Goal: Task Accomplishment & Management: Use online tool/utility

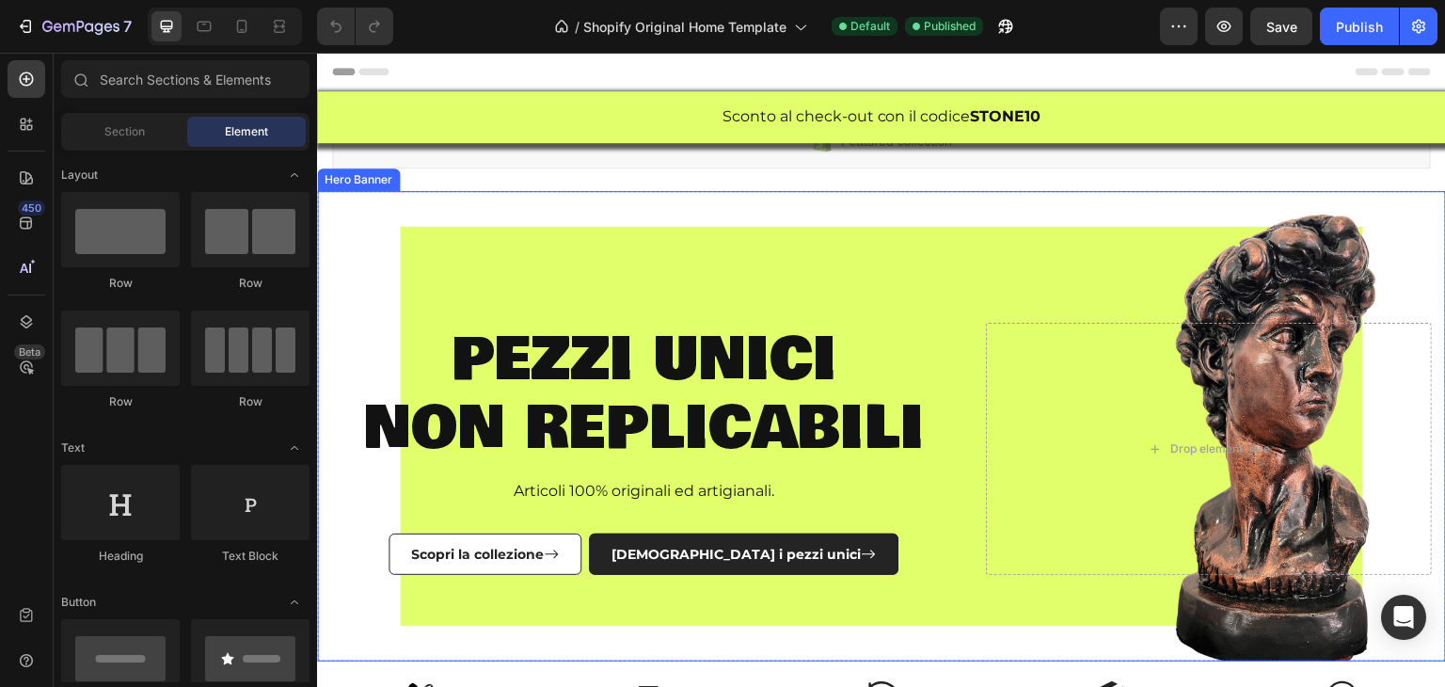
click at [796, 273] on div "pezzi unici non replicabili Heading Articoli 100% originali ed artigianali. Tex…" at bounding box center [881, 427] width 1129 height 391
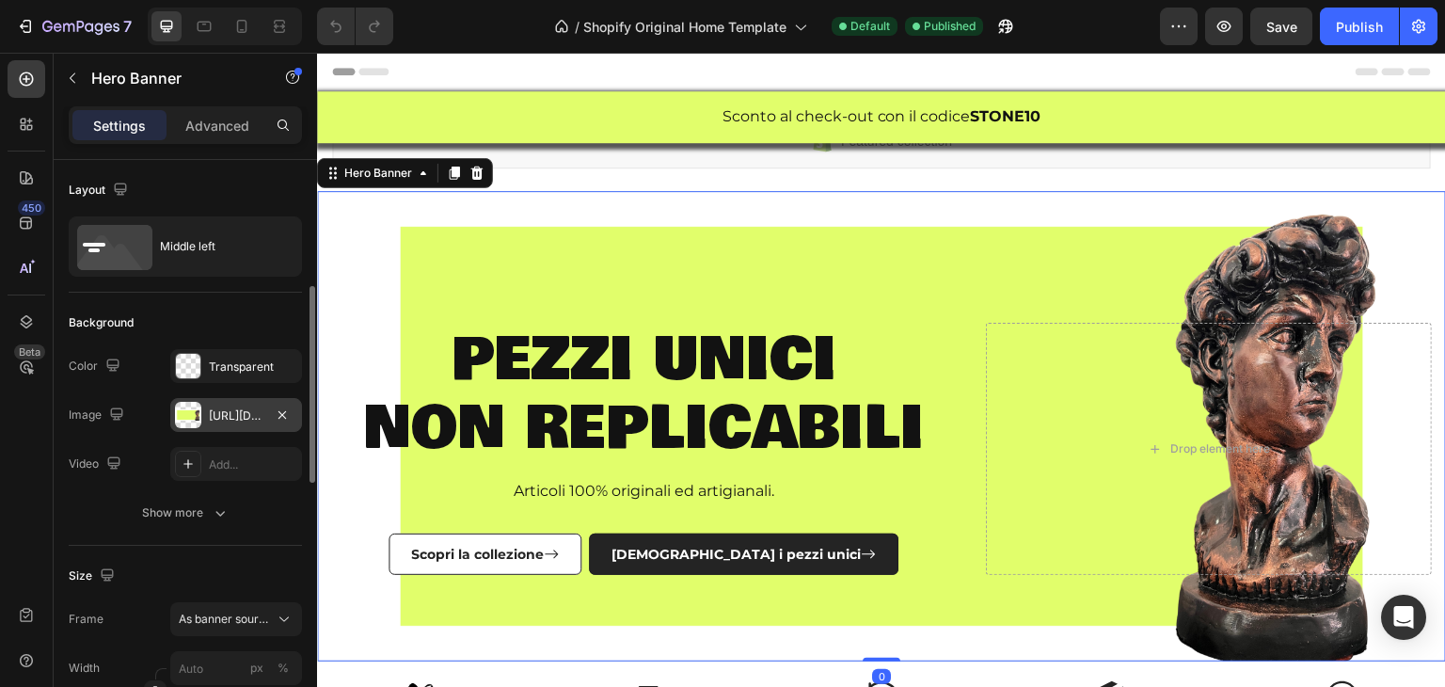
scroll to position [94, 0]
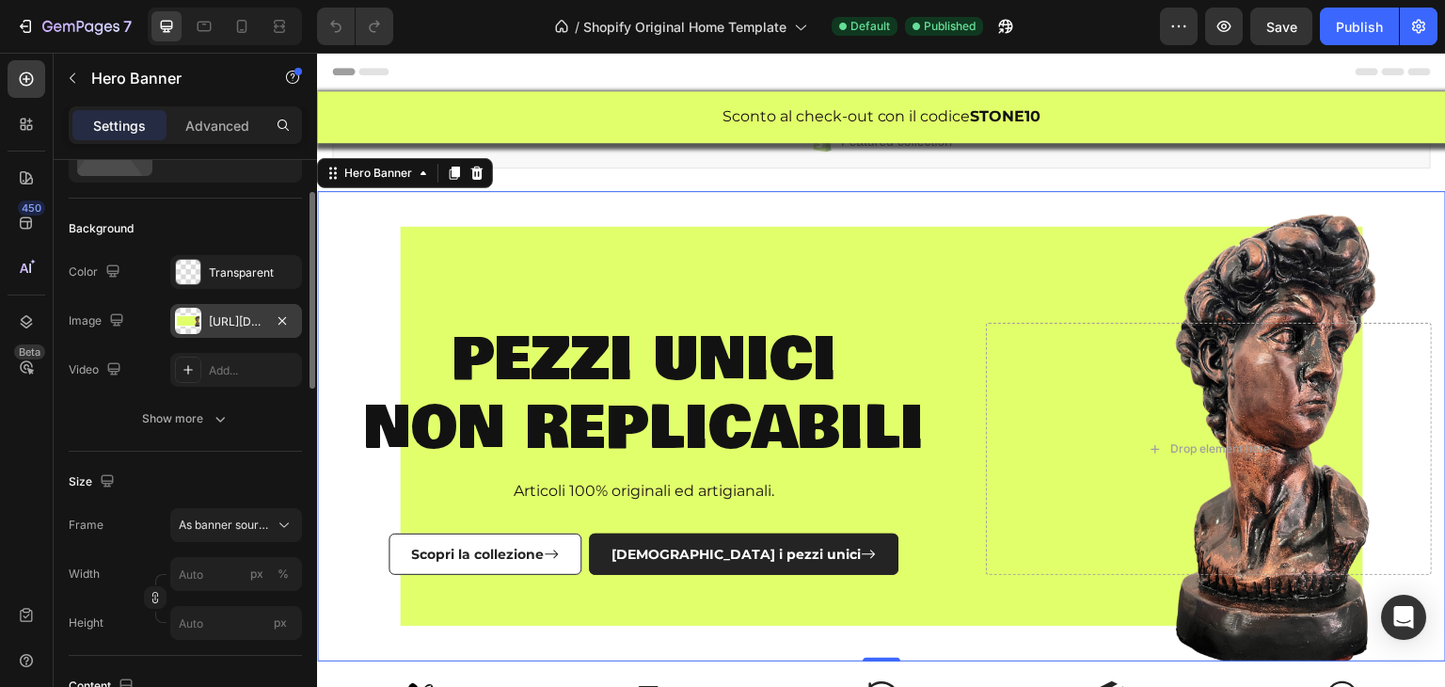
click at [258, 325] on div "[URL][DOMAIN_NAME]" at bounding box center [236, 321] width 55 height 17
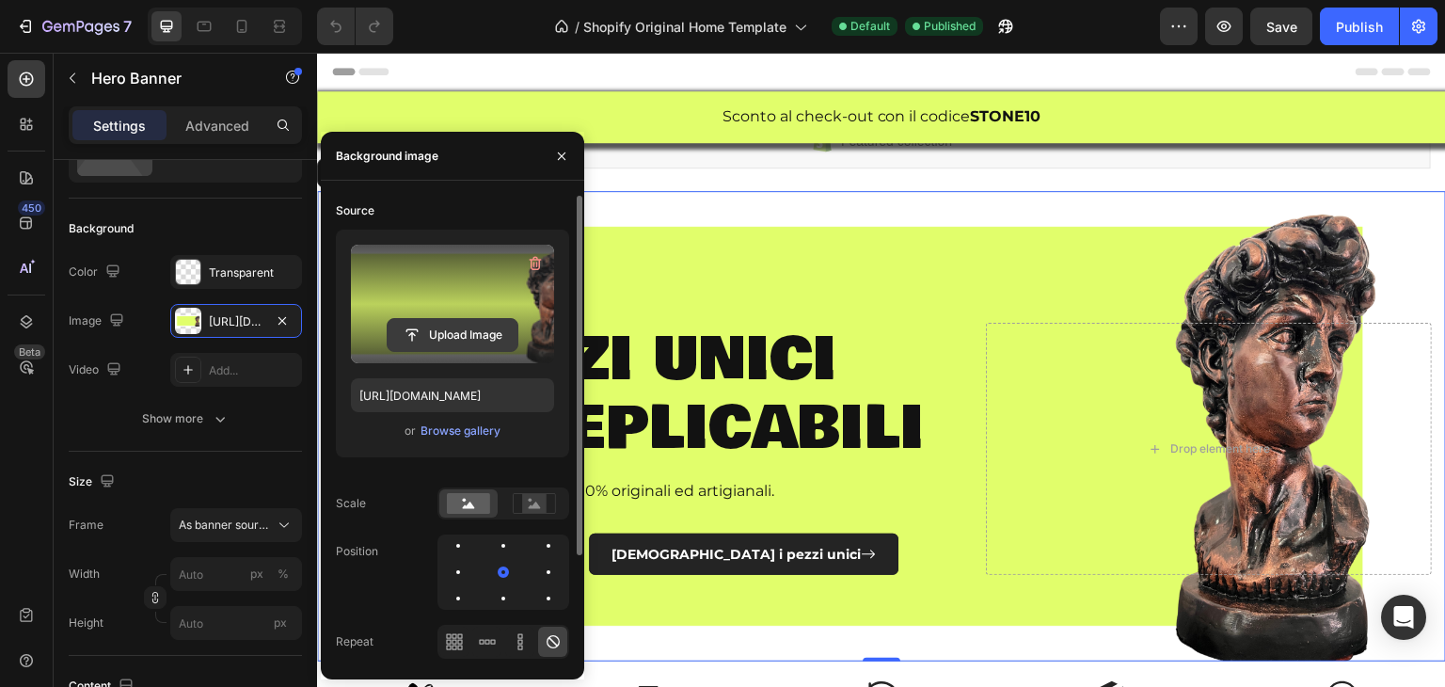
click at [462, 328] on input "file" at bounding box center [453, 335] width 130 height 32
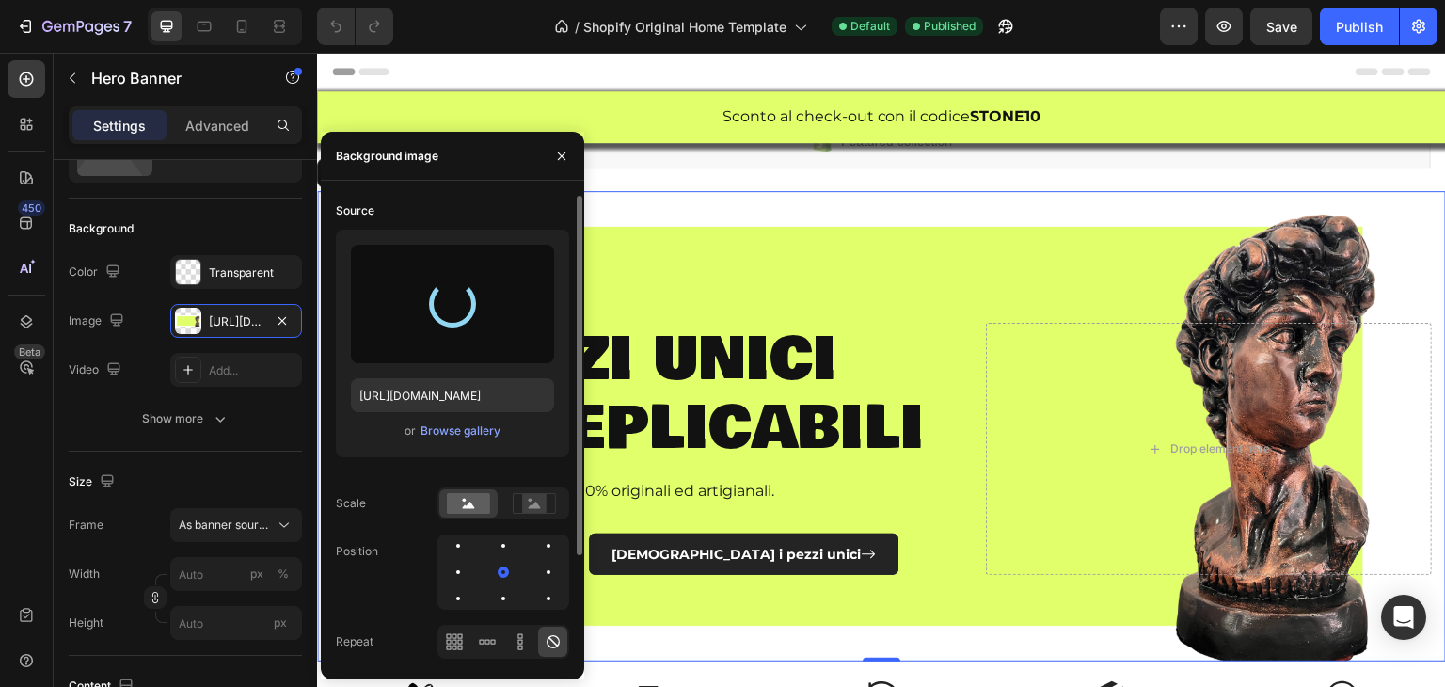
type input "[URL][DOMAIN_NAME]"
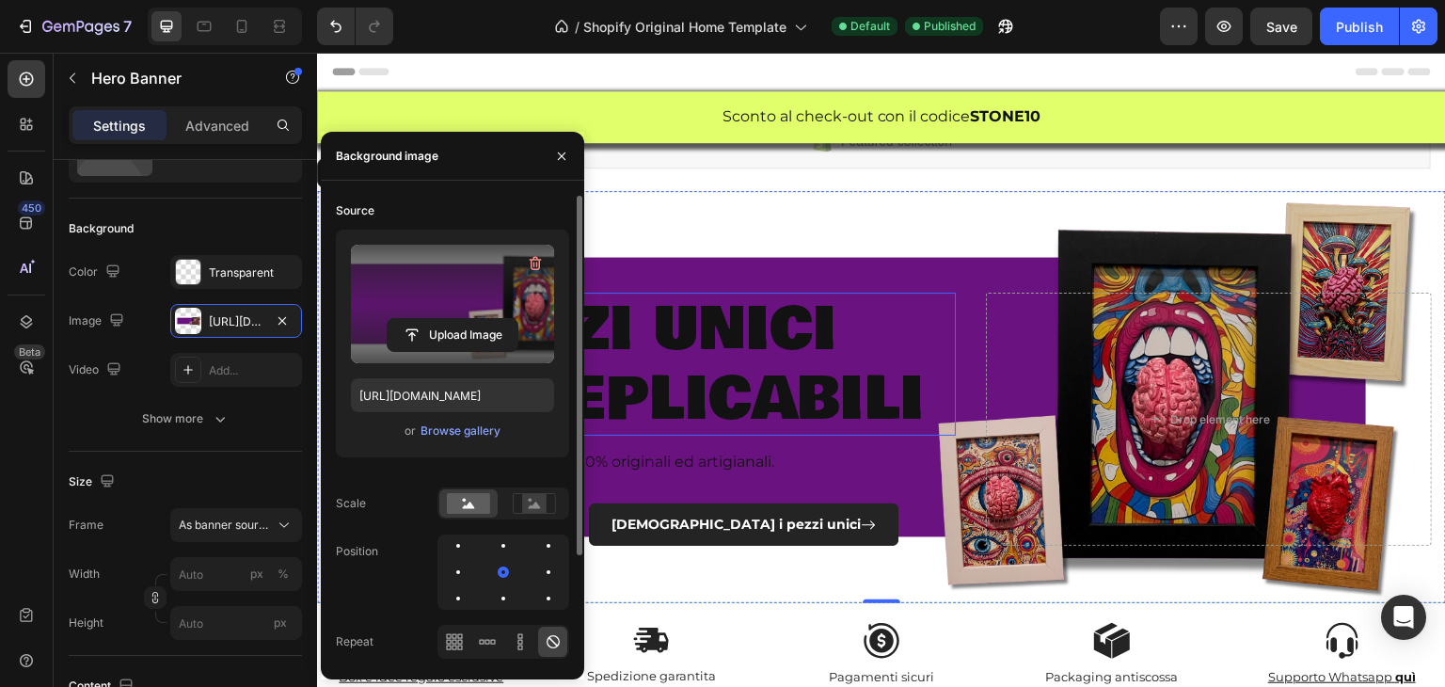
click at [781, 334] on span "pezzi unici" at bounding box center [644, 329] width 386 height 90
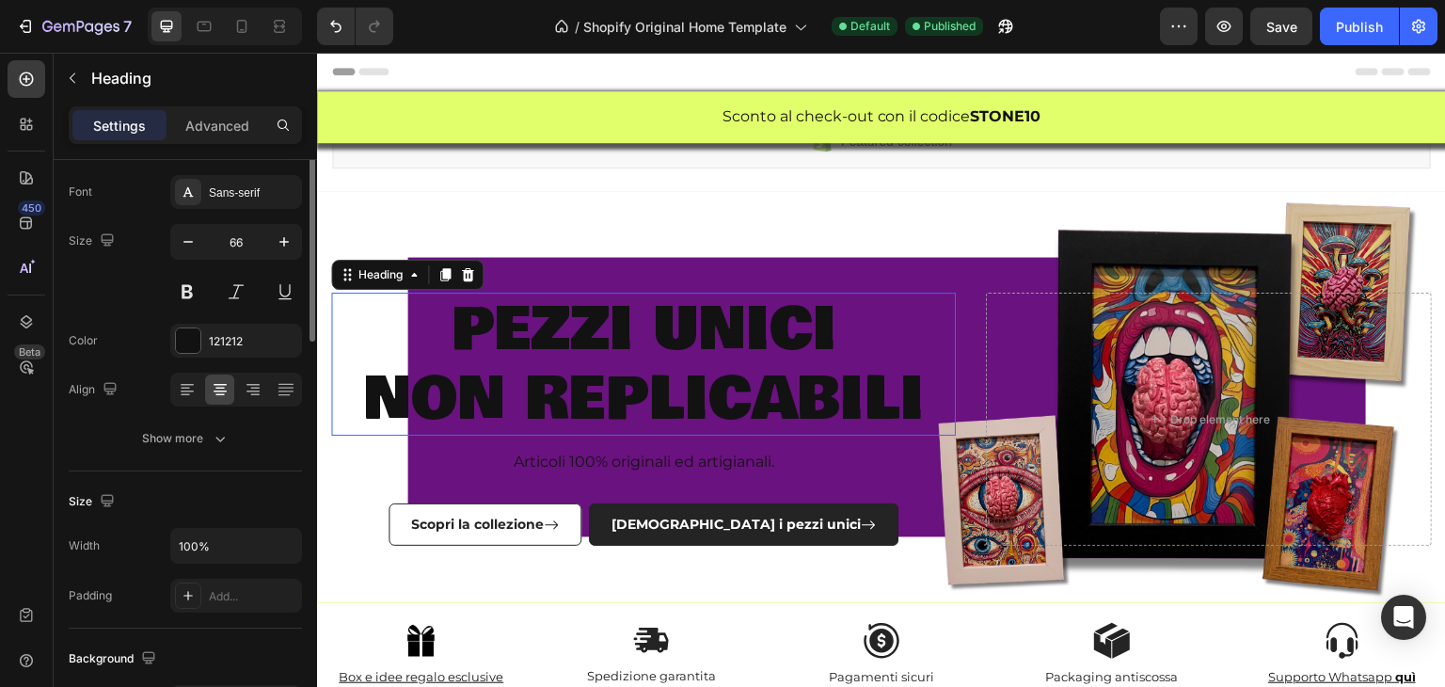
scroll to position [0, 0]
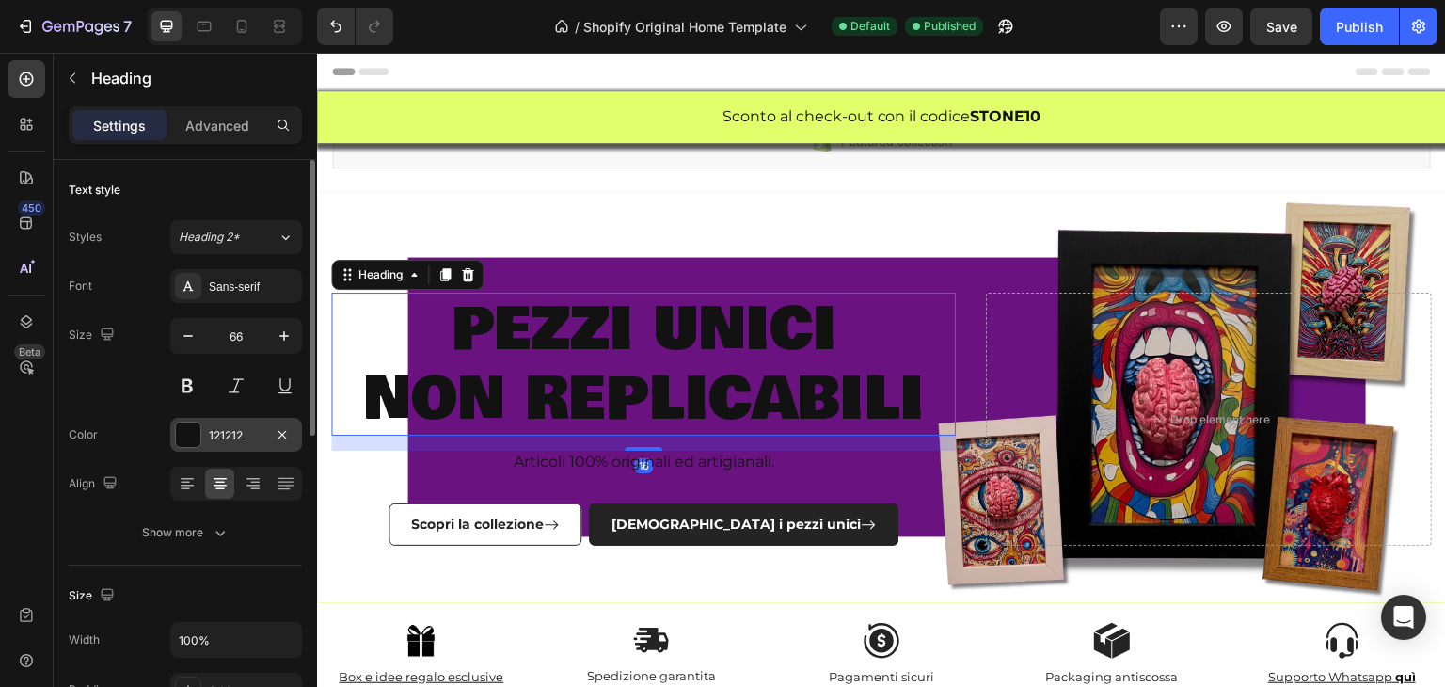
click at [181, 426] on div at bounding box center [188, 435] width 24 height 24
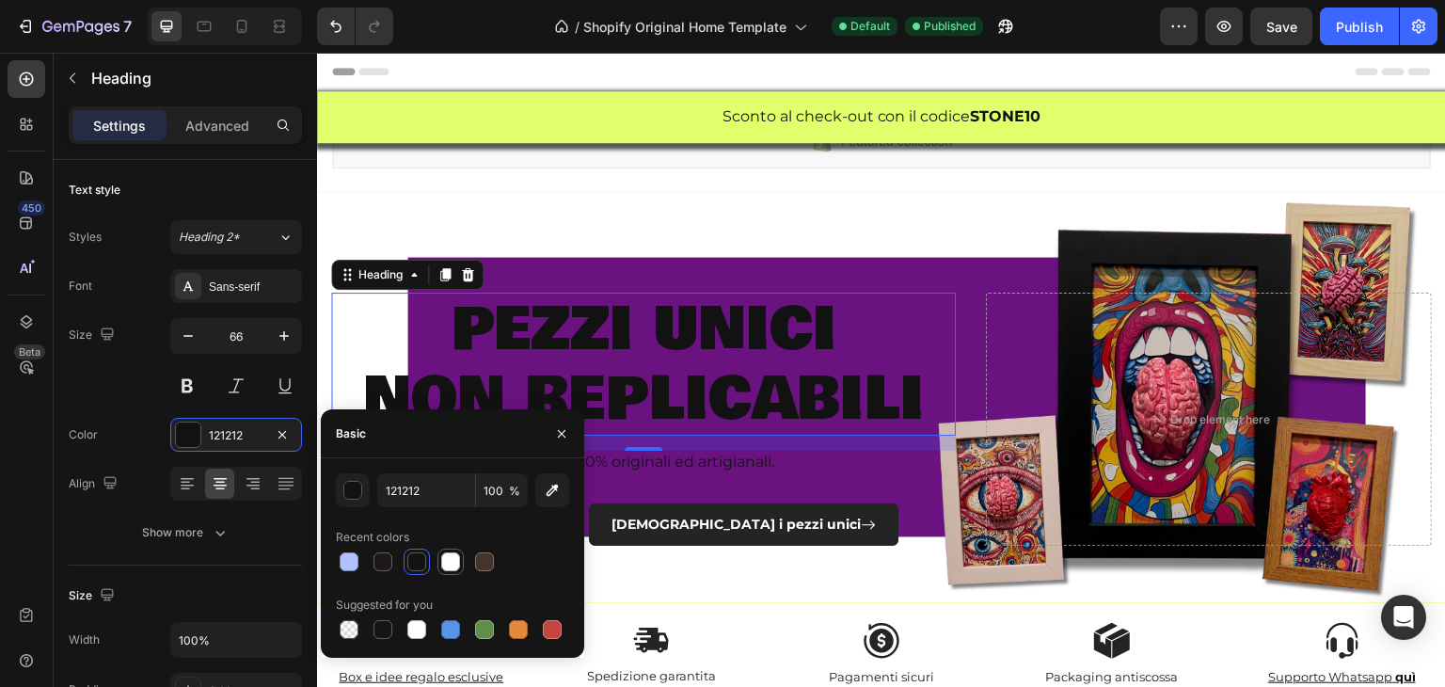
click at [456, 567] on div at bounding box center [450, 561] width 19 height 19
type input "FFFFFF"
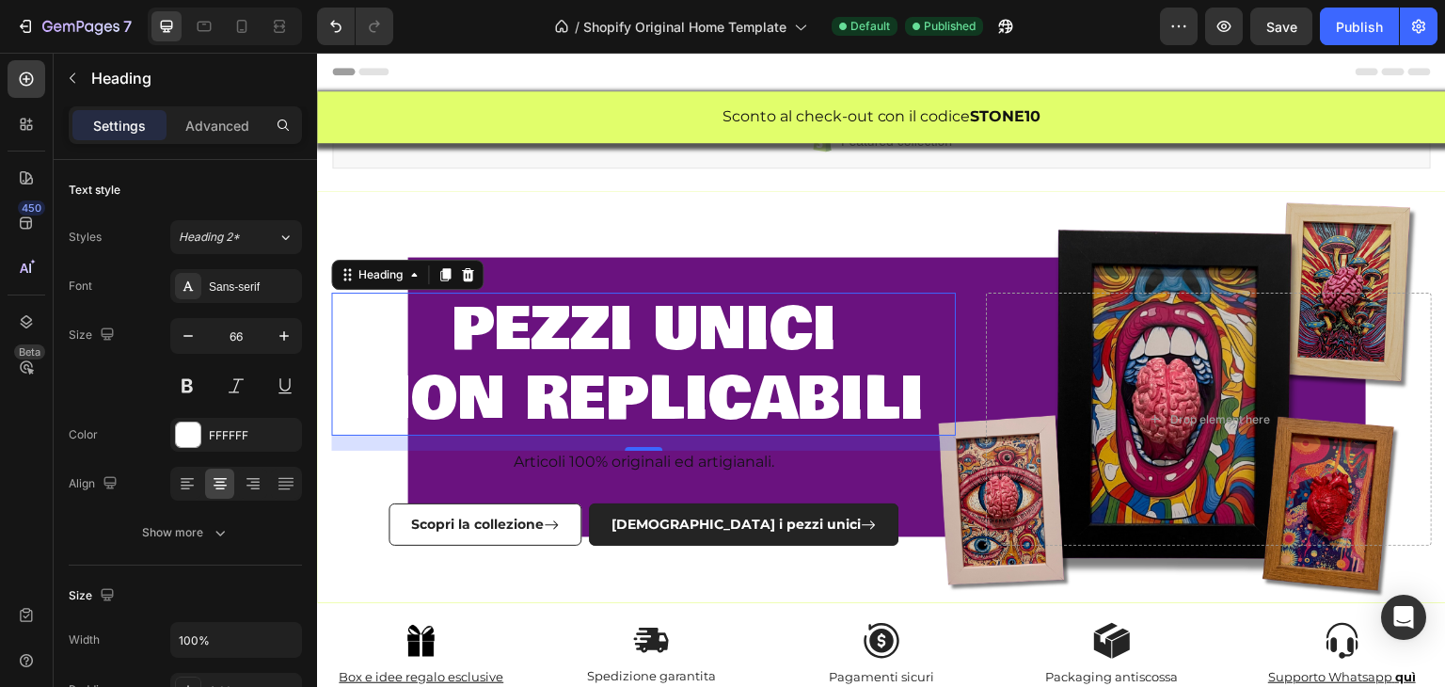
click at [579, 394] on span "non replicabili" at bounding box center [643, 399] width 562 height 90
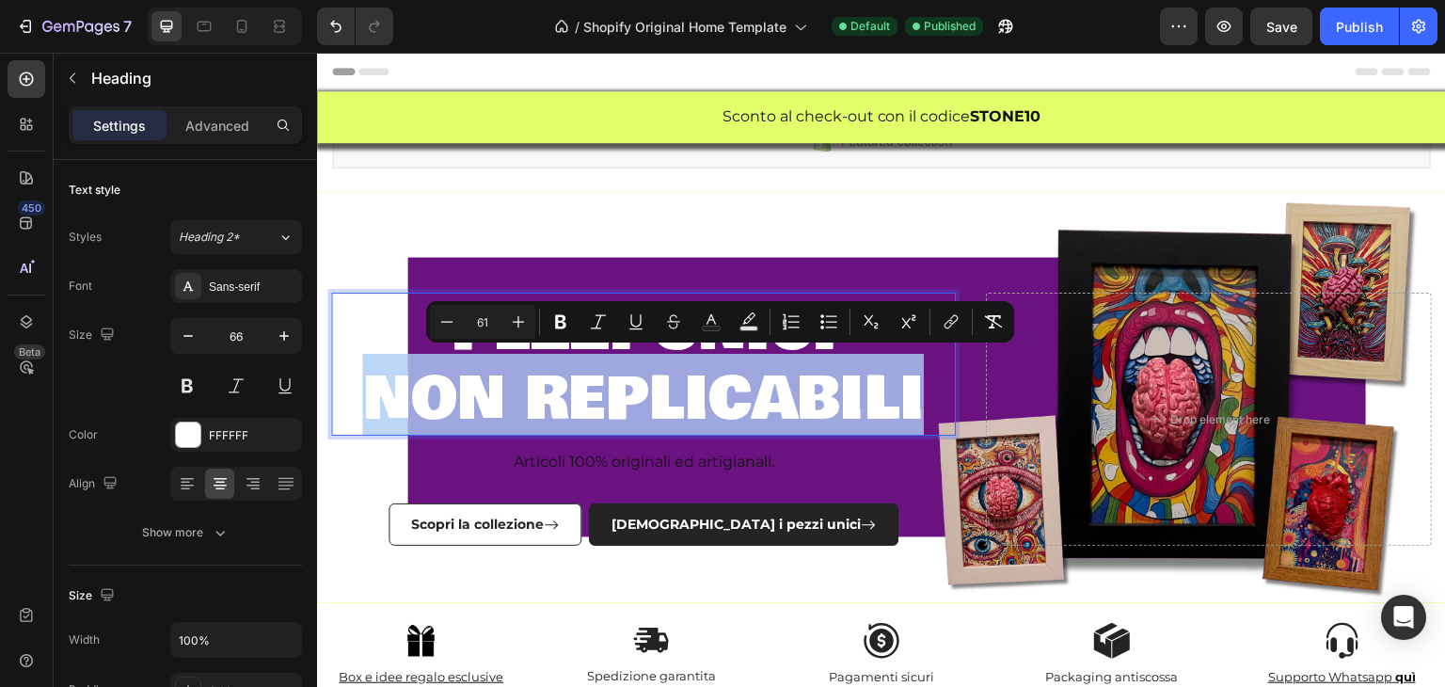
click at [579, 394] on span "non replicabili" at bounding box center [643, 399] width 562 height 90
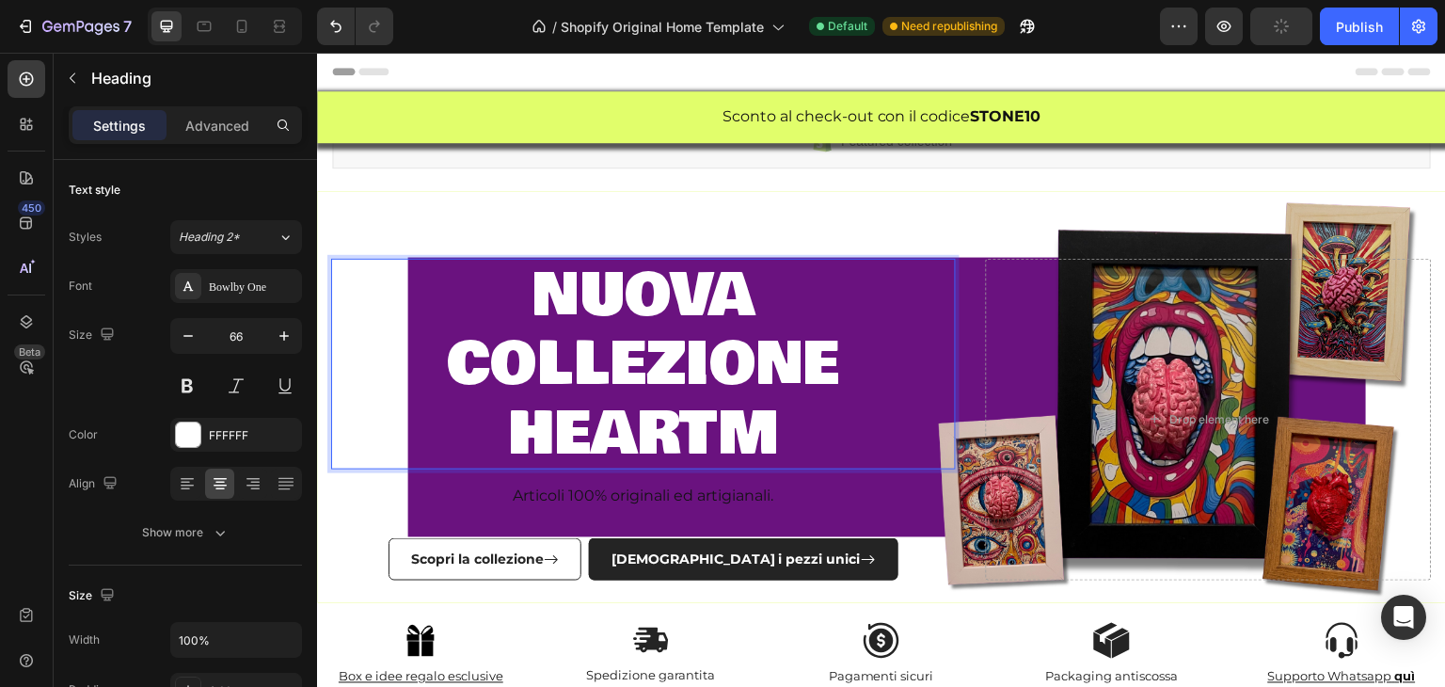
scroll to position [8, 0]
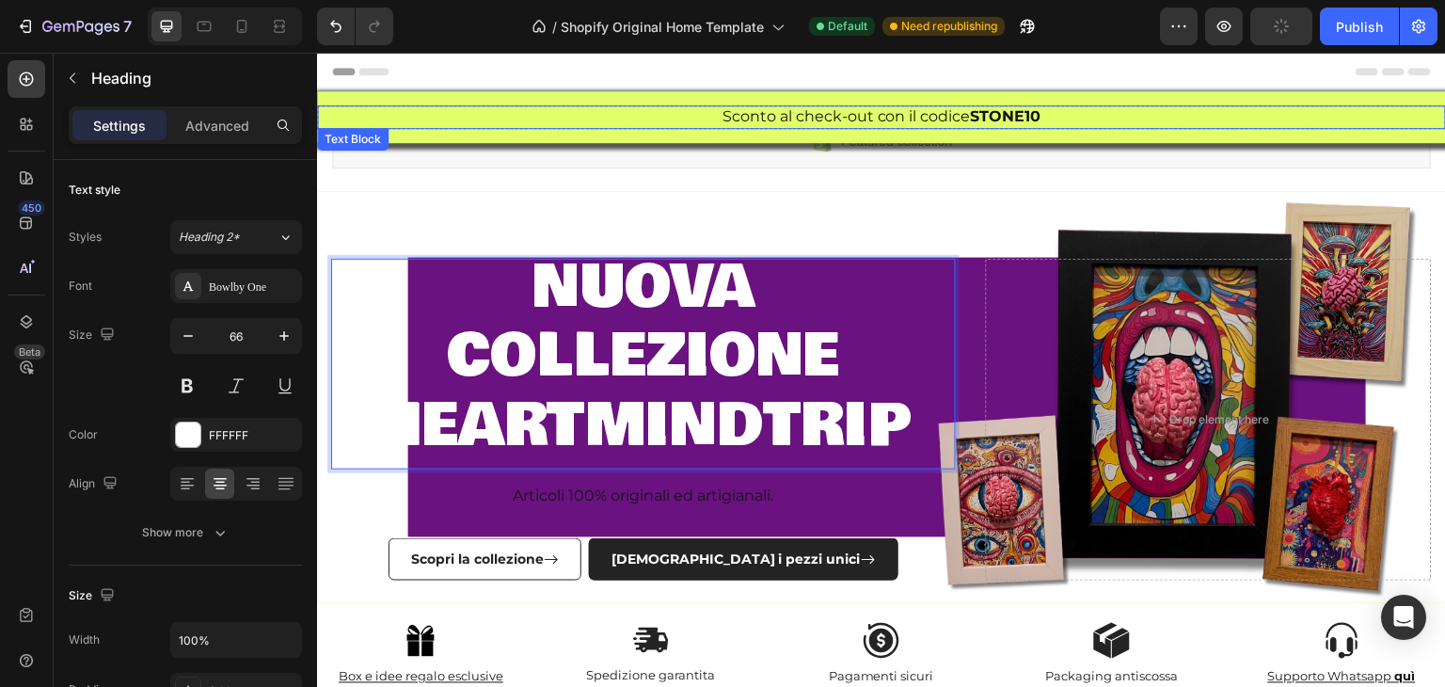
click at [587, 218] on div "nuova collezione heartmindtrip Heading 16 Articoli 100% originali ed artigianal…" at bounding box center [881, 397] width 1129 height 459
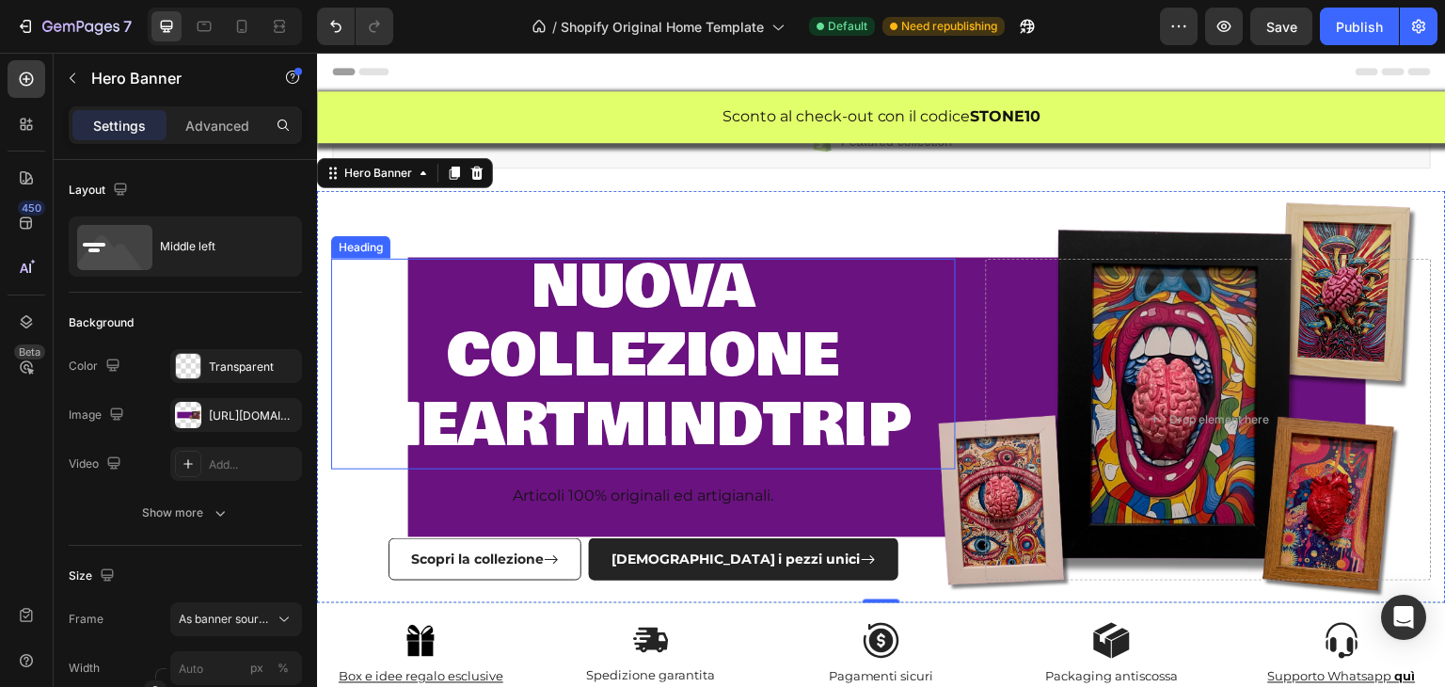
click at [598, 401] on span "heartmindtrip" at bounding box center [642, 425] width 535 height 90
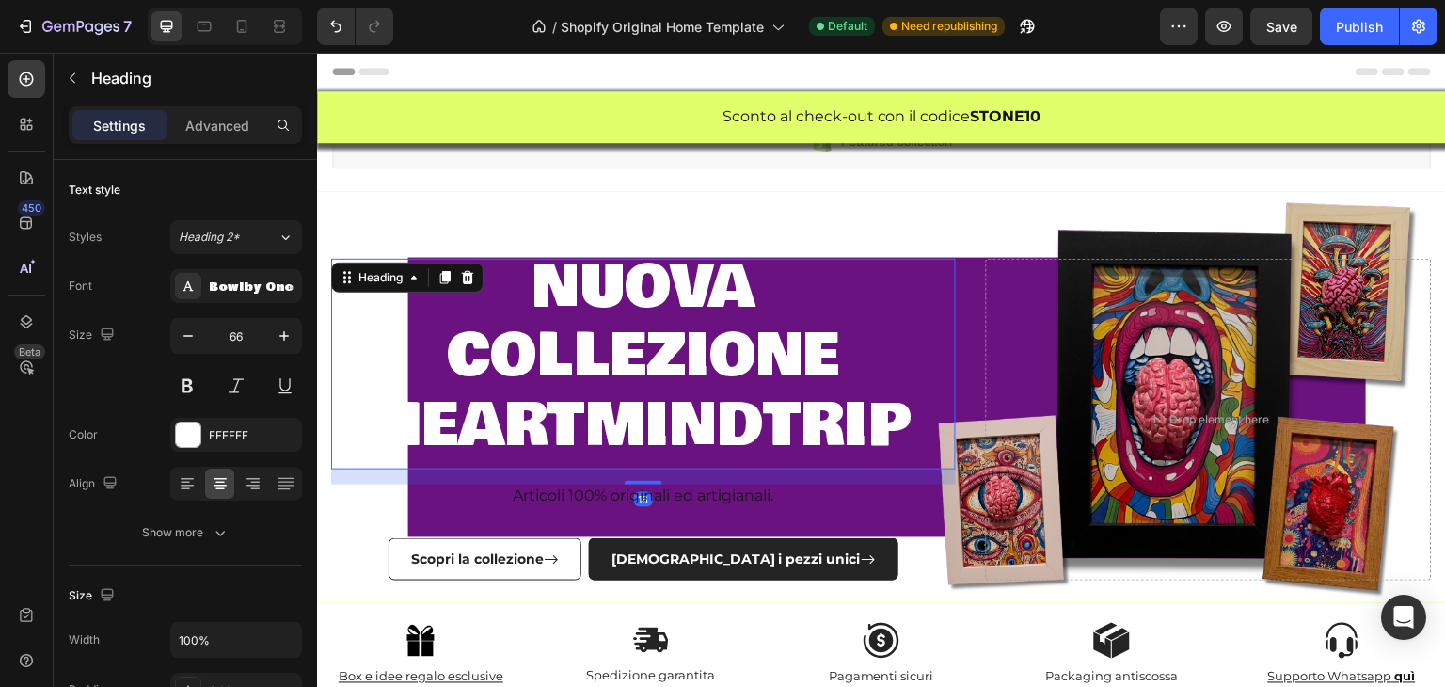
scroll to position [0, 0]
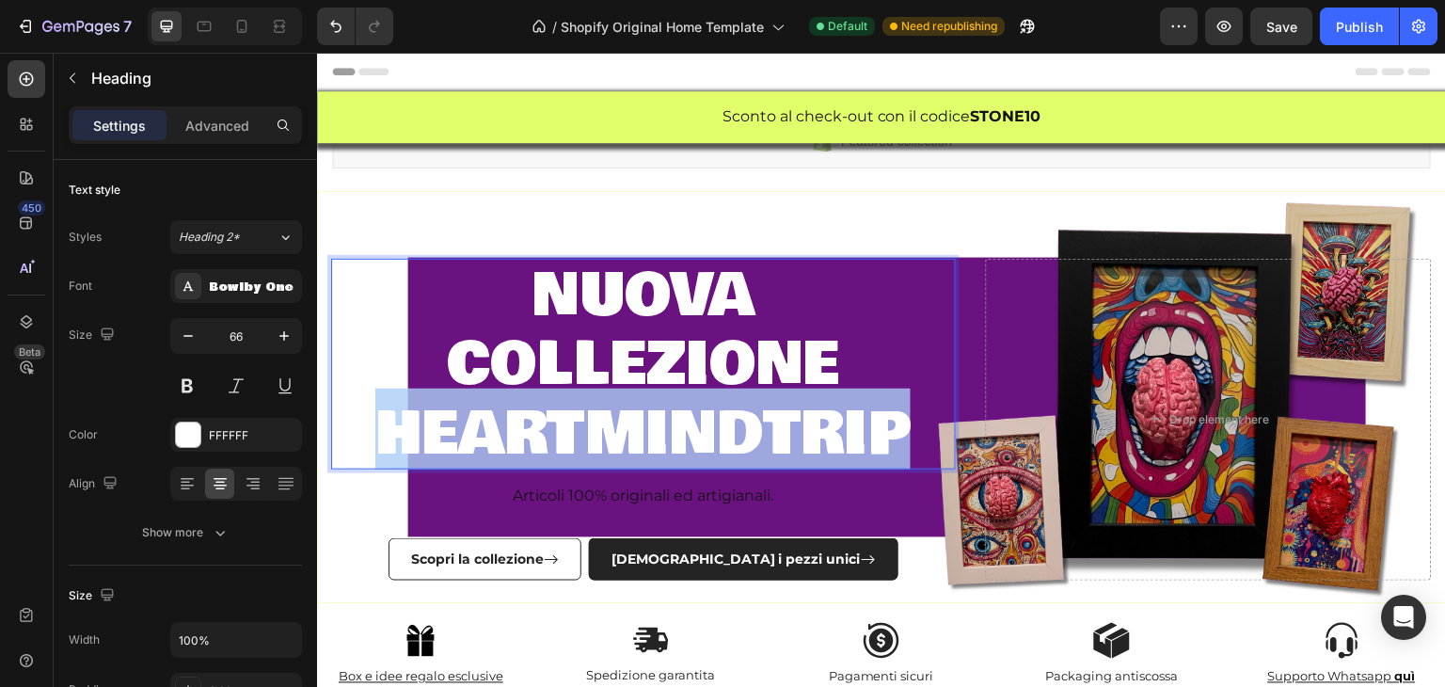
click at [598, 401] on span "heartmindtrip" at bounding box center [642, 434] width 535 height 90
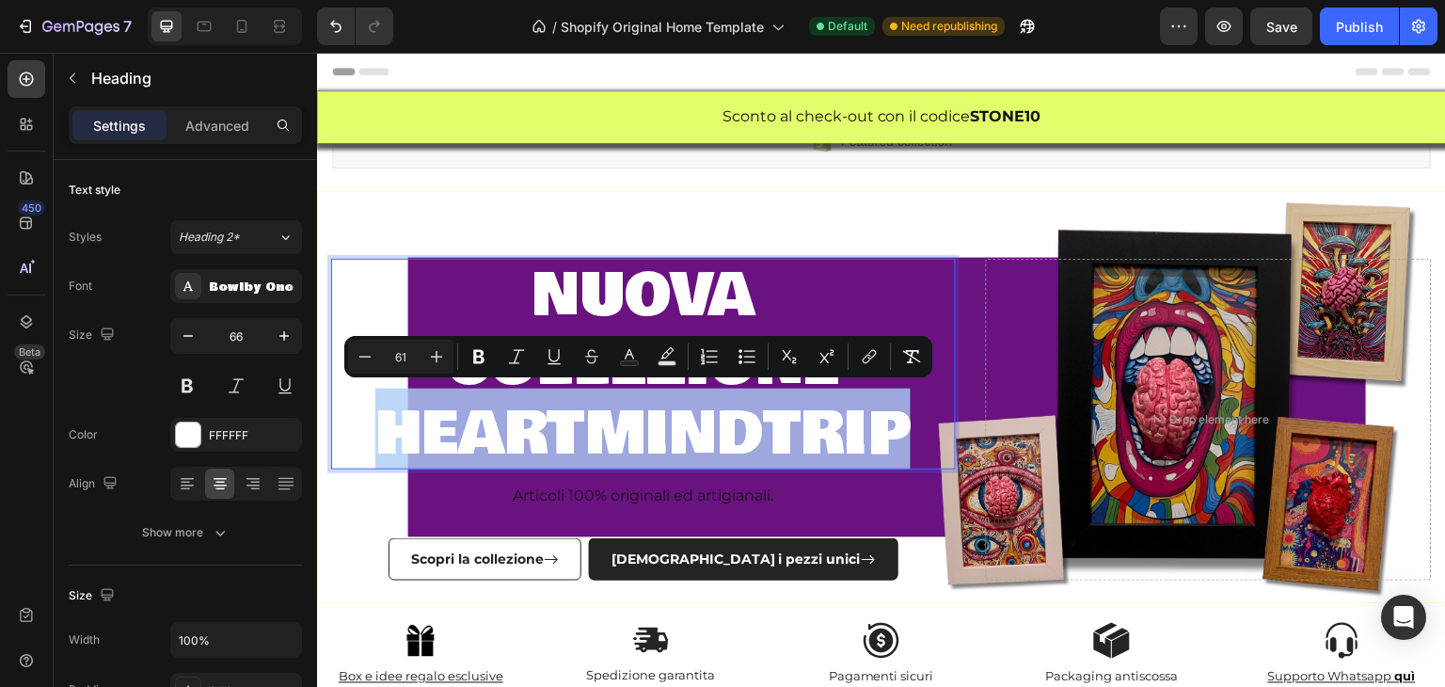
click at [483, 476] on div "nuova collezione heartmindtrip Heading 16 Articoli 100% originali ed artigianal…" at bounding box center [643, 420] width 625 height 322
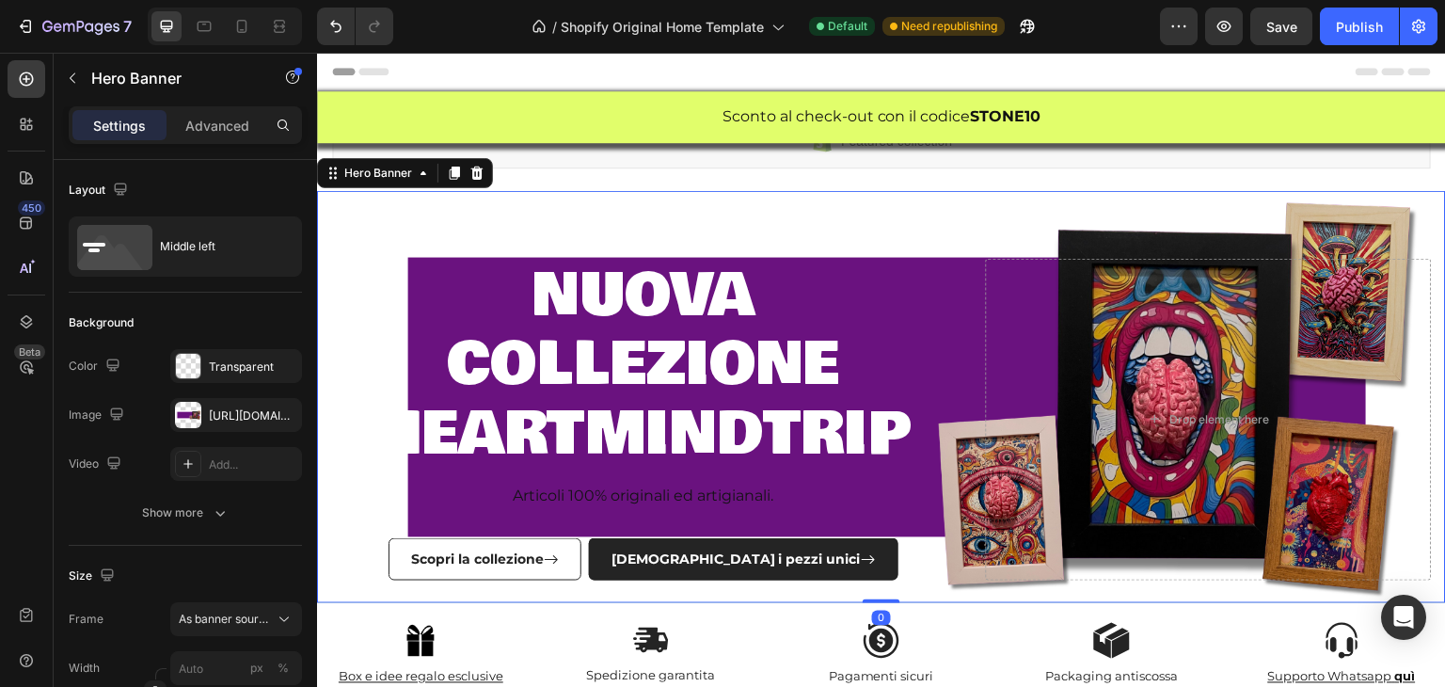
click at [538, 503] on div "Articoli 100% originali ed artigianali." at bounding box center [643, 497] width 625 height 24
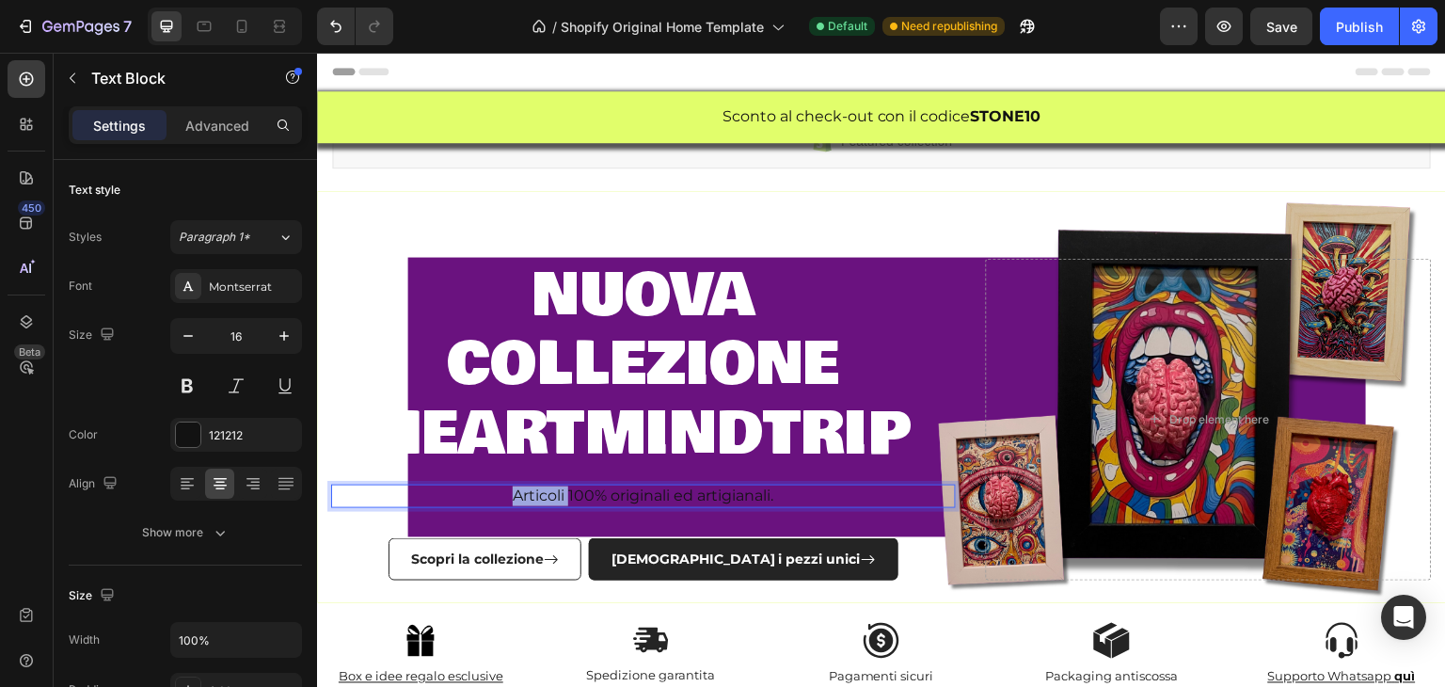
click at [538, 503] on div "Articoli 100% originali ed artigianali." at bounding box center [643, 497] width 625 height 24
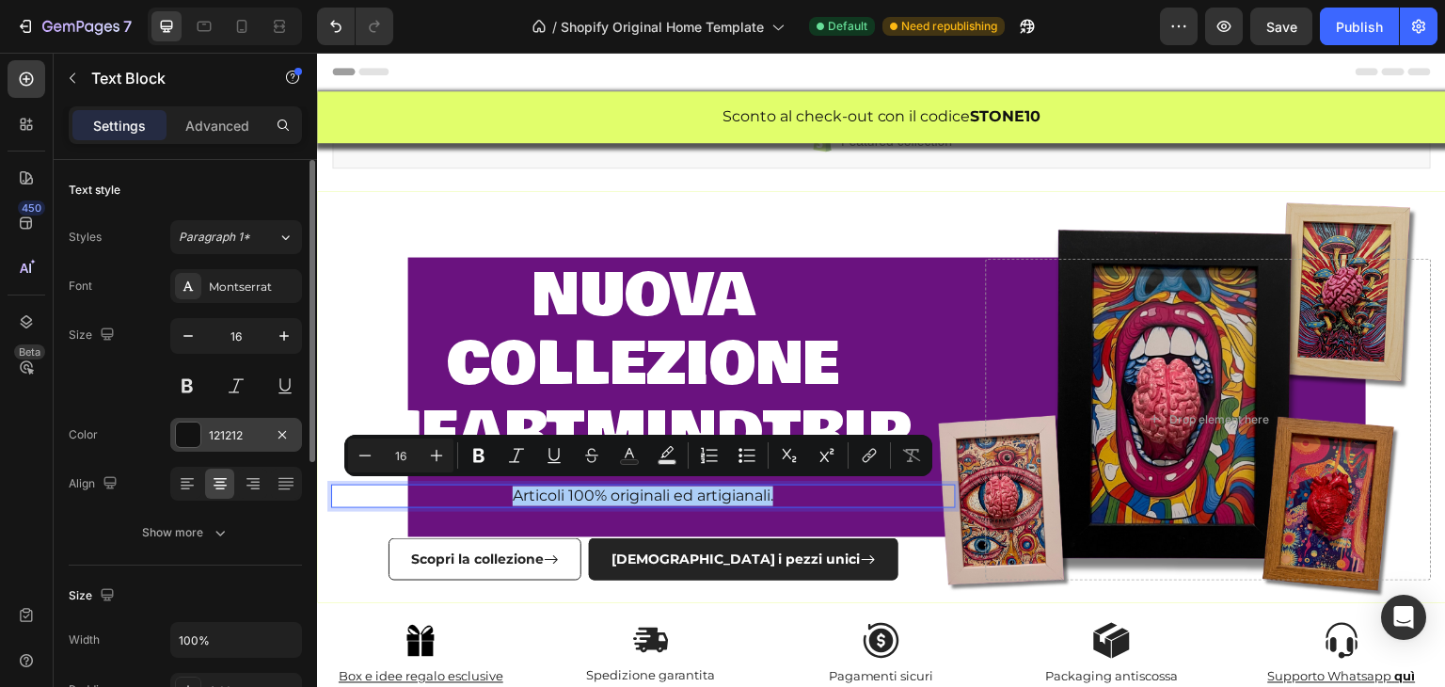
click at [192, 438] on div at bounding box center [188, 435] width 24 height 24
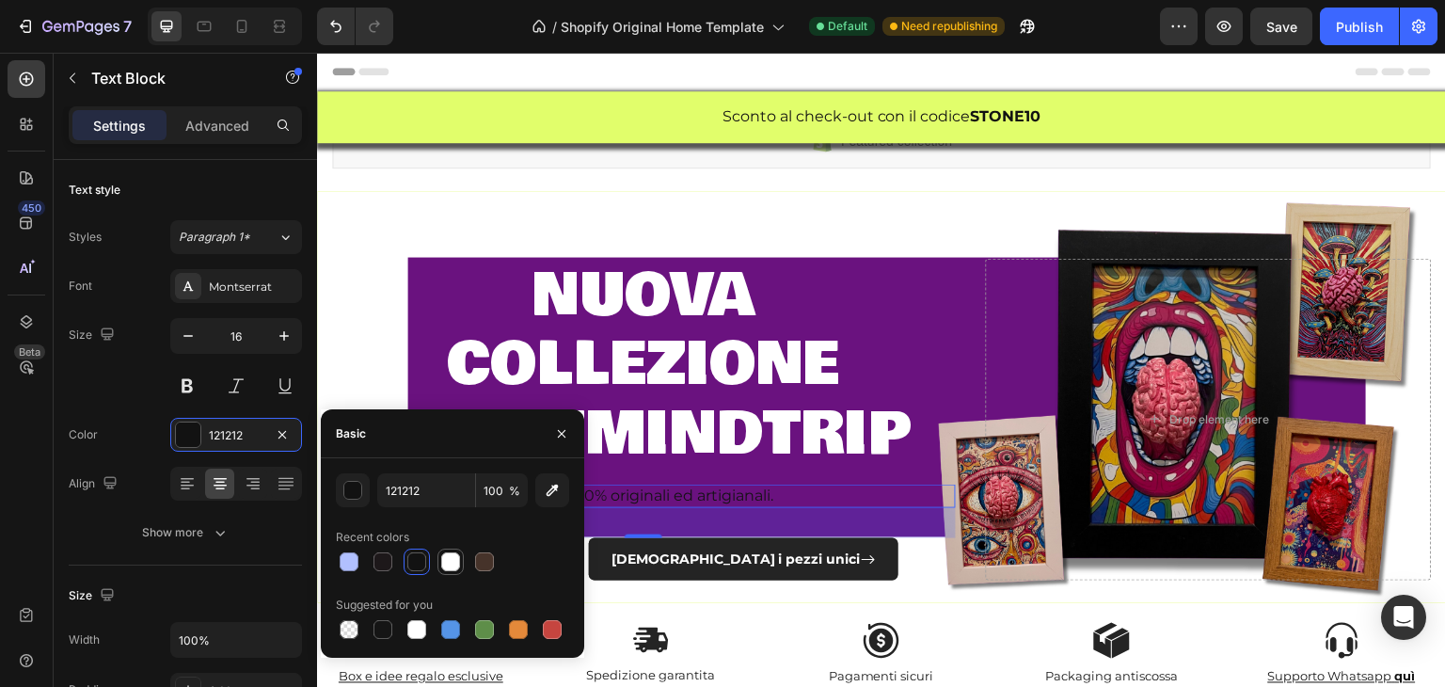
click at [451, 560] on div at bounding box center [450, 561] width 19 height 19
type input "FFFFFF"
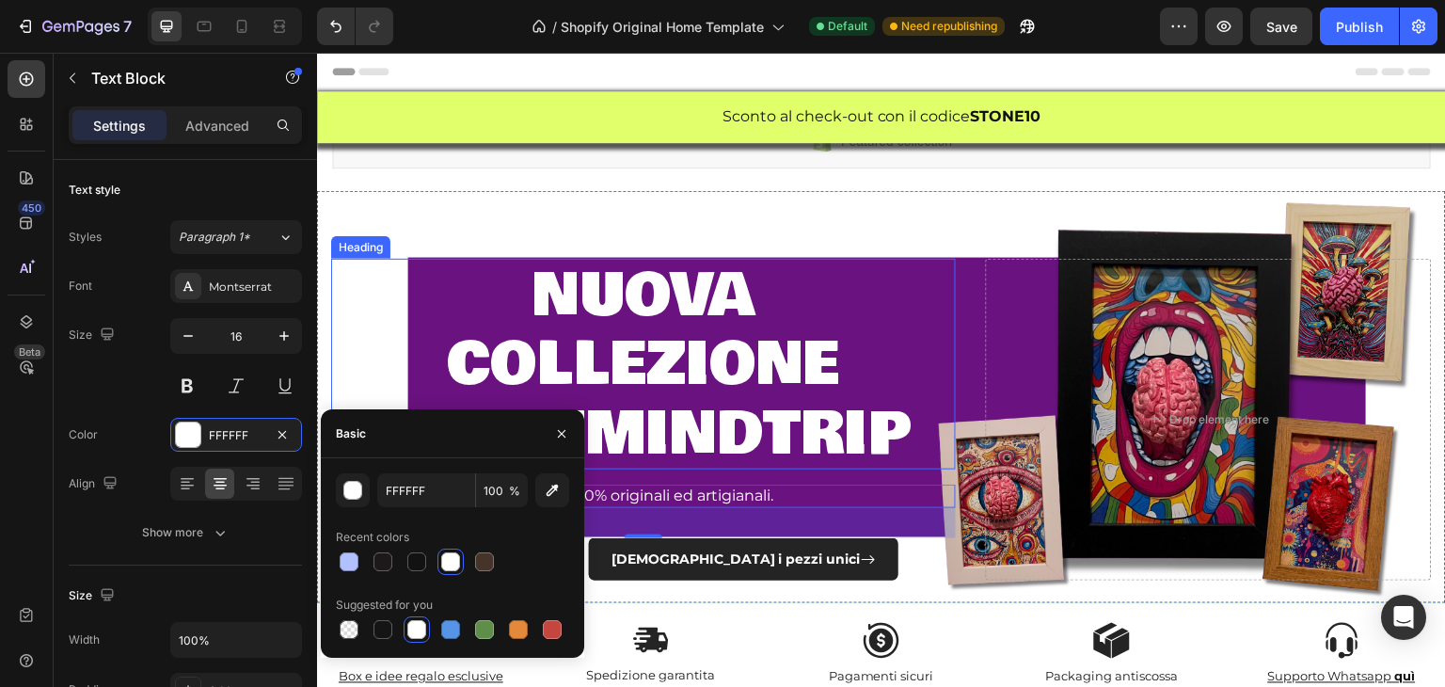
click at [731, 431] on span "heartmindtrip" at bounding box center [642, 434] width 535 height 90
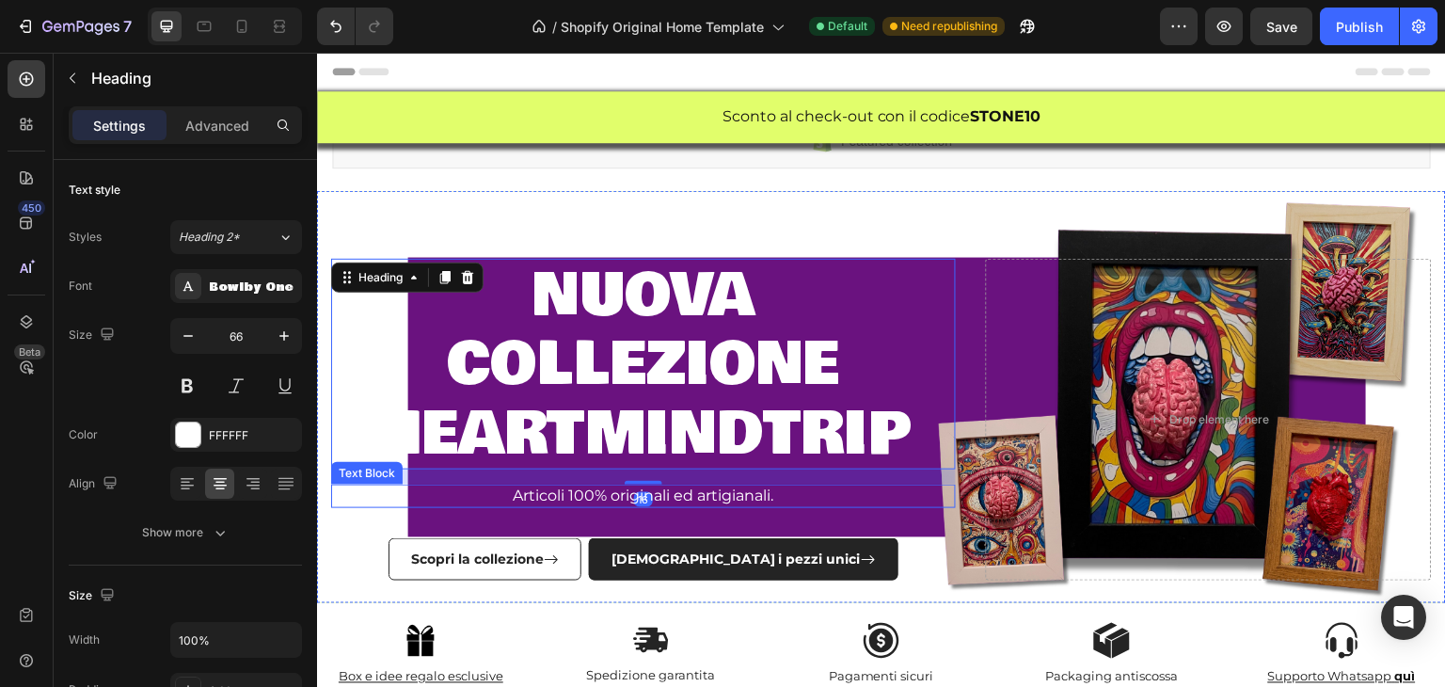
click at [565, 487] on p "Articoli 100% originali ed artigianali." at bounding box center [643, 497] width 621 height 20
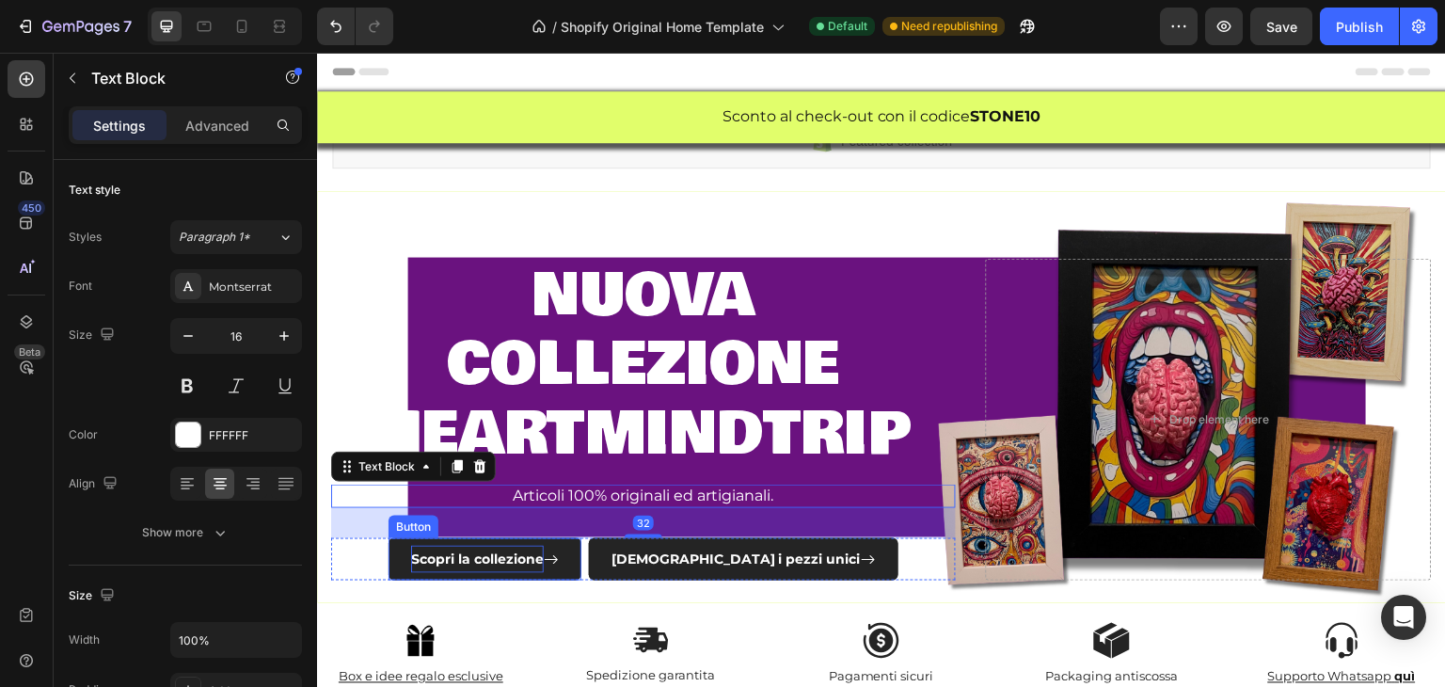
click at [533, 561] on span "Scopri la collezione" at bounding box center [477, 559] width 133 height 17
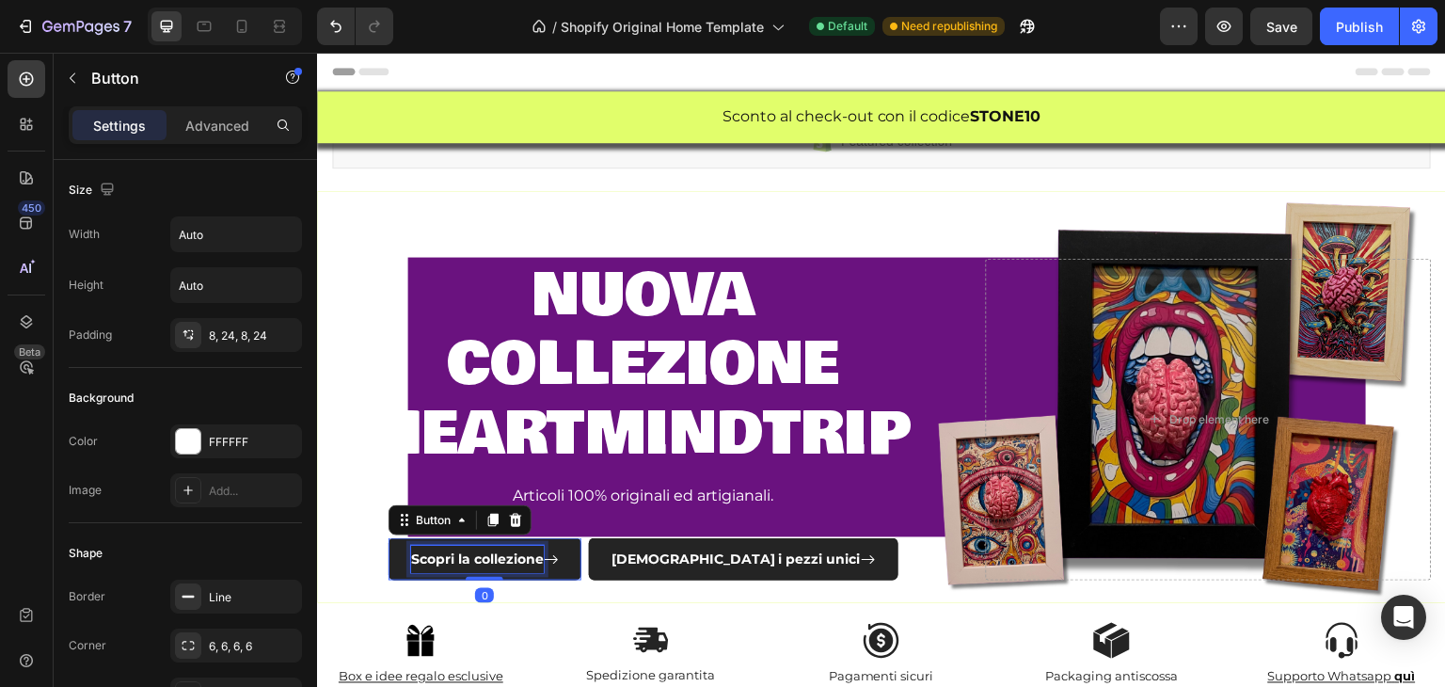
click at [533, 561] on span "Scopri la collezione" at bounding box center [477, 559] width 133 height 17
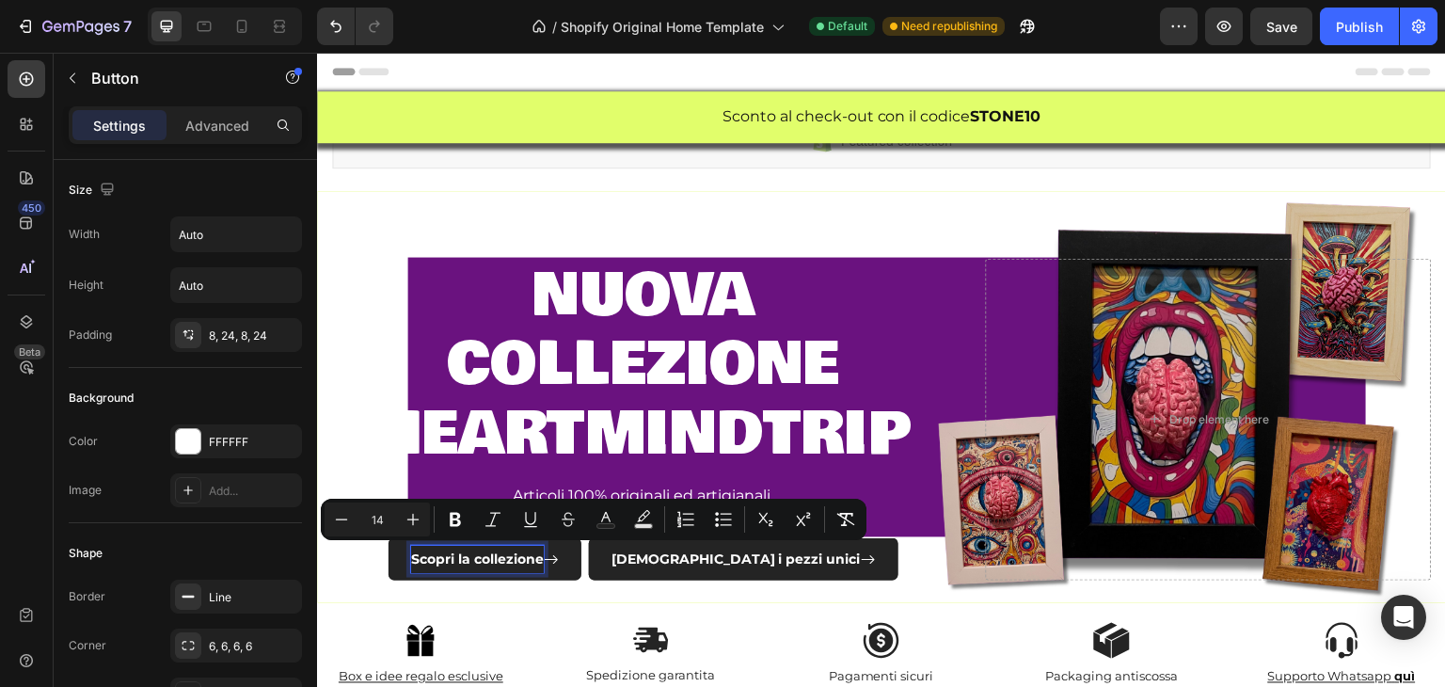
click at [519, 555] on span "Scopri la collezione" at bounding box center [477, 559] width 133 height 17
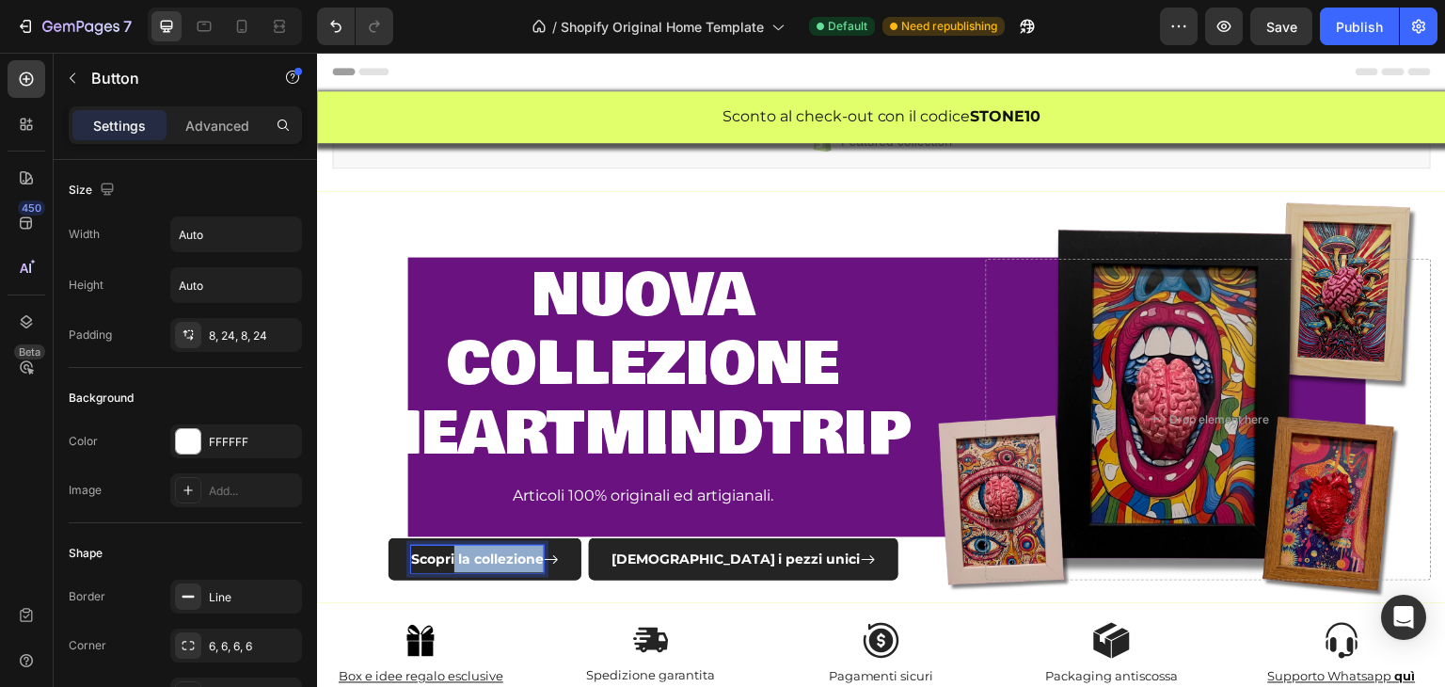
drag, startPoint x: 519, startPoint y: 554, endPoint x: 605, endPoint y: 550, distance: 85.8
click at [544, 551] on span "Scopri la collezione" at bounding box center [477, 559] width 133 height 17
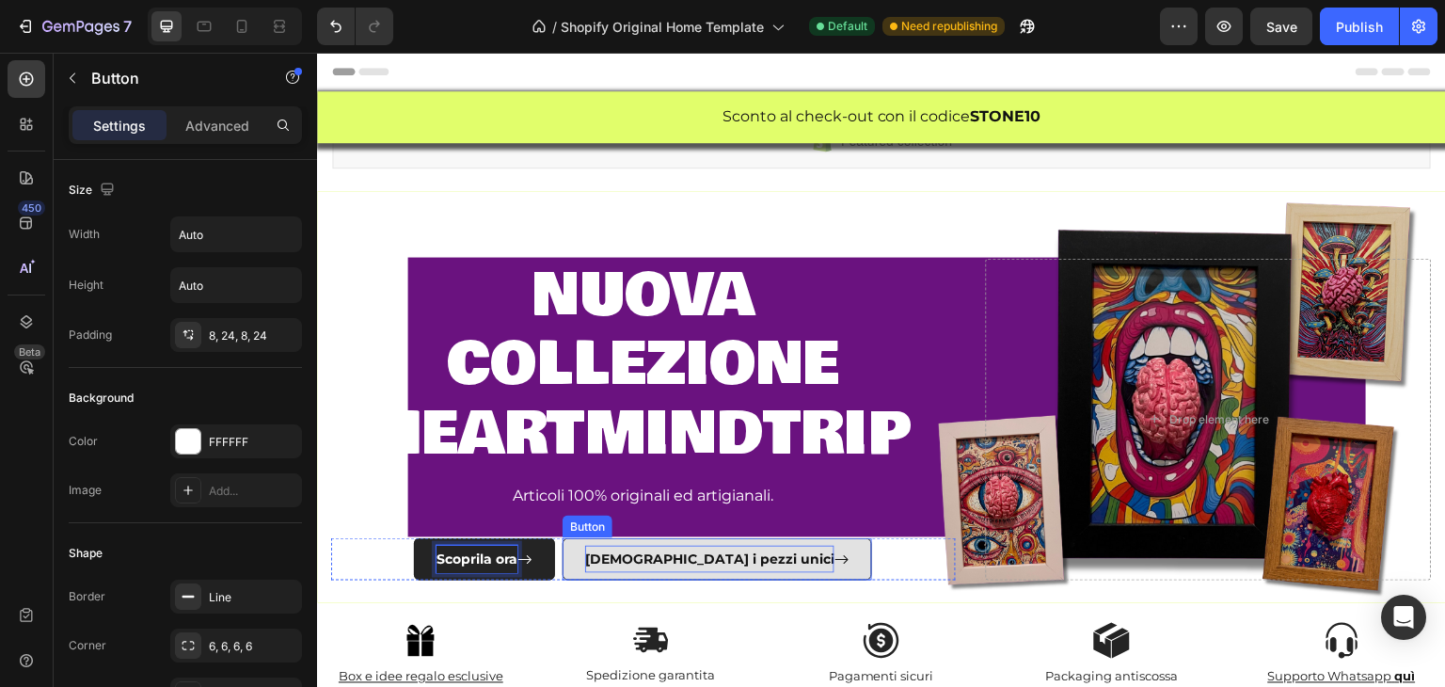
click at [687, 567] on p "[DEMOGRAPHIC_DATA] i pezzi unici" at bounding box center [709, 559] width 249 height 27
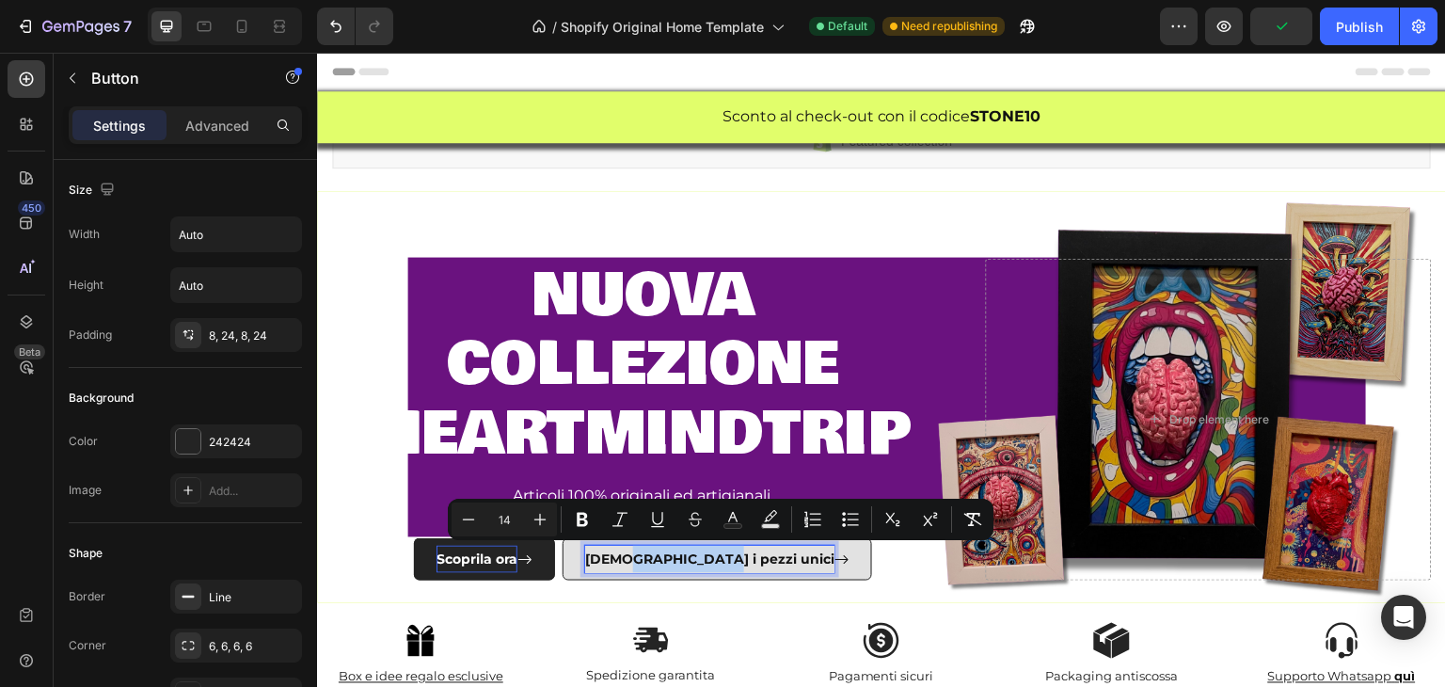
drag, startPoint x: 684, startPoint y: 561, endPoint x: 761, endPoint y: 560, distance: 77.2
click at [761, 560] on span "[DEMOGRAPHIC_DATA] i pezzi unici" at bounding box center [709, 559] width 249 height 17
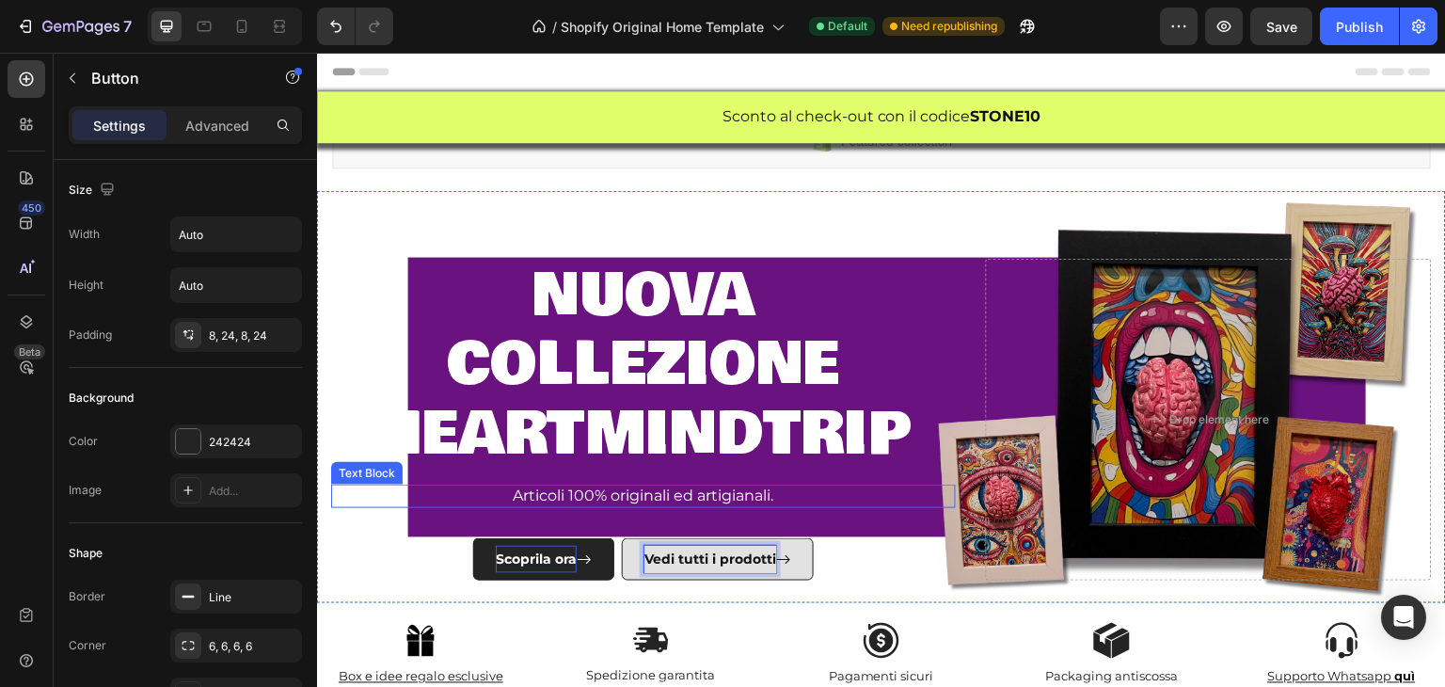
click at [595, 497] on p "Articoli 100% originali ed artigianali." at bounding box center [643, 497] width 621 height 20
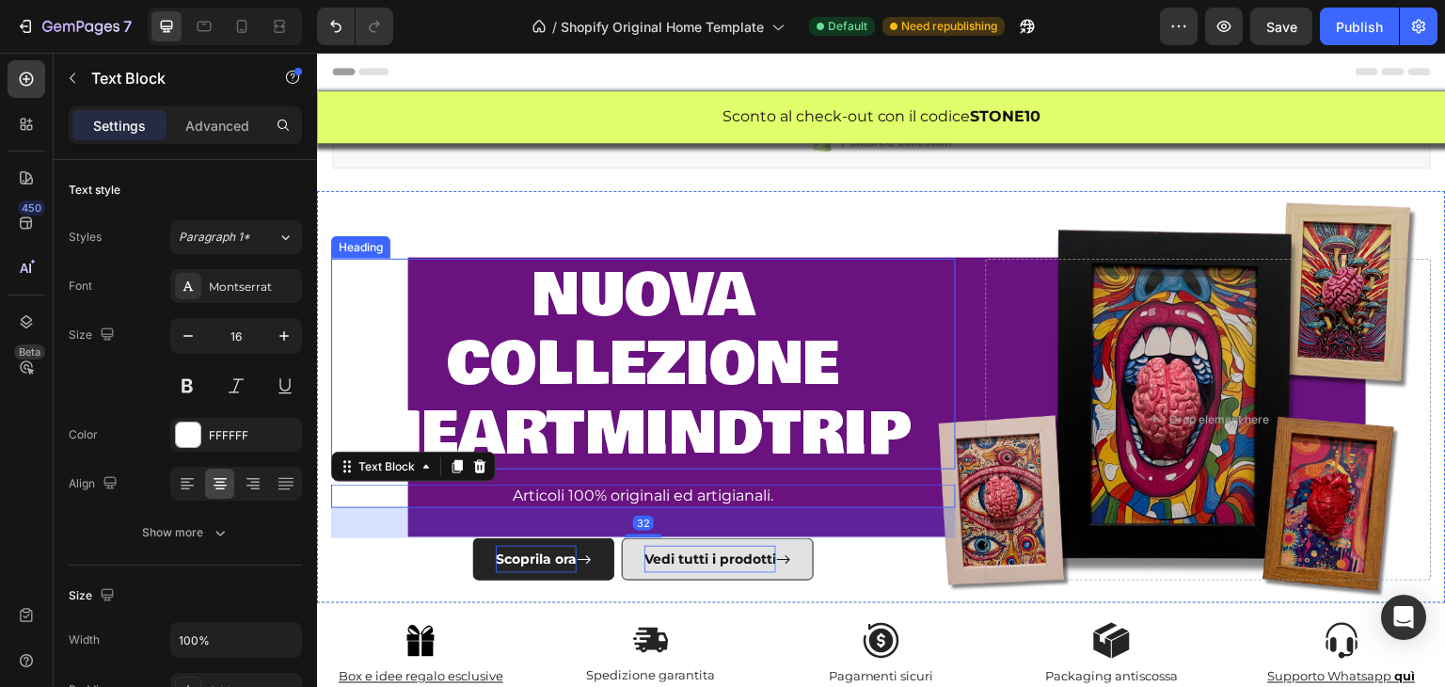
click at [654, 406] on span "heartmindtrip" at bounding box center [642, 434] width 535 height 90
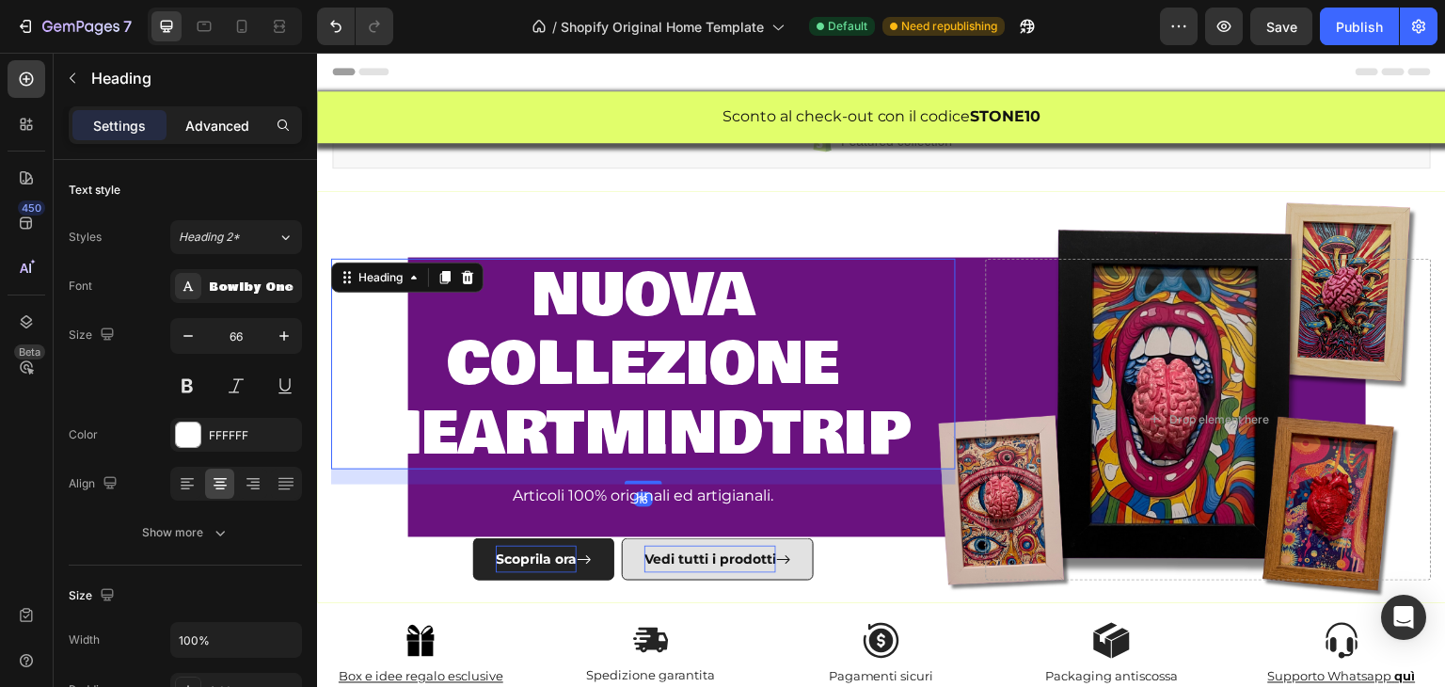
click at [240, 116] on p "Advanced" at bounding box center [217, 126] width 64 height 20
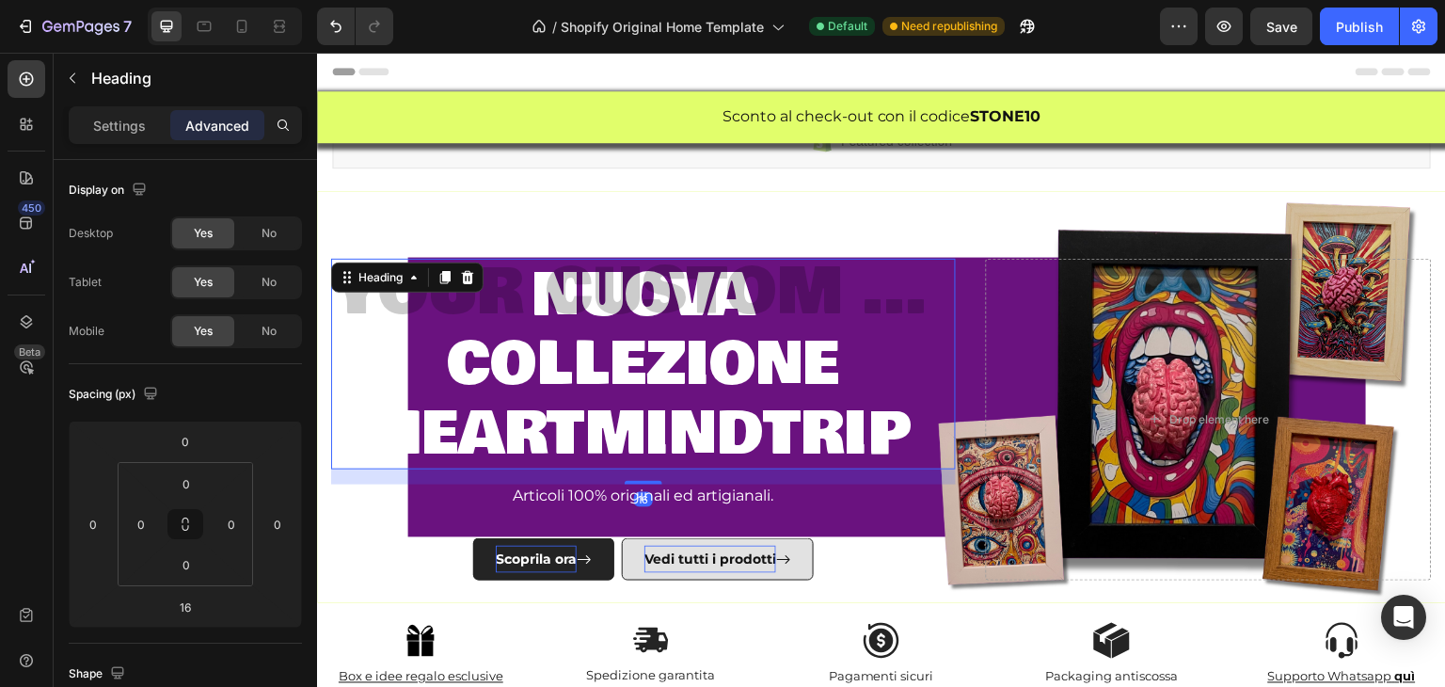
click at [796, 420] on span "heartmindtrip" at bounding box center [642, 434] width 535 height 90
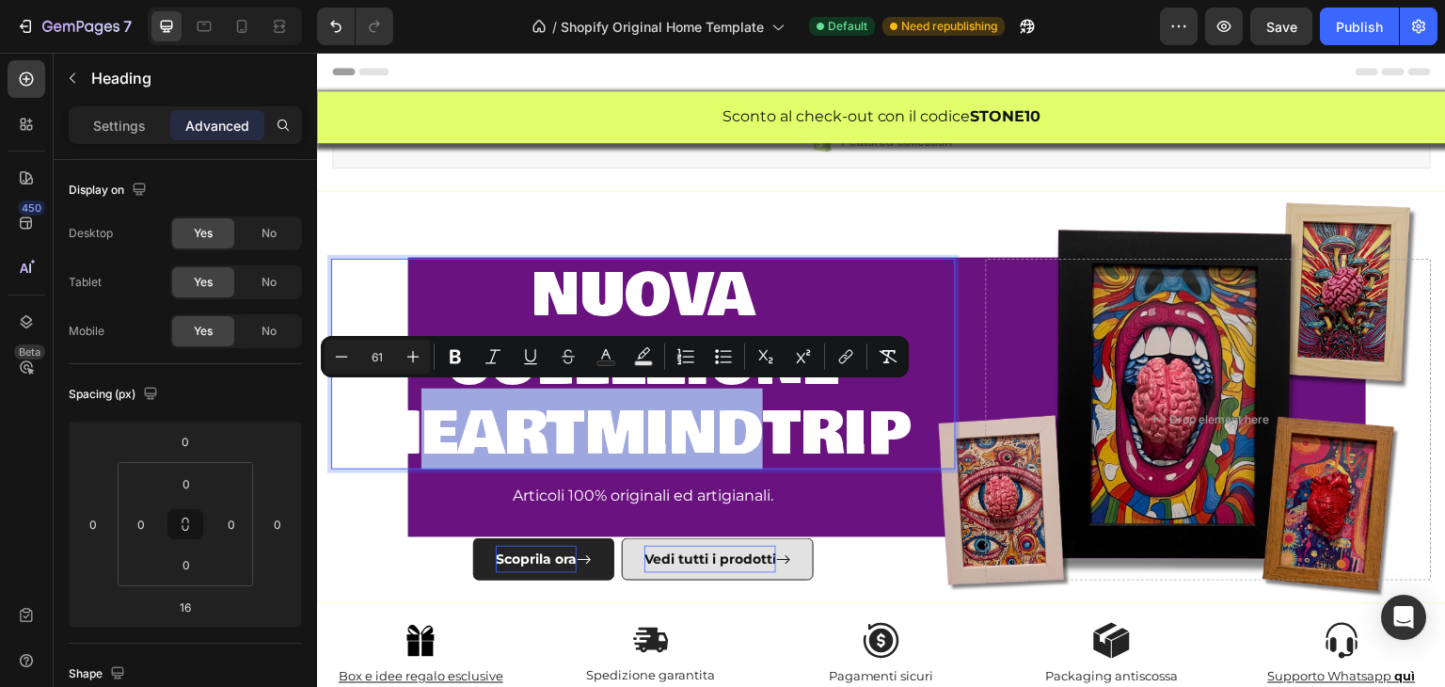
drag, startPoint x: 765, startPoint y: 423, endPoint x: 400, endPoint y: 410, distance: 365.4
click at [400, 410] on span "heartmindtrip" at bounding box center [642, 434] width 535 height 90
click at [407, 397] on span "heartmindtrip" at bounding box center [642, 434] width 535 height 90
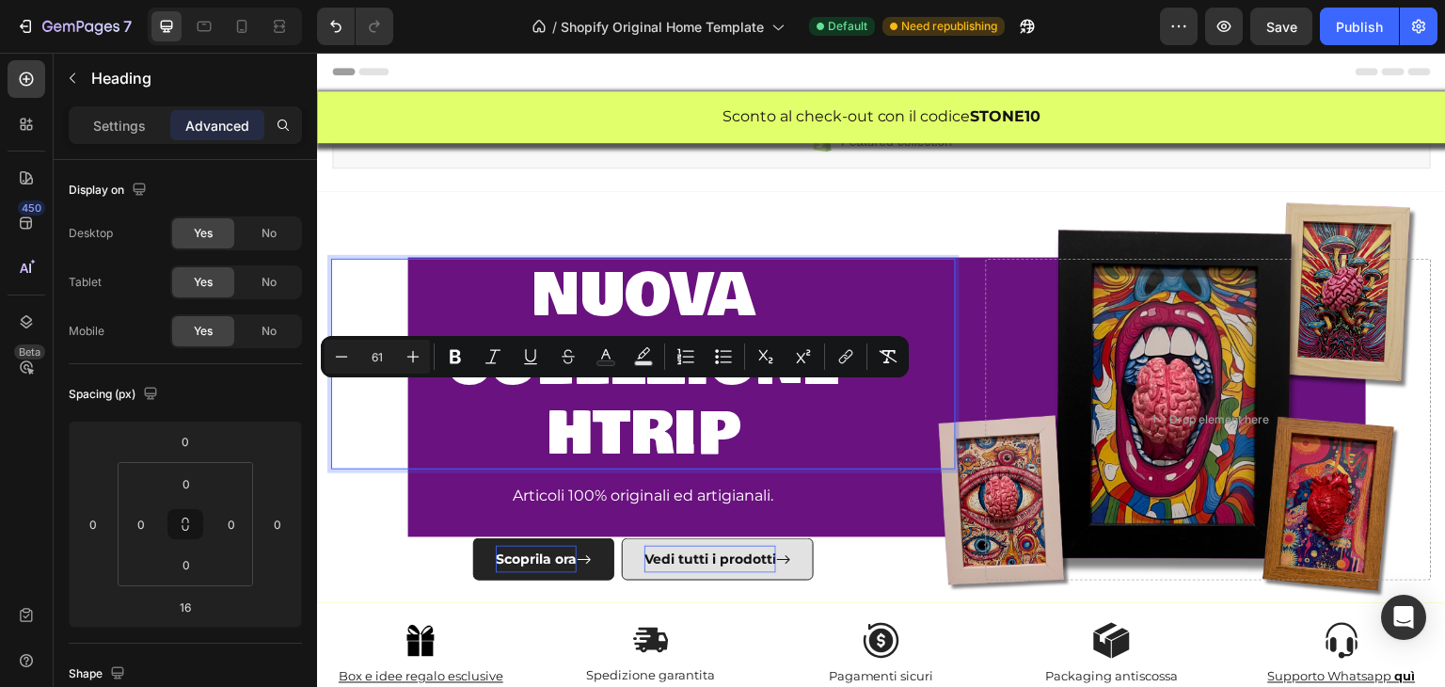
scroll to position [8, 0]
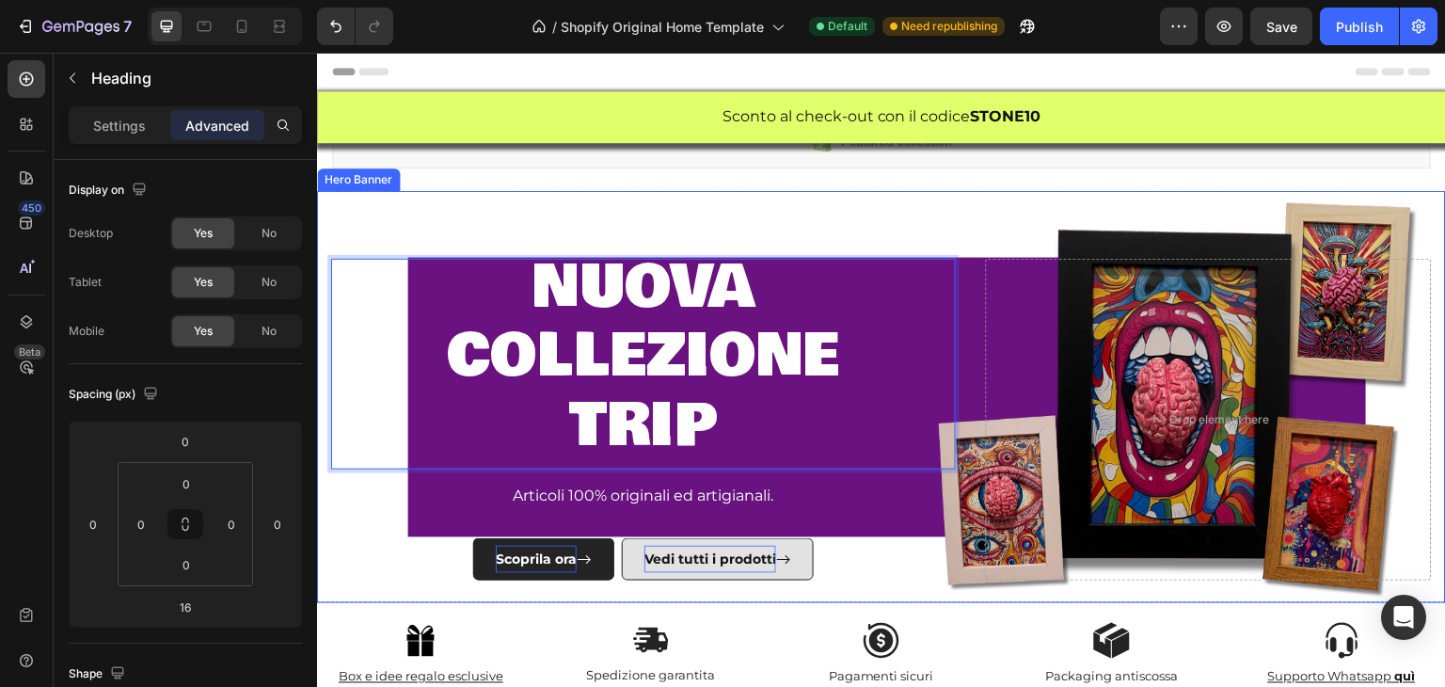
click at [430, 474] on div "nuova collezione trip Heading 16 Articoli 100% originali ed artigianali. Text B…" at bounding box center [643, 420] width 625 height 322
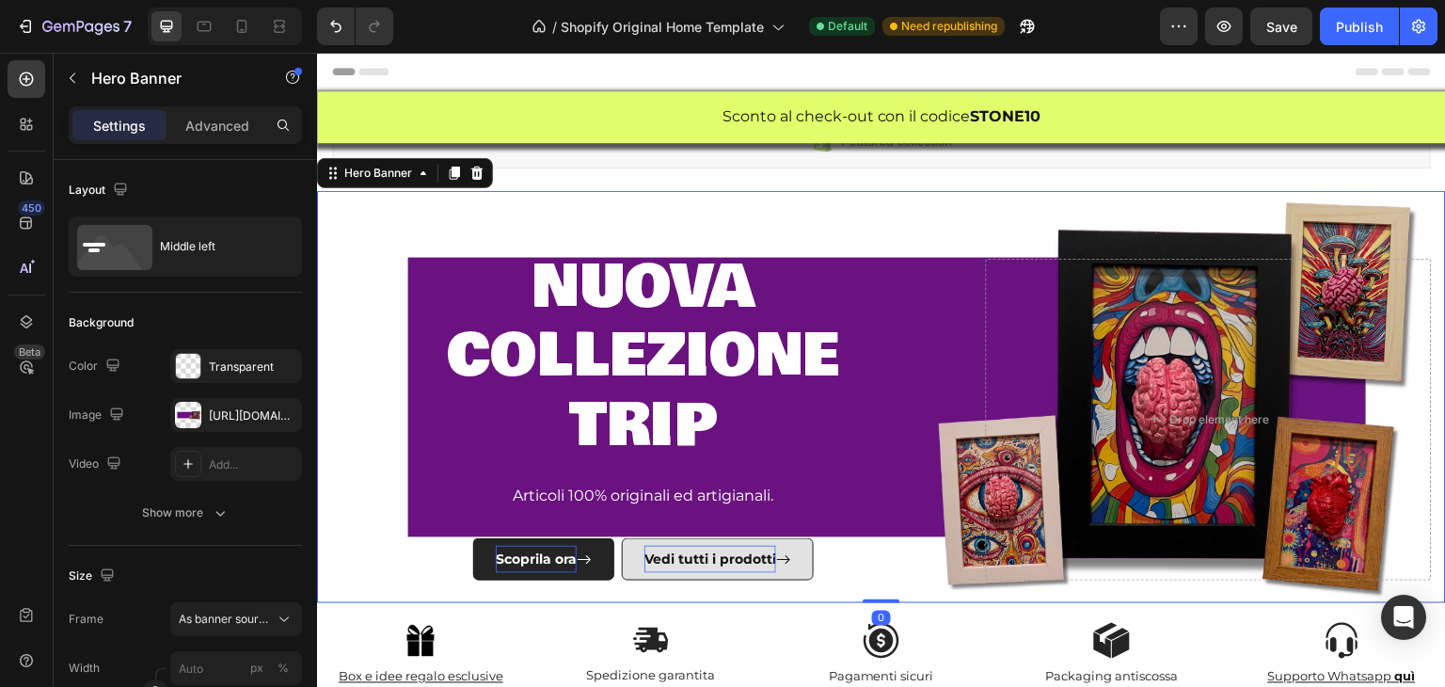
click at [407, 529] on div "⁠⁠⁠⁠⁠⁠⁠ nuova collezione trip Heading Articoli 100% originali ed artigianali. T…" at bounding box center [643, 420] width 625 height 322
click at [616, 387] on span "trip" at bounding box center [643, 425] width 148 height 90
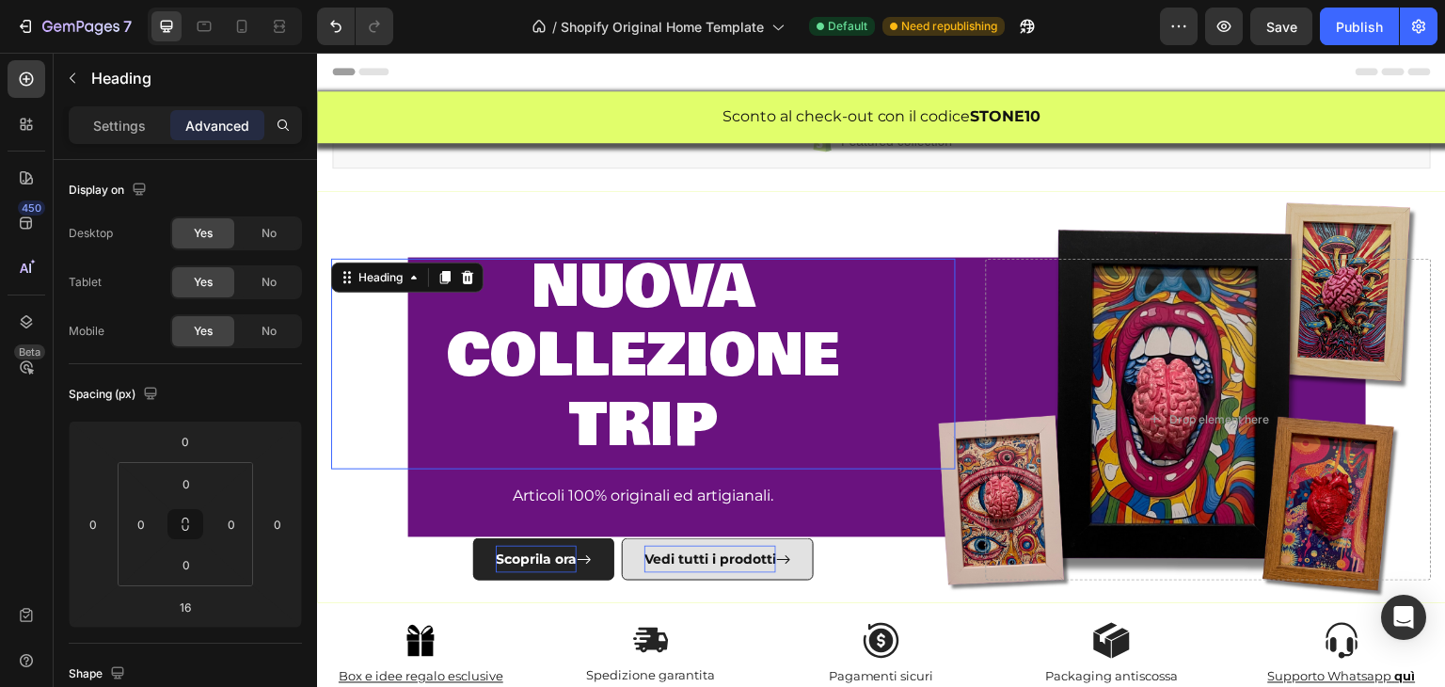
scroll to position [0, 0]
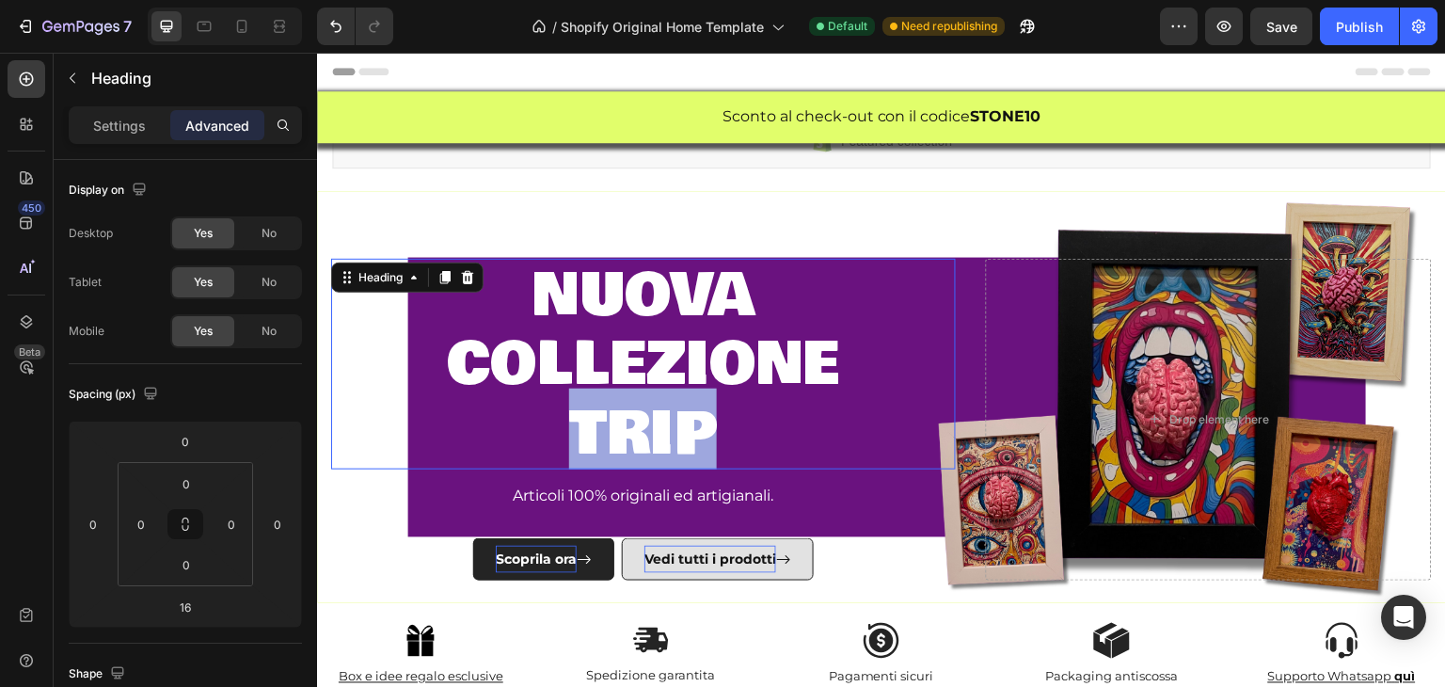
click at [616, 389] on span "trip" at bounding box center [643, 434] width 148 height 90
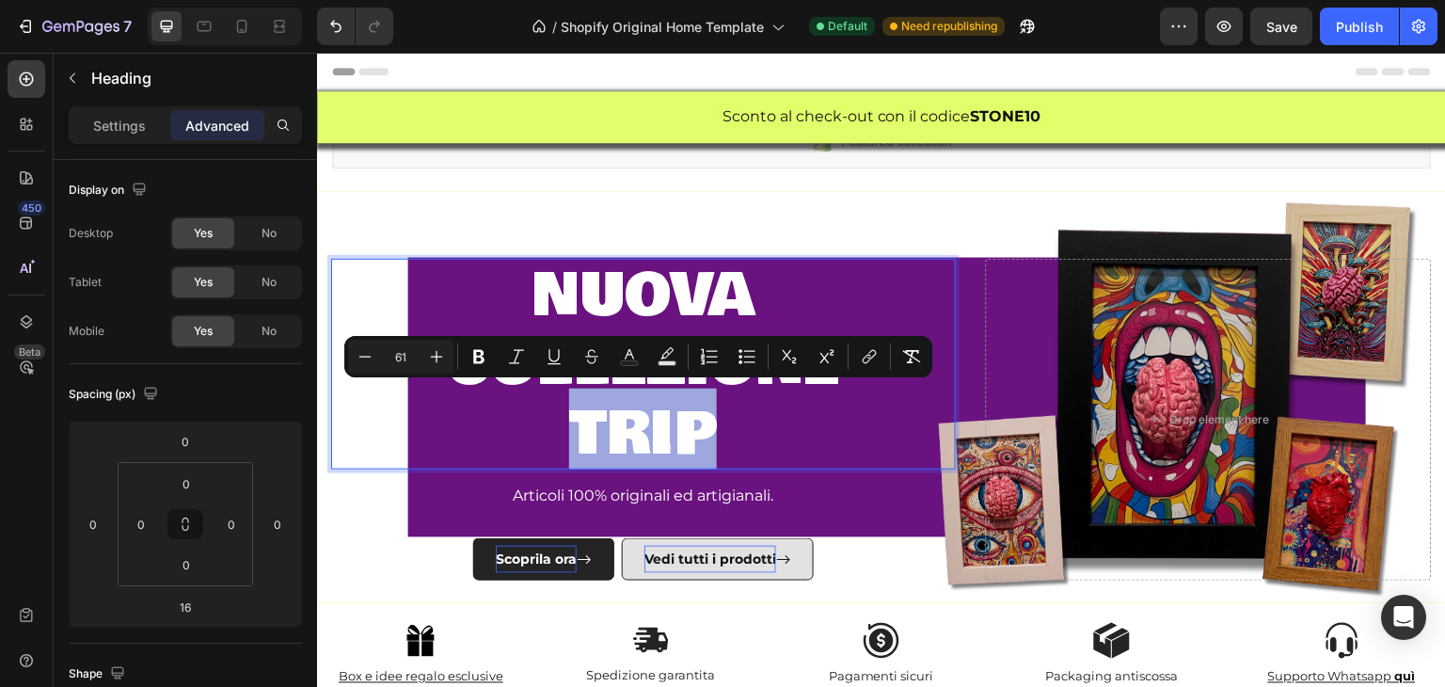
click at [883, 580] on div "nuova collezione trip Heading 16 Articoli 100% originali ed artigianali. Text B…" at bounding box center [881, 397] width 1129 height 459
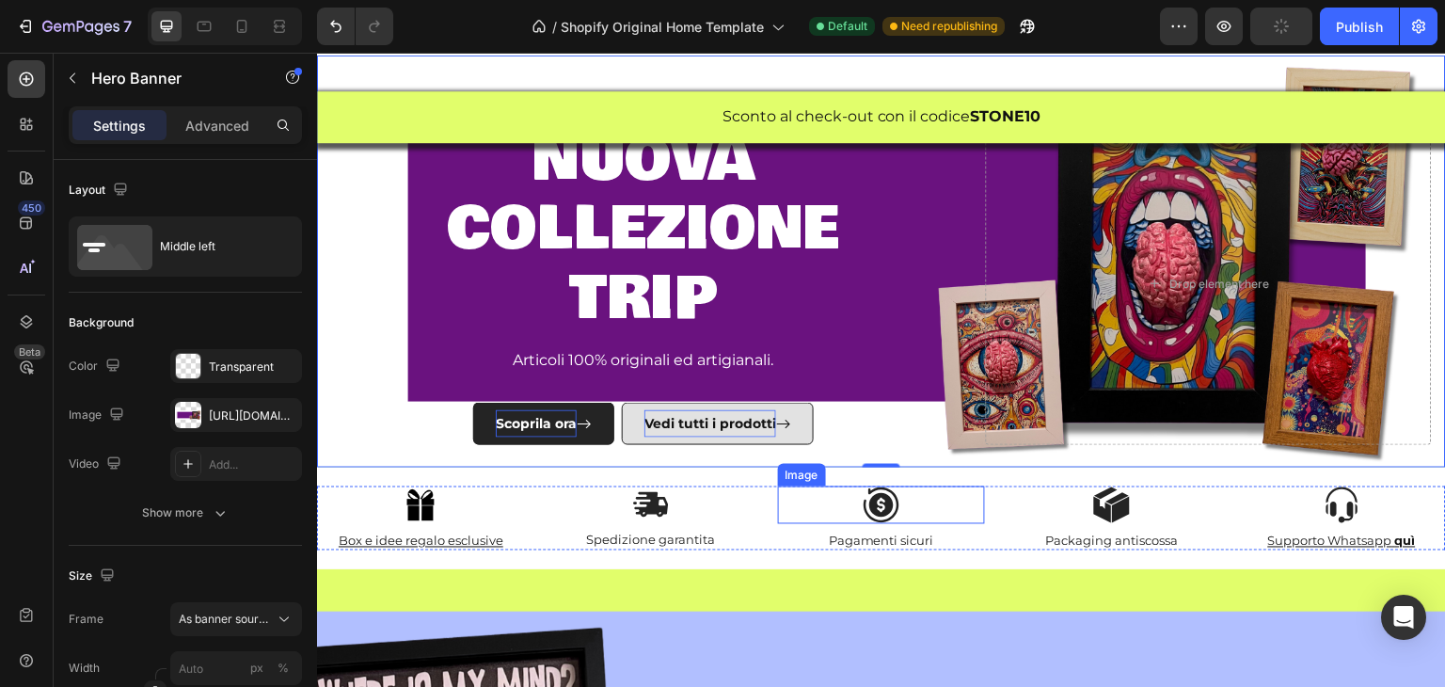
scroll to position [188, 0]
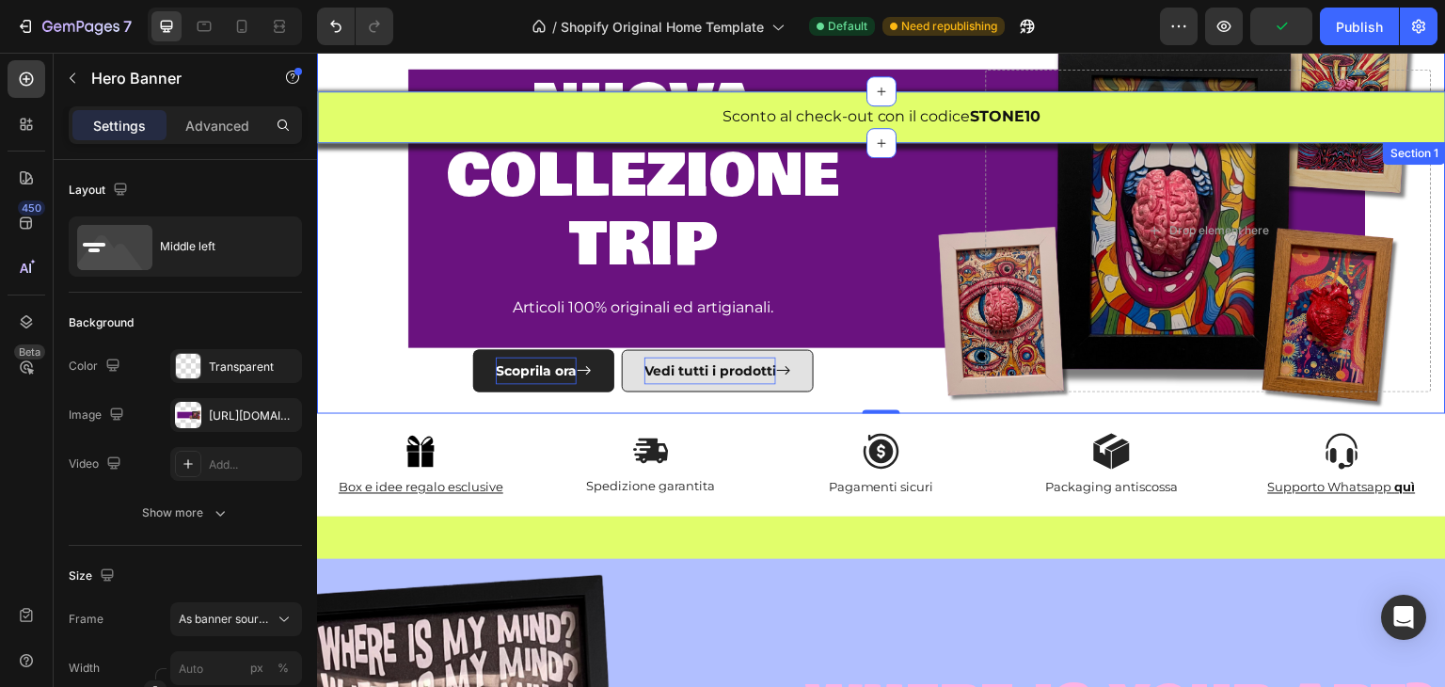
click at [439, 101] on div "Sconto al check-out con il codice STONE10 Text Block Row Section 1" at bounding box center [881, 117] width 1129 height 52
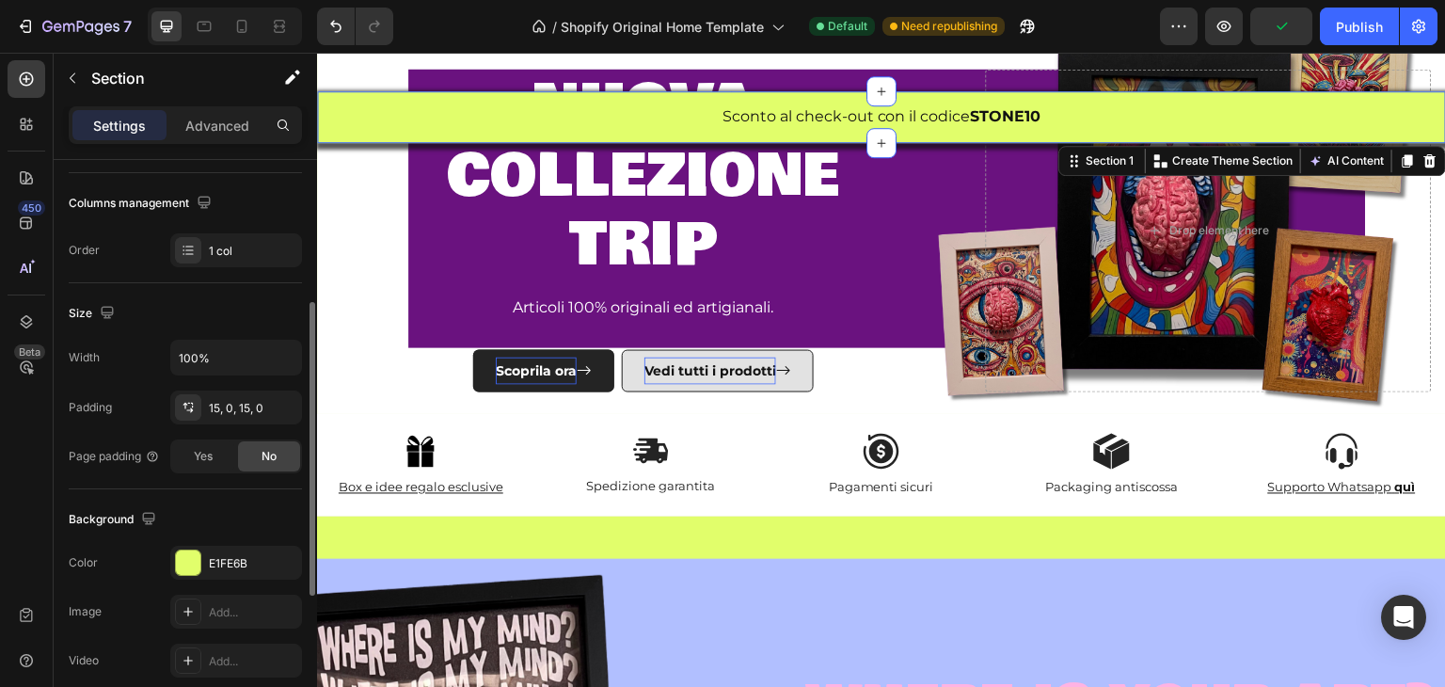
scroll to position [471, 0]
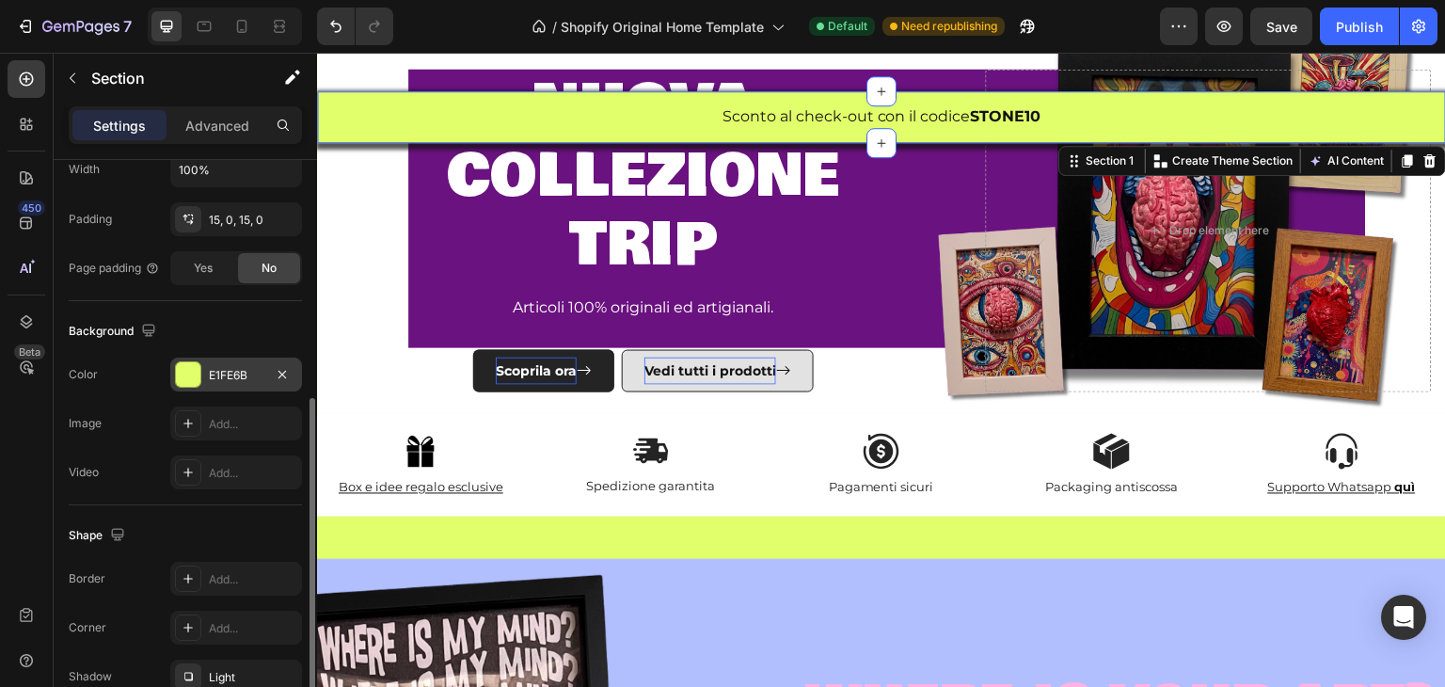
click at [192, 377] on div at bounding box center [188, 374] width 24 height 24
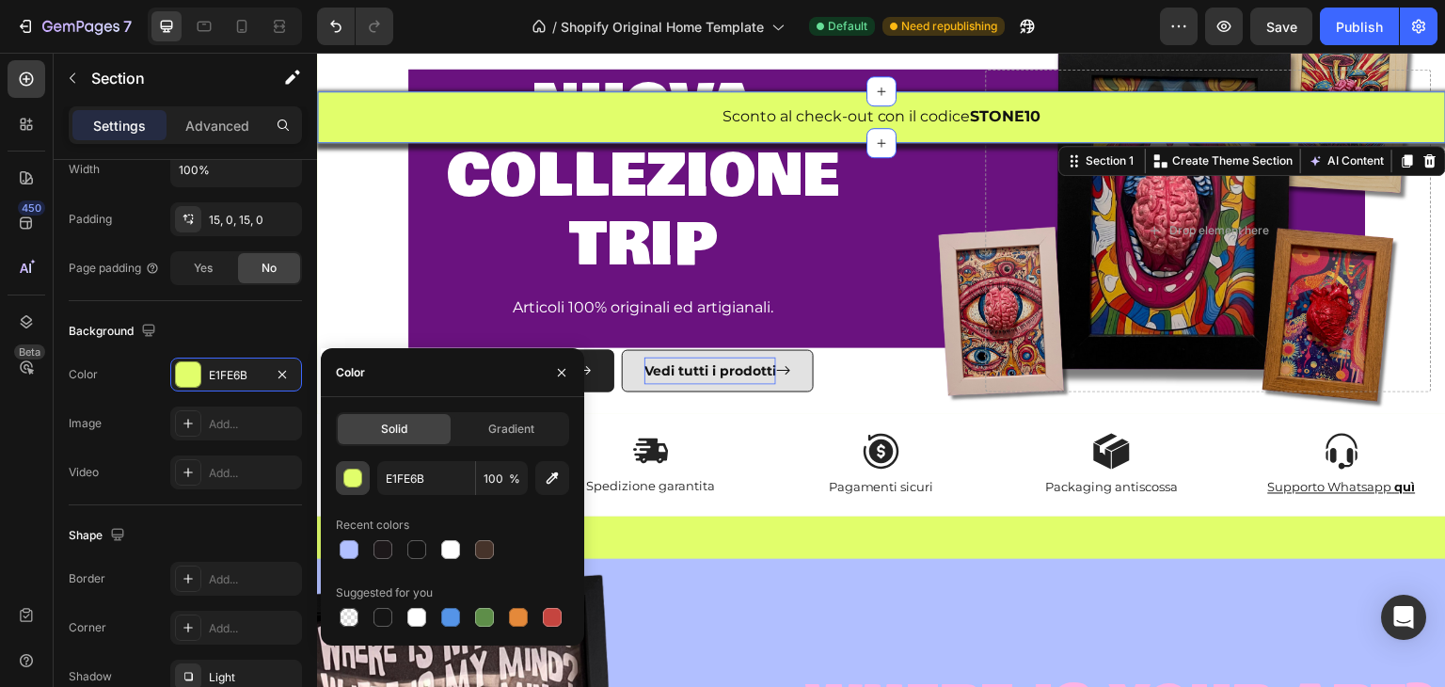
click at [359, 470] on div "button" at bounding box center [353, 479] width 19 height 19
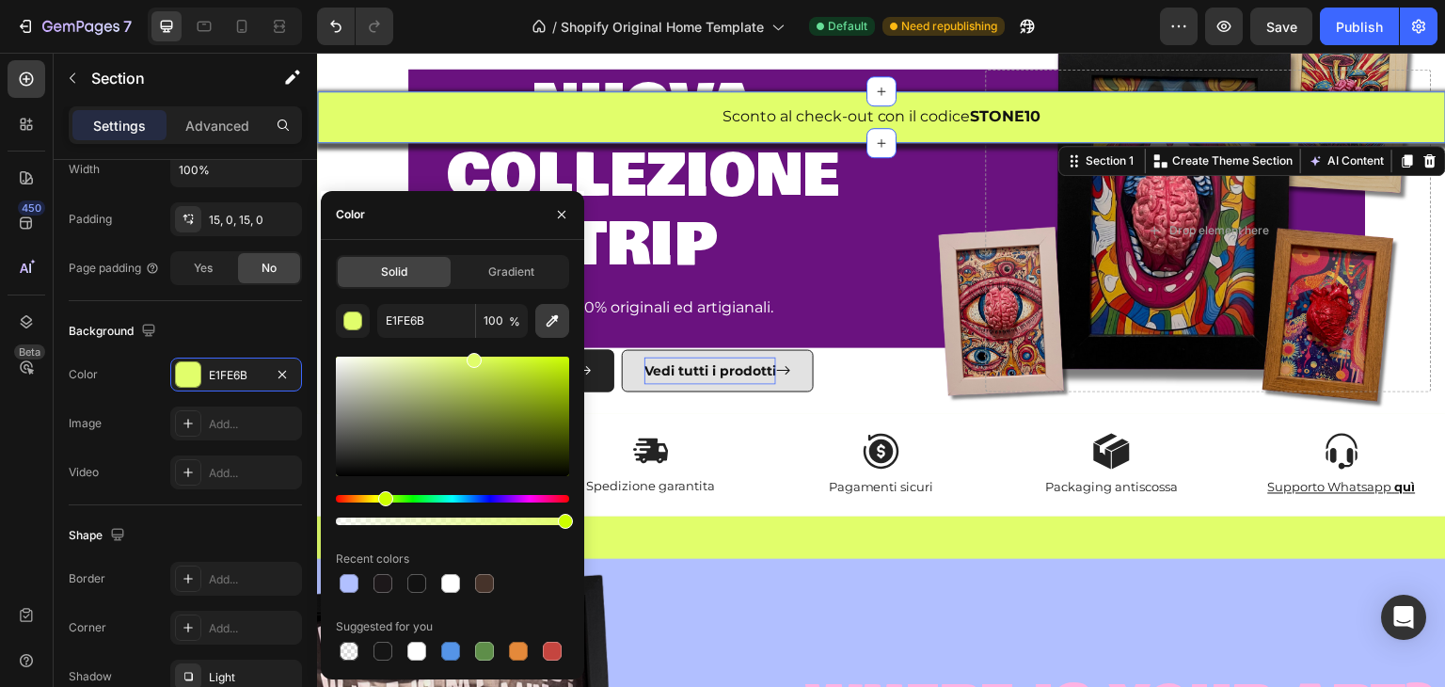
click at [543, 314] on icon "button" at bounding box center [552, 320] width 19 height 19
type input "6B1280"
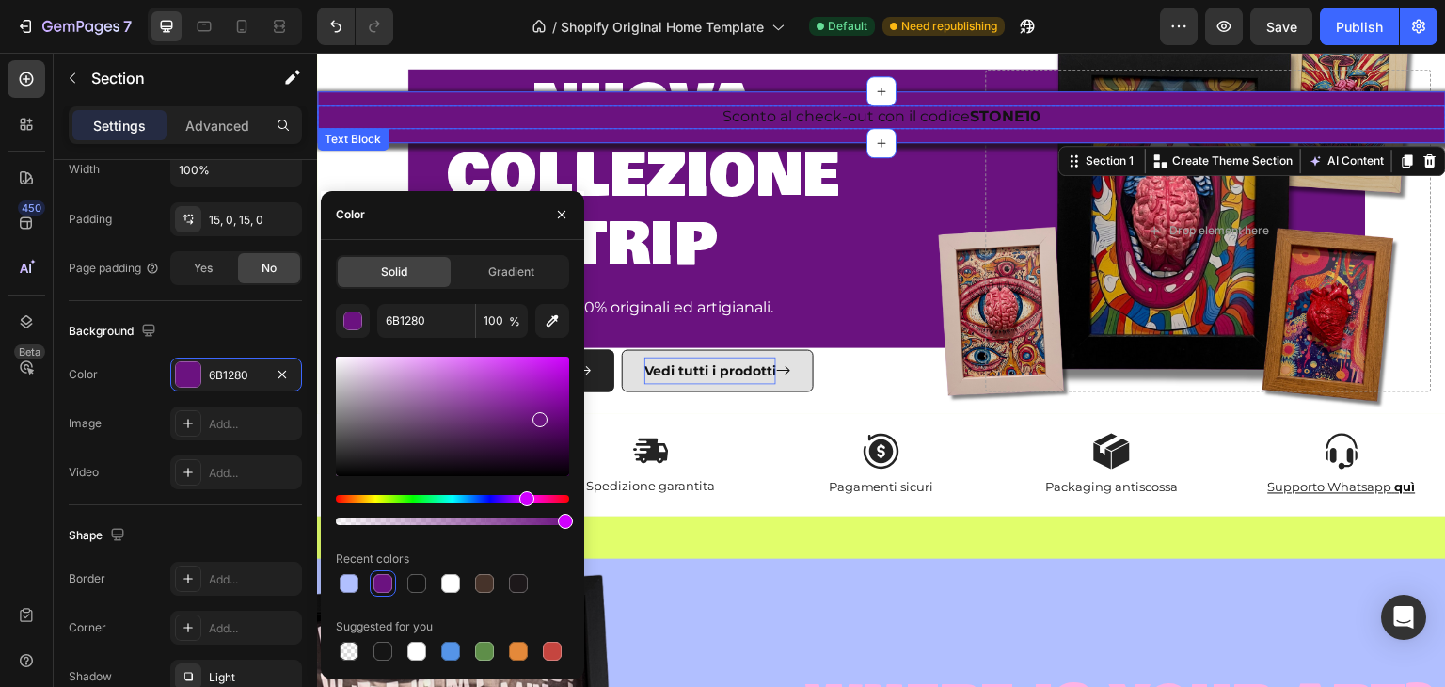
click at [776, 119] on p "Sconto al check-out con il codice STONE10" at bounding box center [882, 117] width 1126 height 20
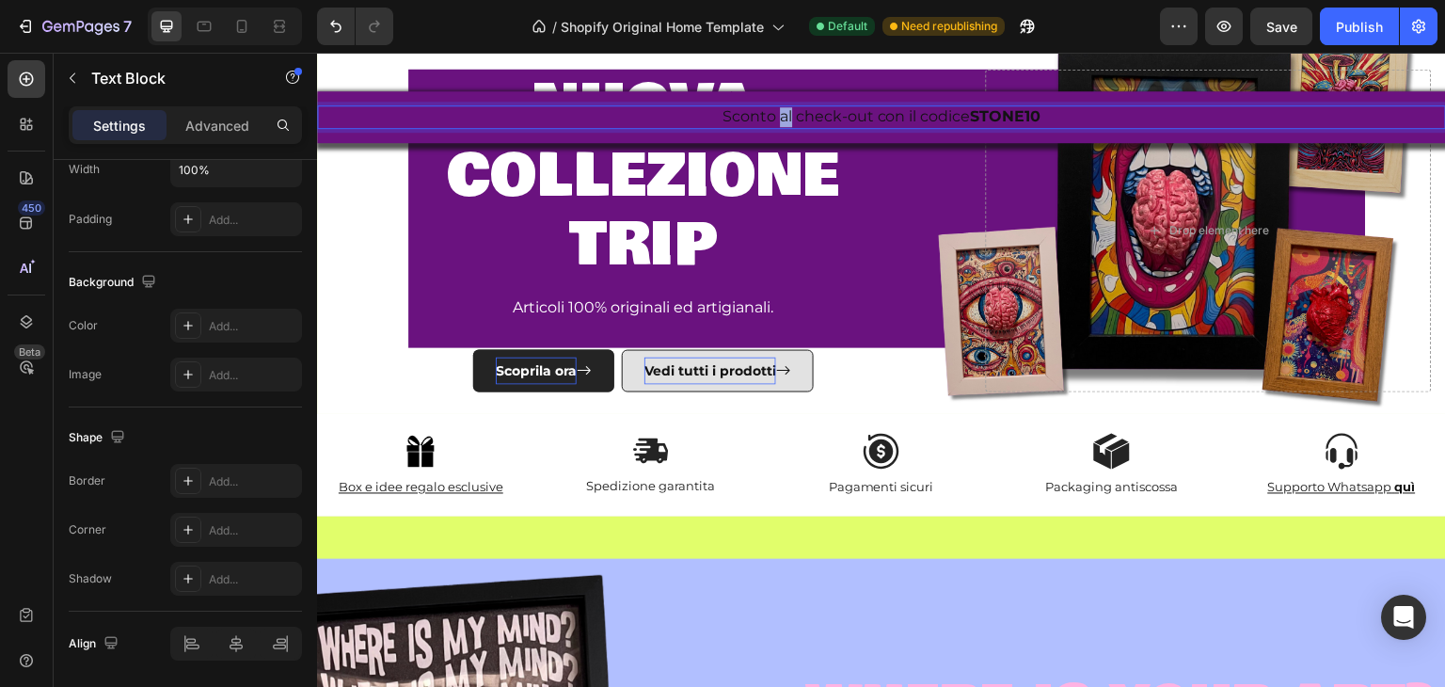
scroll to position [0, 0]
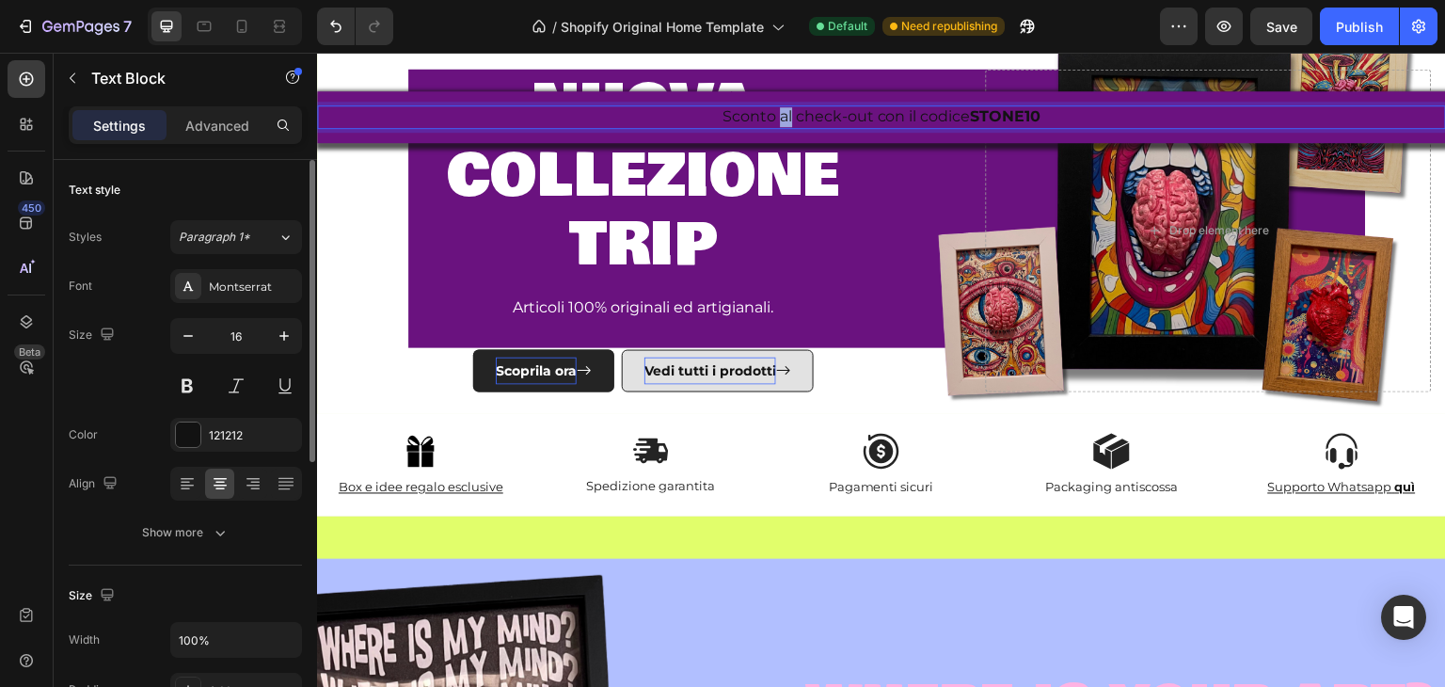
click at [776, 119] on p "Sconto al check-out con il codice STONE10" at bounding box center [882, 117] width 1126 height 20
click at [778, 120] on p "Sconto al check-out con il codice STONE10" at bounding box center [882, 117] width 1126 height 20
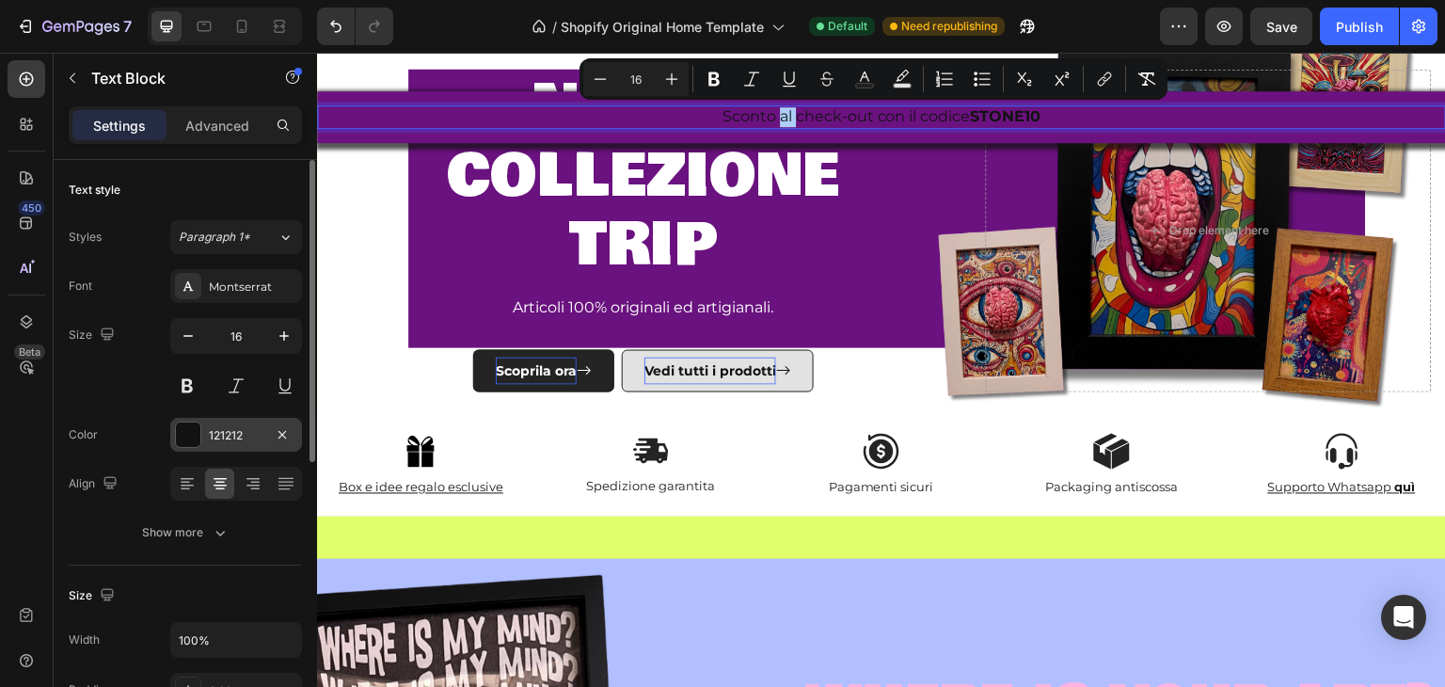
click at [181, 430] on div at bounding box center [188, 435] width 24 height 24
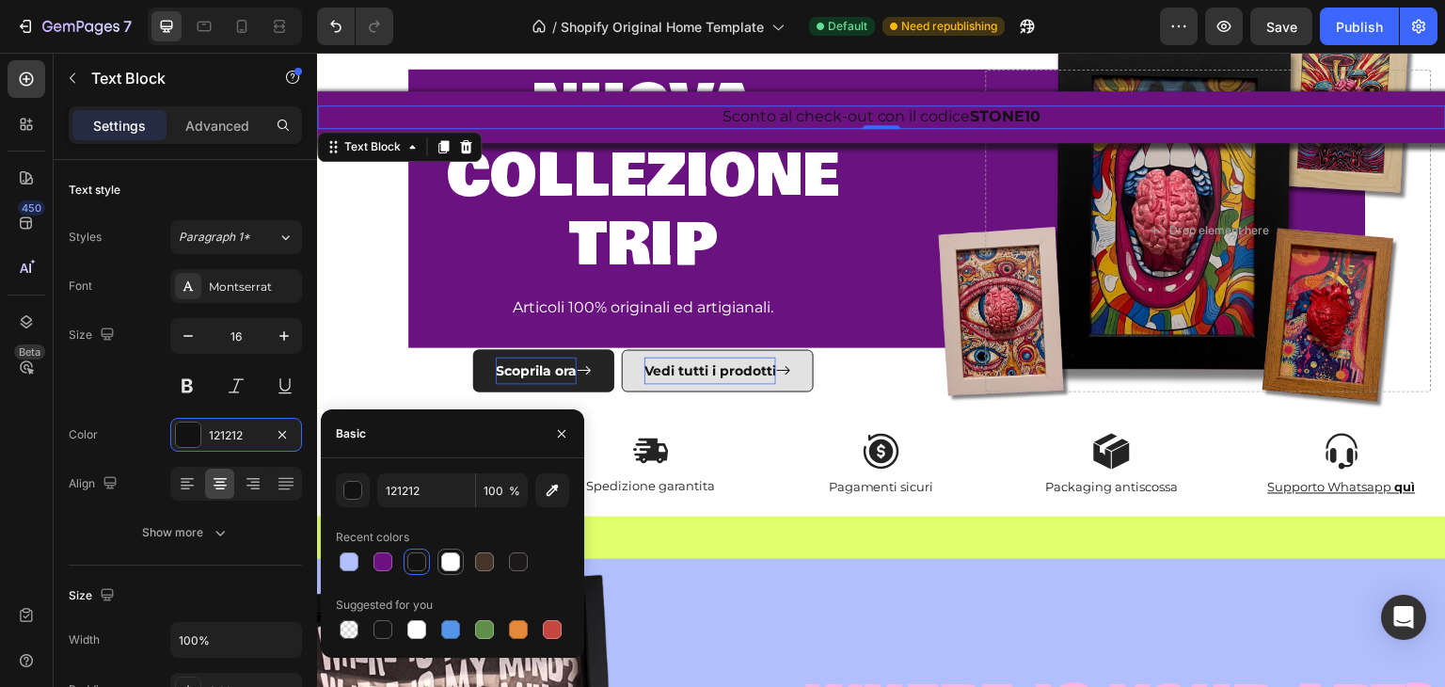
click at [448, 565] on div at bounding box center [450, 561] width 19 height 19
type input "FFFFFF"
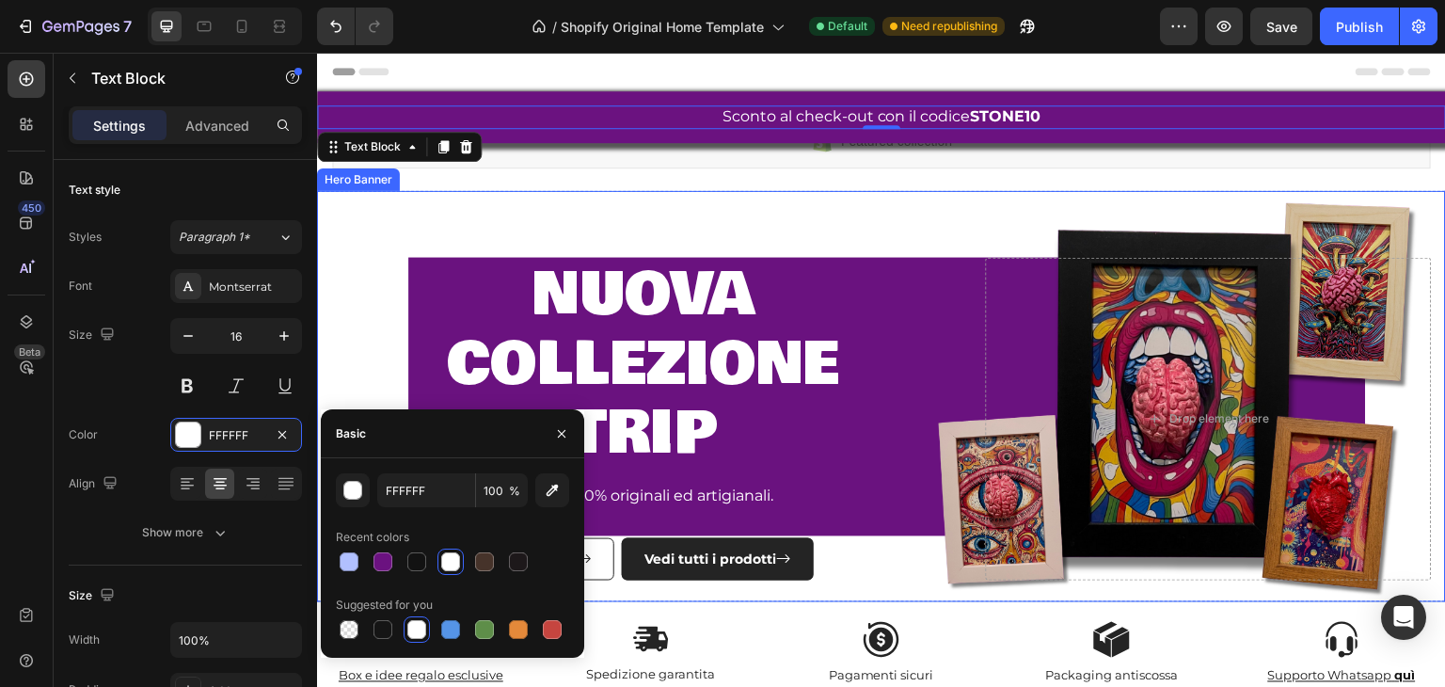
click at [861, 204] on div "nuova collezione trip Heading Articoli 100% originali ed artigianali. Text Bloc…" at bounding box center [881, 396] width 1129 height 459
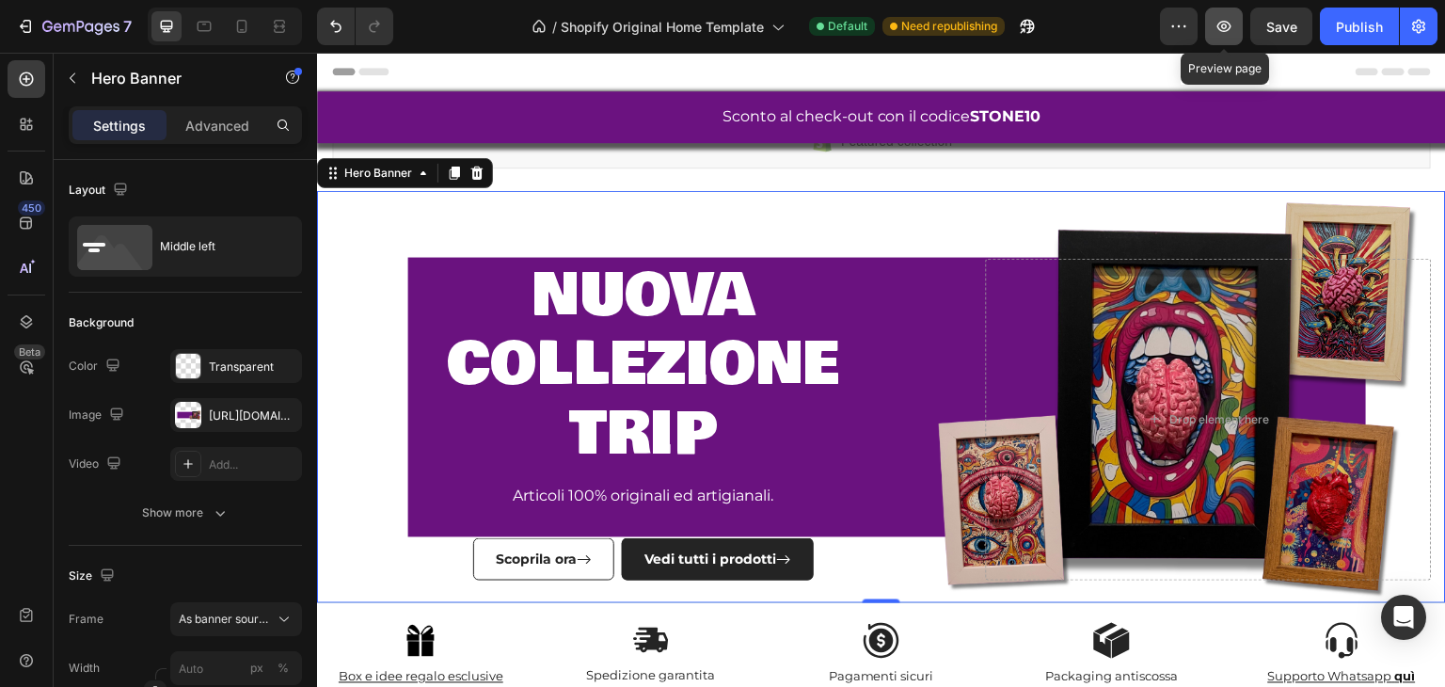
click at [1234, 24] on icon "button" at bounding box center [1224, 26] width 19 height 19
click at [605, 420] on span "trip" at bounding box center [643, 434] width 148 height 90
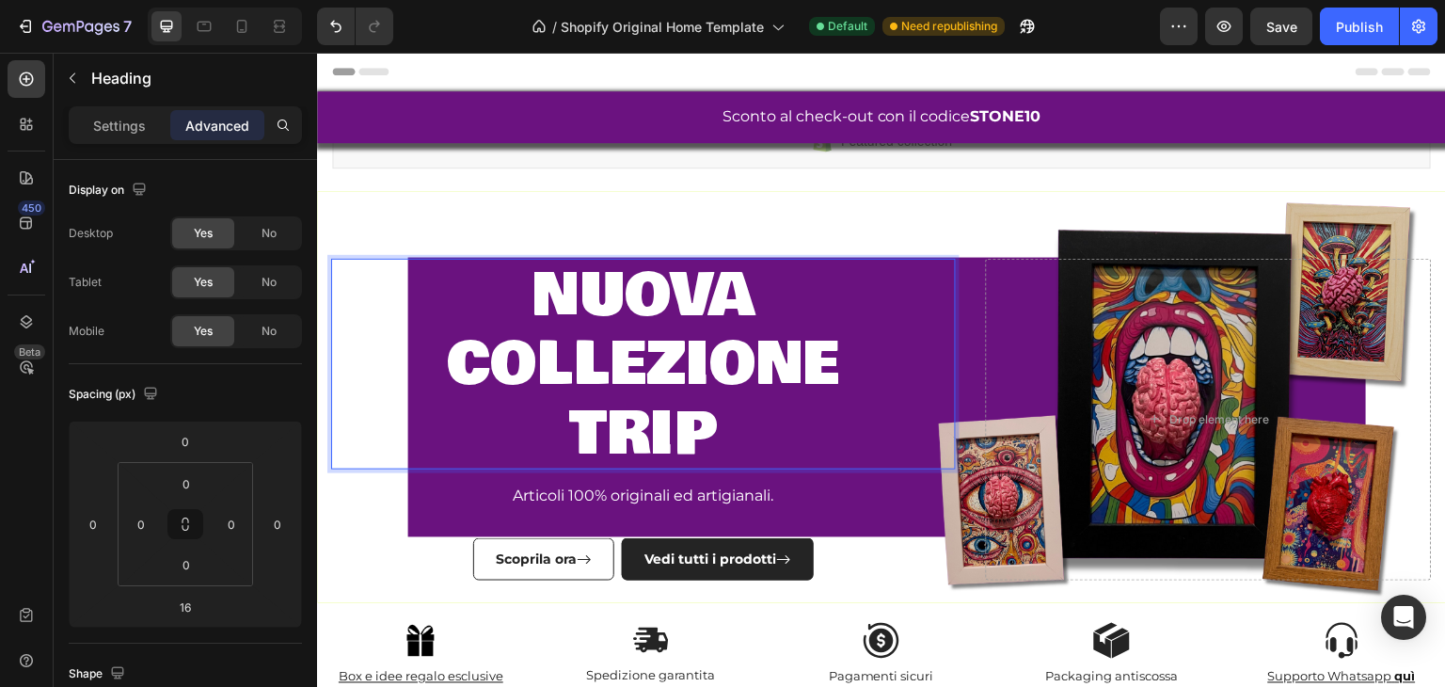
click at [533, 415] on p "nuova collezione trip" at bounding box center [643, 365] width 621 height 208
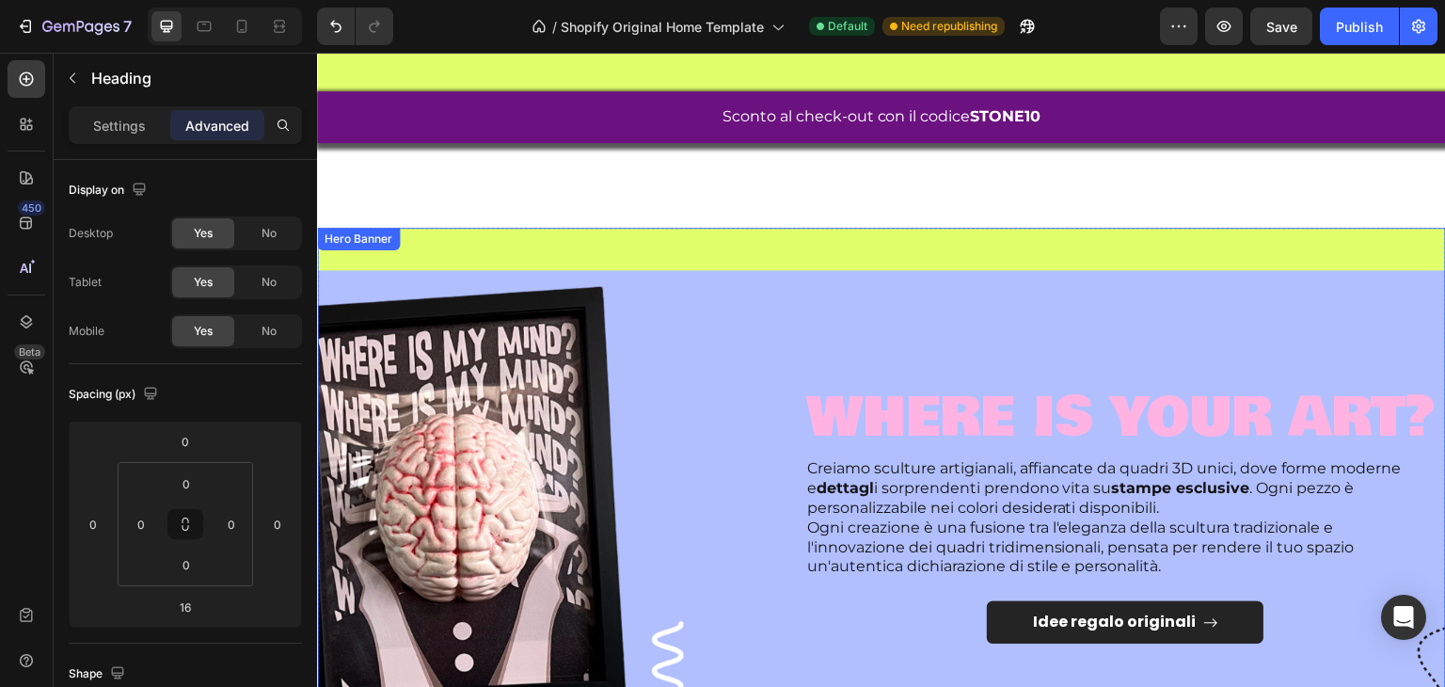
scroll to position [753, 0]
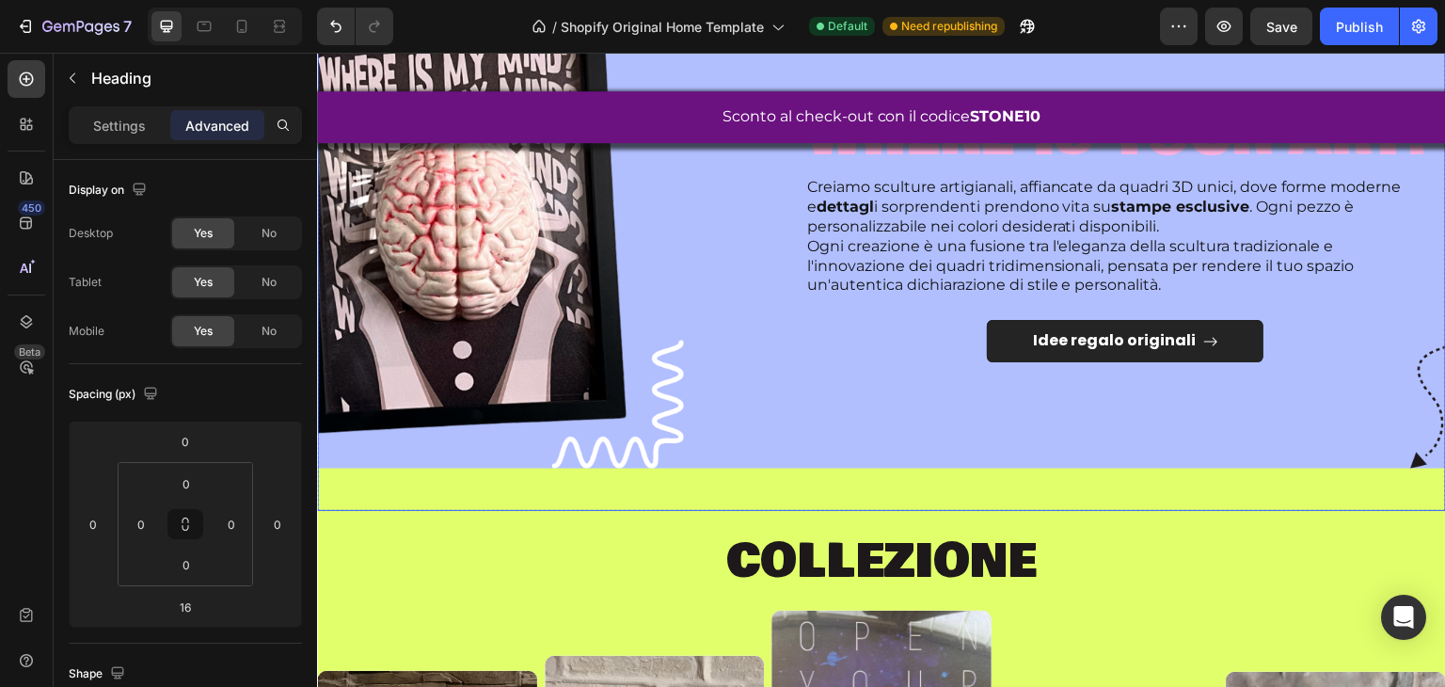
click at [665, 327] on div "Image" at bounding box center [546, 228] width 458 height 311
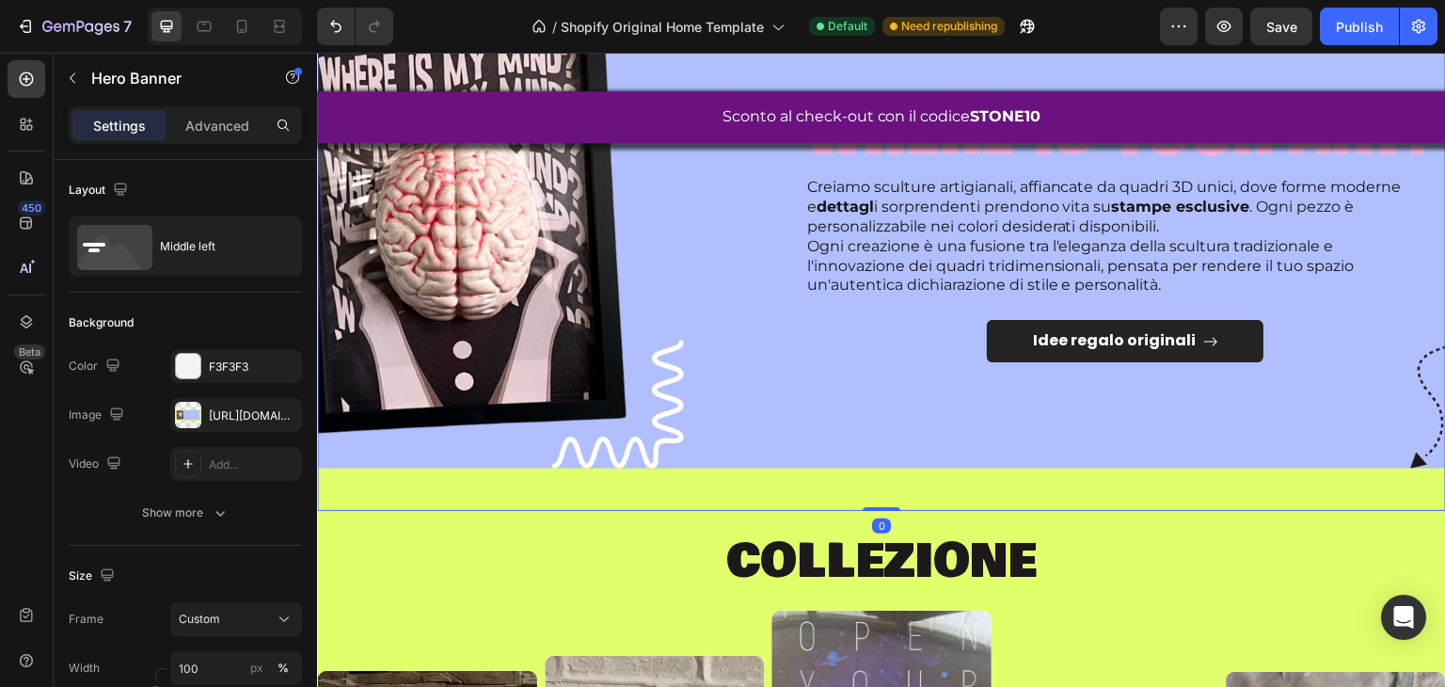
scroll to position [659, 0]
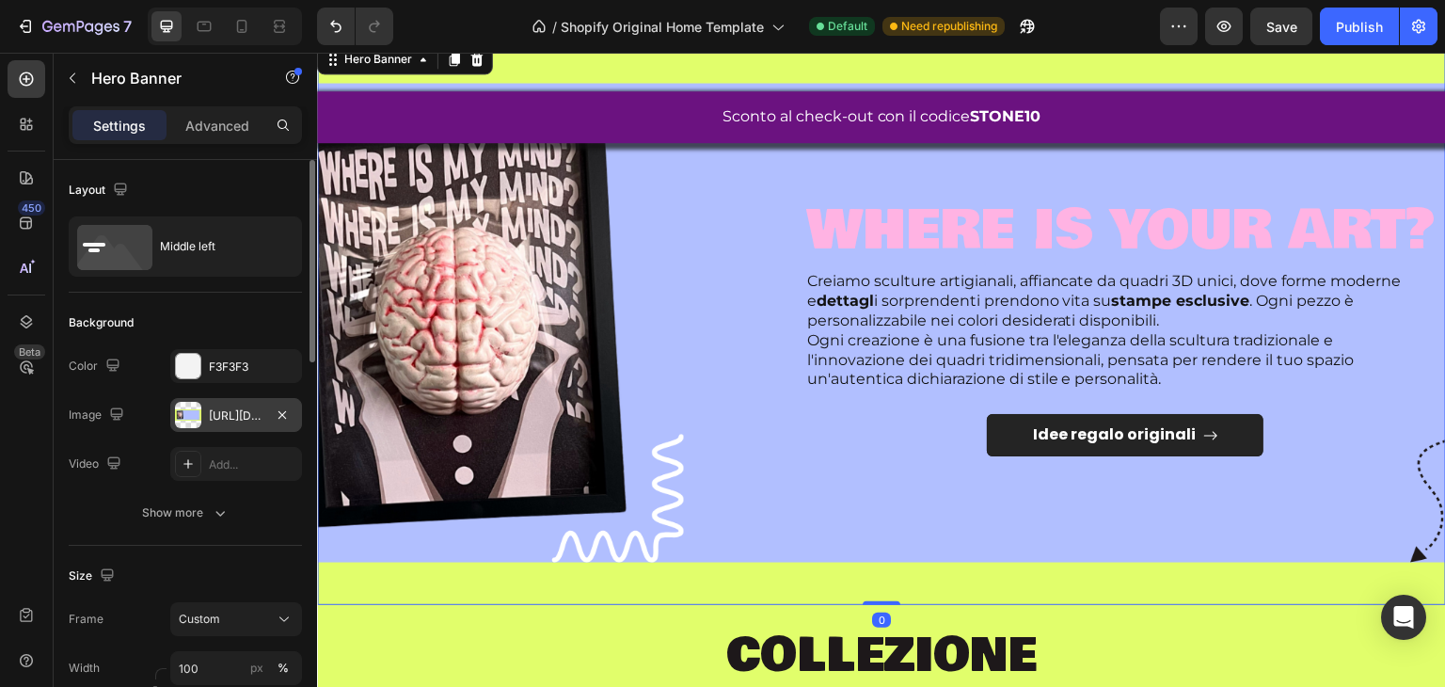
click at [209, 408] on div "[URL][DOMAIN_NAME]" at bounding box center [236, 415] width 55 height 17
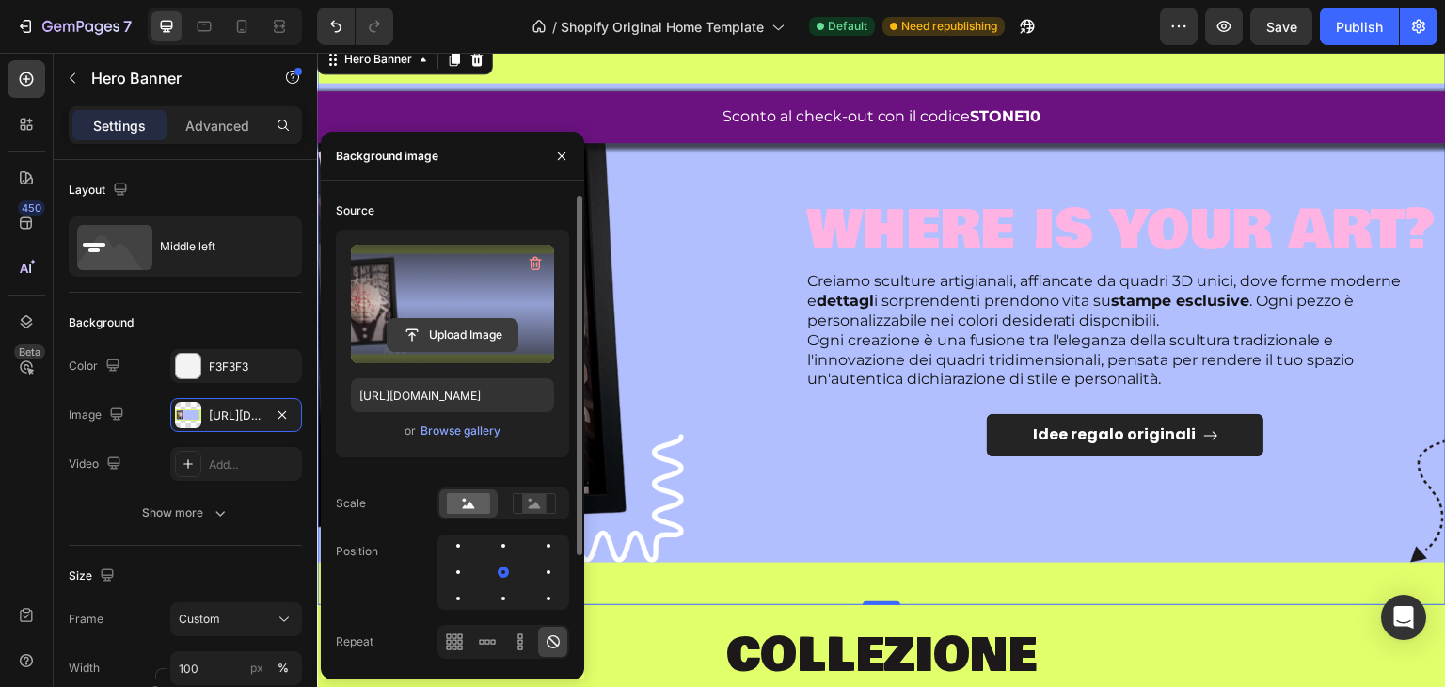
click at [422, 343] on input "file" at bounding box center [453, 335] width 130 height 32
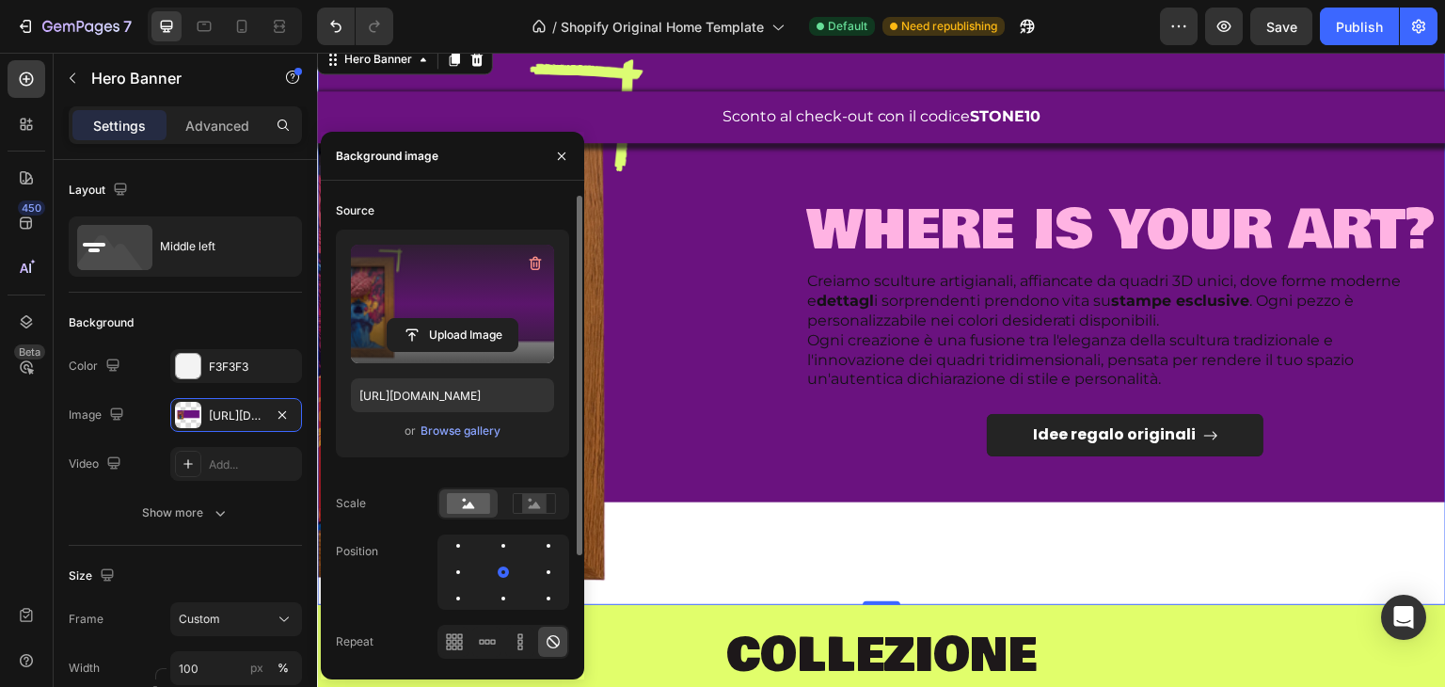
type input "[URL][DOMAIN_NAME]"
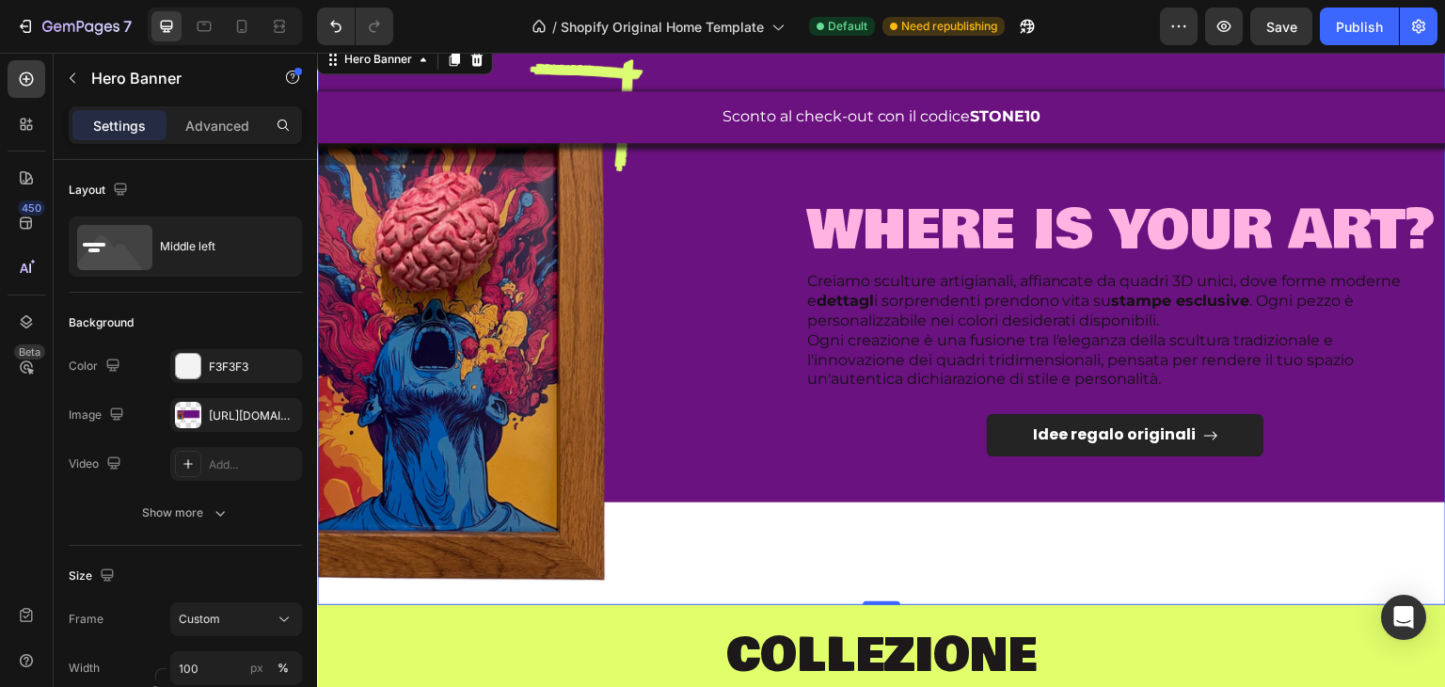
click at [860, 555] on div "Background Image" at bounding box center [881, 322] width 1129 height 565
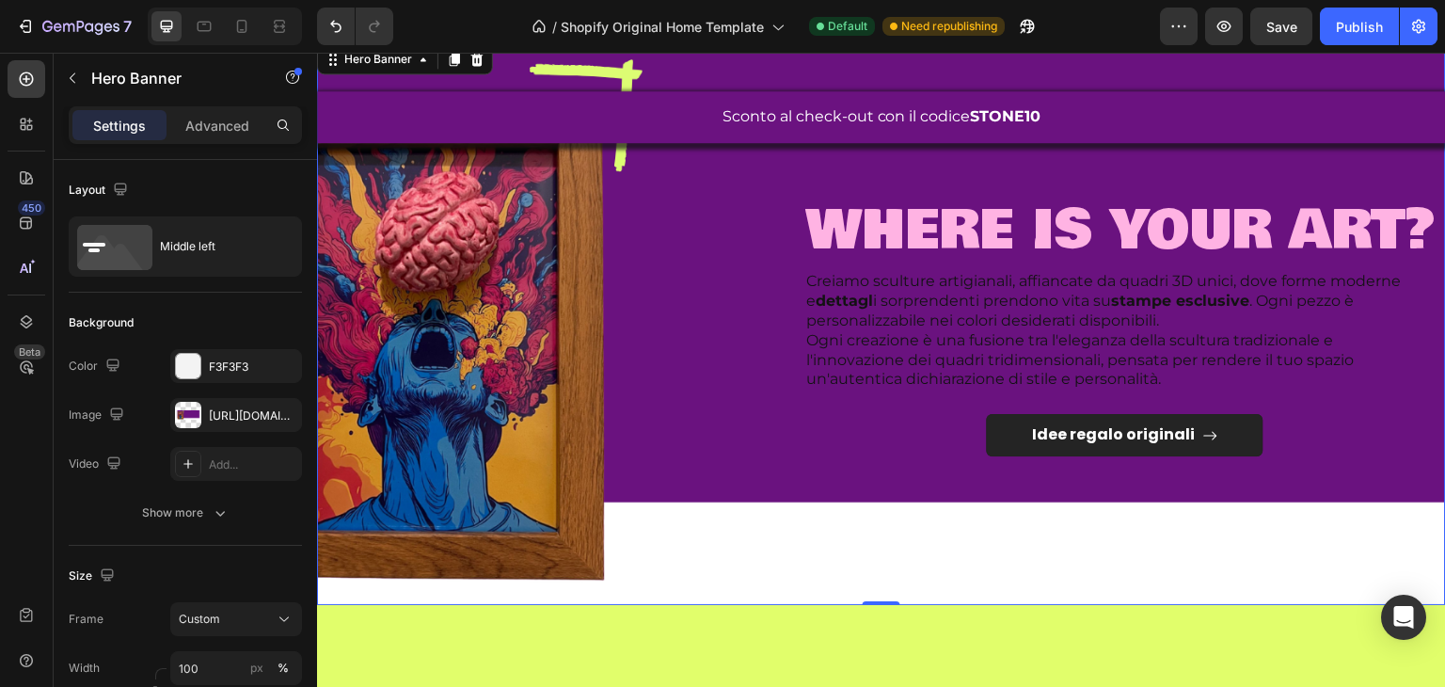
scroll to position [471, 0]
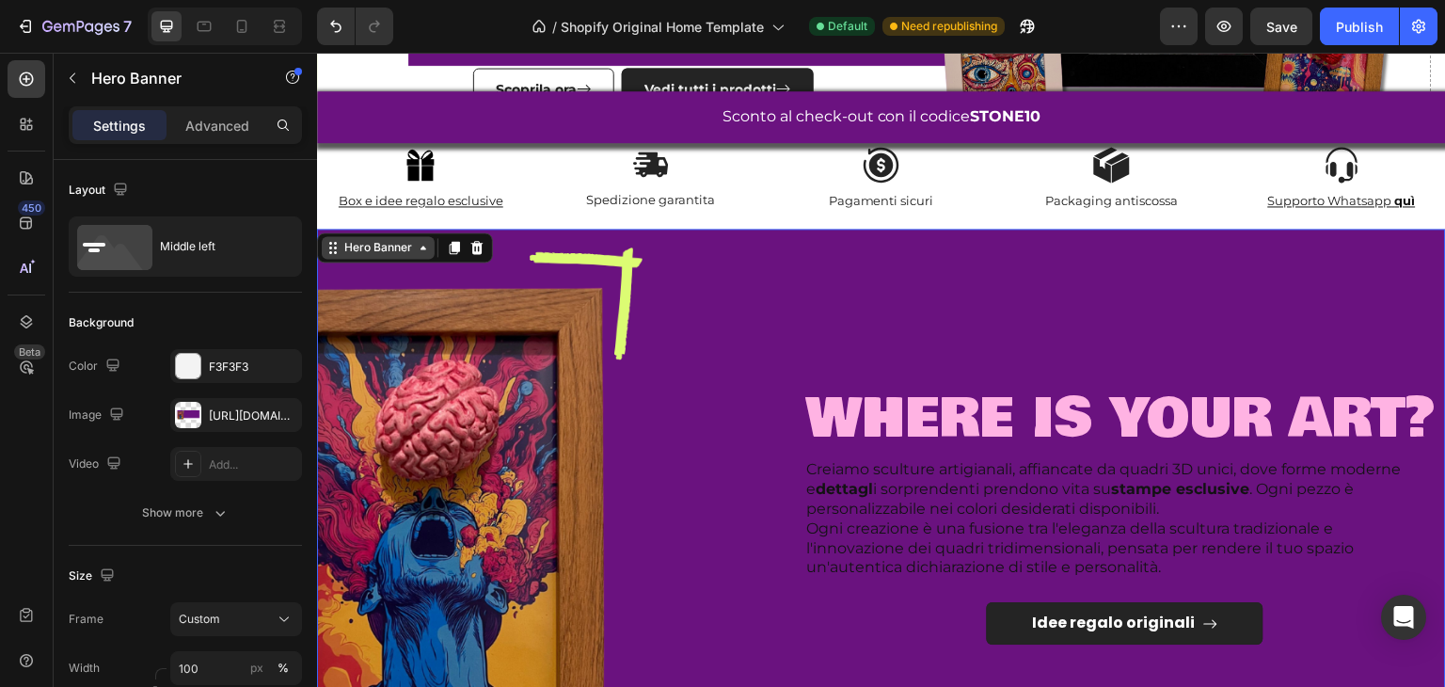
click at [394, 248] on div "Hero Banner" at bounding box center [378, 247] width 75 height 17
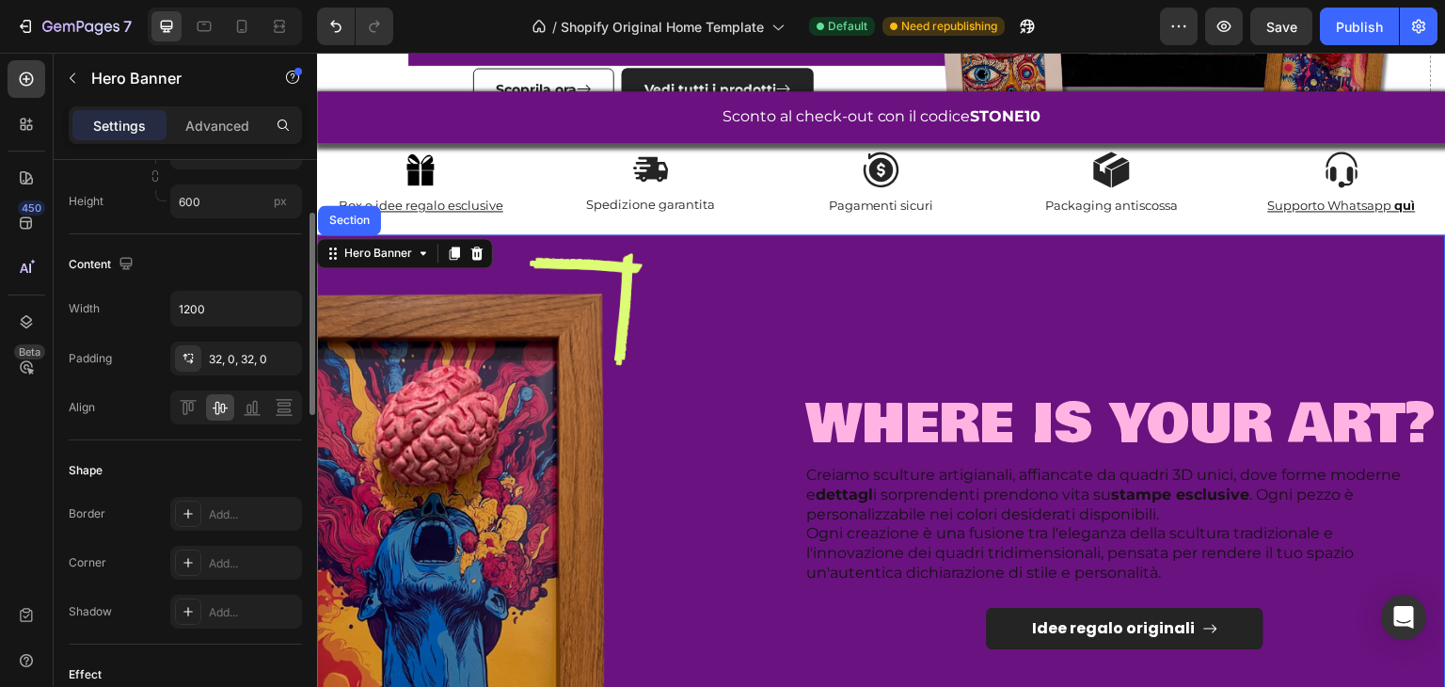
scroll to position [327, 0]
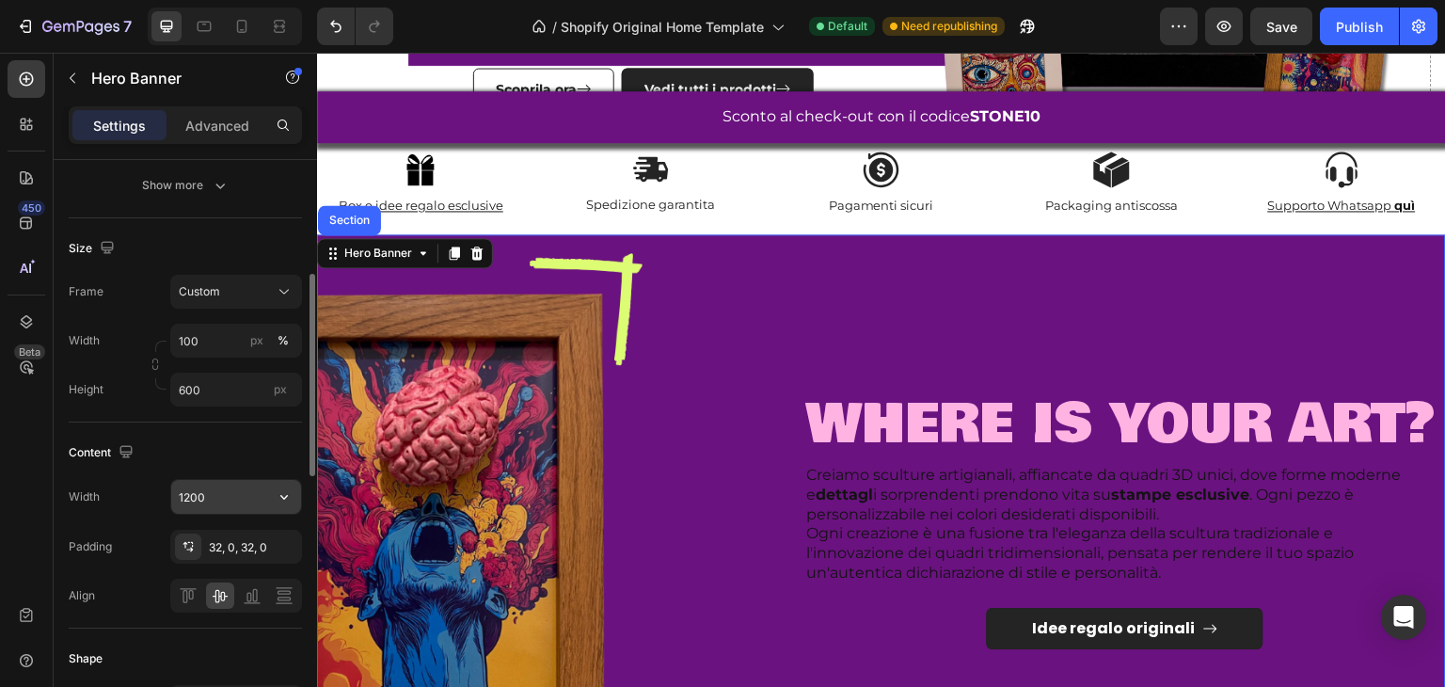
click at [206, 500] on input "1200" at bounding box center [236, 497] width 130 height 34
click at [291, 487] on icon "button" at bounding box center [284, 496] width 19 height 19
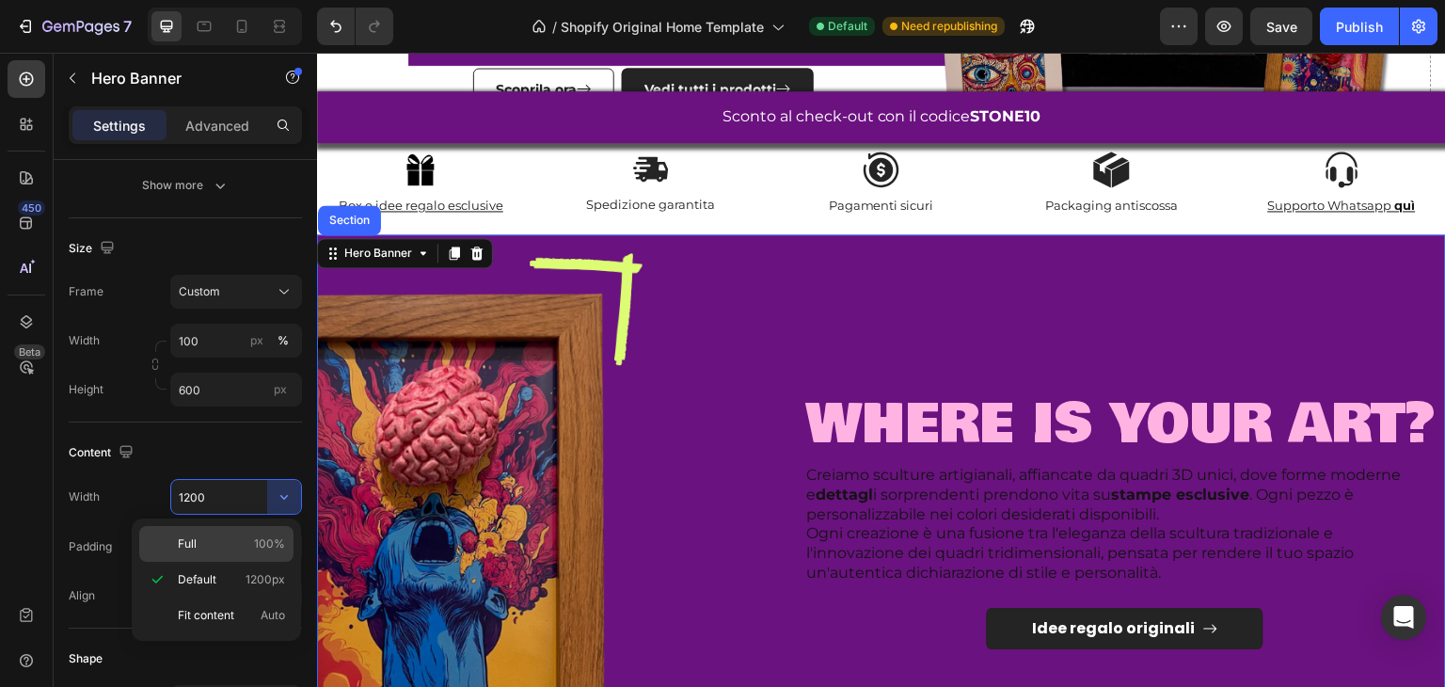
click at [224, 542] on p "Full 100%" at bounding box center [231, 543] width 107 height 17
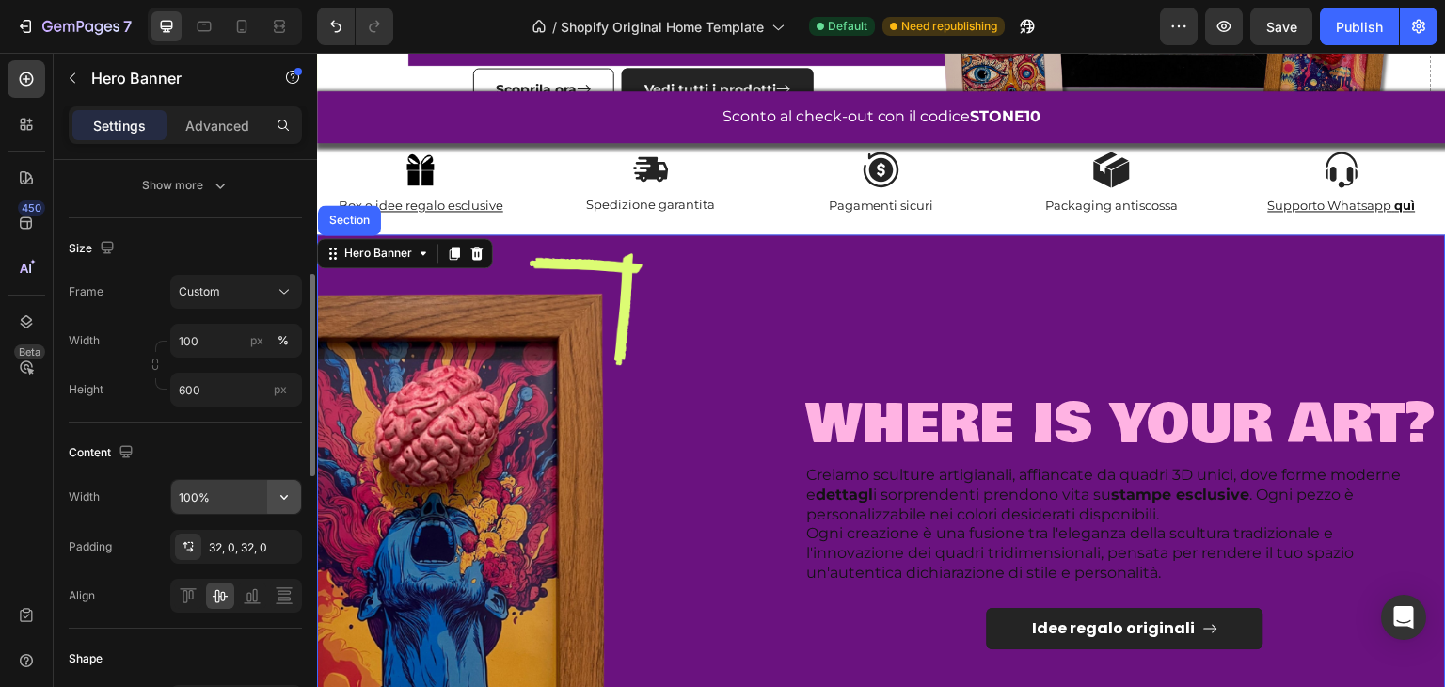
click at [282, 495] on icon "button" at bounding box center [284, 497] width 8 height 5
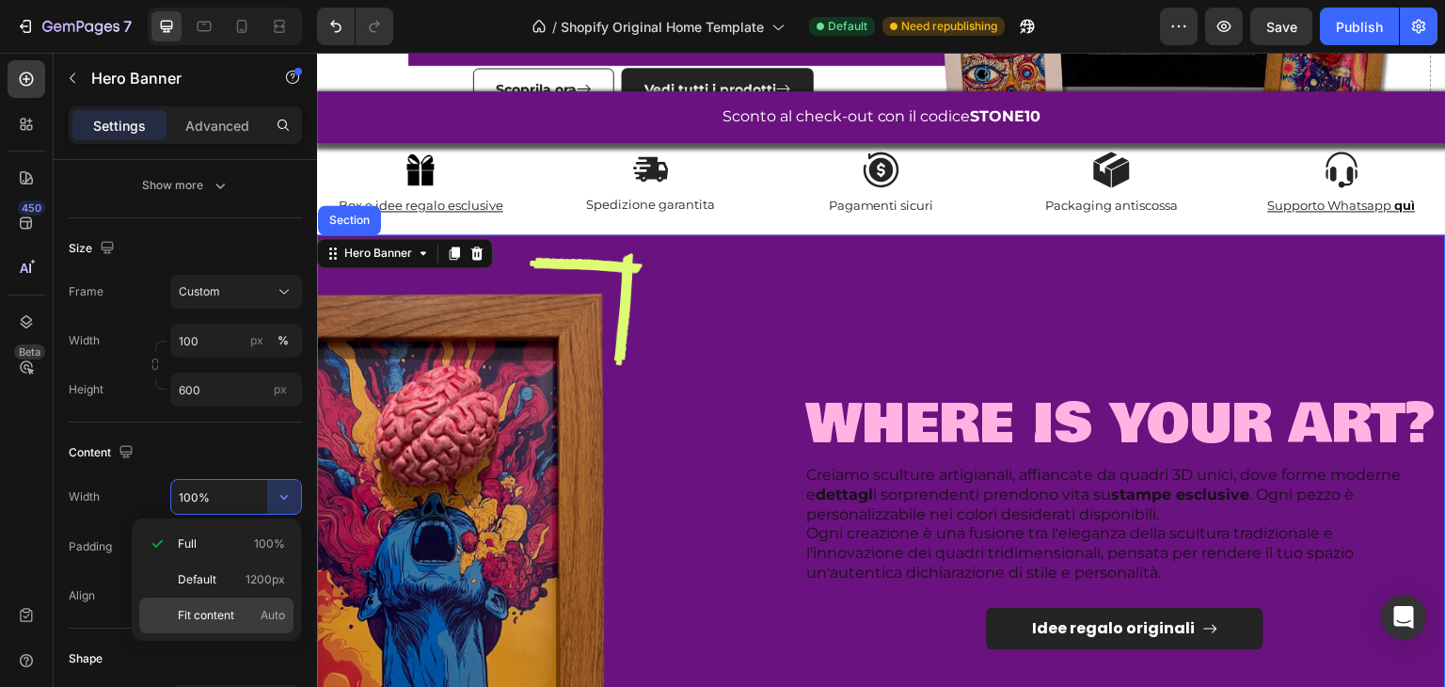
click at [245, 616] on p "Fit content Auto" at bounding box center [231, 615] width 107 height 17
type input "Auto"
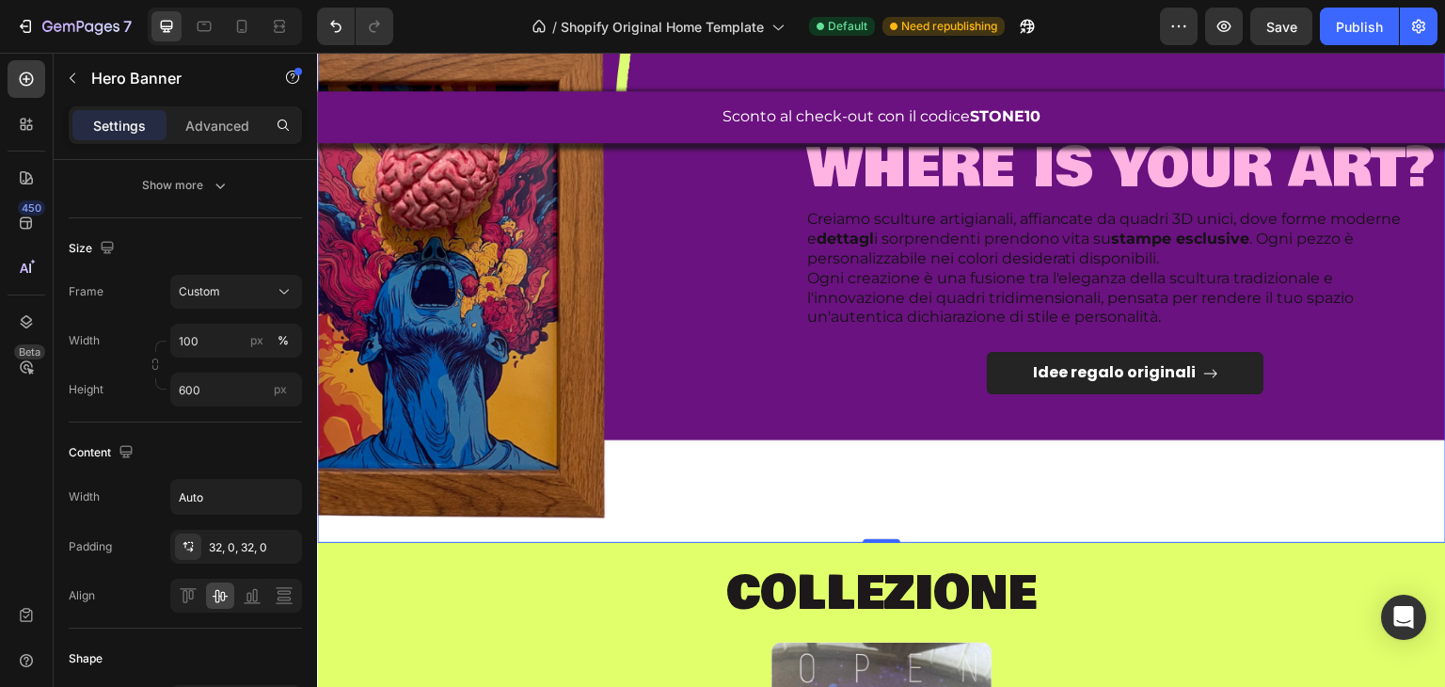
scroll to position [753, 0]
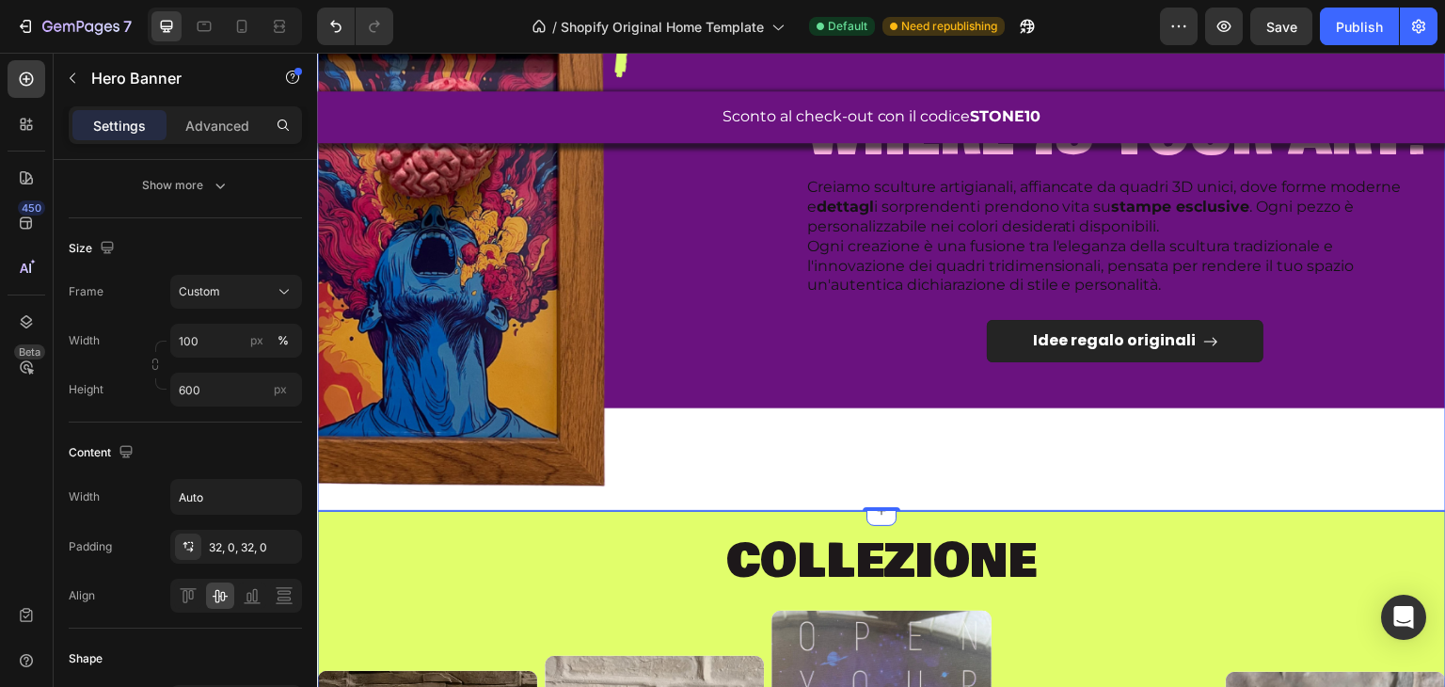
click at [707, 530] on h2 "COLLEZIONE" at bounding box center [881, 560] width 1129 height 61
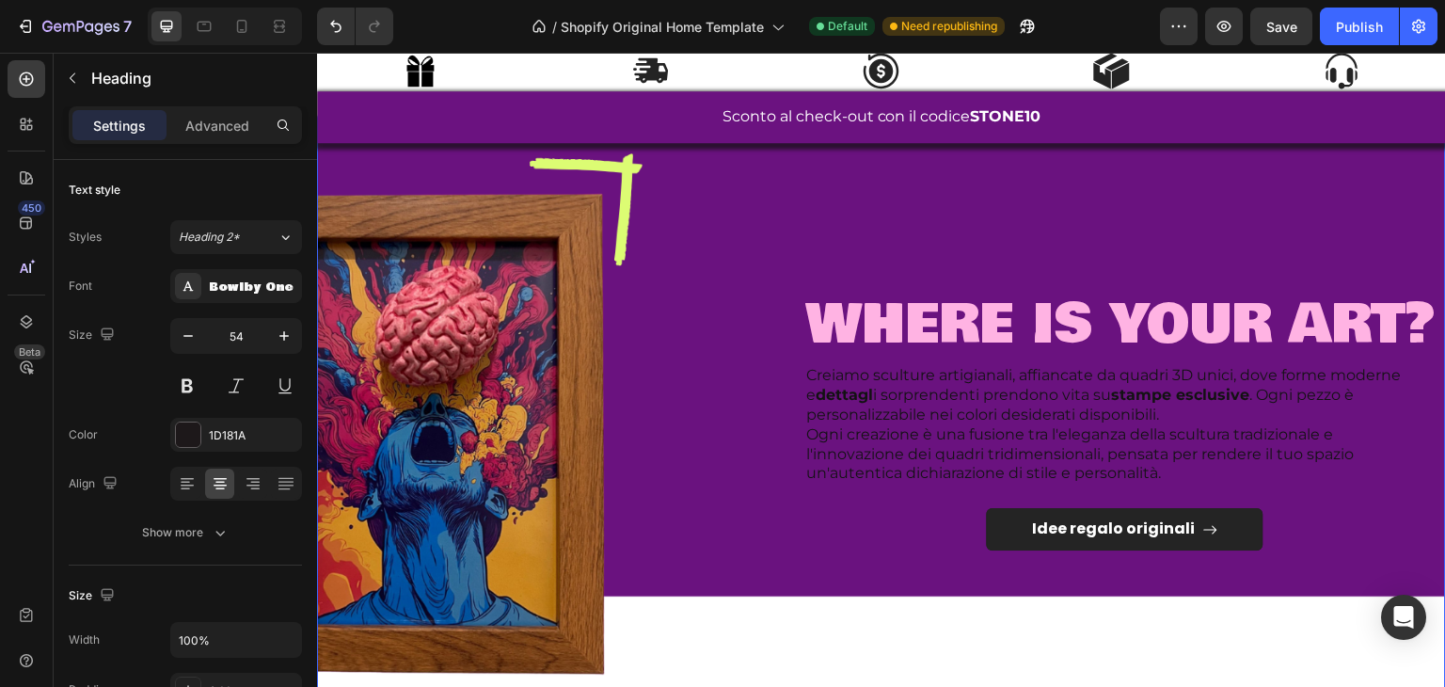
scroll to position [376, 0]
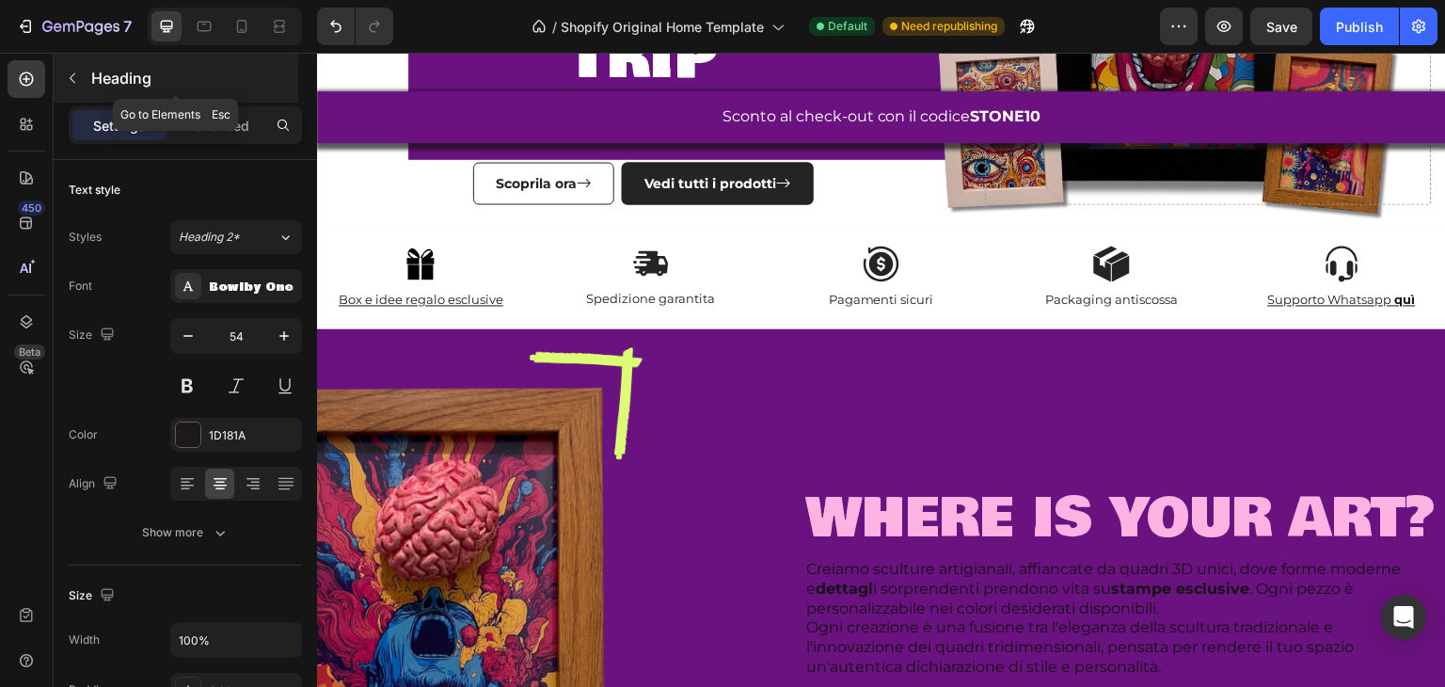
click at [62, 74] on button "button" at bounding box center [72, 78] width 30 height 30
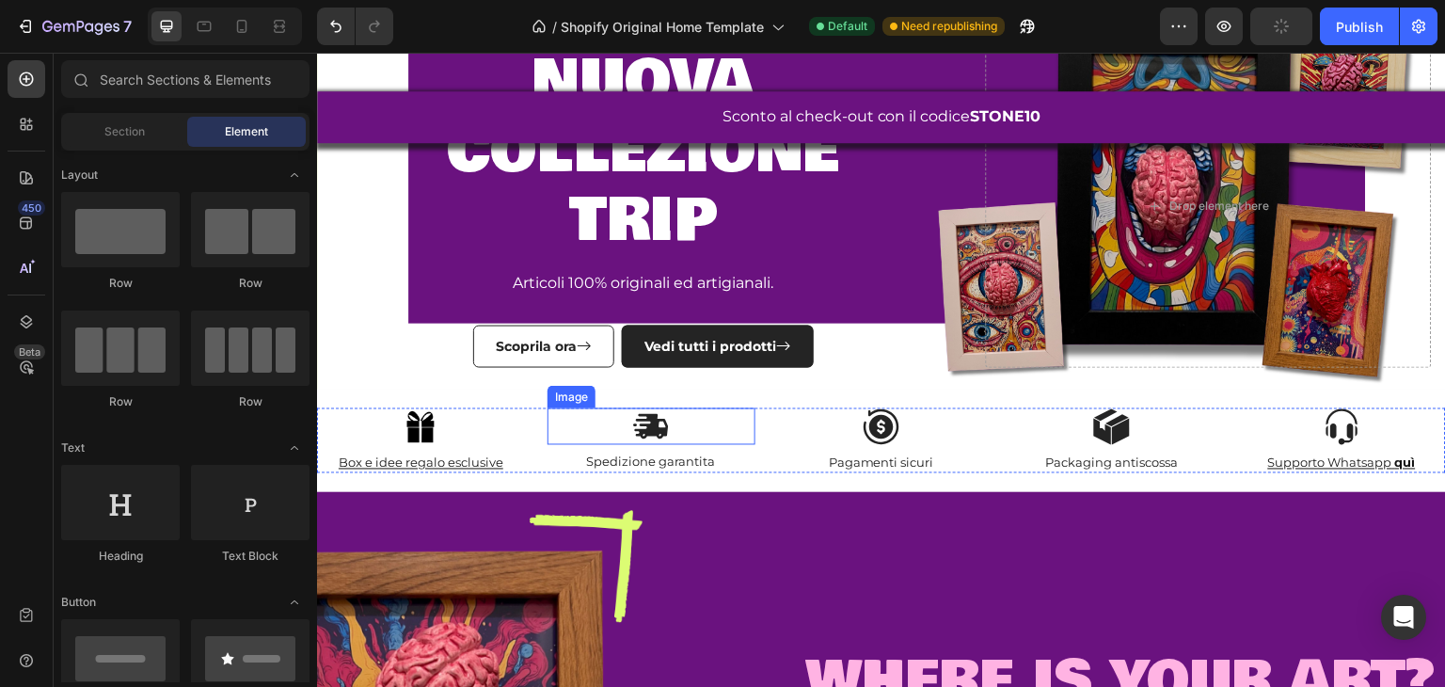
scroll to position [188, 0]
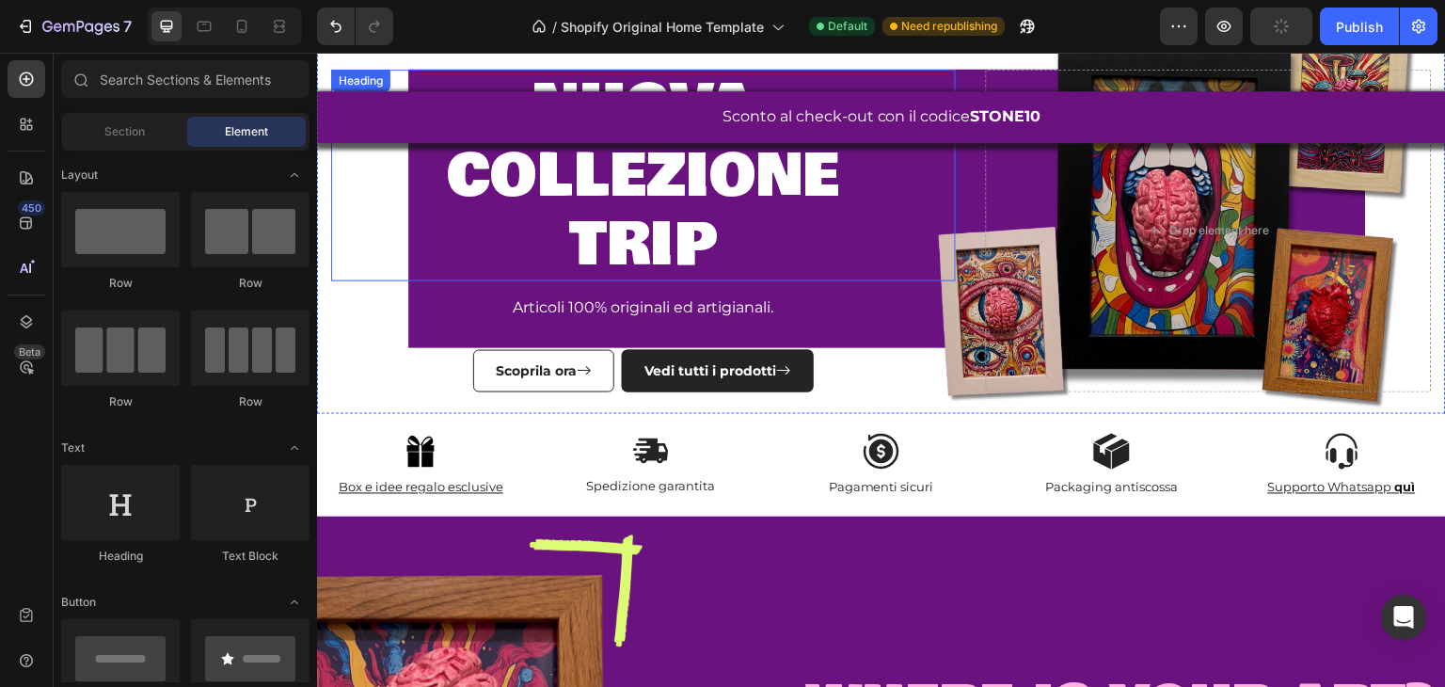
click at [357, 256] on h2 "nuova collezione trip" at bounding box center [643, 176] width 625 height 212
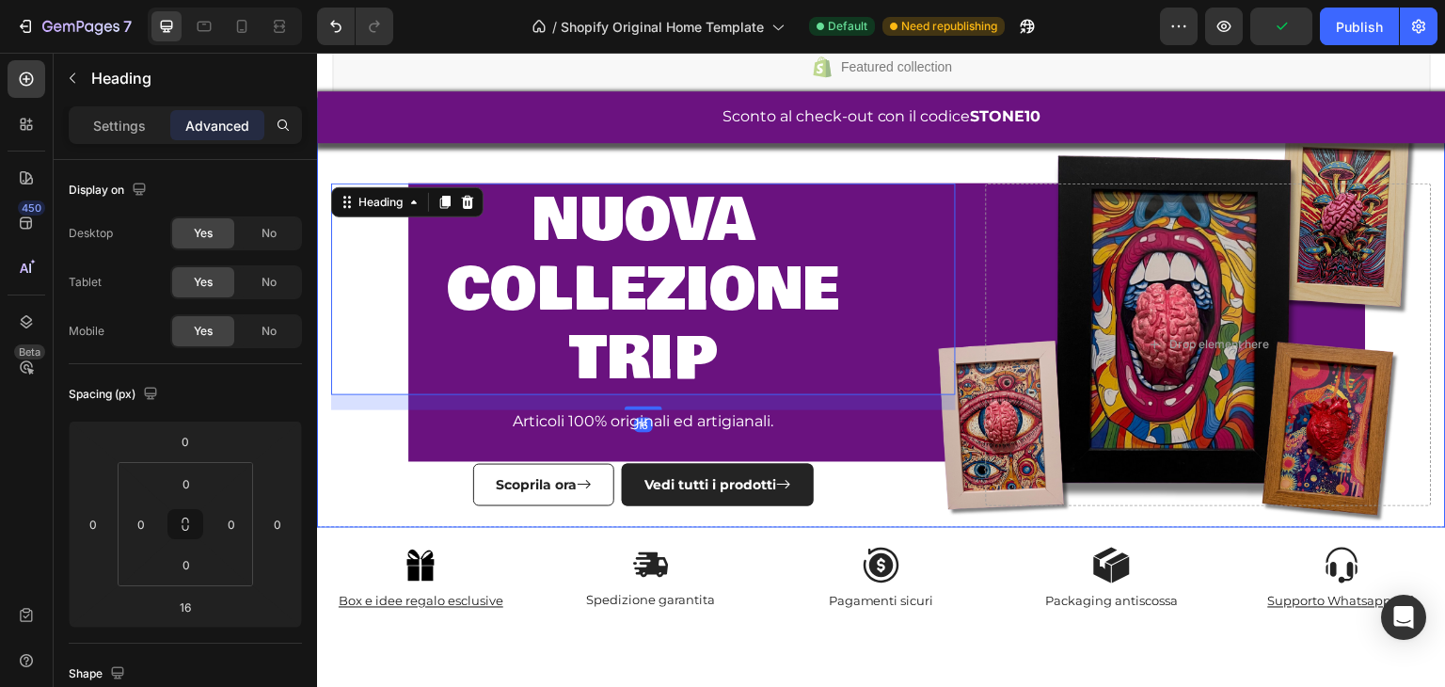
scroll to position [0, 0]
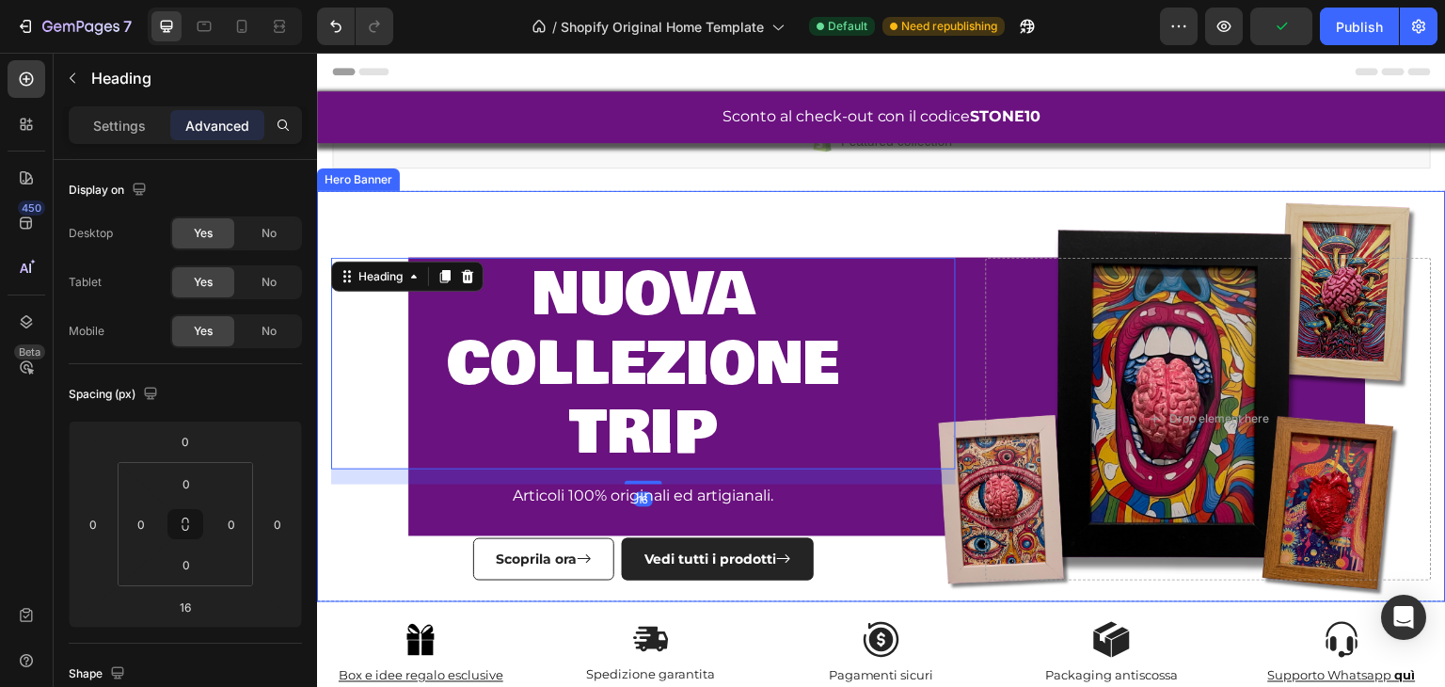
click at [370, 204] on div "nuova collezione trip Heading 16 Articoli 100% originali ed artigianali. Text B…" at bounding box center [881, 396] width 1129 height 459
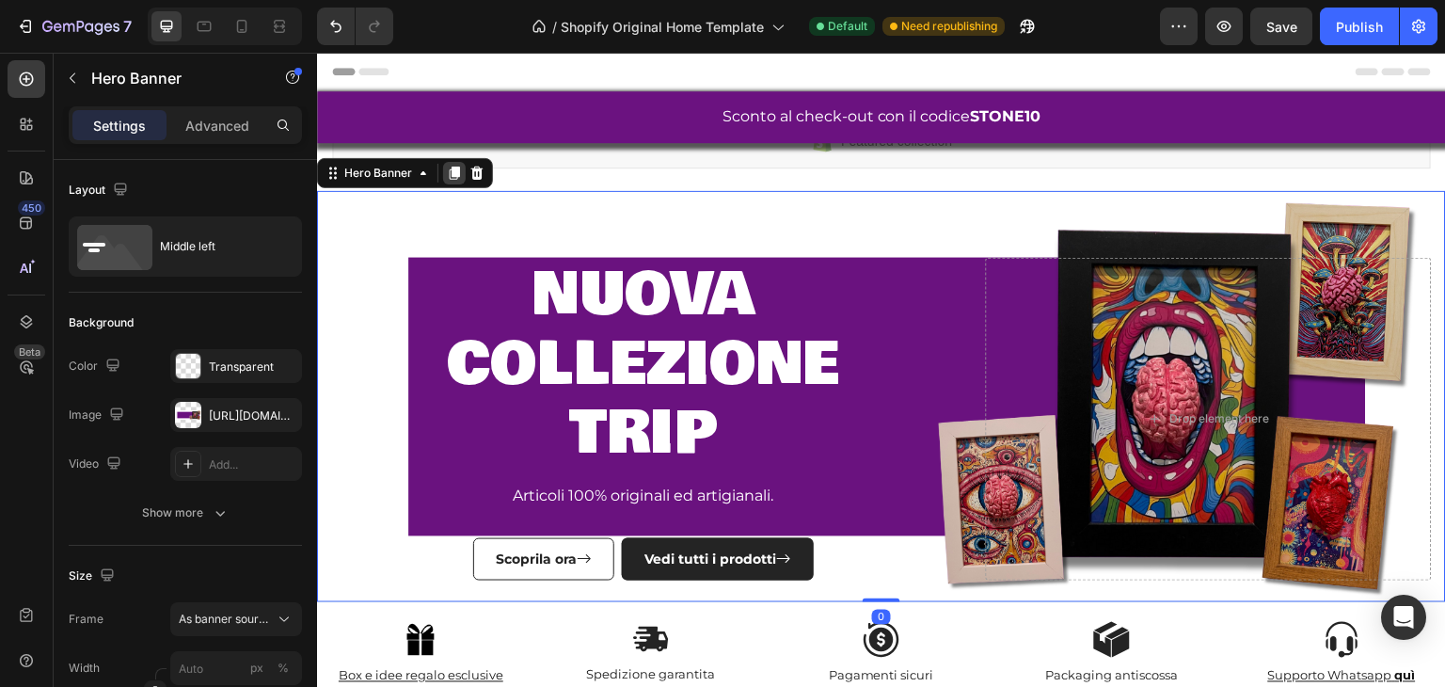
click at [456, 174] on icon at bounding box center [455, 173] width 10 height 13
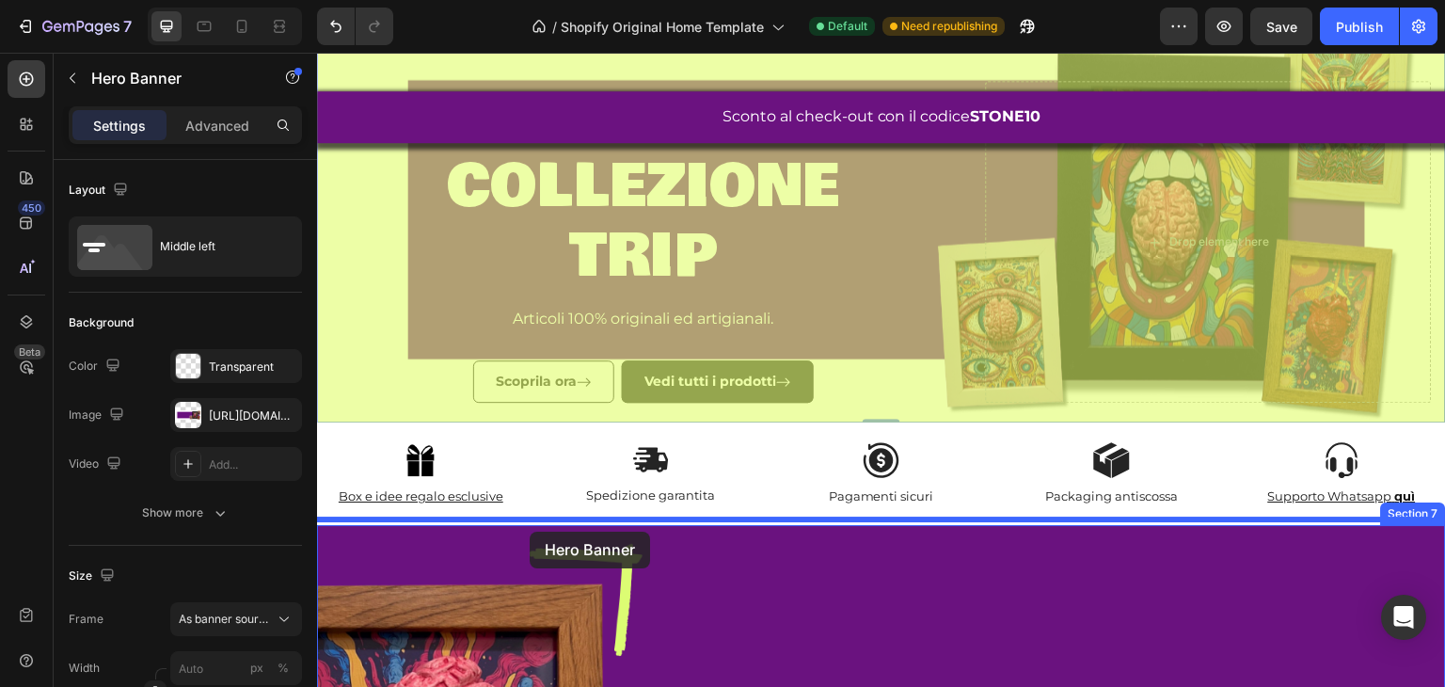
scroll to position [604, 0]
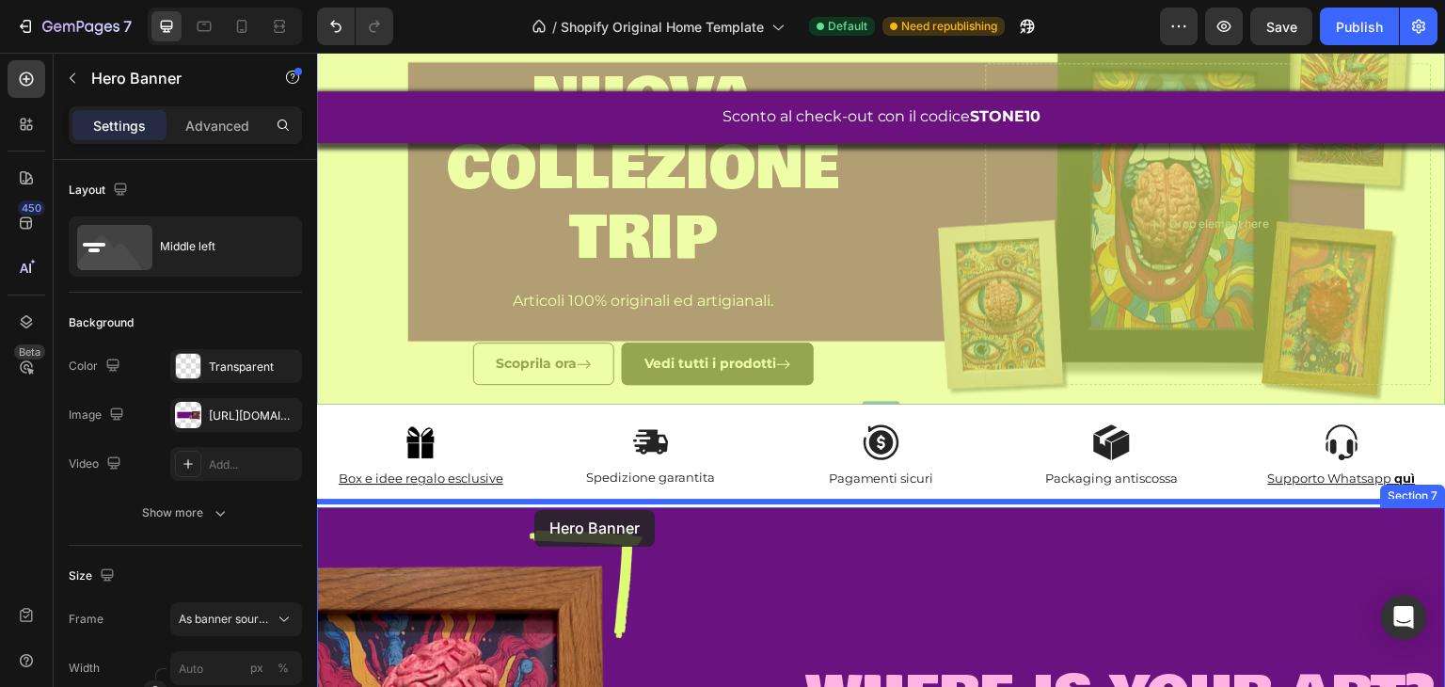
drag, startPoint x: 392, startPoint y: 96, endPoint x: 535, endPoint y: 510, distance: 437.8
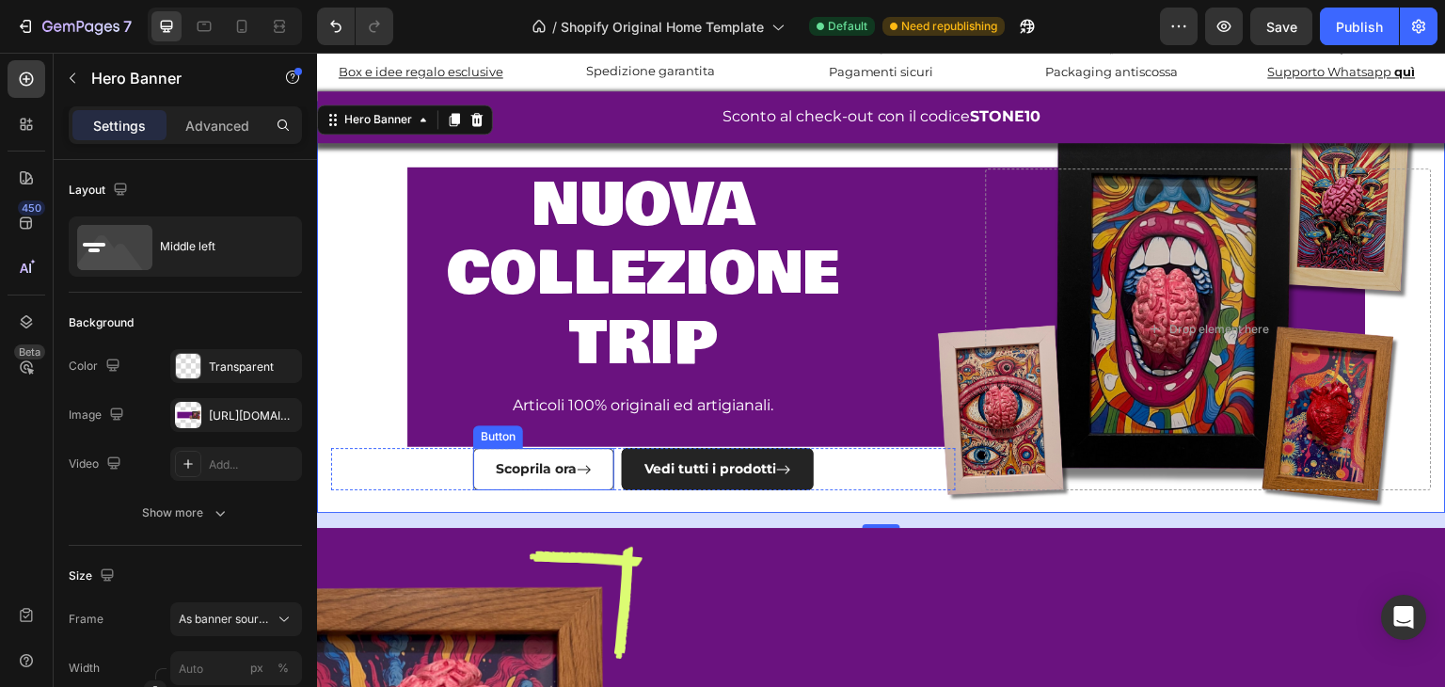
click at [611, 448] on div "Scoprila ora Button Vedi tutti i prodotti Button Row" at bounding box center [643, 469] width 625 height 42
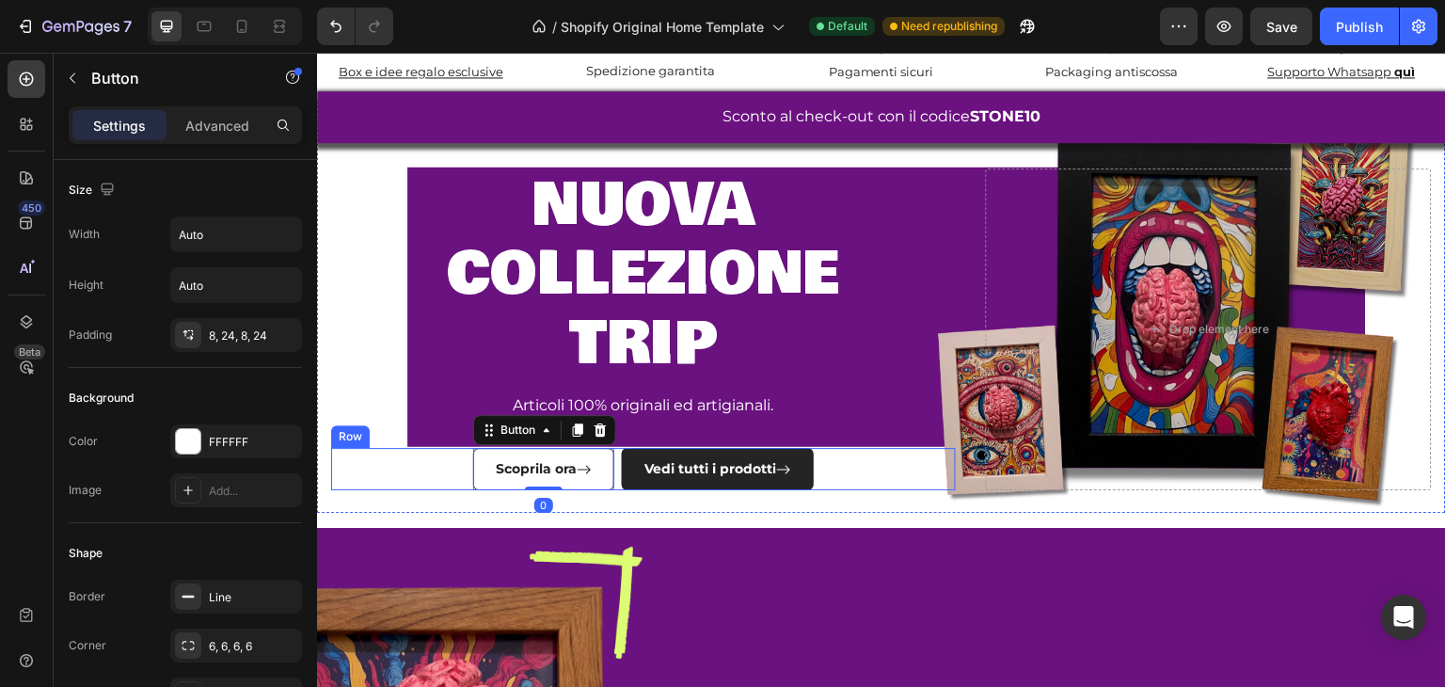
click at [411, 465] on div "Scoprila ora Button 0 Vedi tutti i prodotti Button Row" at bounding box center [643, 469] width 625 height 42
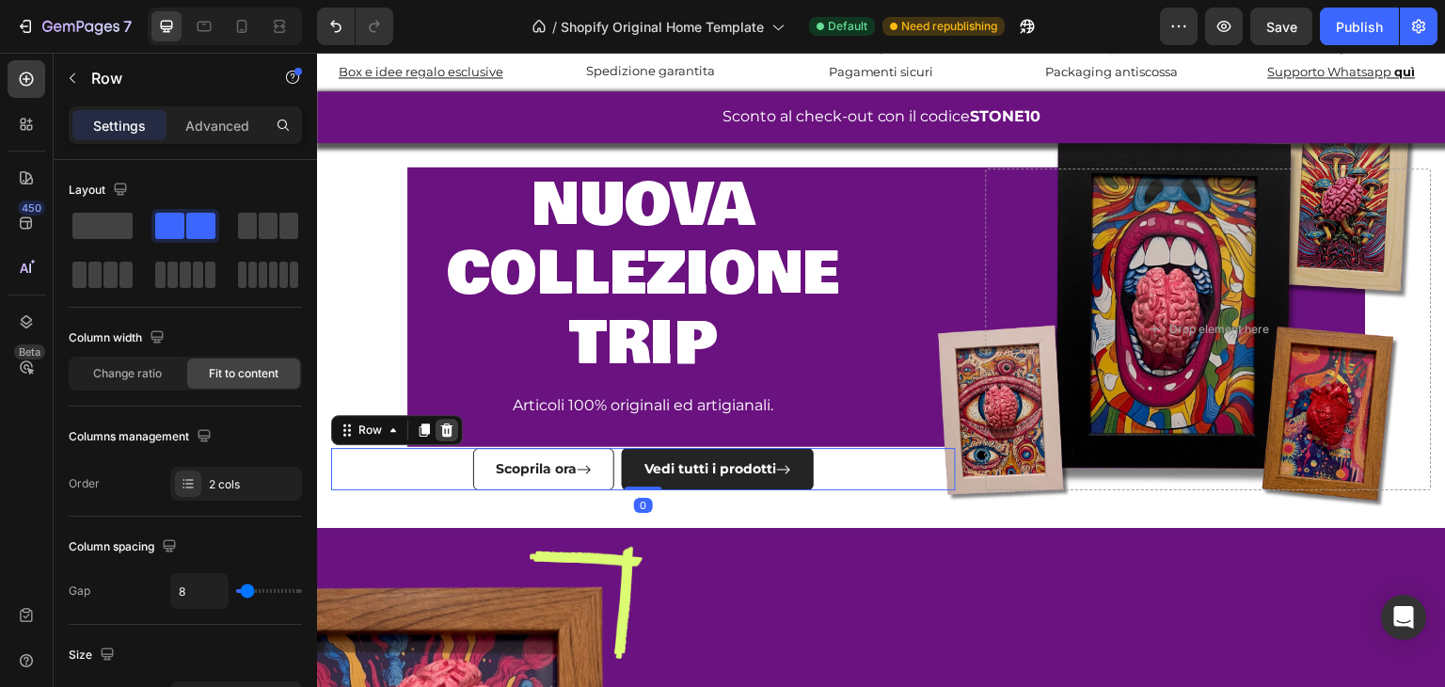
click at [442, 423] on icon at bounding box center [447, 429] width 12 height 13
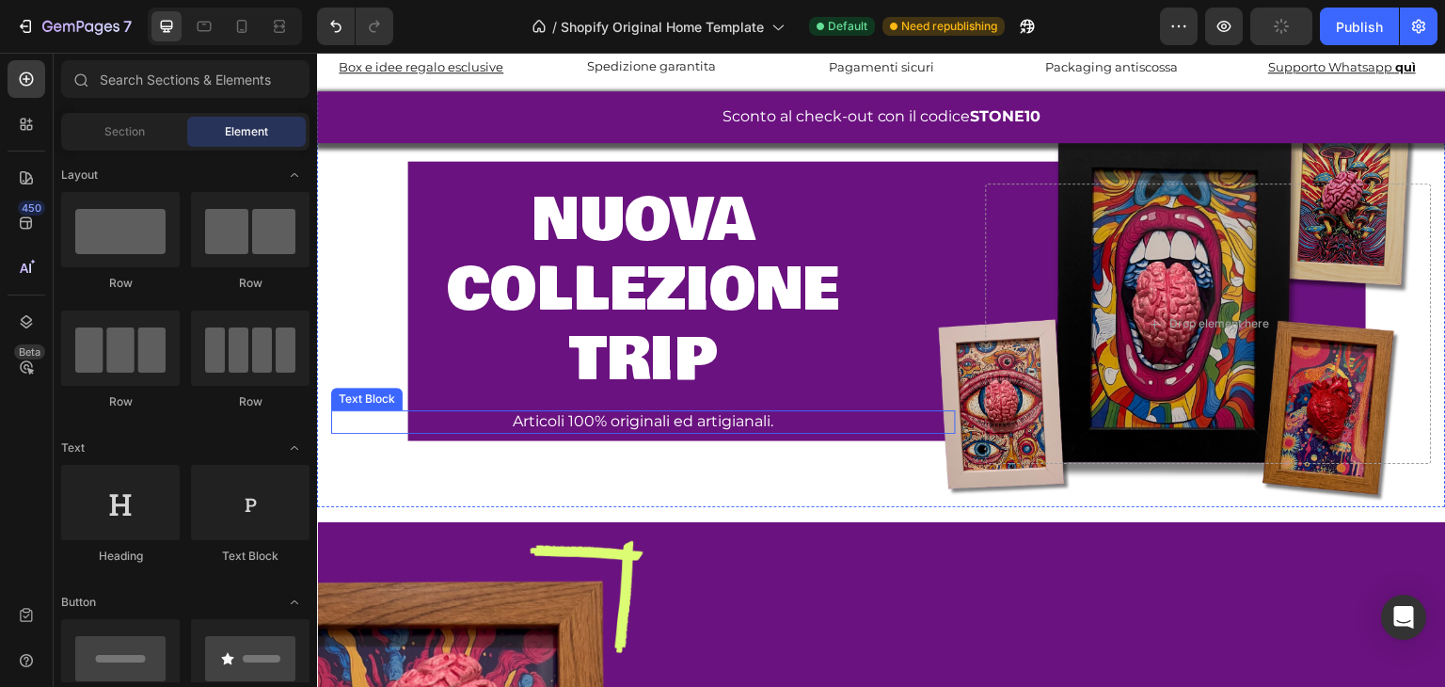
click at [365, 403] on div "Text Block" at bounding box center [367, 399] width 72 height 23
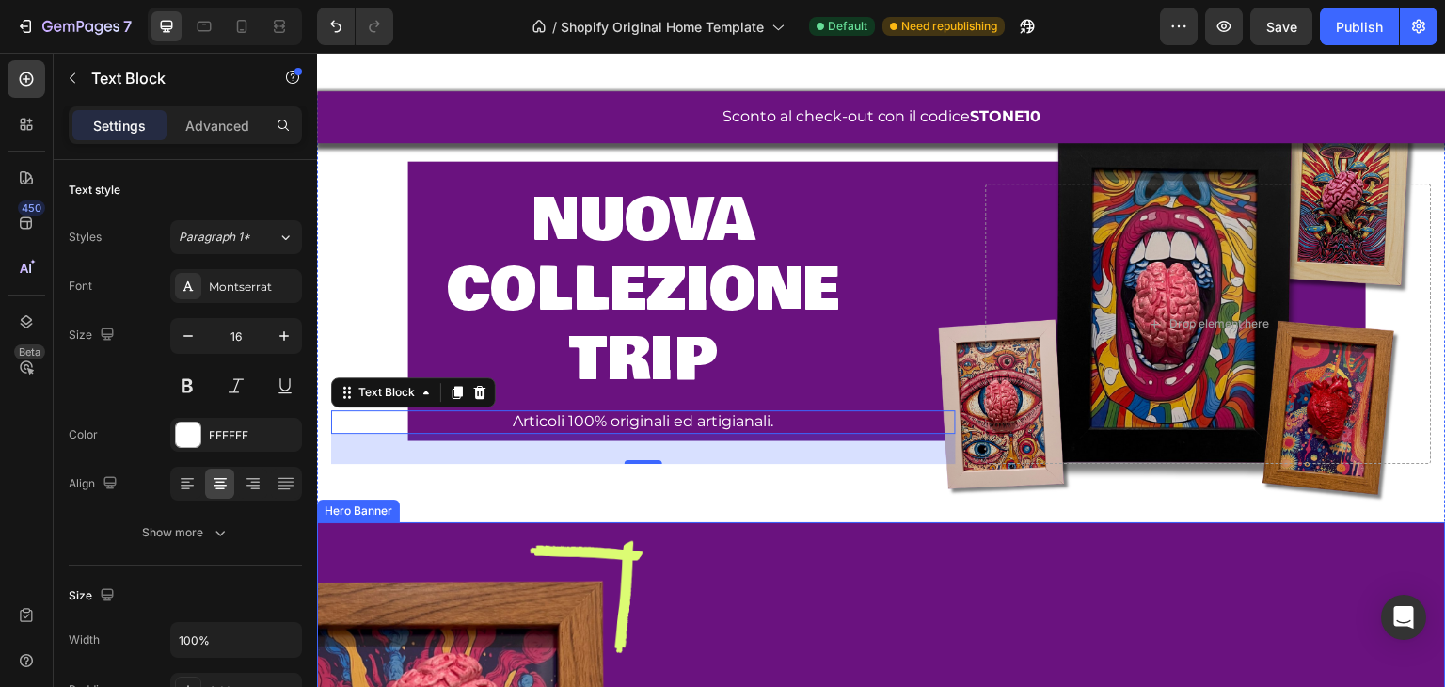
scroll to position [698, 0]
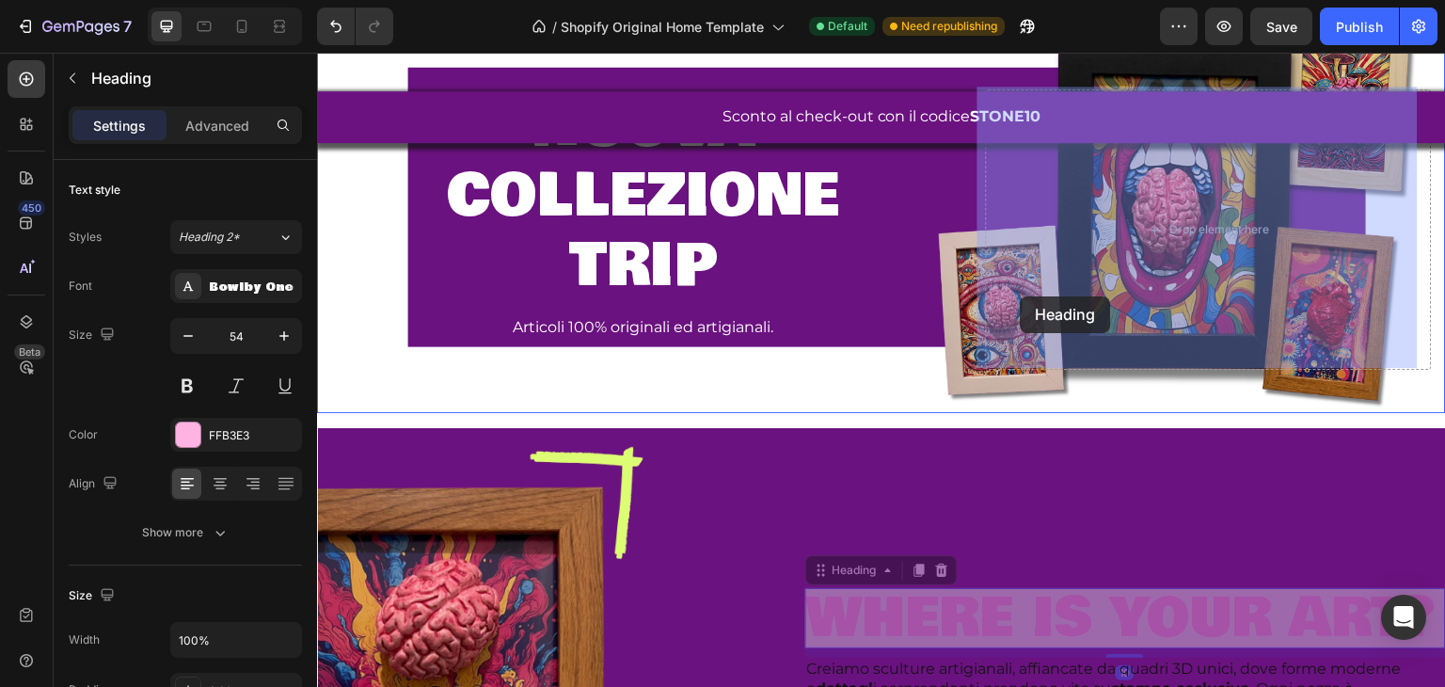
drag, startPoint x: 995, startPoint y: 607, endPoint x: 1021, endPoint y: 296, distance: 311.7
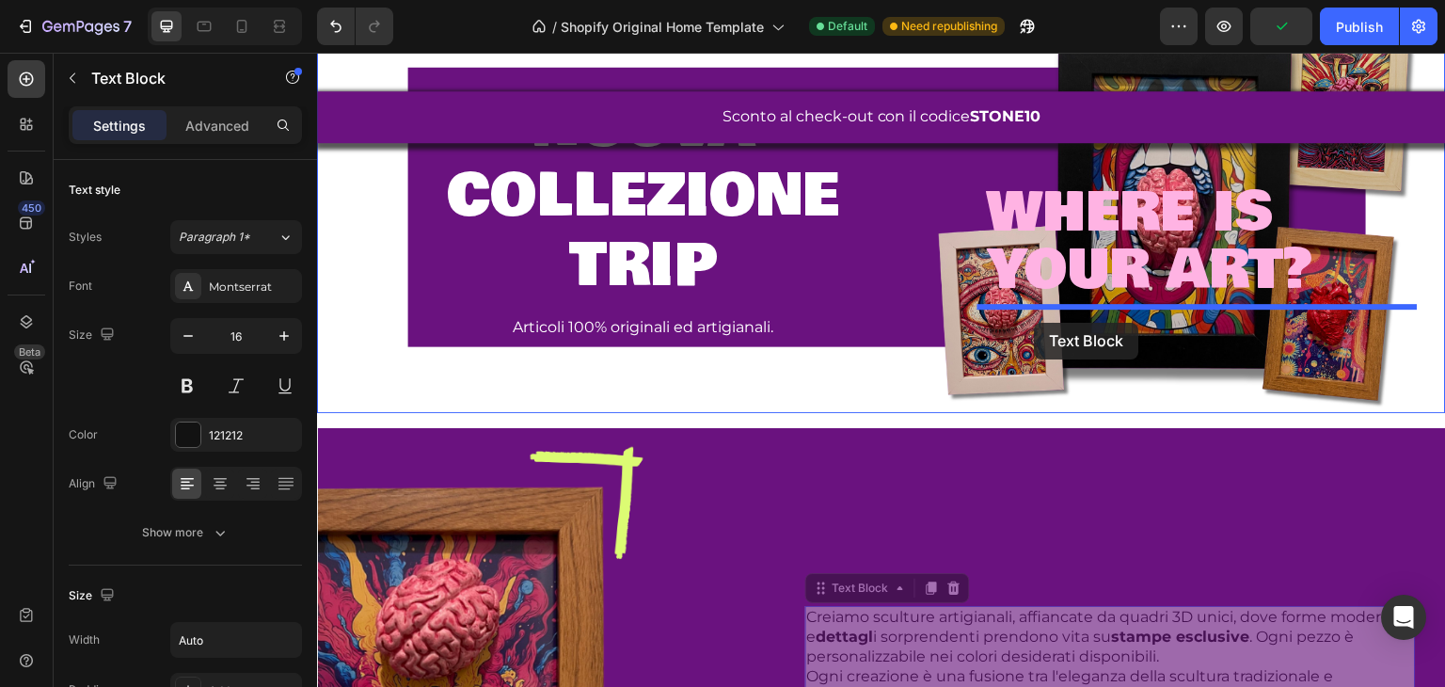
drag, startPoint x: 982, startPoint y: 618, endPoint x: 1035, endPoint y: 323, distance: 300.3
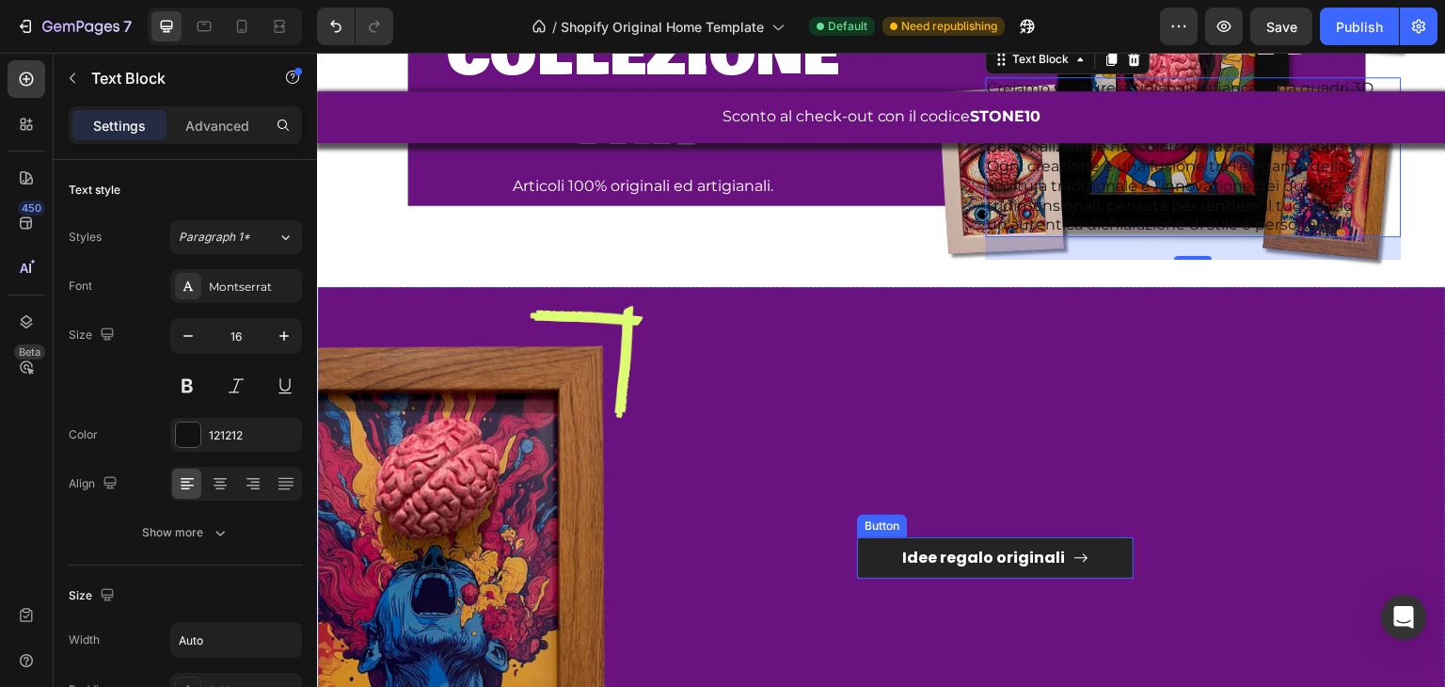
scroll to position [792, 0]
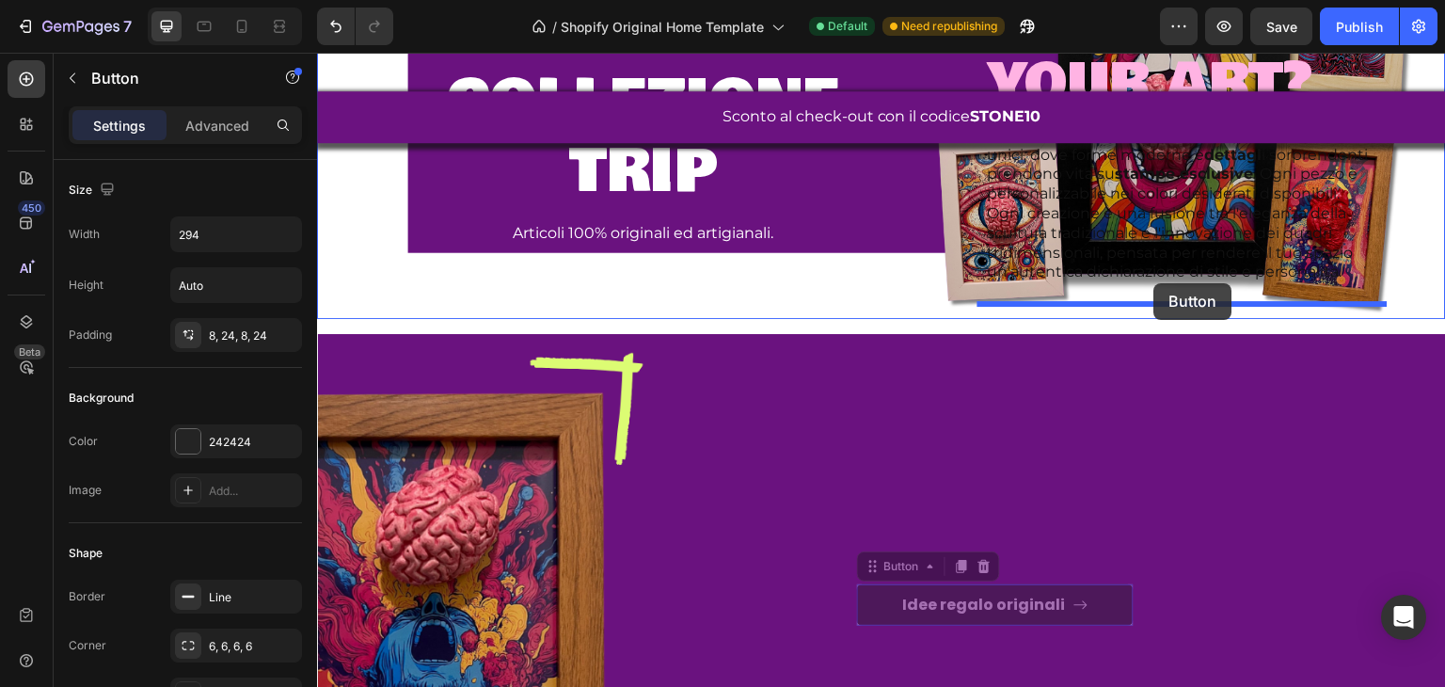
drag, startPoint x: 1079, startPoint y: 432, endPoint x: 1155, endPoint y: 283, distance: 166.7
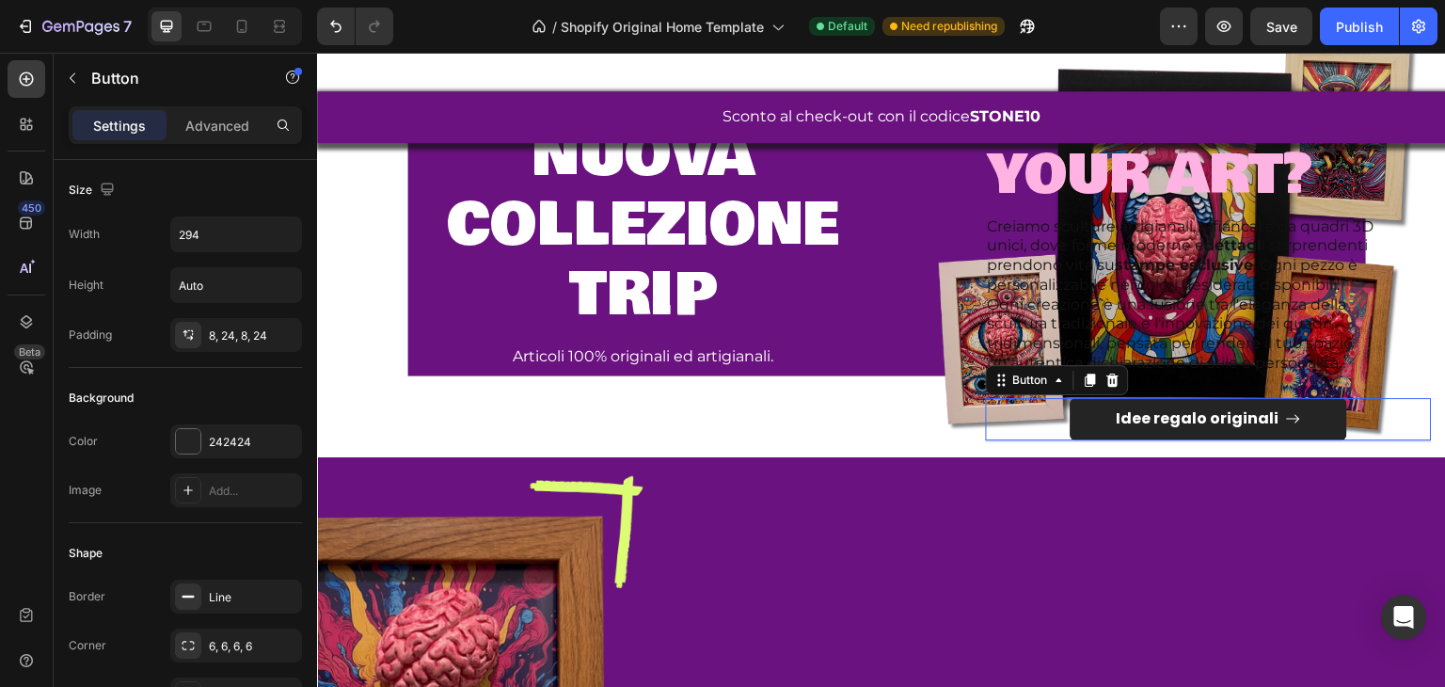
scroll to position [604, 0]
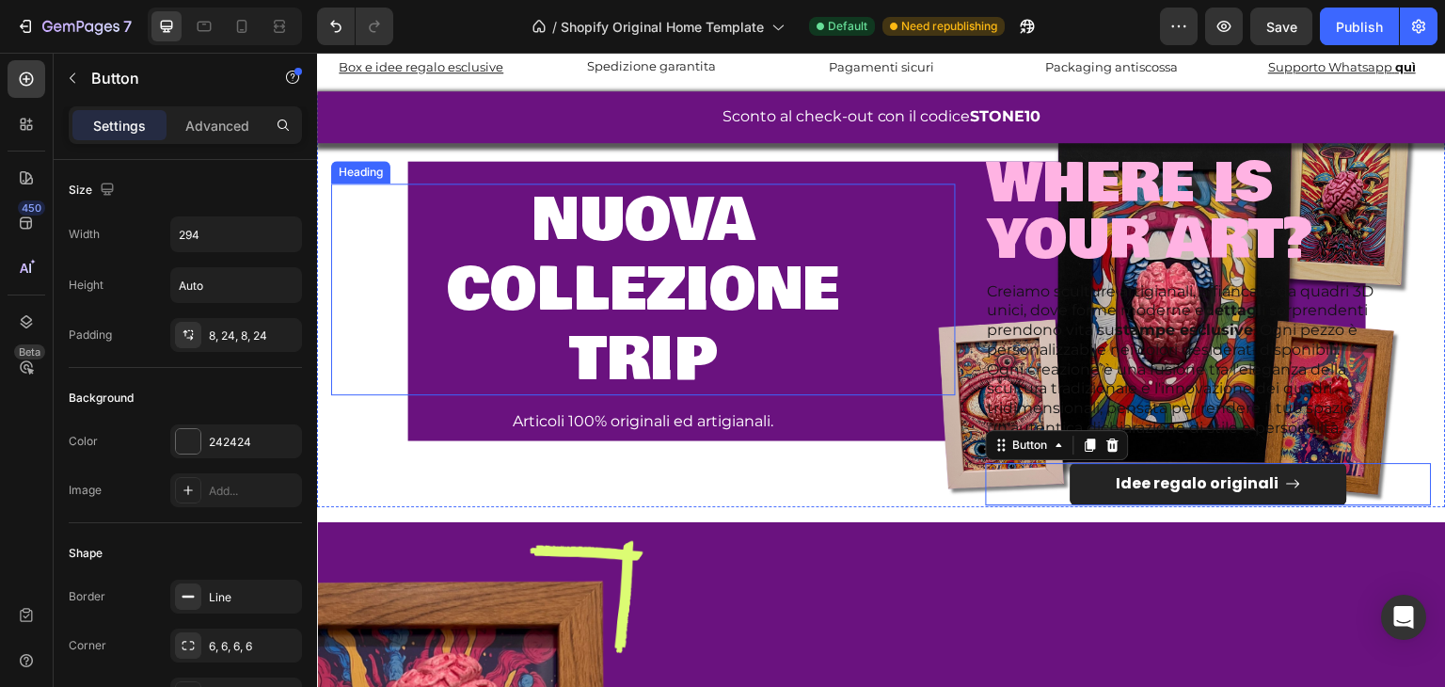
click at [682, 308] on span "collezione" at bounding box center [643, 290] width 393 height 90
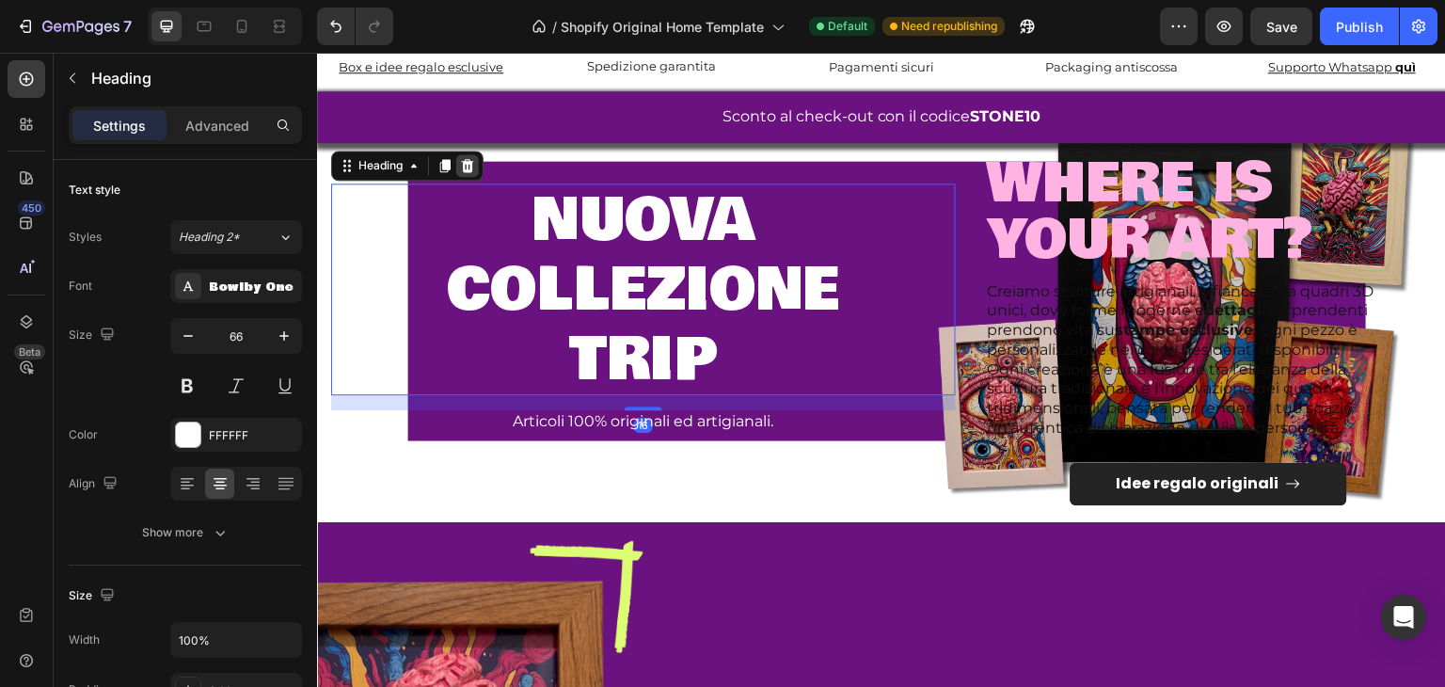
click at [465, 162] on icon at bounding box center [468, 165] width 12 height 13
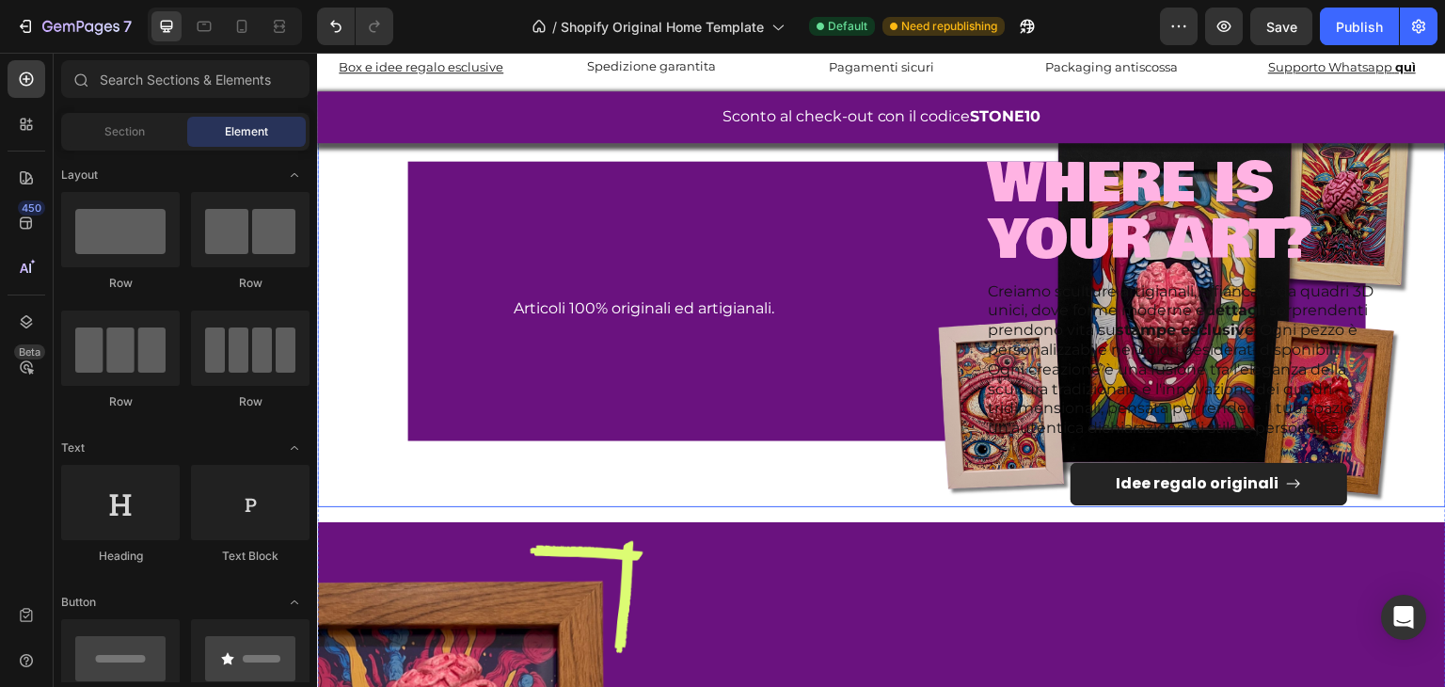
click at [585, 310] on p "Articoli 100% originali ed artigianali." at bounding box center [643, 309] width 621 height 20
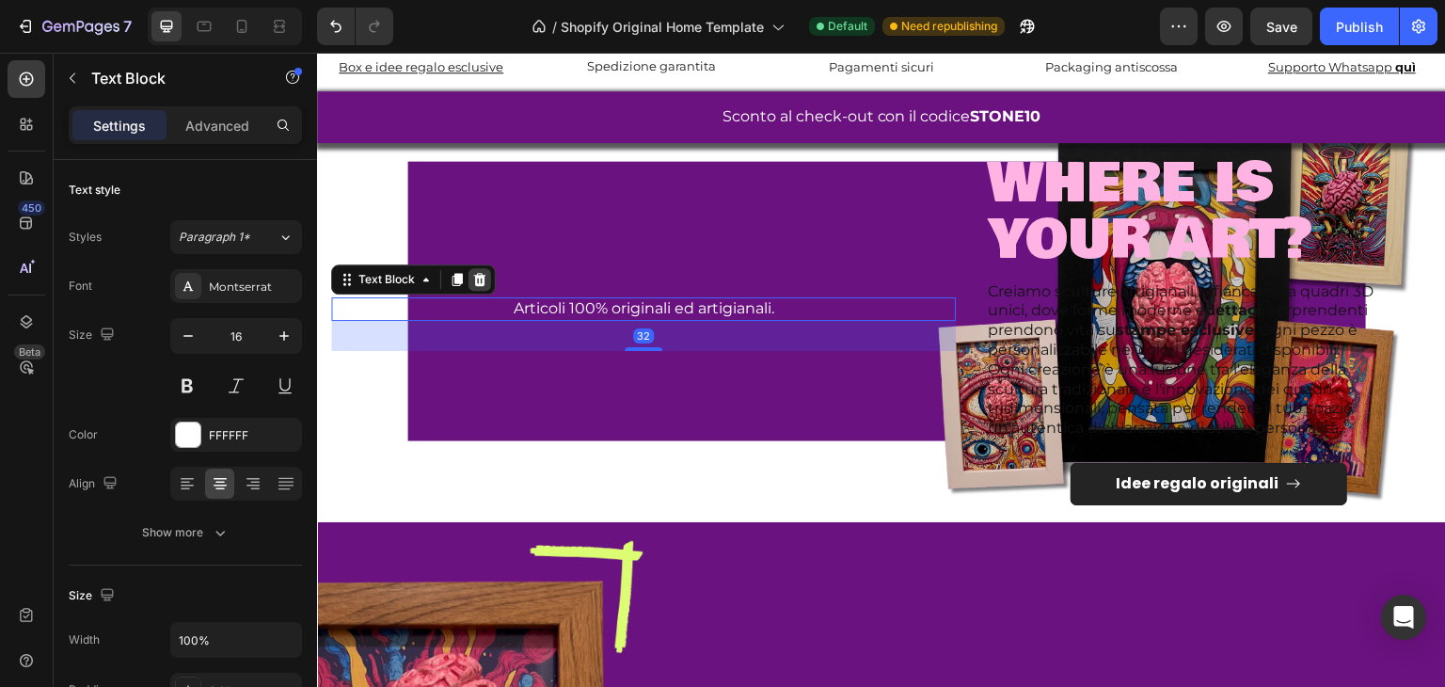
click at [485, 279] on icon at bounding box center [479, 279] width 15 height 15
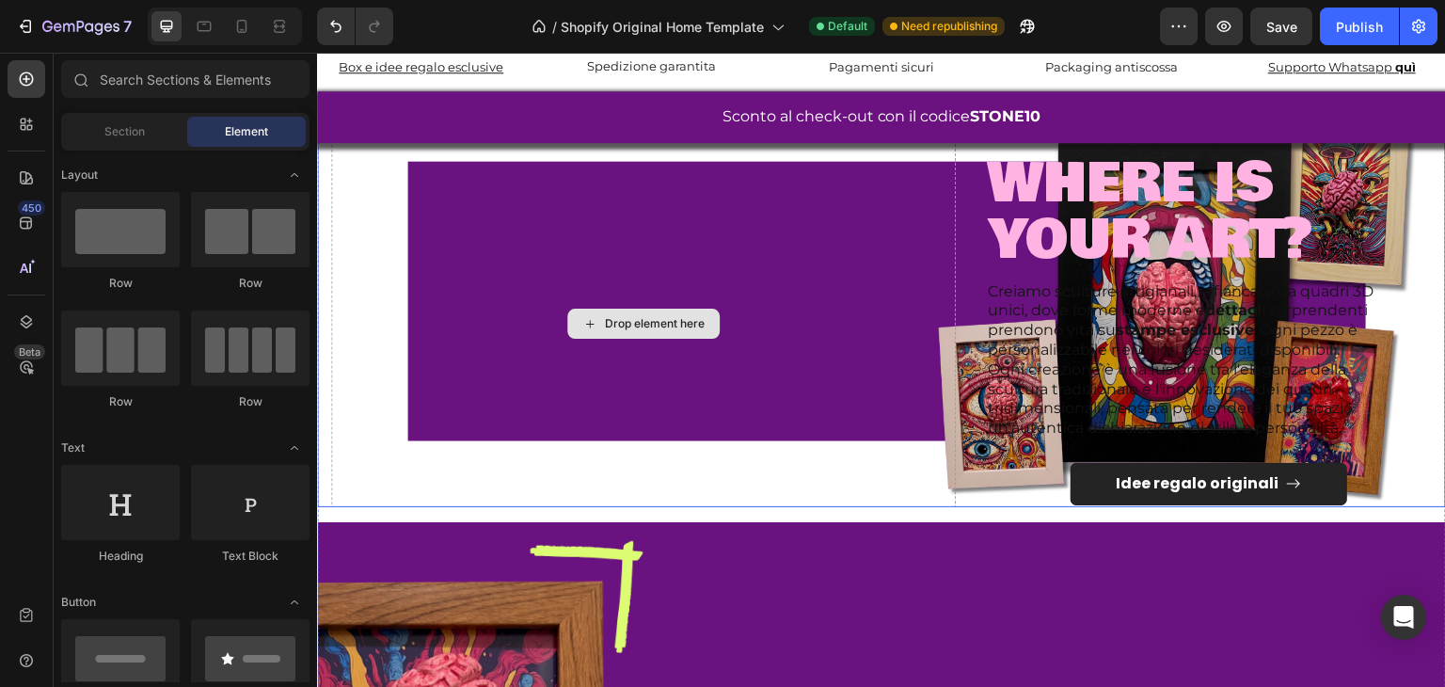
click at [417, 269] on div "Drop element here" at bounding box center [643, 323] width 625 height 407
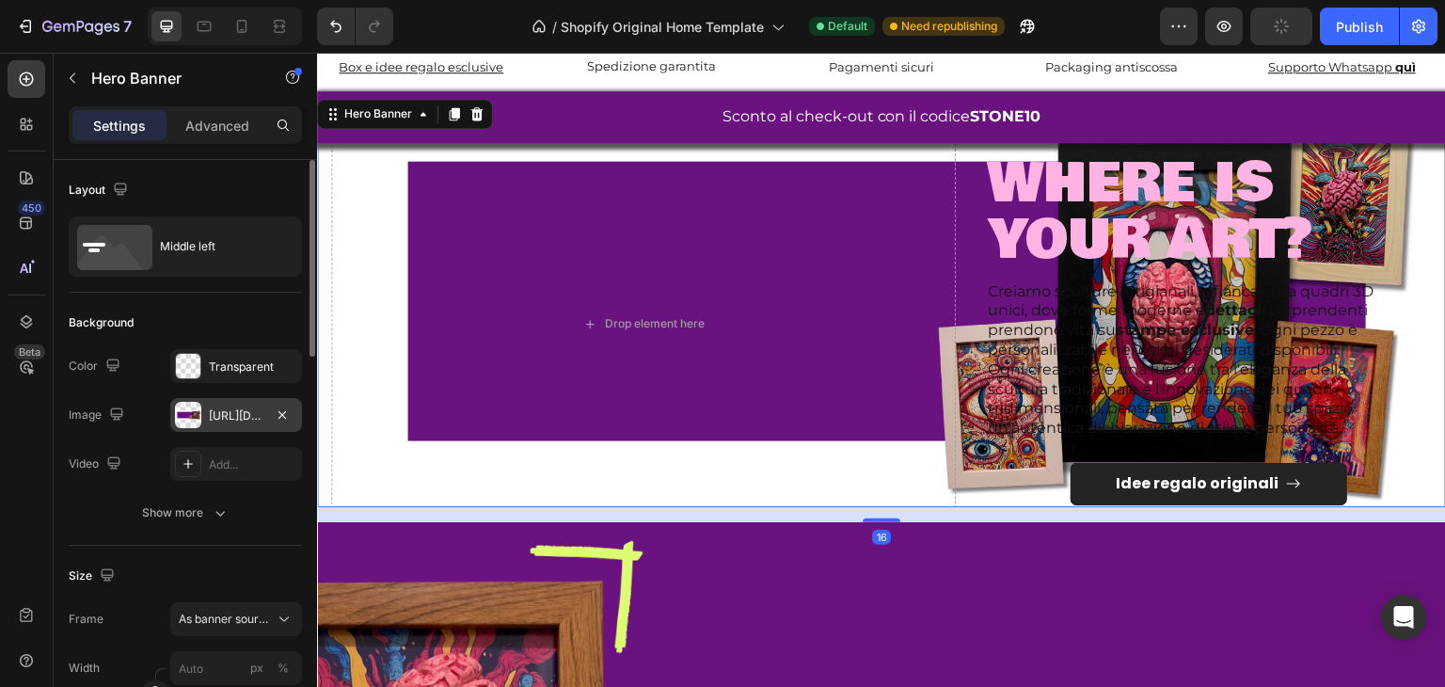
click at [228, 408] on div "[URL][DOMAIN_NAME]" at bounding box center [236, 415] width 55 height 17
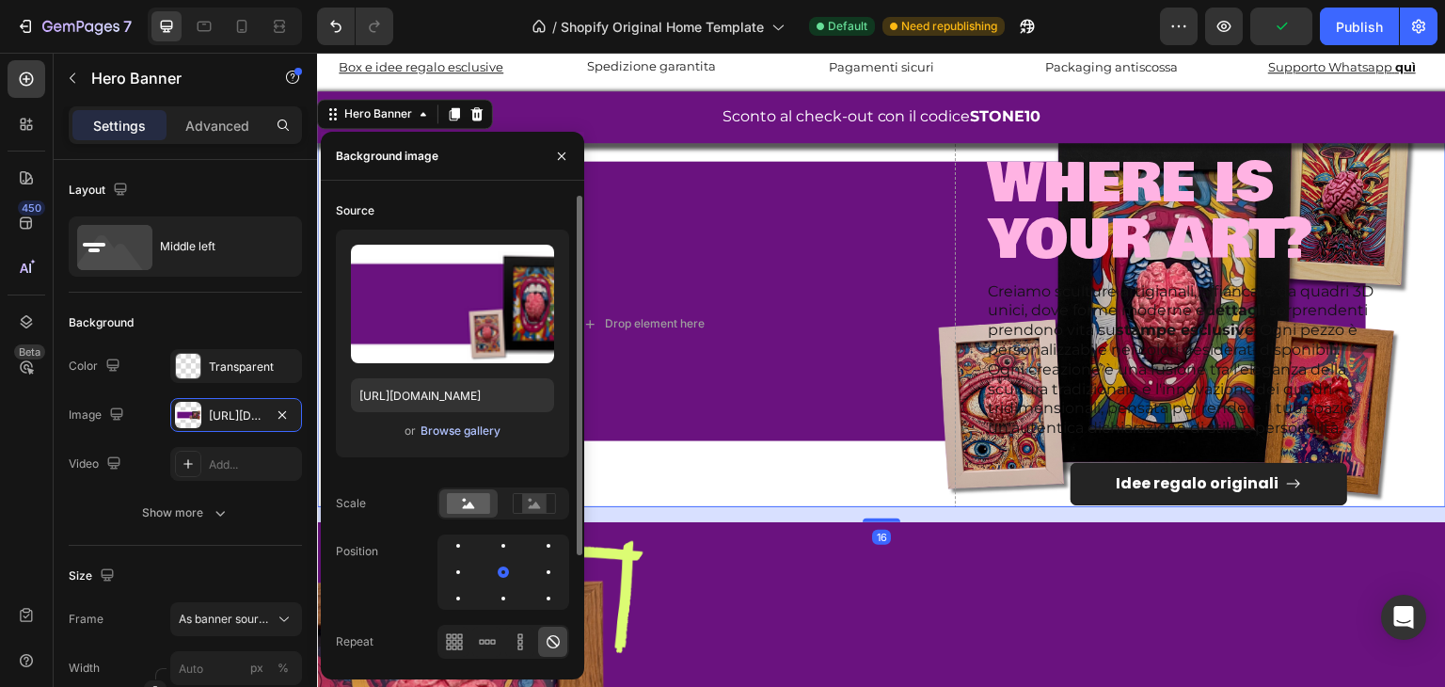
click at [468, 429] on div "Browse gallery" at bounding box center [461, 431] width 80 height 17
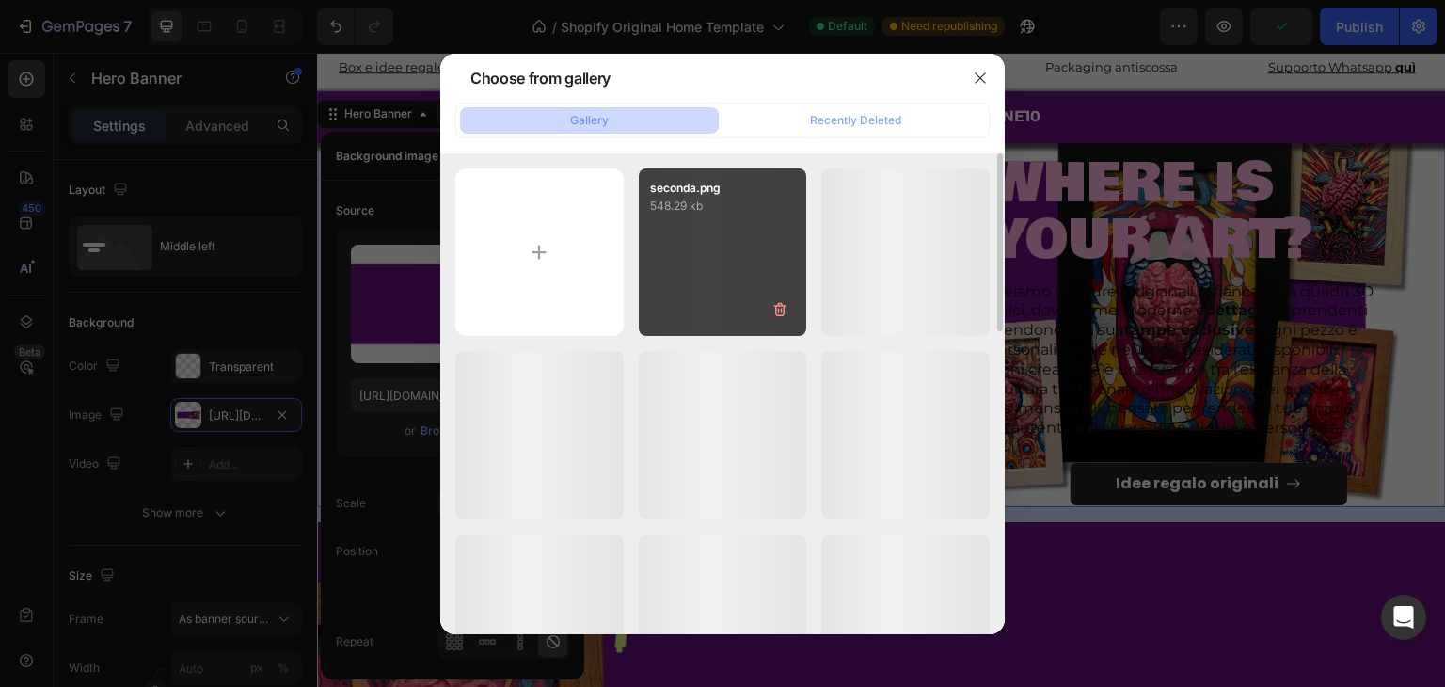
click at [711, 287] on div "seconda.png 548.29 kb" at bounding box center [723, 252] width 168 height 168
type input "[URL][DOMAIN_NAME]"
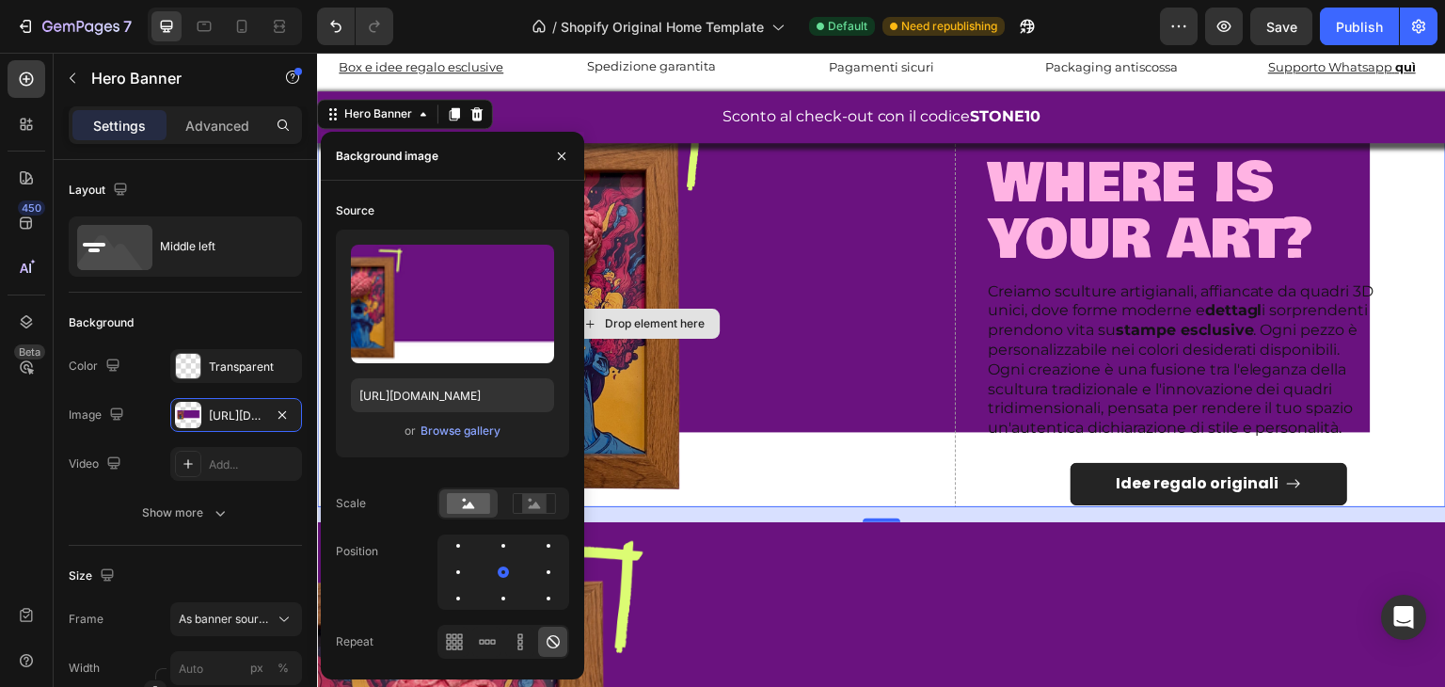
scroll to position [698, 0]
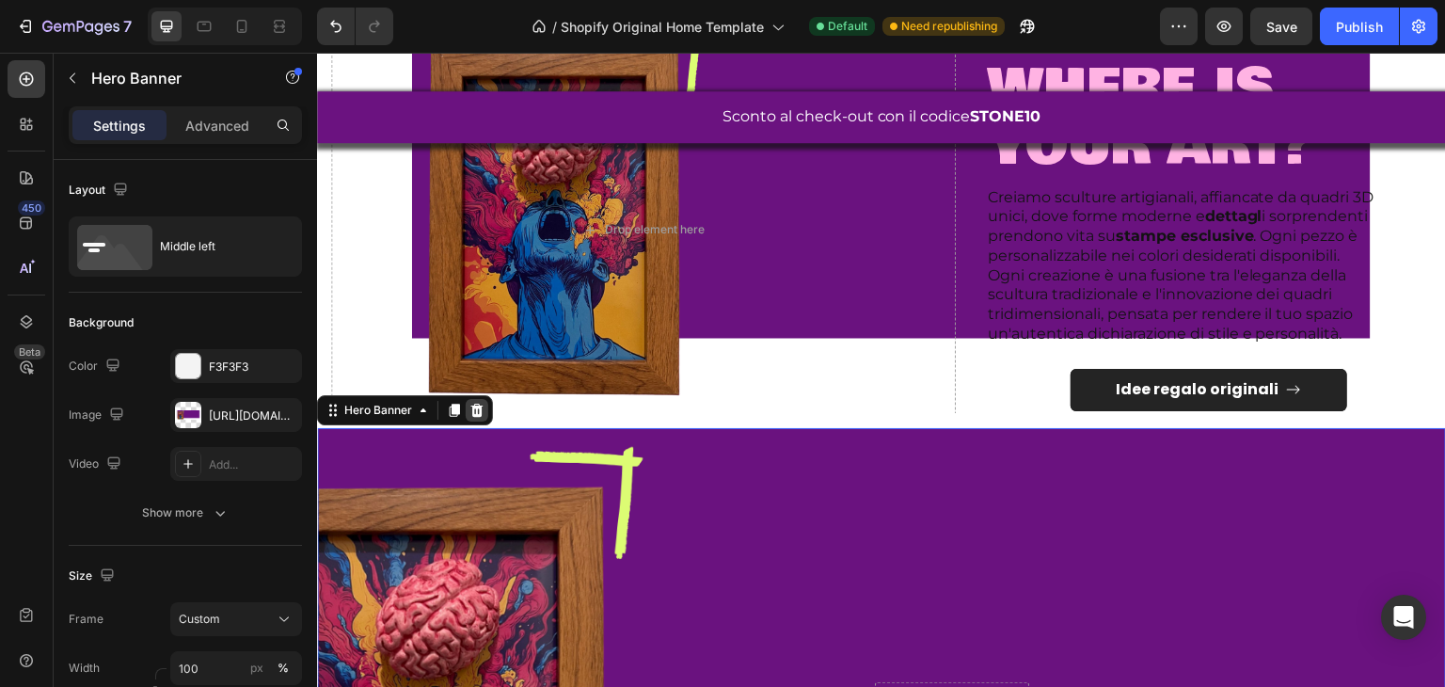
click at [478, 403] on icon at bounding box center [477, 410] width 15 height 15
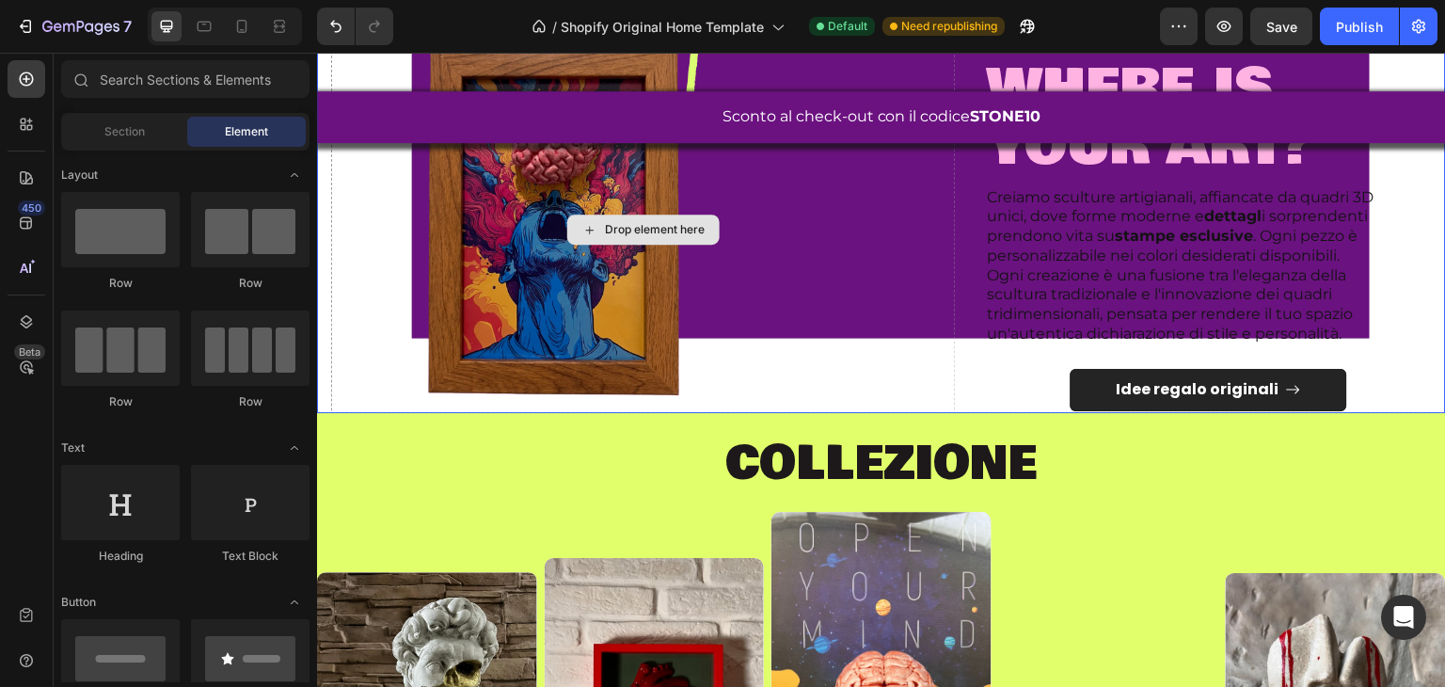
scroll to position [510, 0]
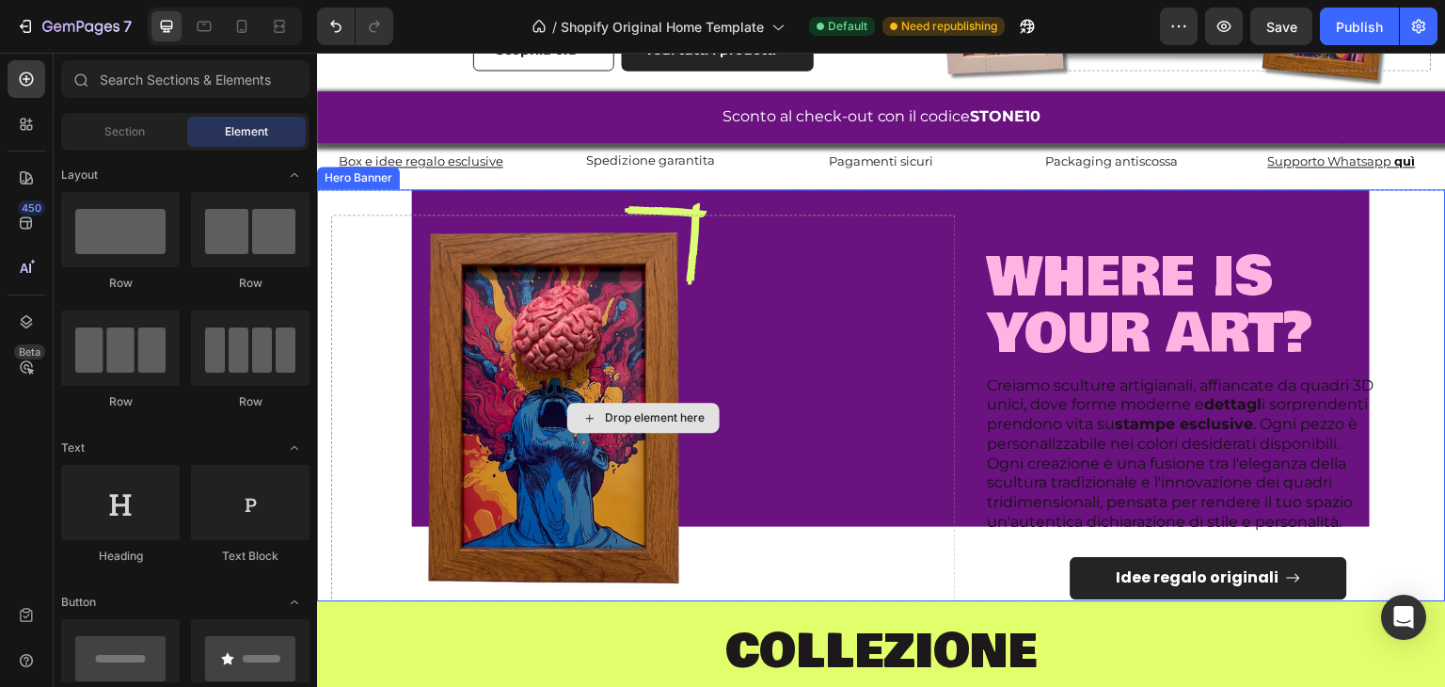
click at [884, 378] on div "Drop element here" at bounding box center [643, 418] width 625 height 407
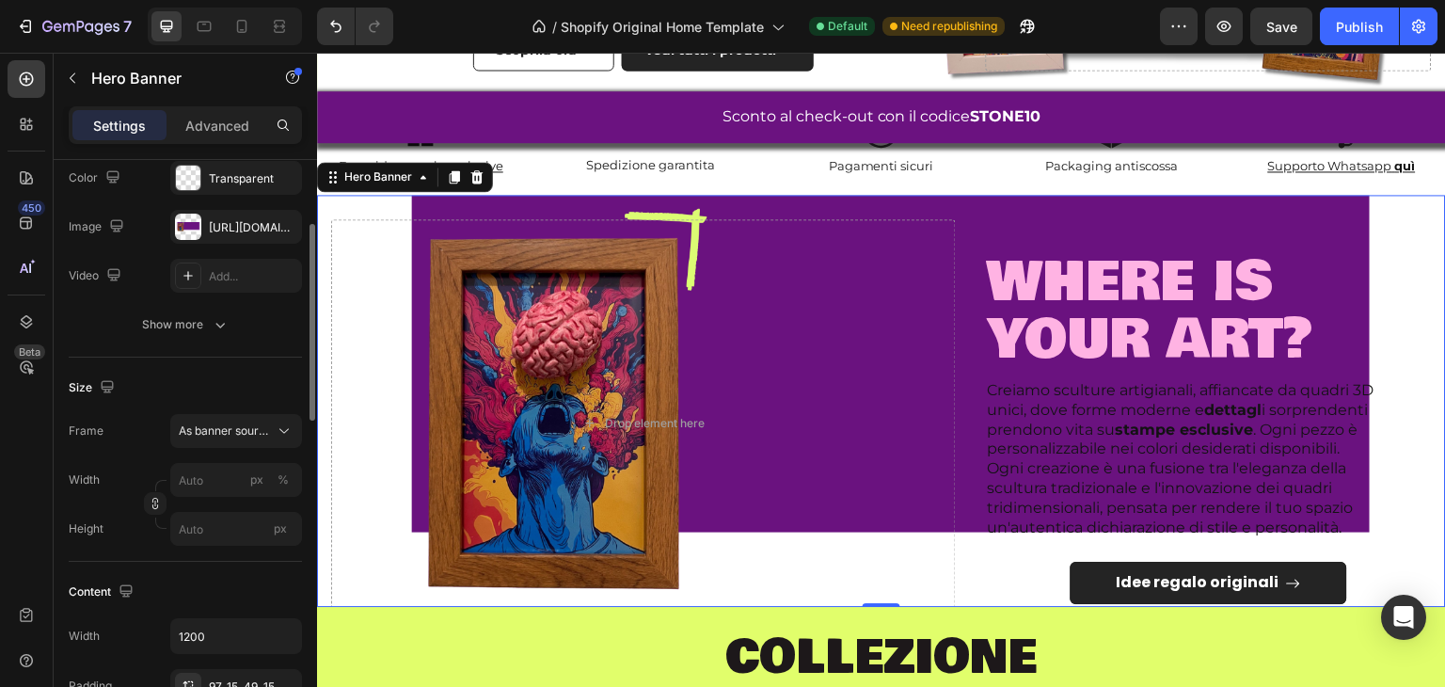
scroll to position [0, 0]
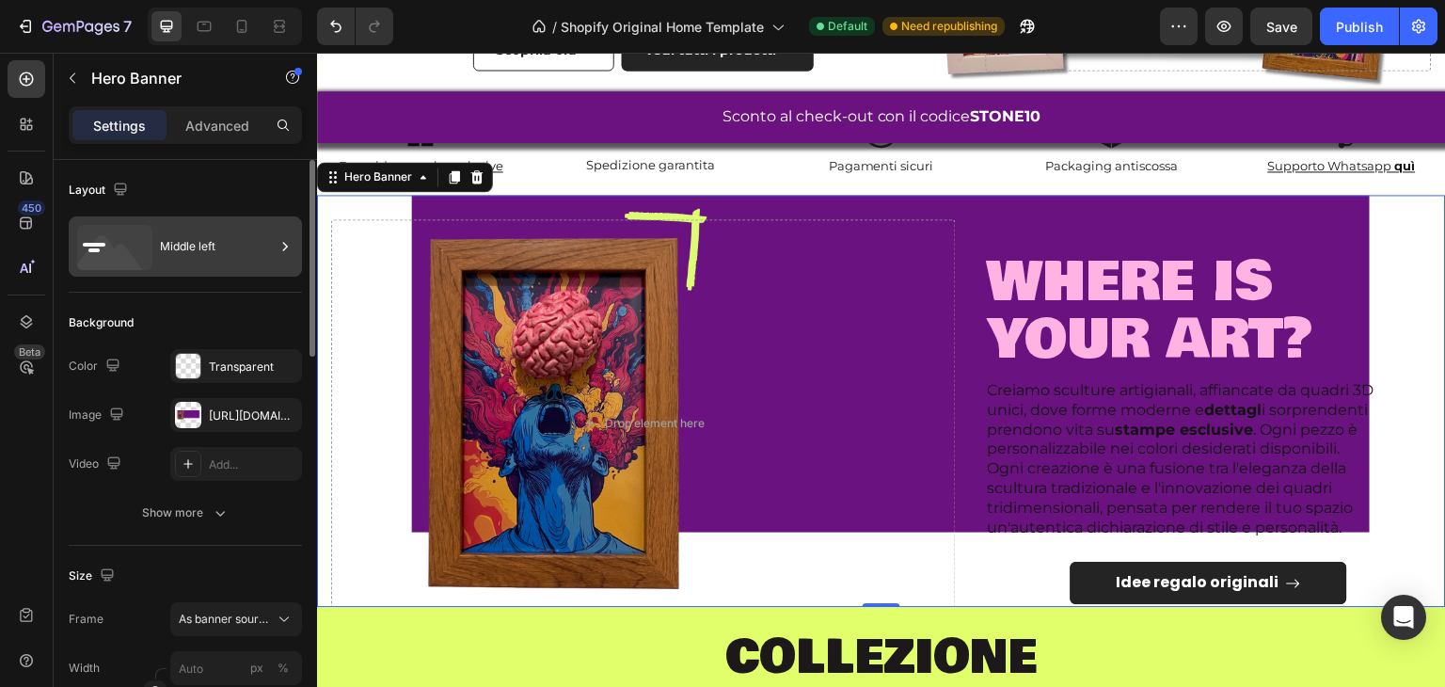
click at [136, 249] on icon at bounding box center [114, 247] width 75 height 45
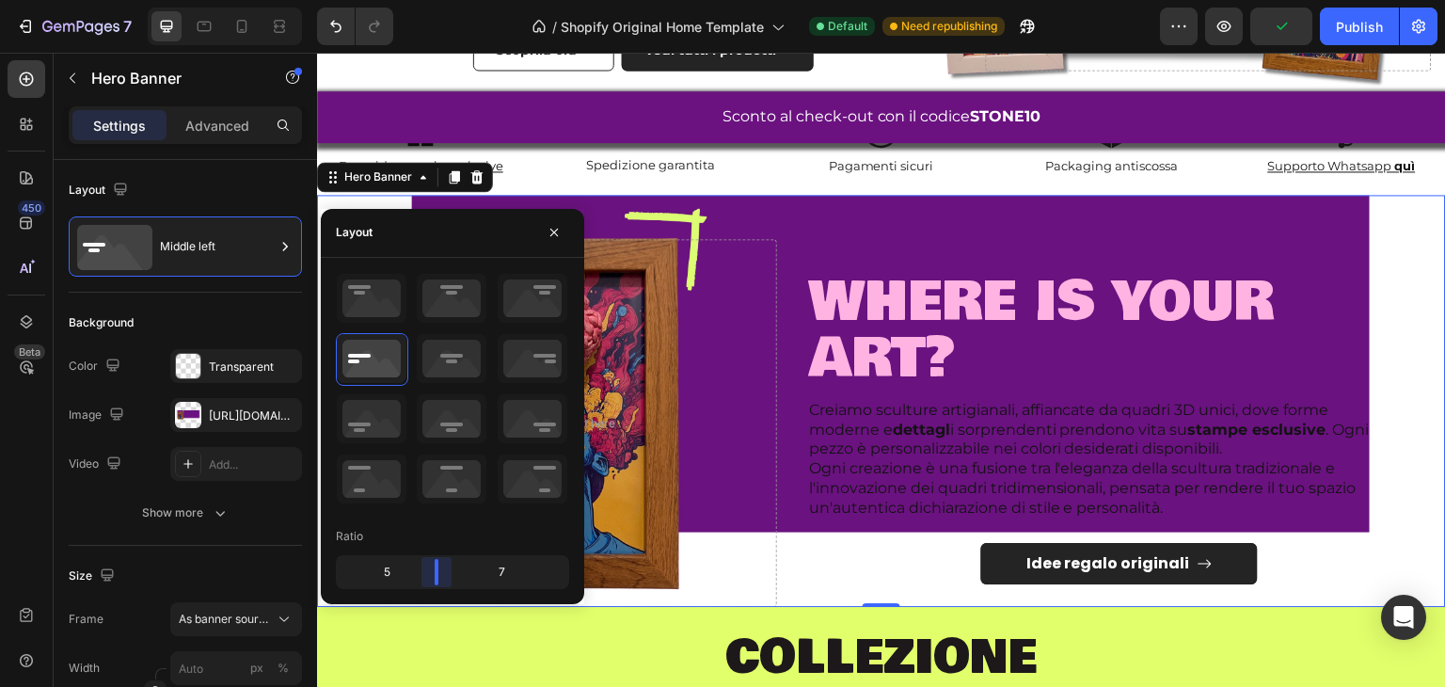
click at [439, 0] on body "7 / Shopify Original Home Template Default Need republishing Preview Publish 45…" at bounding box center [722, 0] width 1445 height 0
click at [913, 401] on p "Creiamo sculture artigianali, affiancate da quadri 3D unici, dove forme moderne…" at bounding box center [1104, 430] width 591 height 58
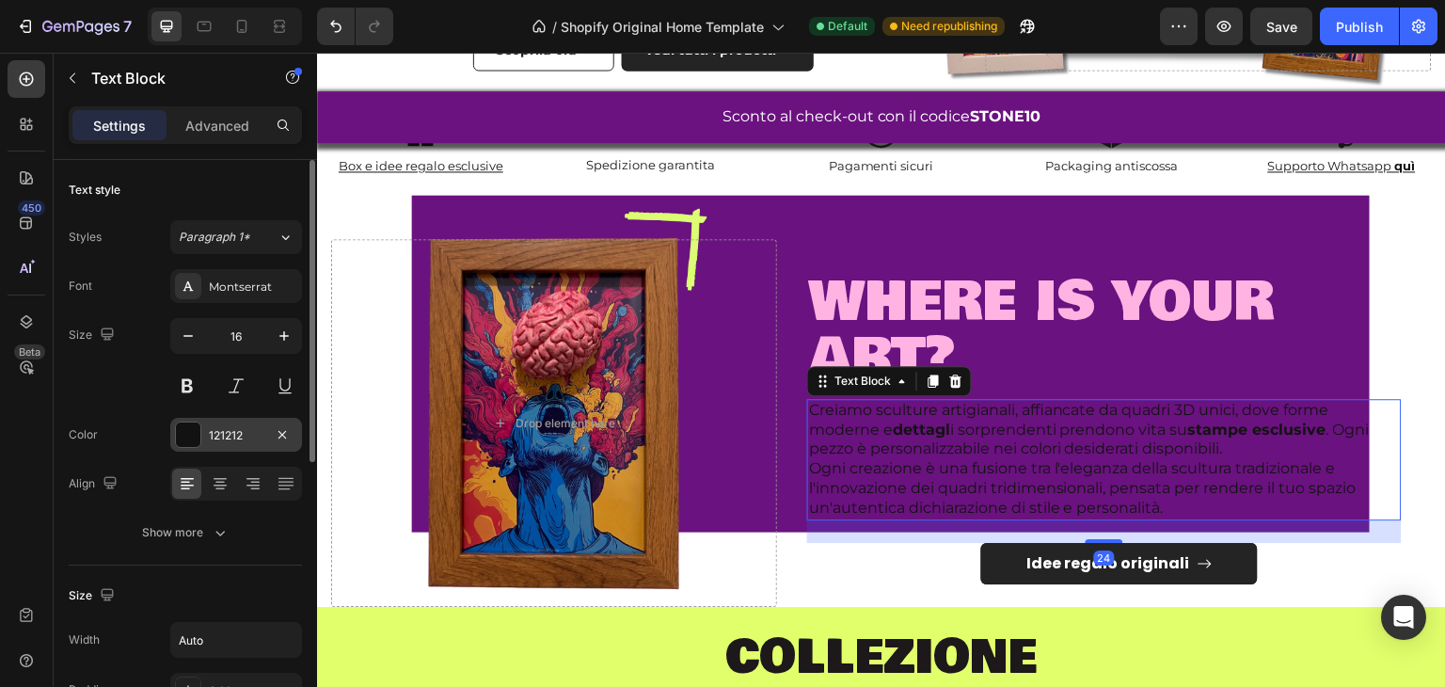
click at [196, 438] on div at bounding box center [188, 435] width 24 height 24
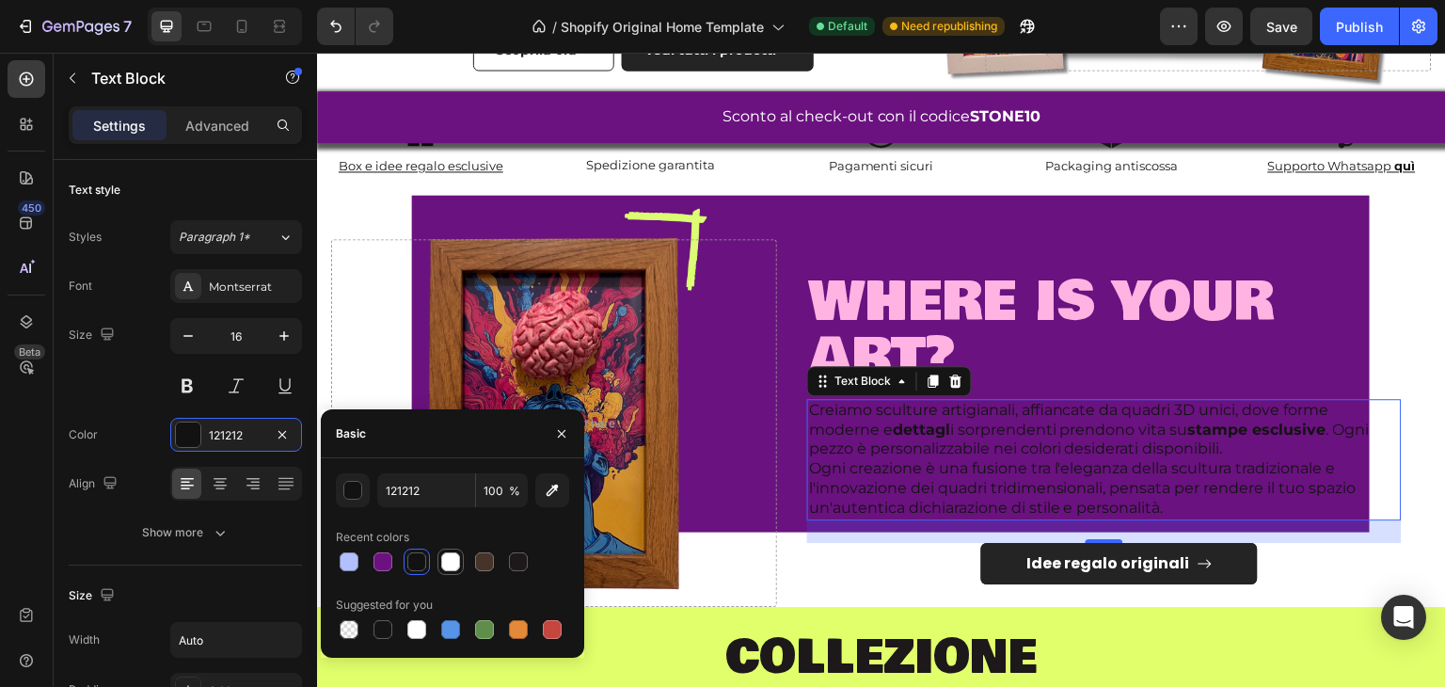
click at [447, 567] on div at bounding box center [450, 561] width 19 height 19
type input "FFFFFF"
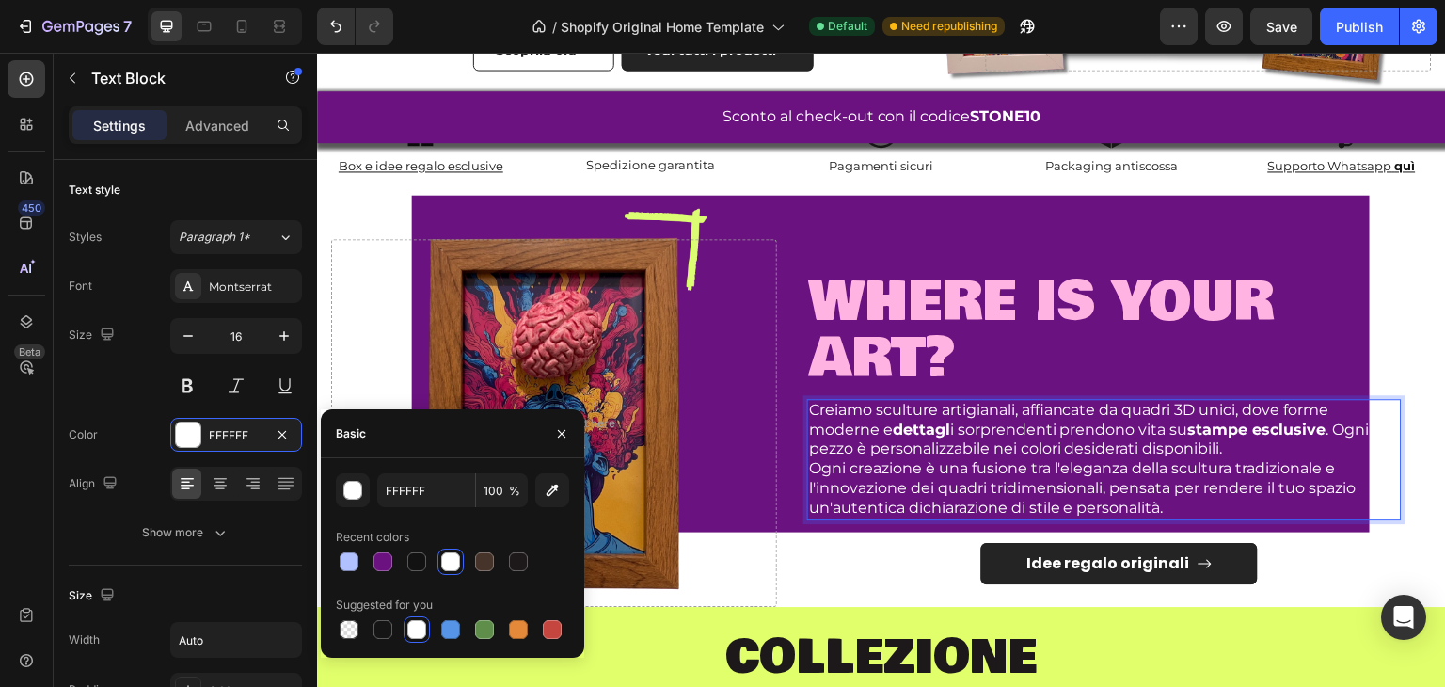
click at [935, 439] on p "Creiamo sculture artigianali, affiancate da quadri 3D unici, dove forme moderne…" at bounding box center [1104, 430] width 591 height 58
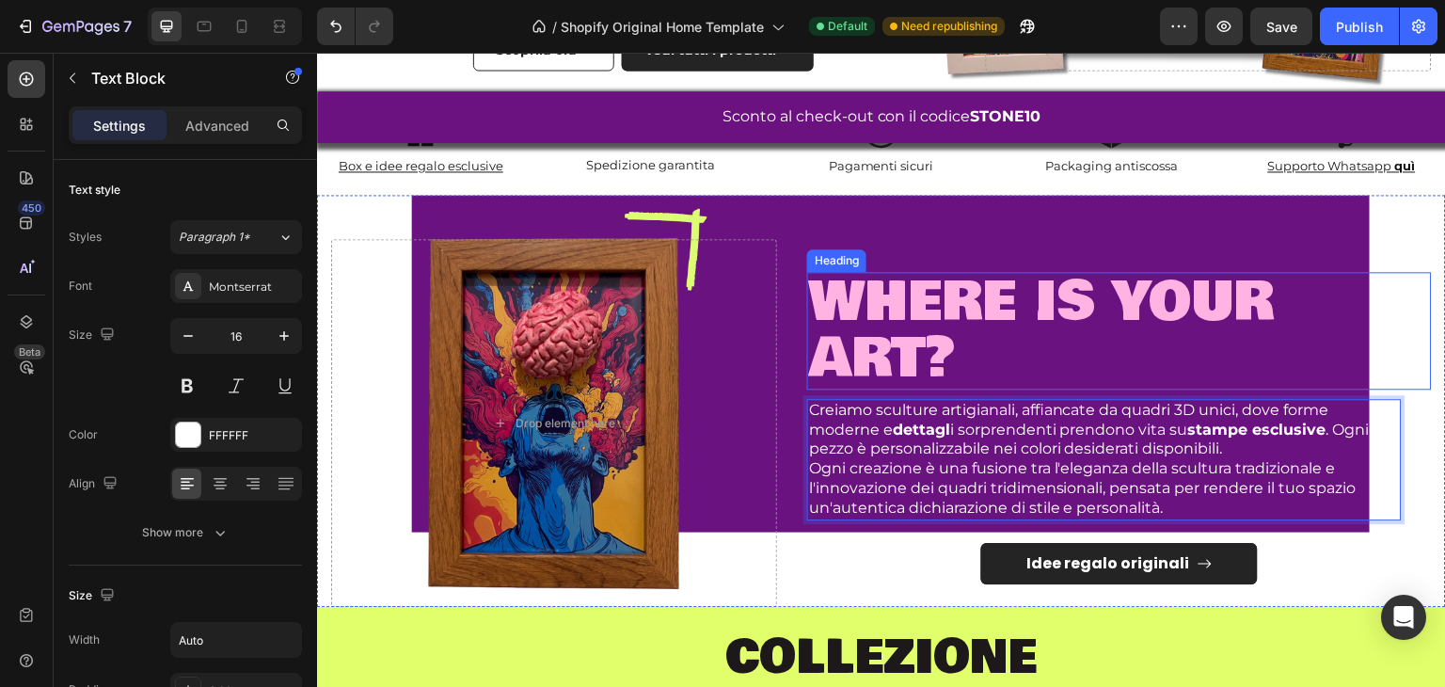
click at [1057, 356] on h2 "where is your art?" at bounding box center [1119, 331] width 625 height 118
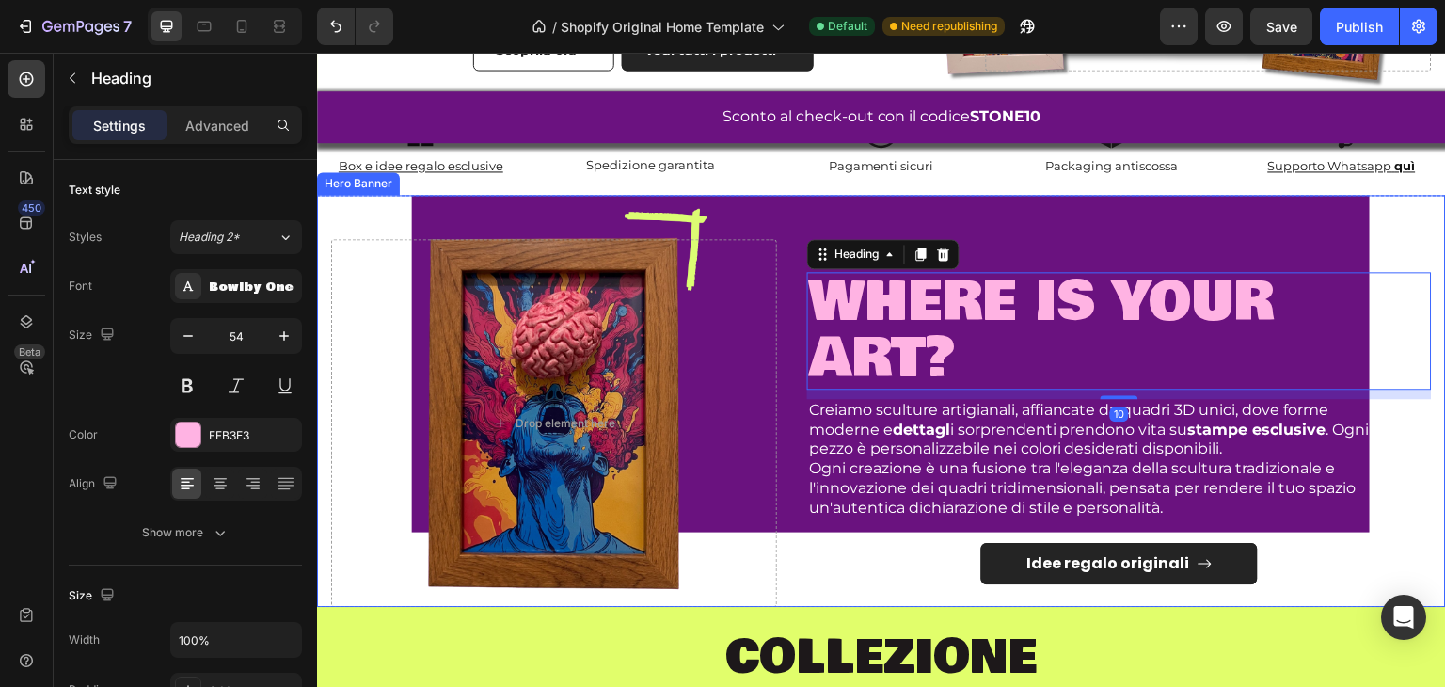
click at [789, 552] on div "Drop element here where is your art? Heading 10 Creiamo sculture artigianali, a…" at bounding box center [881, 400] width 1129 height 505
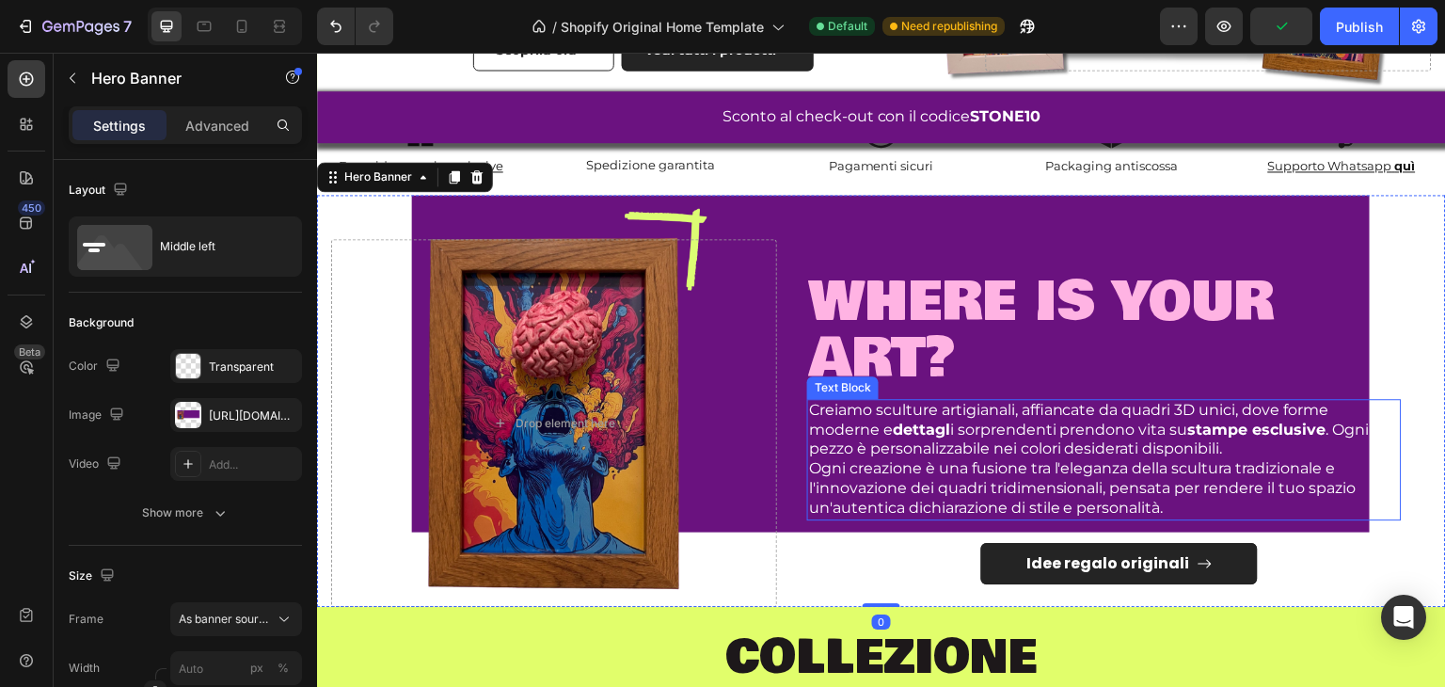
click at [1193, 466] on p "Ogni creazione è una fusione tra l'eleganza della scultura tradizionale e l'inn…" at bounding box center [1104, 488] width 591 height 58
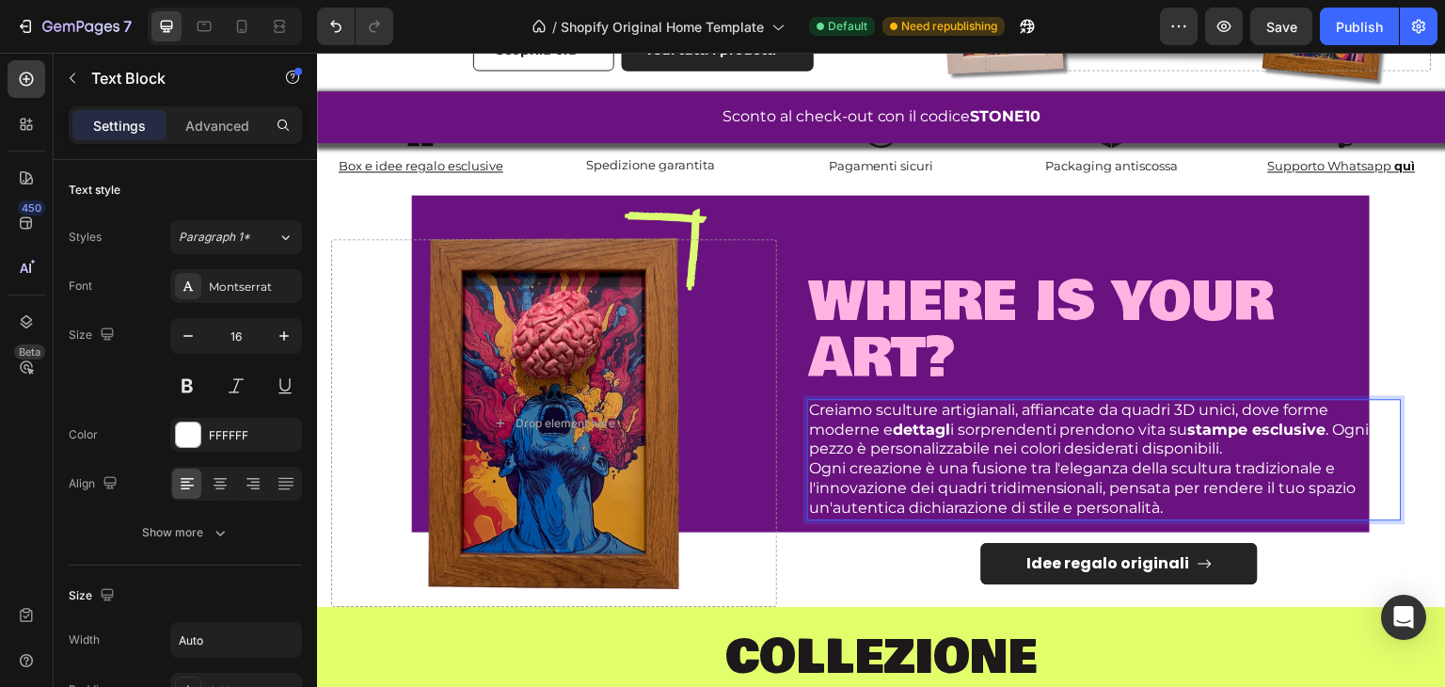
click at [1336, 416] on p "Creiamo sculture artigianali, affiancate da quadri 3D unici, dove forme moderne…" at bounding box center [1104, 430] width 591 height 58
click at [966, 441] on p "Ogni pezzo è personalizzabile nei colori desiderati disponibili." at bounding box center [1104, 449] width 591 height 20
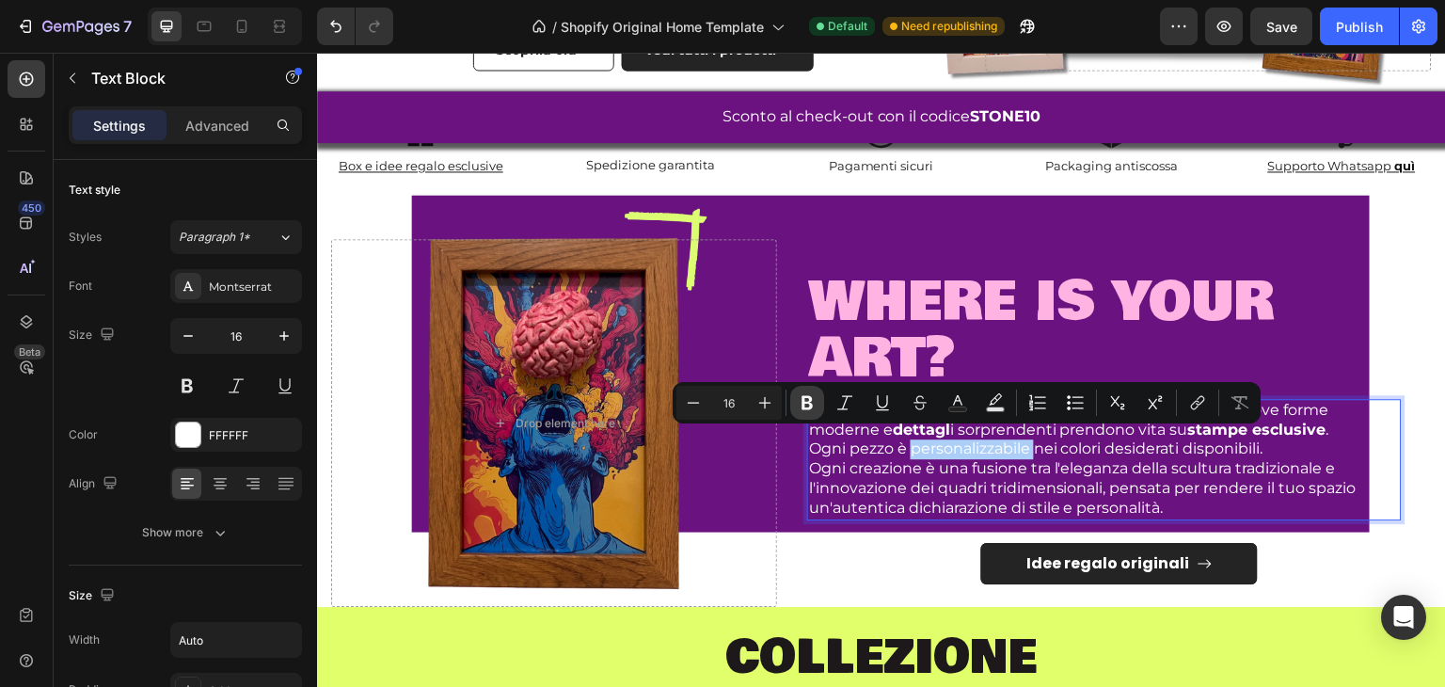
click at [802, 403] on icon "Editor contextual toolbar" at bounding box center [807, 403] width 11 height 14
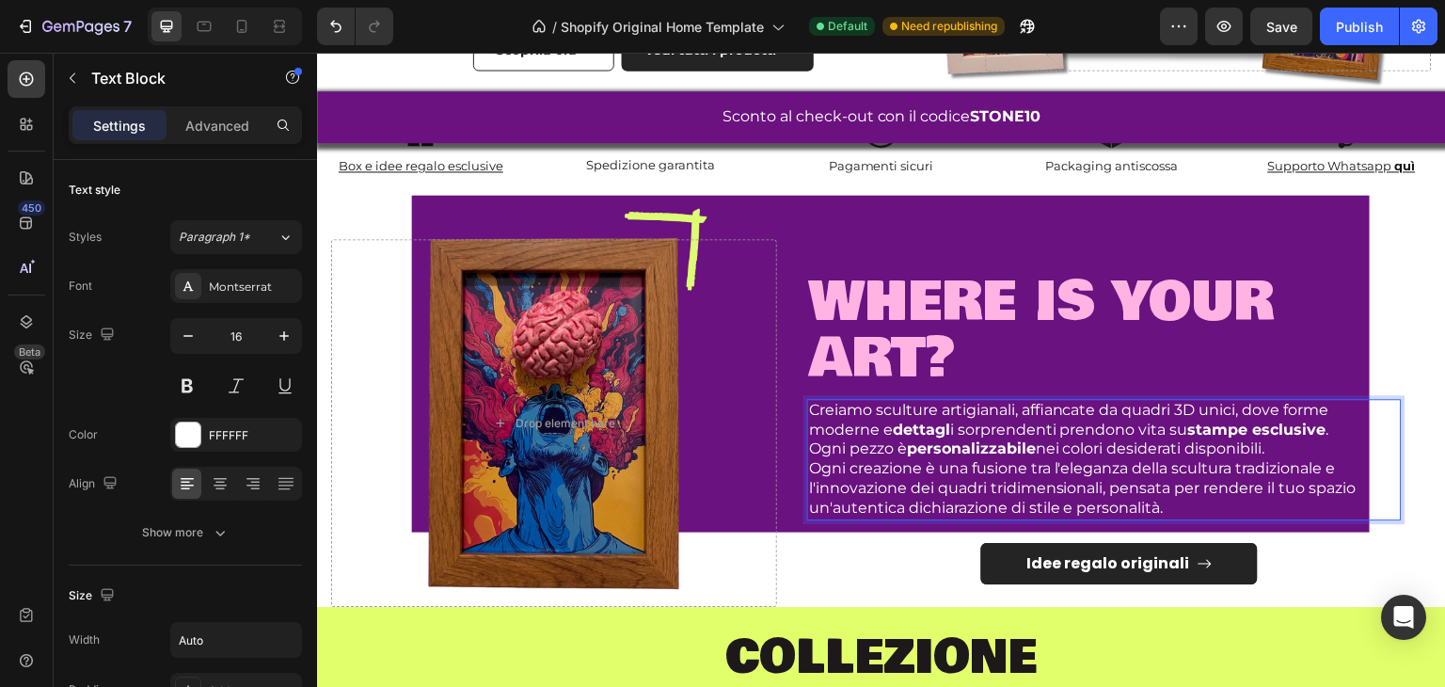
click at [1046, 473] on p "Ogni creazione è una fusione tra l'eleganza della scultura tradizionale e l'inn…" at bounding box center [1104, 488] width 591 height 58
click at [969, 546] on div "Idee regalo originali Button" at bounding box center [1119, 564] width 625 height 42
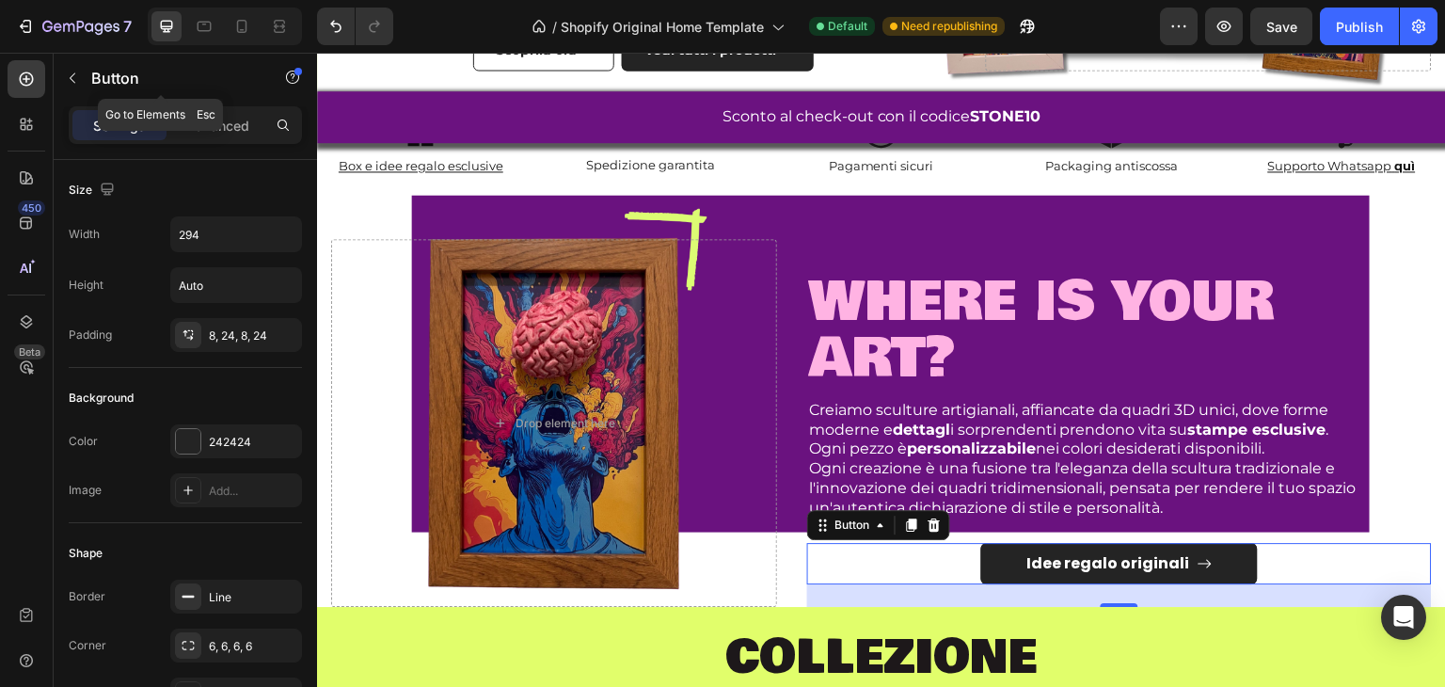
click at [215, 103] on div "Button" at bounding box center [161, 80] width 215 height 54
click at [226, 131] on p "Advanced" at bounding box center [217, 126] width 64 height 20
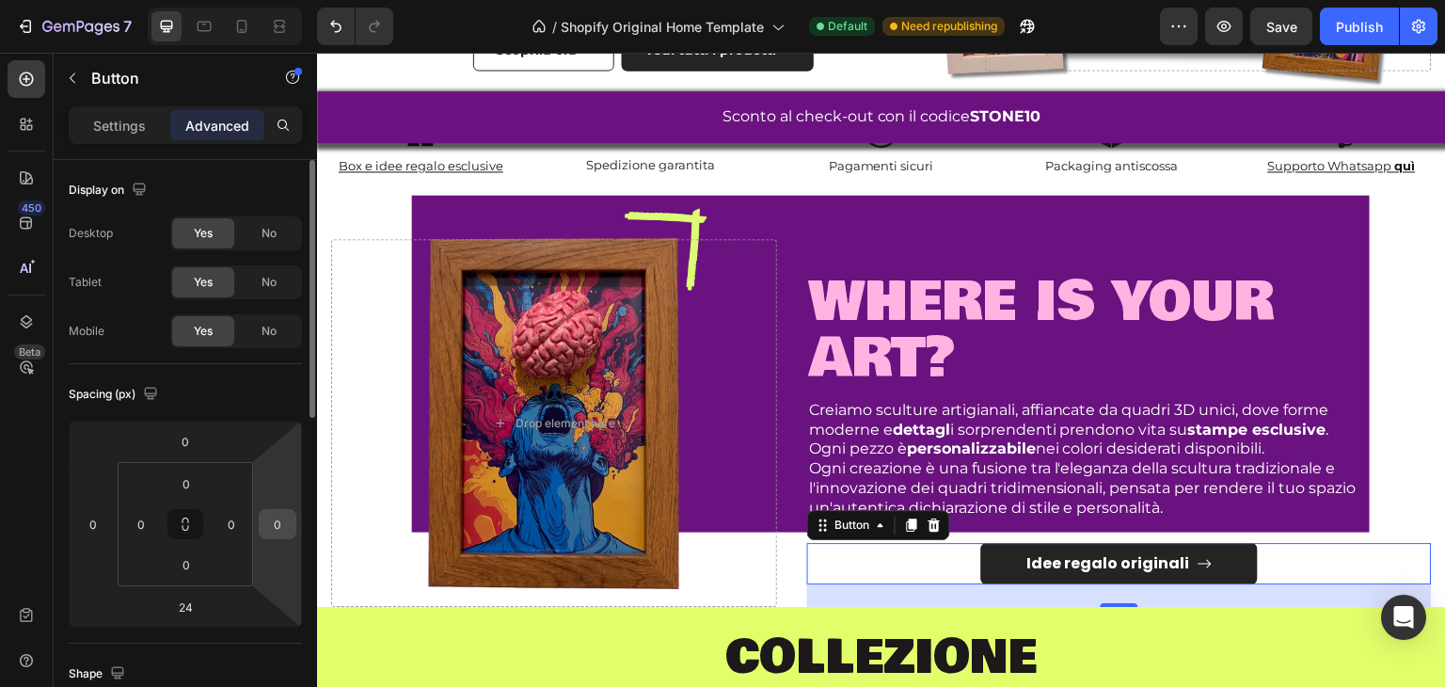
click at [269, 523] on input "0" at bounding box center [278, 524] width 28 height 28
type input "2"
type input "3"
type input "50"
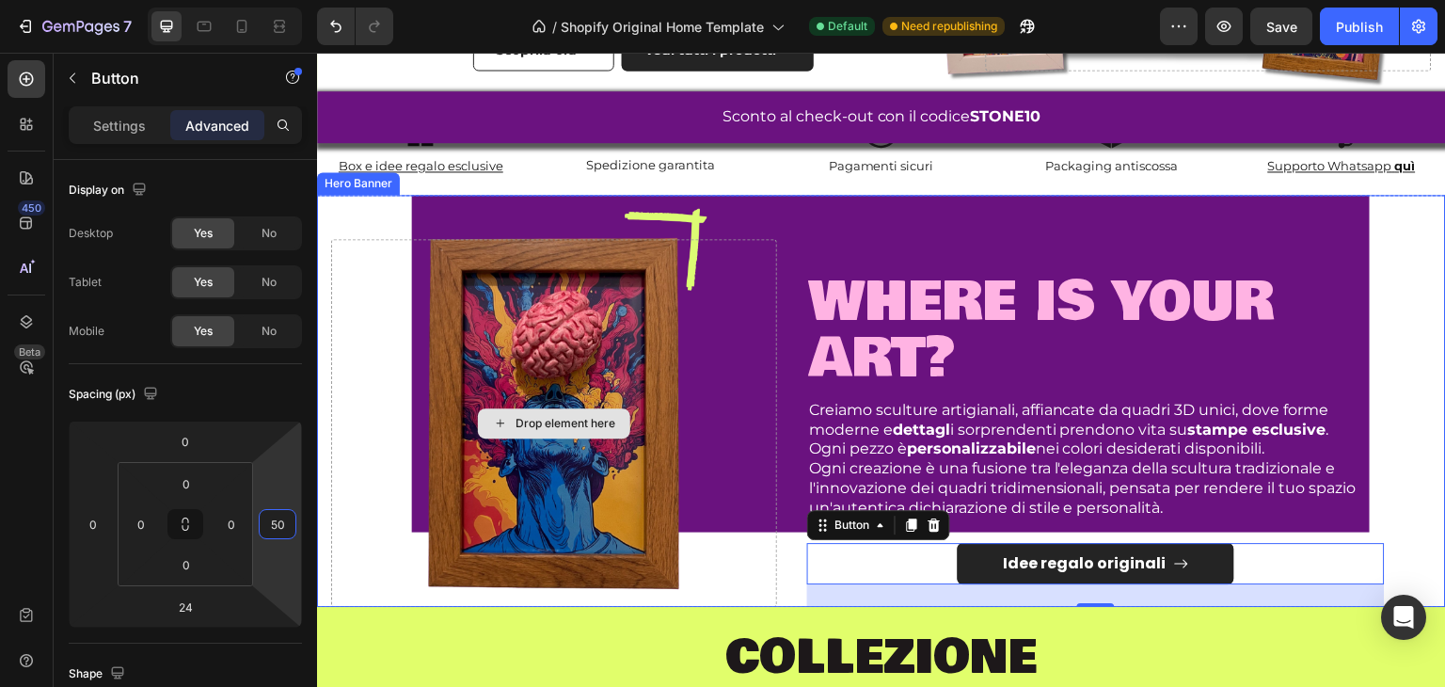
click at [769, 503] on div "Drop element here" at bounding box center [554, 423] width 446 height 368
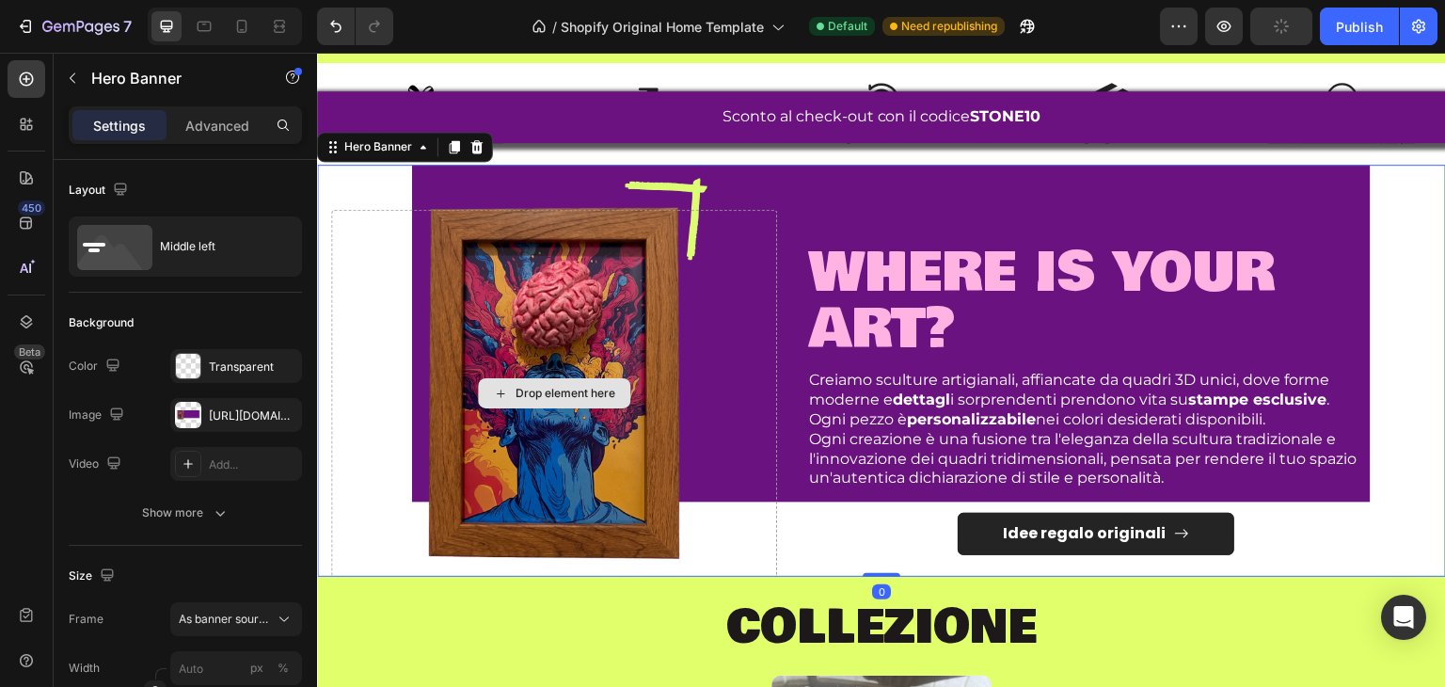
scroll to position [604, 0]
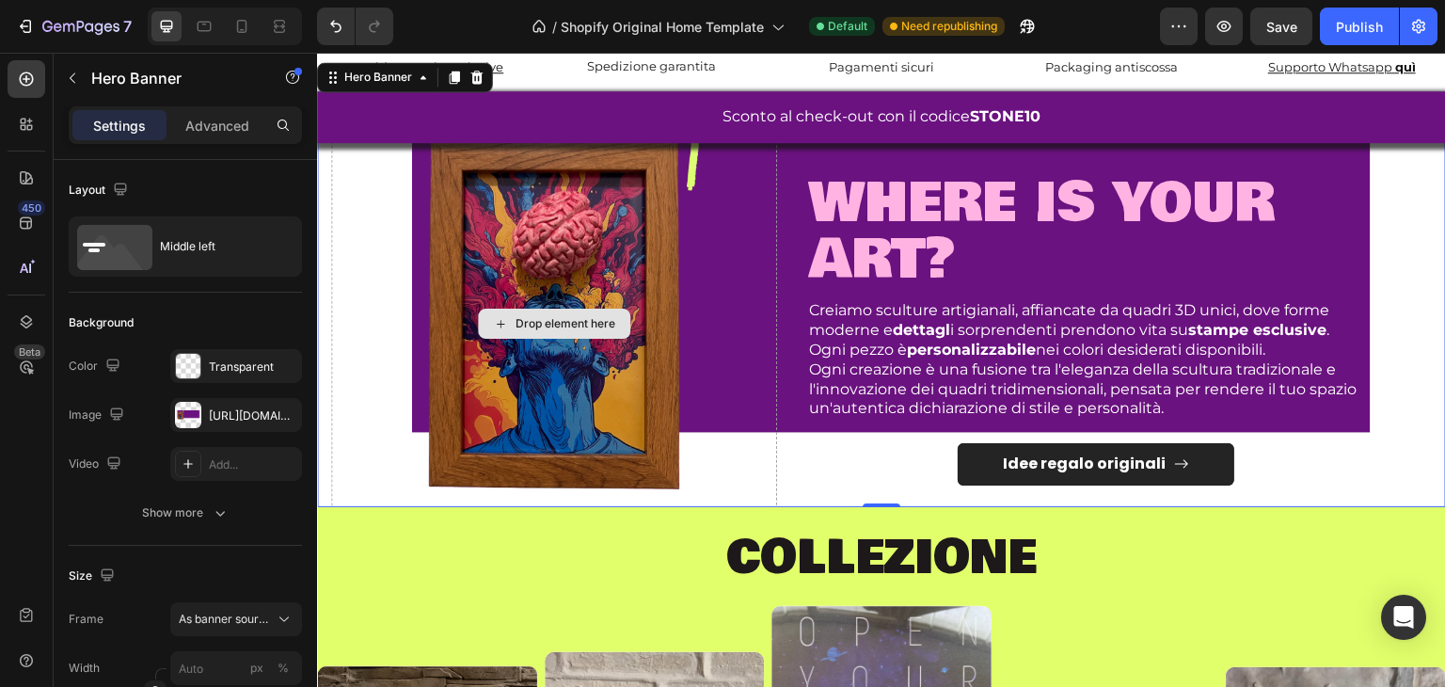
click at [400, 356] on div "Drop element here" at bounding box center [554, 324] width 446 height 368
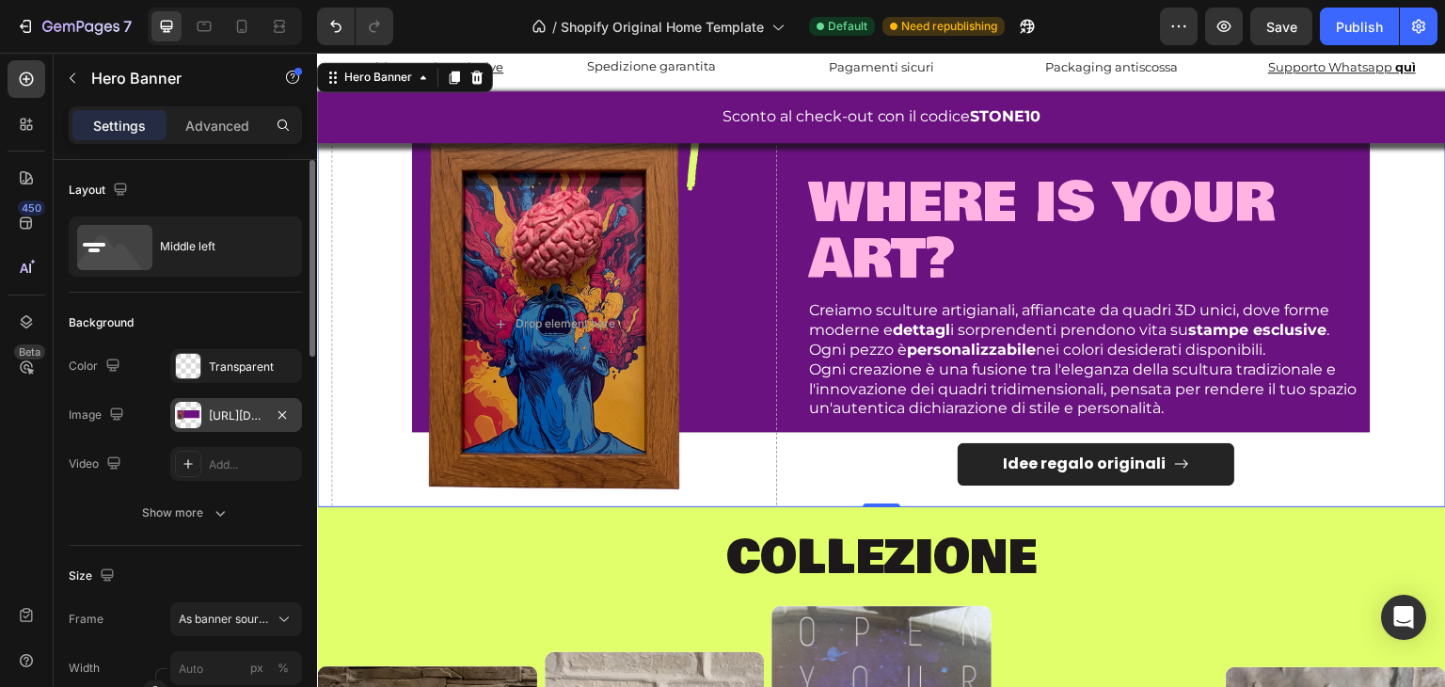
click at [223, 417] on div "[URL][DOMAIN_NAME]" at bounding box center [236, 415] width 55 height 17
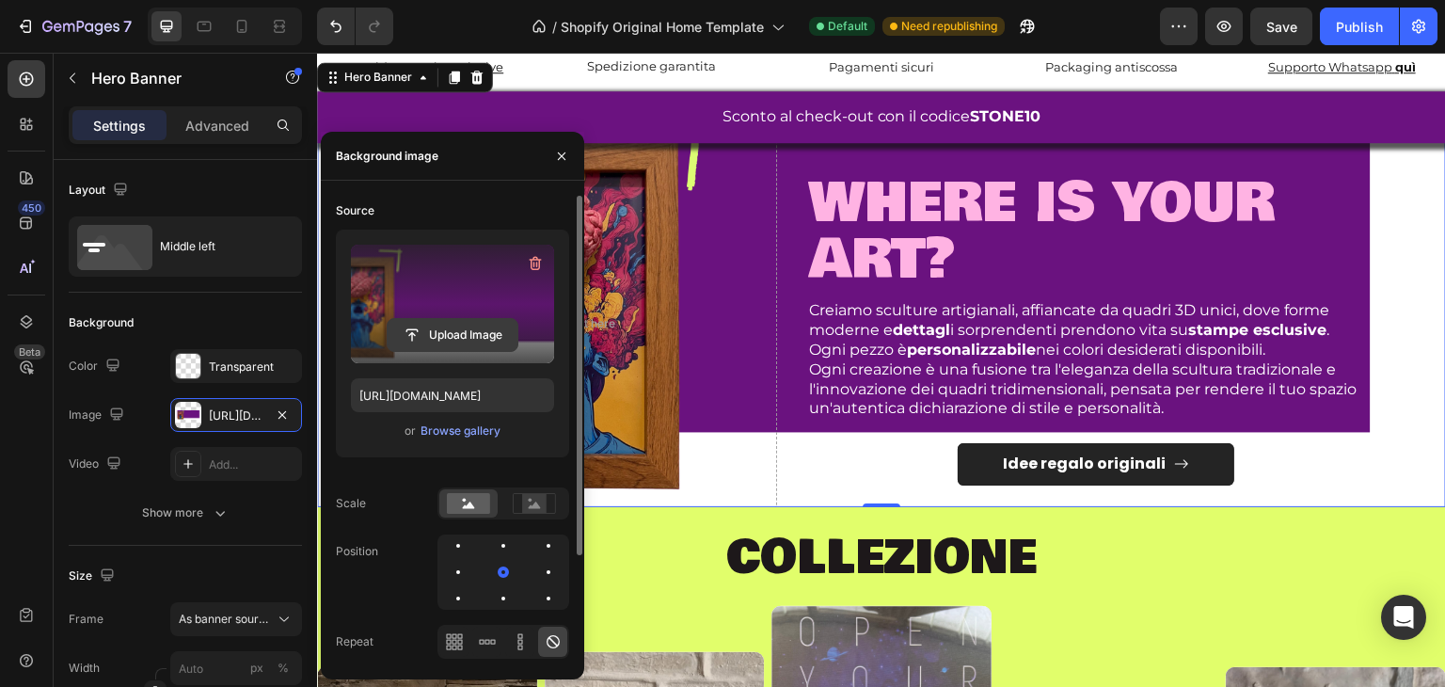
click at [444, 344] on input "file" at bounding box center [453, 335] width 130 height 32
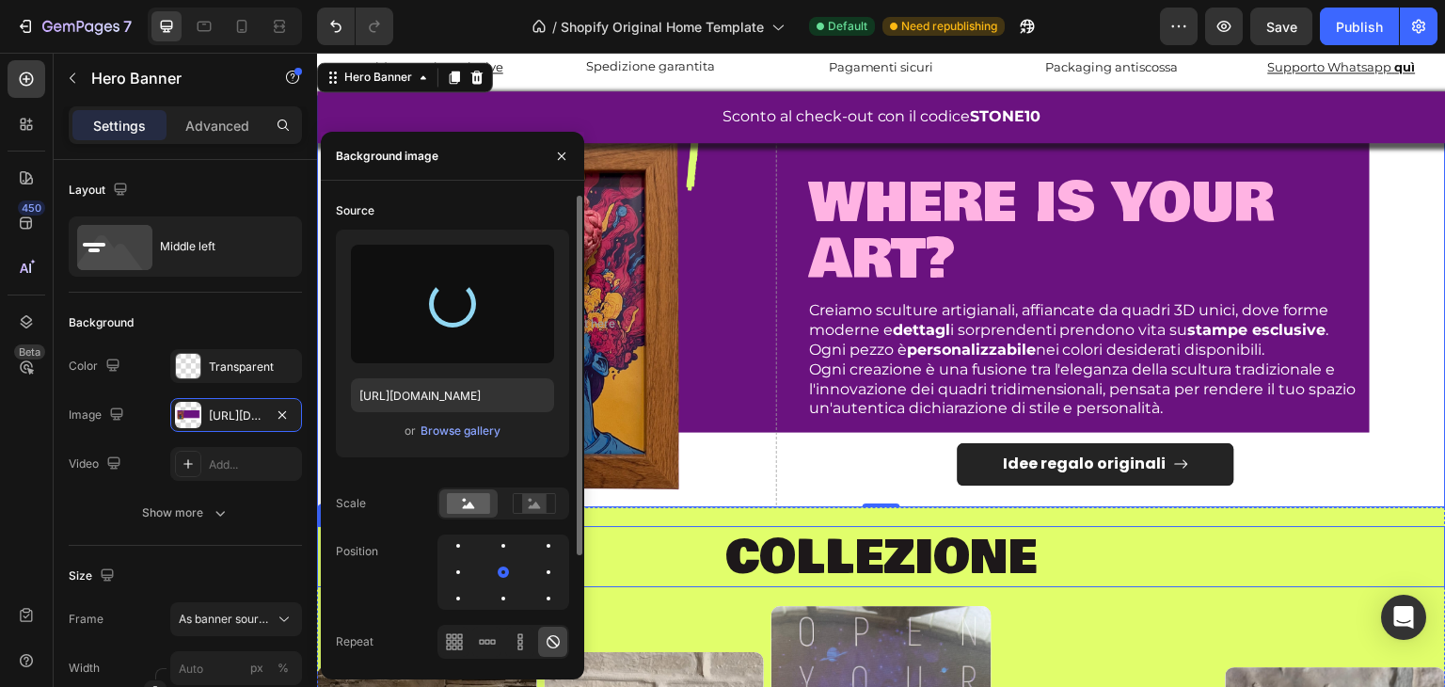
scroll to position [510, 0]
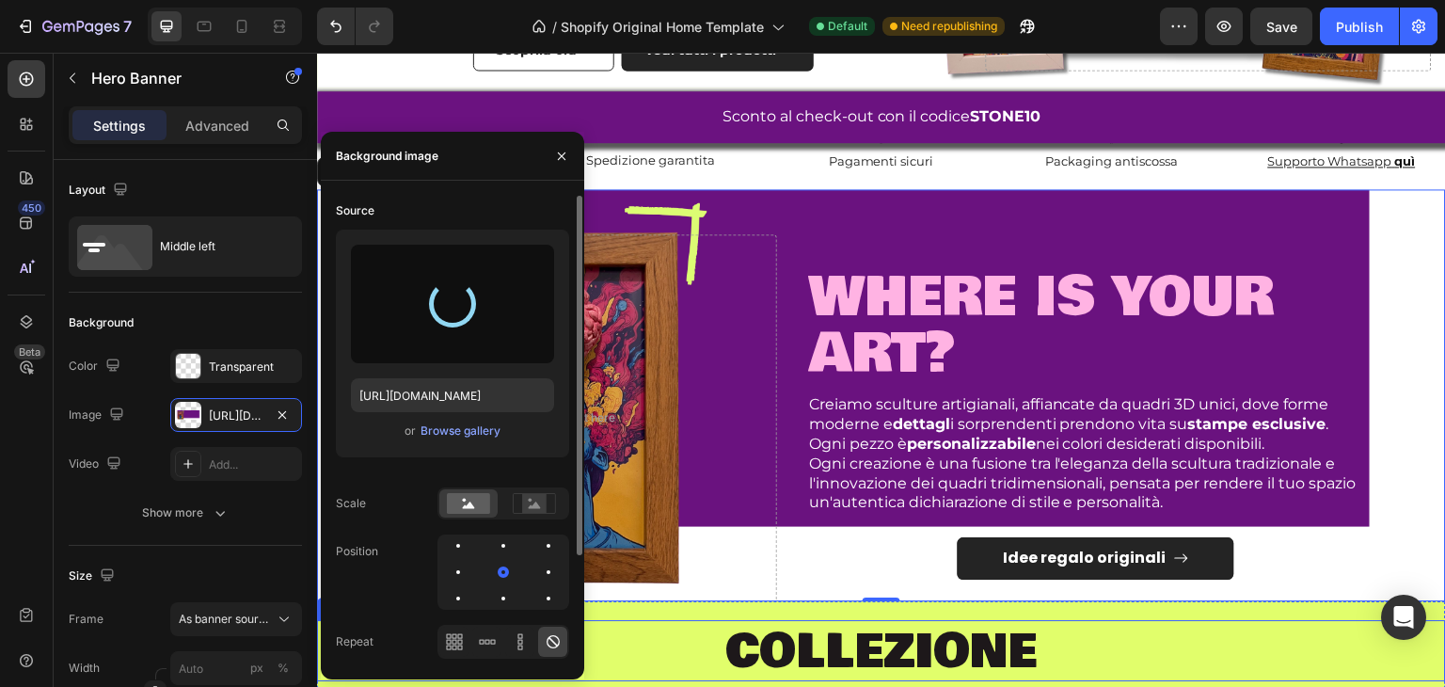
type input "[URL][DOMAIN_NAME]"
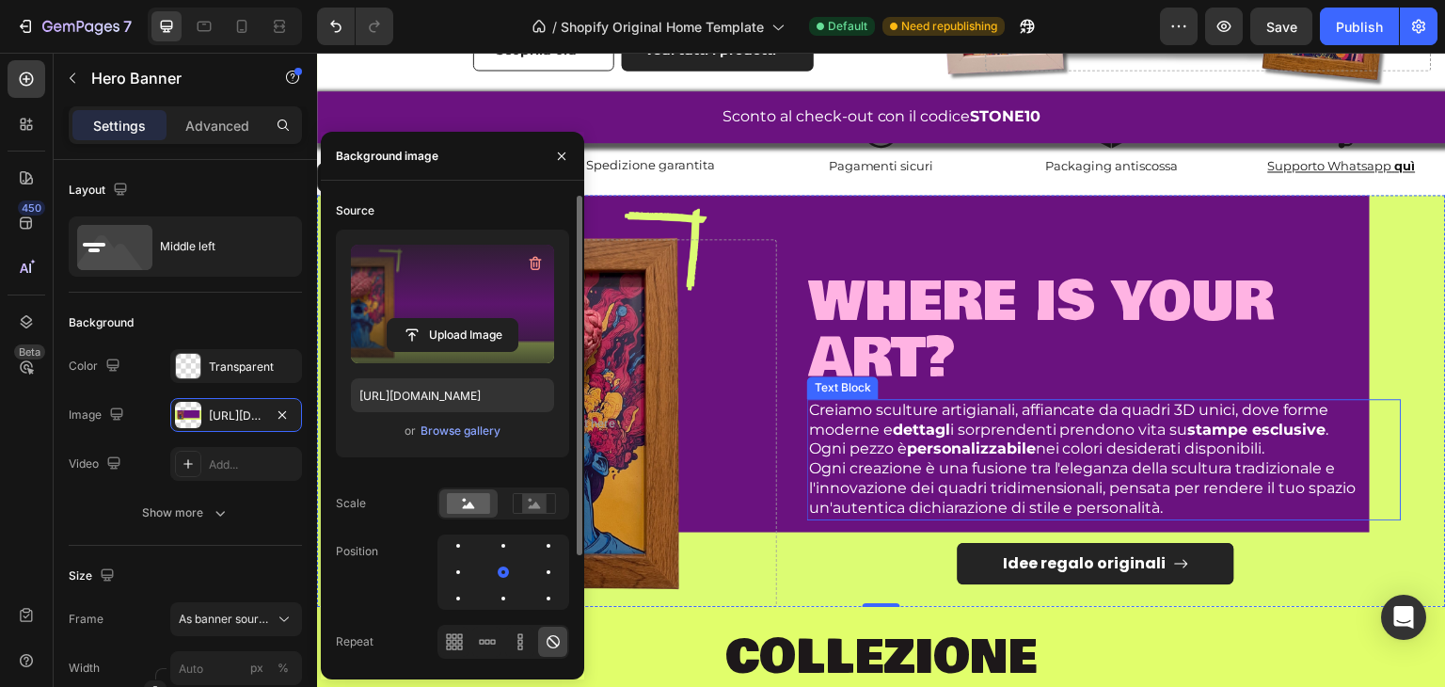
click at [1366, 401] on p "Creiamo sculture artigianali, affiancate da quadri 3D unici, dove forme moderne…" at bounding box center [1104, 421] width 591 height 40
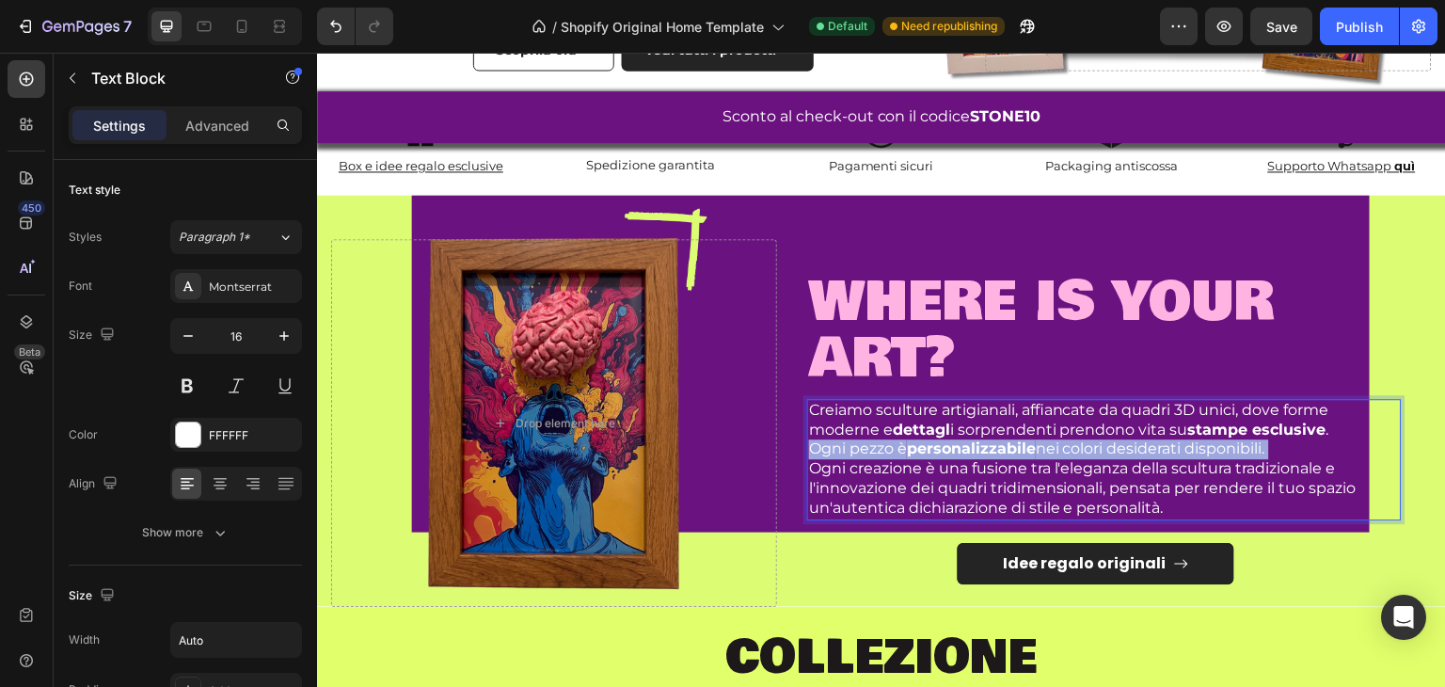
click at [1042, 439] on p "Ogni pezzo è personalizzabile nei colori desiderati disponibili." at bounding box center [1104, 449] width 591 height 20
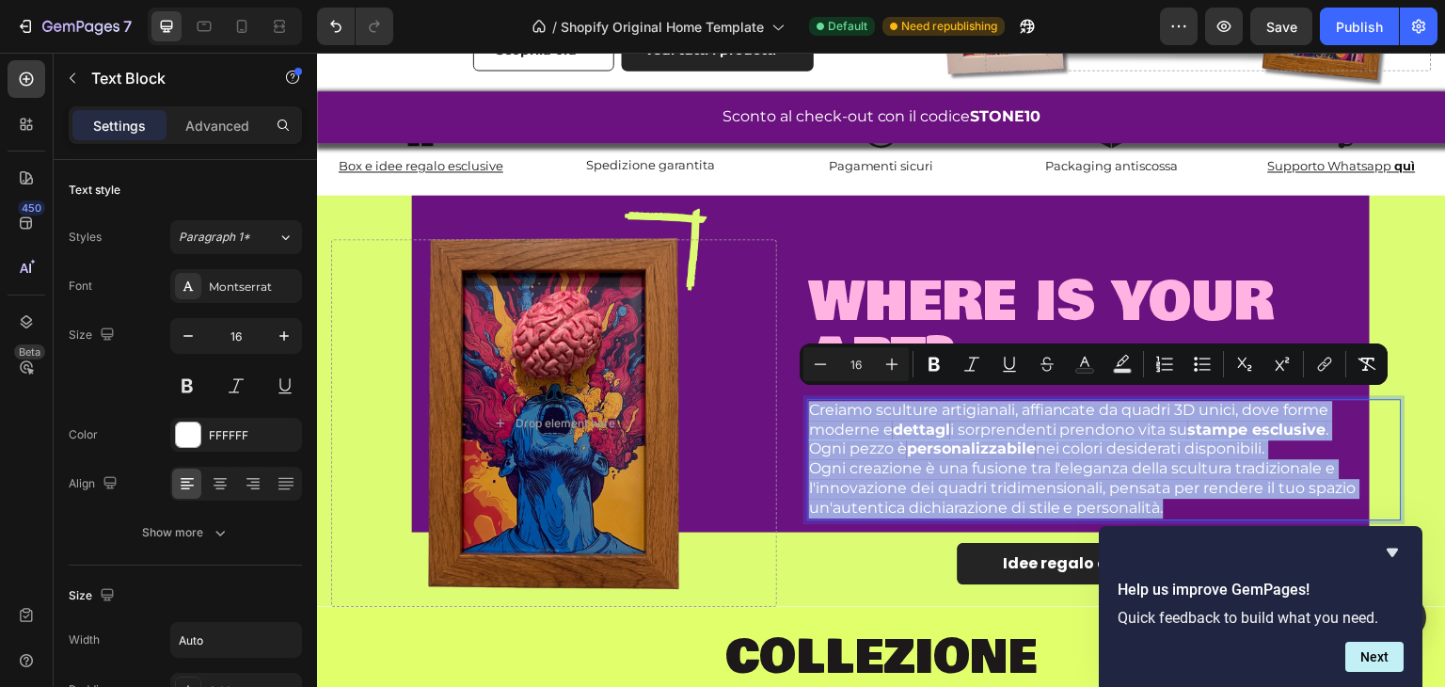
click at [1005, 422] on p "Creiamo sculture artigianali, affiancate da quadri 3D unici, dove forme moderne…" at bounding box center [1104, 421] width 591 height 40
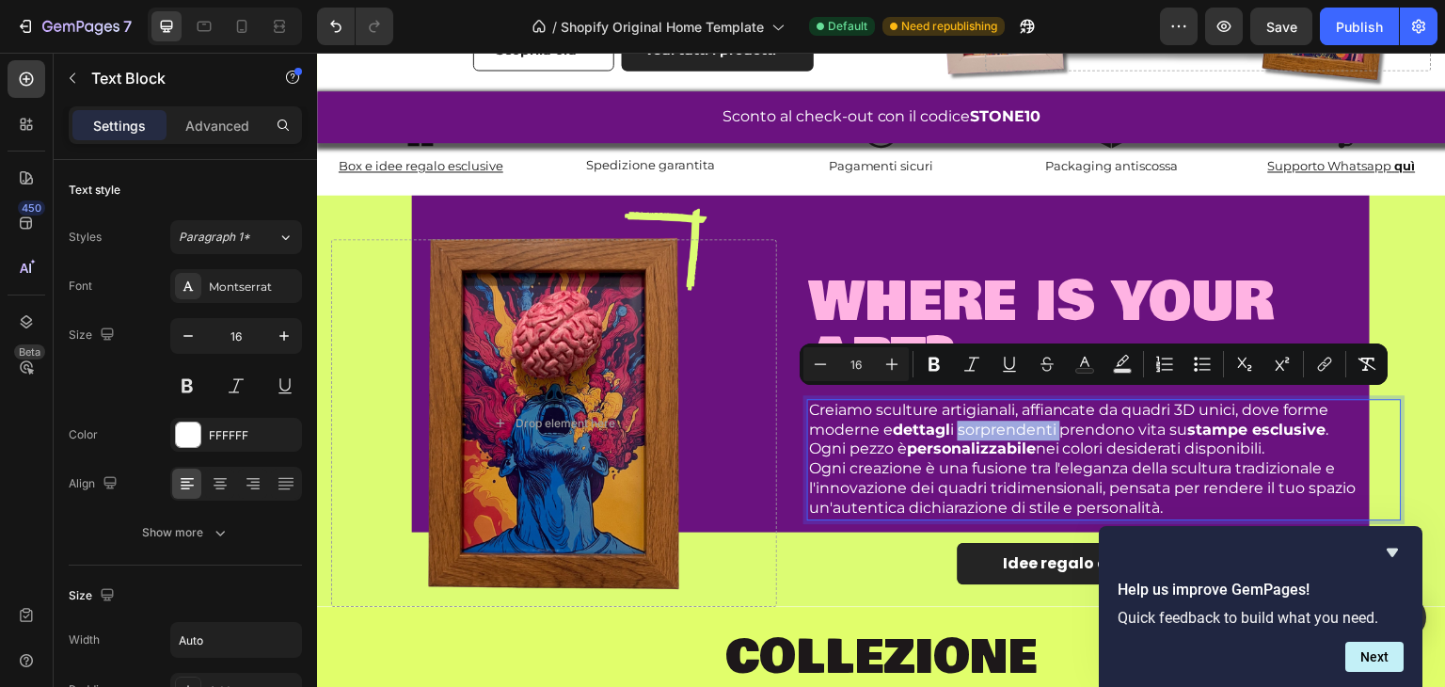
click at [1005, 422] on p "Creiamo sculture artigianali, affiancate da quadri 3D unici, dove forme moderne…" at bounding box center [1104, 421] width 591 height 40
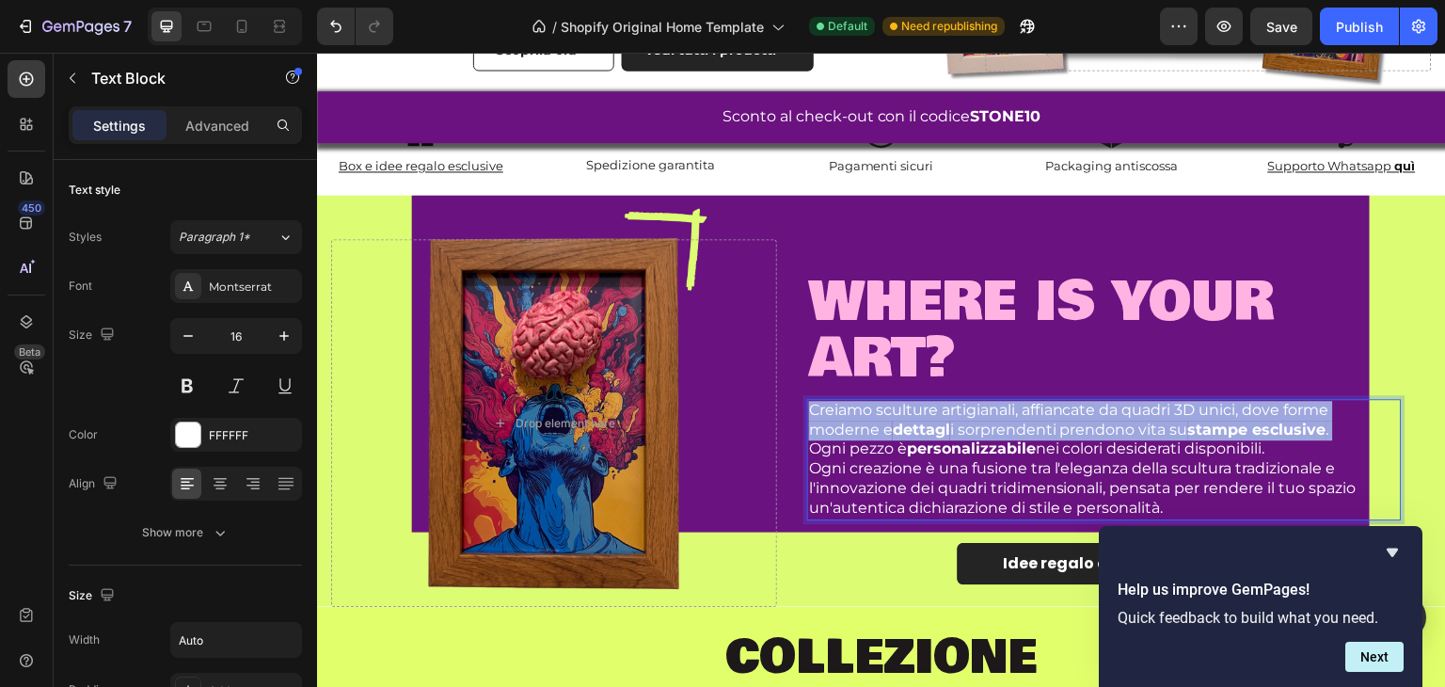
click at [1005, 422] on p "Creiamo sculture artigianali, affiancate da quadri 3D unici, dove forme moderne…" at bounding box center [1104, 421] width 591 height 40
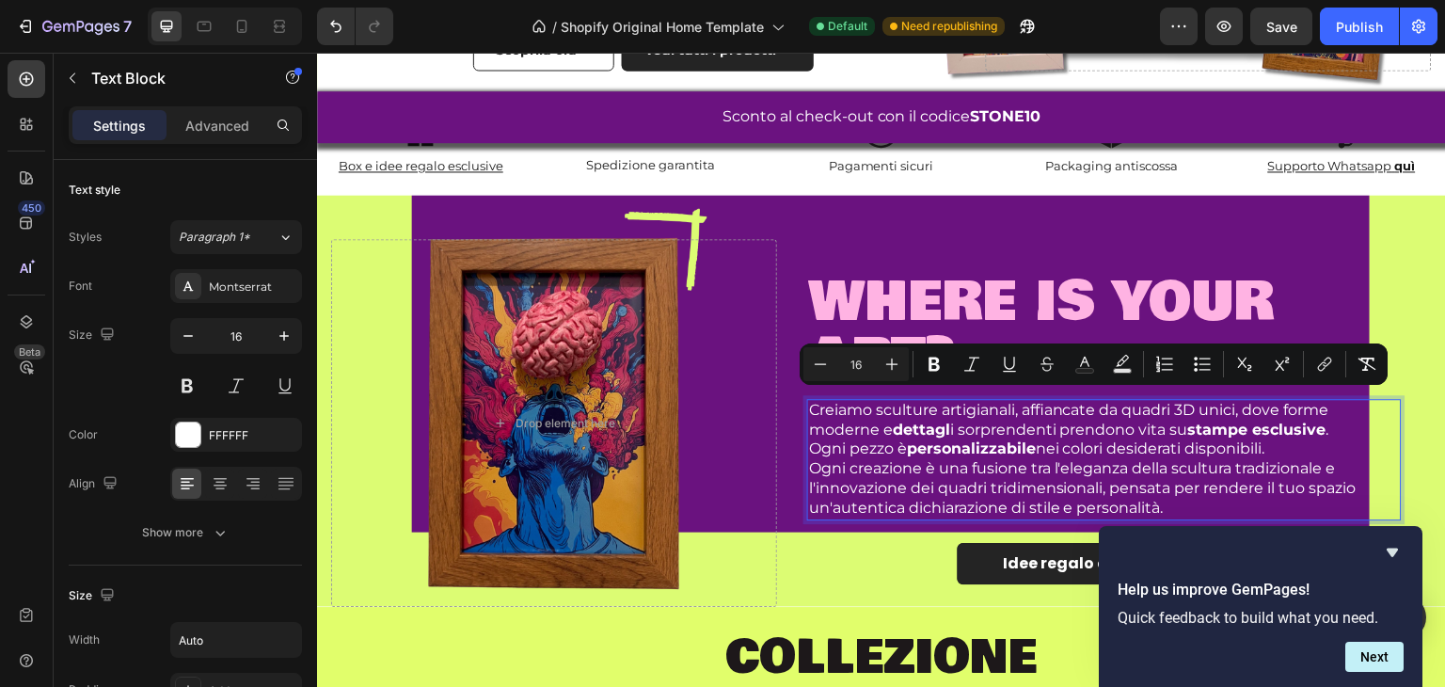
scroll to position [530, 0]
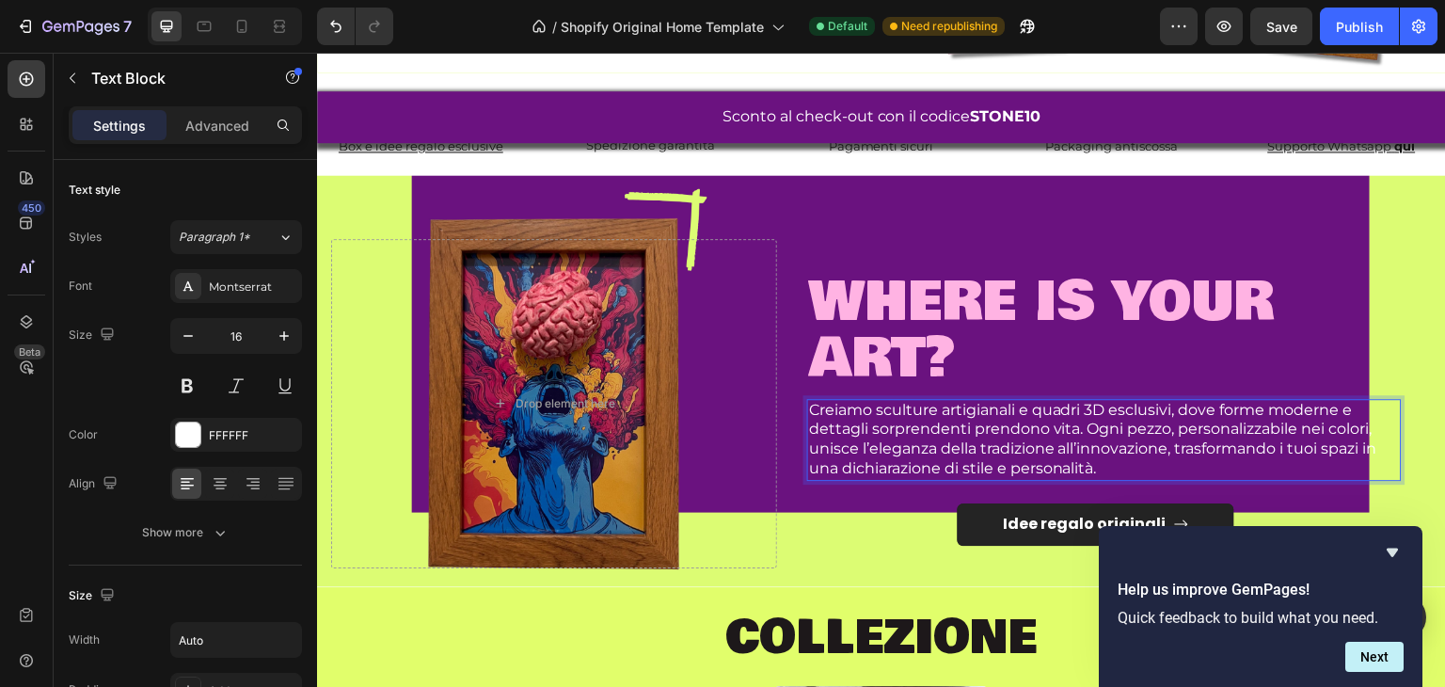
click at [1311, 415] on p "Creiamo sculture artigianali e quadri 3D esclusivi, dove forme moderne e dettag…" at bounding box center [1104, 440] width 591 height 78
click at [1353, 422] on p "Creiamo sculture artigianali e quadri 3D esclusivi, dove forme moderne e dettag…" at bounding box center [1104, 440] width 591 height 78
click at [1321, 423] on p "Creiamo sculture artigianali e quadri 3D esclusivi, dove forme moderne e dettag…" at bounding box center [1104, 440] width 591 height 78
click at [1322, 423] on p "Creiamo sculture artigianali e quadri 3D esclusivi, dove forme moderne e dettag…" at bounding box center [1104, 440] width 591 height 78
click at [1328, 441] on p "colori, unisce l’eleganza della tradizione all’innovazione, trasformando i tuoi…" at bounding box center [1104, 459] width 591 height 40
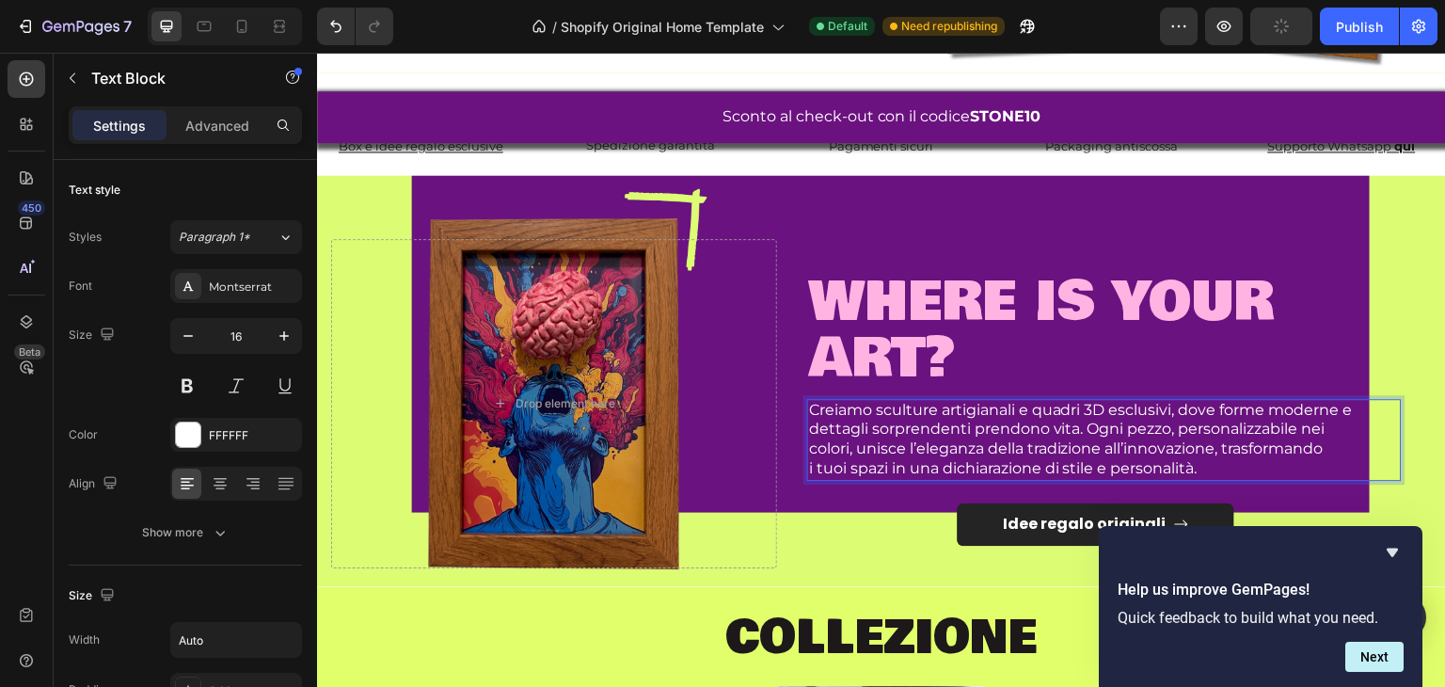
click at [1203, 423] on p "Creiamo sculture artigianali e quadri 3D esclusivi, dove forme moderne e dettag…" at bounding box center [1104, 421] width 591 height 40
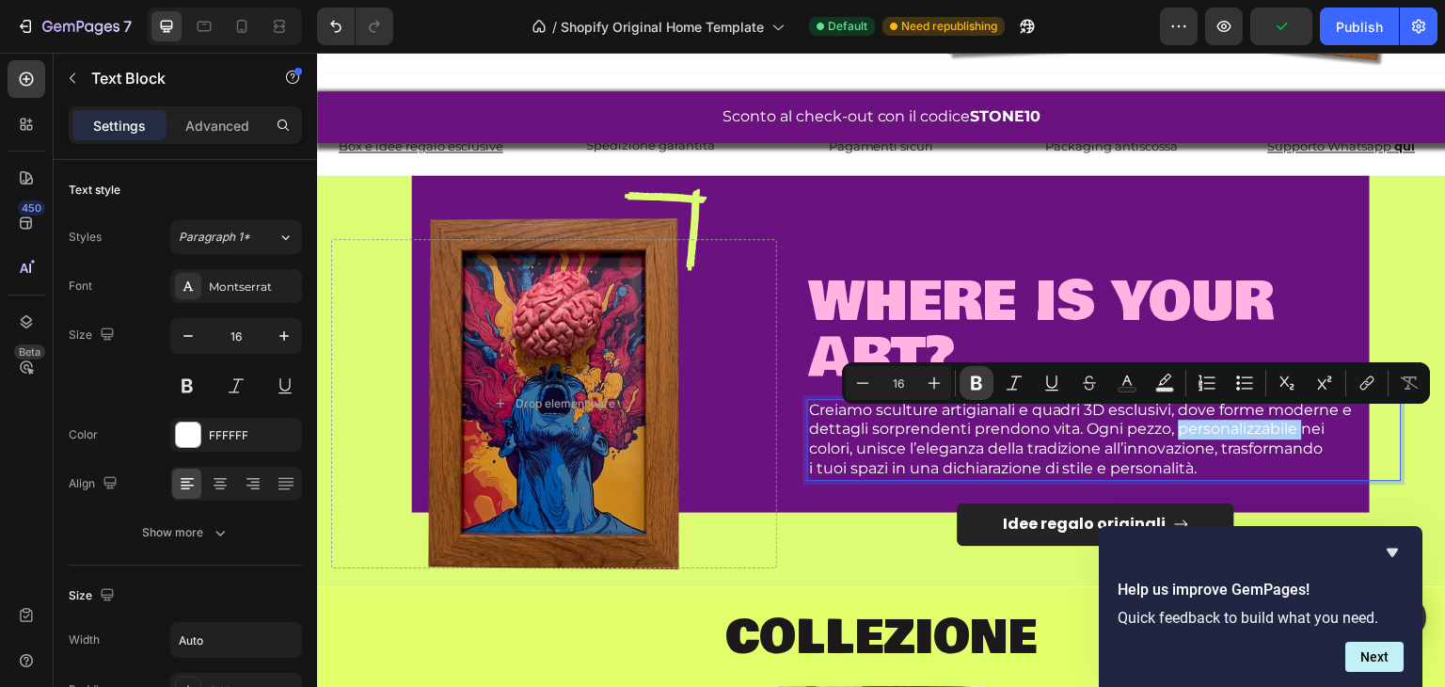
drag, startPoint x: 974, startPoint y: 381, endPoint x: 986, endPoint y: 391, distance: 16.0
click at [974, 381] on icon "Editor contextual toolbar" at bounding box center [976, 383] width 11 height 14
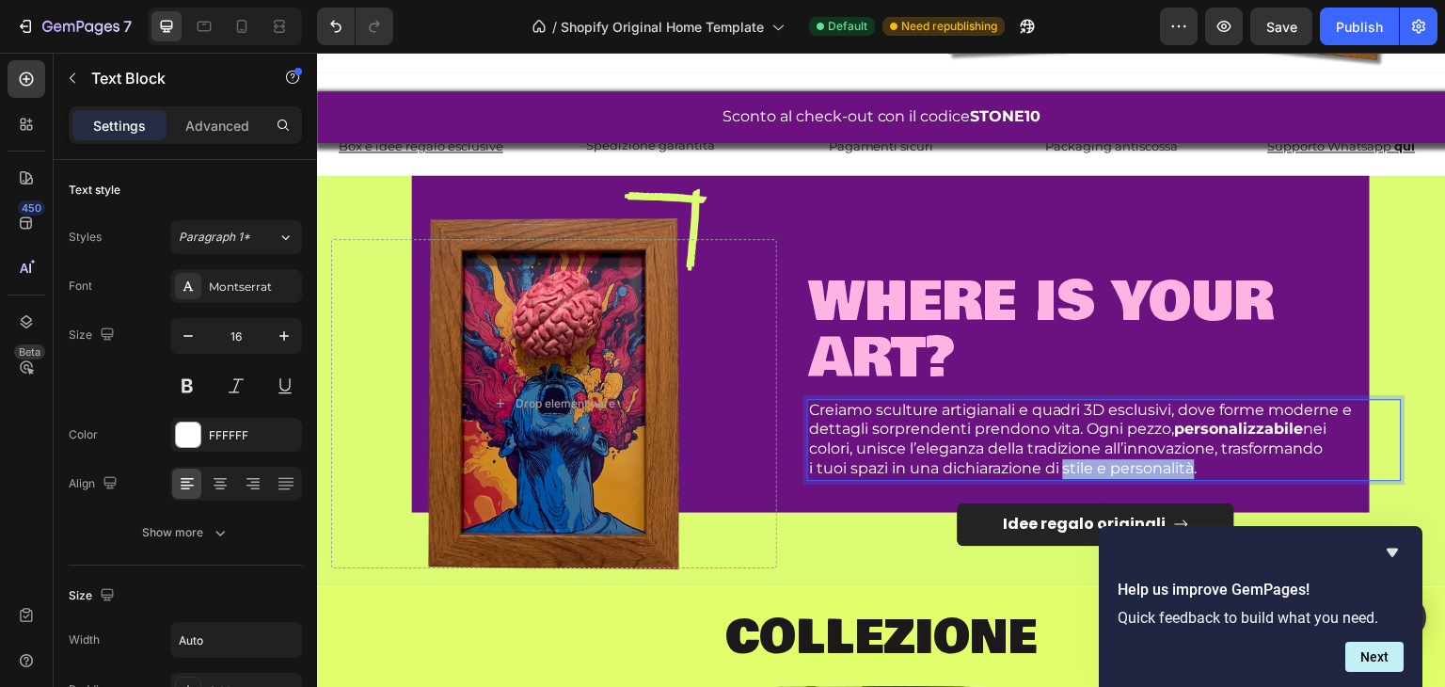
drag, startPoint x: 1062, startPoint y: 461, endPoint x: 1193, endPoint y: 466, distance: 131.8
click at [1193, 466] on p "i tuoi spazi in una dichiarazione di stile e personalità." at bounding box center [1104, 469] width 591 height 20
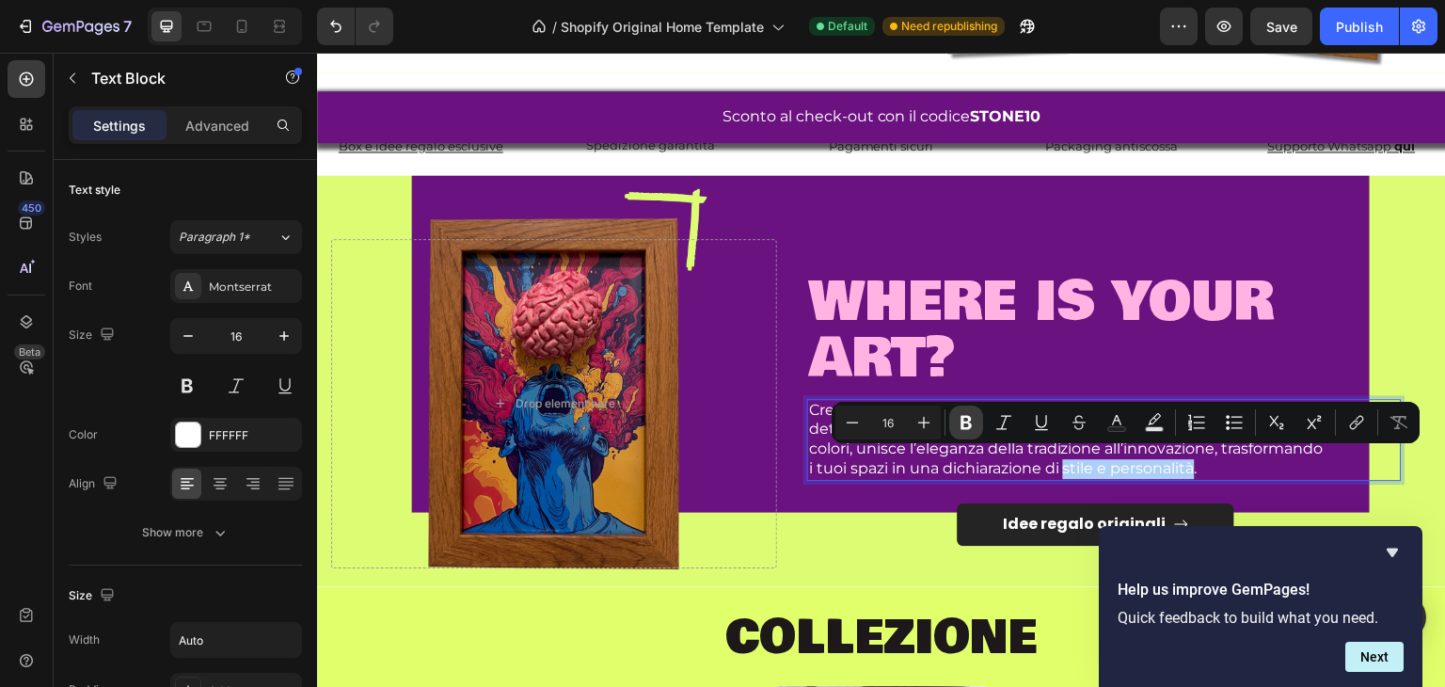
click at [970, 427] on icon "Editor contextual toolbar" at bounding box center [966, 423] width 11 height 14
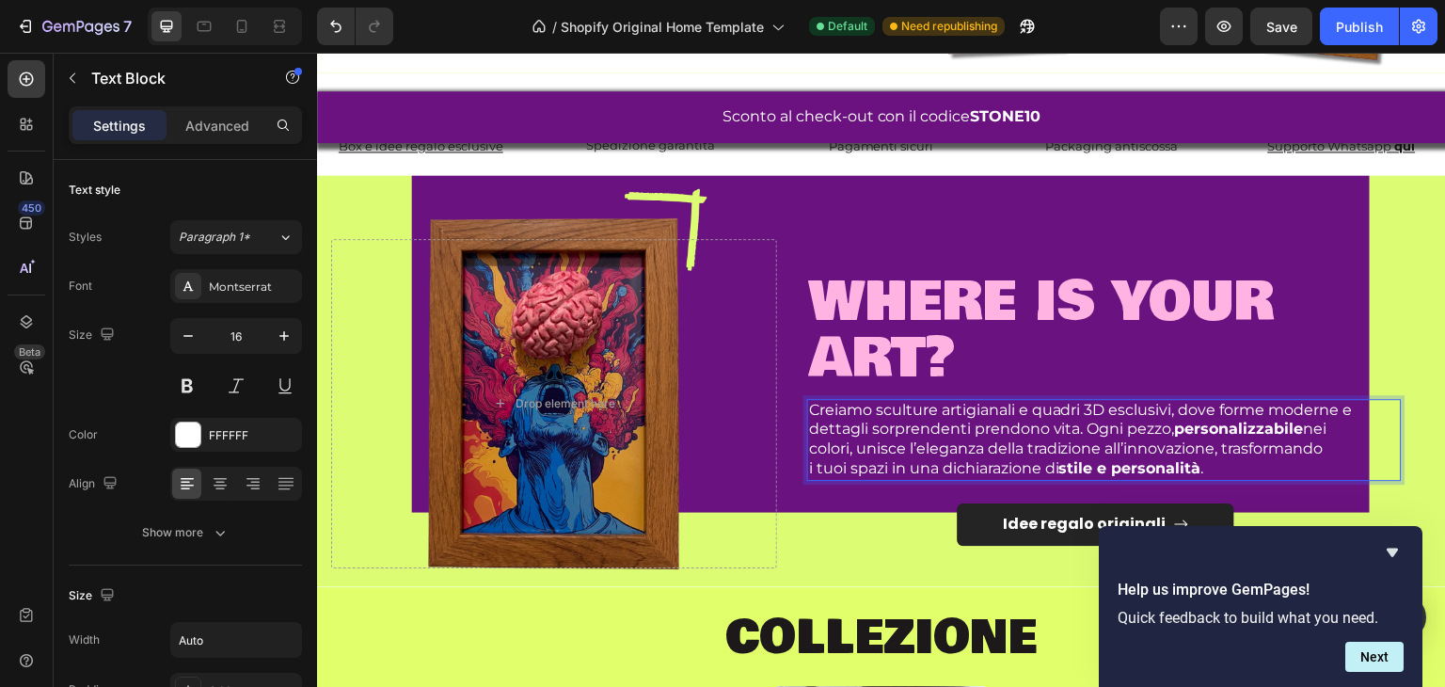
click at [950, 459] on p "i tuoi spazi in una dichiarazione di stile e personalità ." at bounding box center [1104, 469] width 591 height 20
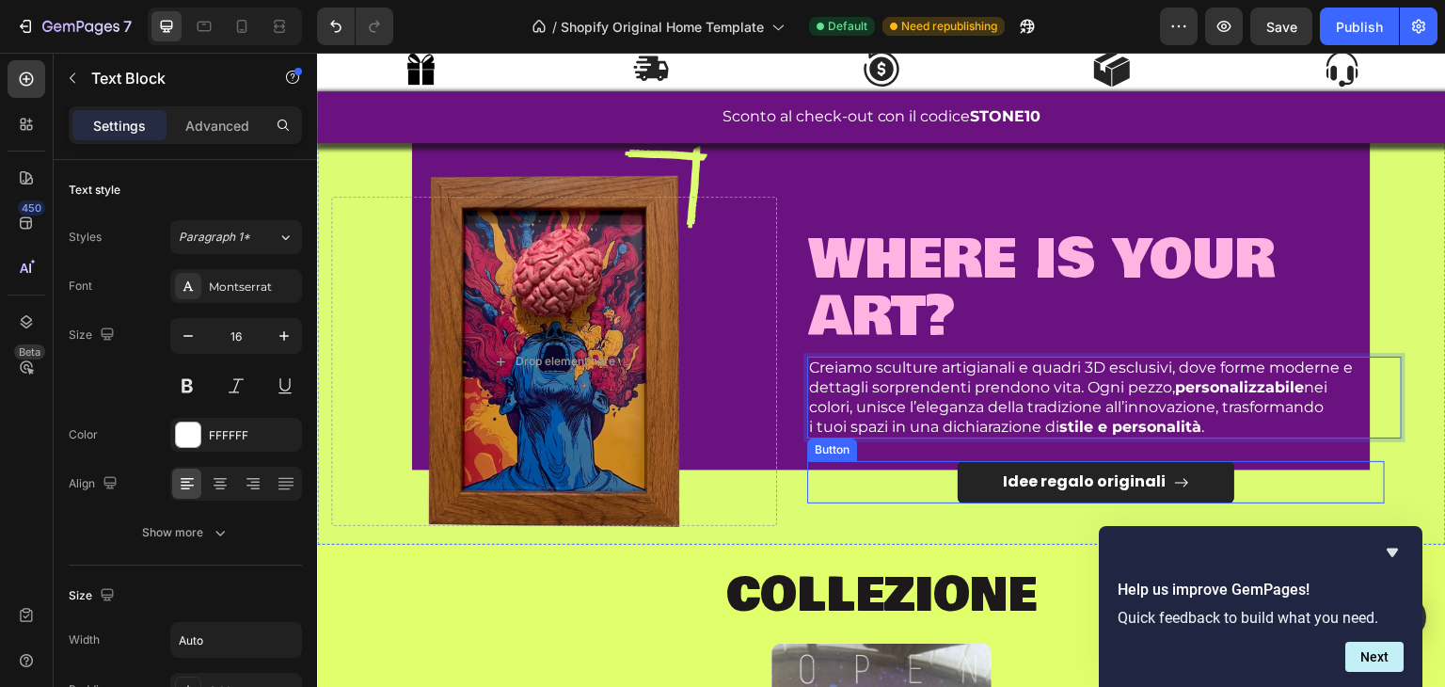
scroll to position [624, 0]
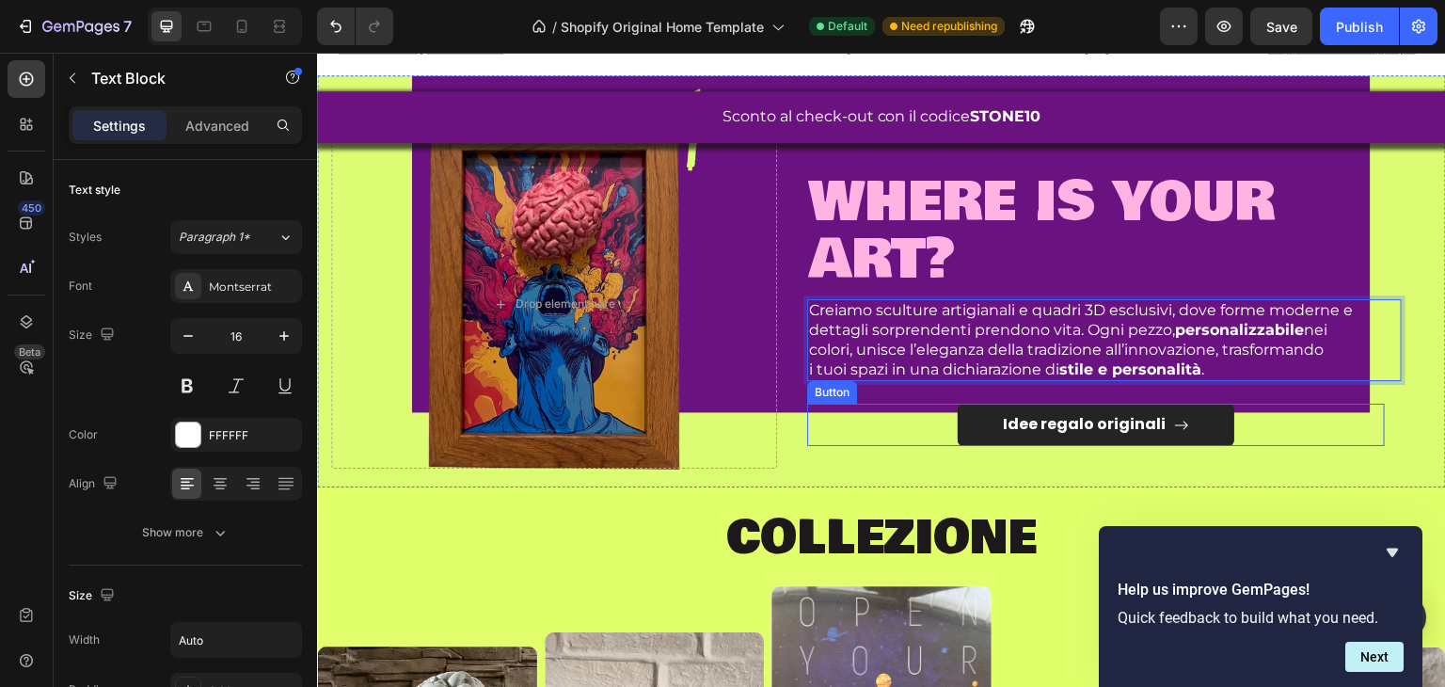
click at [818, 503] on span "COLLEZIONE" at bounding box center [882, 538] width 311 height 71
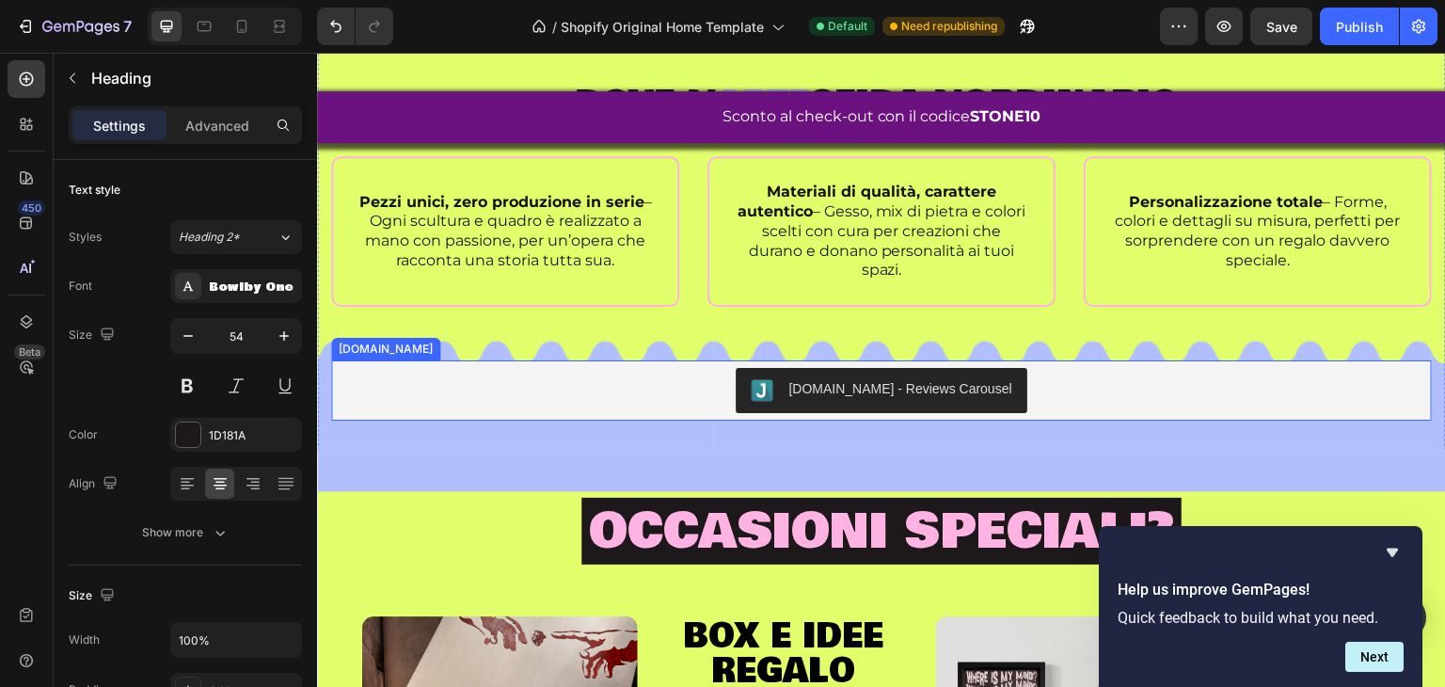
scroll to position [1471, 0]
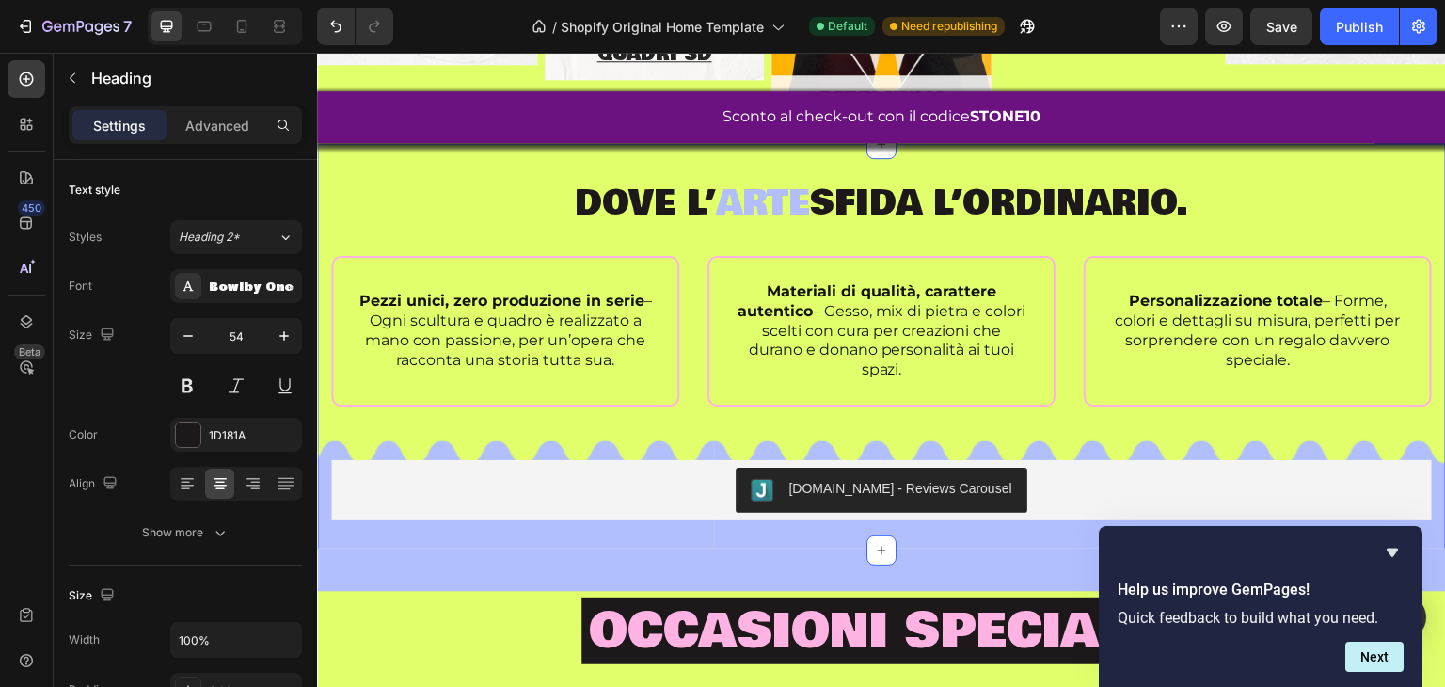
click at [483, 442] on div "Dove l’ arte sfida l’ordinario. Heading Row Pezzi unici, zero produzione in ser…" at bounding box center [881, 351] width 1101 height 339
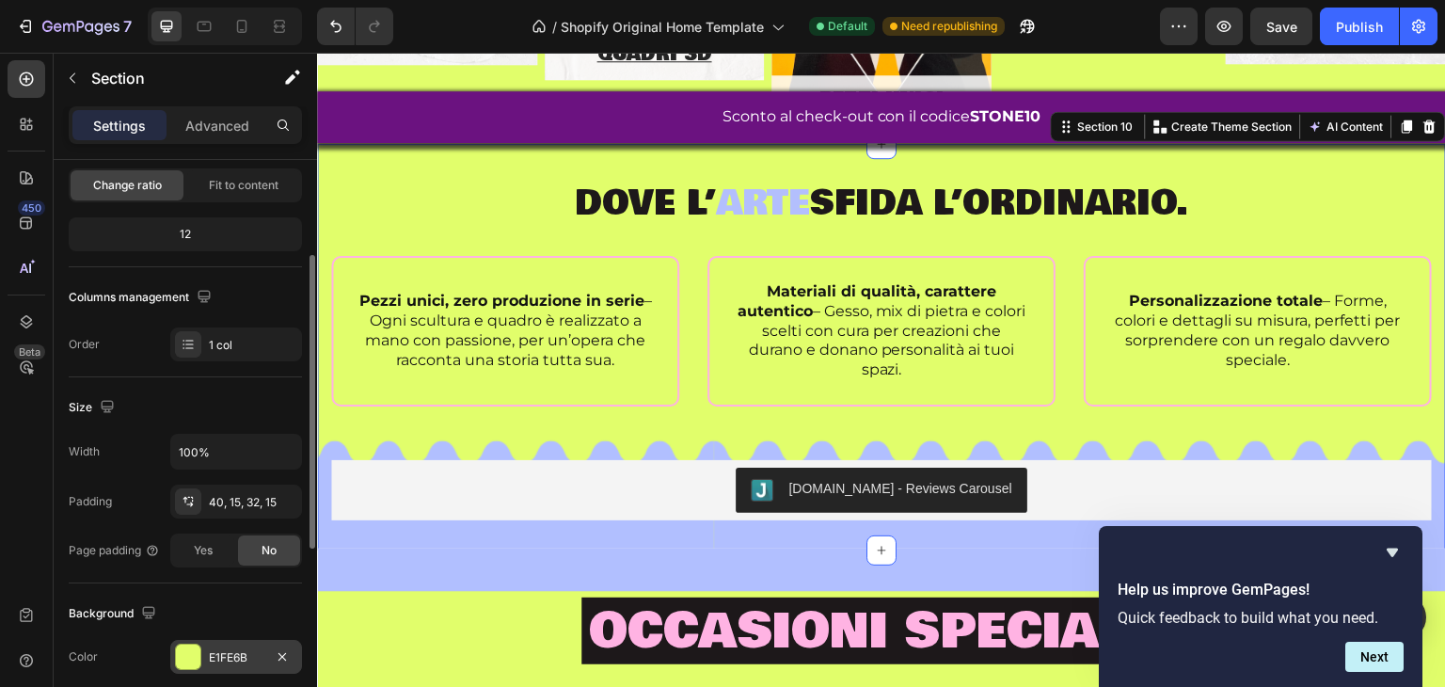
scroll to position [376, 0]
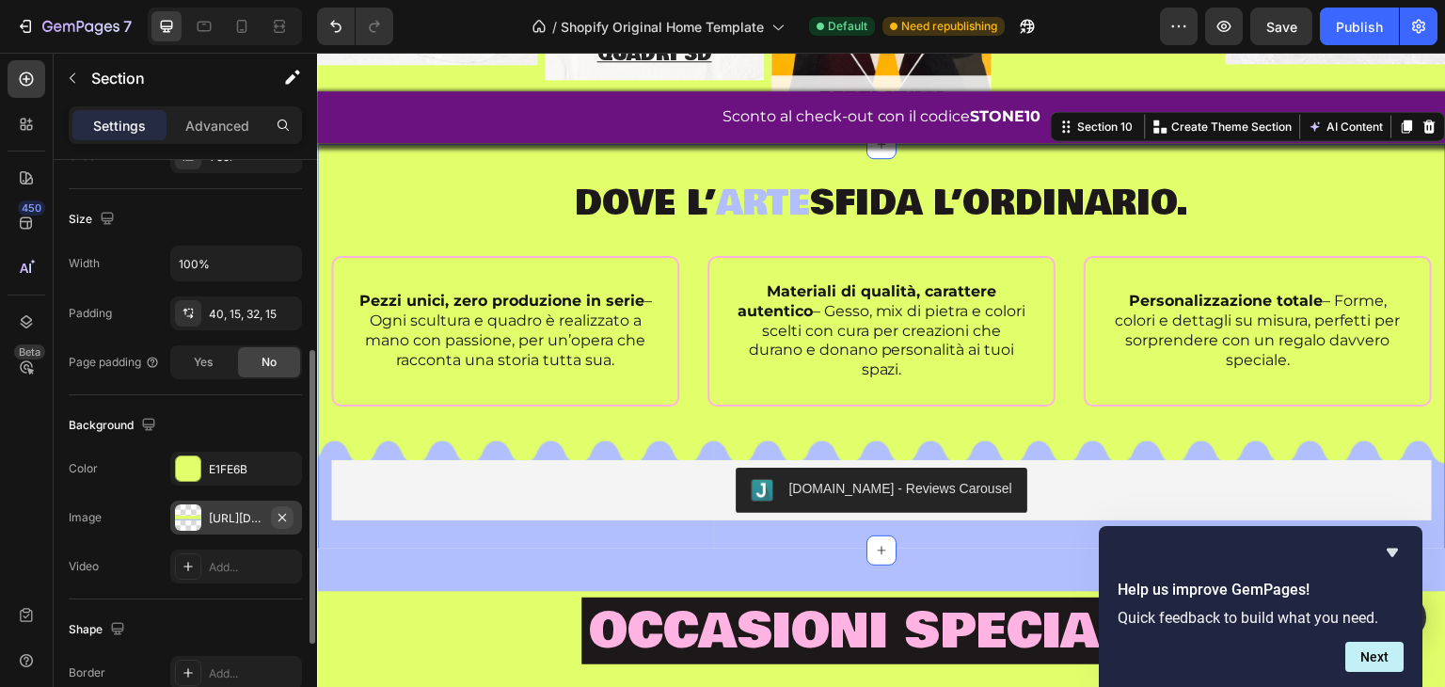
click at [281, 517] on icon "button" at bounding box center [283, 517] width 8 height 8
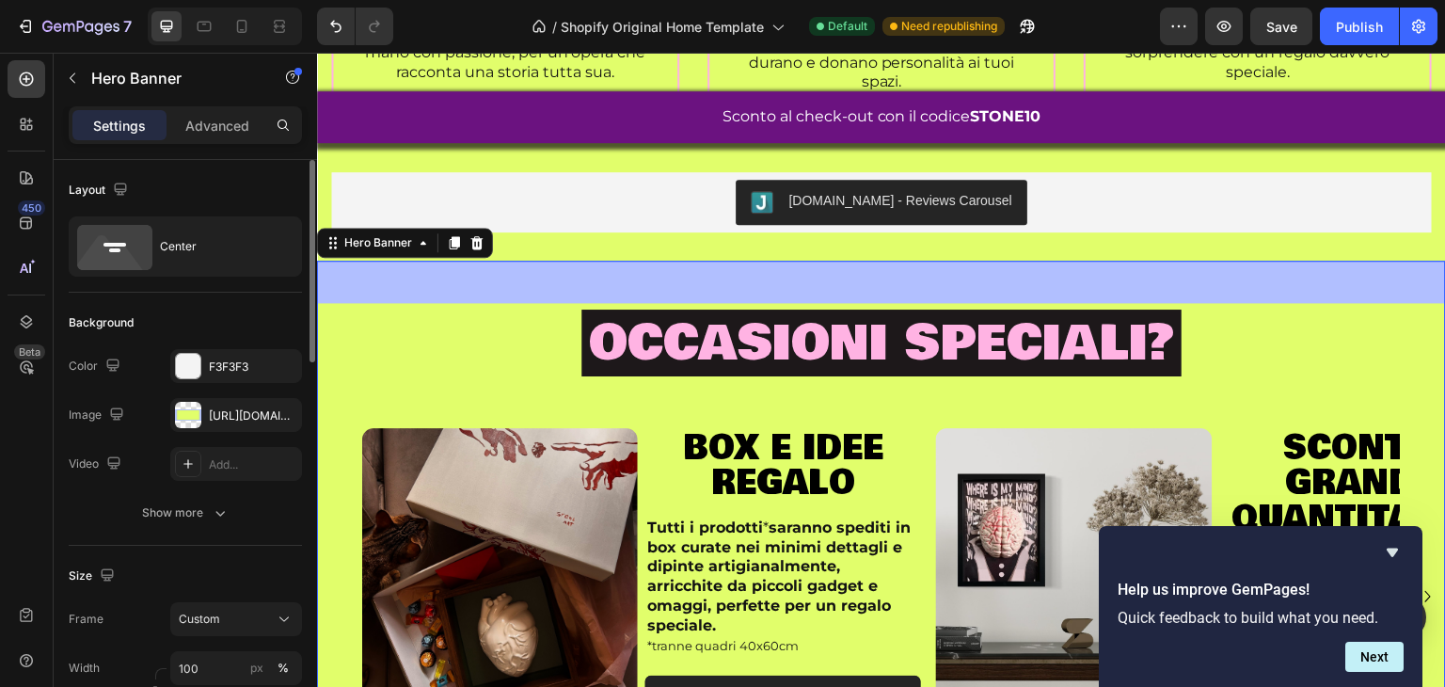
scroll to position [94, 0]
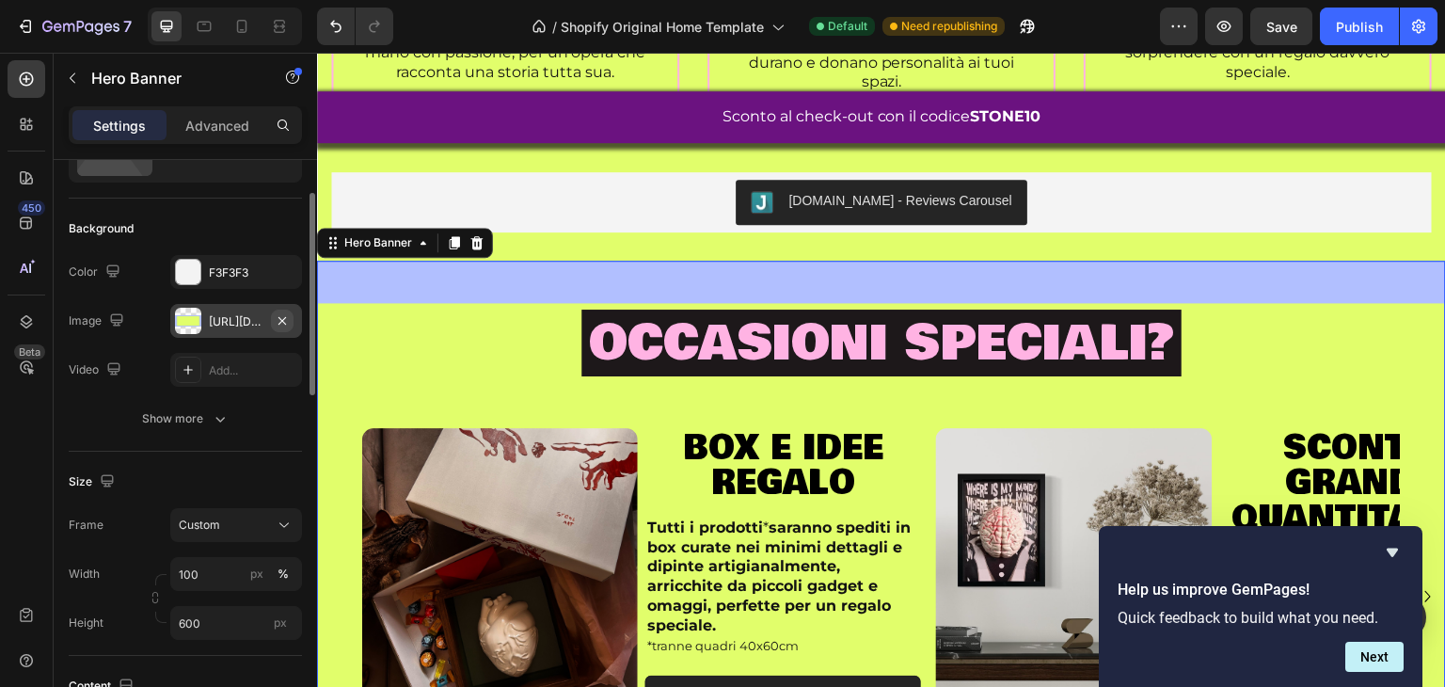
click at [279, 321] on icon "button" at bounding box center [282, 320] width 15 height 15
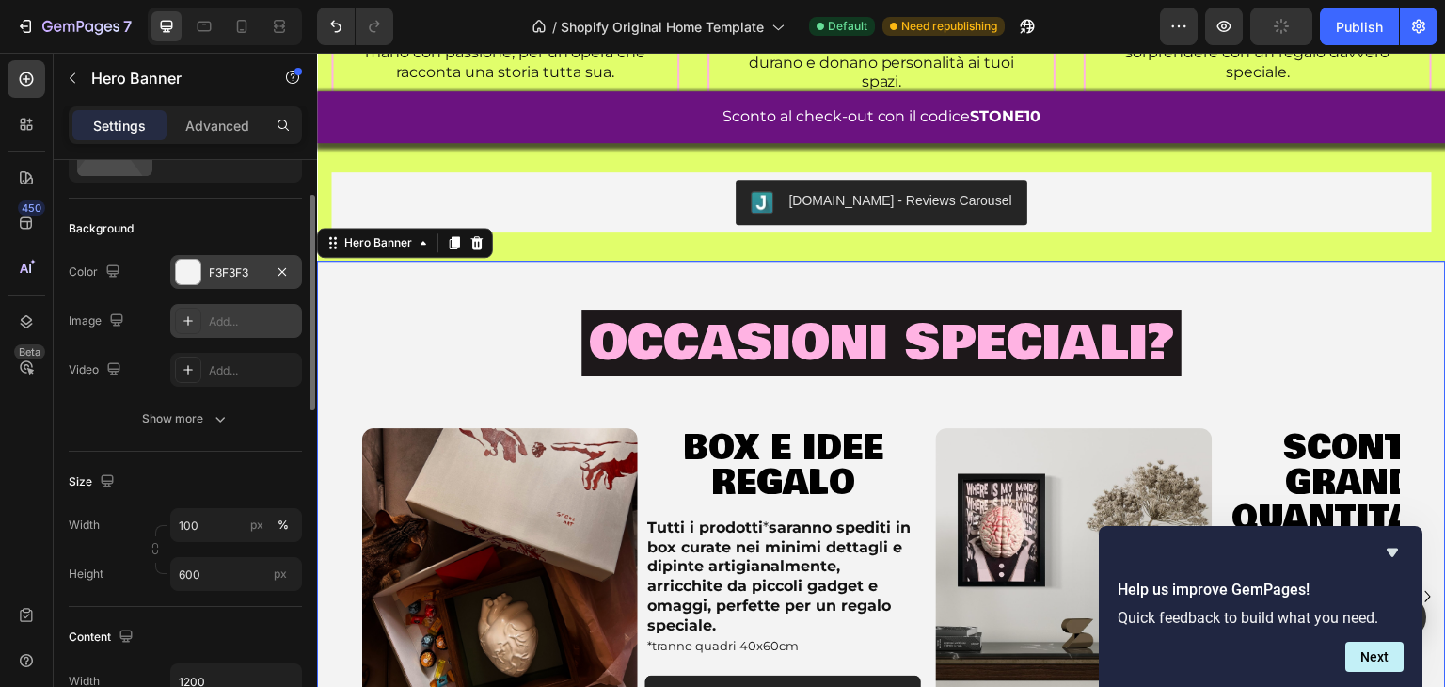
click at [192, 269] on div at bounding box center [188, 272] width 24 height 24
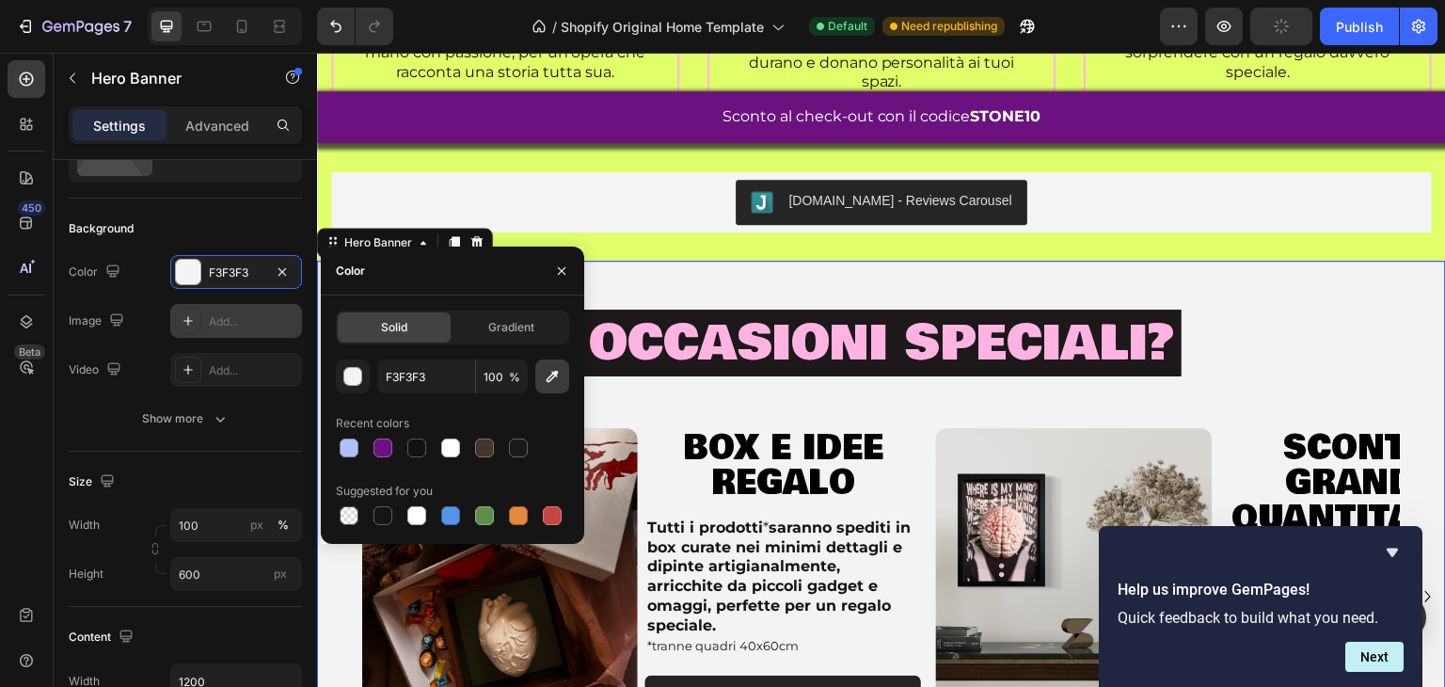
click at [537, 385] on button "button" at bounding box center [552, 376] width 34 height 34
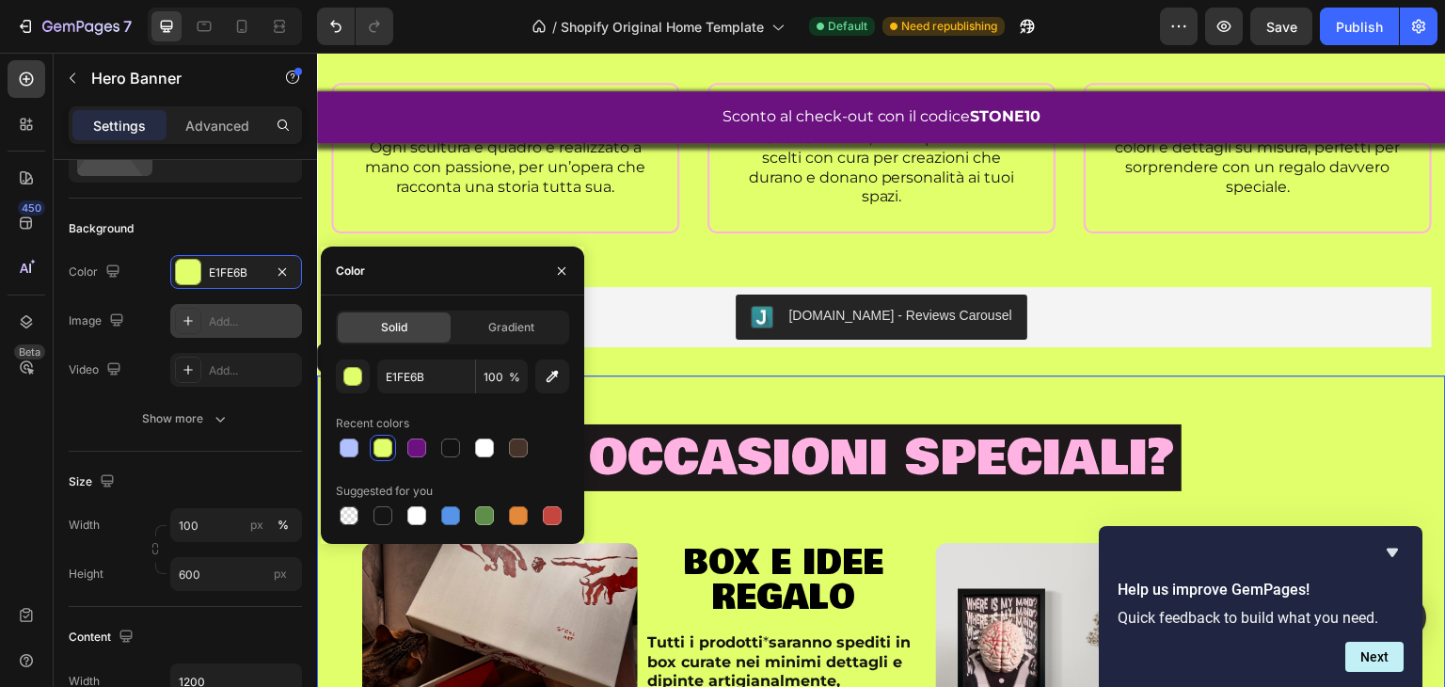
scroll to position [1659, 0]
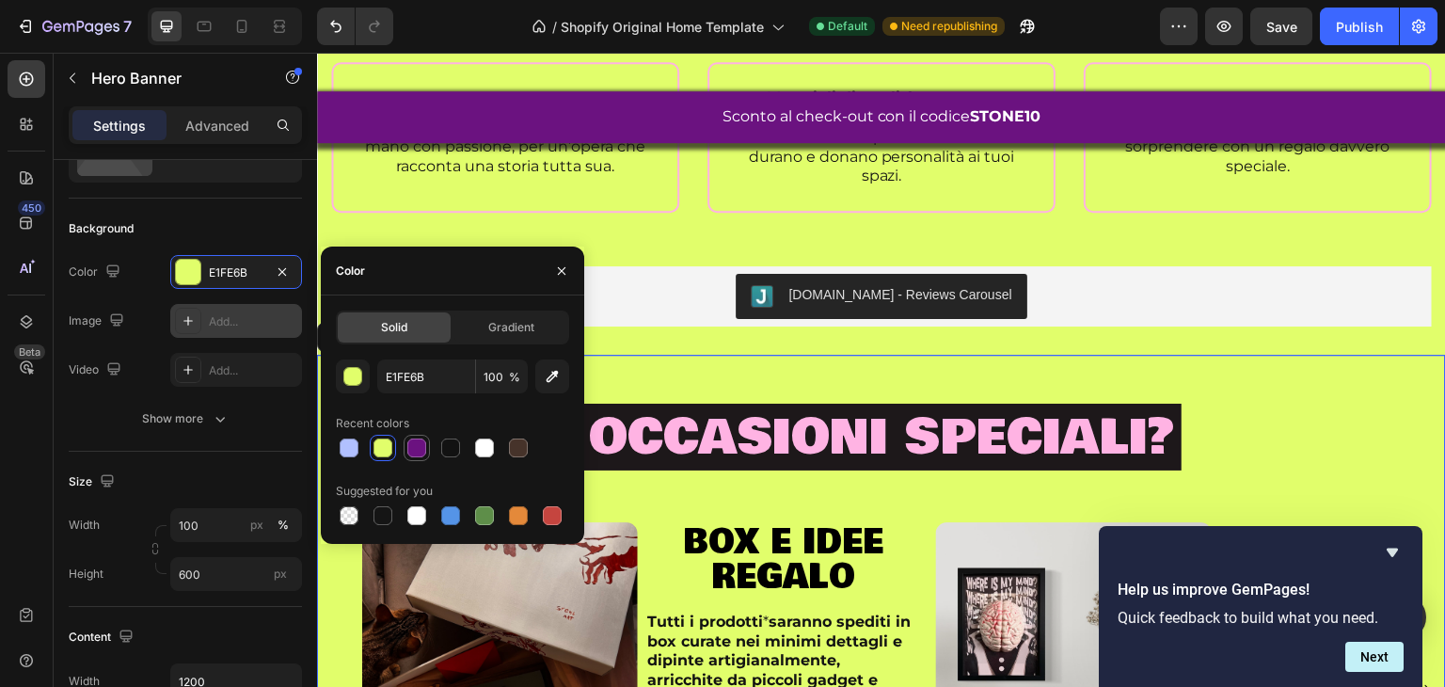
click at [426, 435] on div at bounding box center [417, 448] width 26 height 26
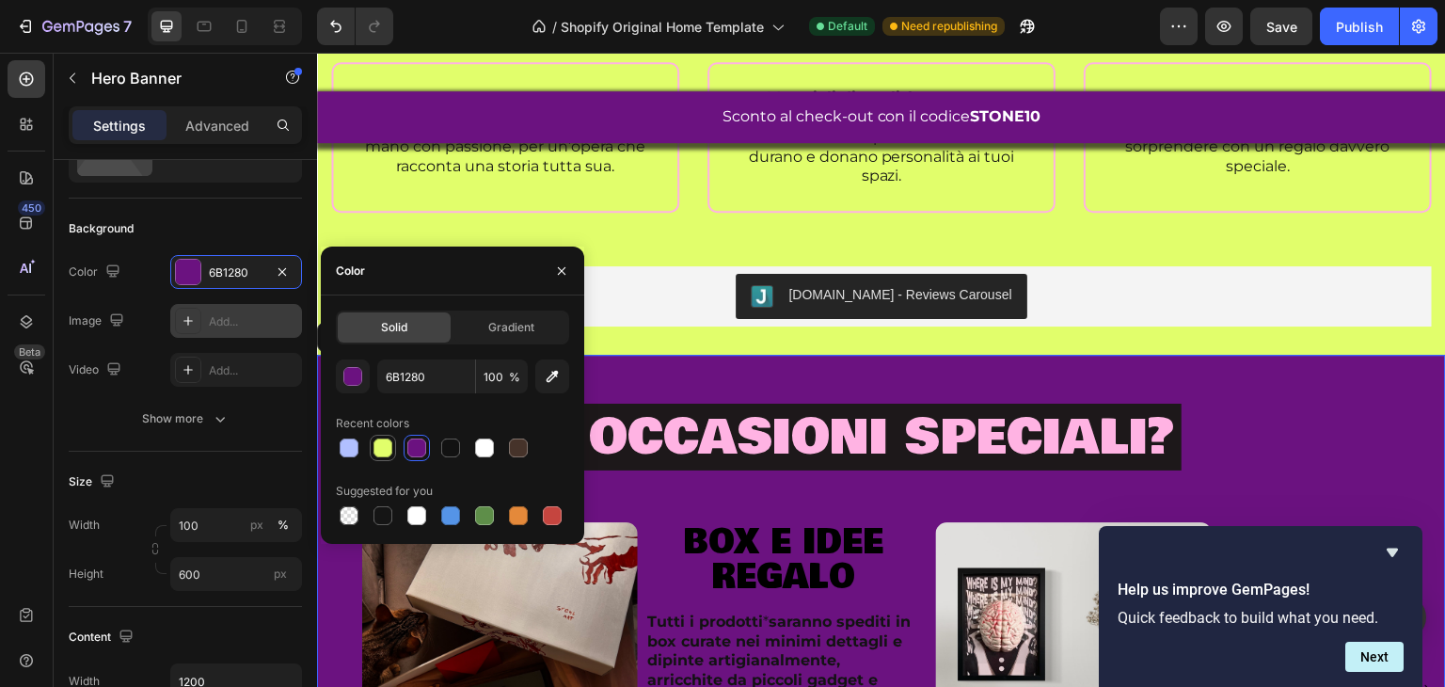
click at [387, 441] on div at bounding box center [383, 448] width 19 height 19
type input "E1FE6B"
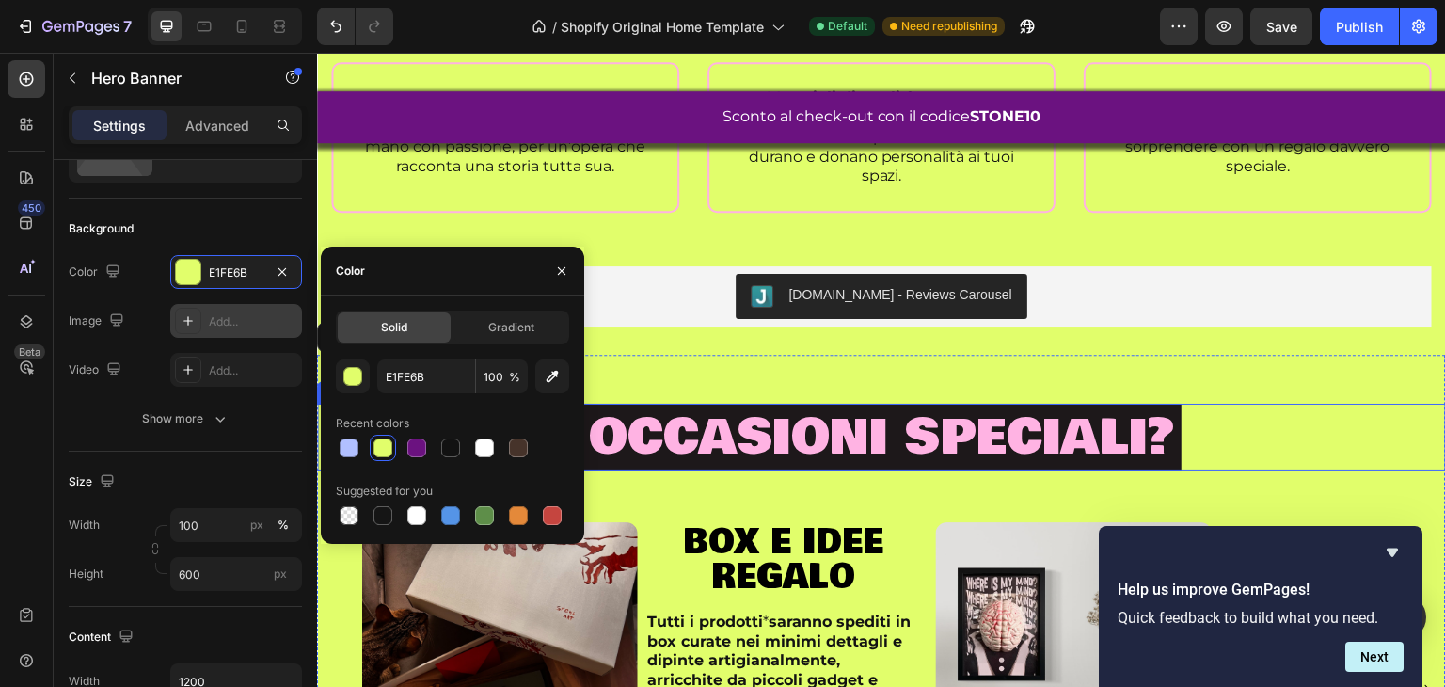
click at [758, 445] on span "occasioni speciali?" at bounding box center [881, 437] width 585 height 74
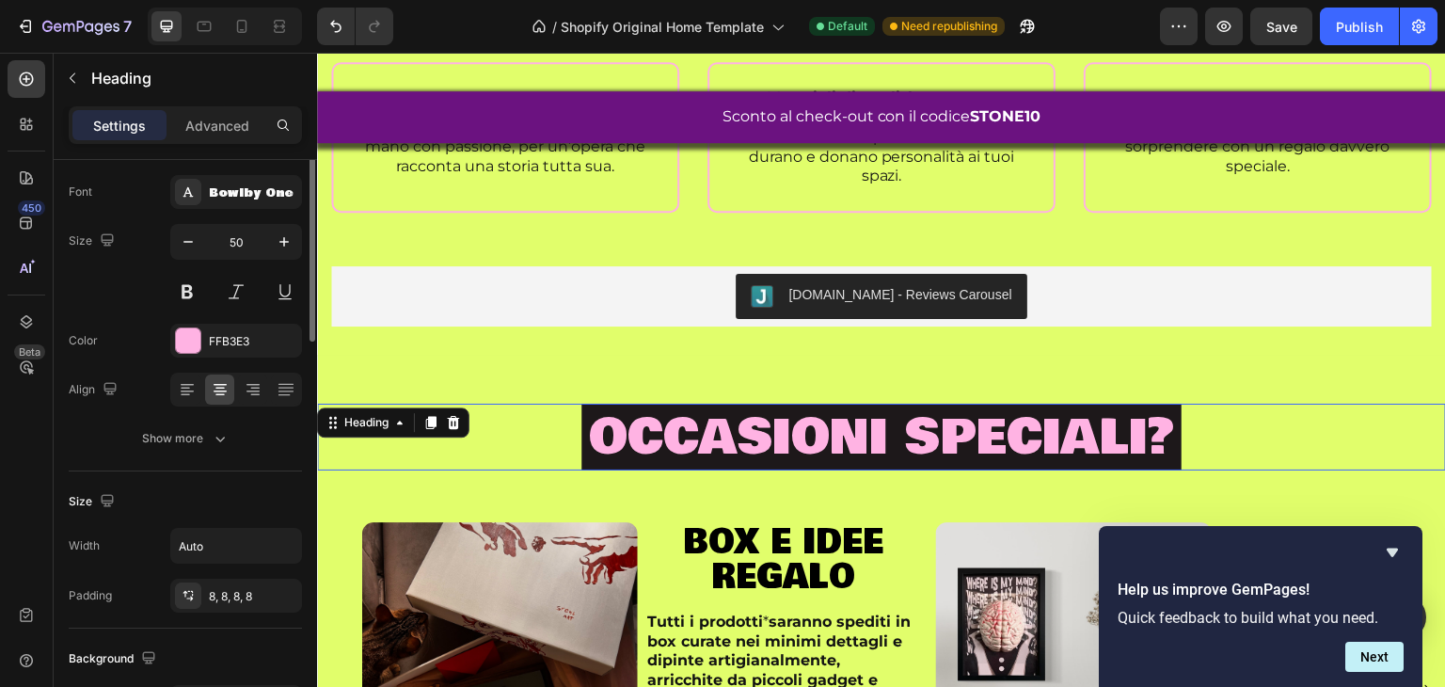
scroll to position [0, 0]
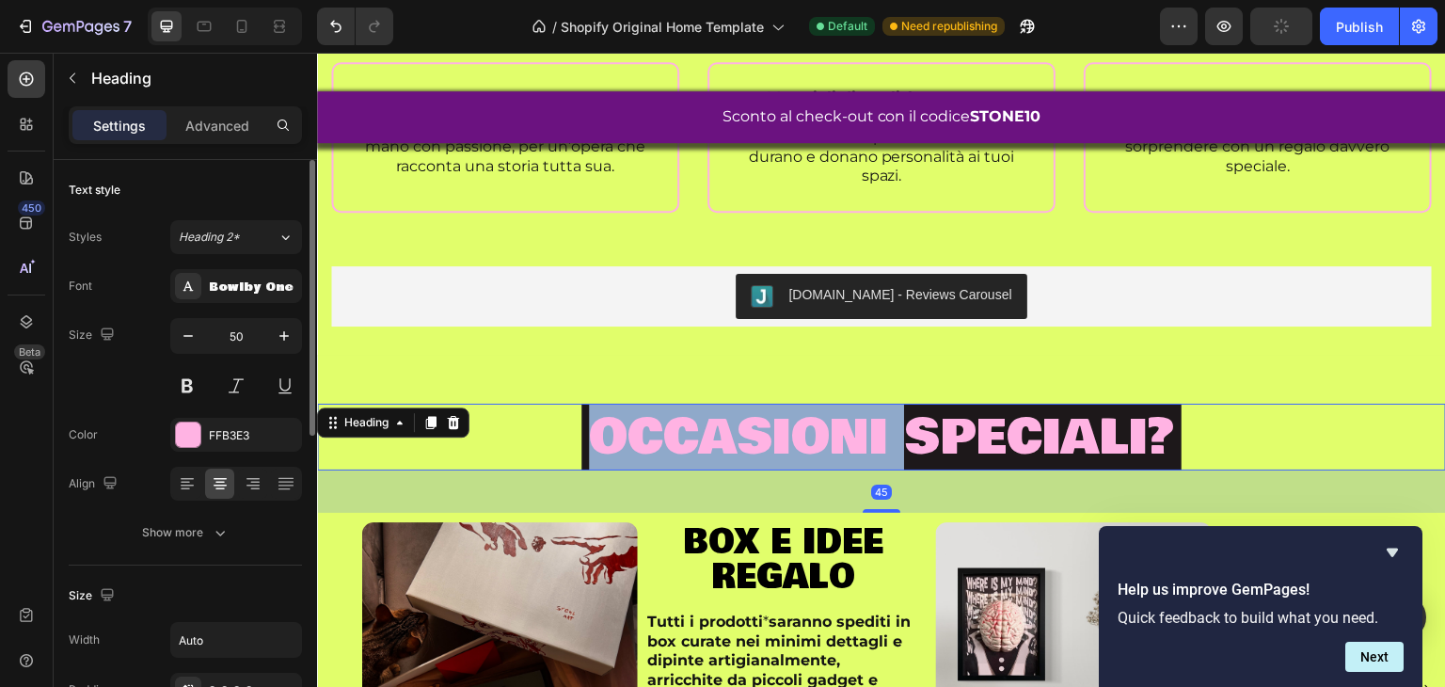
click at [758, 445] on span "occasioni speciali?" at bounding box center [881, 437] width 585 height 74
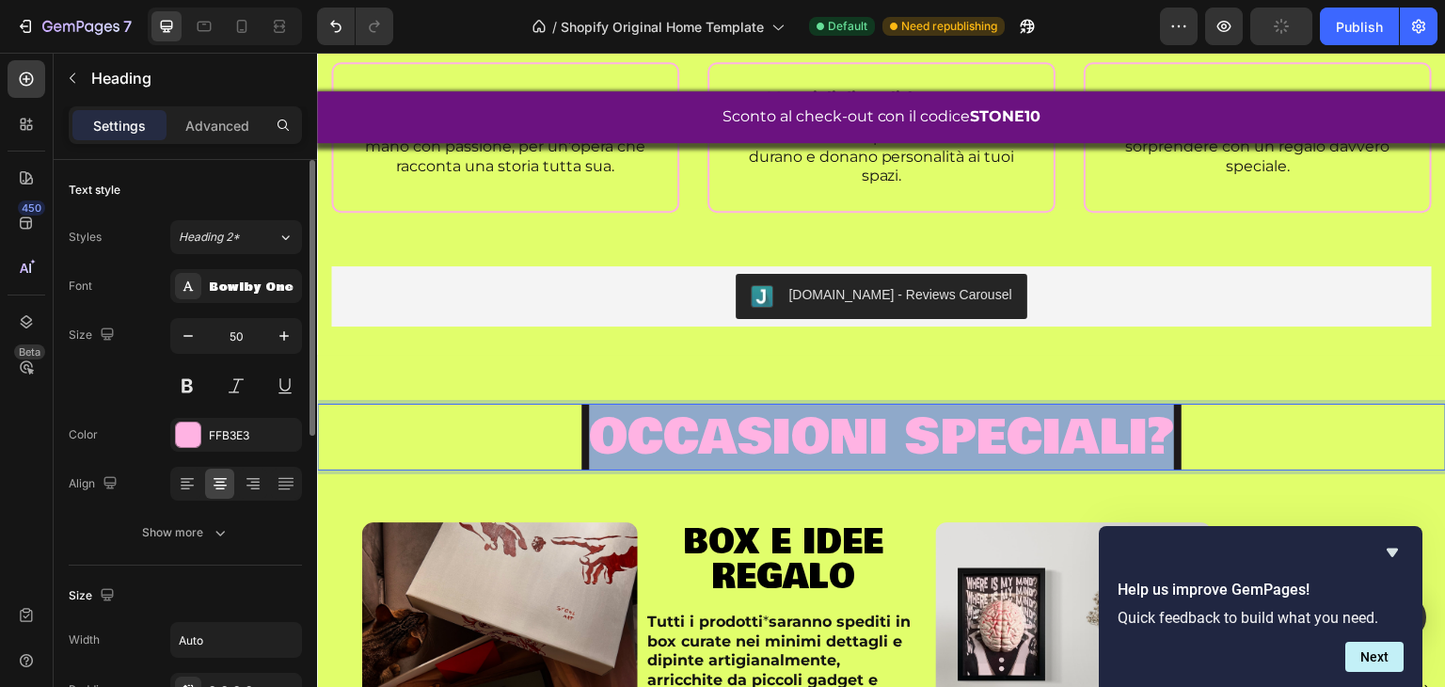
click at [758, 445] on span "occasioni speciali?" at bounding box center [881, 437] width 585 height 74
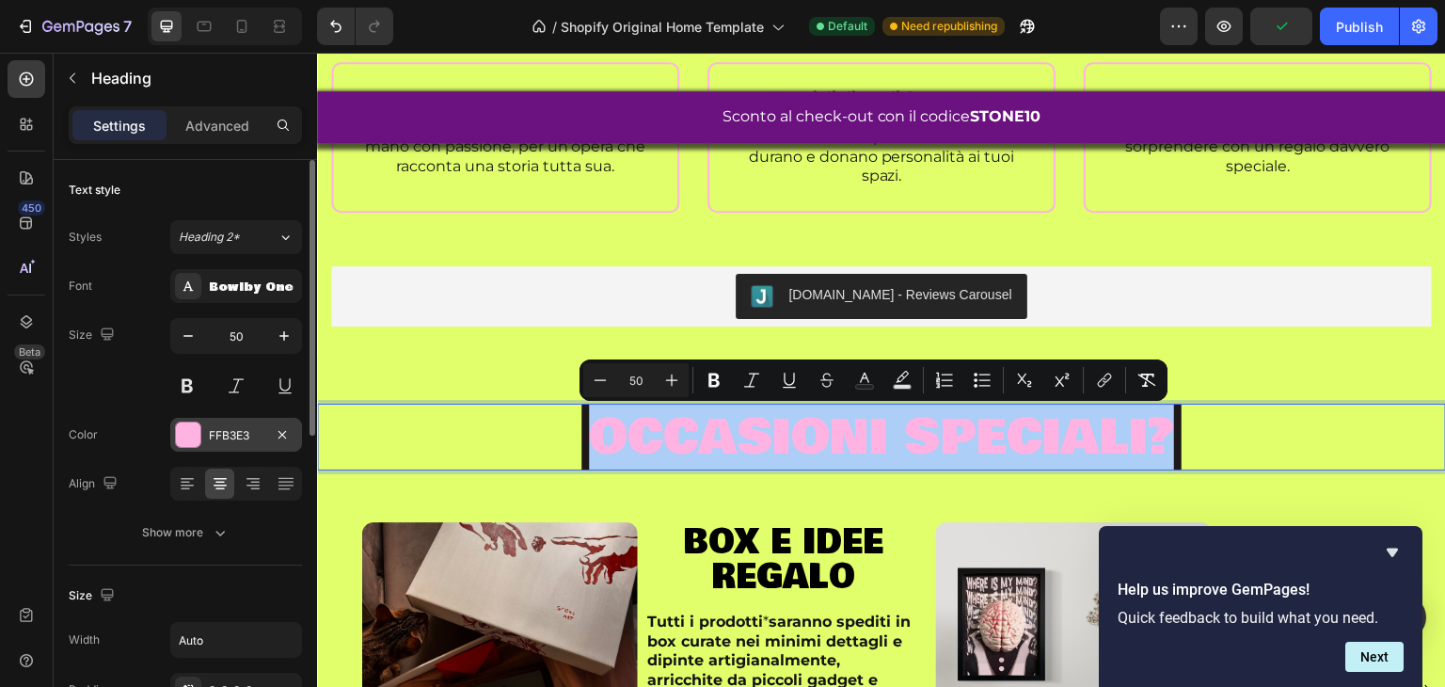
click at [184, 430] on div at bounding box center [188, 435] width 24 height 24
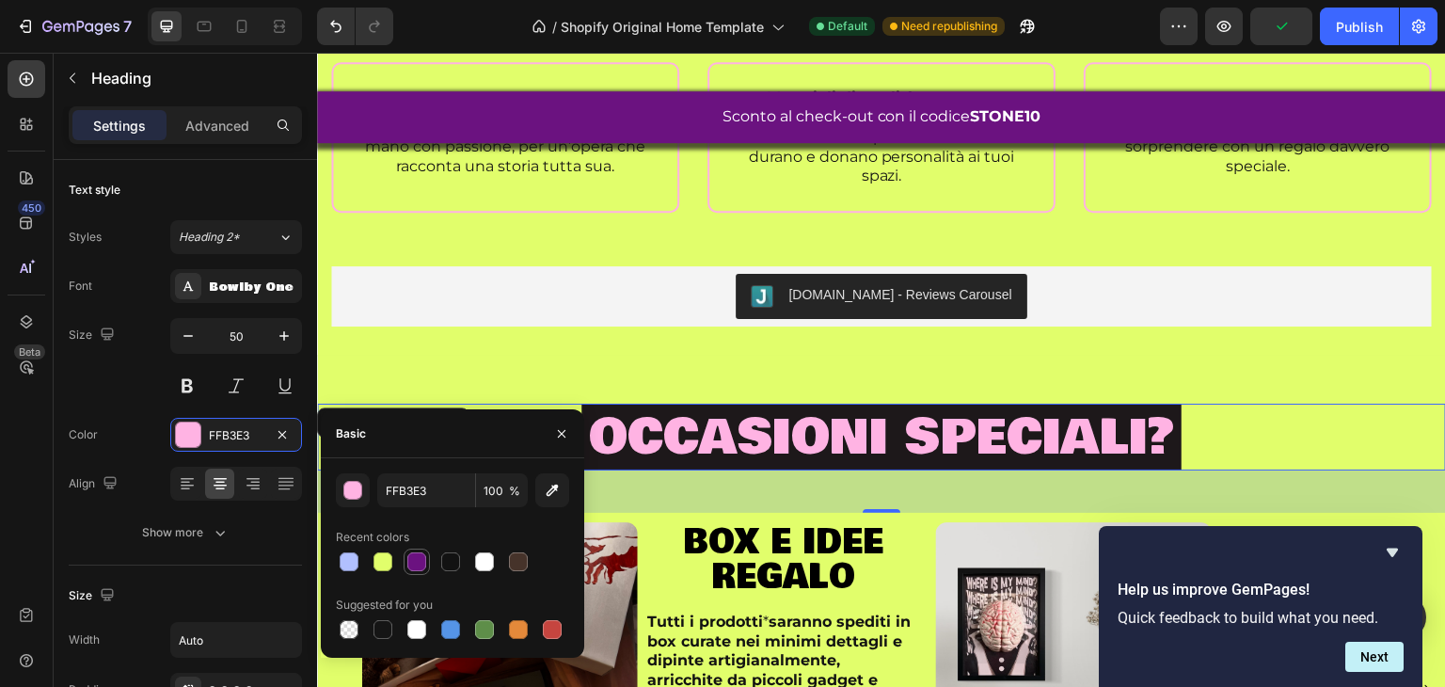
click at [415, 557] on div at bounding box center [416, 561] width 19 height 19
type input "6B1280"
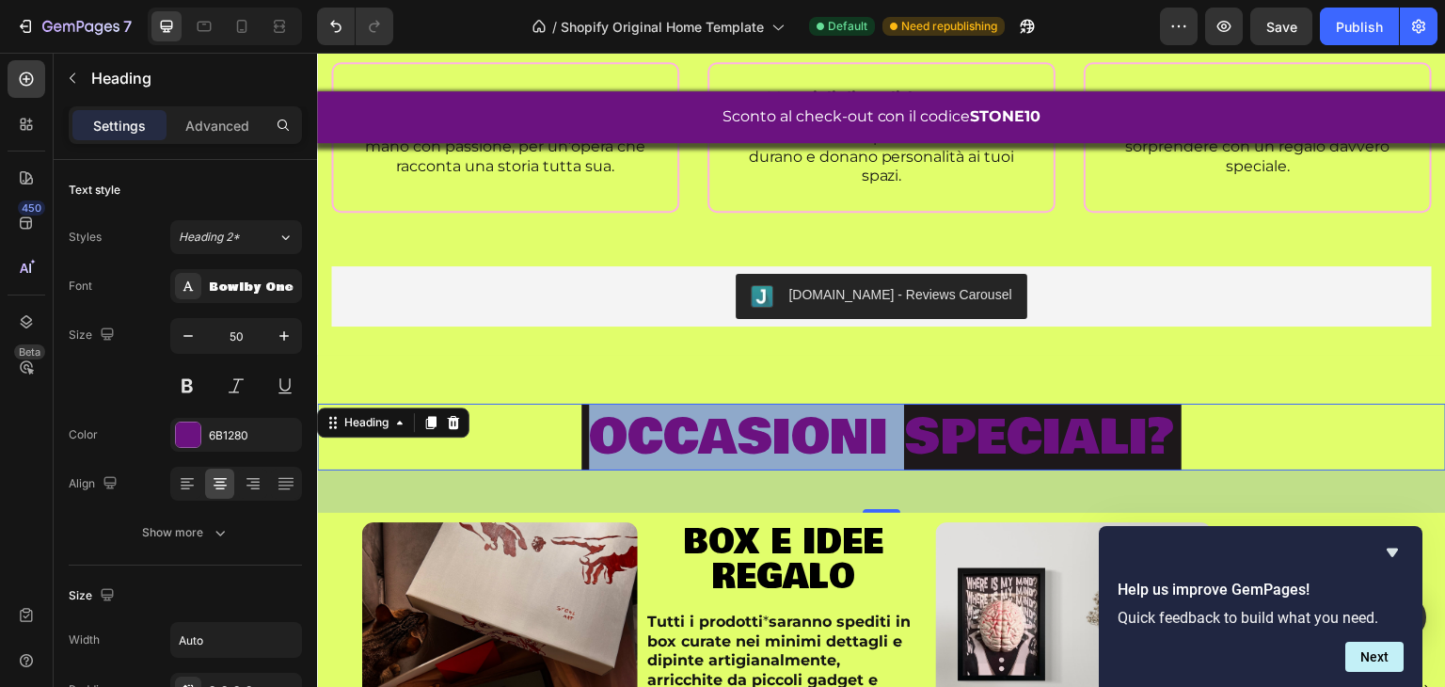
click at [689, 461] on span "occasioni speciali?" at bounding box center [881, 437] width 585 height 74
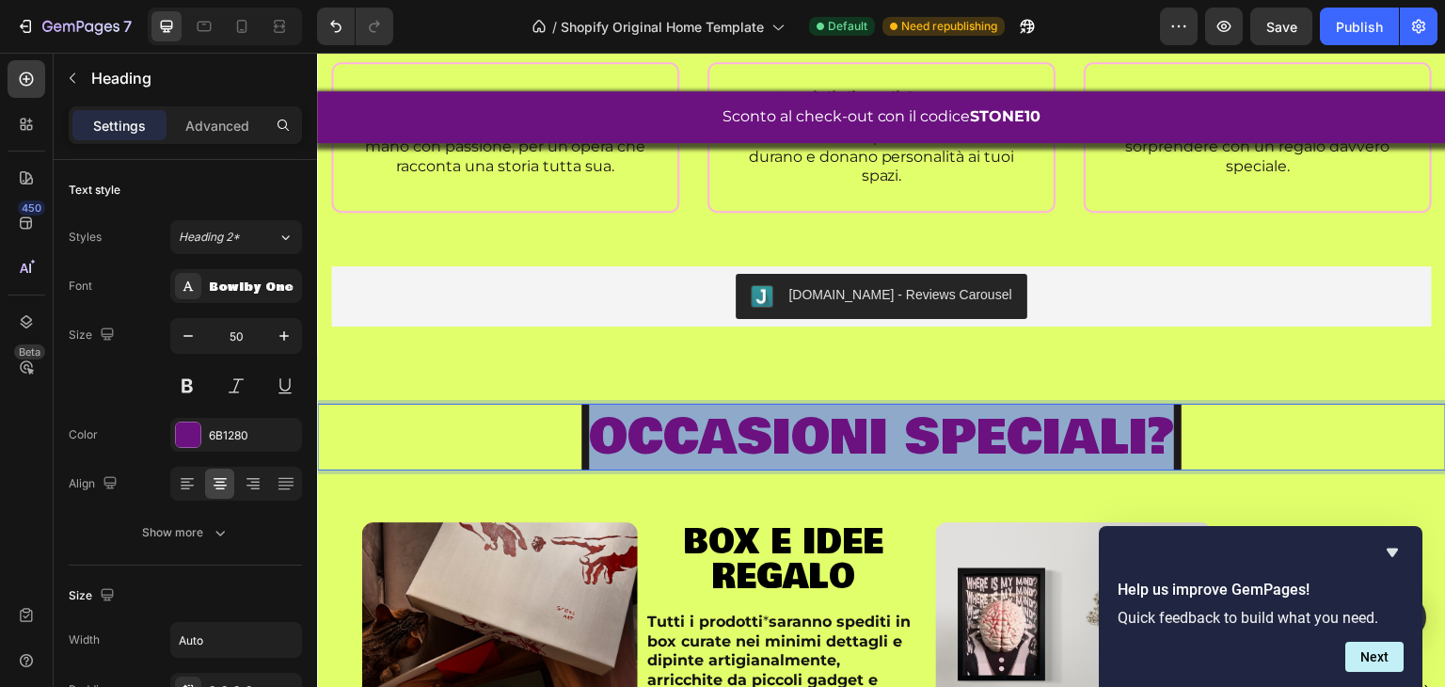
click at [689, 461] on span "occasioni speciali?" at bounding box center [881, 437] width 585 height 74
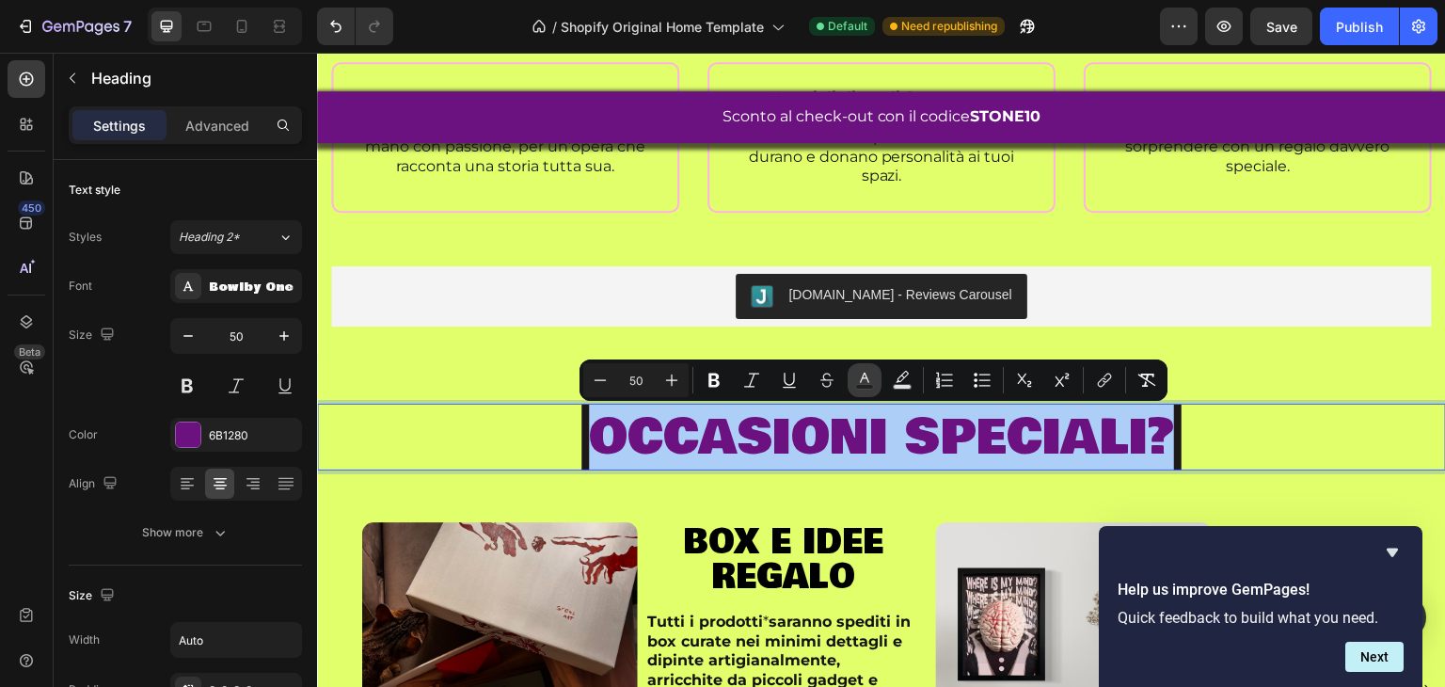
click at [857, 376] on icon "Editor contextual toolbar" at bounding box center [864, 380] width 19 height 19
type input "6B1280"
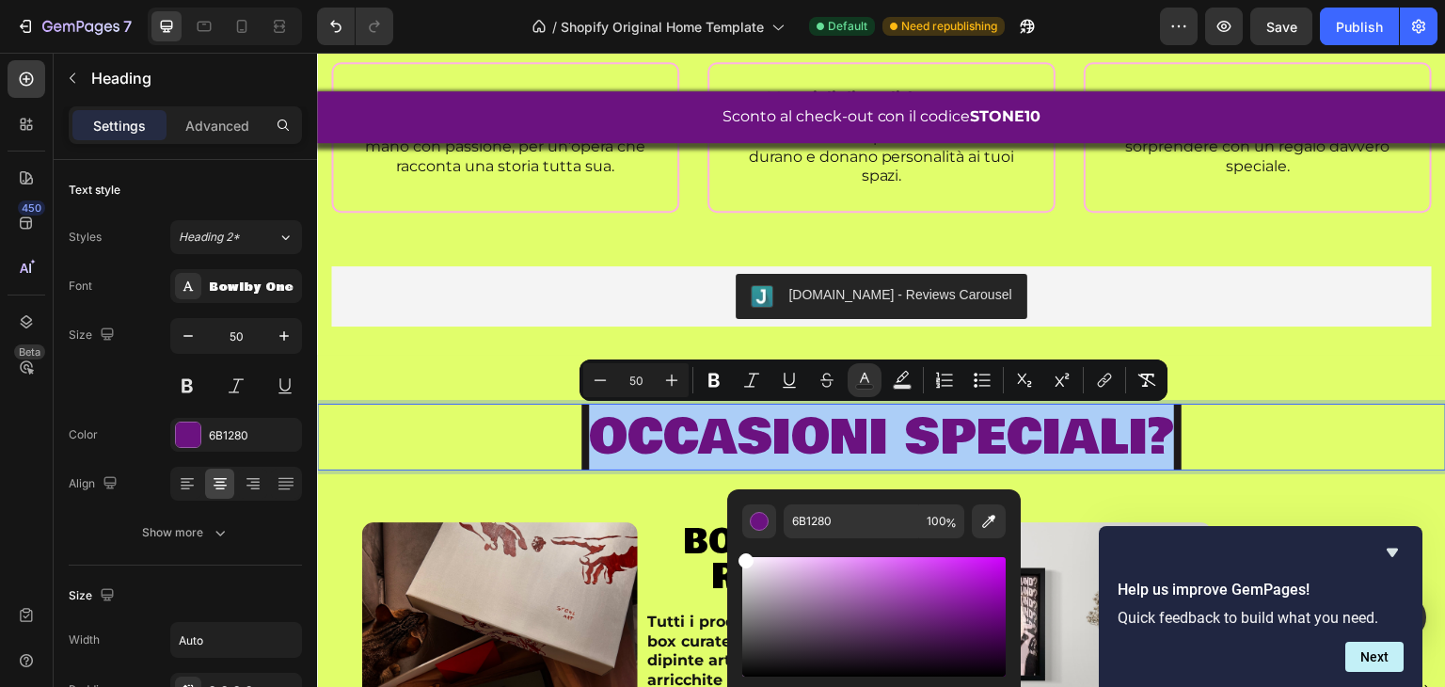
drag, startPoint x: 1080, startPoint y: 635, endPoint x: 724, endPoint y: 541, distance: 368.9
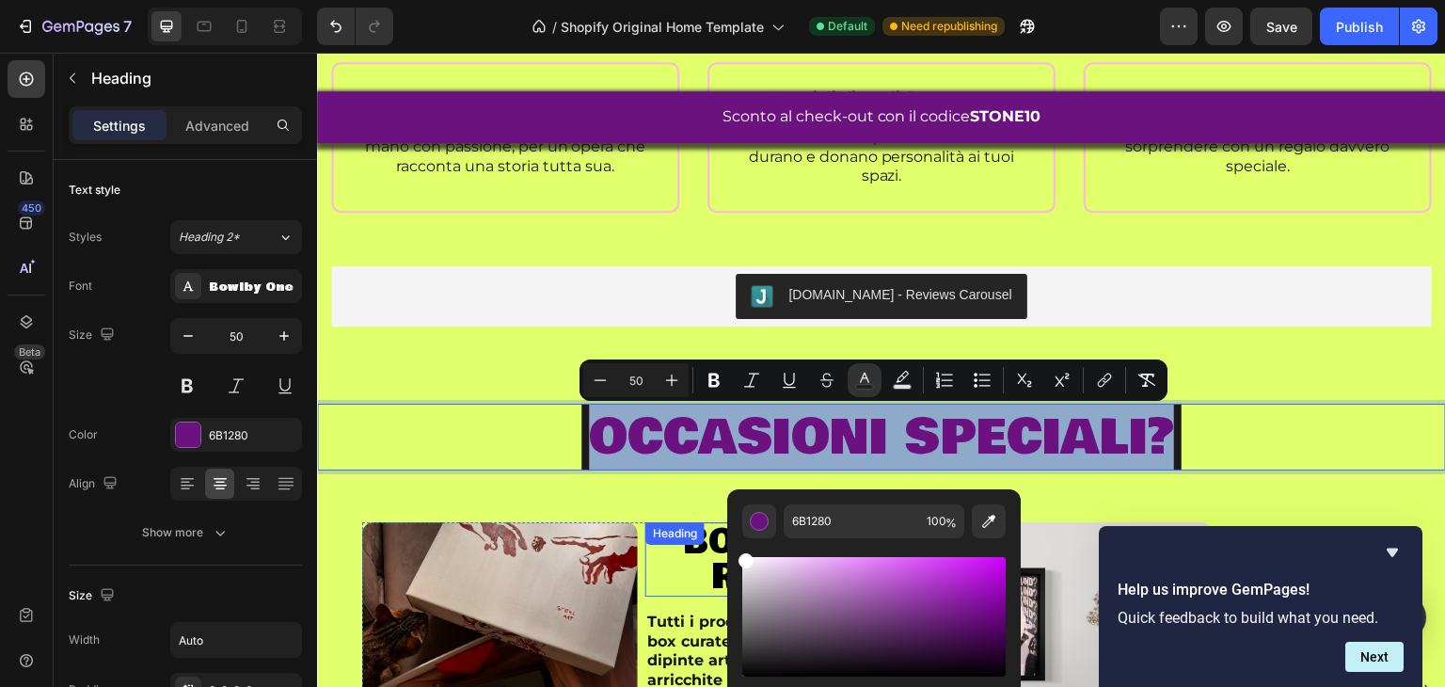
type input "FFFFFF"
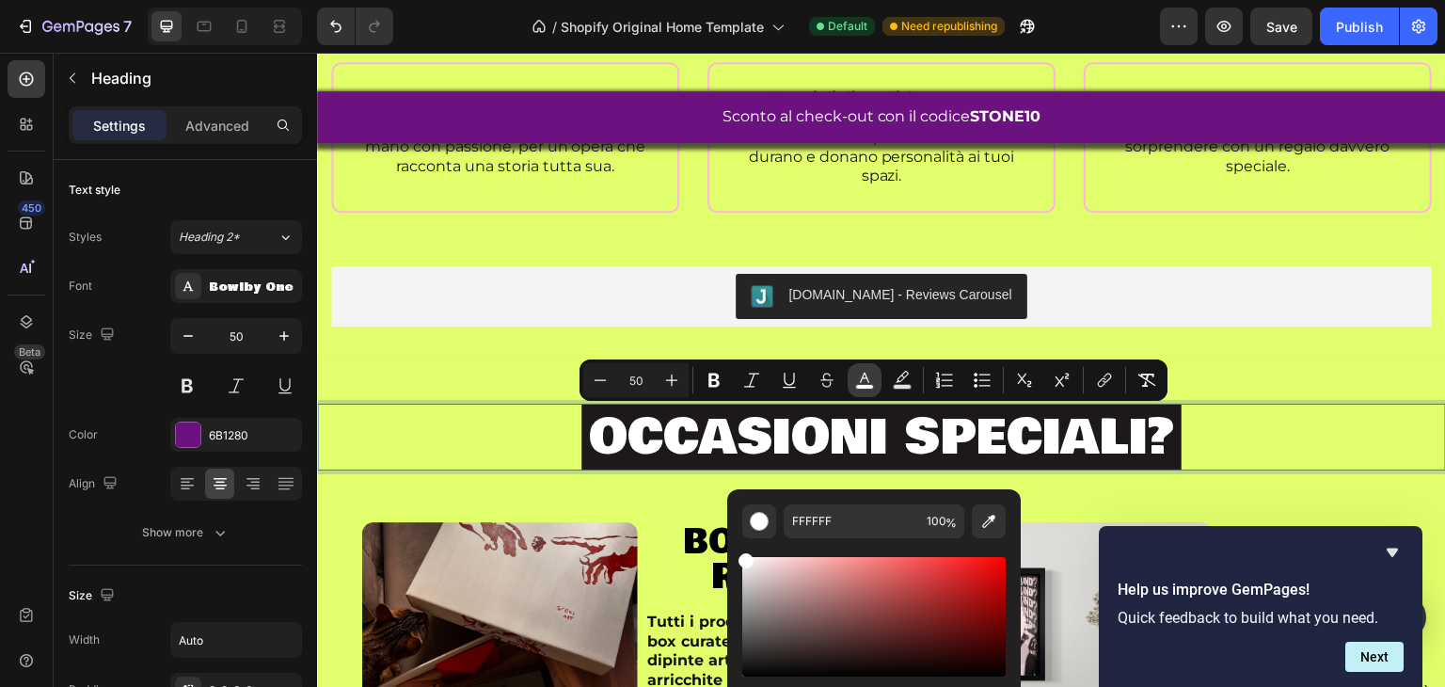
click at [854, 383] on button "color" at bounding box center [865, 380] width 34 height 34
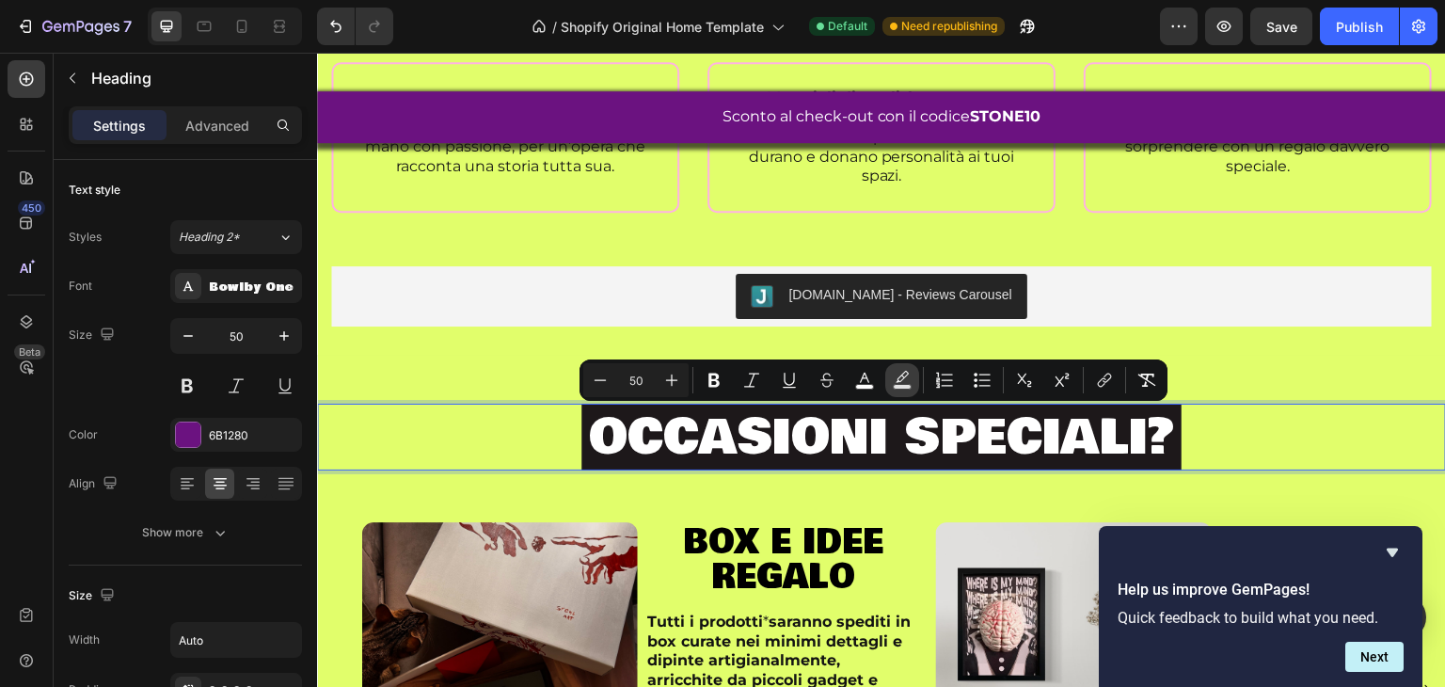
drag, startPoint x: 897, startPoint y: 381, endPoint x: 527, endPoint y: 379, distance: 369.8
click at [897, 381] on icon "Editor contextual toolbar" at bounding box center [902, 380] width 19 height 19
type input "000000"
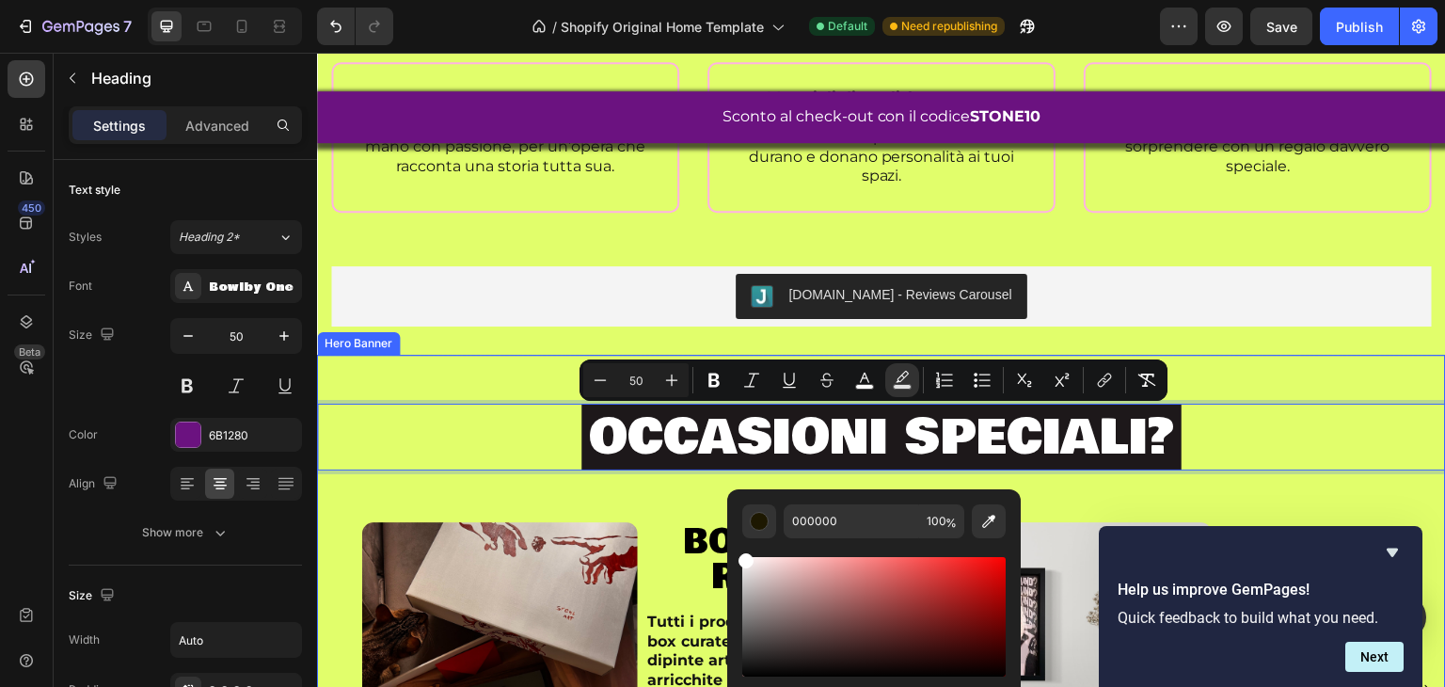
type input "FFFFFF"
drag, startPoint x: 1085, startPoint y: 618, endPoint x: 693, endPoint y: 523, distance: 403.8
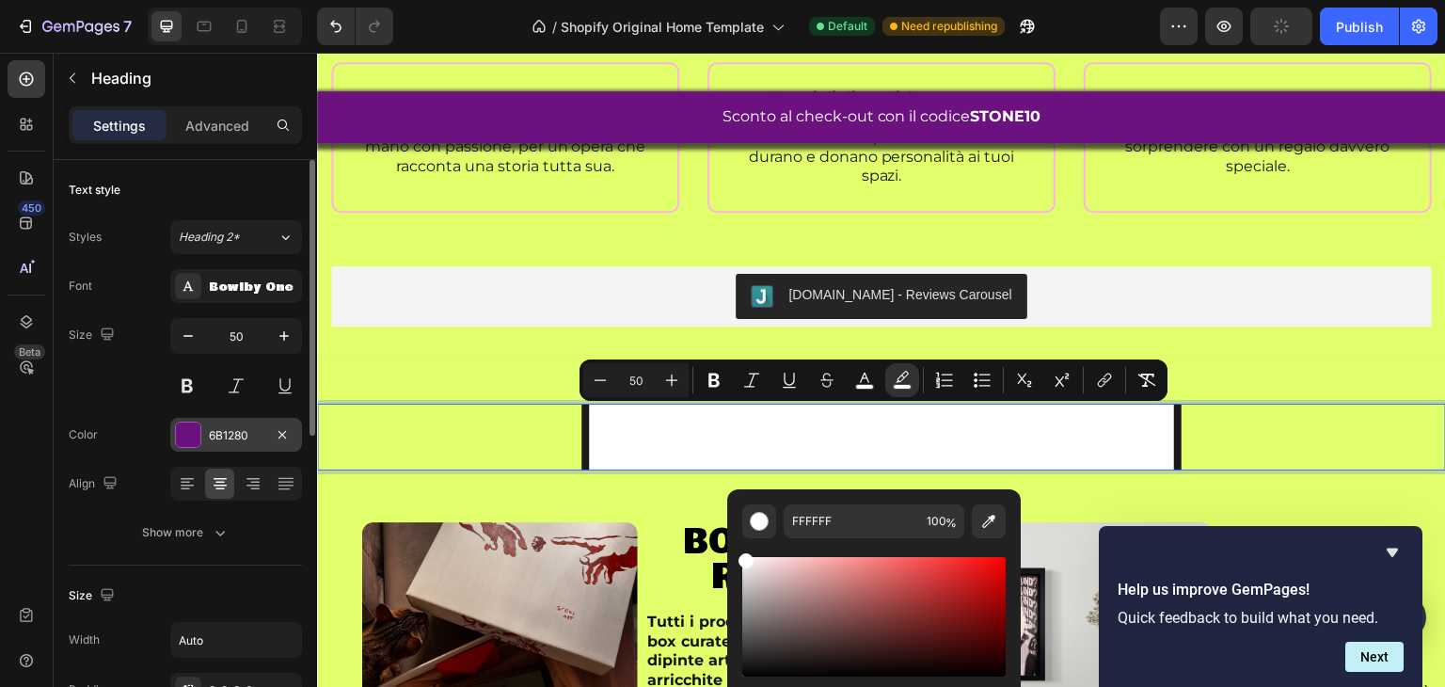
click at [182, 432] on div at bounding box center [188, 435] width 24 height 24
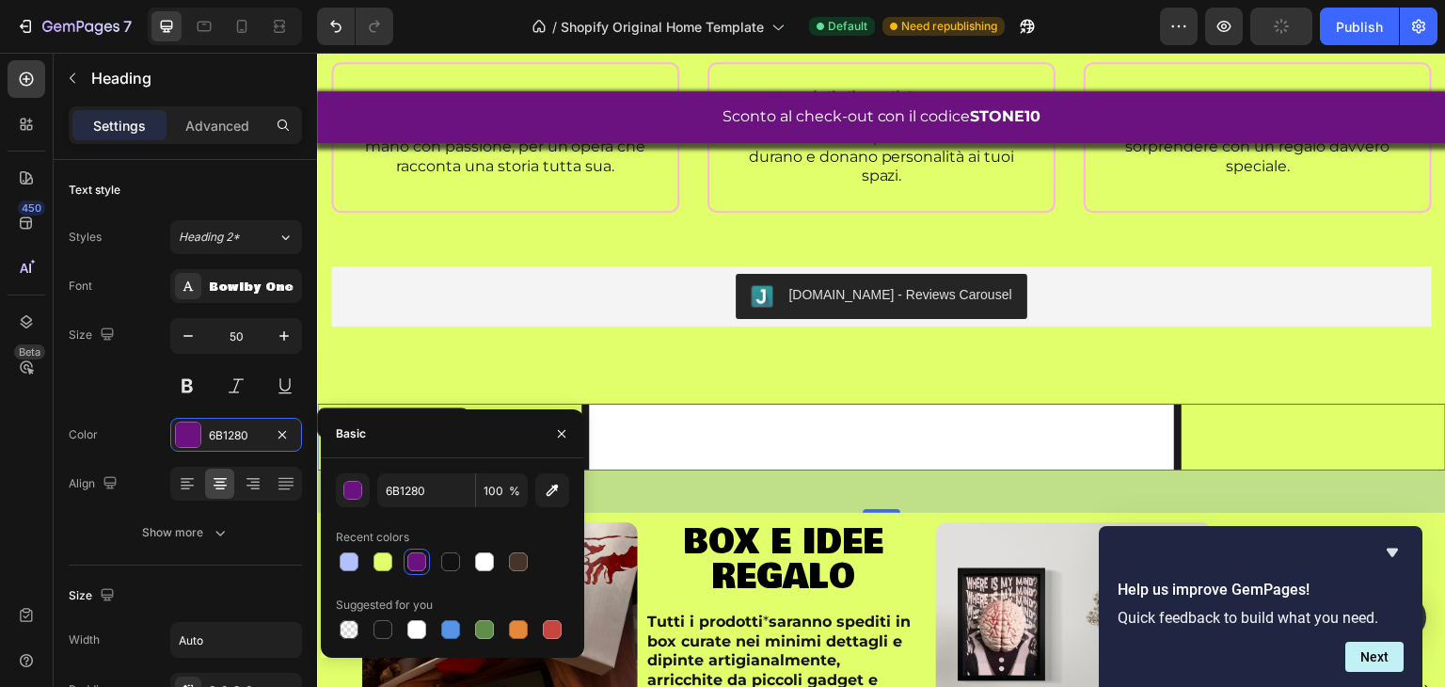
click at [413, 556] on div at bounding box center [416, 561] width 19 height 19
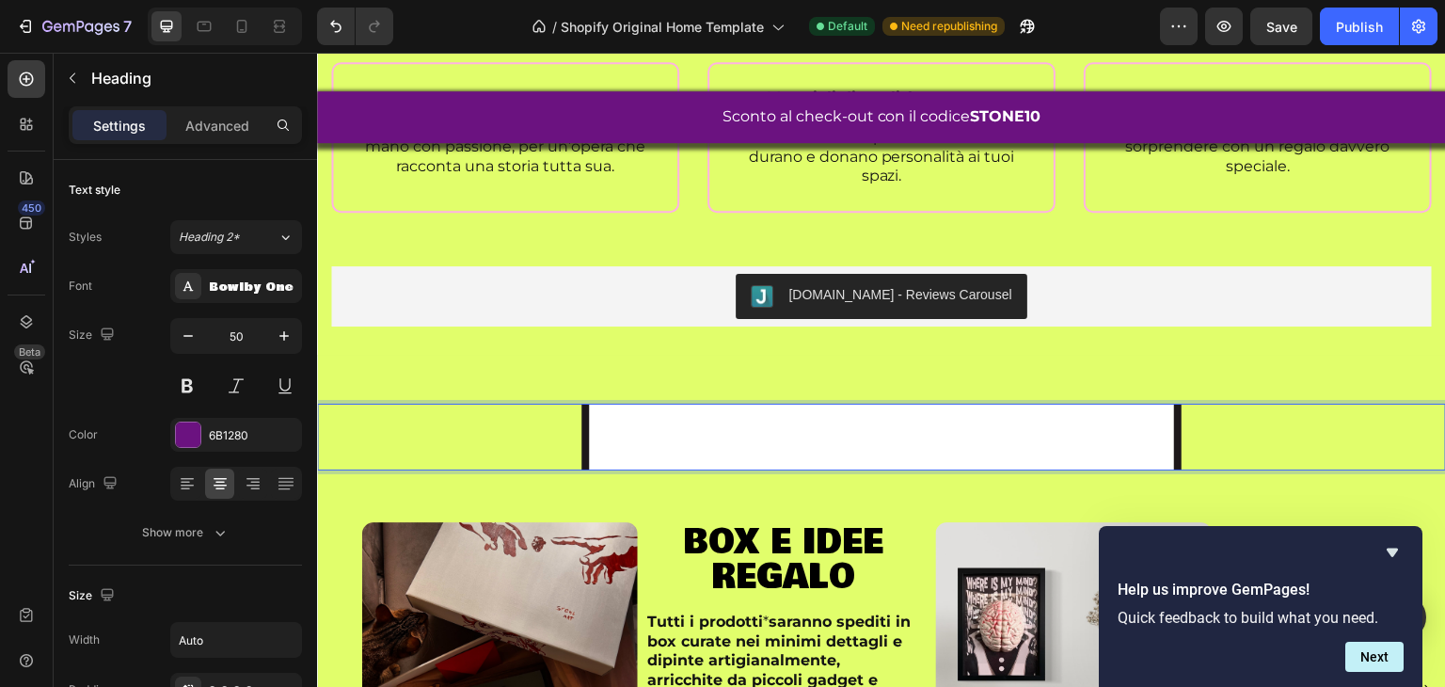
click at [774, 459] on span "occasioni speciali?" at bounding box center [881, 437] width 585 height 74
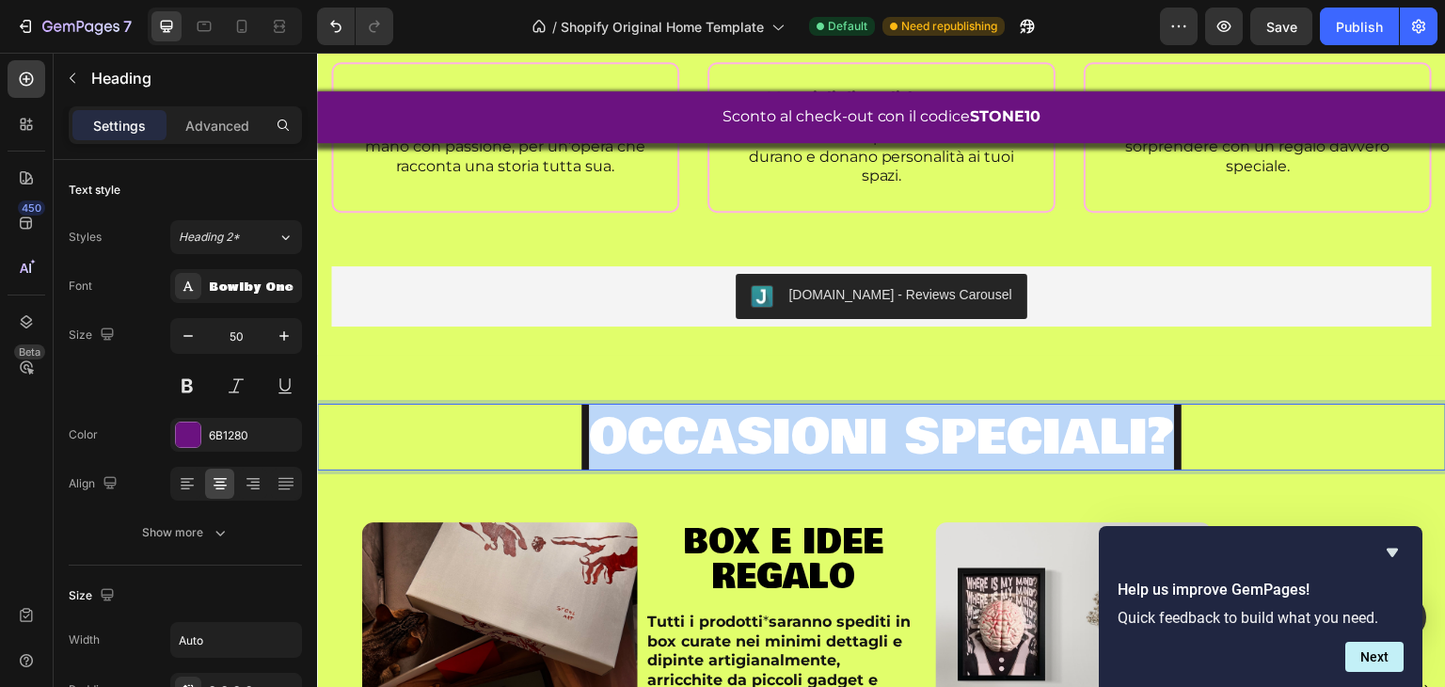
click at [774, 459] on span "occasioni speciali?" at bounding box center [881, 437] width 585 height 74
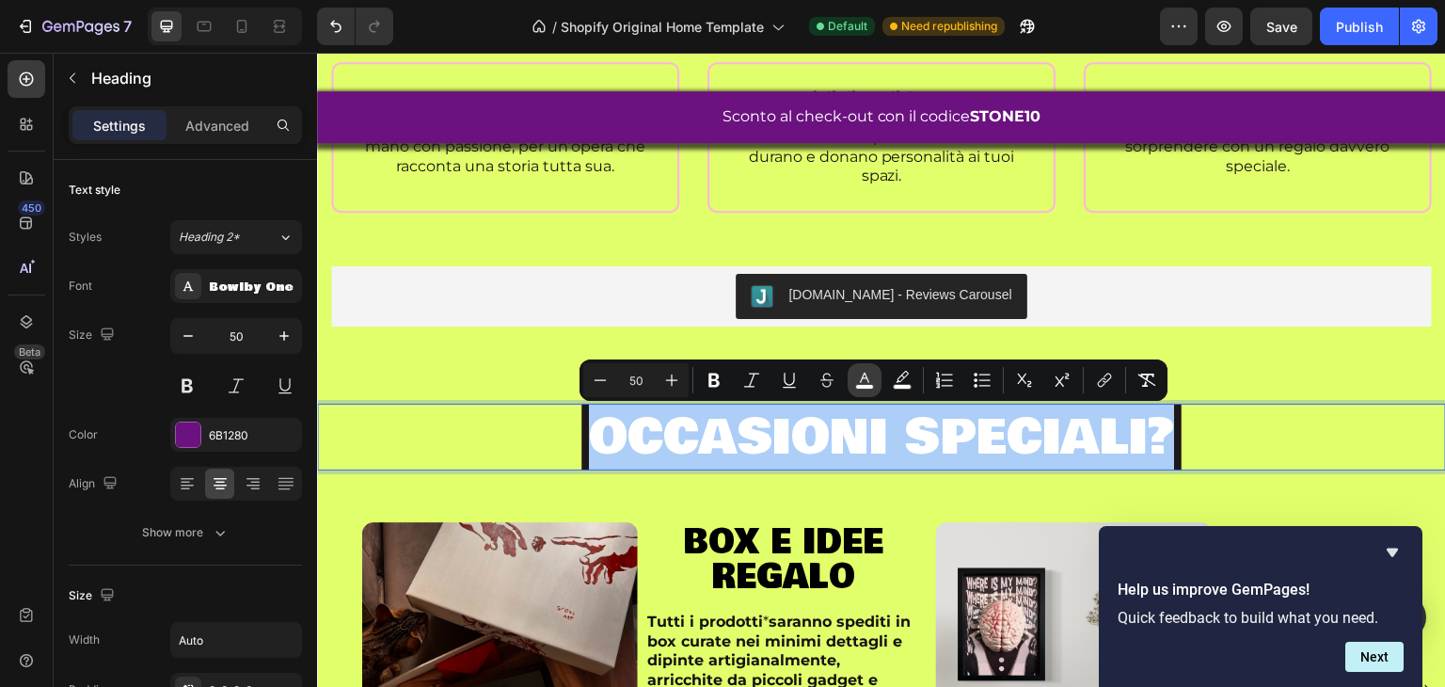
click at [851, 377] on button "color" at bounding box center [865, 380] width 34 height 34
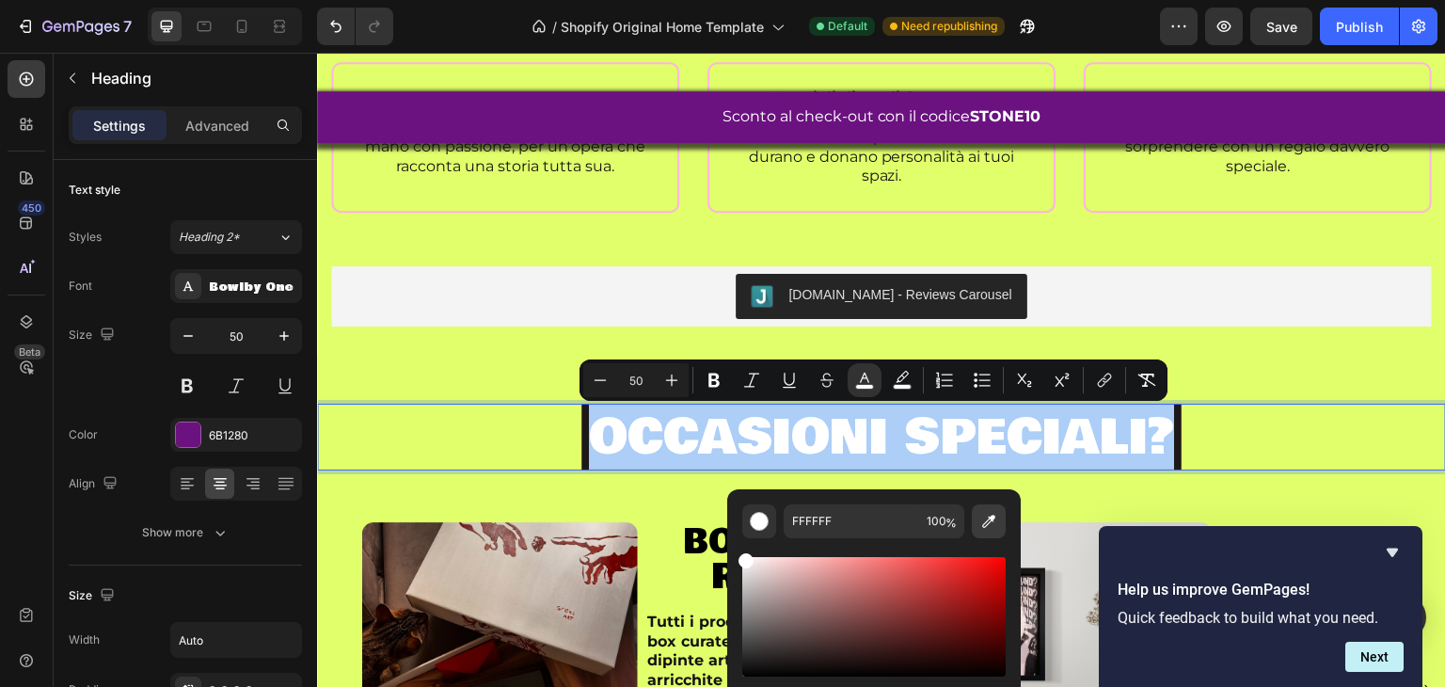
click at [988, 517] on icon "Editor contextual toolbar" at bounding box center [989, 521] width 19 height 19
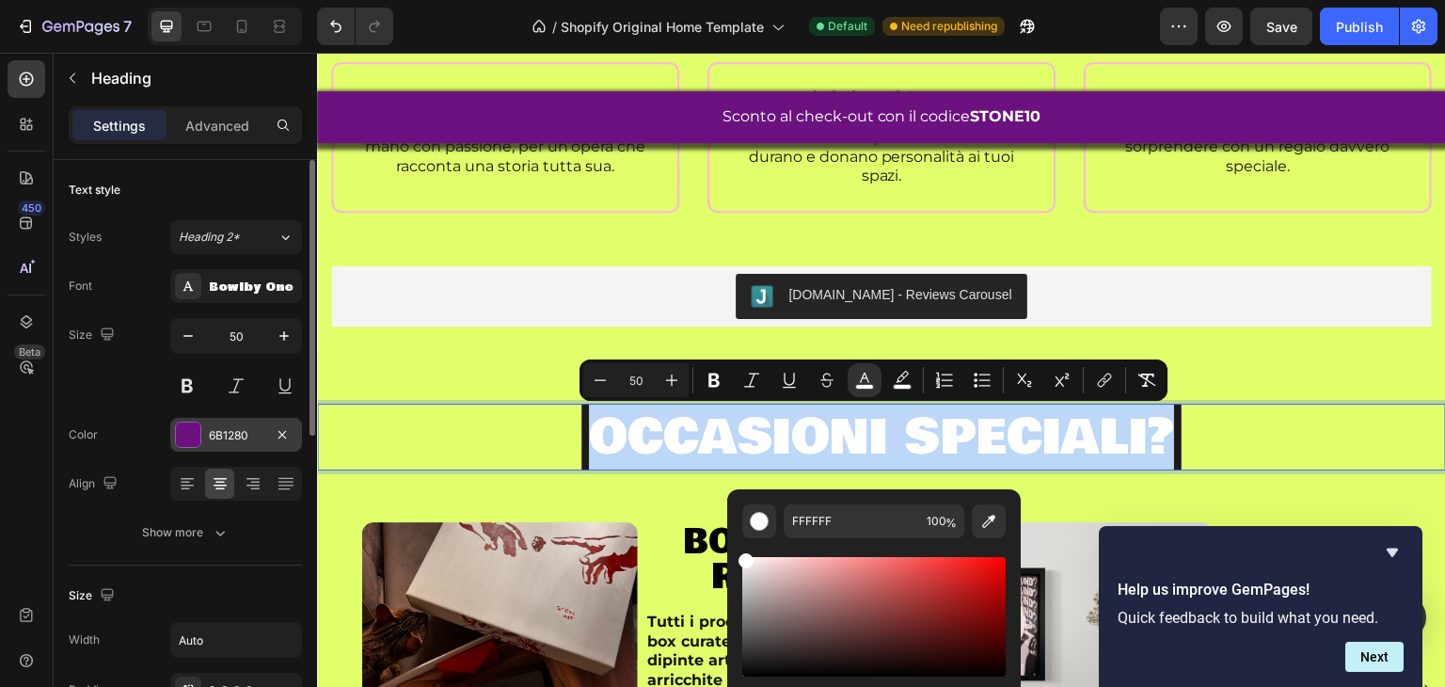
type input "6B1280"
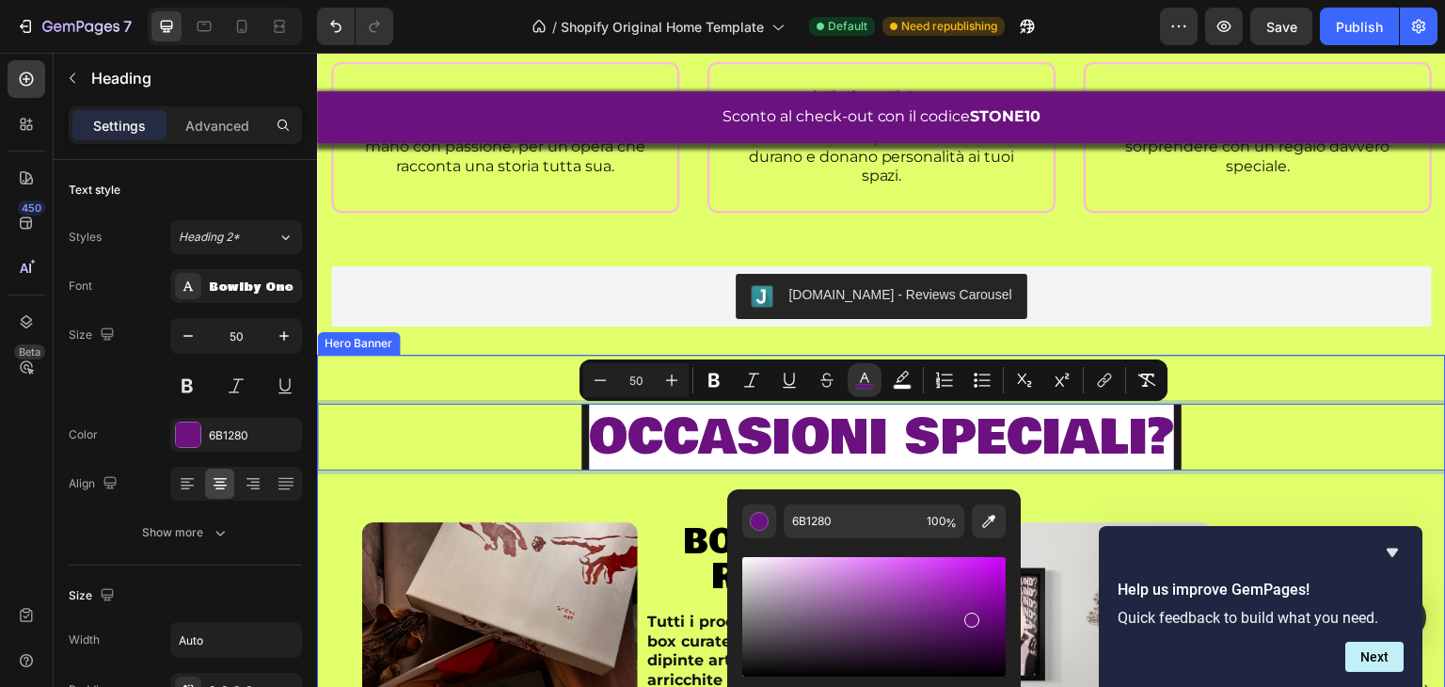
click at [421, 383] on div "occasioni speciali? Heading 45 Image box e idee regalo Heading Tutti i prodotti…" at bounding box center [881, 637] width 1129 height 533
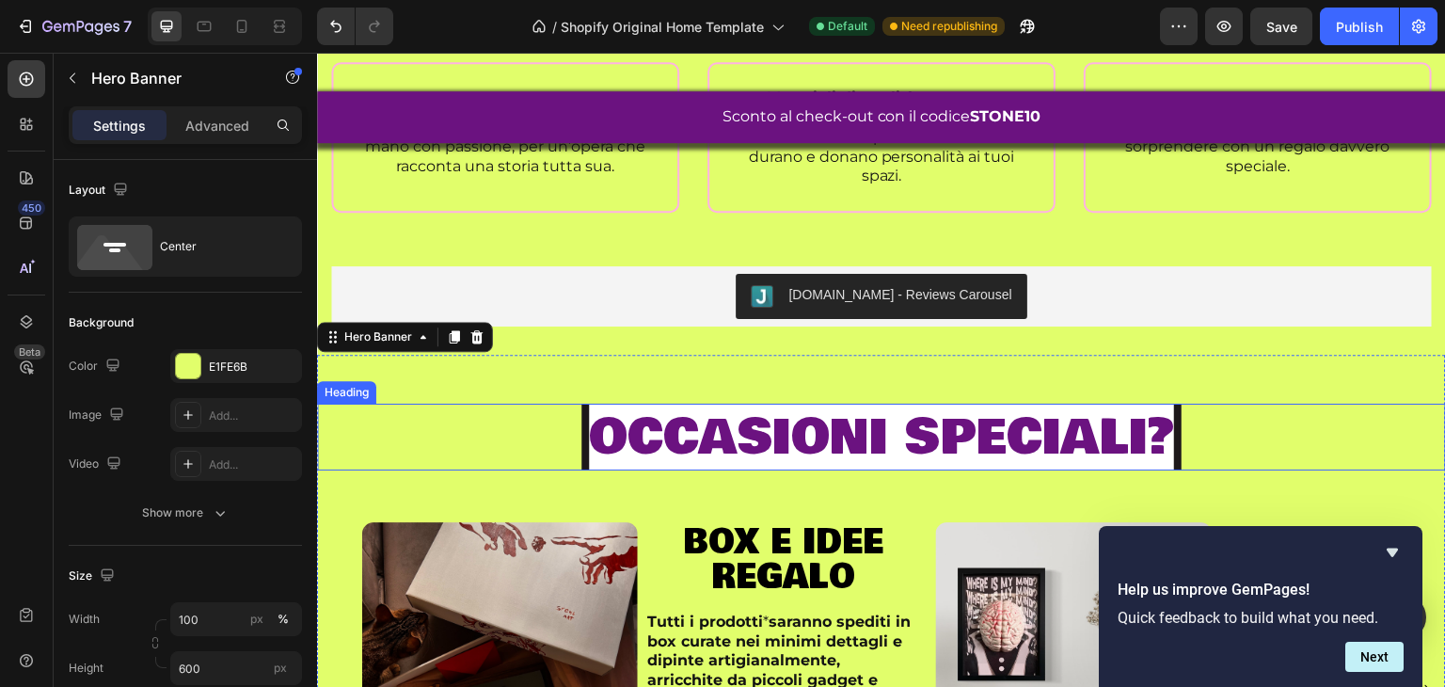
click at [670, 441] on span "occasioni speciali?" at bounding box center [881, 437] width 585 height 74
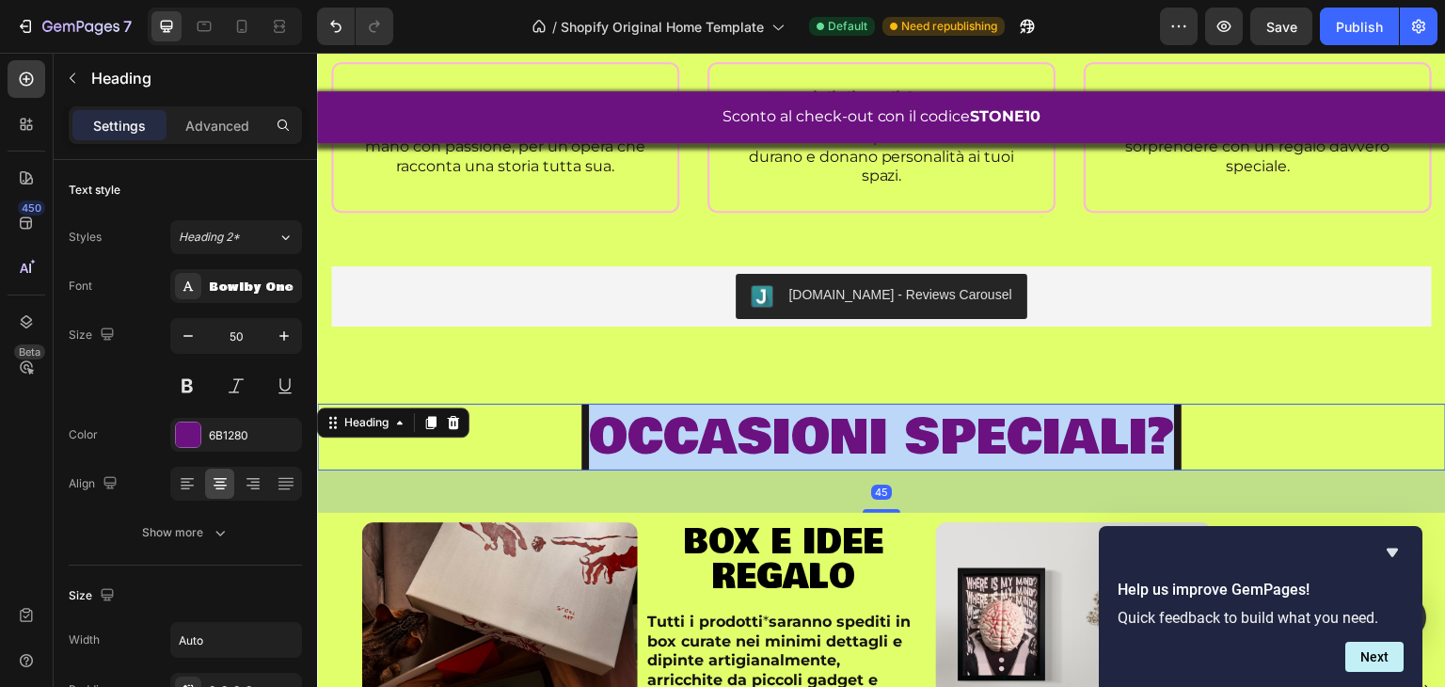
click at [670, 441] on span "occasioni speciali?" at bounding box center [881, 437] width 585 height 74
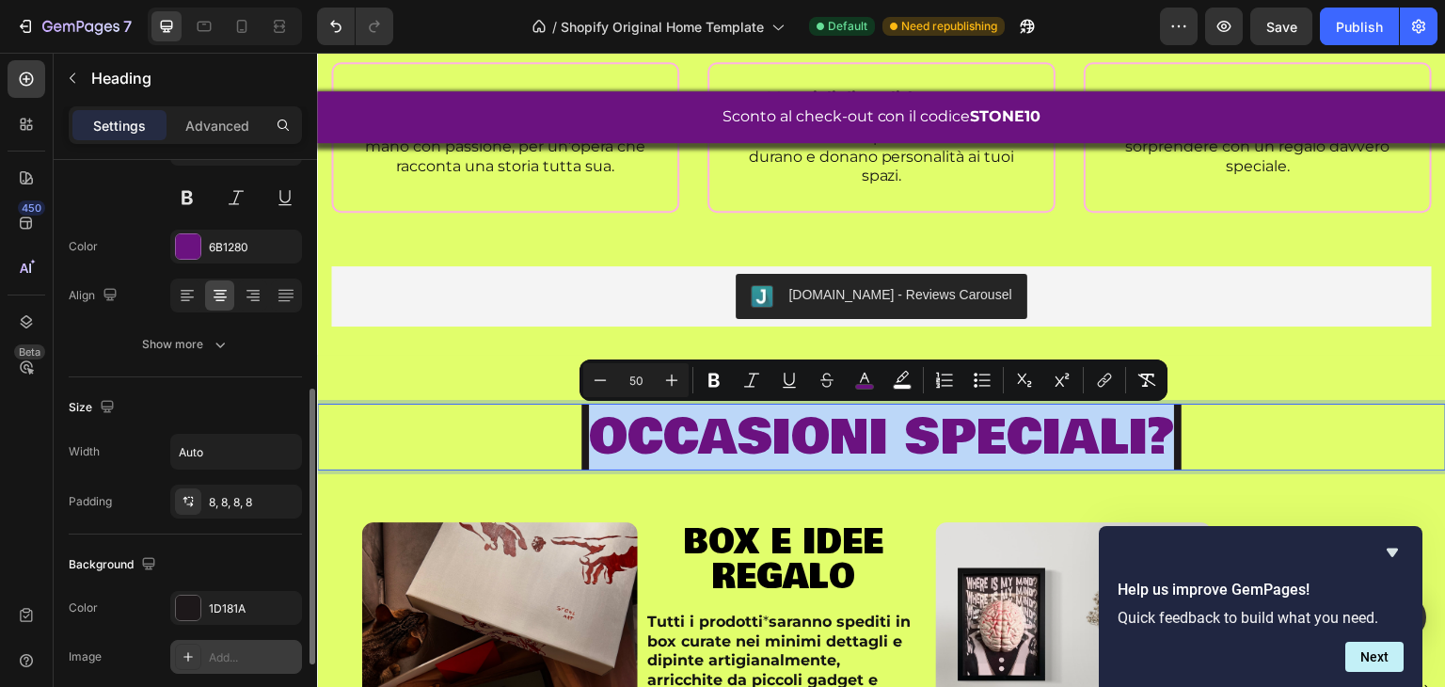
scroll to position [282, 0]
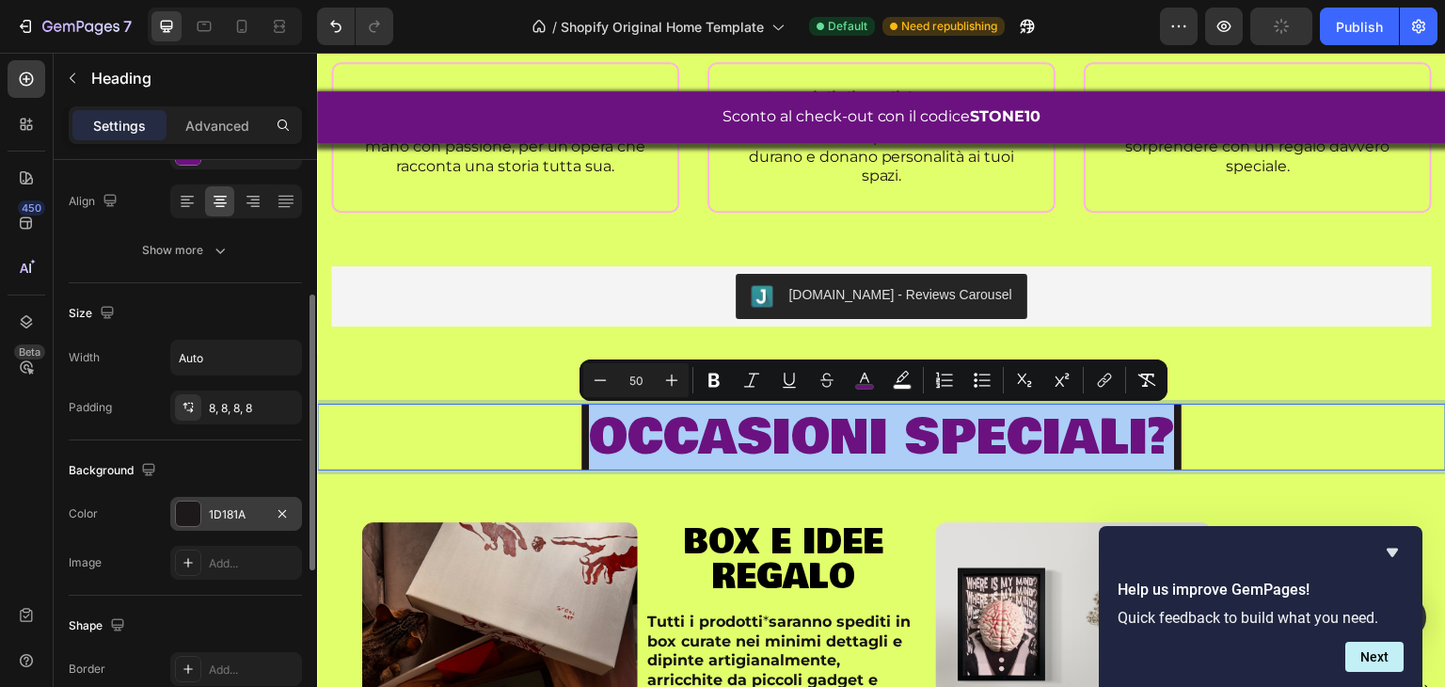
click at [194, 519] on div at bounding box center [188, 514] width 24 height 24
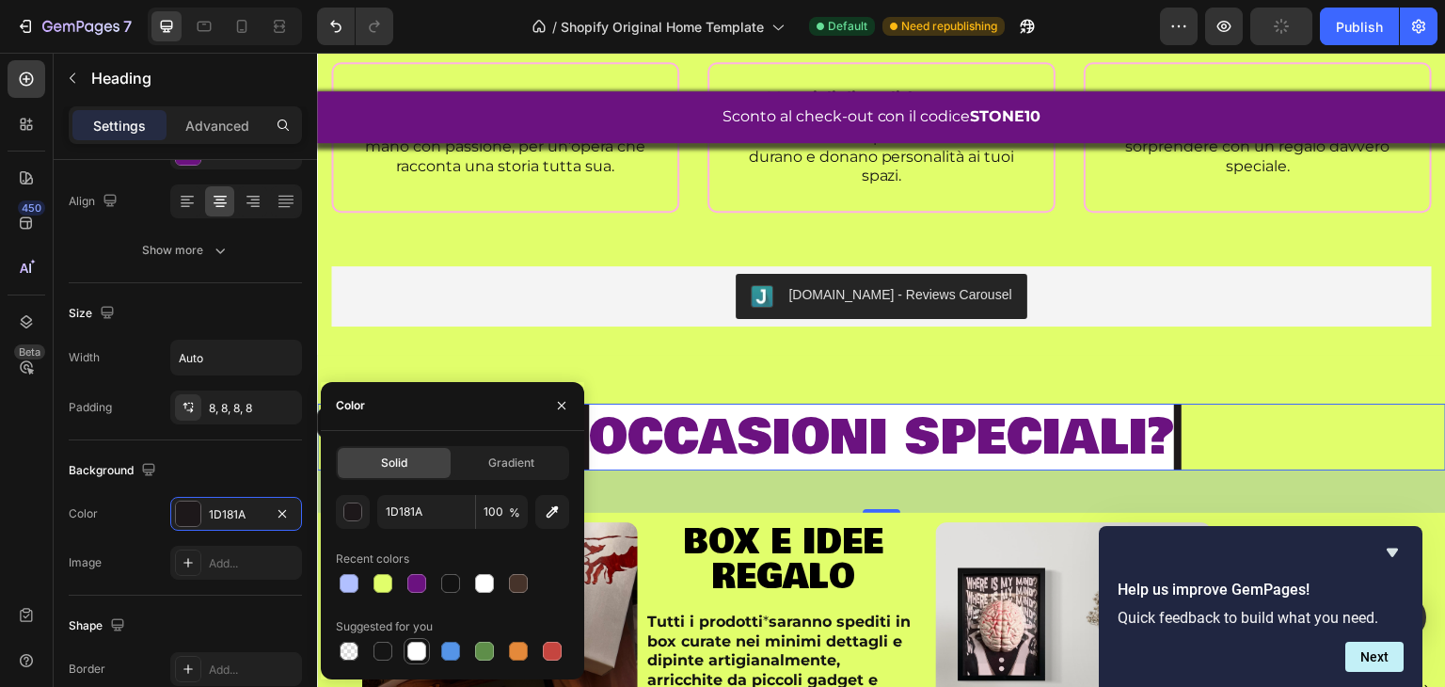
click at [424, 650] on div at bounding box center [416, 651] width 19 height 19
type input "FFFFFF"
click at [1035, 365] on div "⁠⁠⁠⁠⁠⁠⁠ occasioni speciali? Heading 45 Image box e idee regalo Heading Tutti i …" at bounding box center [881, 637] width 1129 height 593
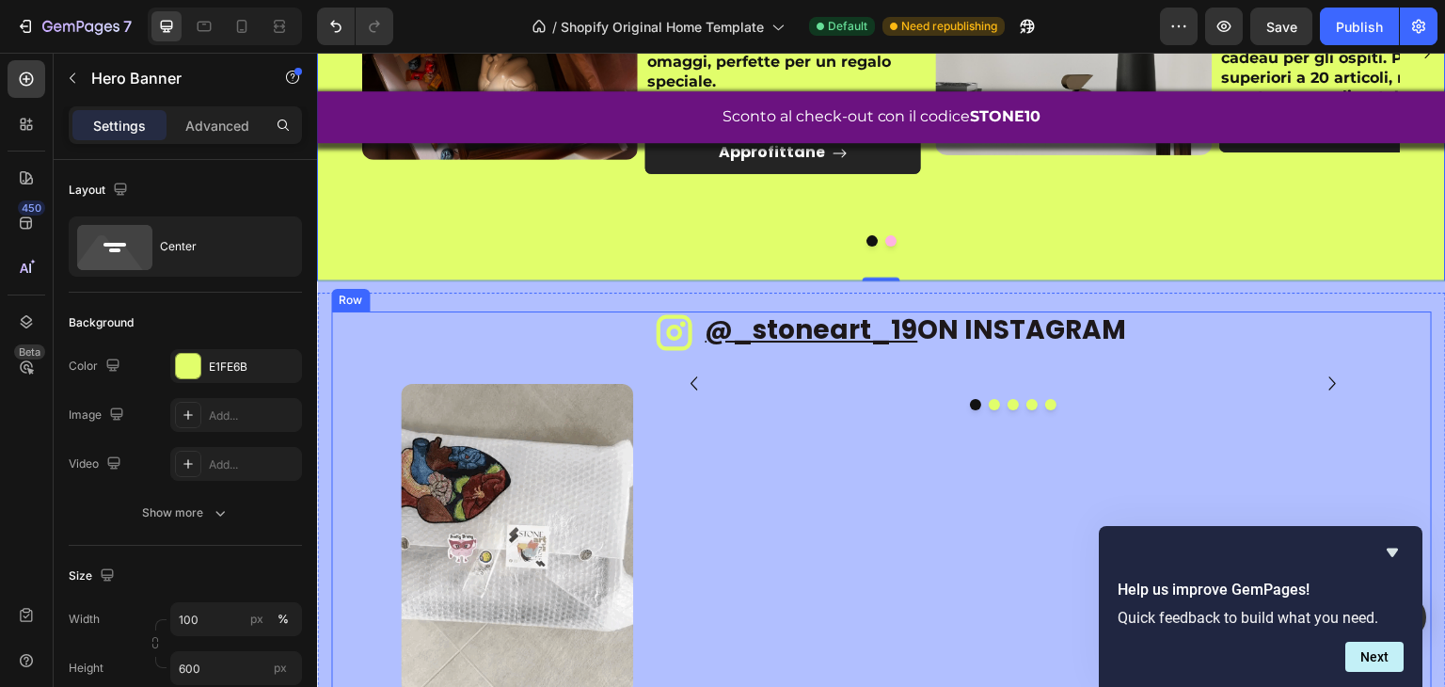
scroll to position [2318, 0]
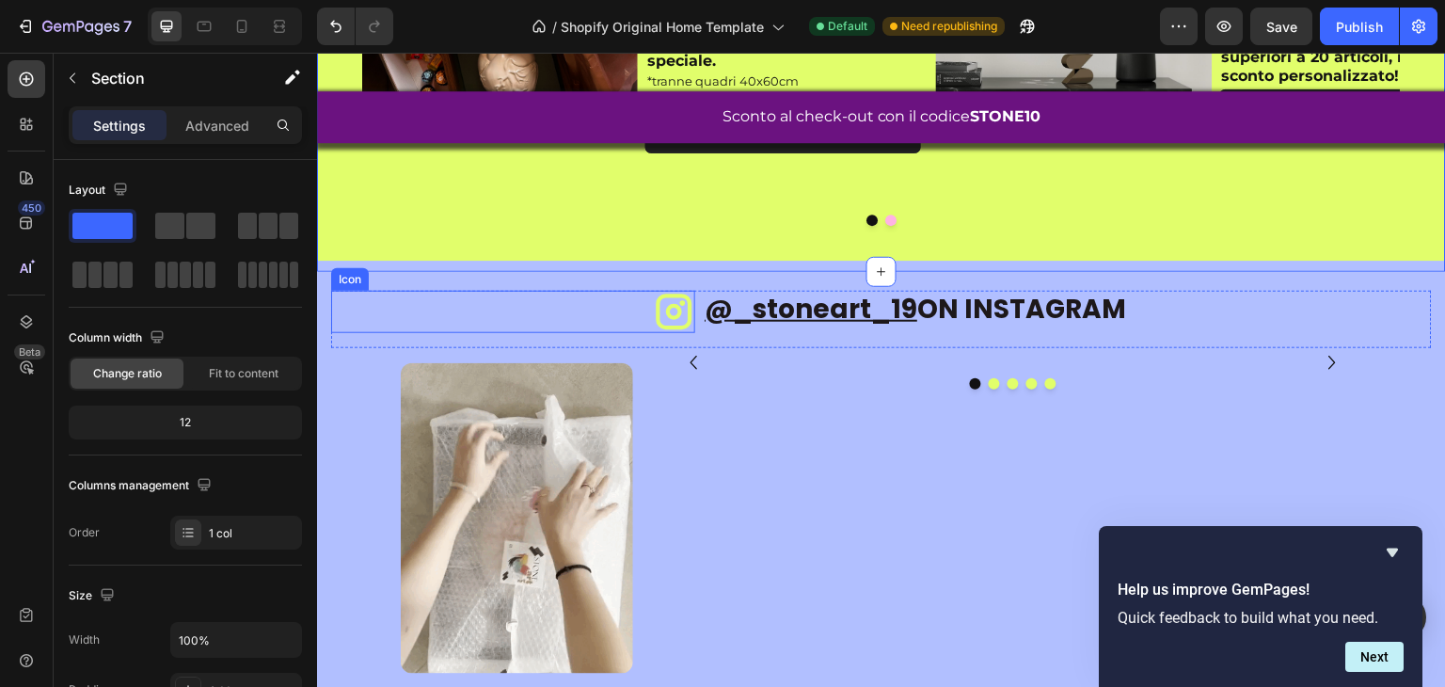
click at [395, 313] on div "Icon" at bounding box center [513, 312] width 364 height 42
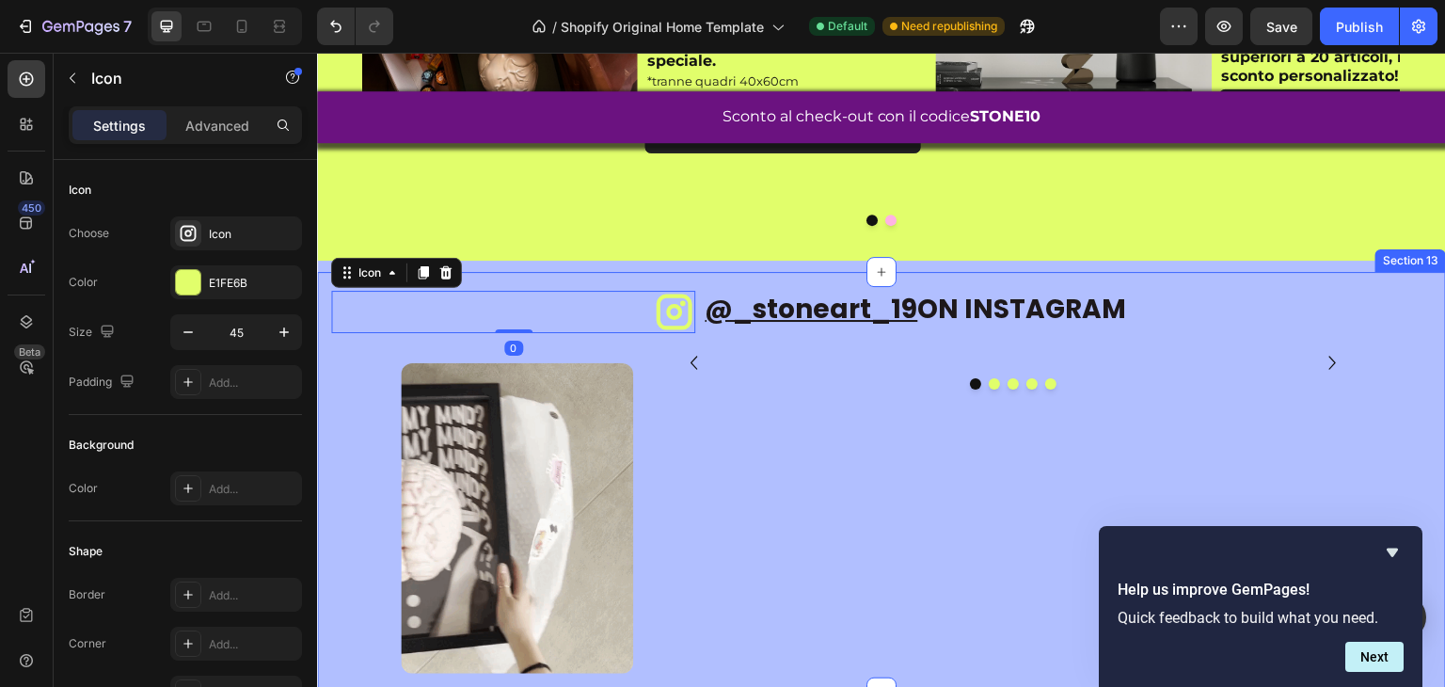
click at [327, 355] on div "Icon 0 @_stoneart_19 ON INSTAGRAM Heading Row Image Image Image Image Image Ima…" at bounding box center [881, 482] width 1129 height 421
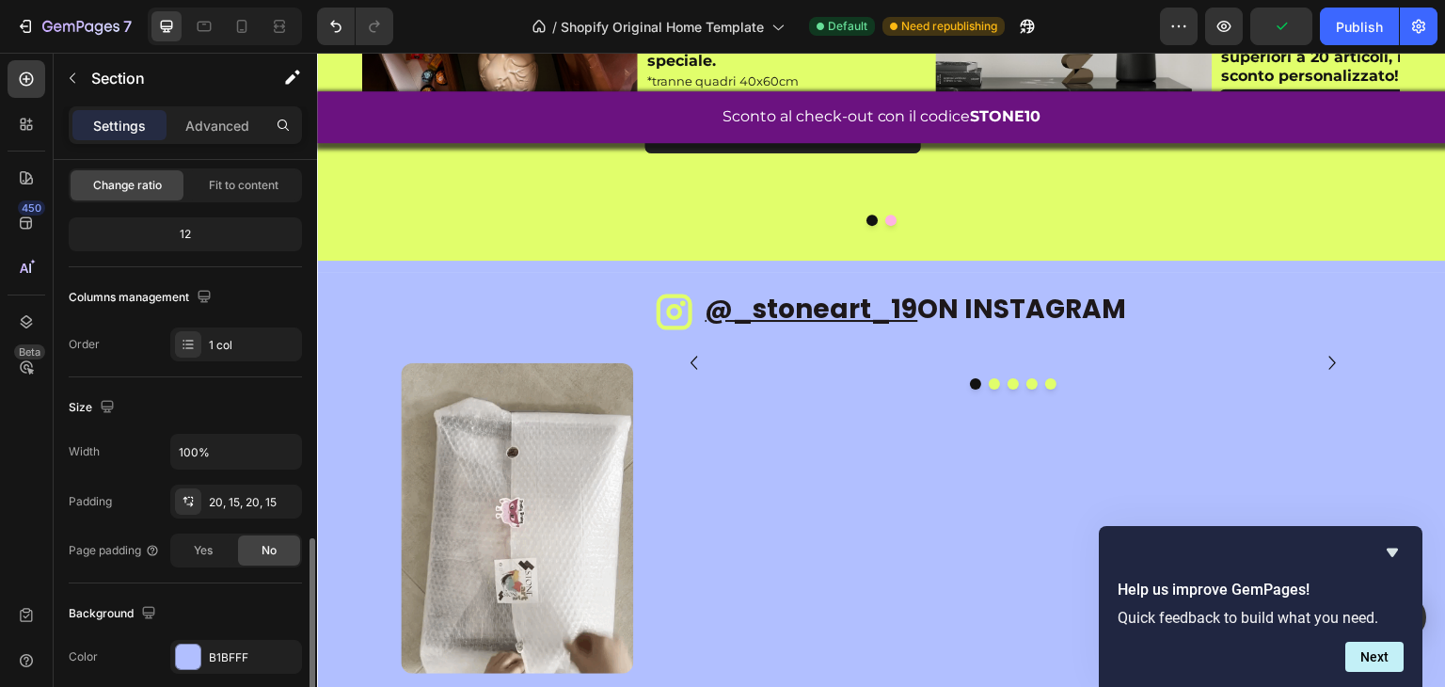
scroll to position [471, 0]
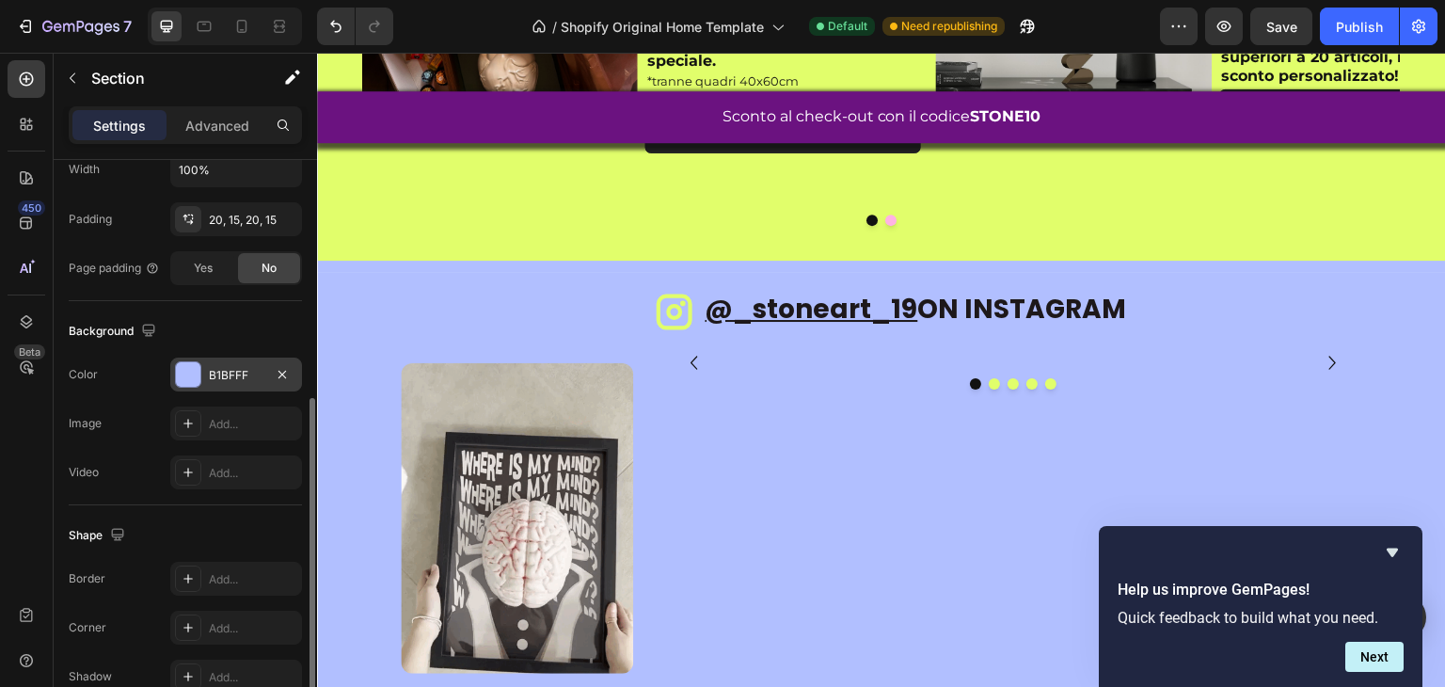
click at [184, 358] on div "B1BFFF" at bounding box center [236, 375] width 132 height 34
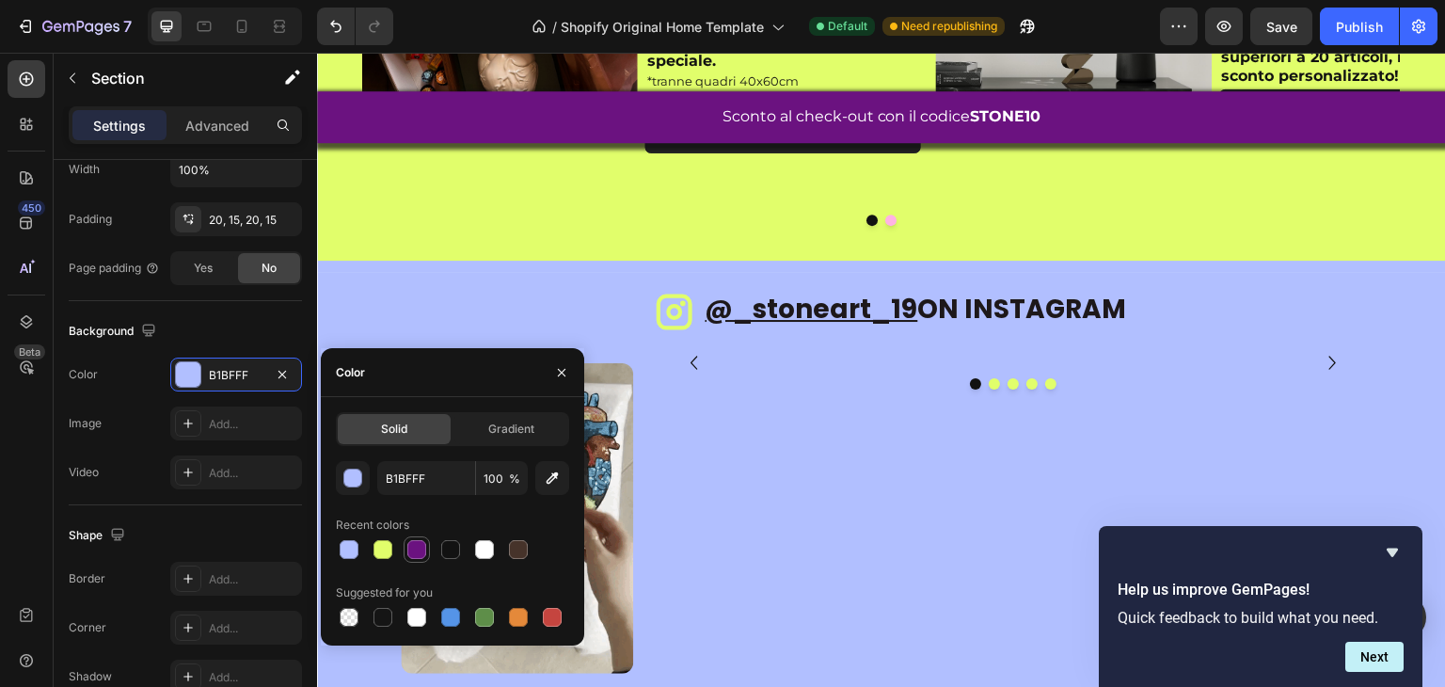
click at [418, 555] on div at bounding box center [416, 549] width 19 height 19
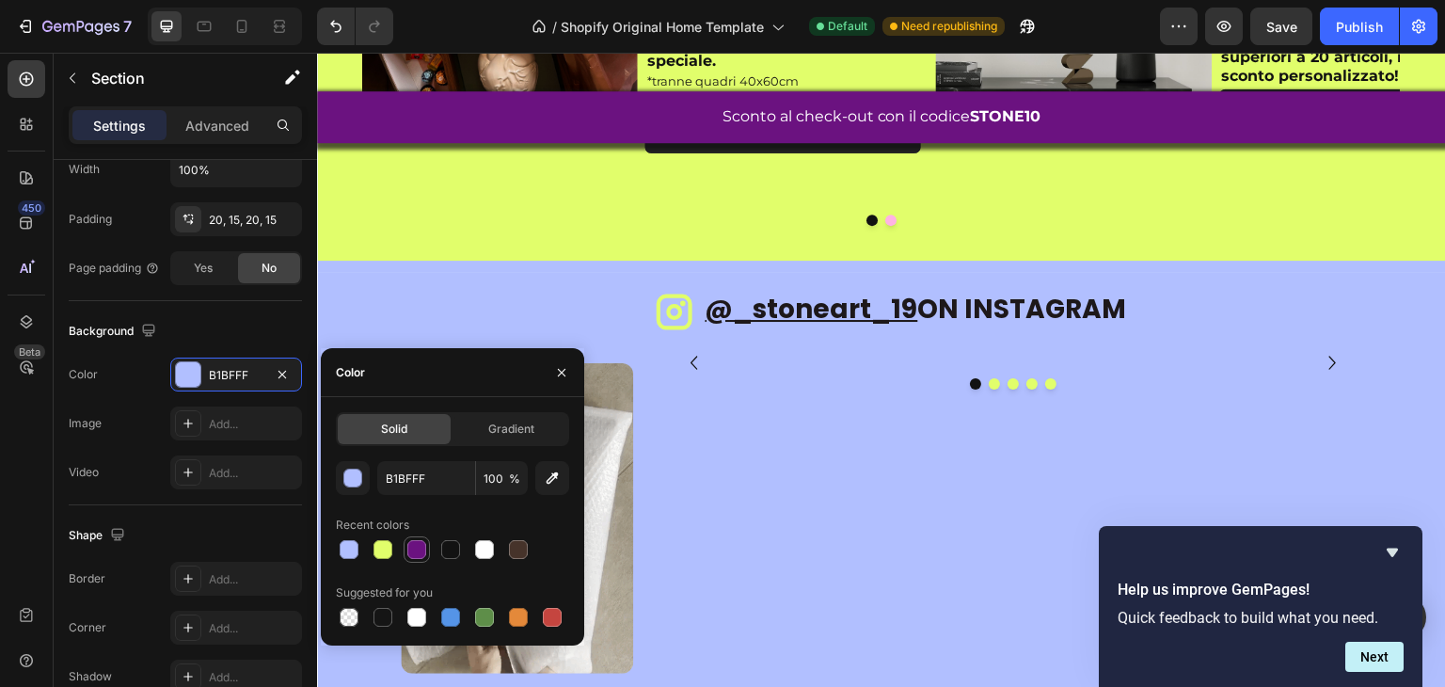
type input "6B1280"
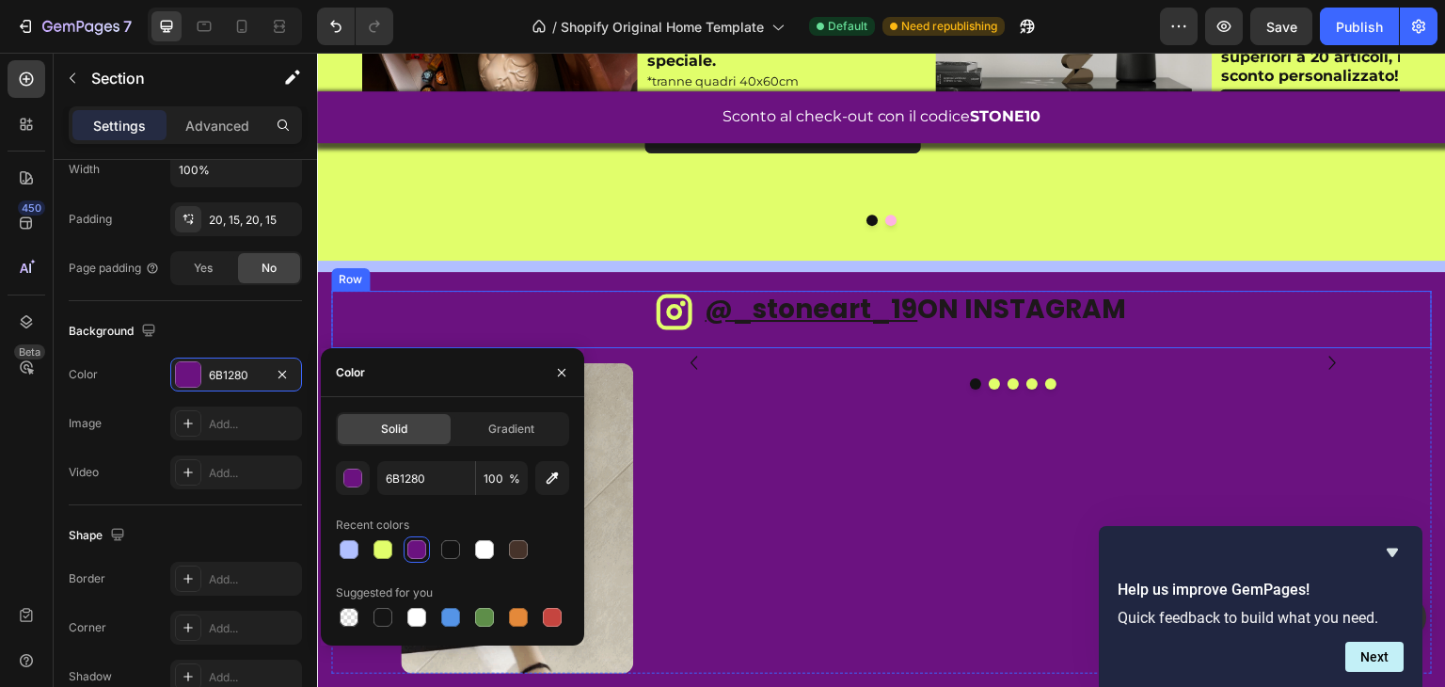
click at [1026, 336] on div "@_stoneart_19 ON INSTAGRAM Heading" at bounding box center [1067, 319] width 729 height 56
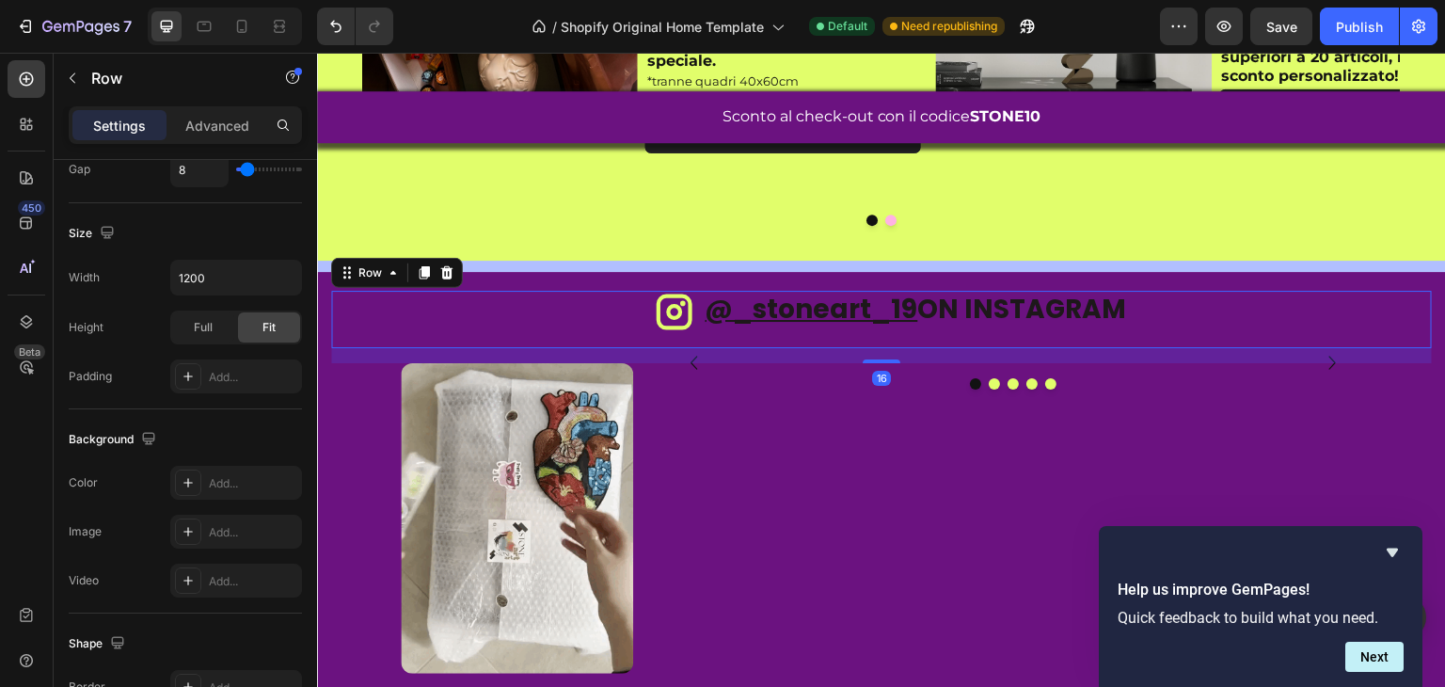
scroll to position [0, 0]
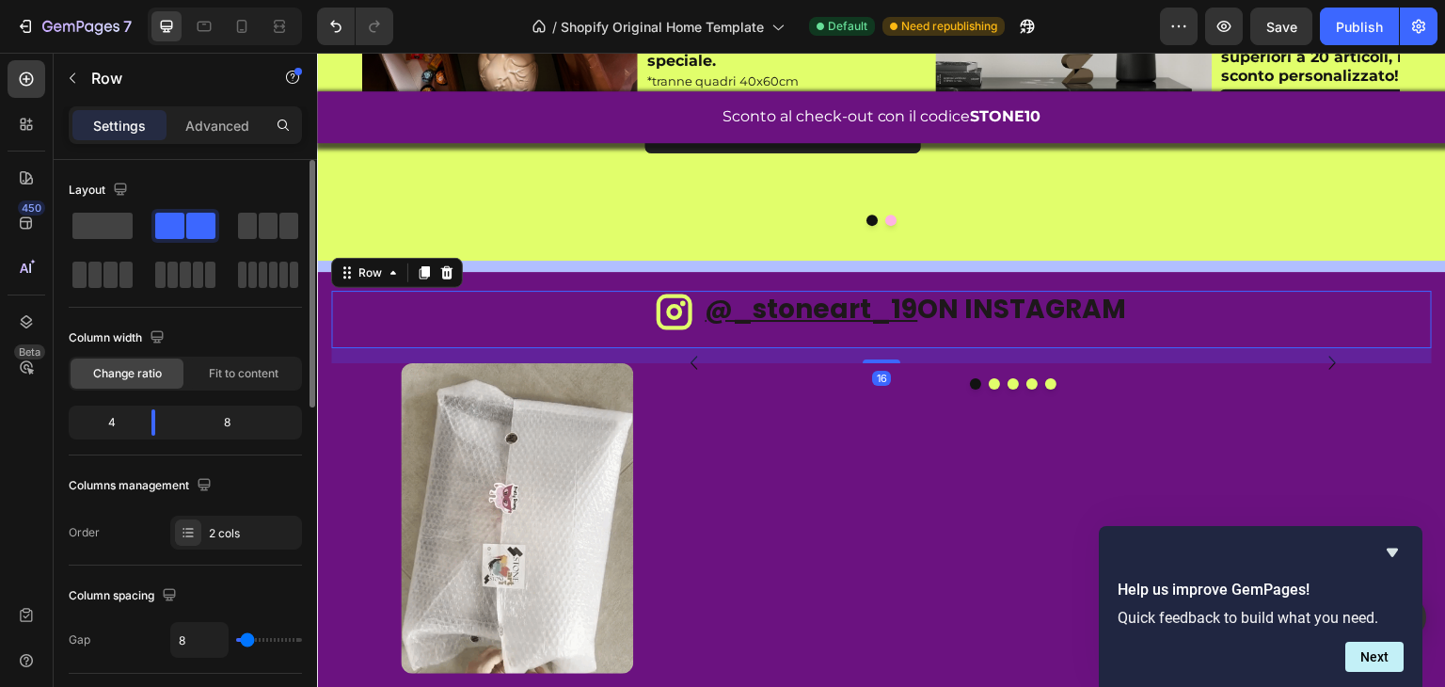
click at [1024, 333] on div "@_stoneart_19 ON INSTAGRAM Heading" at bounding box center [1067, 319] width 729 height 56
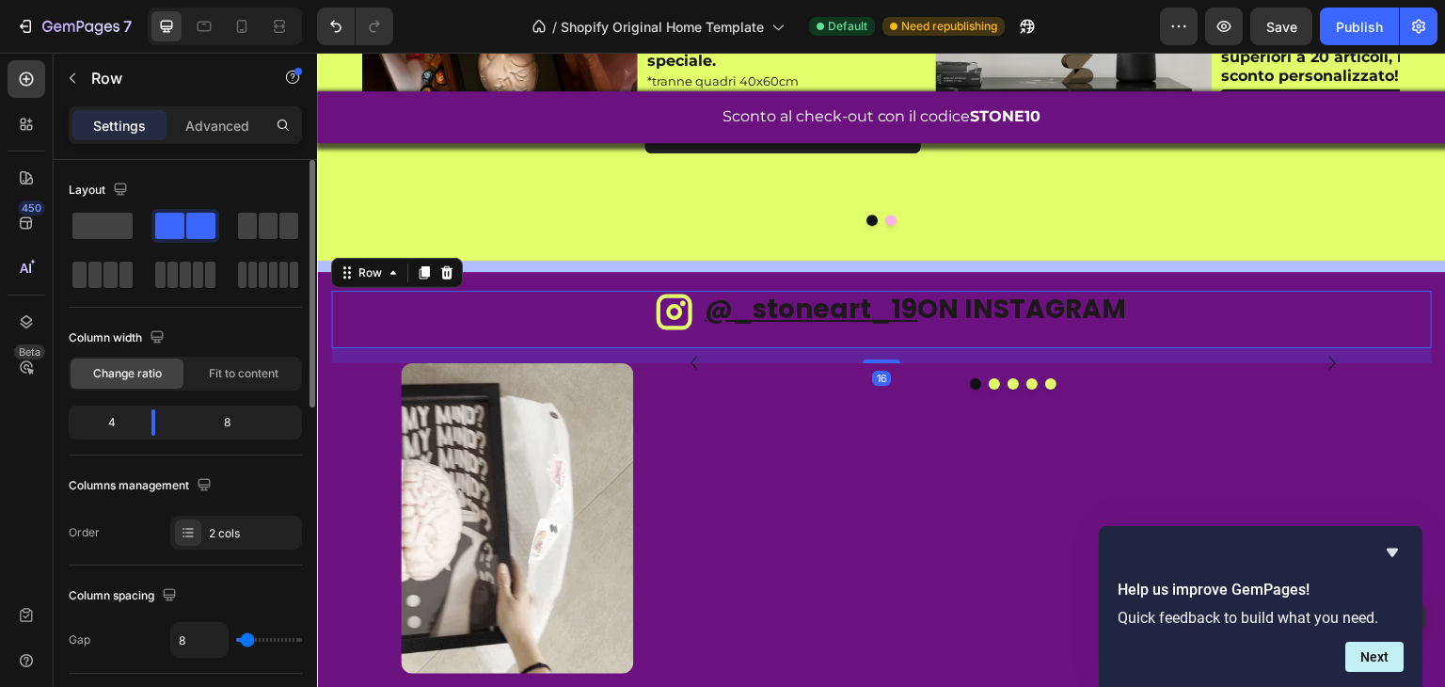
click at [1024, 333] on div "@_stoneart_19 ON INSTAGRAM Heading" at bounding box center [1067, 319] width 729 height 56
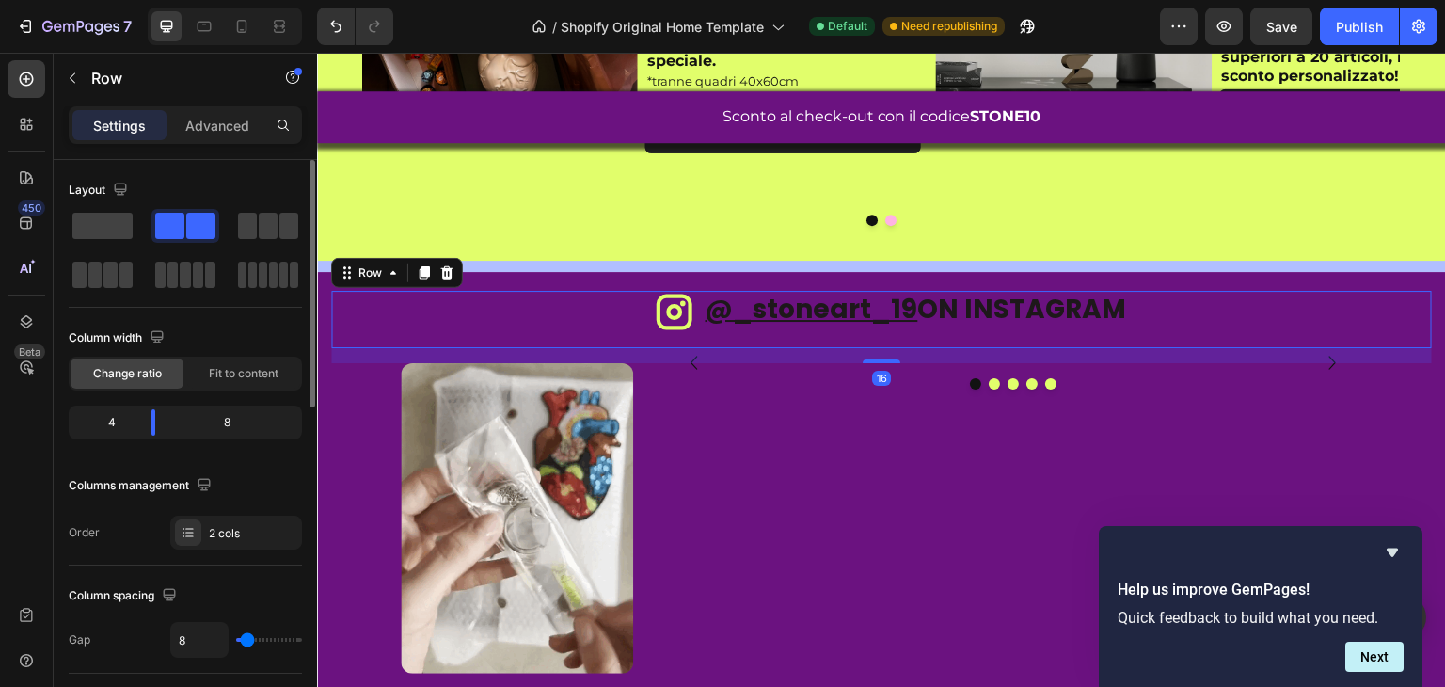
click at [1024, 333] on div "@_stoneart_19 ON INSTAGRAM Heading" at bounding box center [1067, 319] width 729 height 56
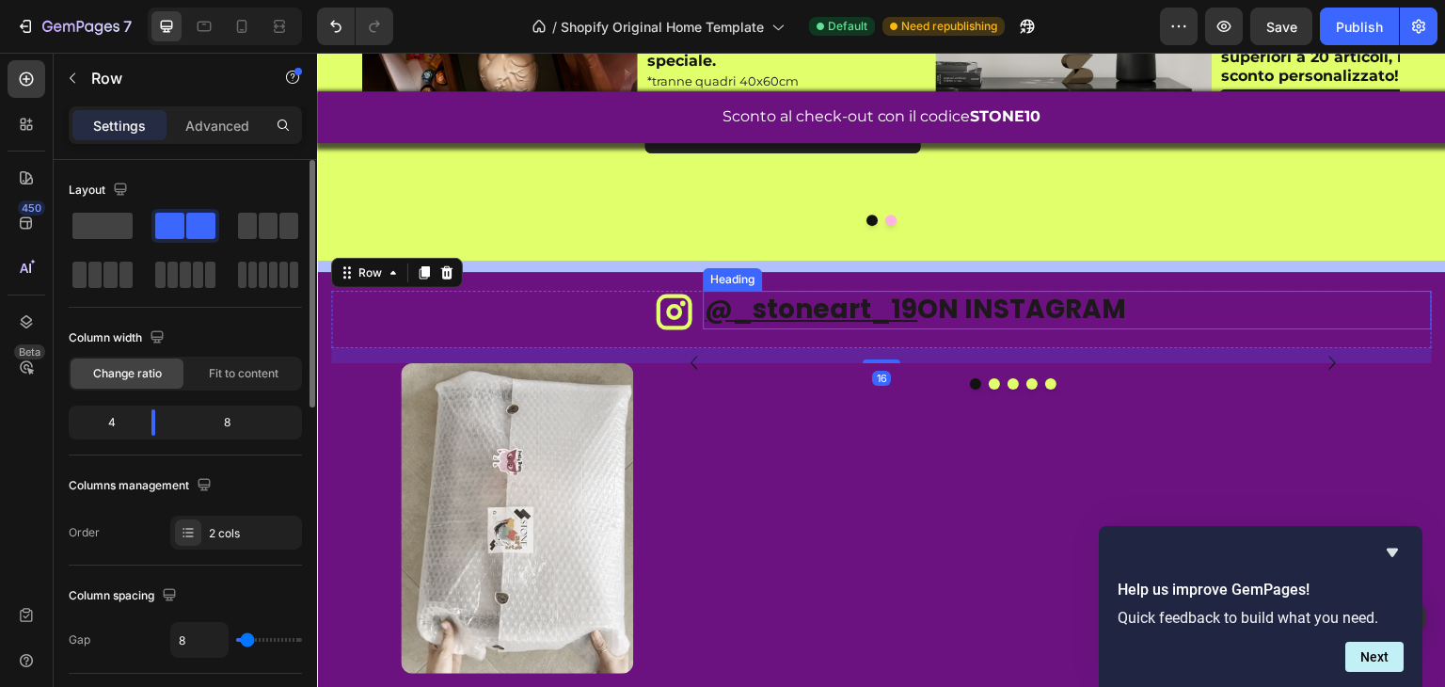
click at [1006, 311] on h2 "@_stoneart_19 ON INSTAGRAM" at bounding box center [1067, 310] width 729 height 38
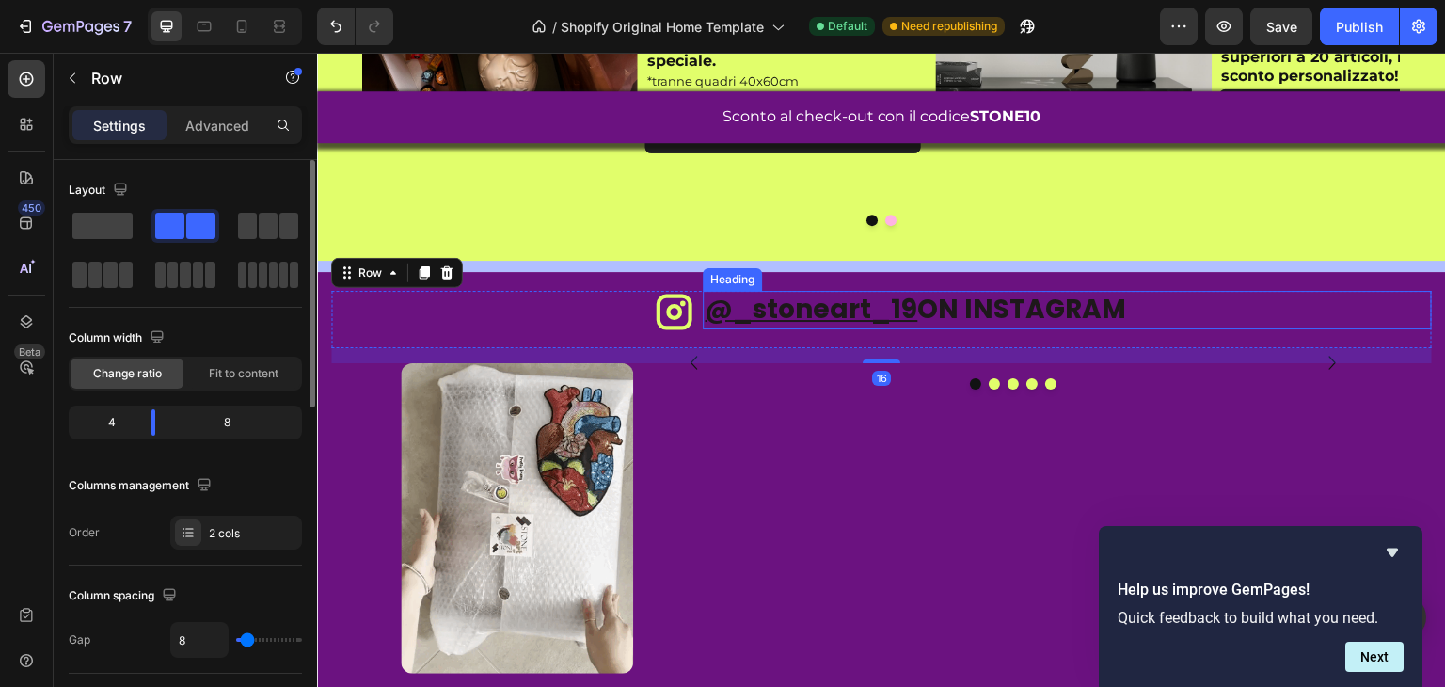
click at [1006, 311] on h2 "@_stoneart_19 ON INSTAGRAM" at bounding box center [1067, 310] width 729 height 38
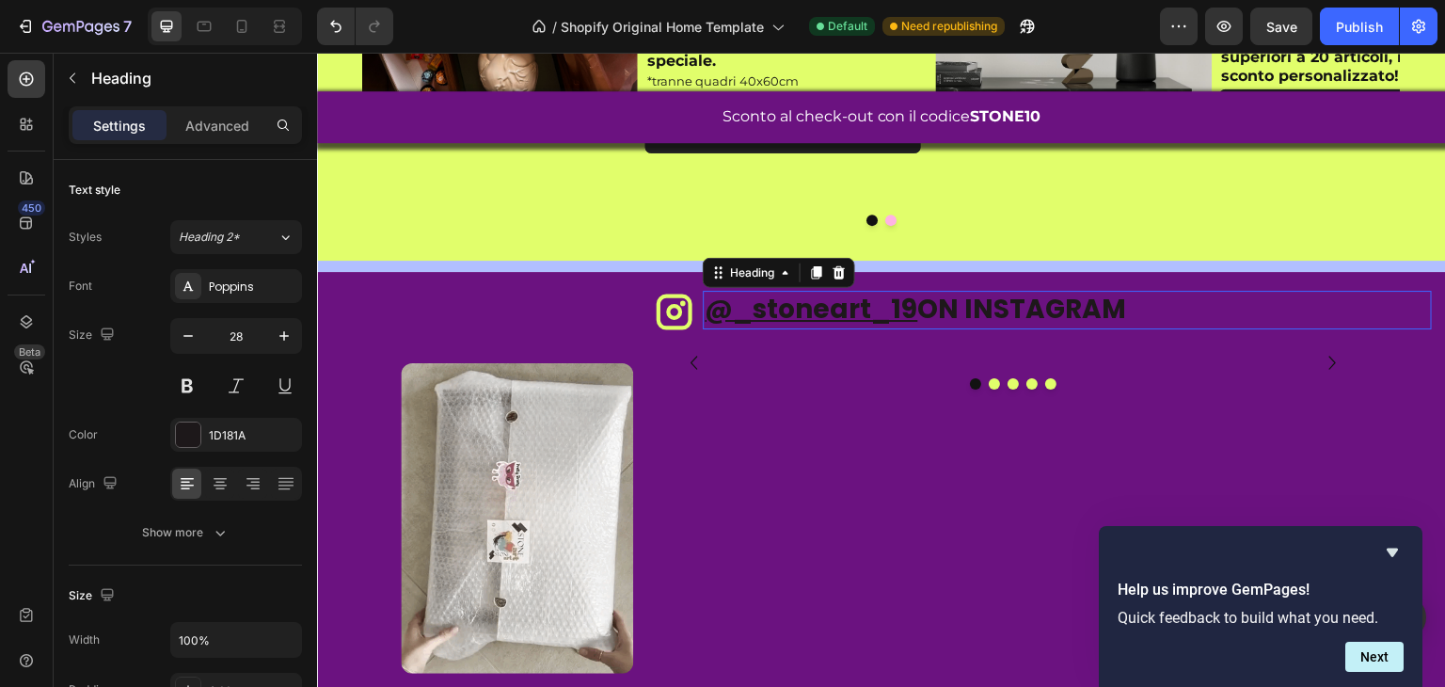
click at [1006, 311] on p "@_stoneart_19 ON INSTAGRAM" at bounding box center [1068, 310] width 726 height 34
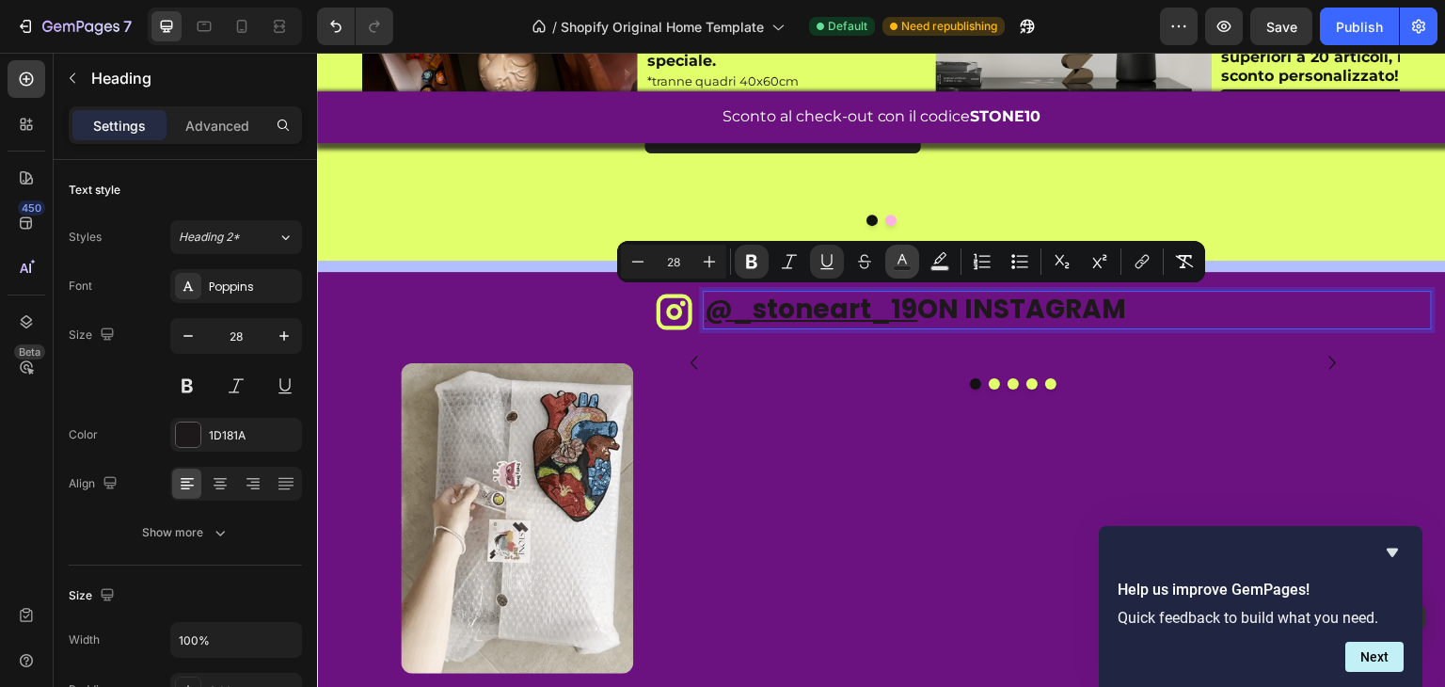
drag, startPoint x: 890, startPoint y: 267, endPoint x: 538, endPoint y: 252, distance: 352.3
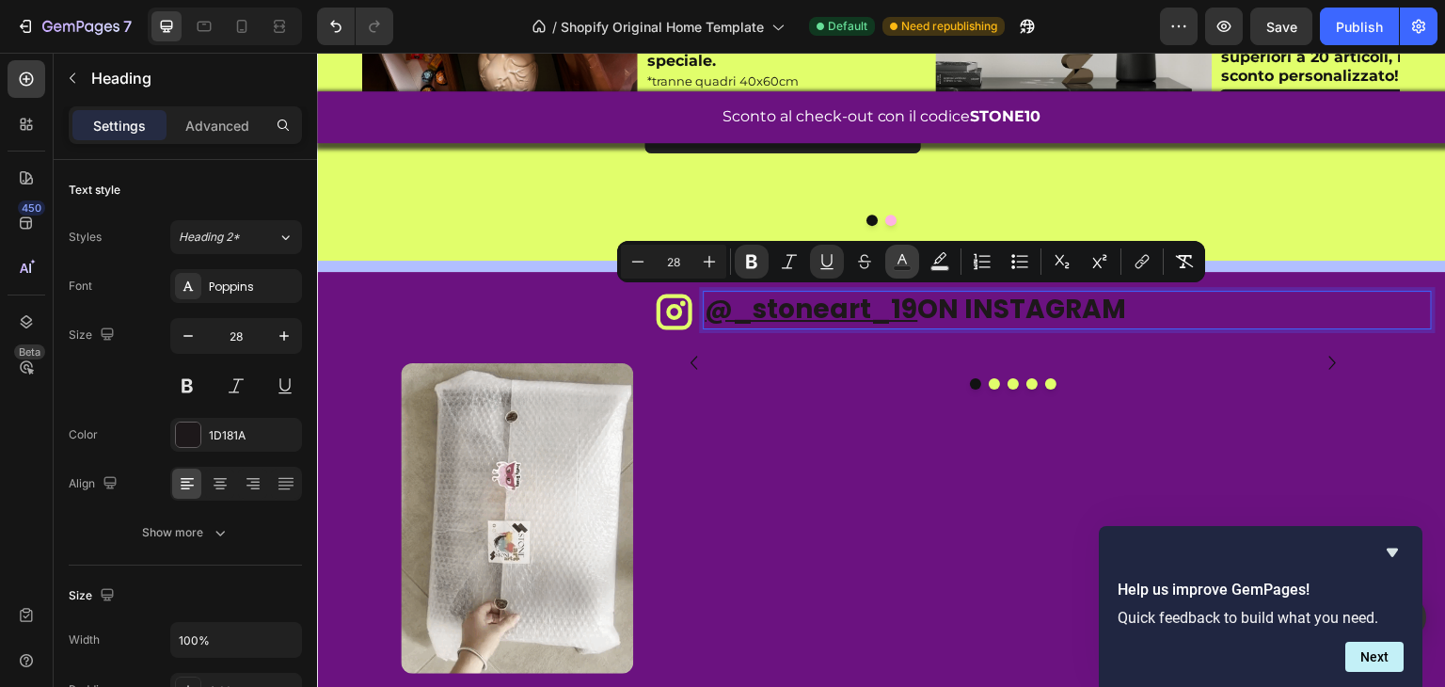
click at [890, 267] on button "Text Color" at bounding box center [903, 262] width 34 height 34
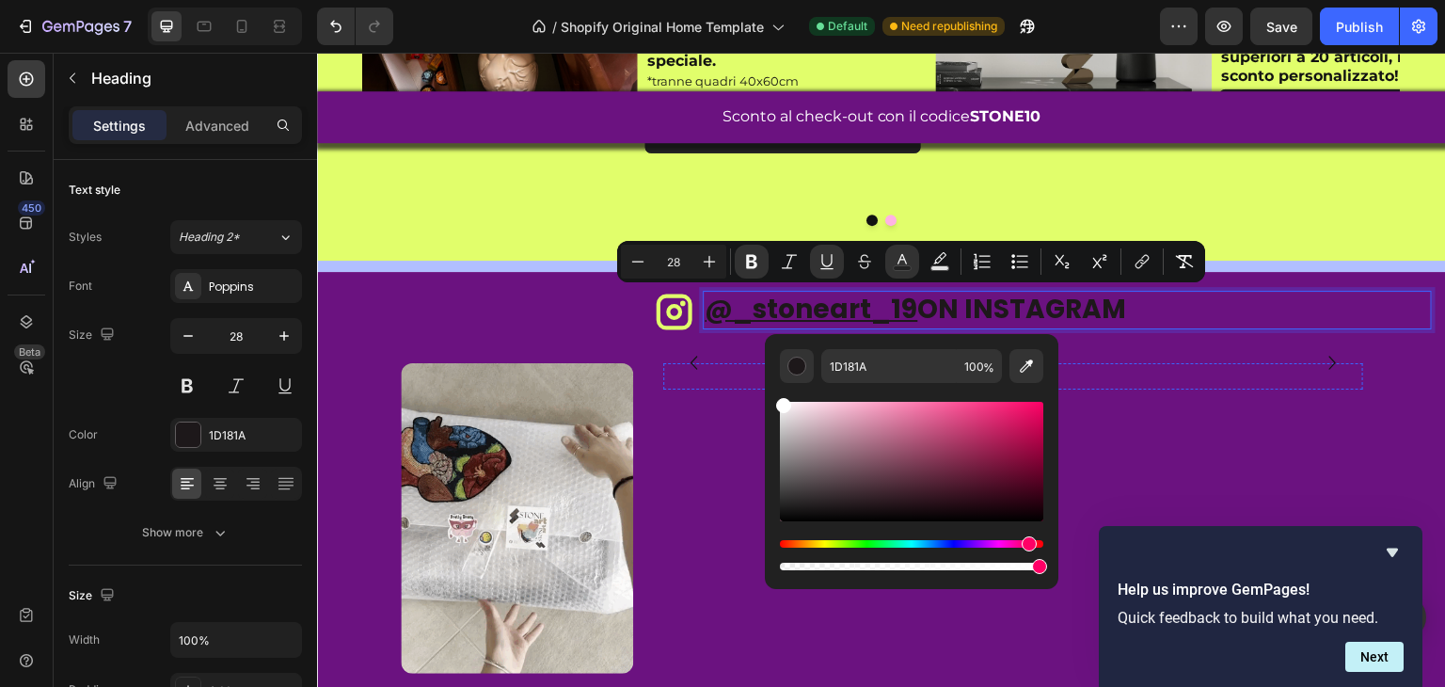
type input "FFFFFF"
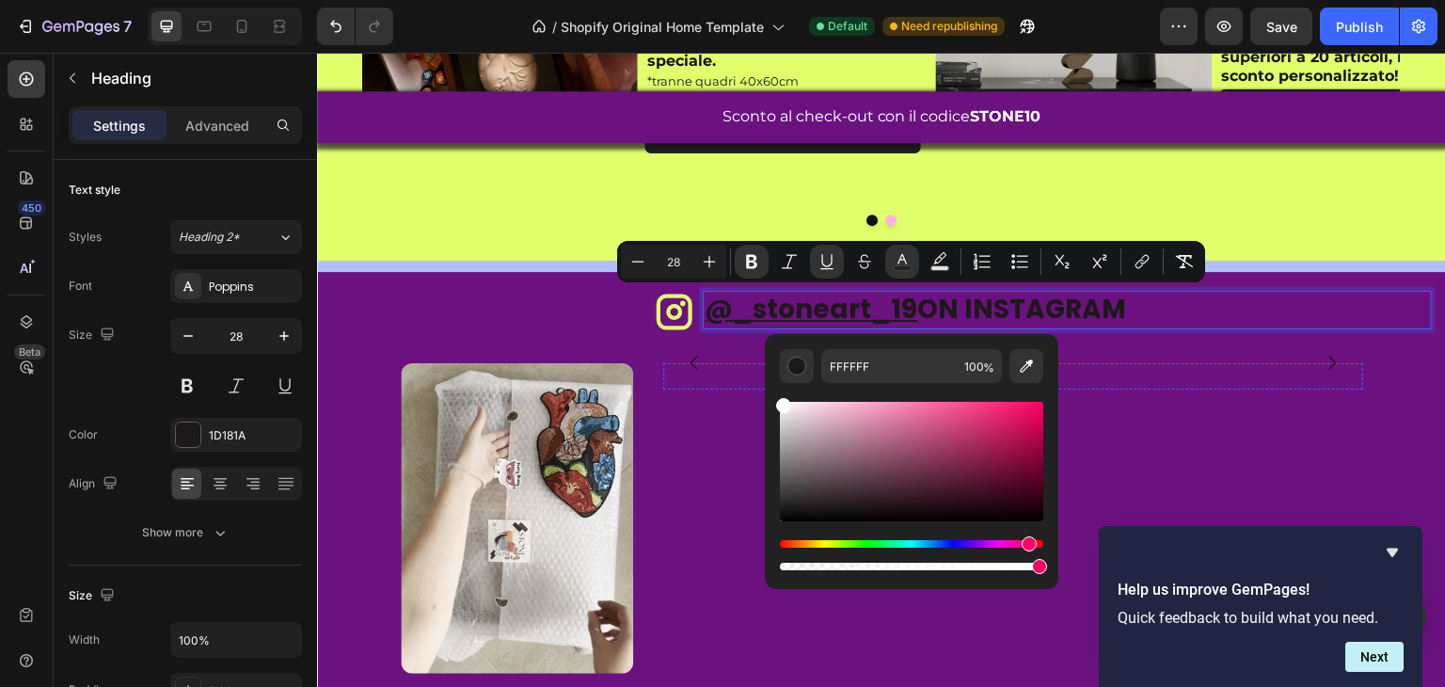
drag, startPoint x: 1155, startPoint y: 488, endPoint x: 736, endPoint y: 380, distance: 432.5
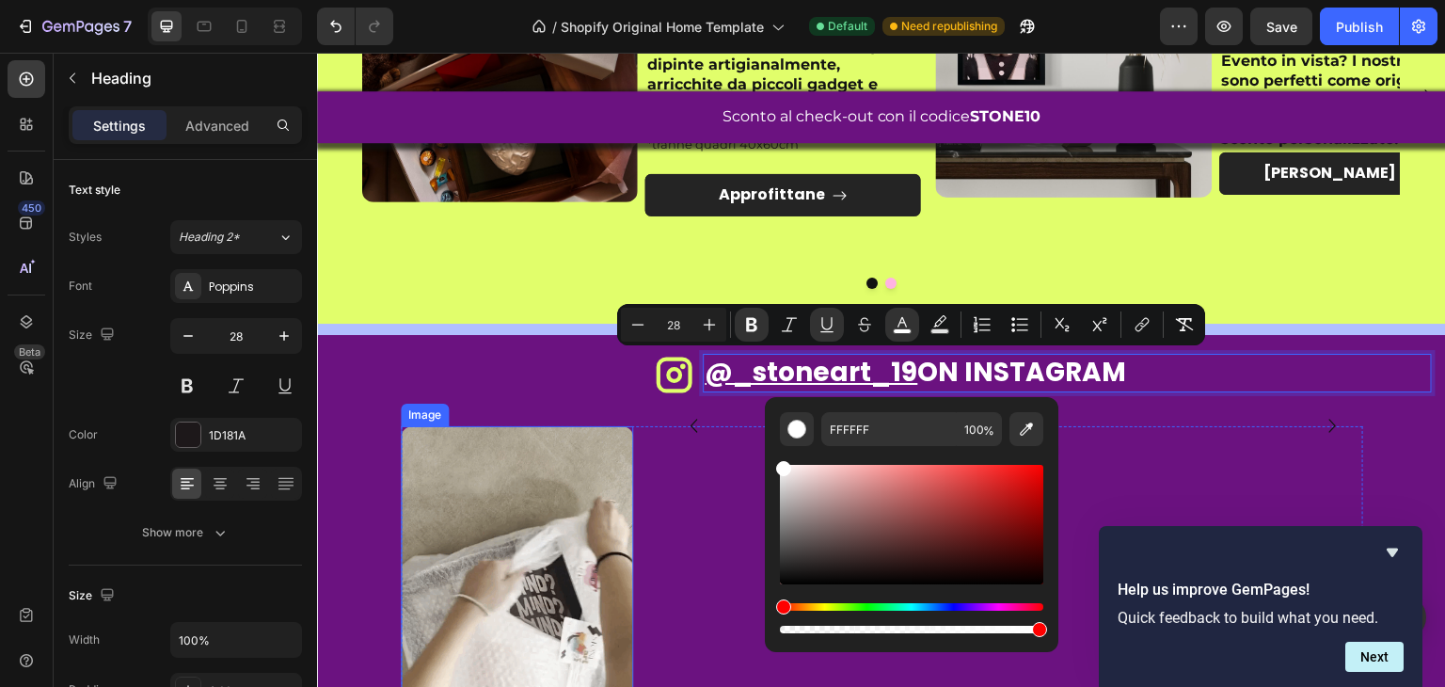
scroll to position [2224, 0]
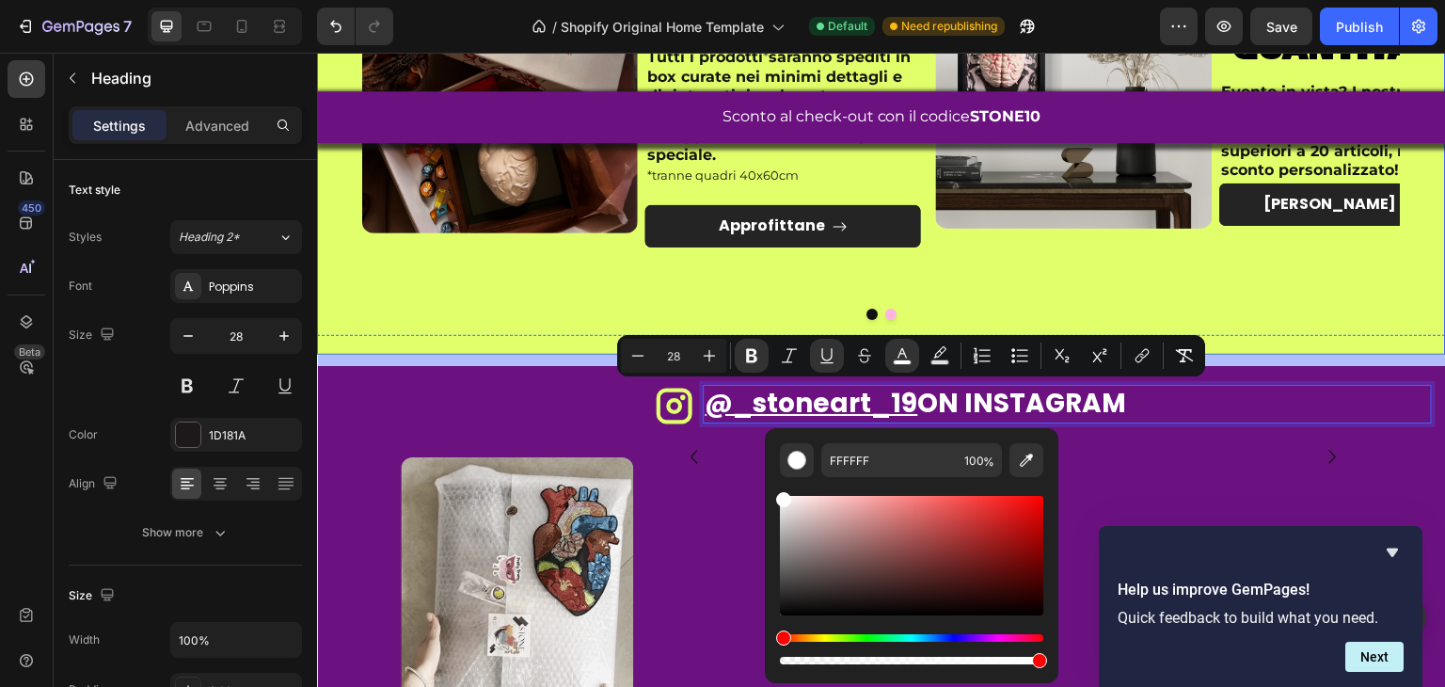
click at [473, 339] on div "⁠⁠⁠⁠⁠⁠⁠ occasioni speciali? Heading Image box e idee regalo Heading Tutti i pro…" at bounding box center [881, 72] width 1129 height 593
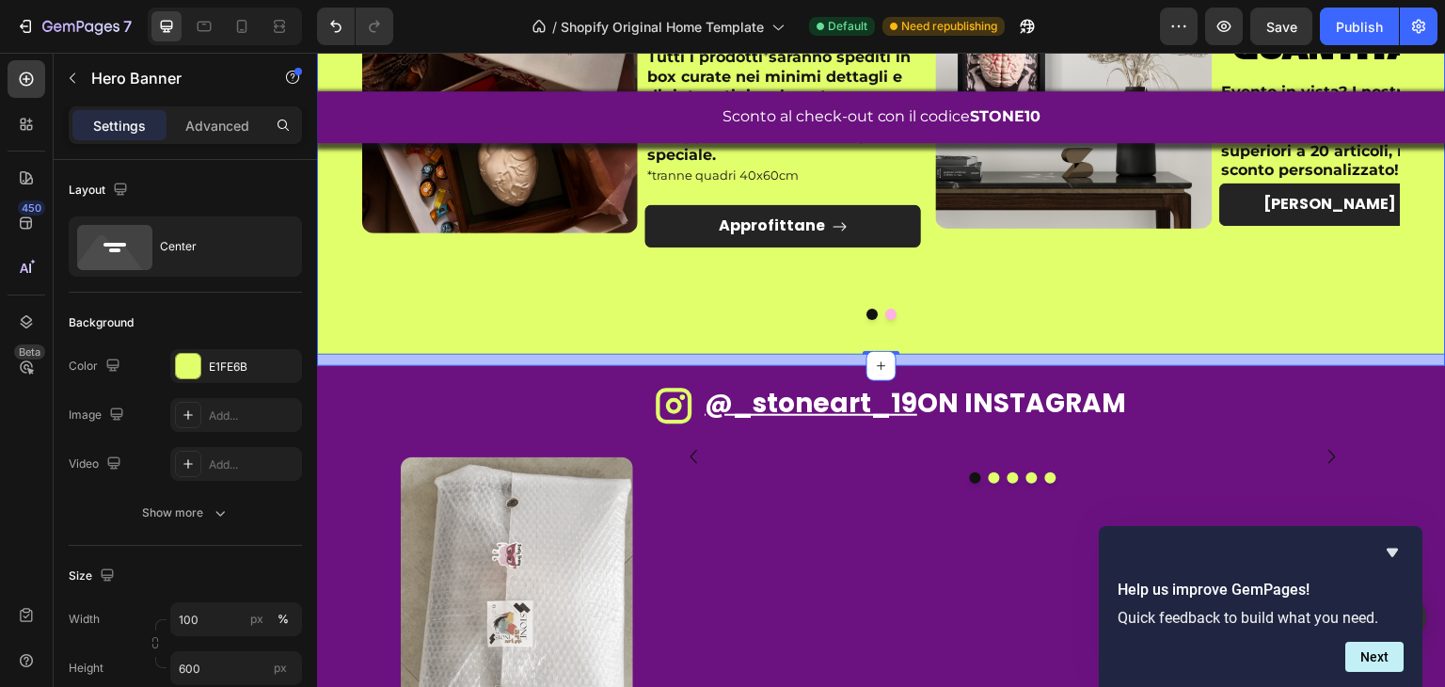
click at [474, 355] on div "⁠⁠⁠⁠⁠⁠⁠ occasioni speciali? Heading Image box e idee regalo Heading Tutti i pro…" at bounding box center [881, 78] width 1129 height 576
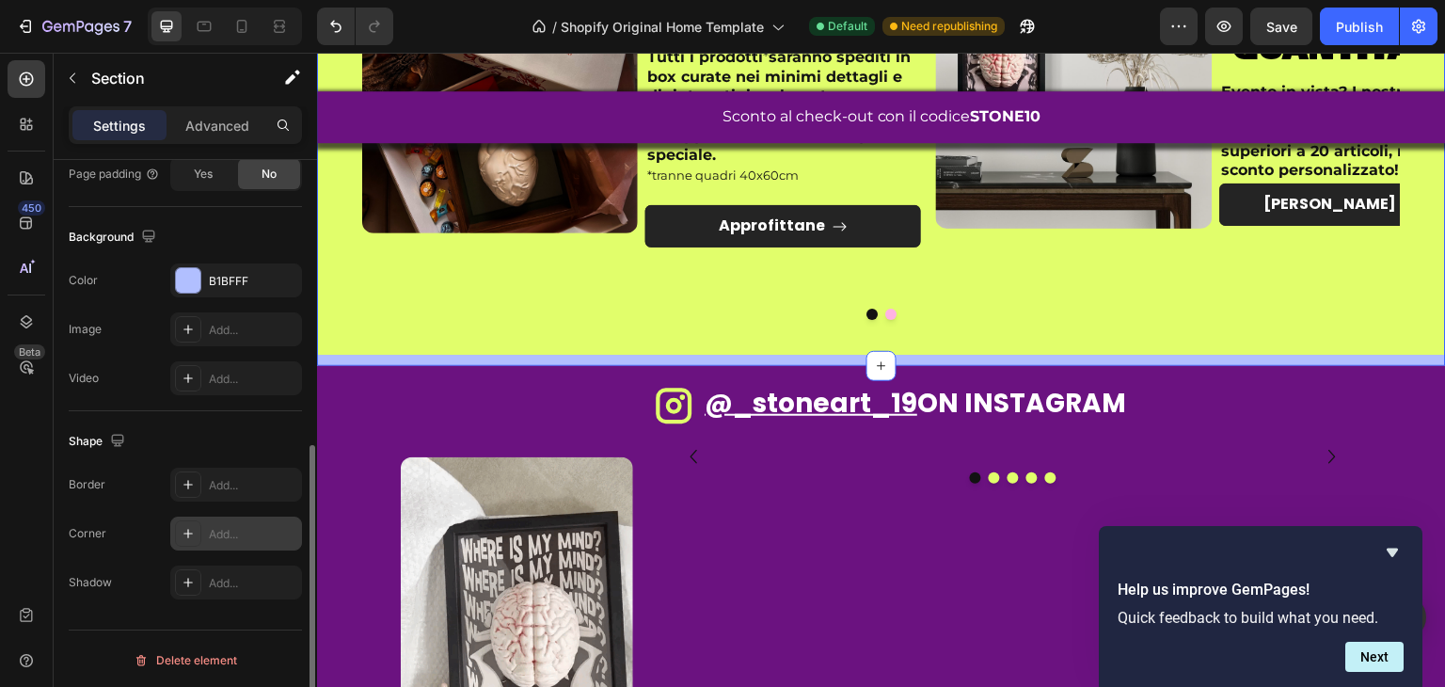
scroll to position [566, 0]
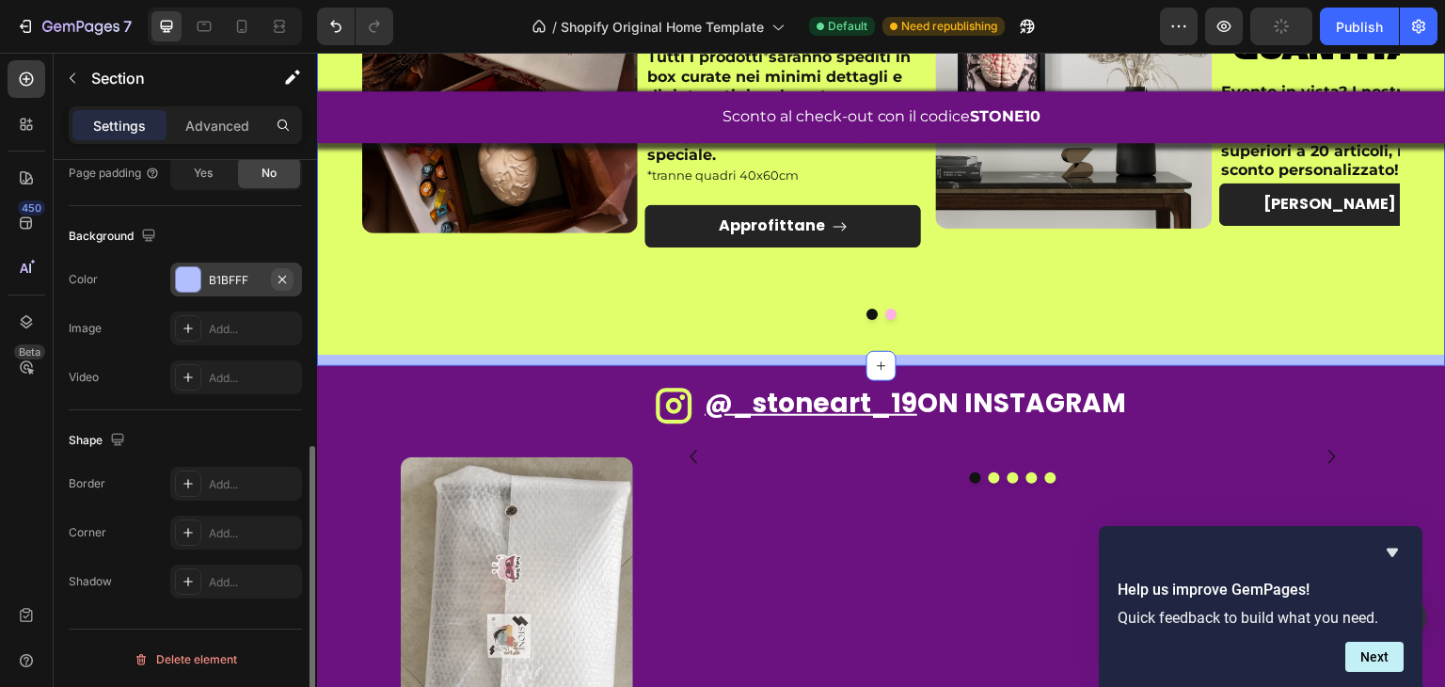
click at [282, 273] on icon "button" at bounding box center [282, 279] width 15 height 15
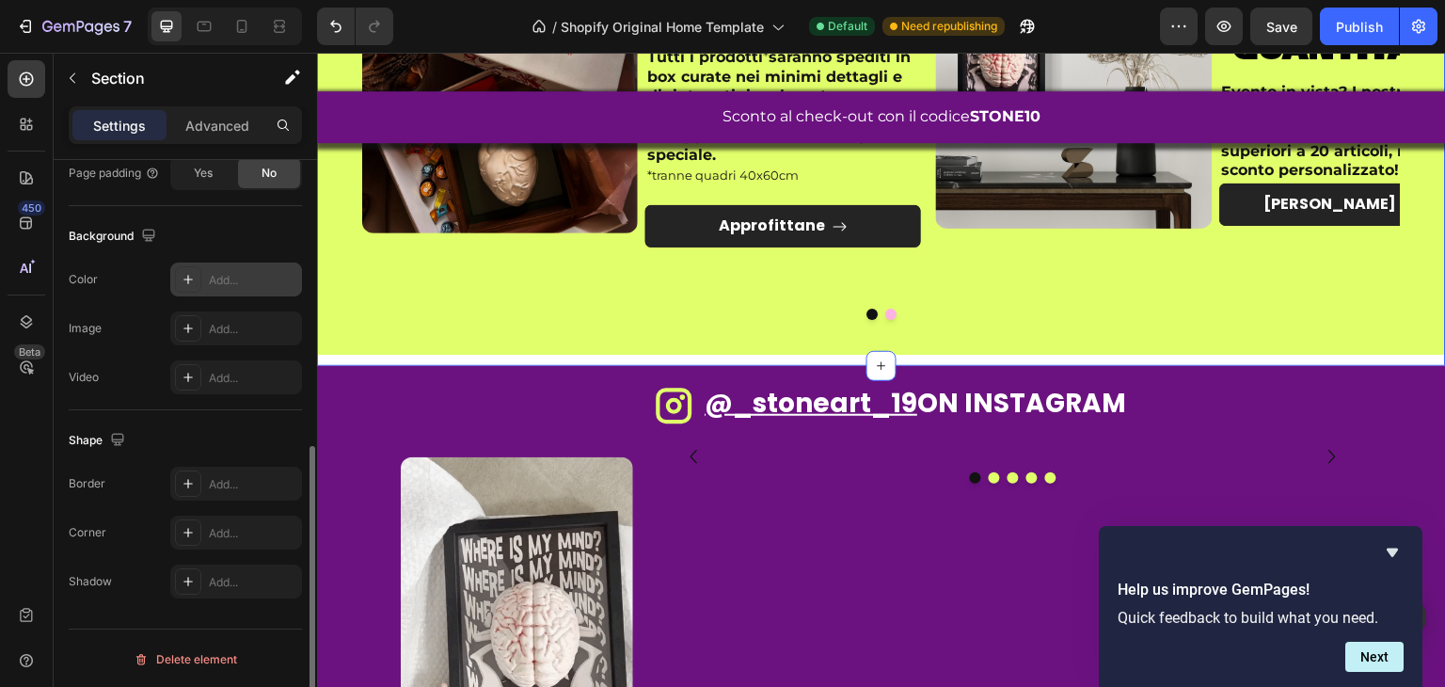
click at [190, 285] on div at bounding box center [188, 279] width 26 height 26
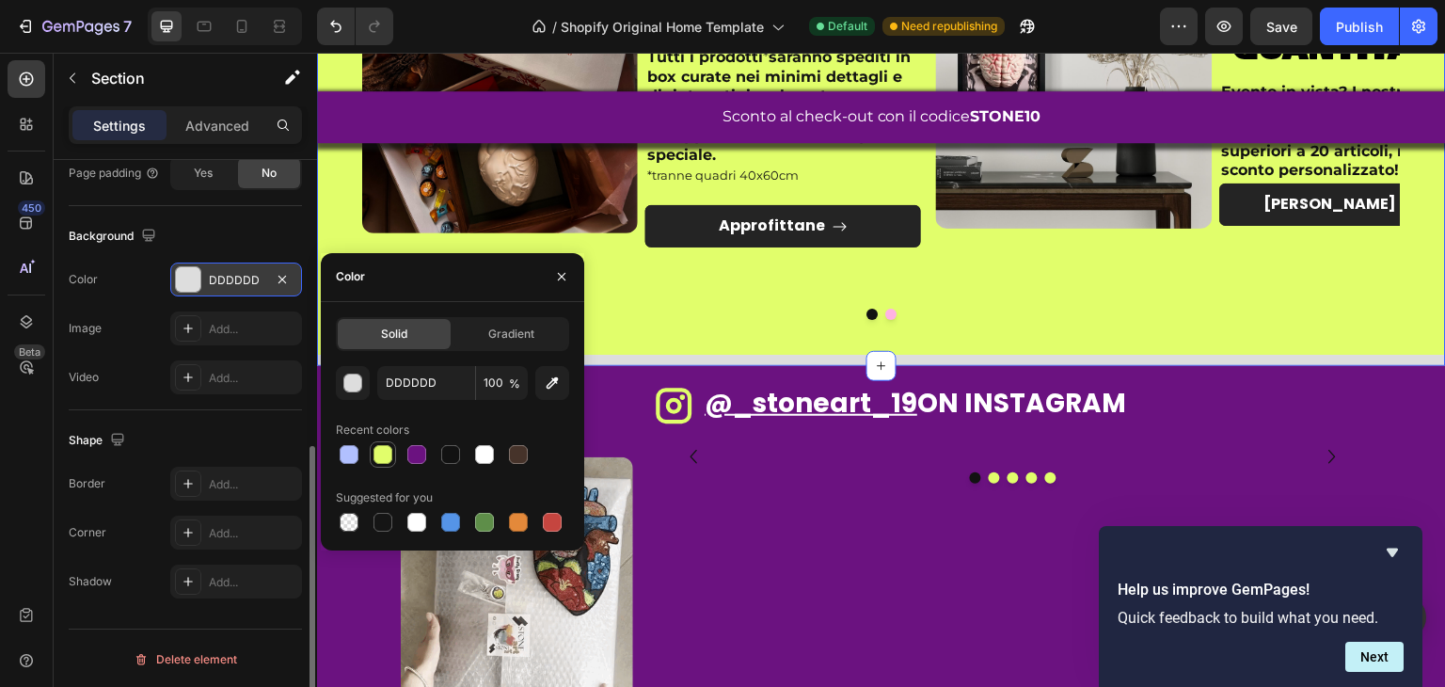
click at [380, 456] on div at bounding box center [383, 454] width 19 height 19
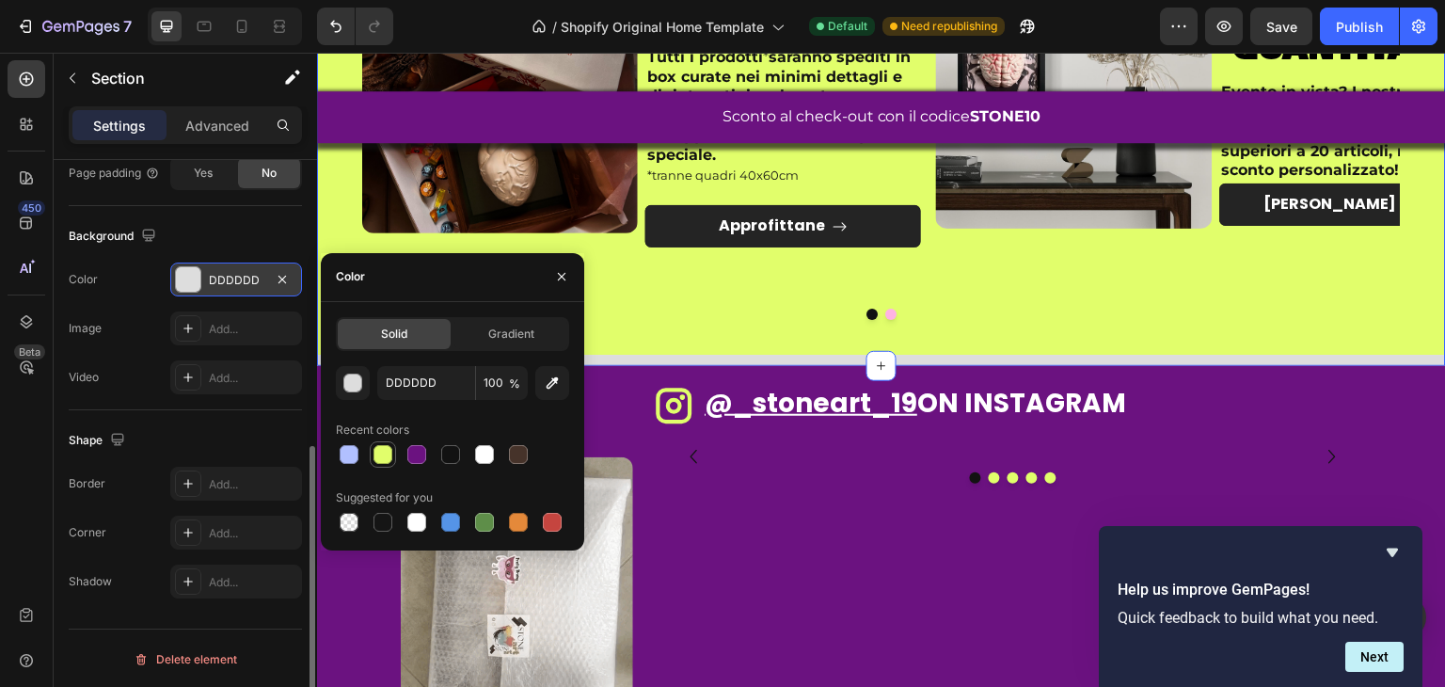
type input "E1FE6B"
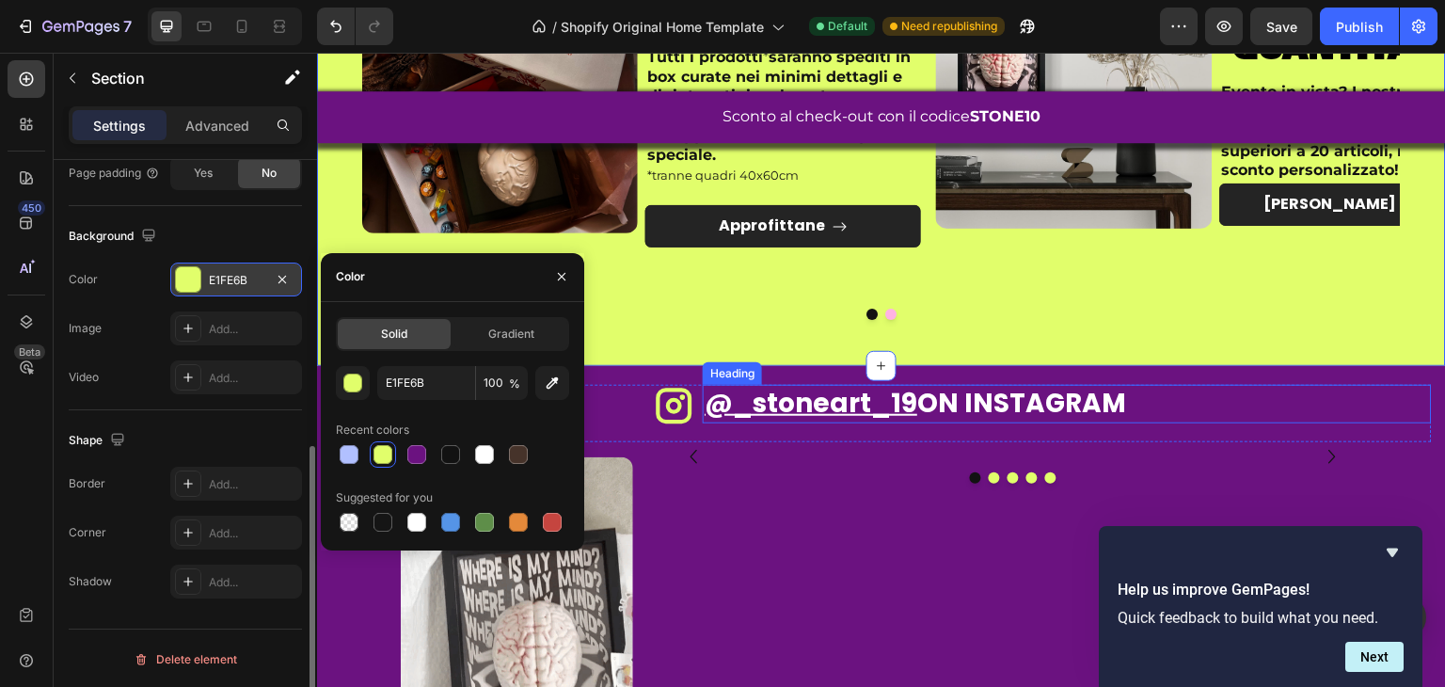
click at [752, 334] on div "⁠⁠⁠⁠⁠⁠⁠ occasioni speciali? Heading Image box e idee regalo Heading Tutti i pro…" at bounding box center [881, 72] width 1129 height 593
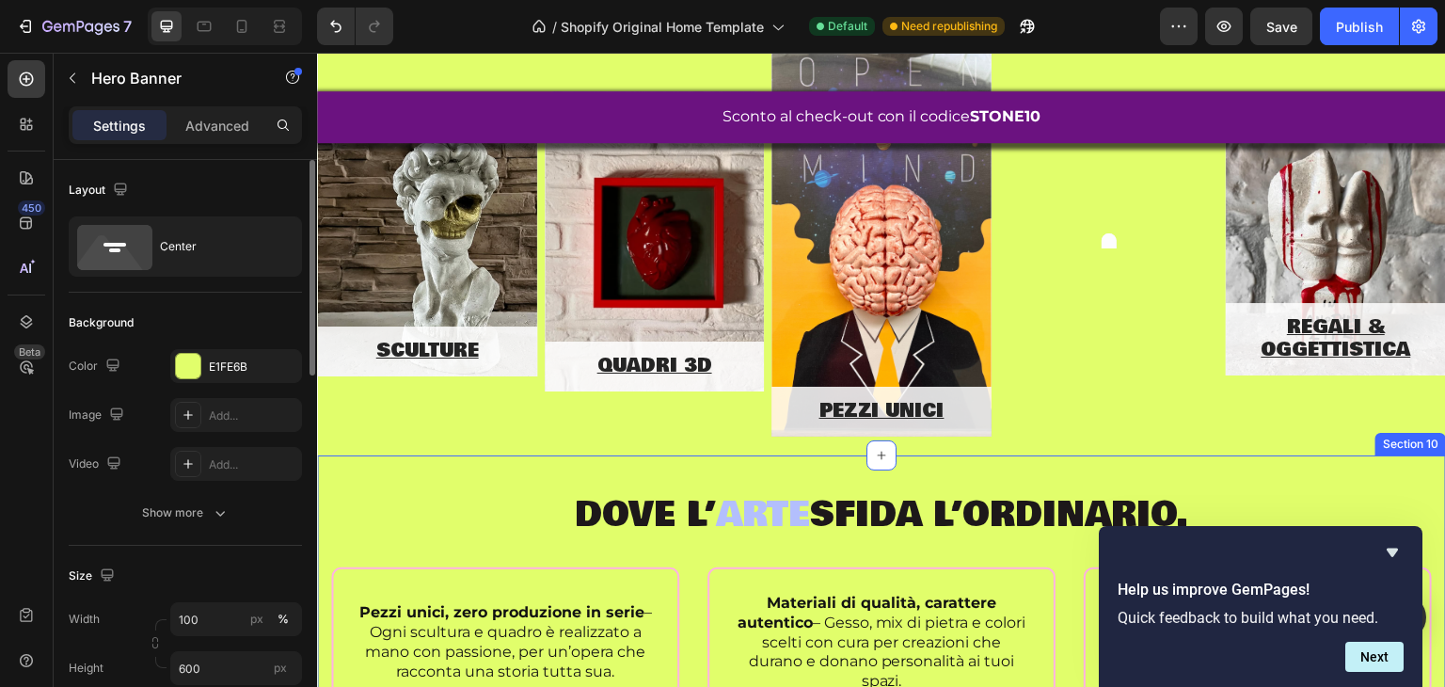
scroll to position [1355, 0]
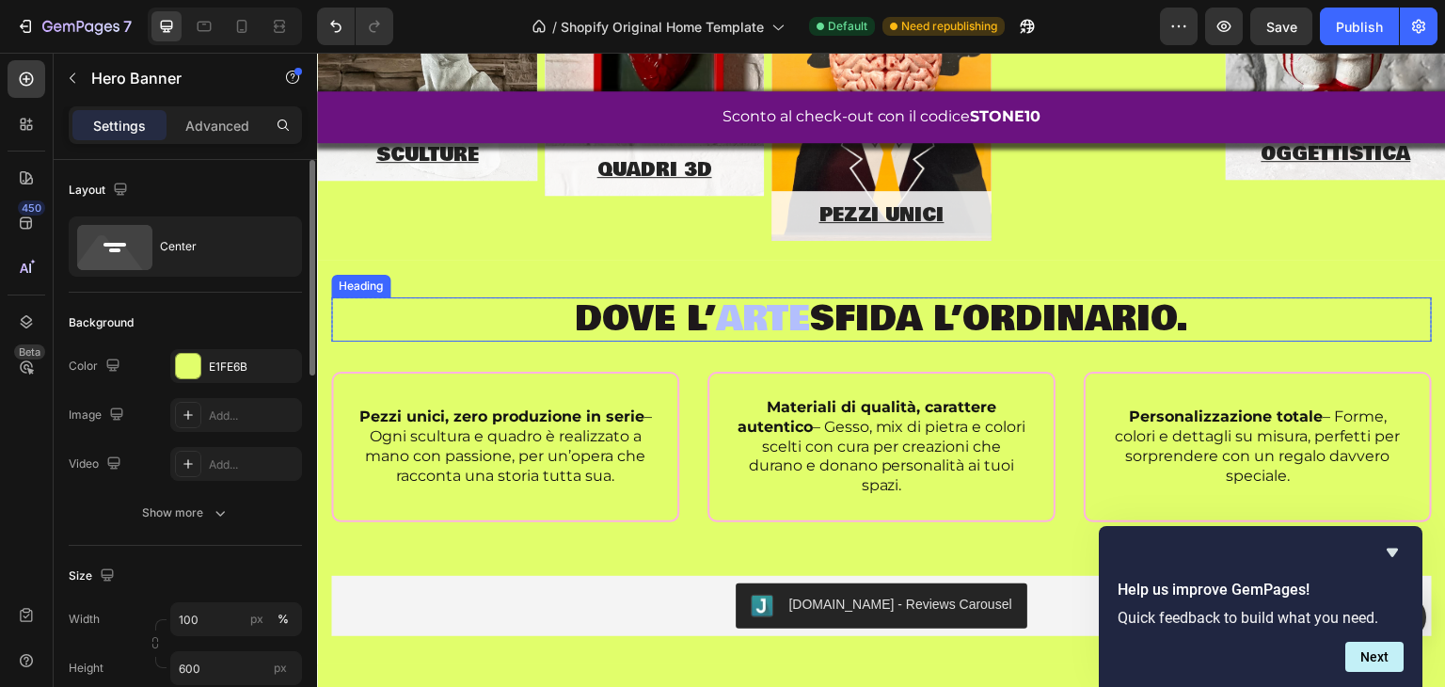
click at [750, 314] on span "arte" at bounding box center [763, 319] width 94 height 52
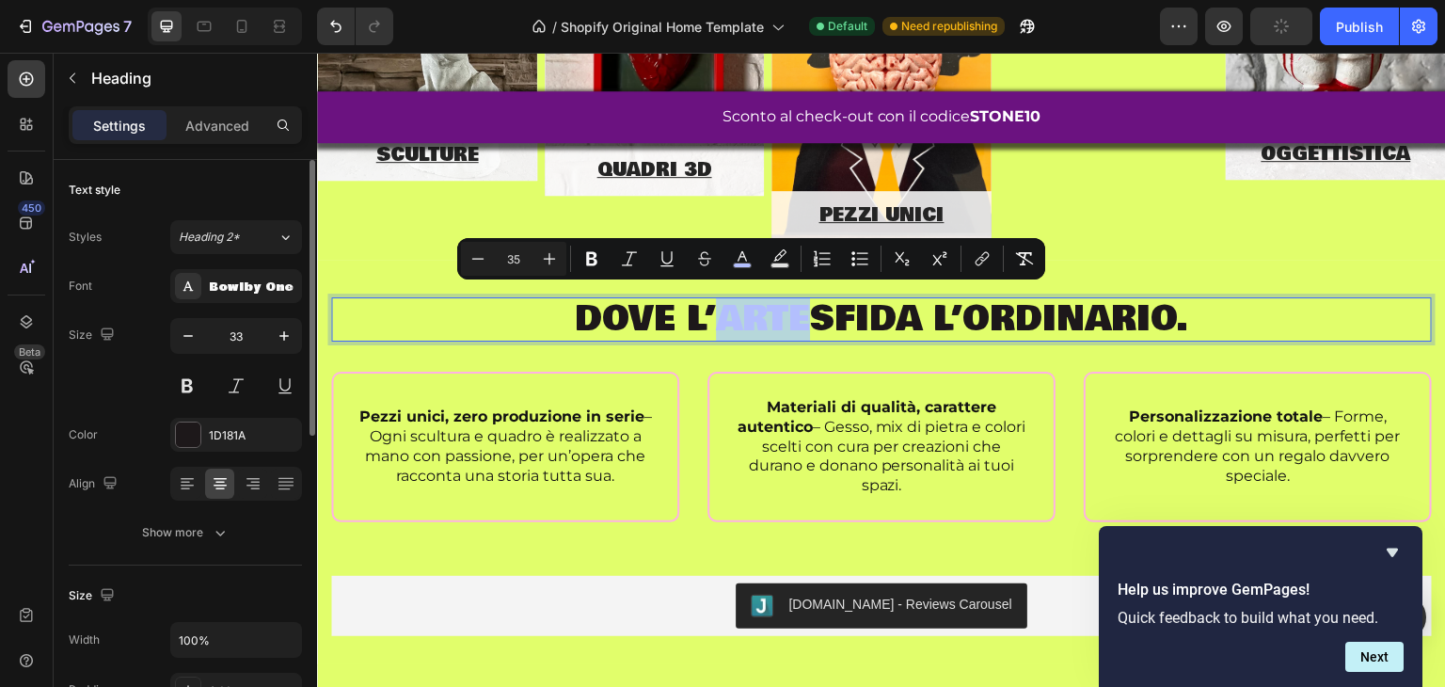
drag, startPoint x: 716, startPoint y: 318, endPoint x: 802, endPoint y: 299, distance: 87.7
click at [802, 299] on p "Dove l’ arte sfida l’ordinario." at bounding box center [881, 319] width 1097 height 40
click at [746, 264] on rect "Editor contextual toolbar" at bounding box center [743, 266] width 18 height 5
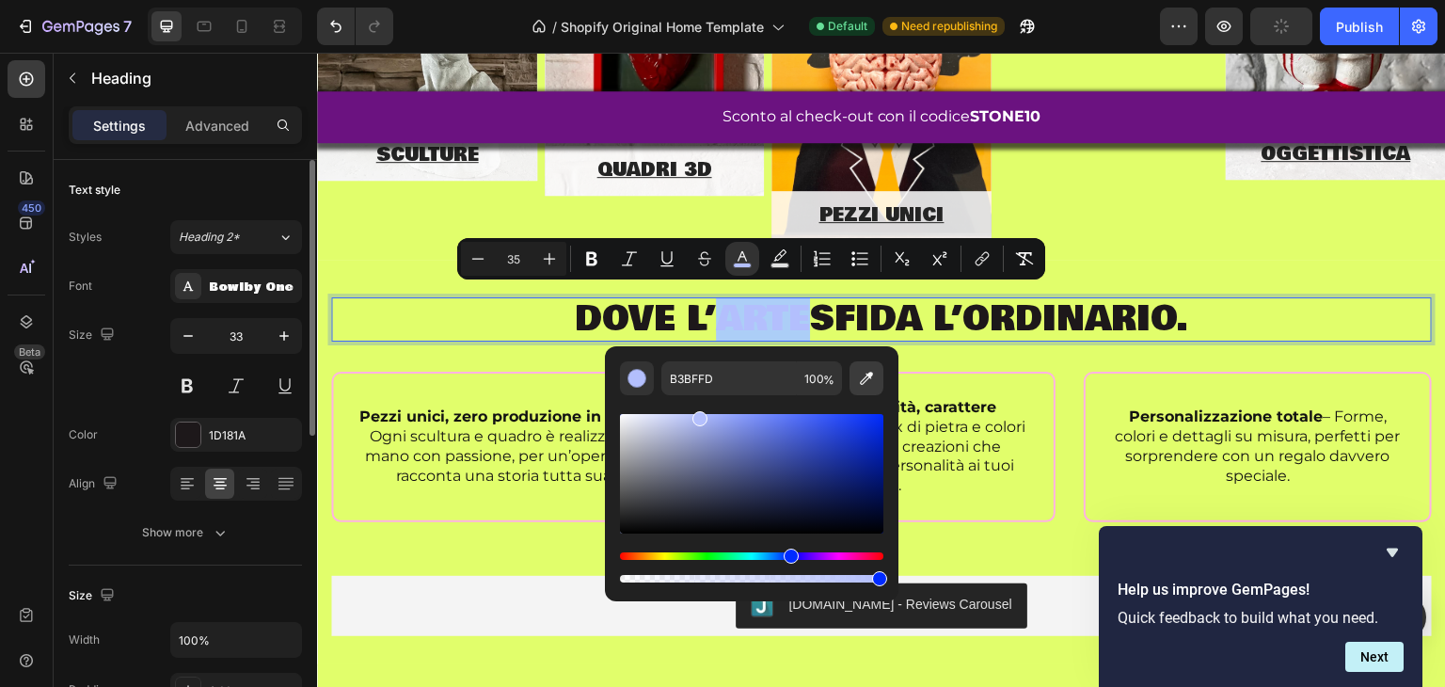
click at [860, 377] on icon "Editor contextual toolbar" at bounding box center [866, 378] width 19 height 19
type input "6B1280"
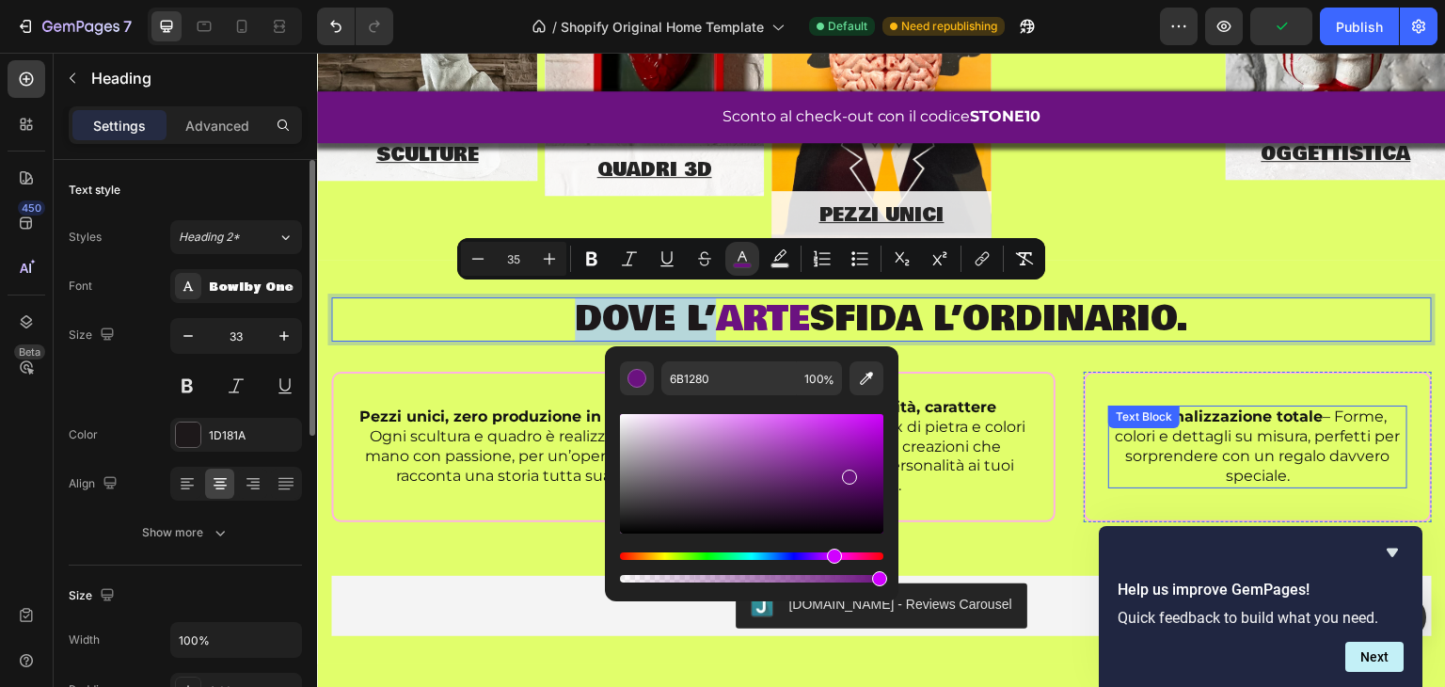
click at [1125, 422] on div "Text Block" at bounding box center [1145, 417] width 72 height 23
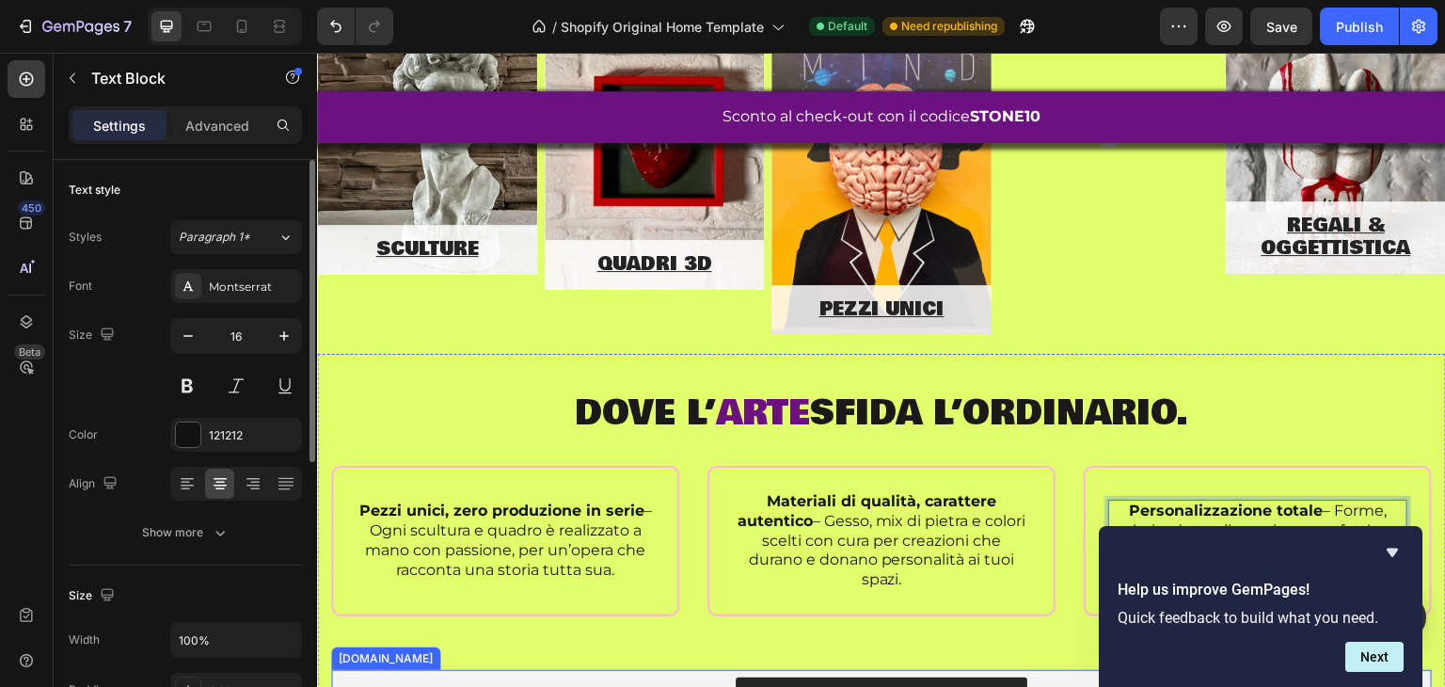
scroll to position [1637, 0]
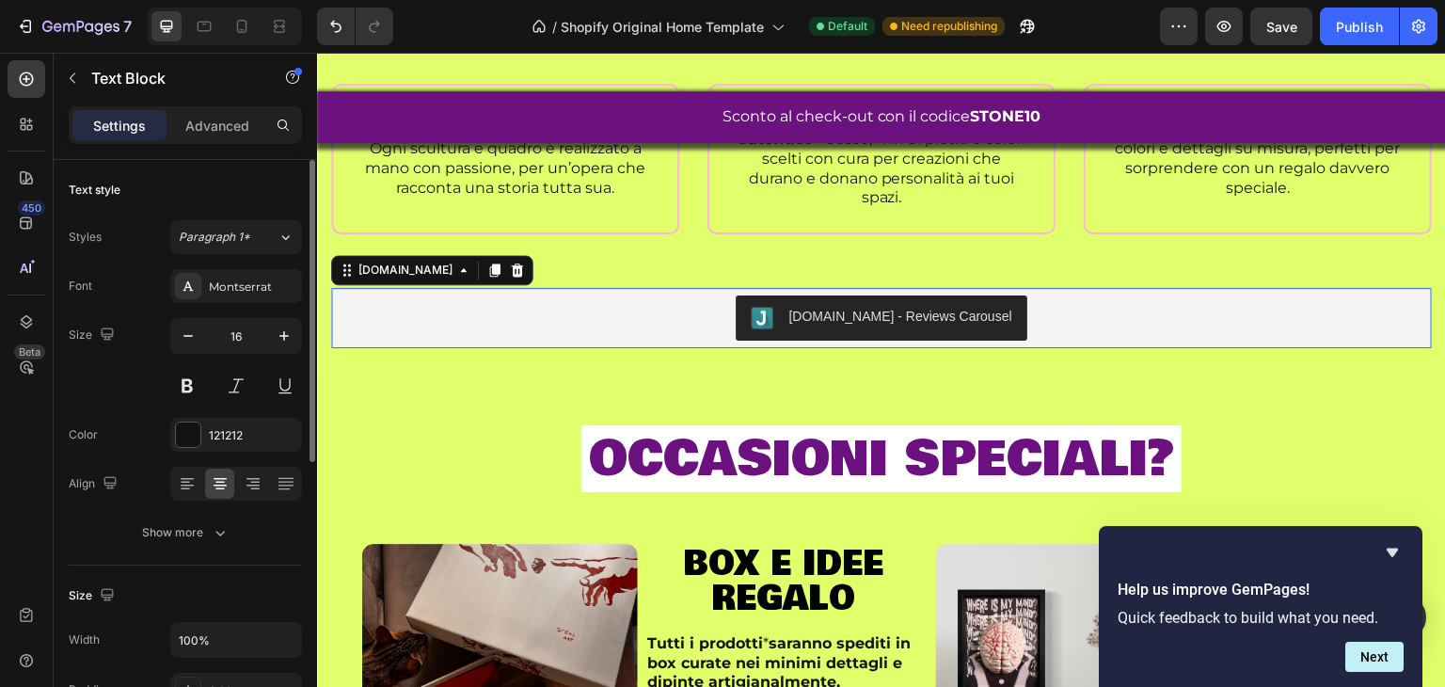
click at [512, 329] on div "[DOMAIN_NAME] - Reviews Carousel" at bounding box center [882, 317] width 1086 height 45
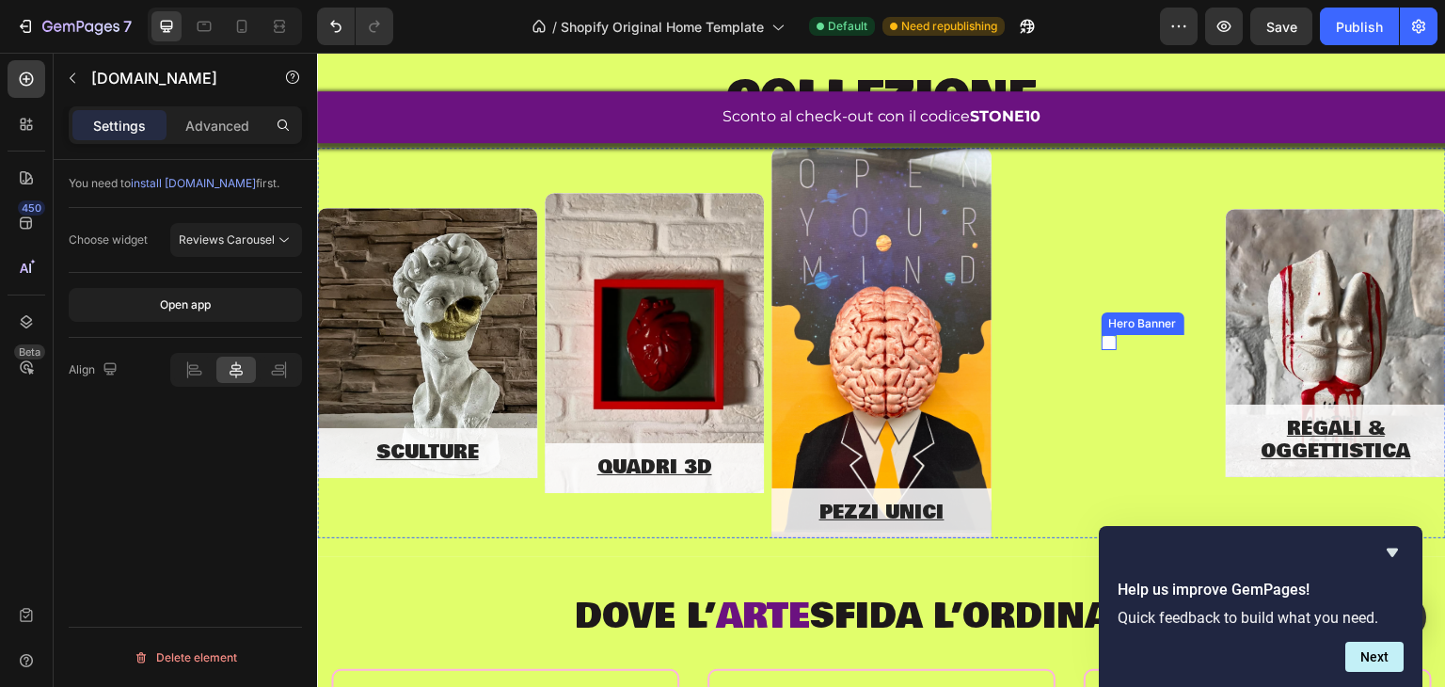
scroll to position [1073, 0]
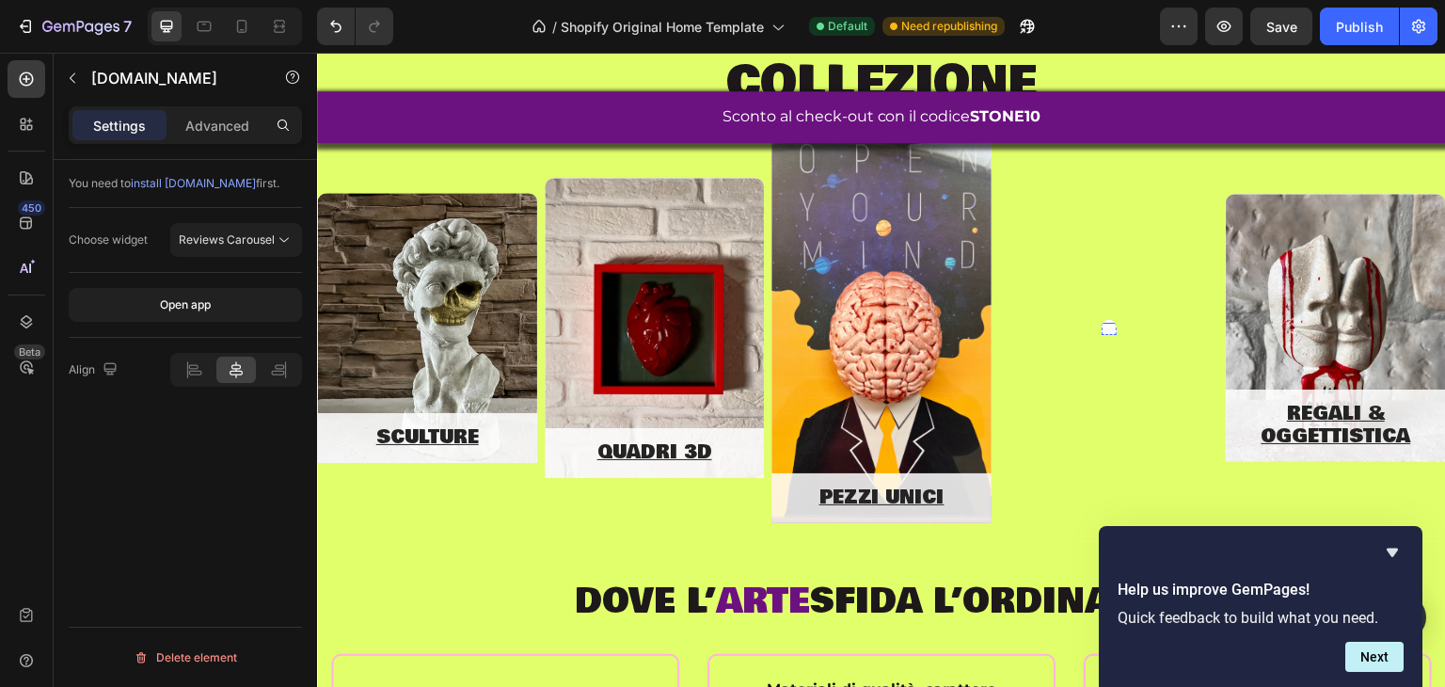
click at [1104, 325] on u "OSPITI D'ARTE" at bounding box center [1111, 182] width 15 height 284
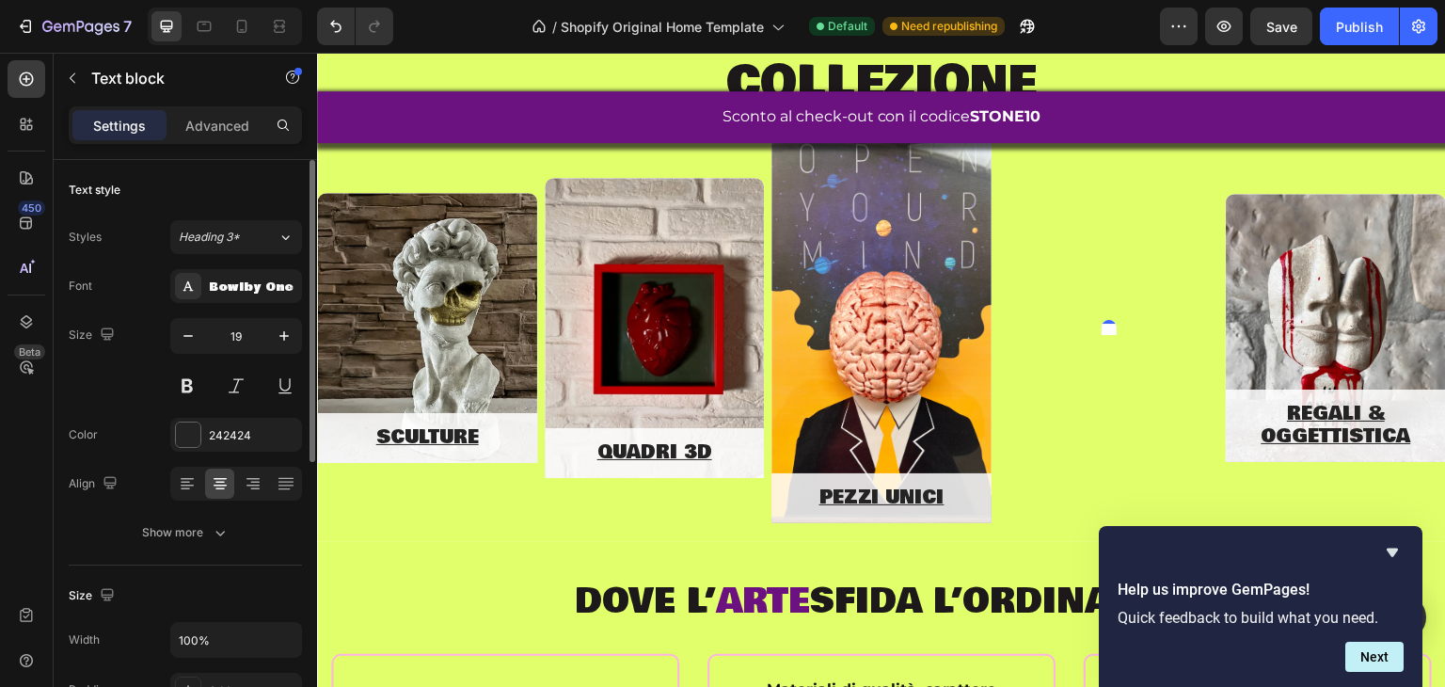
click at [1107, 324] on div at bounding box center [1109, 321] width 15 height 6
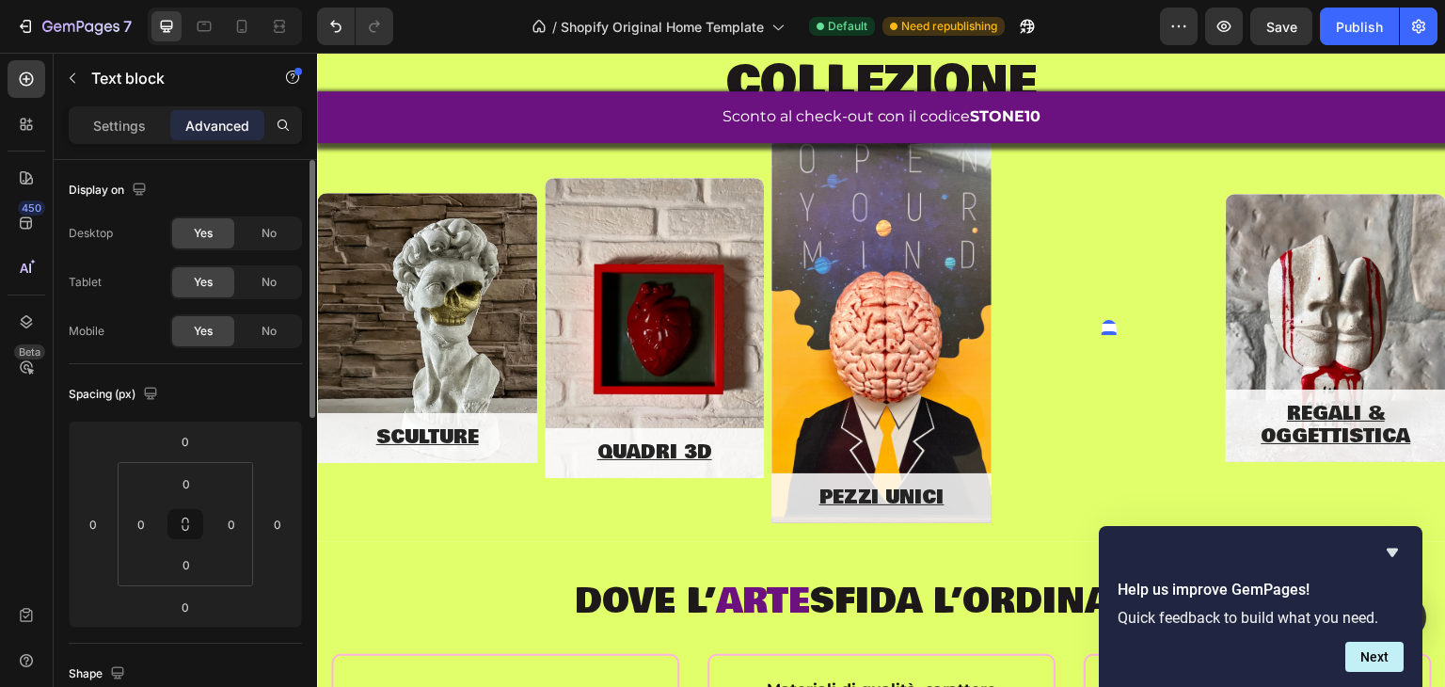
click at [1117, 325] on u "OSPITI D'ARTE" at bounding box center [1111, 182] width 15 height 284
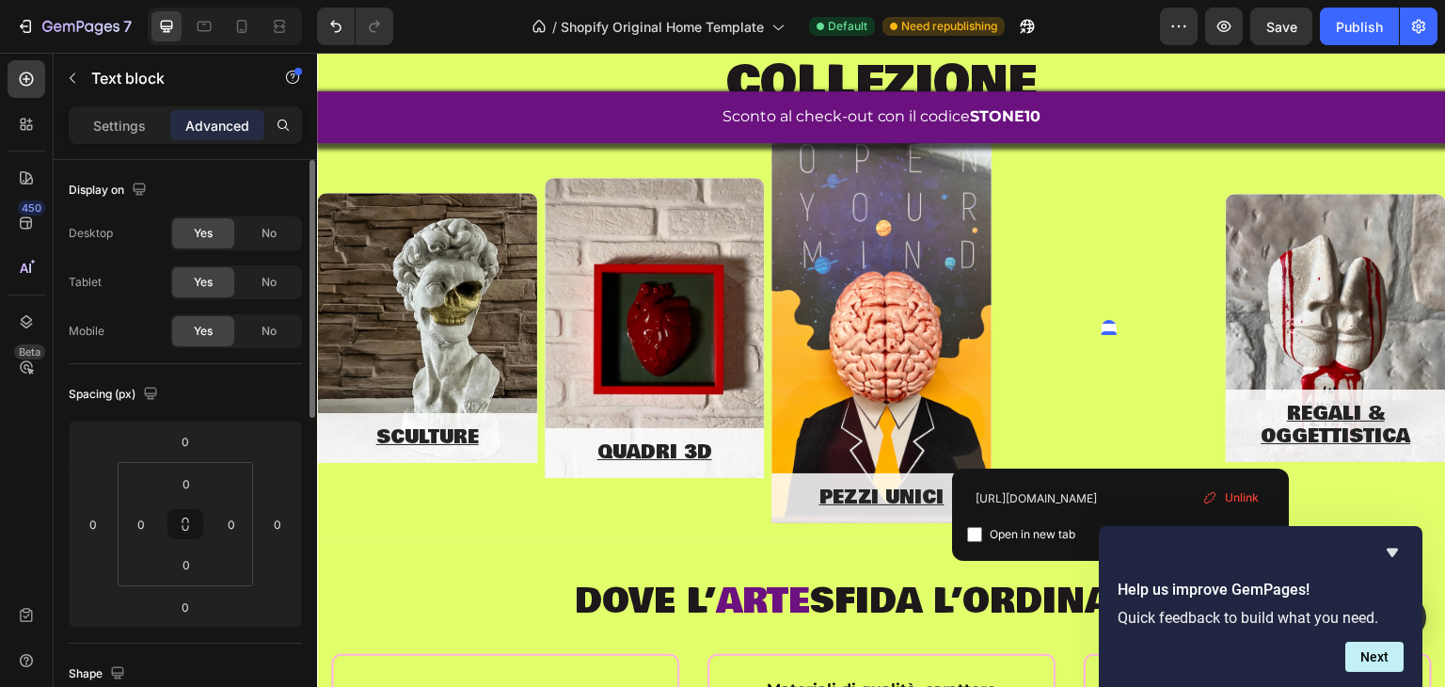
click at [1117, 325] on u "OSPITI D'ARTE" at bounding box center [1111, 182] width 15 height 284
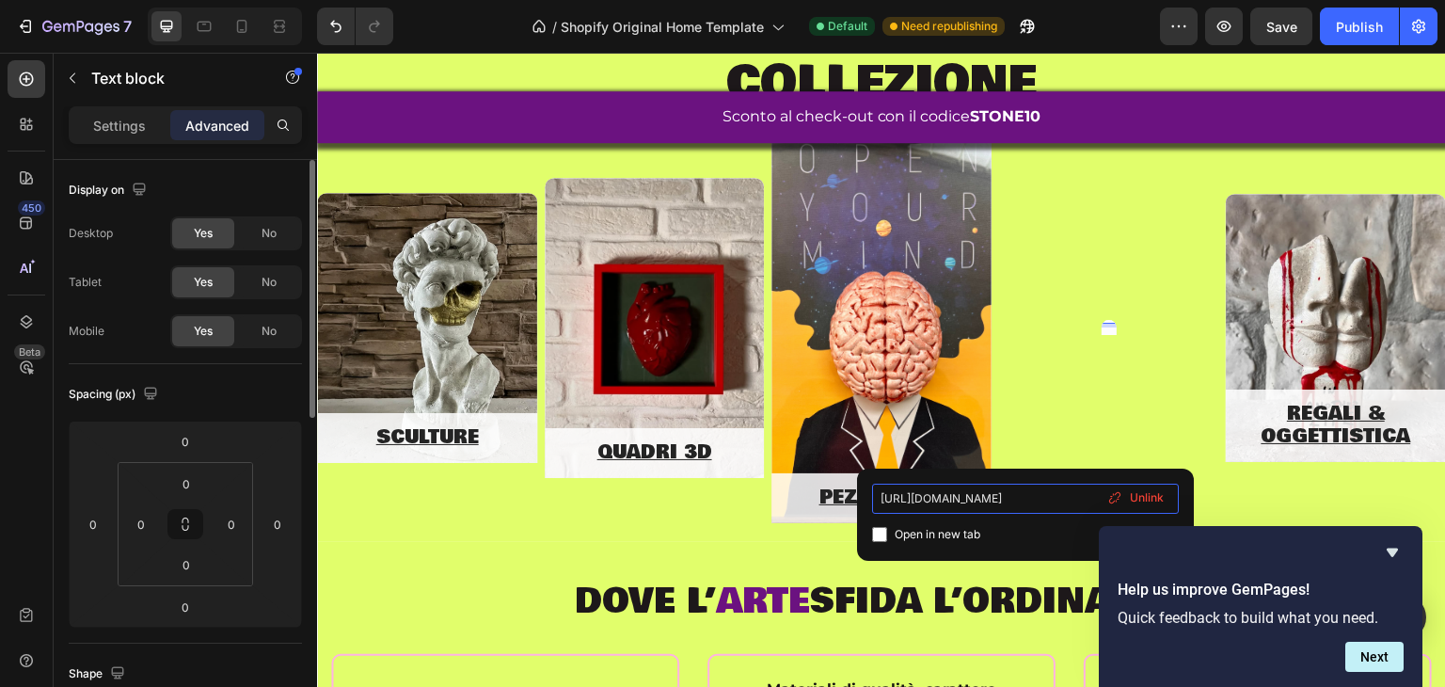
click at [980, 491] on input "[URL][DOMAIN_NAME]" at bounding box center [1025, 499] width 307 height 30
paste input "heart-mind-in-trip"
type input "[URL][DOMAIN_NAME]"
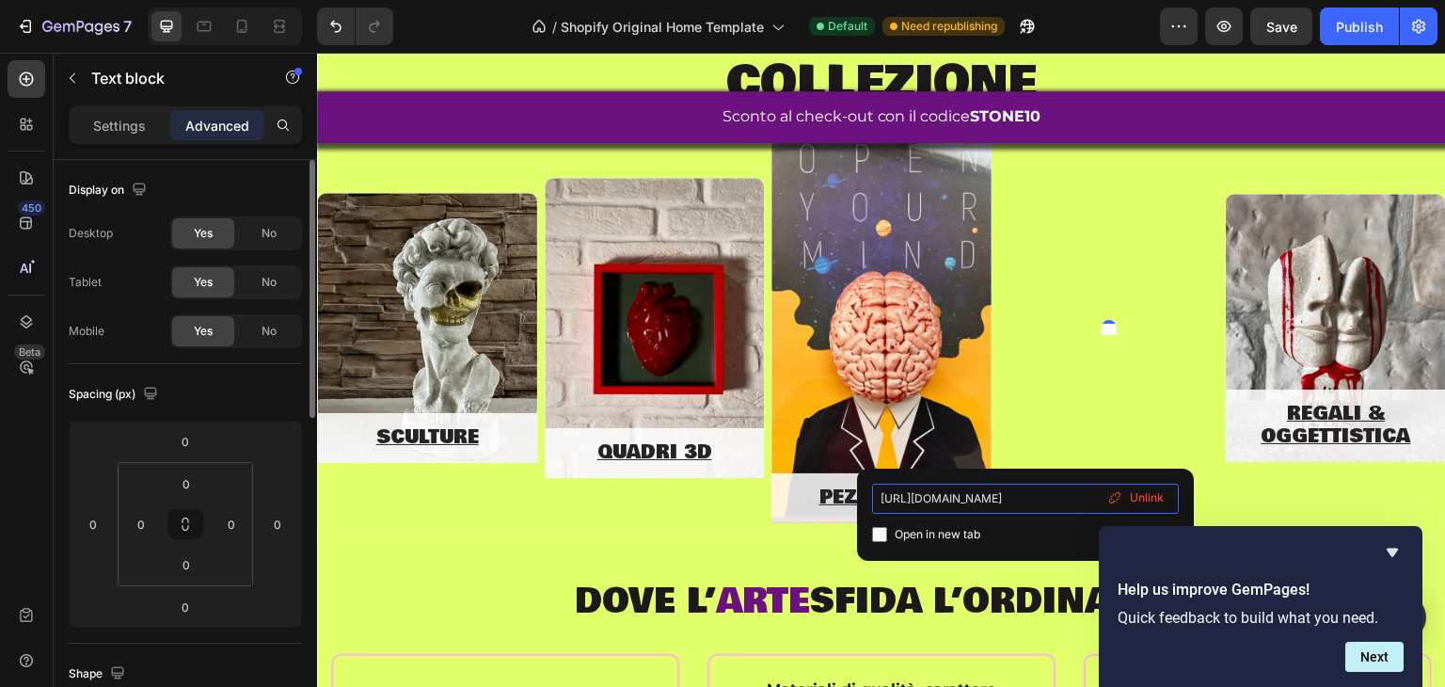
scroll to position [0, 71]
click at [1102, 335] on div "Overlay" at bounding box center [1109, 327] width 15 height 15
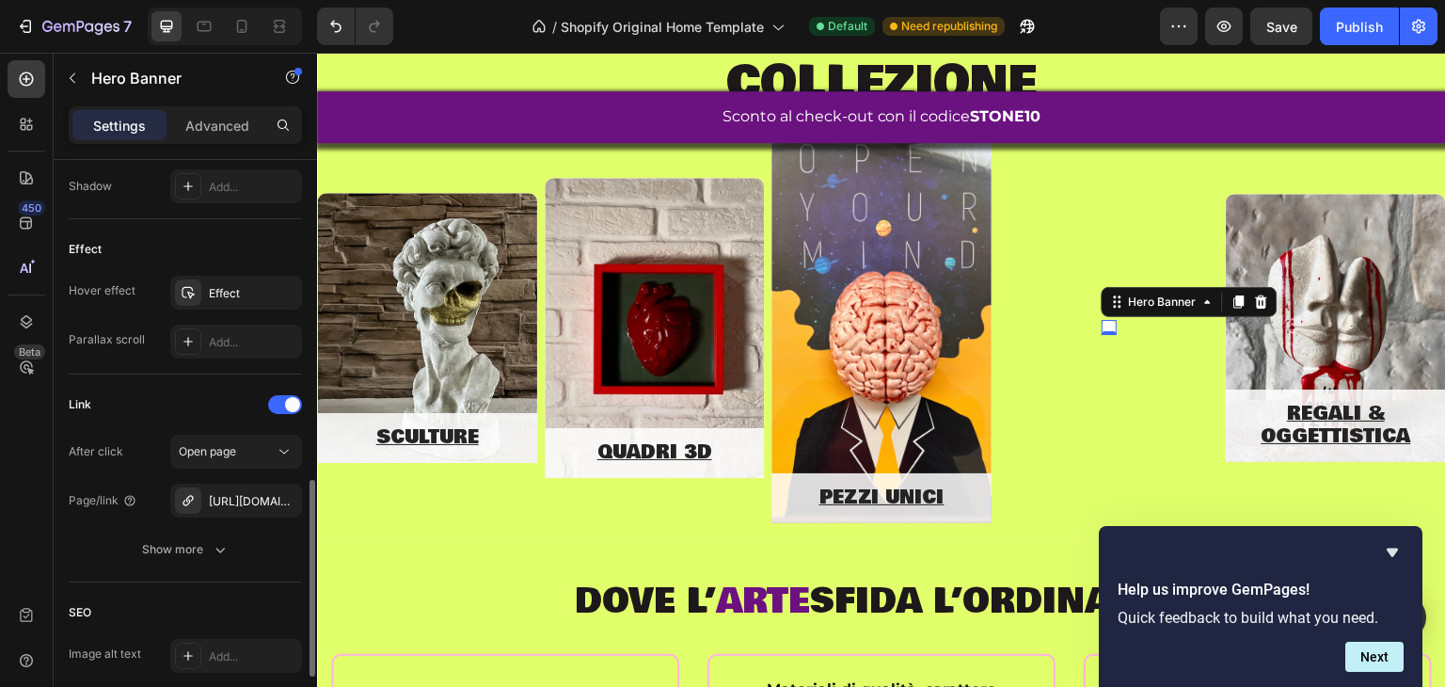
scroll to position [1035, 0]
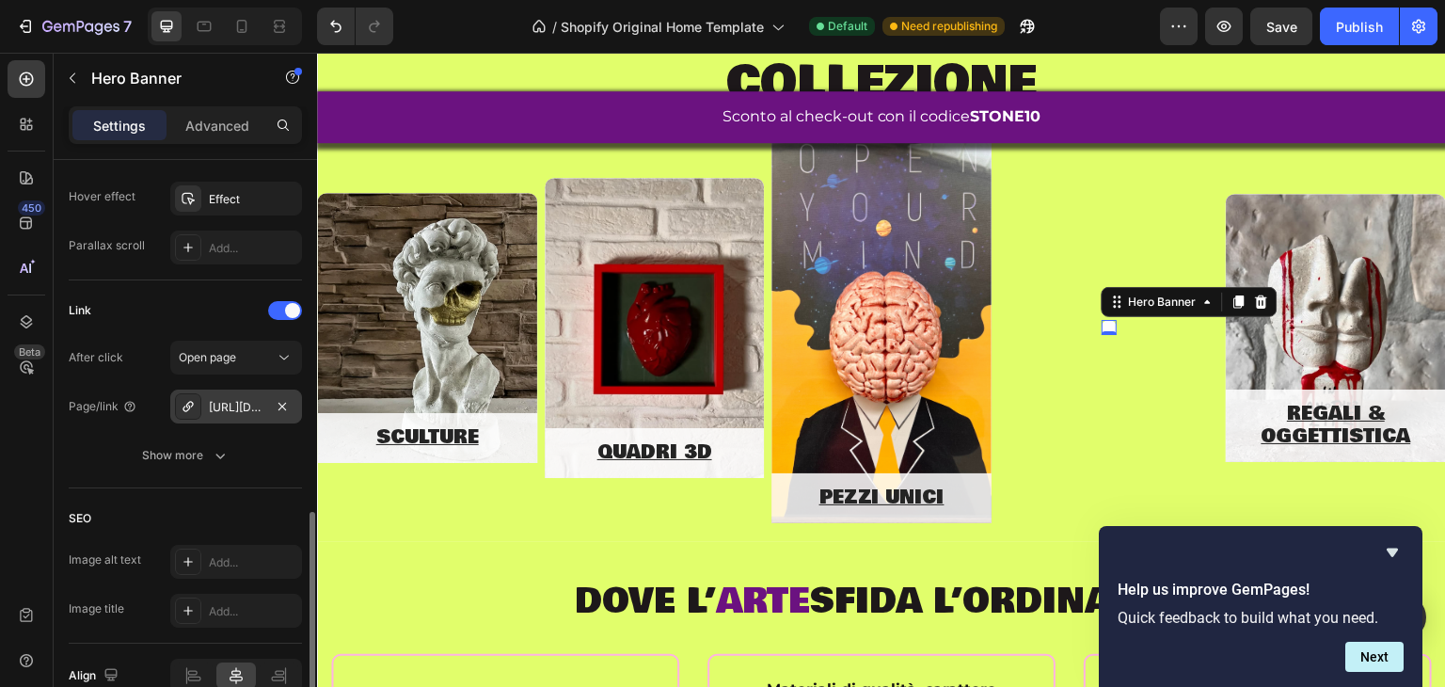
click at [224, 407] on div "[URL][DOMAIN_NAME]" at bounding box center [236, 407] width 55 height 17
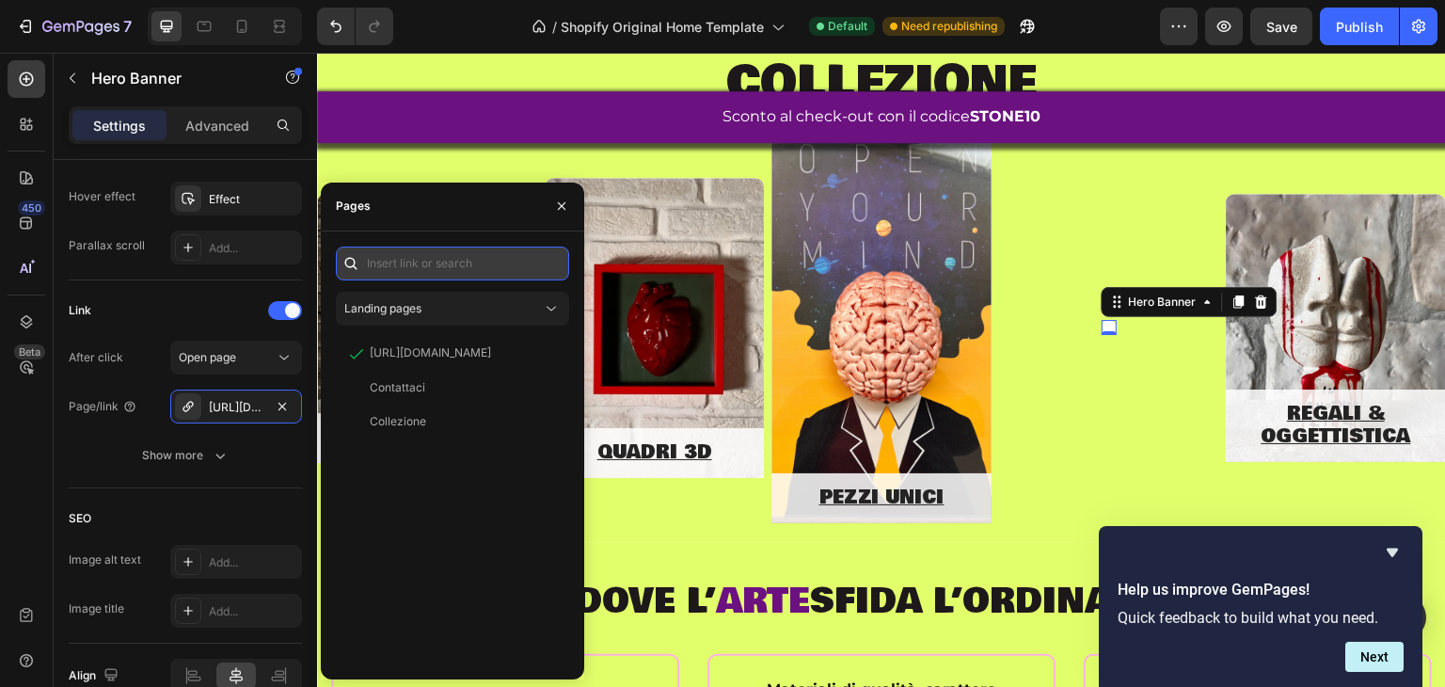
click at [418, 267] on input "text" at bounding box center [452, 264] width 233 height 34
paste input "[URL][DOMAIN_NAME]"
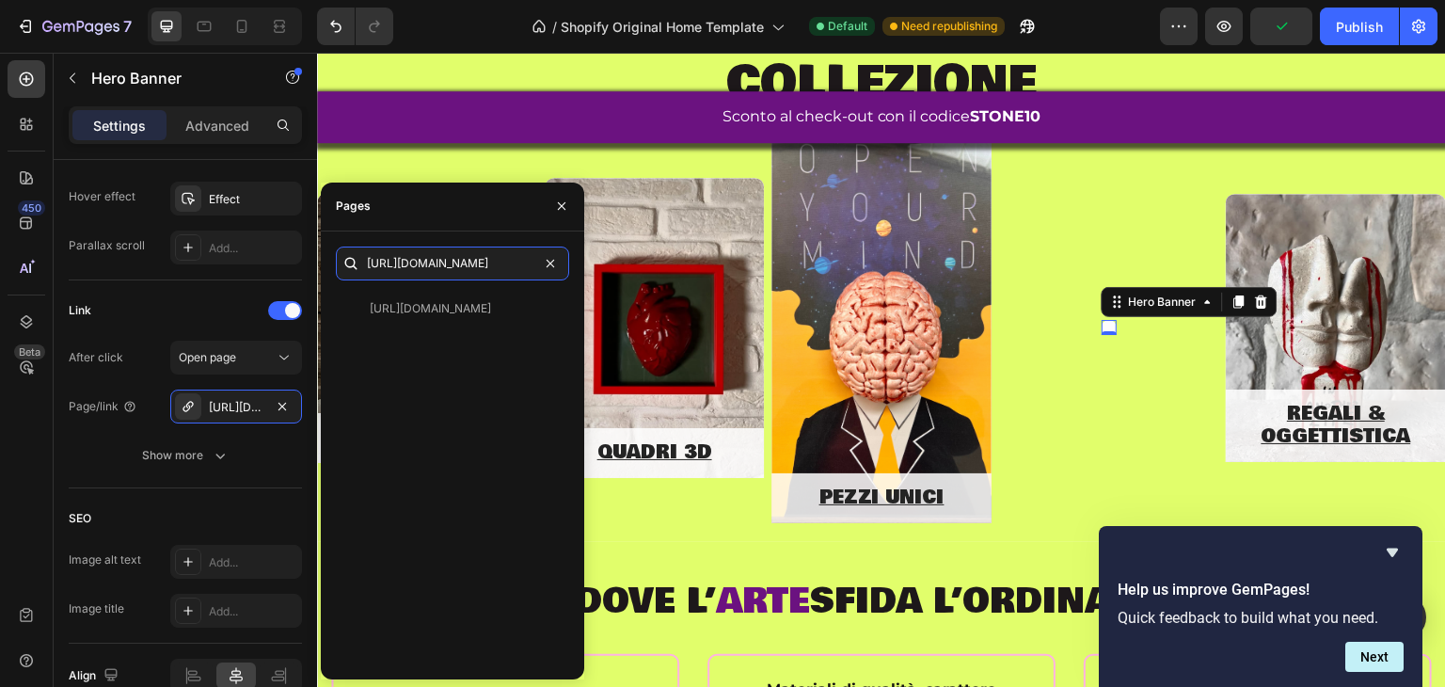
type input "[URL][DOMAIN_NAME]"
click at [446, 283] on div "[URL][DOMAIN_NAME] [URL][DOMAIN_NAME] View" at bounding box center [452, 456] width 233 height 418
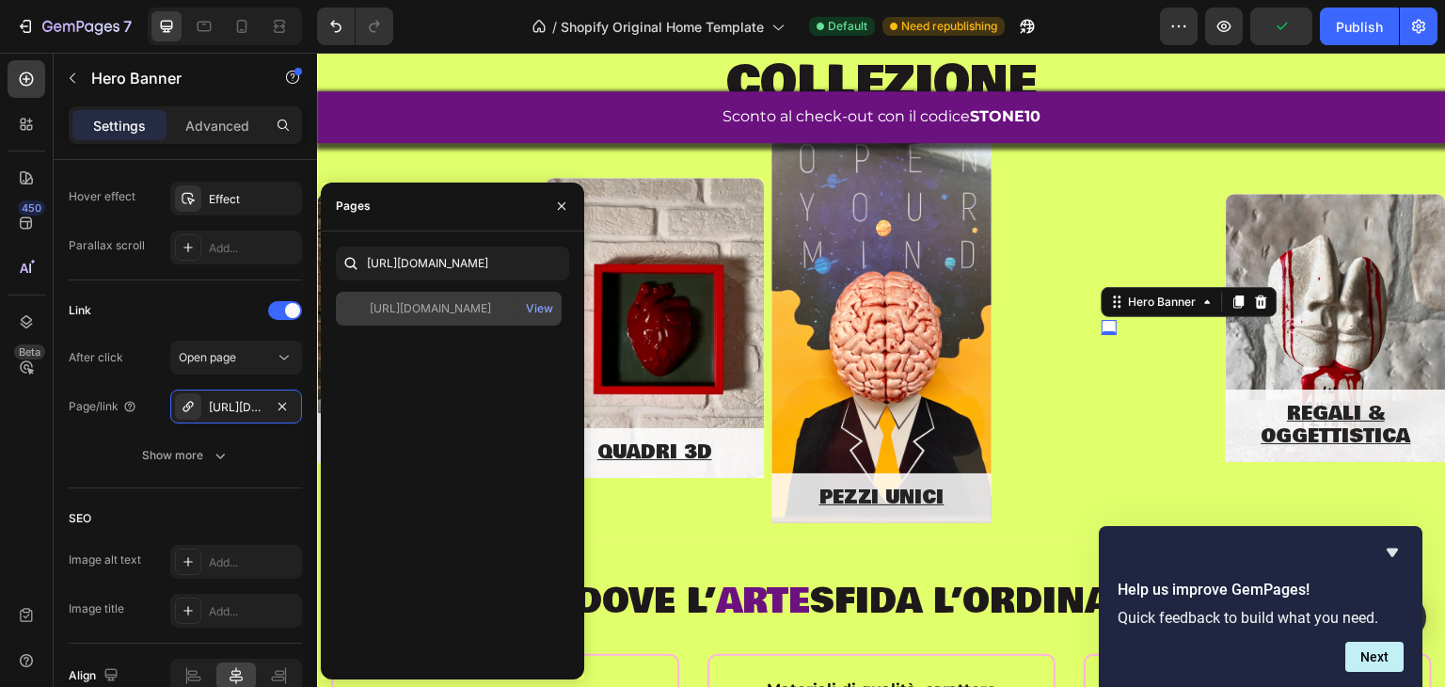
click at [447, 296] on div "[URL][DOMAIN_NAME] View" at bounding box center [449, 309] width 226 height 34
click at [1102, 335] on div "Overlay" at bounding box center [1109, 327] width 15 height 15
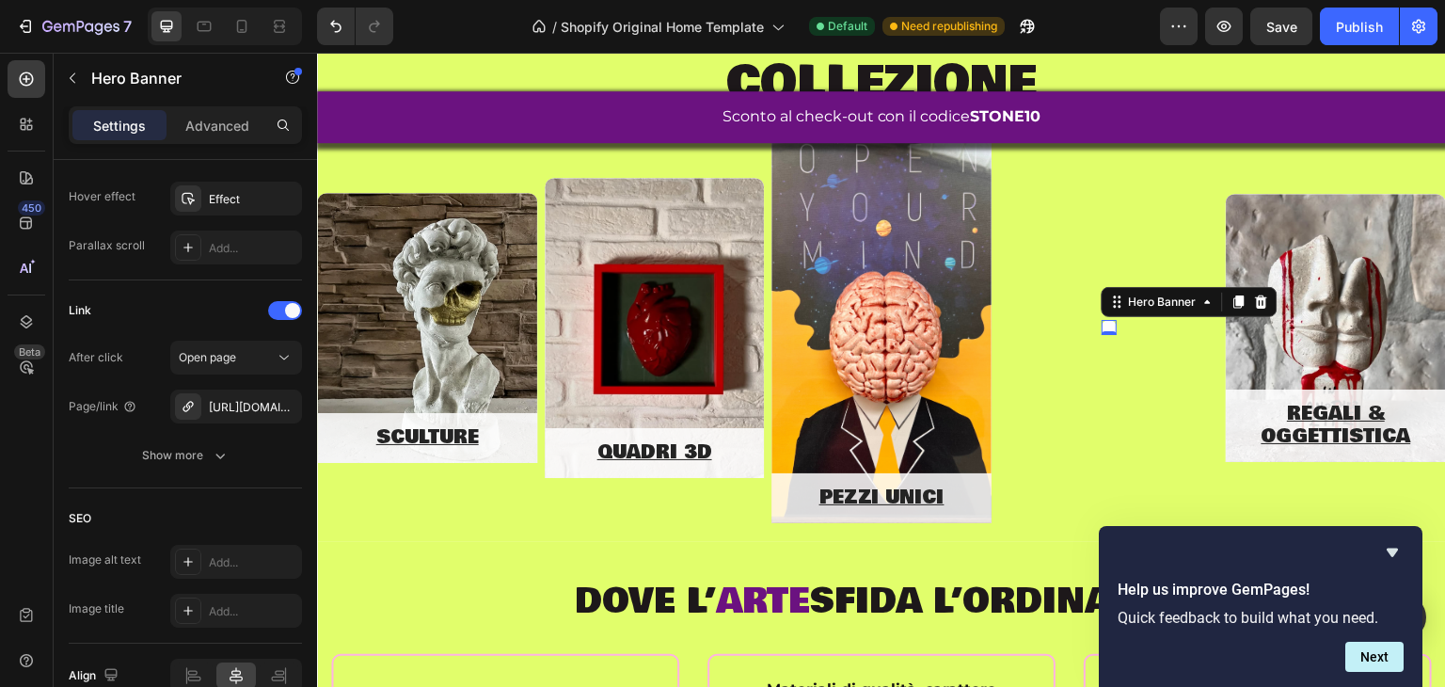
click at [1102, 335] on div "Overlay" at bounding box center [1109, 327] width 15 height 15
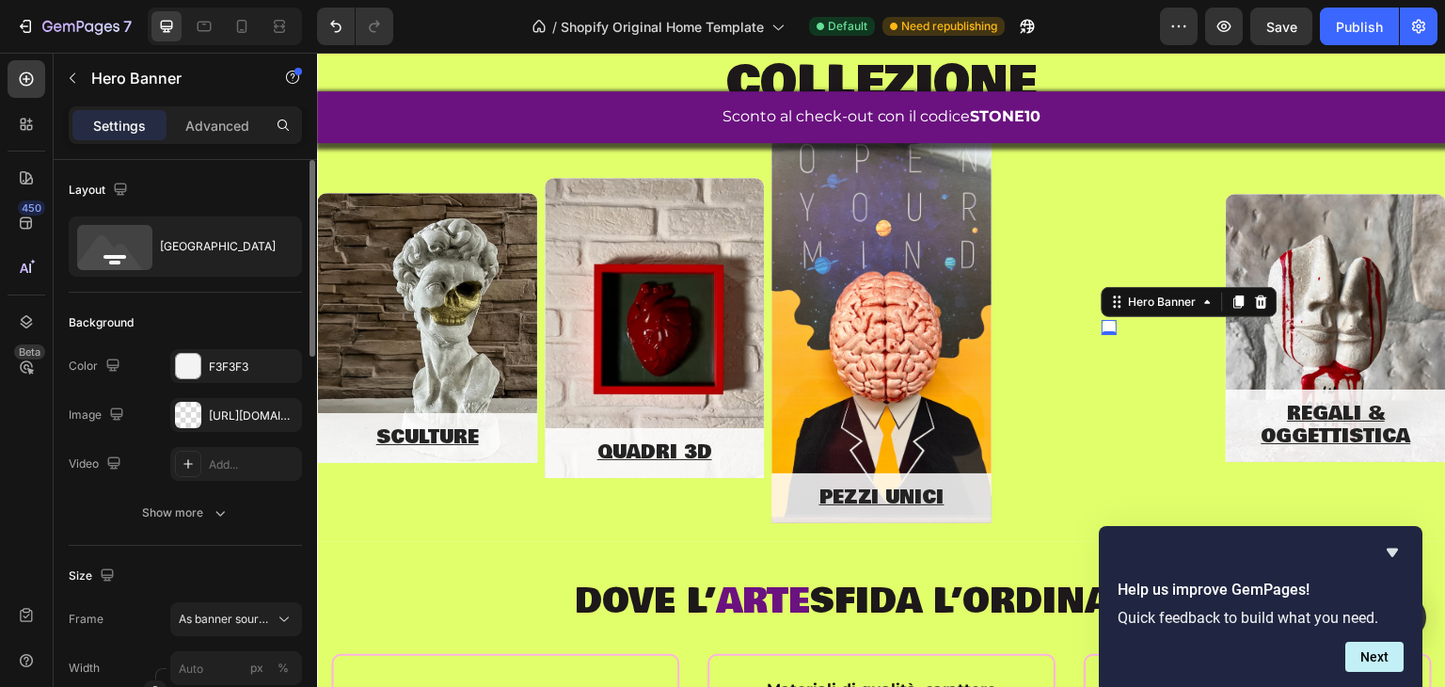
scroll to position [376, 0]
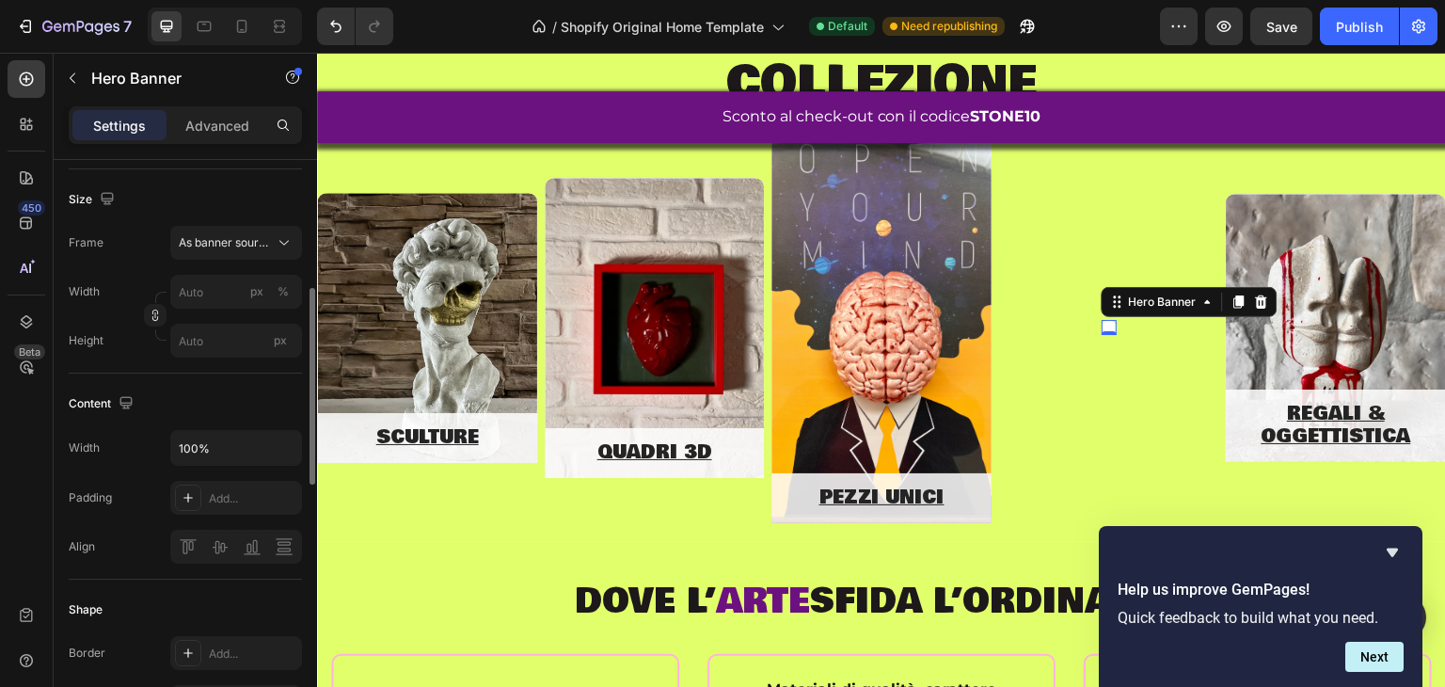
click at [1117, 320] on div "Overlay" at bounding box center [1109, 327] width 15 height 15
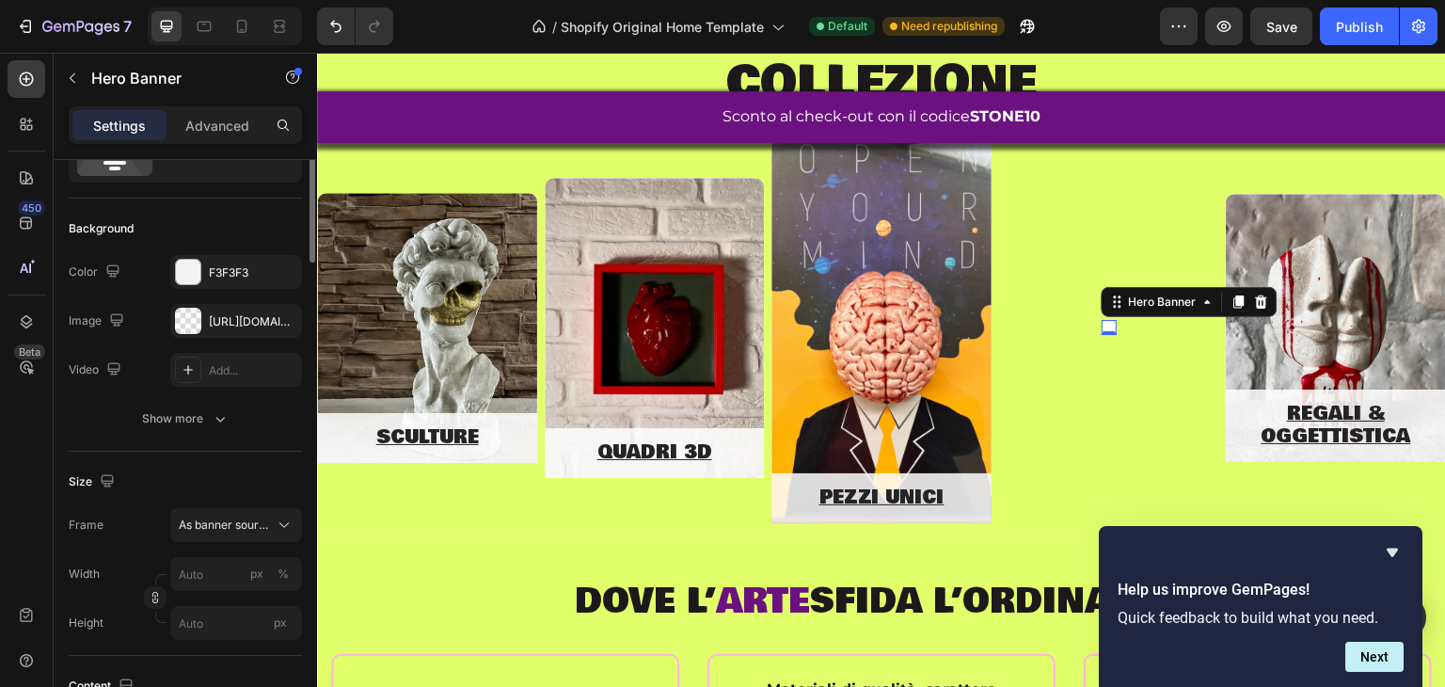
scroll to position [0, 0]
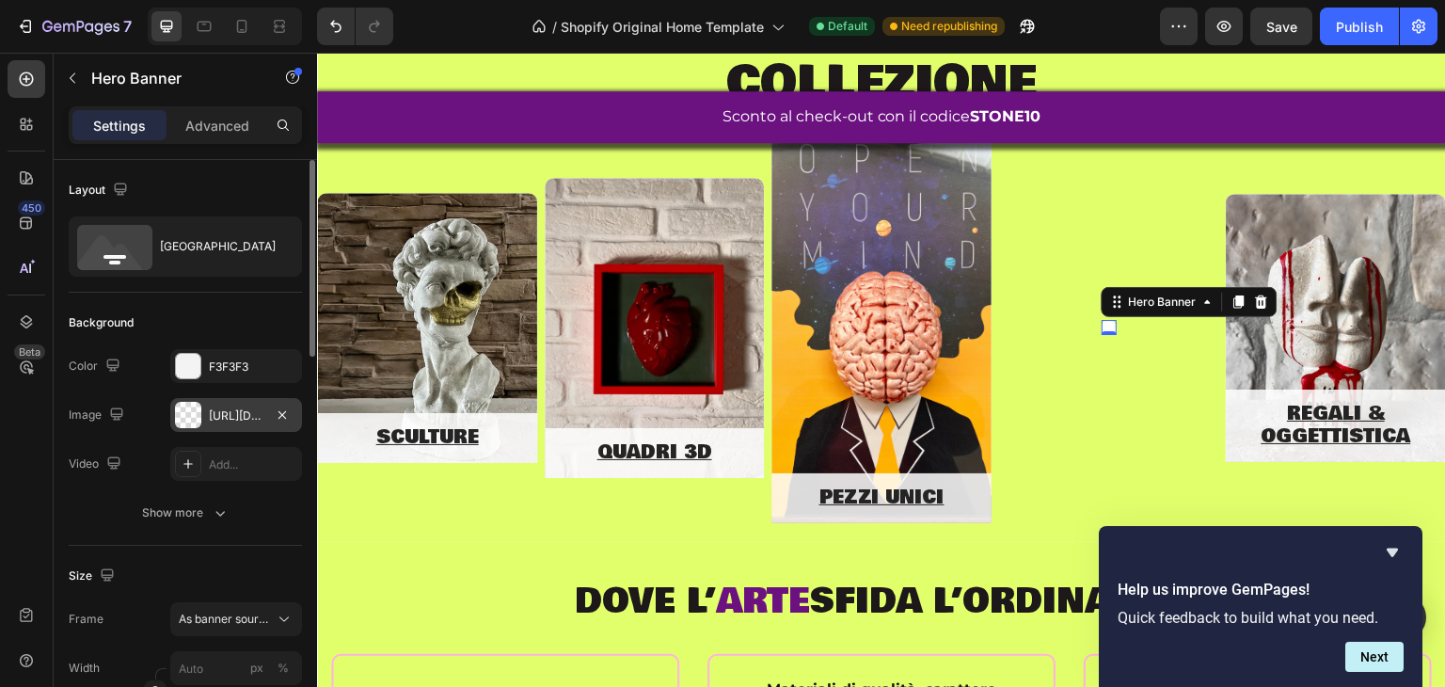
click at [190, 417] on div at bounding box center [188, 415] width 26 height 26
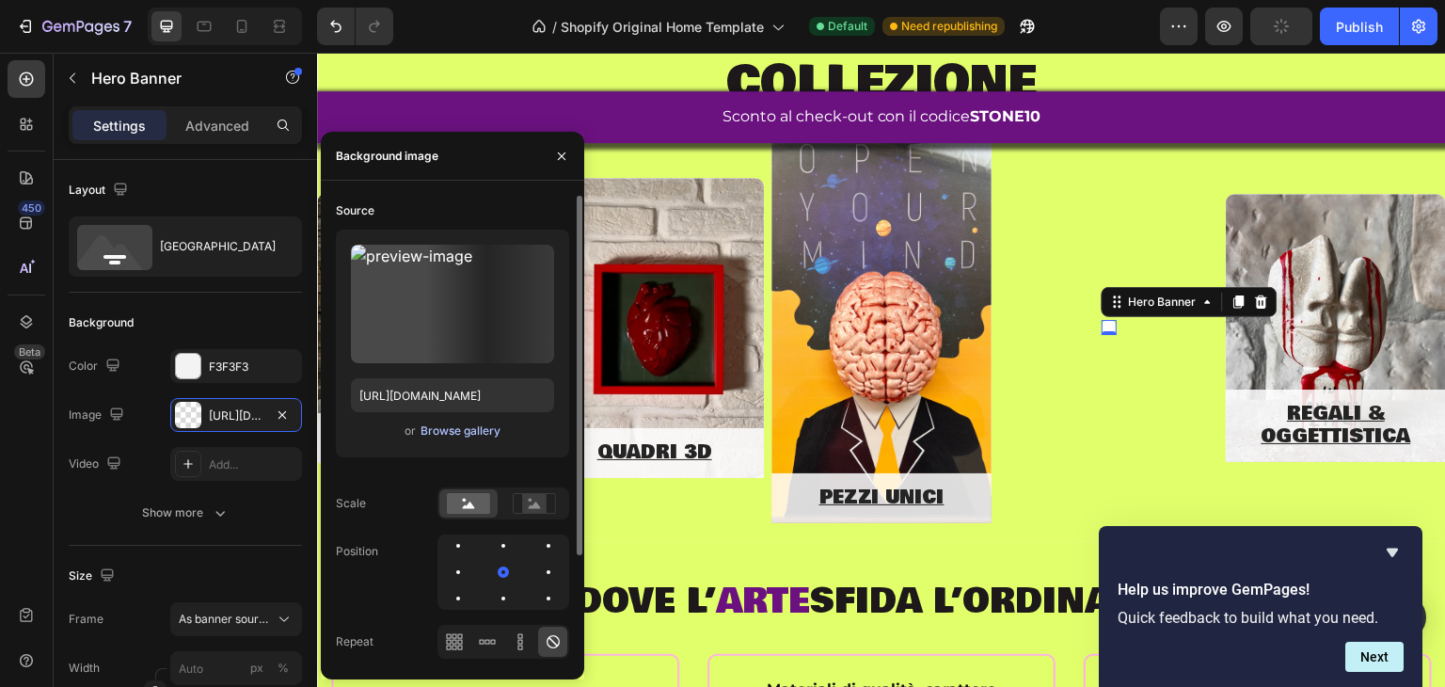
click at [471, 431] on div "Browse gallery" at bounding box center [461, 431] width 80 height 17
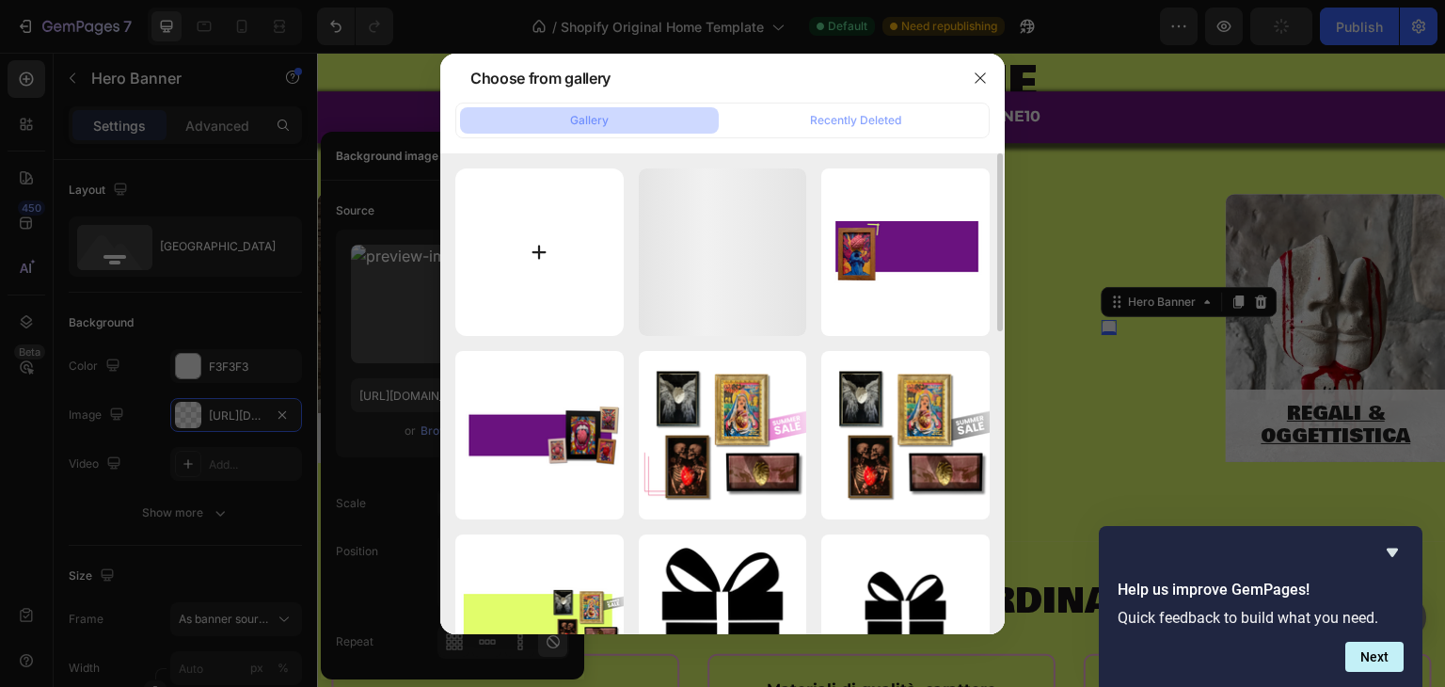
click at [548, 248] on input "file" at bounding box center [539, 252] width 168 height 168
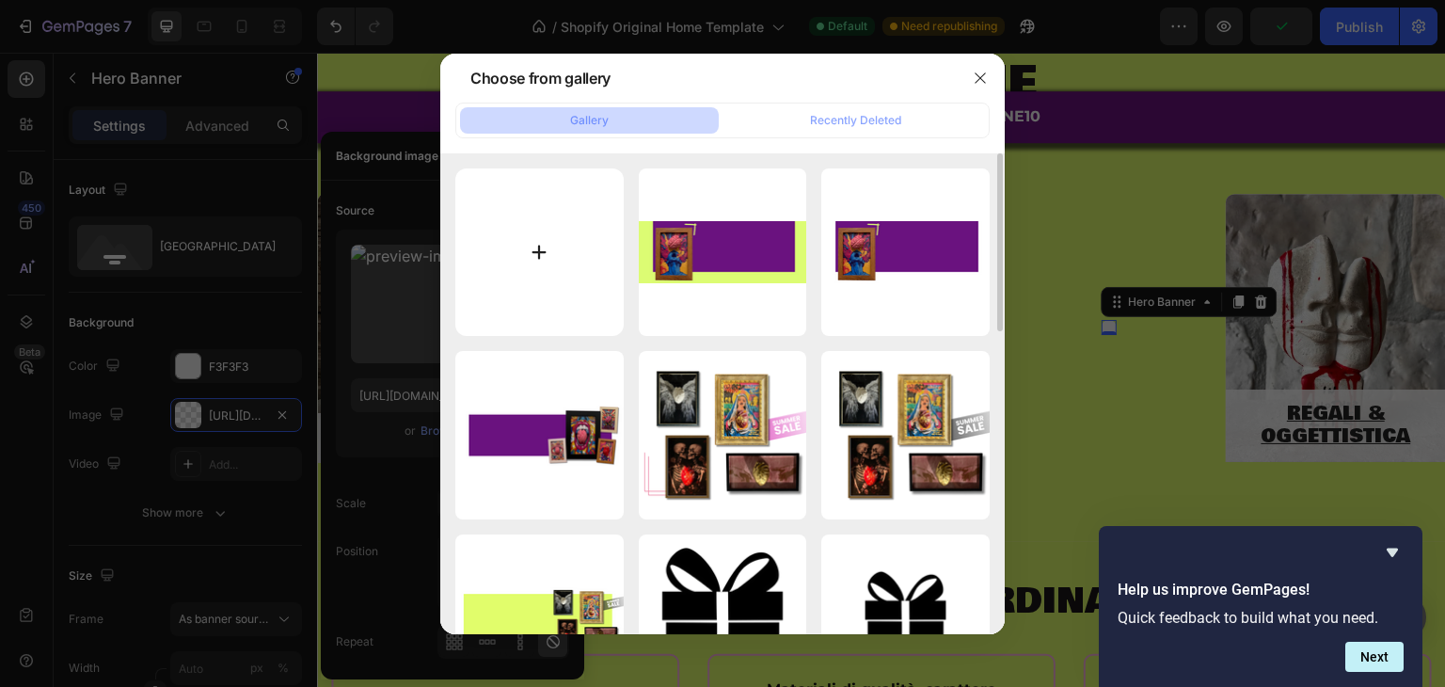
type input "C:\fakepath\4.jpeg"
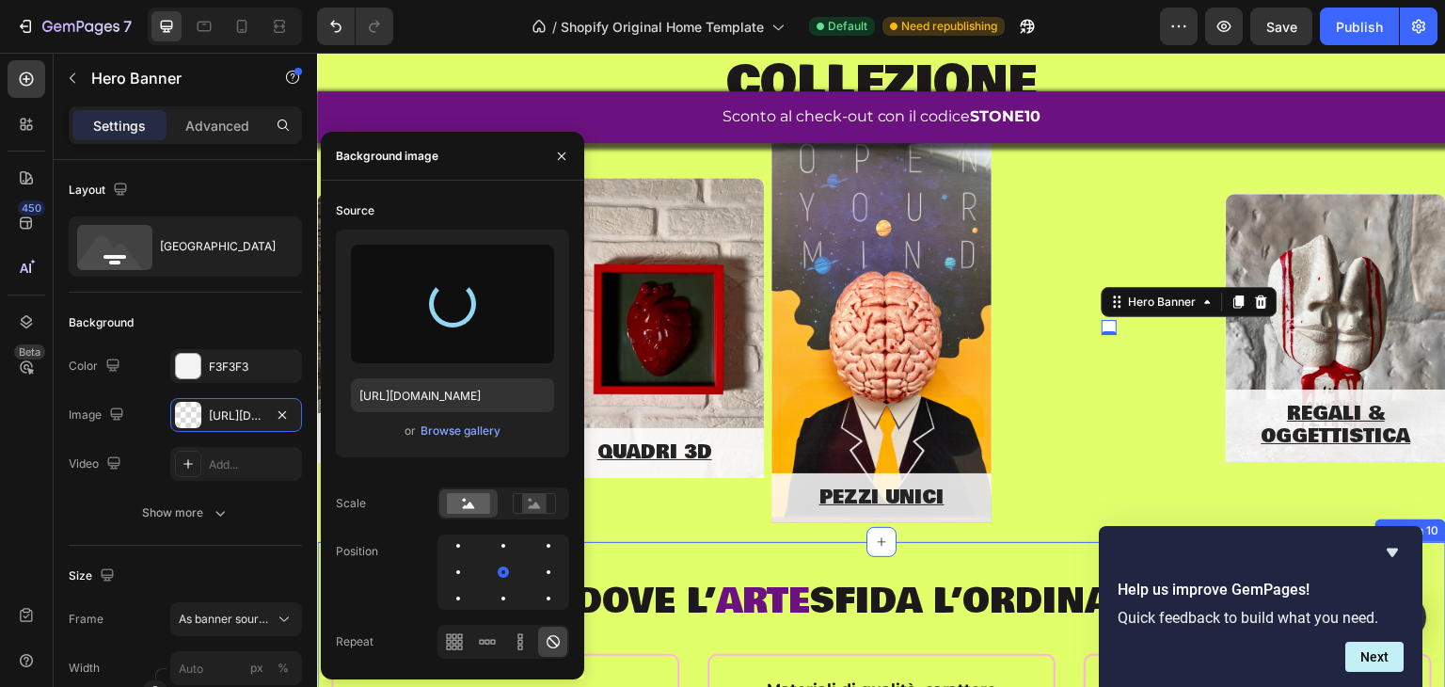
type input "[URL][DOMAIN_NAME]"
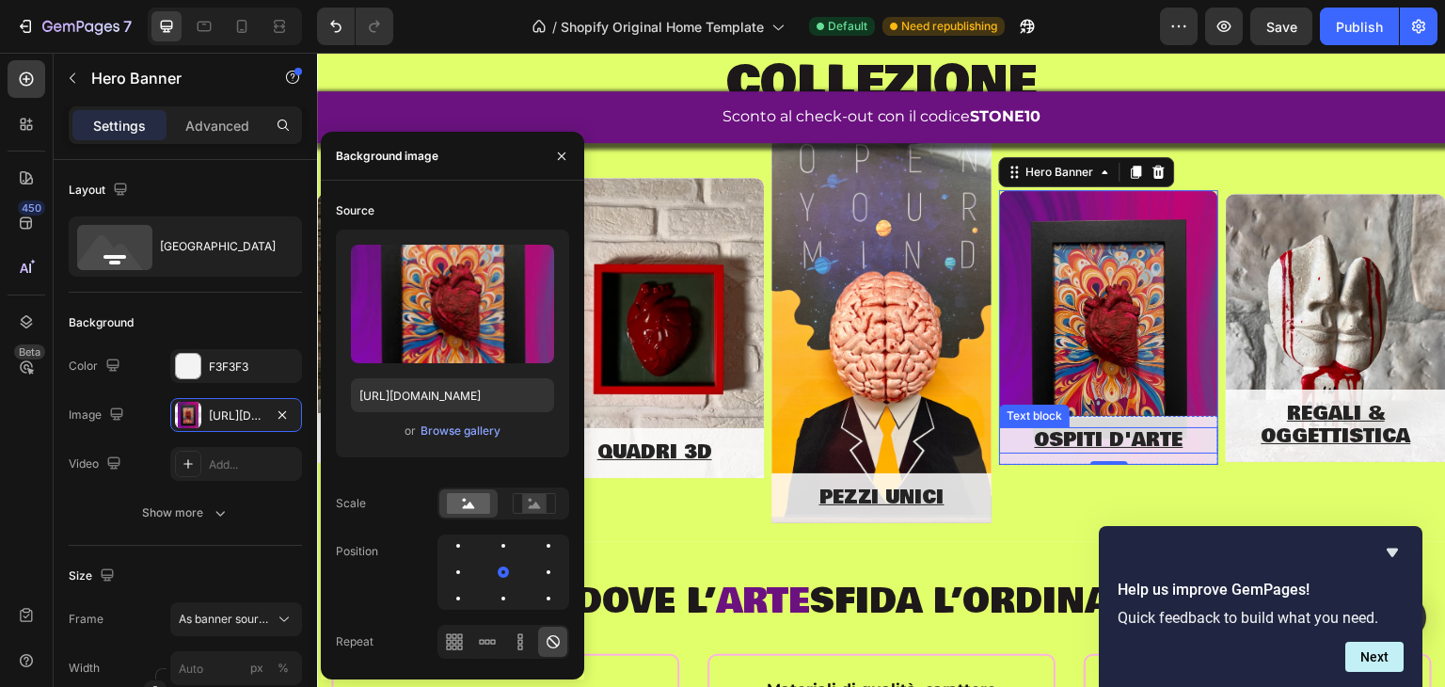
click at [1070, 426] on u "OSPITI D'ARTE" at bounding box center [1109, 440] width 149 height 28
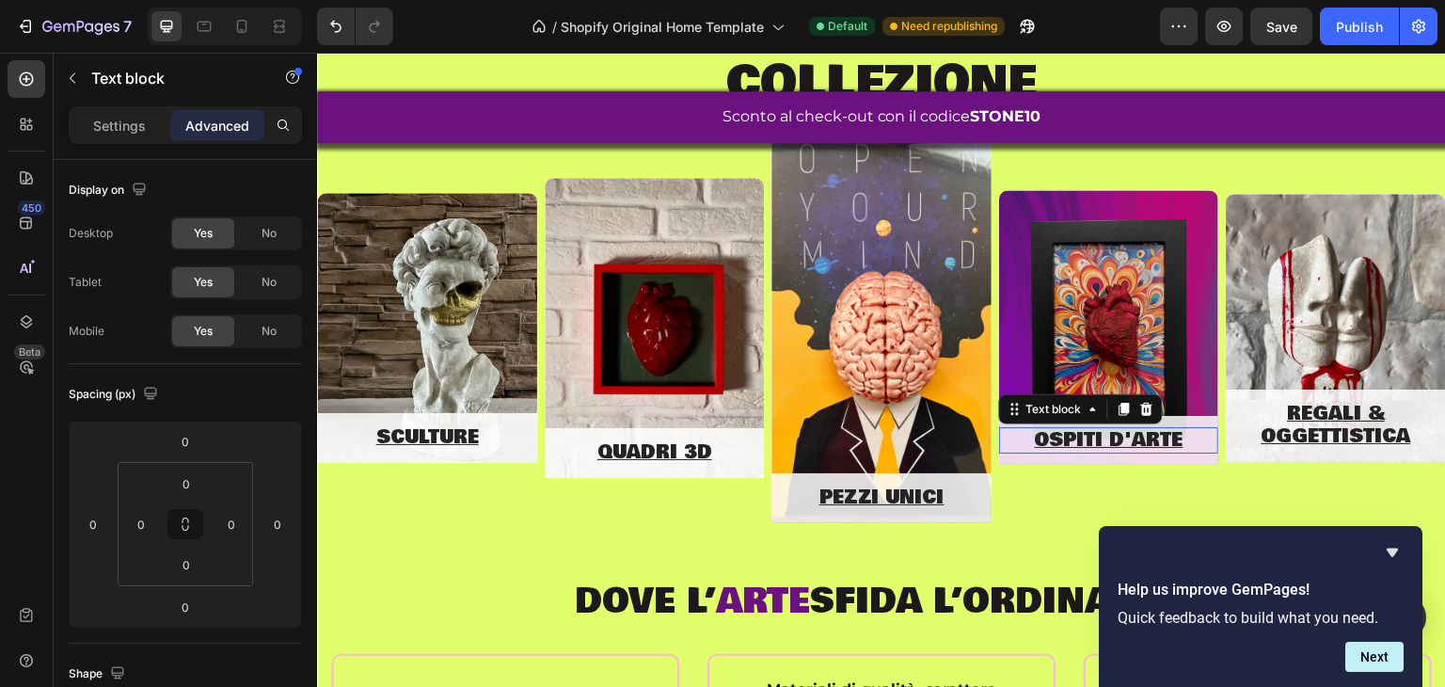
click at [1070, 426] on u "OSPITI D'ARTE" at bounding box center [1109, 440] width 149 height 28
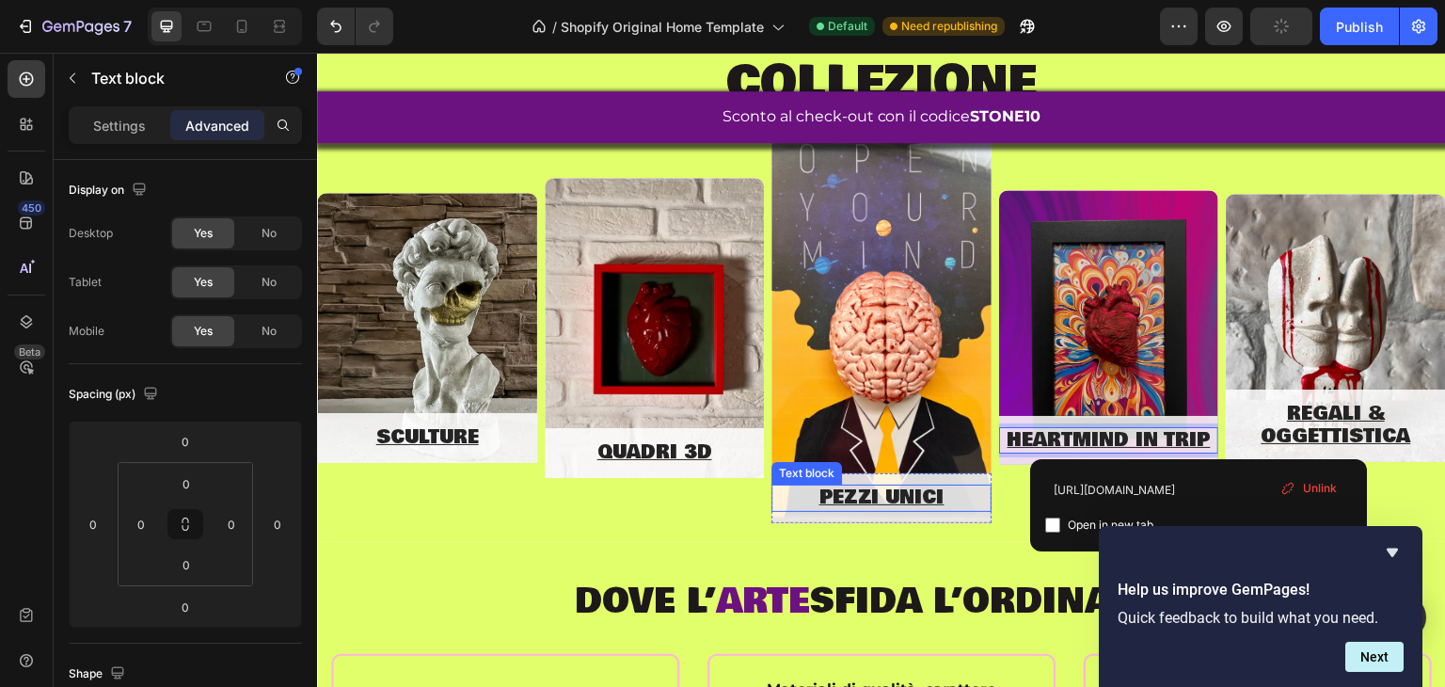
click at [790, 497] on p "pezzi unici" at bounding box center [882, 499] width 216 height 24
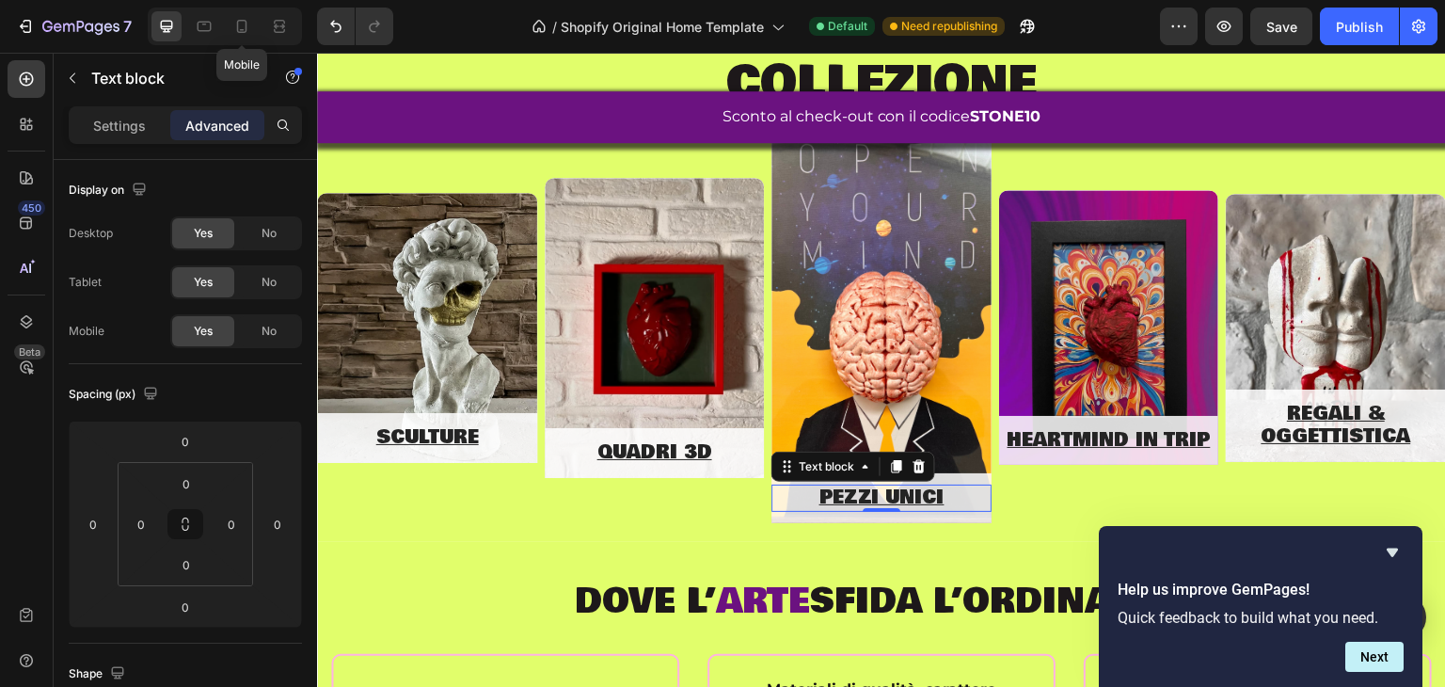
click at [247, 31] on icon at bounding box center [241, 26] width 19 height 19
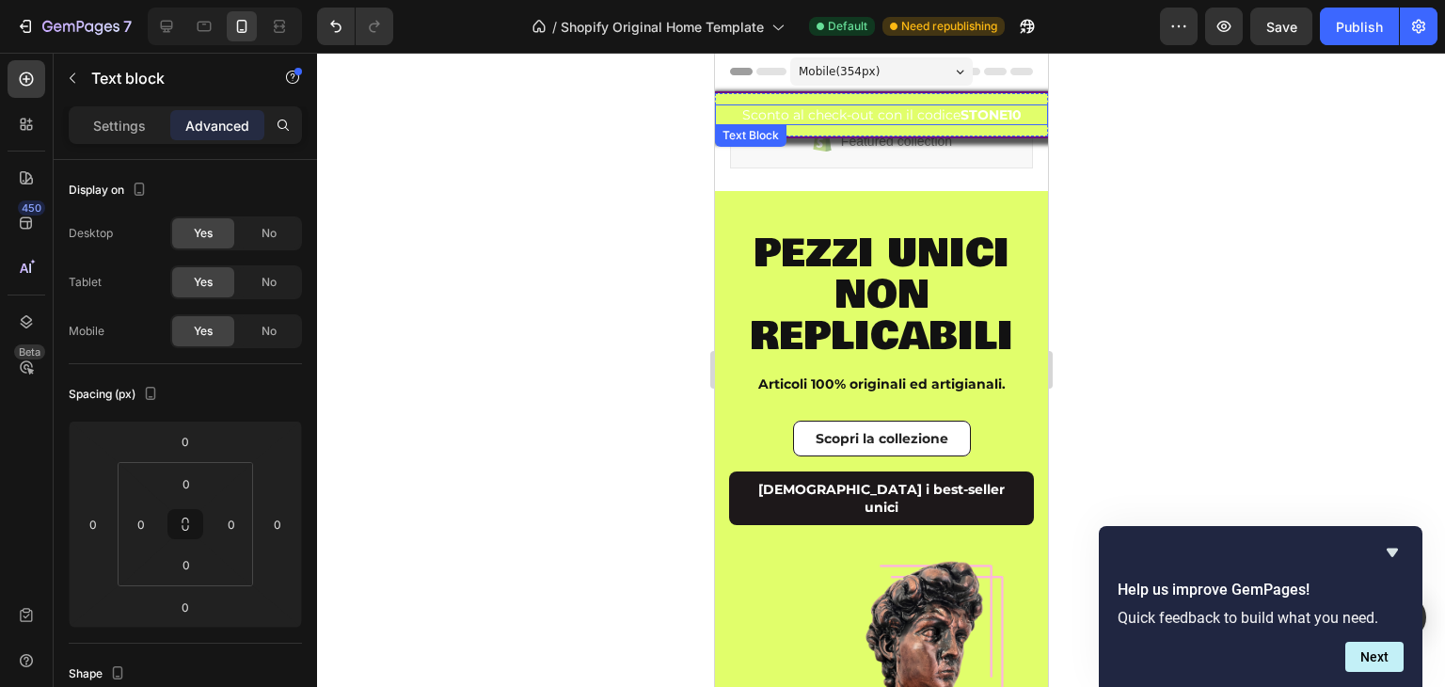
click at [794, 107] on p "Sconto al check-out con il codice STONE10" at bounding box center [880, 114] width 329 height 17
click at [795, 103] on div "Sconto al check-out con il codice STONE10 Text Block 0 Row" at bounding box center [880, 114] width 333 height 43
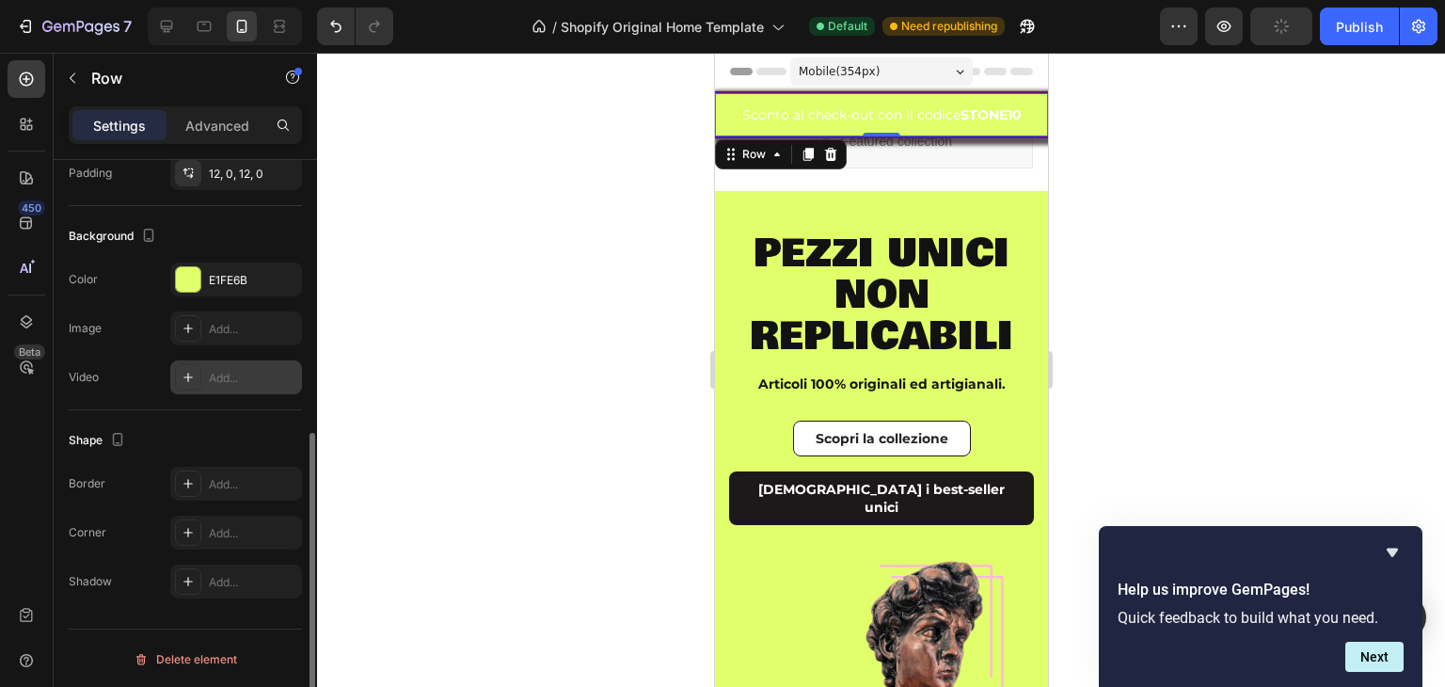
scroll to position [423, 0]
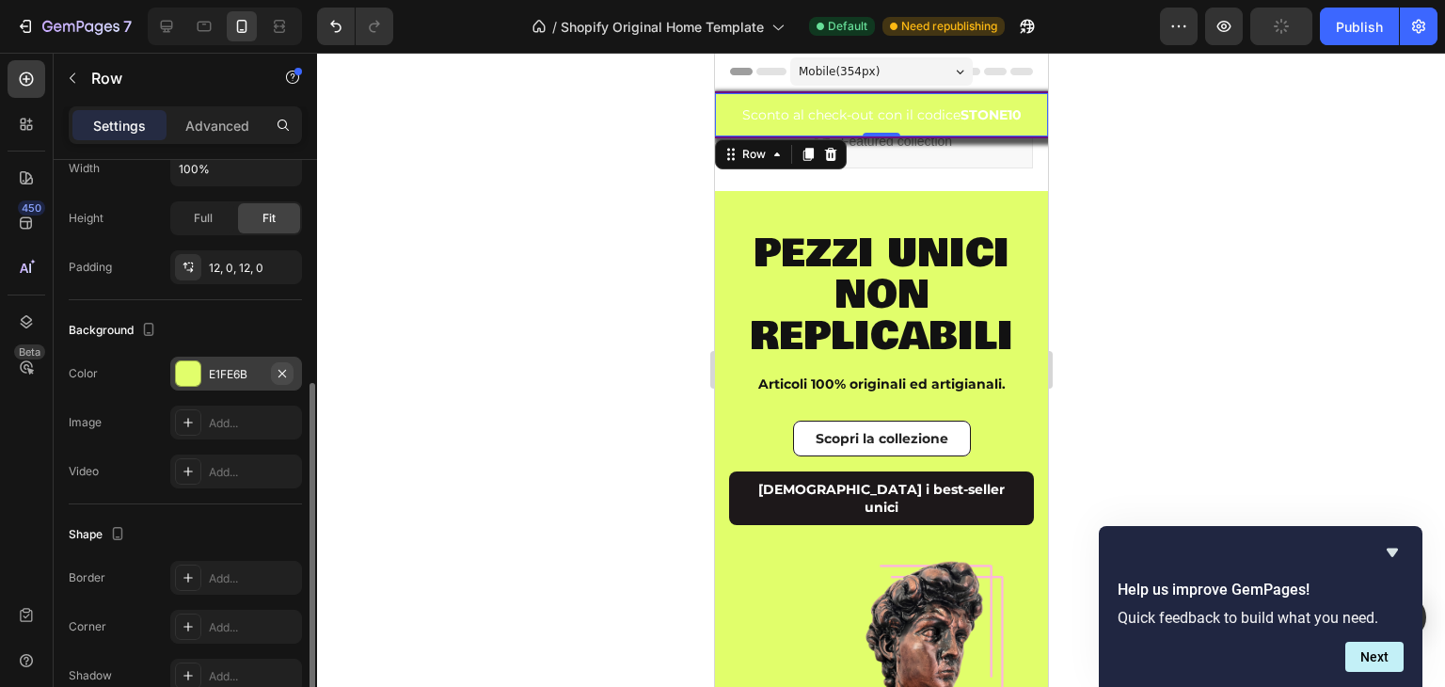
click at [285, 366] on icon "button" at bounding box center [282, 373] width 15 height 15
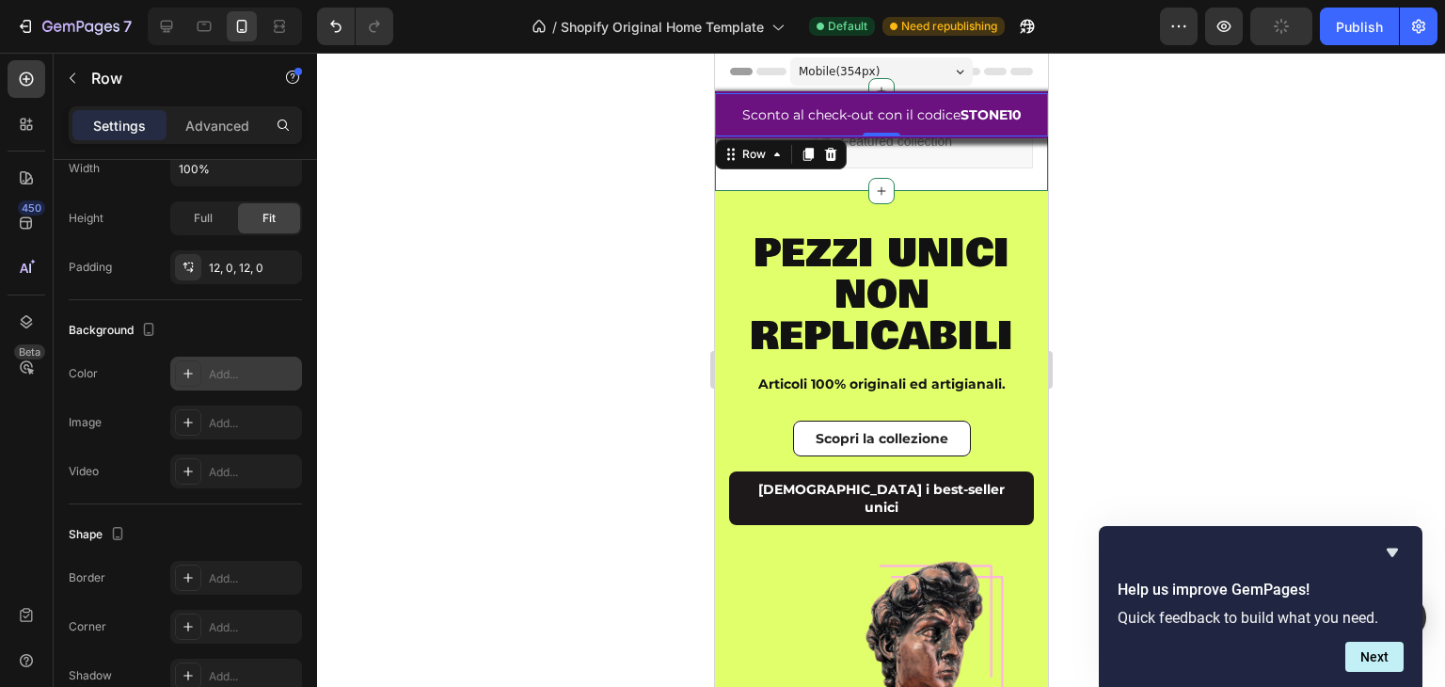
click at [931, 173] on div "Featured collection Shopify section: Featured collection" at bounding box center [880, 141] width 333 height 100
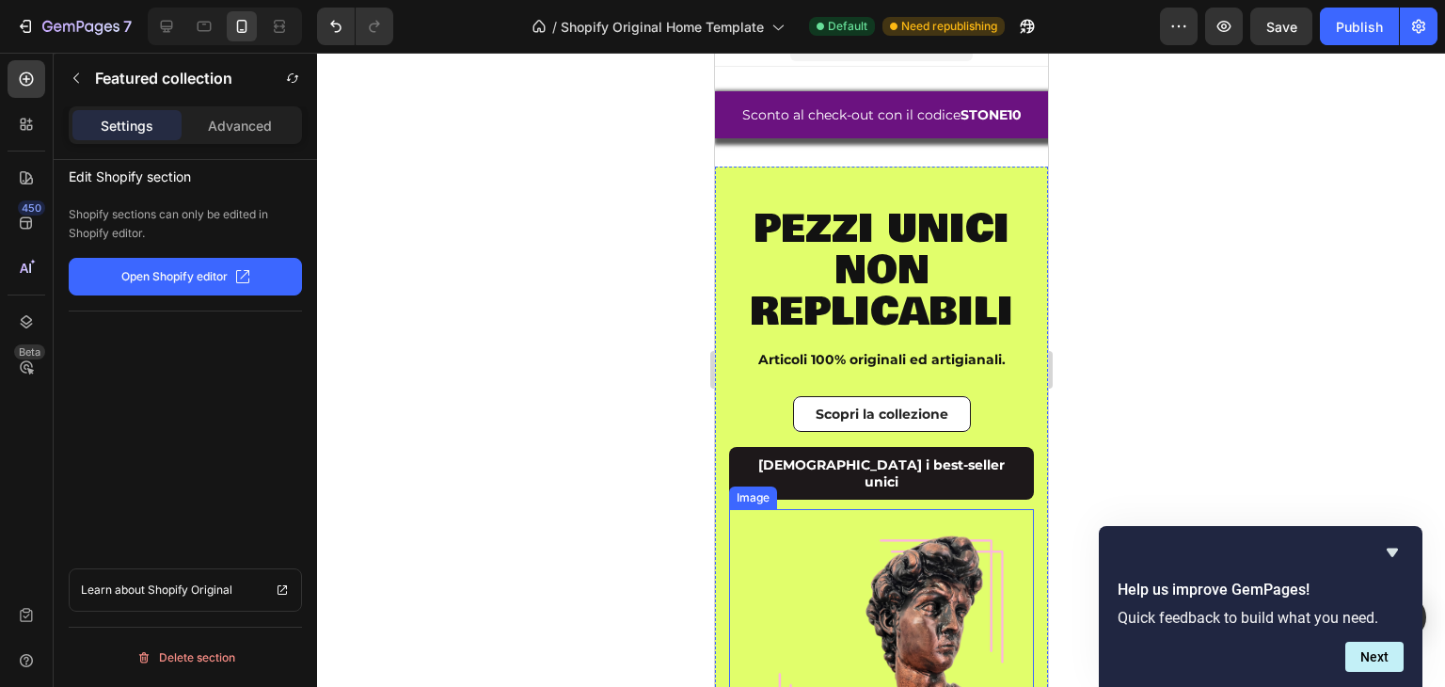
scroll to position [188, 0]
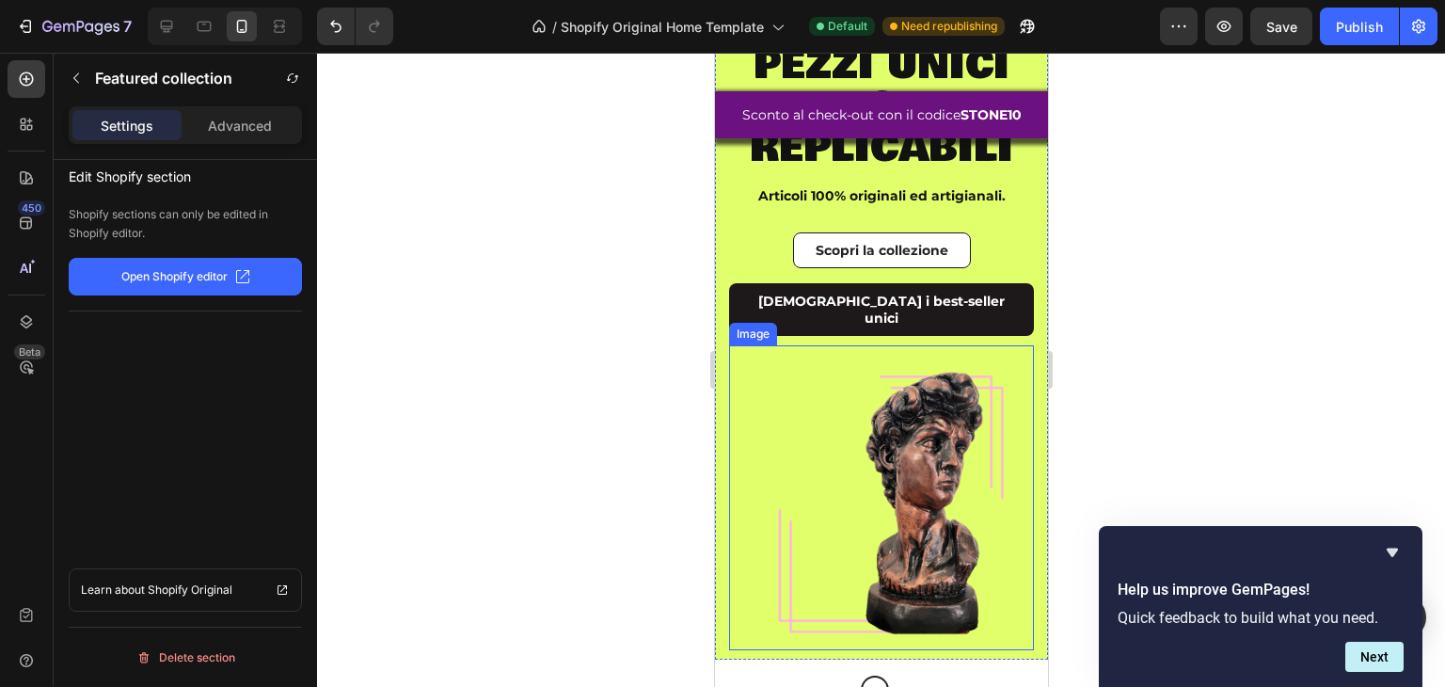
click at [778, 425] on img at bounding box center [880, 497] width 305 height 305
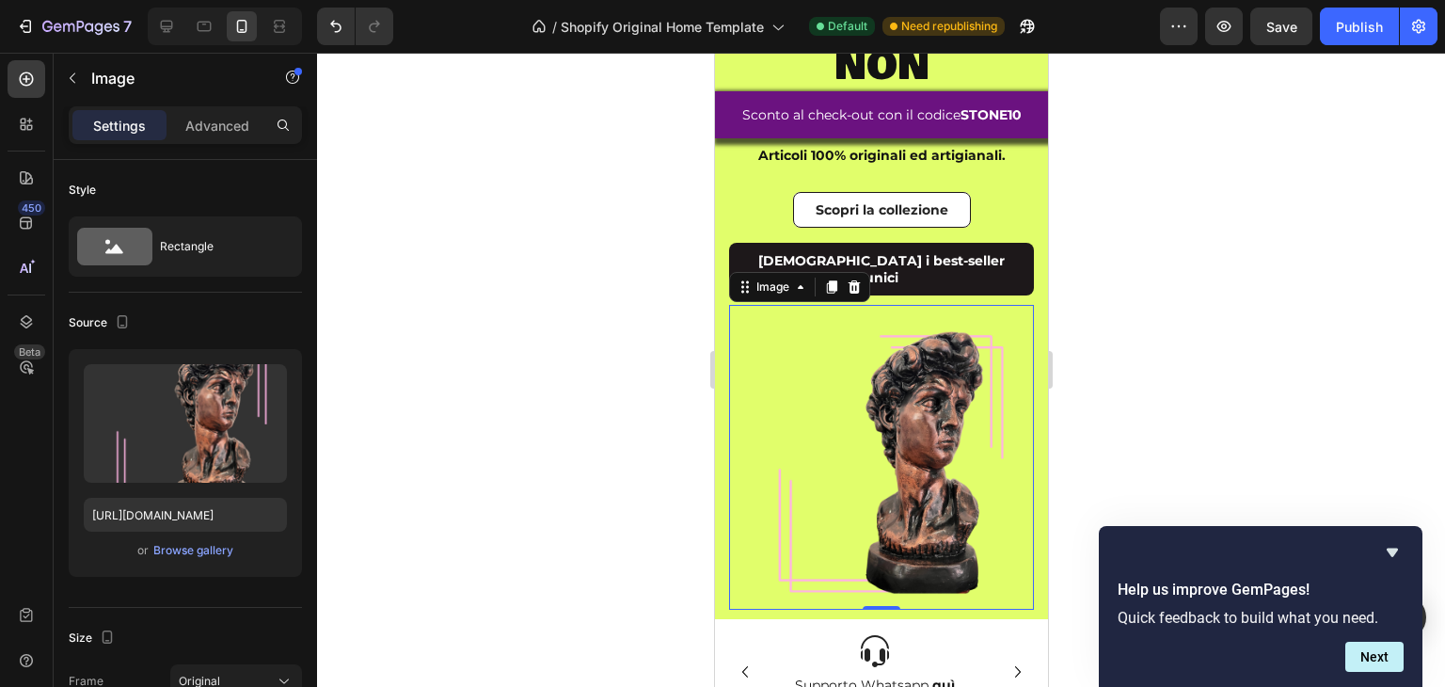
scroll to position [376, 0]
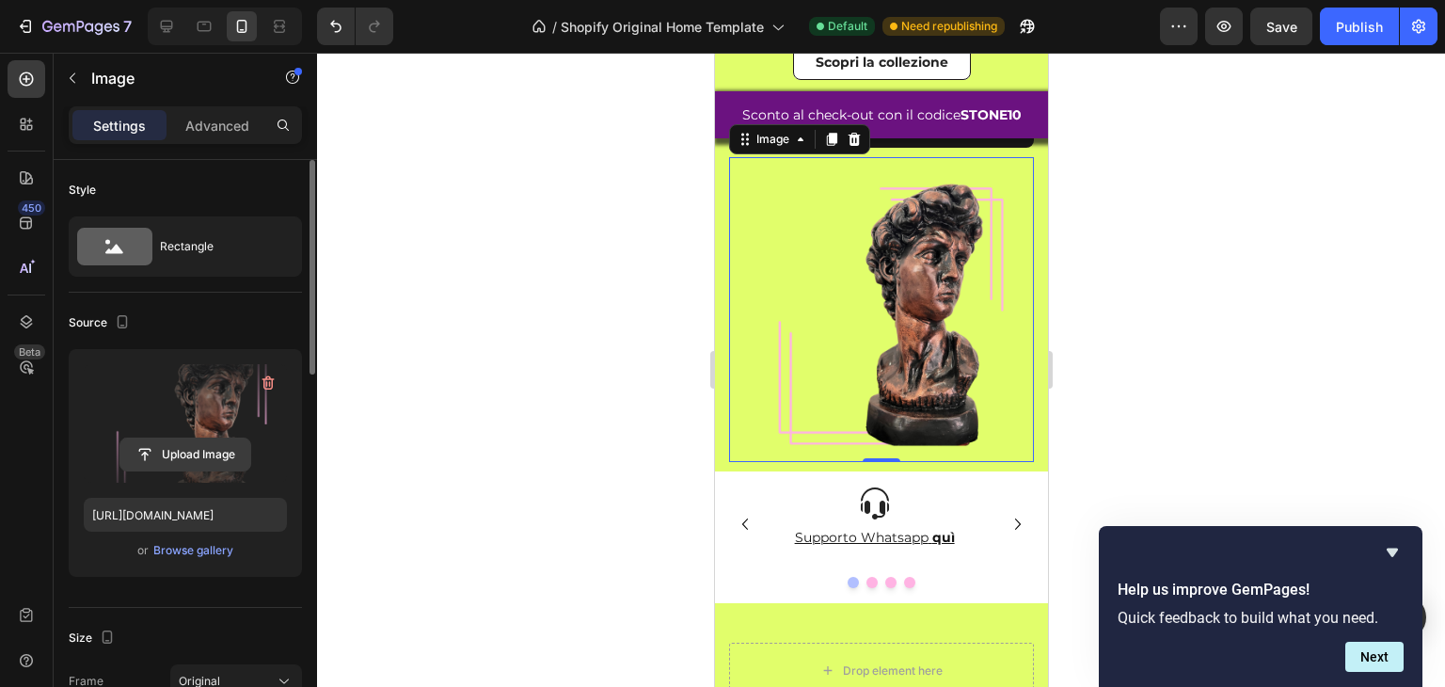
click at [188, 460] on input "file" at bounding box center [185, 455] width 130 height 32
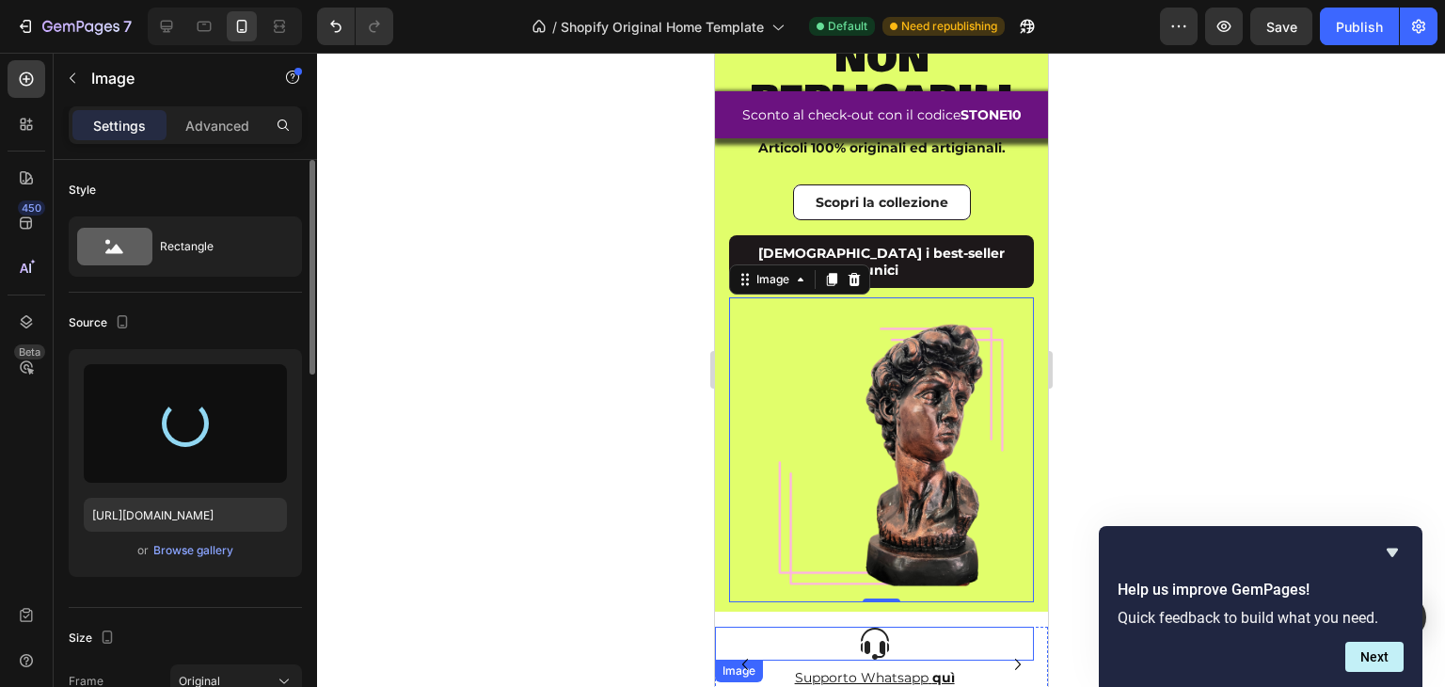
scroll to position [188, 0]
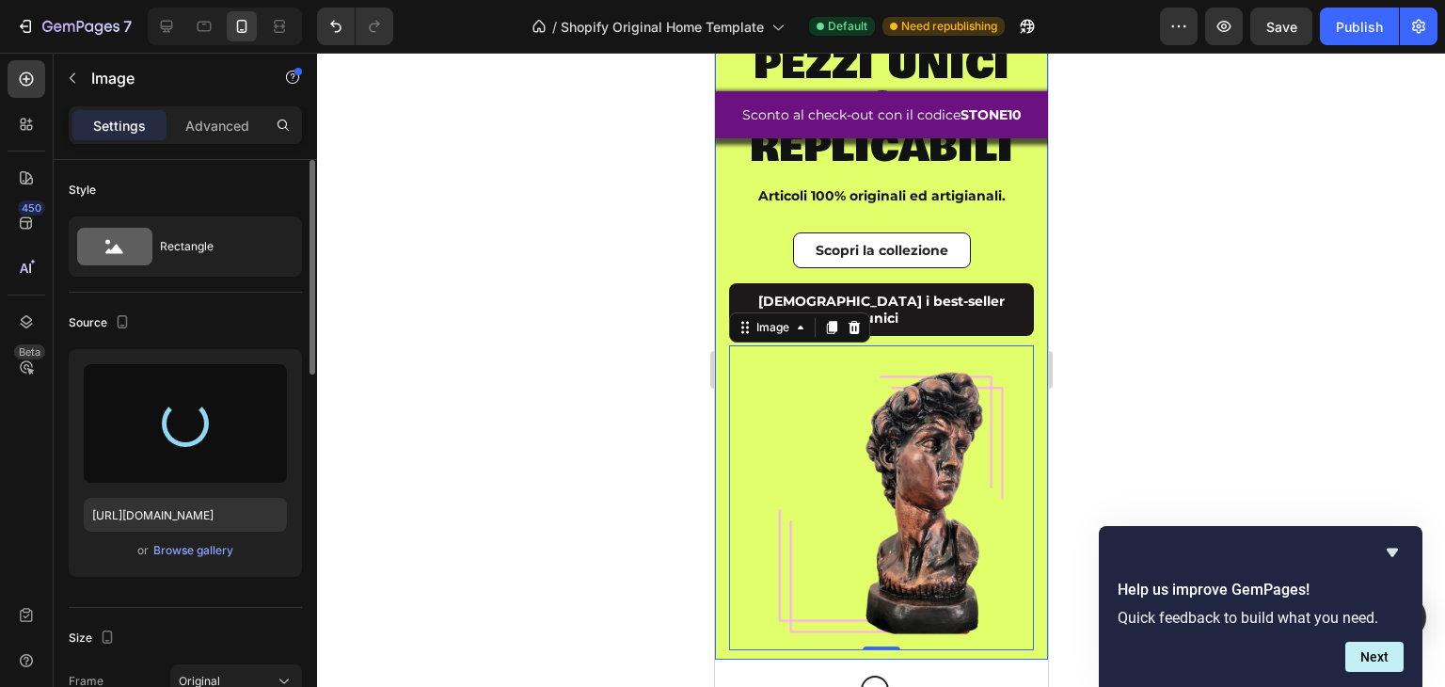
type input "[URL][DOMAIN_NAME]"
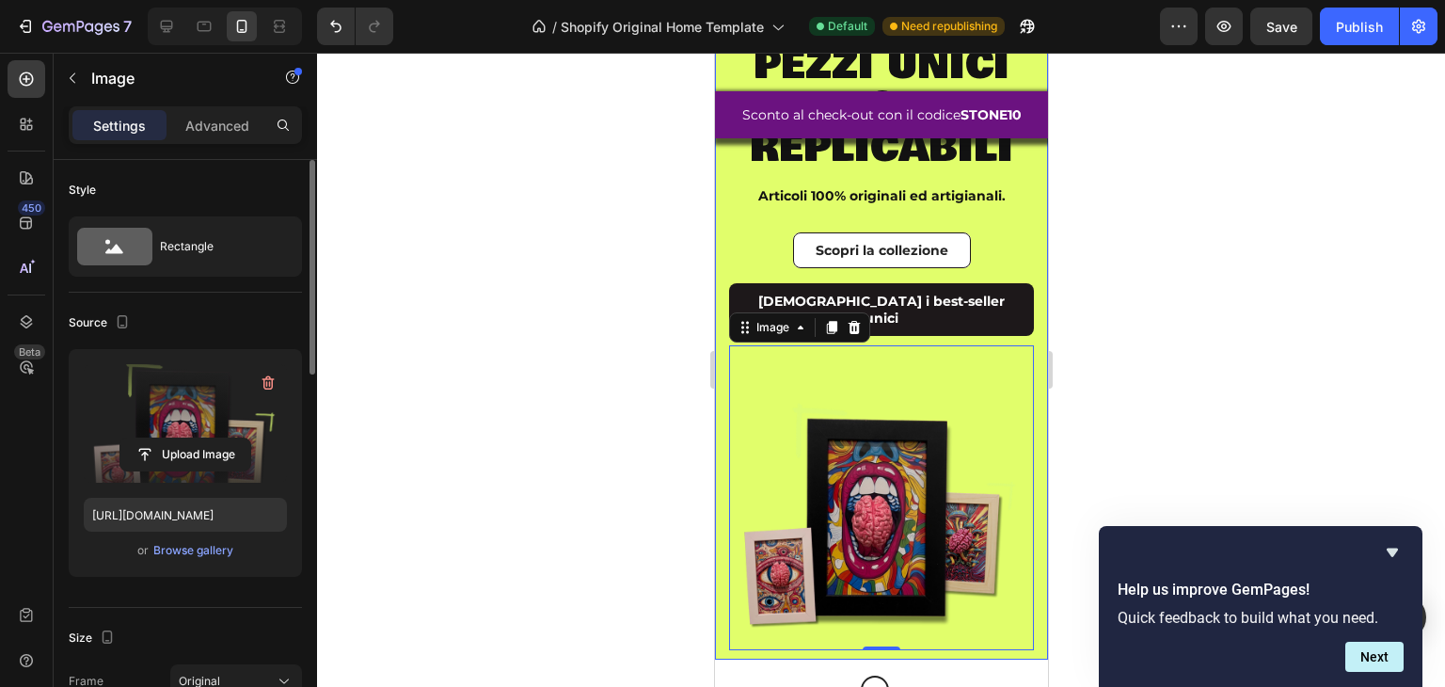
click at [721, 215] on div "pezzi unici non replicabili Heading Articoli 100% originali ed artigianali. Tex…" at bounding box center [880, 327] width 333 height 648
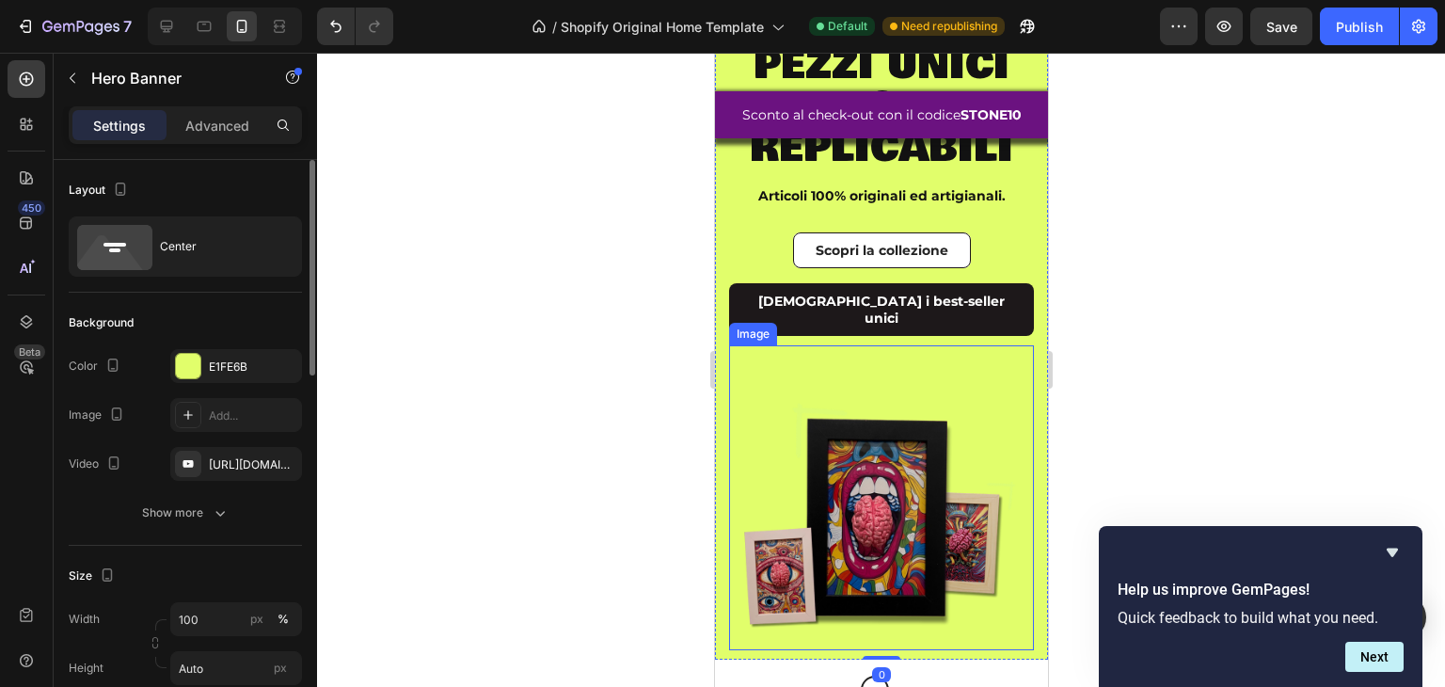
click at [773, 420] on img at bounding box center [880, 497] width 305 height 305
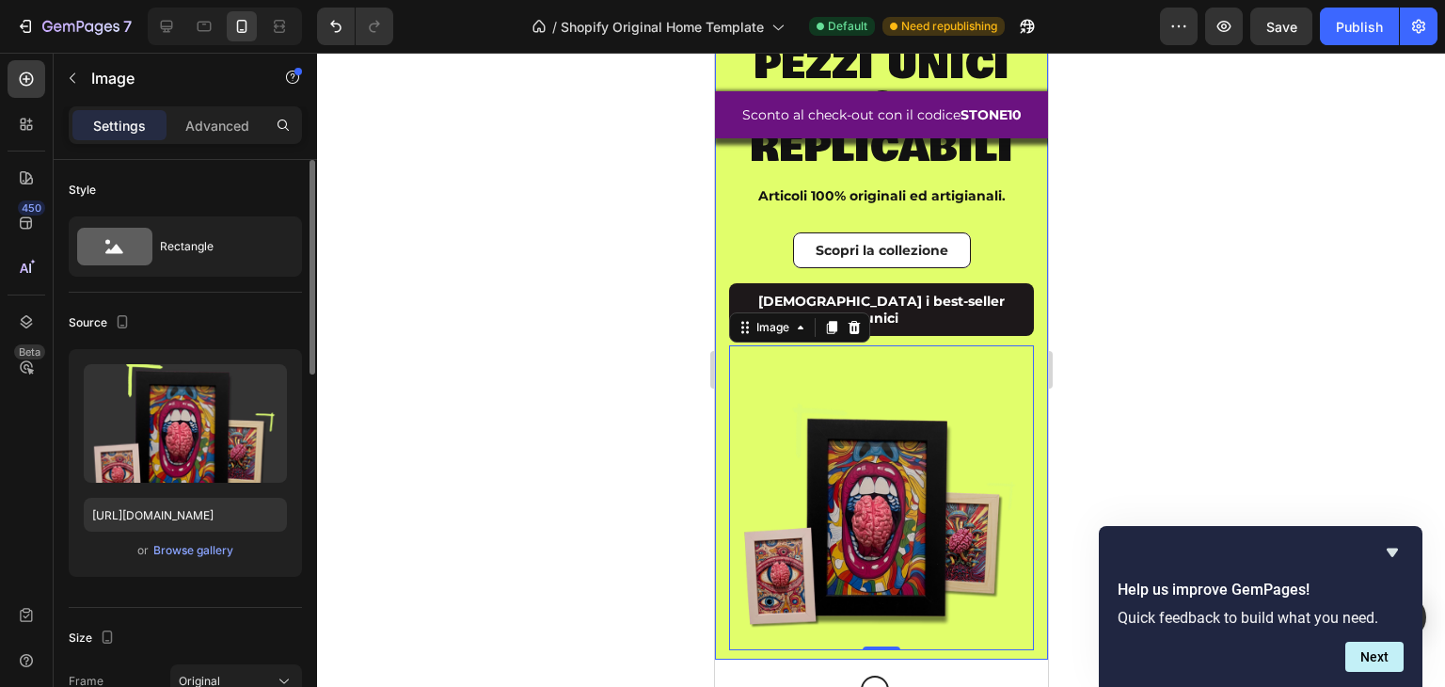
click at [717, 249] on div "pezzi unici non replicabili Heading Articoli 100% originali ed artigianali. Tex…" at bounding box center [880, 327] width 333 height 648
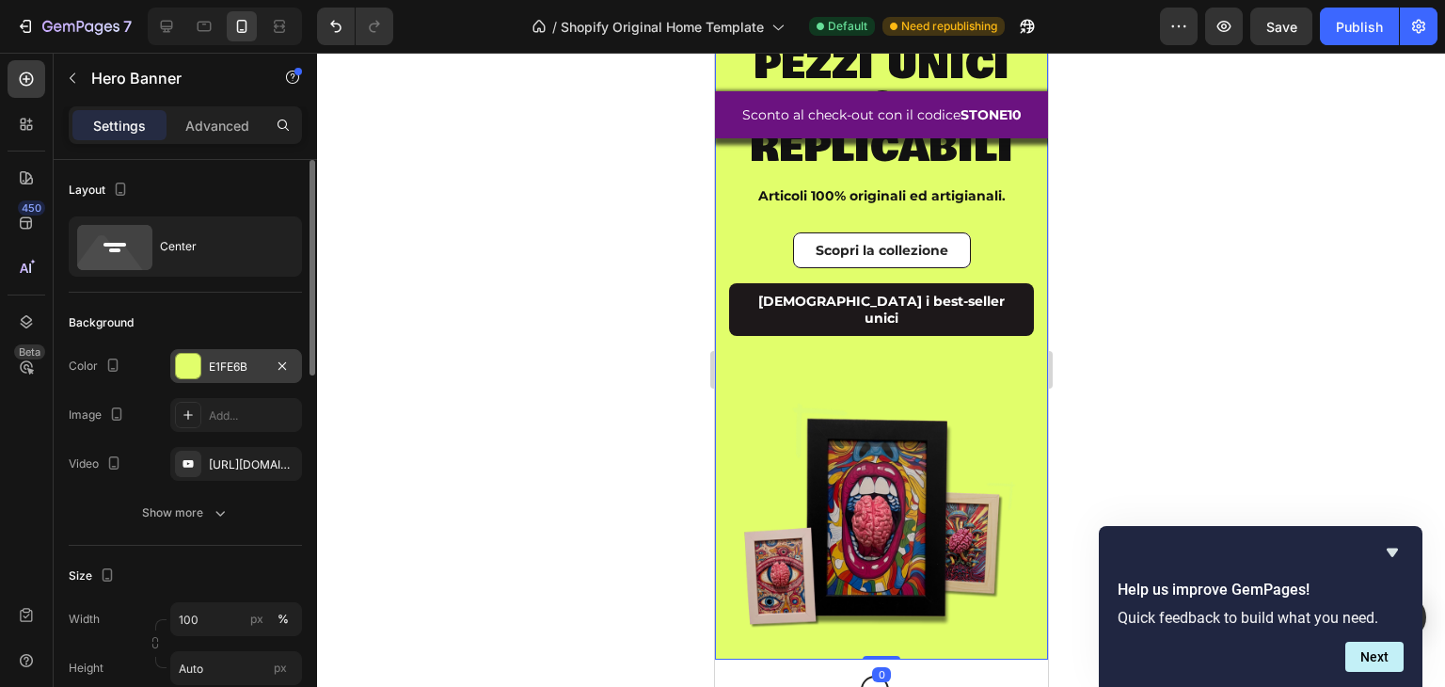
click at [190, 370] on div at bounding box center [188, 366] width 24 height 24
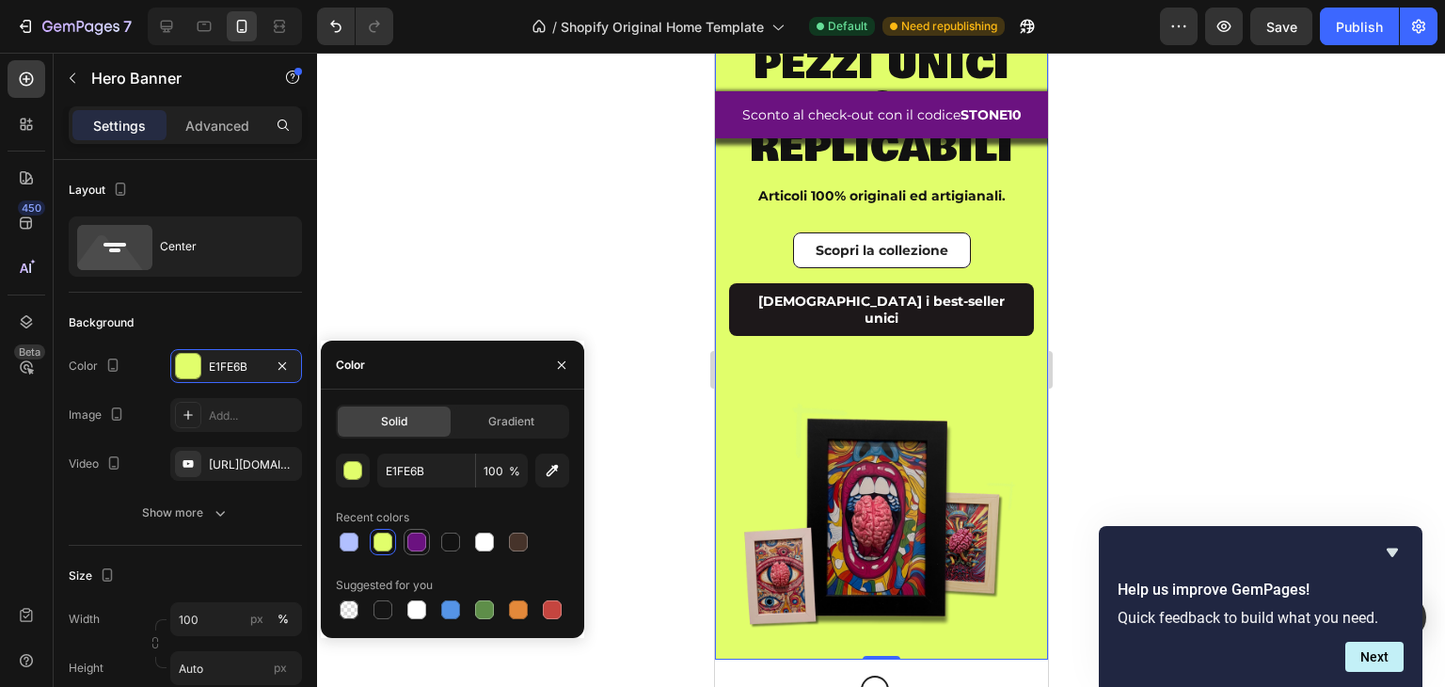
click at [416, 535] on div at bounding box center [416, 542] width 19 height 19
type input "6B1280"
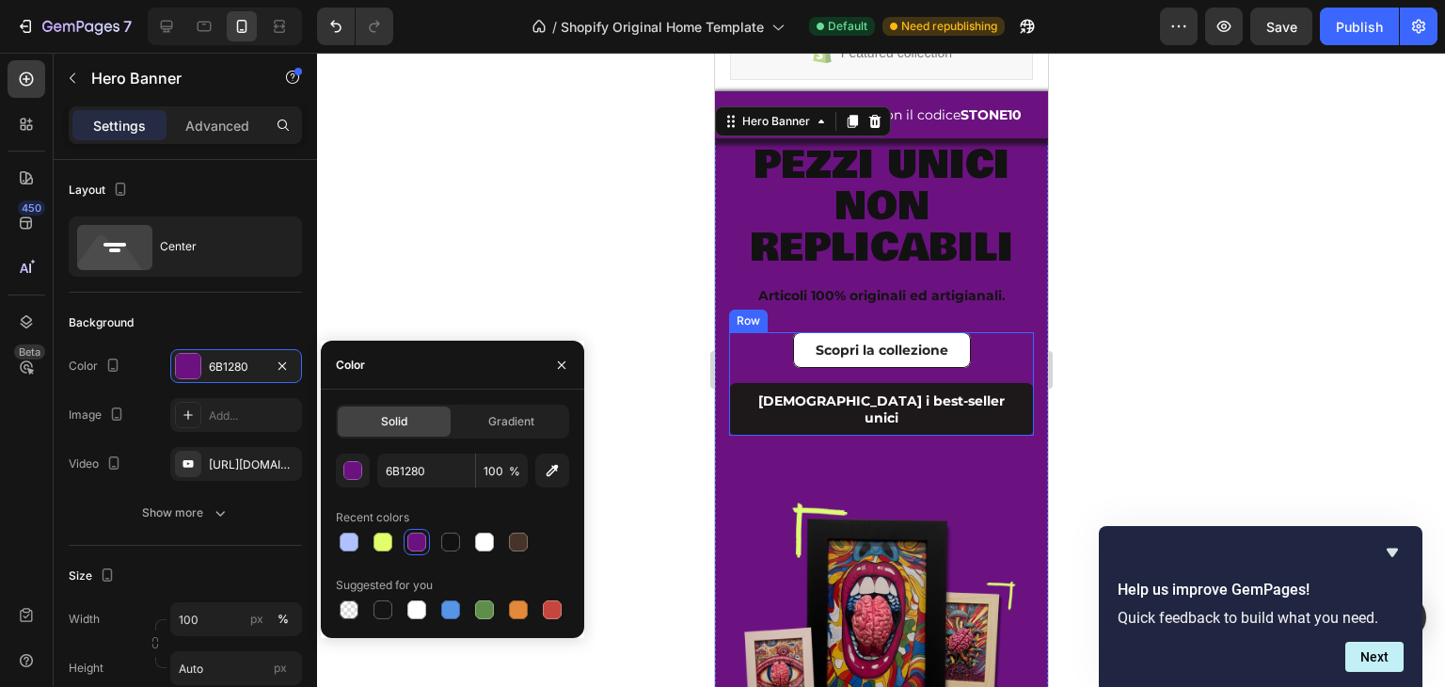
scroll to position [0, 0]
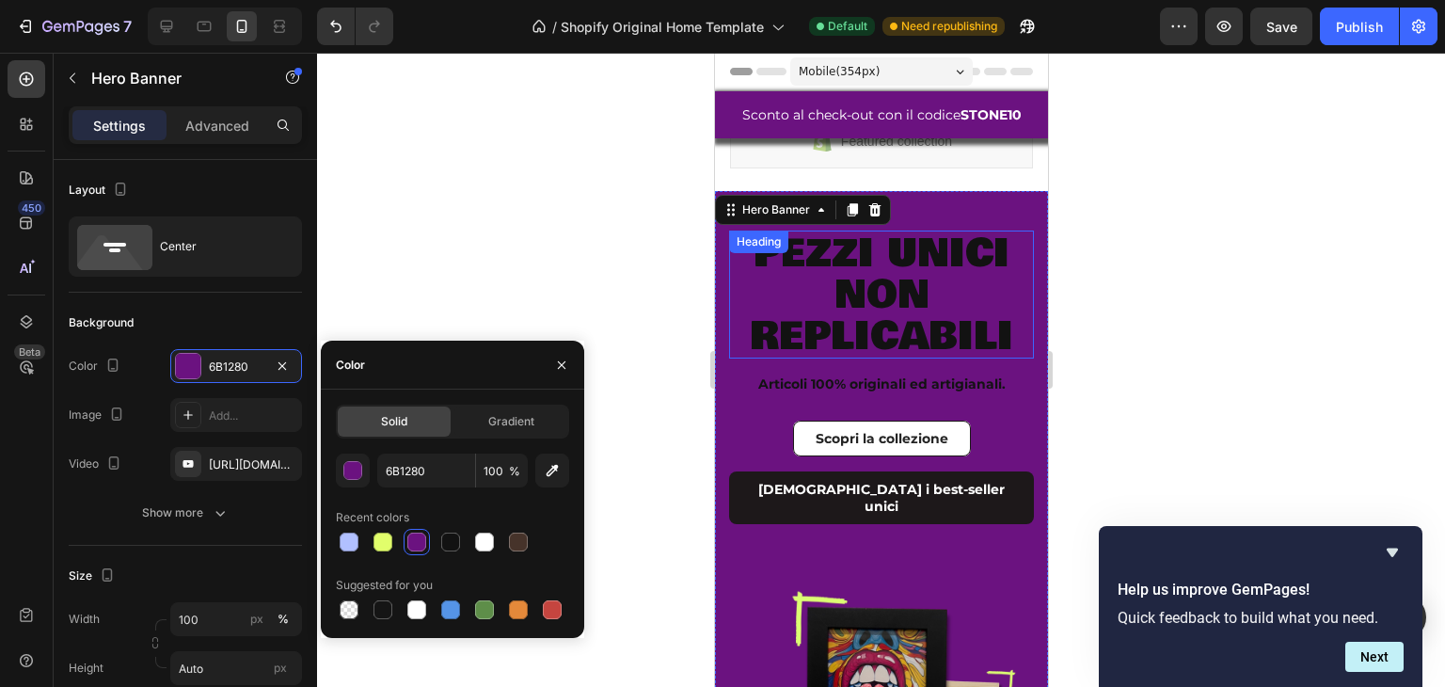
click at [855, 304] on h2 "pezzi unici non replicabili" at bounding box center [880, 295] width 305 height 128
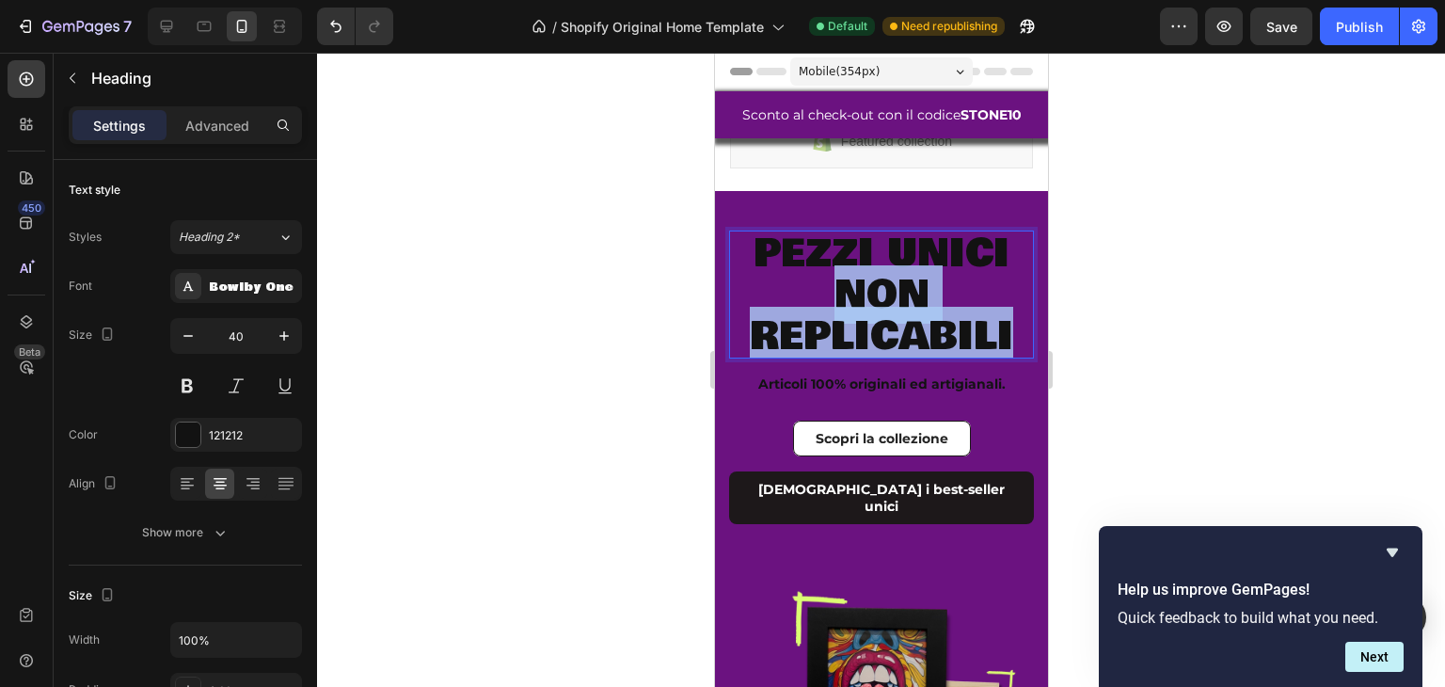
click at [855, 304] on p "pezzi unici non replicabili" at bounding box center [880, 294] width 301 height 124
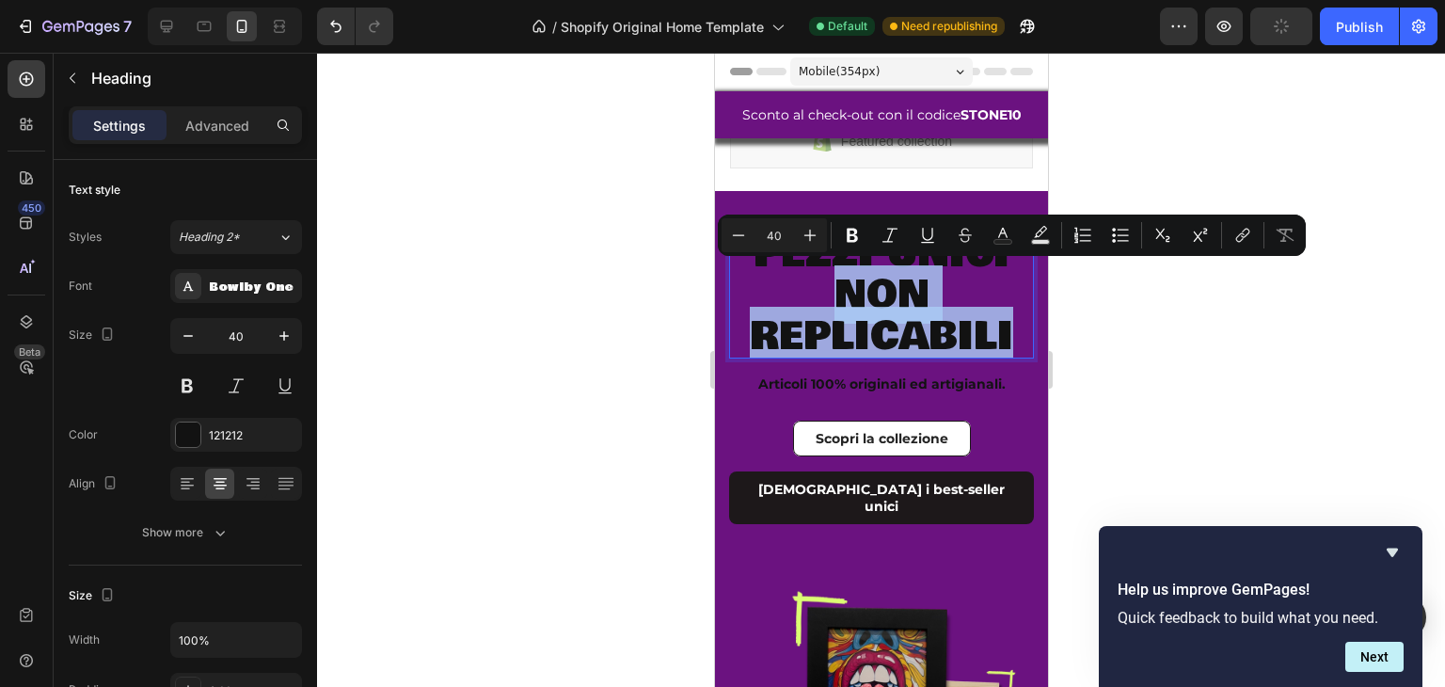
click at [829, 305] on p "pezzi unici non replicabili" at bounding box center [880, 294] width 301 height 124
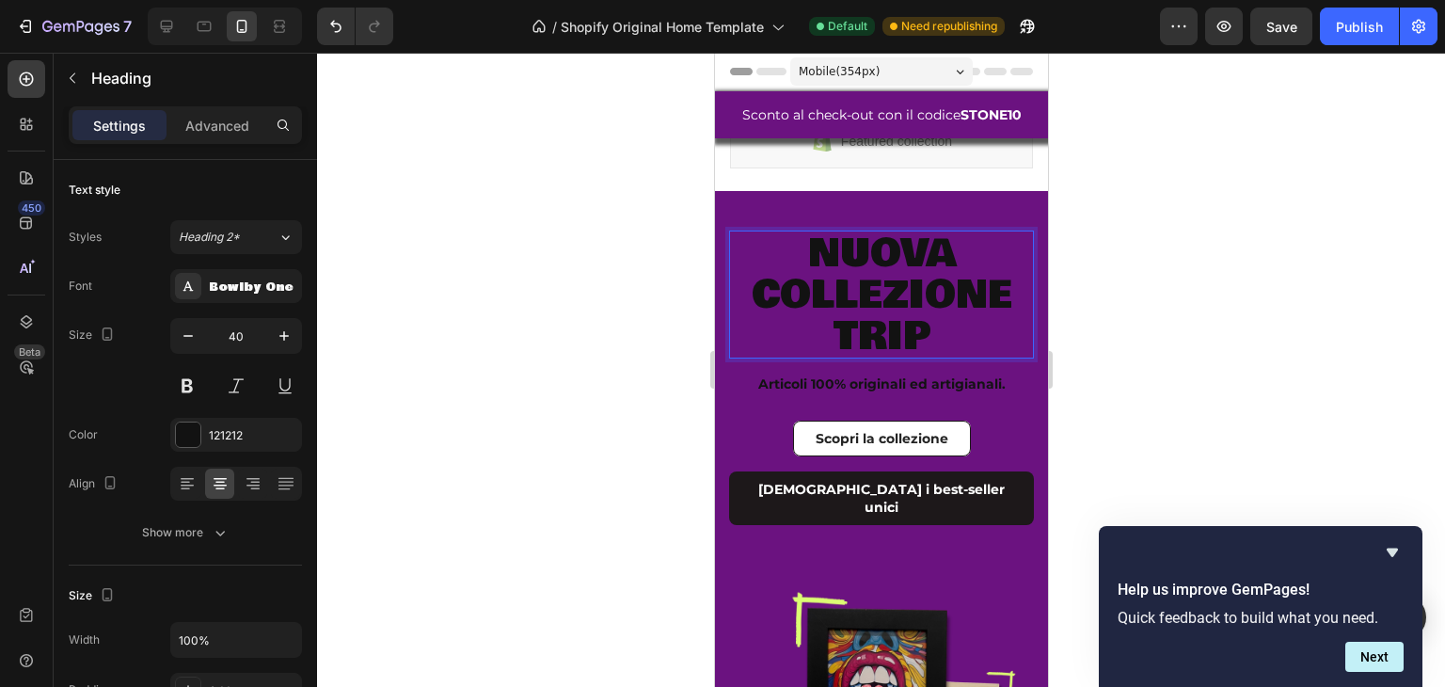
click at [860, 325] on p "nuova collezione trip" at bounding box center [880, 294] width 301 height 124
click at [862, 325] on p "nuova collezione trip" at bounding box center [880, 294] width 301 height 124
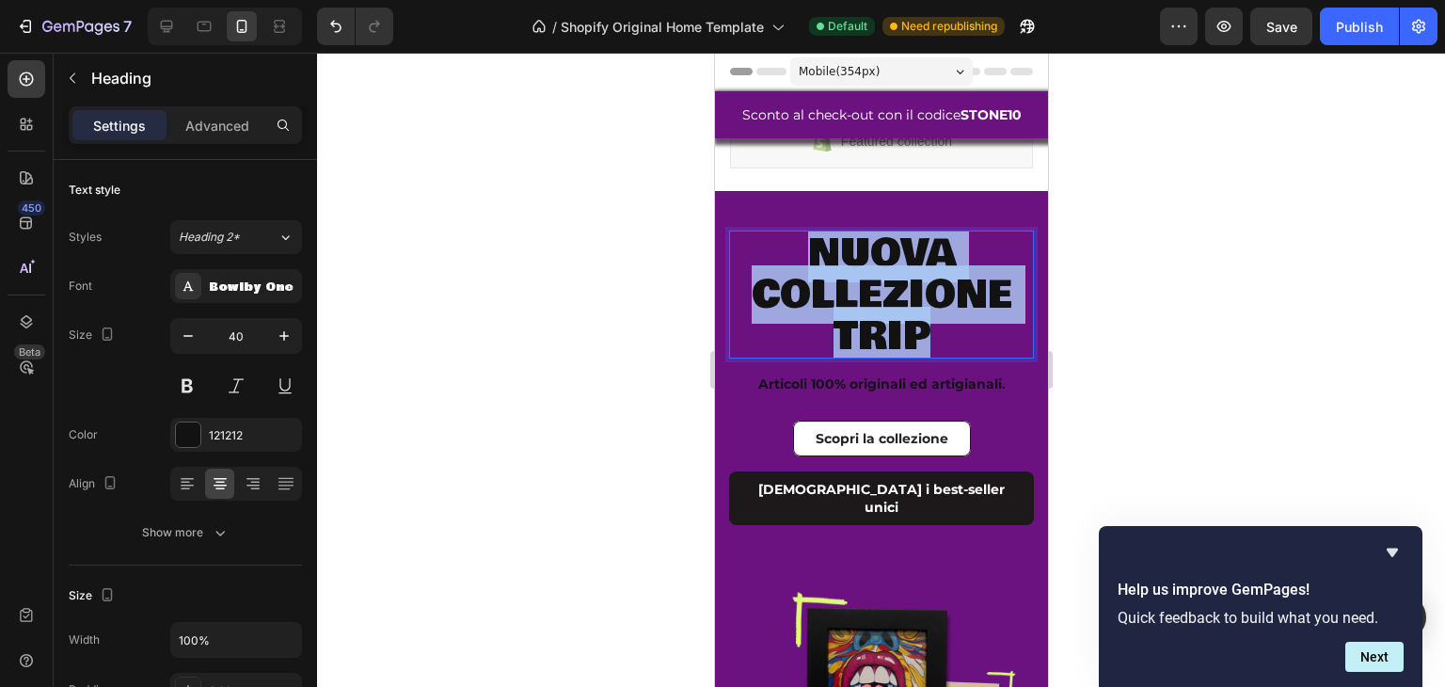
drag, startPoint x: 862, startPoint y: 325, endPoint x: 795, endPoint y: 253, distance: 97.9
click at [795, 253] on p "nuova collezione trip" at bounding box center [880, 294] width 301 height 124
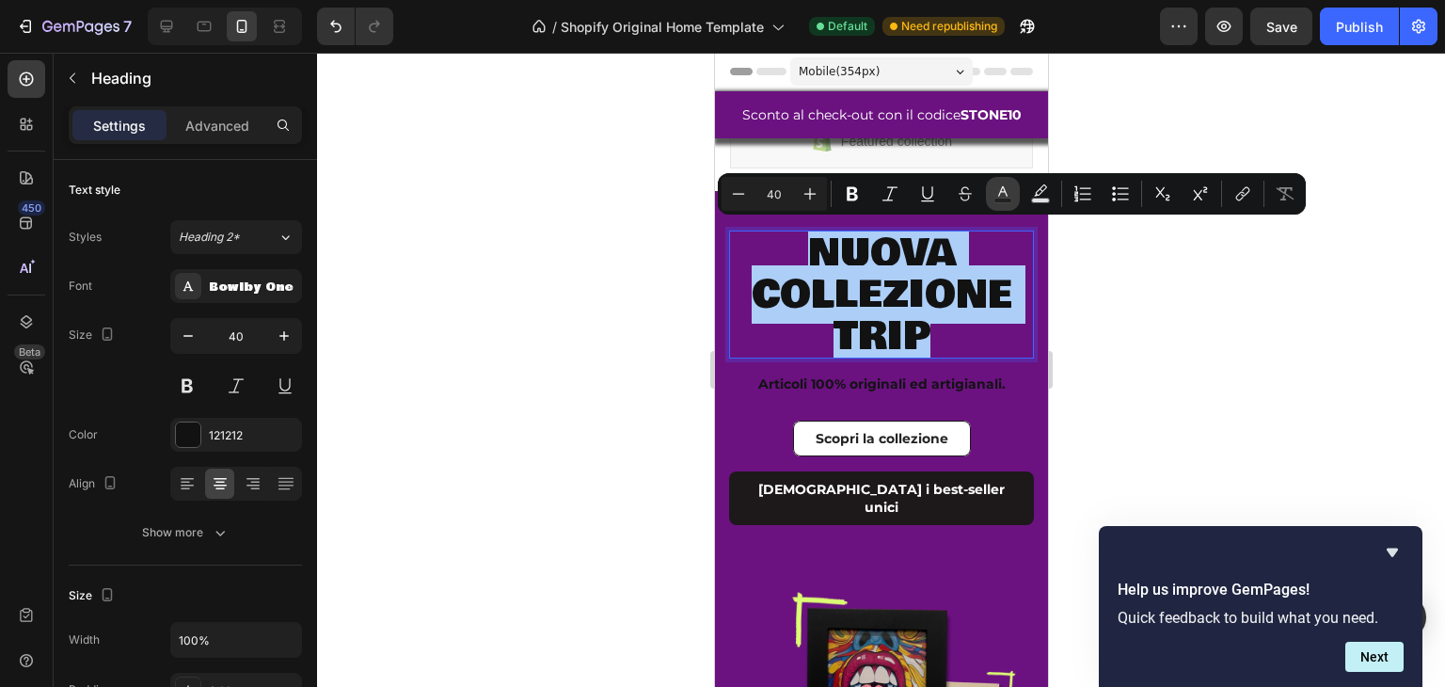
drag, startPoint x: 994, startPoint y: 189, endPoint x: 283, endPoint y: 245, distance: 712.7
click at [994, 189] on icon "Editor contextual toolbar" at bounding box center [1003, 193] width 19 height 19
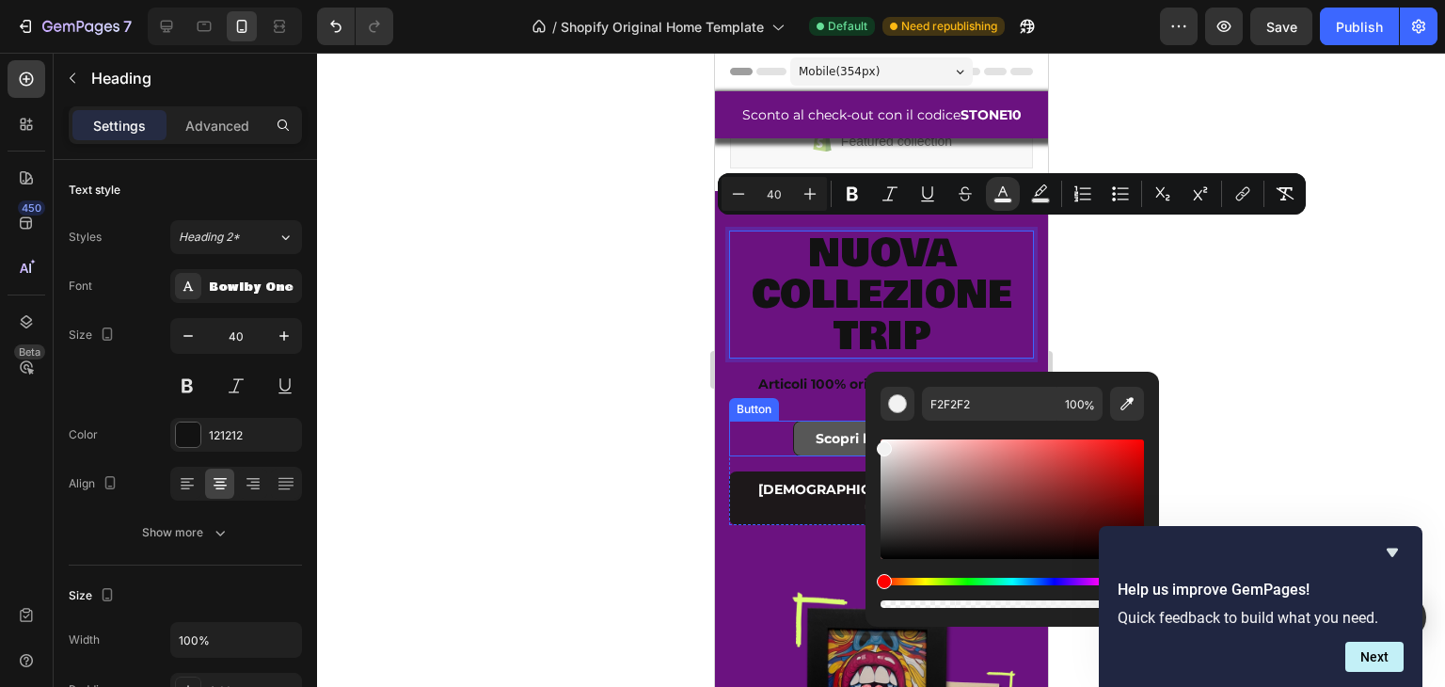
drag, startPoint x: 1607, startPoint y: 511, endPoint x: 821, endPoint y: 426, distance: 791.3
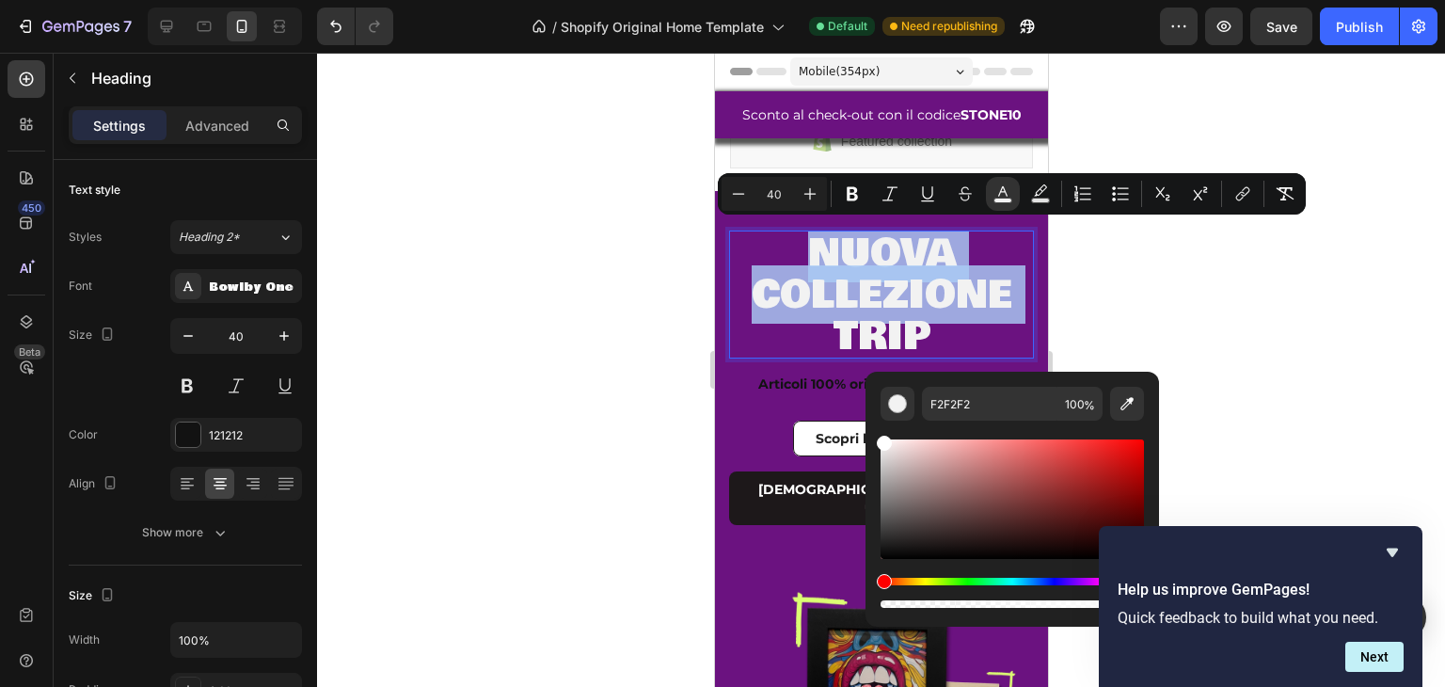
type input "FFFFFF"
drag, startPoint x: 1644, startPoint y: 510, endPoint x: 848, endPoint y: 412, distance: 802.1
click at [816, 380] on strong "Articoli 100% originali ed artigianali." at bounding box center [882, 383] width 248 height 17
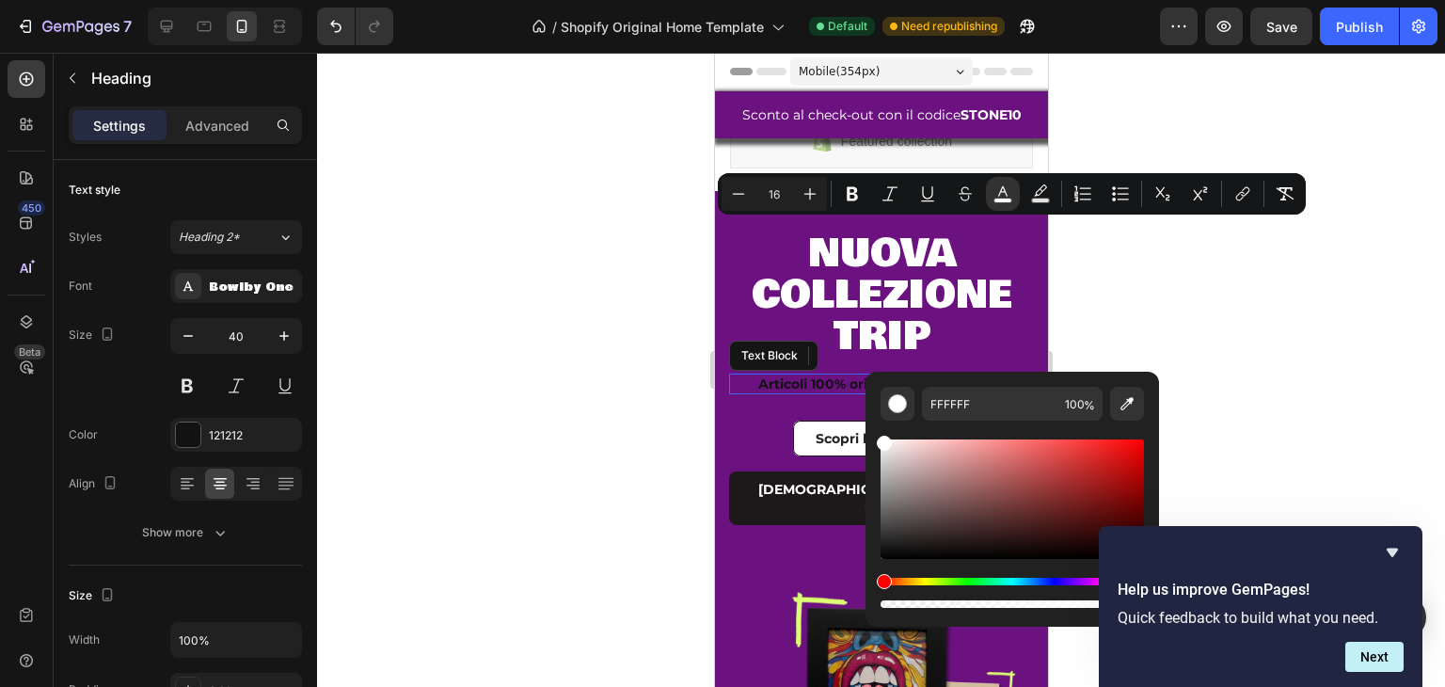
click at [816, 380] on strong "Articoli 100% originali ed artigianali." at bounding box center [882, 383] width 248 height 17
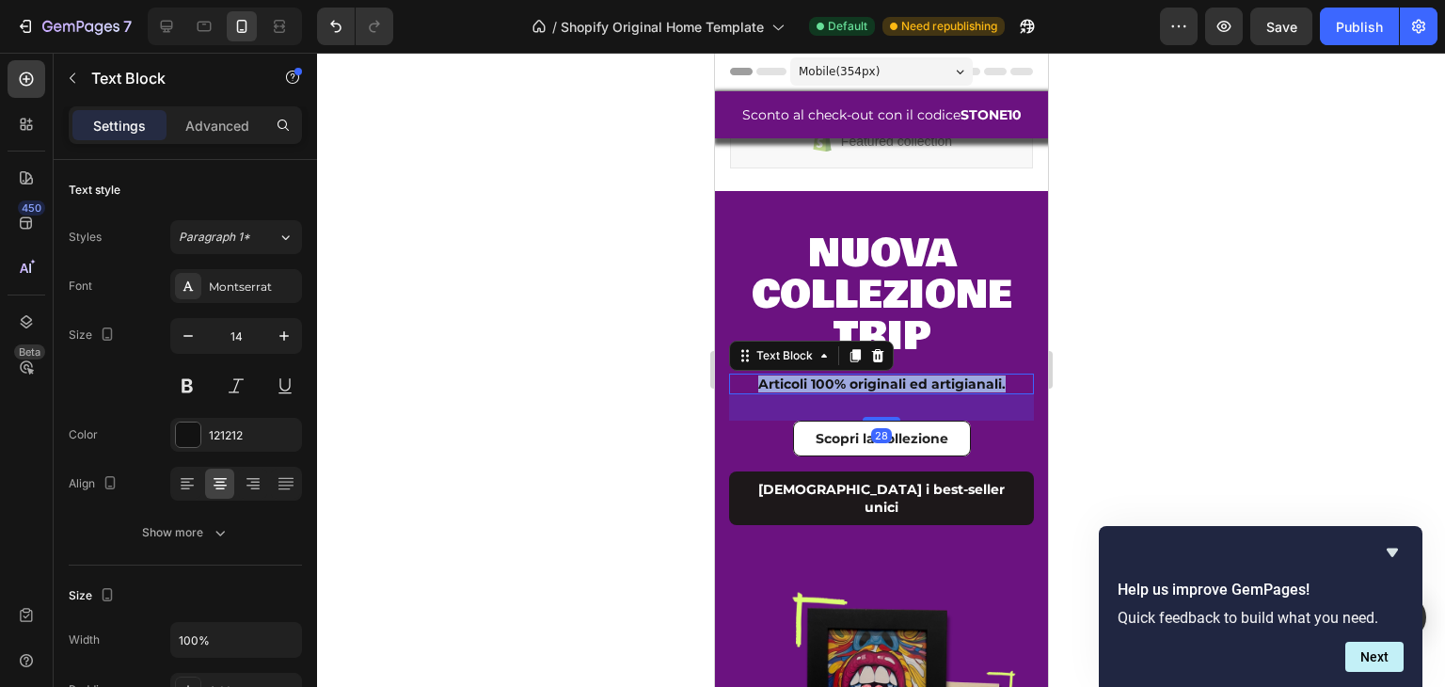
click at [816, 380] on strong "Articoli 100% originali ed artigianali." at bounding box center [882, 383] width 248 height 17
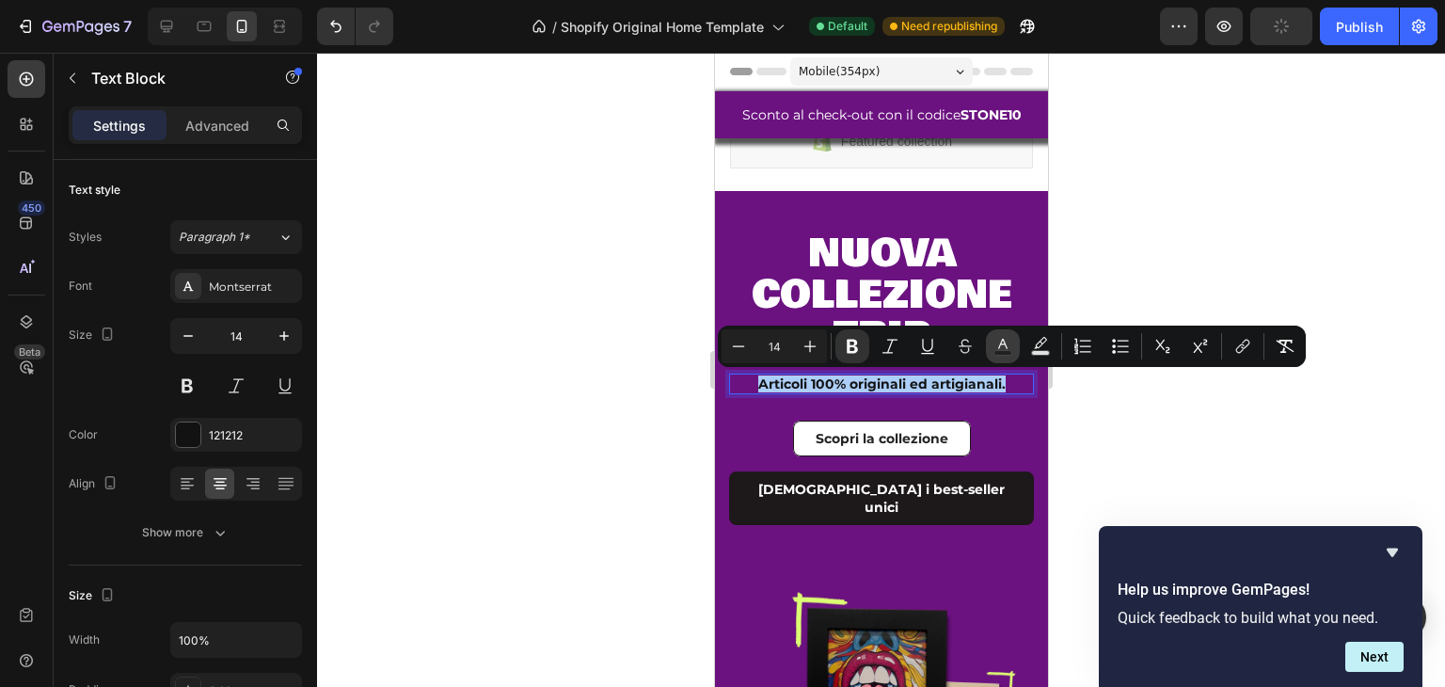
drag, startPoint x: 1004, startPoint y: 350, endPoint x: 253, endPoint y: 343, distance: 751.0
click at [1004, 350] on icon "Editor contextual toolbar" at bounding box center [1003, 346] width 19 height 19
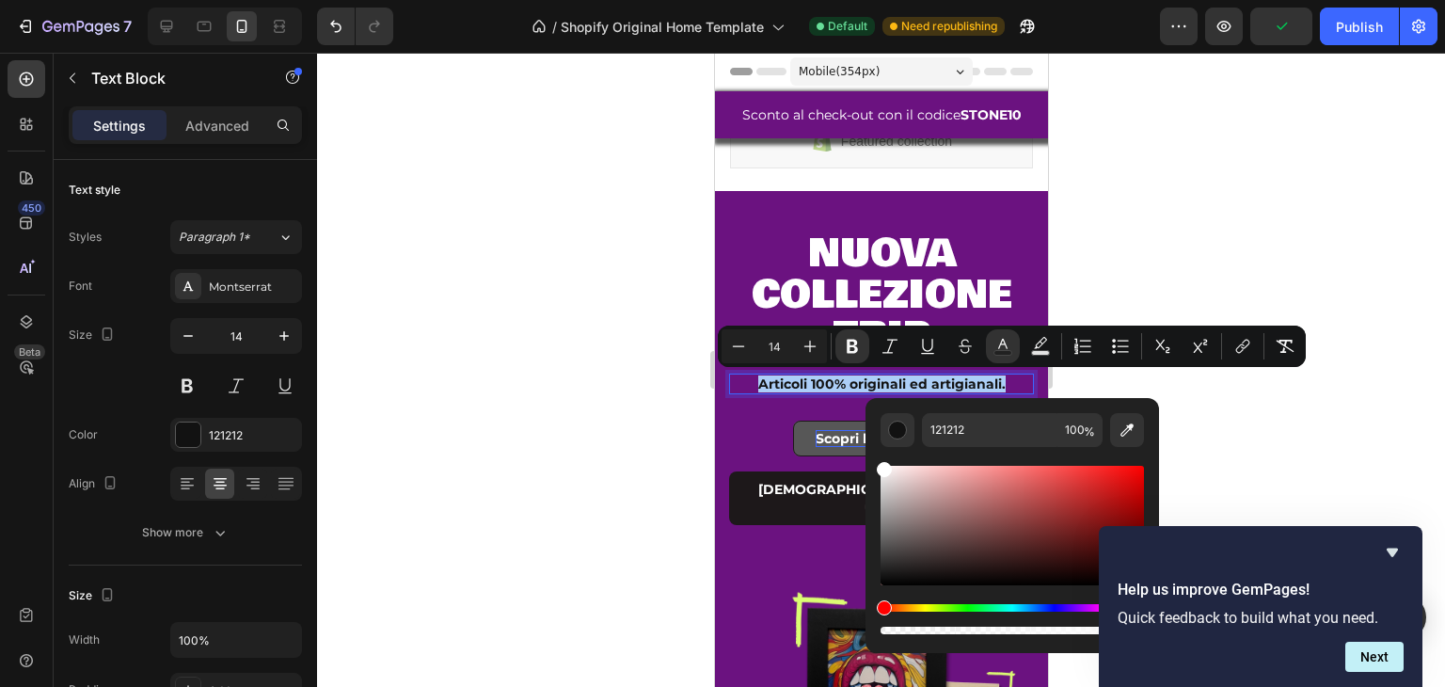
drag, startPoint x: 1638, startPoint y: 547, endPoint x: 856, endPoint y: 444, distance: 788.7
type input "FFFFFF"
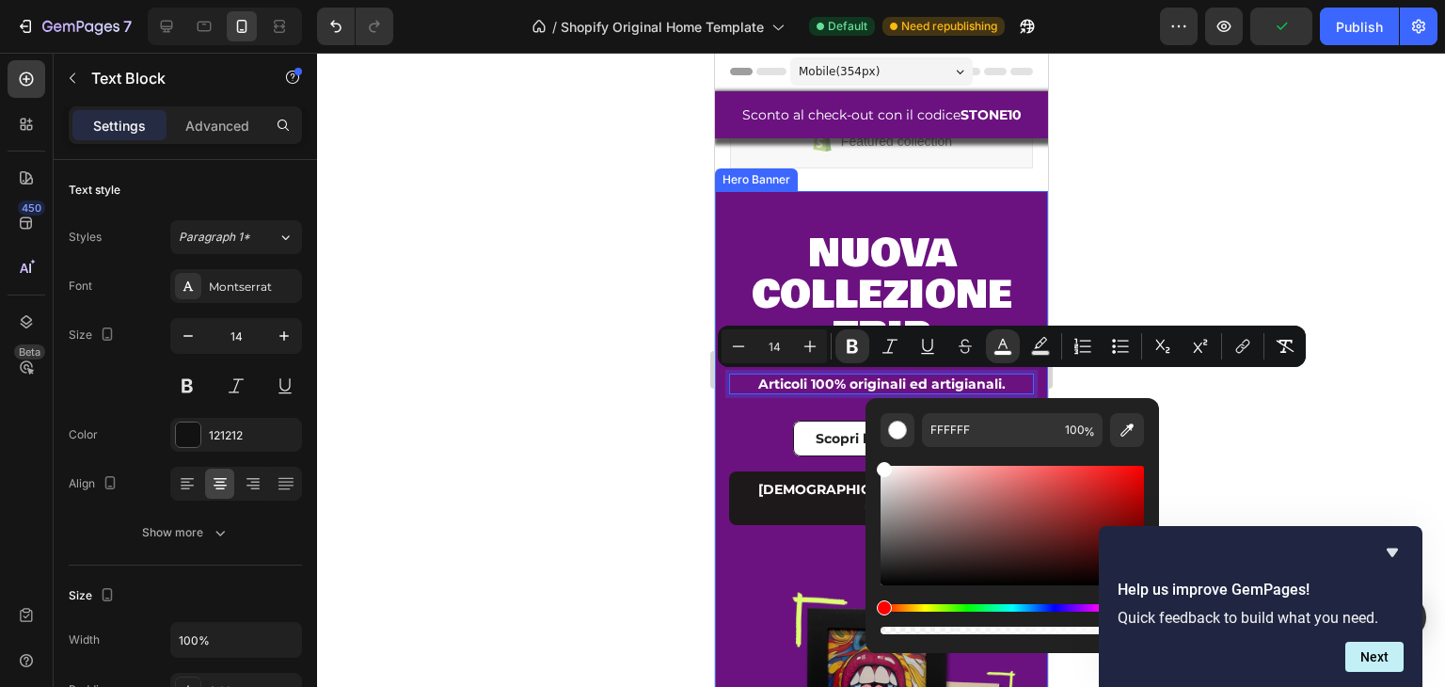
drag, startPoint x: 701, startPoint y: 423, endPoint x: 47, endPoint y: 370, distance: 656.2
click at [701, 423] on div at bounding box center [881, 370] width 1128 height 634
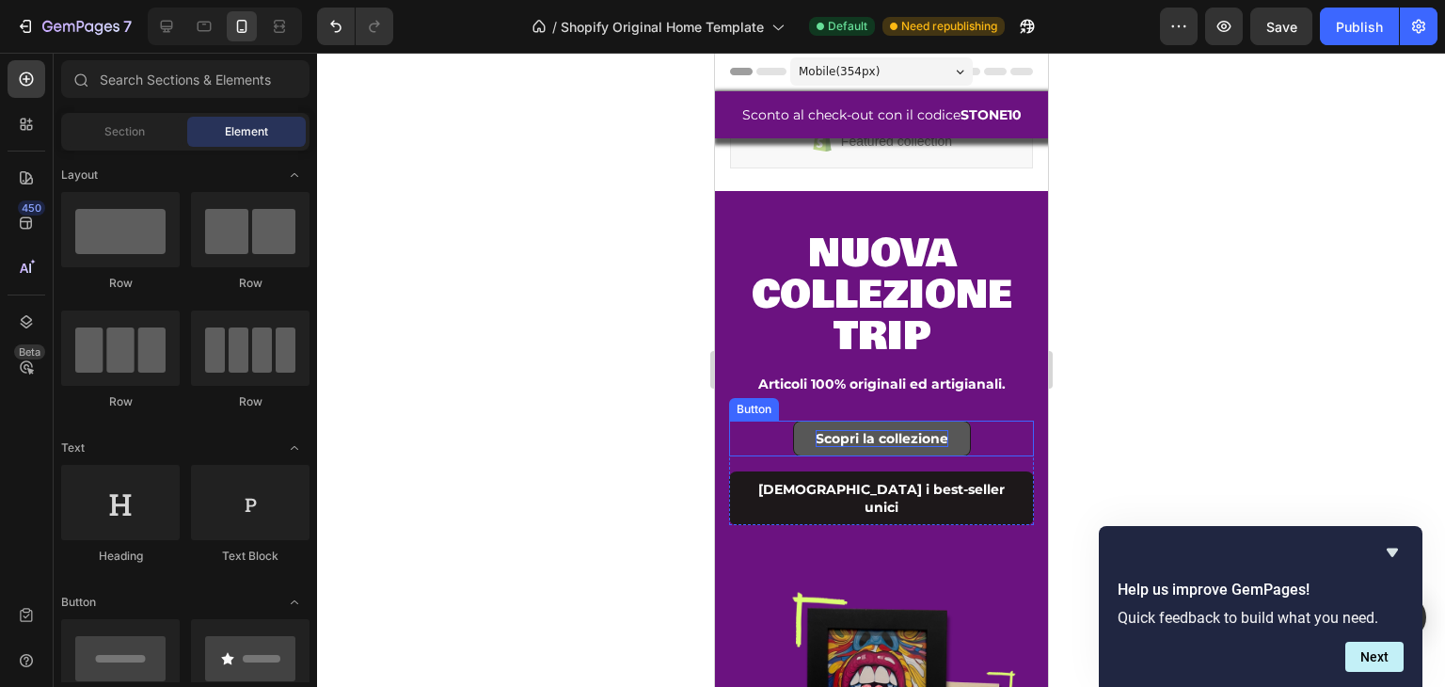
click at [865, 433] on p "Scopri la collezione" at bounding box center [881, 438] width 133 height 17
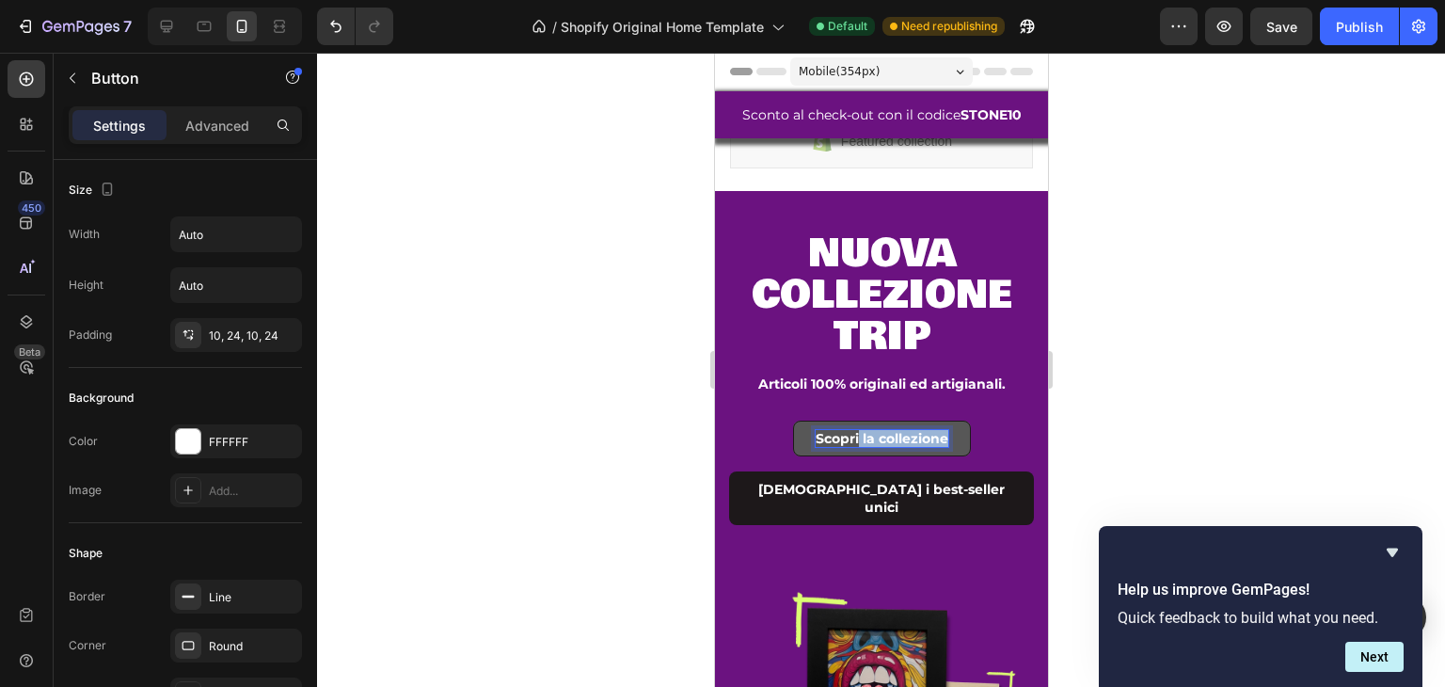
drag, startPoint x: 848, startPoint y: 441, endPoint x: 940, endPoint y: 426, distance: 93.4
click at [940, 426] on link "Scopri la collezione" at bounding box center [881, 439] width 178 height 36
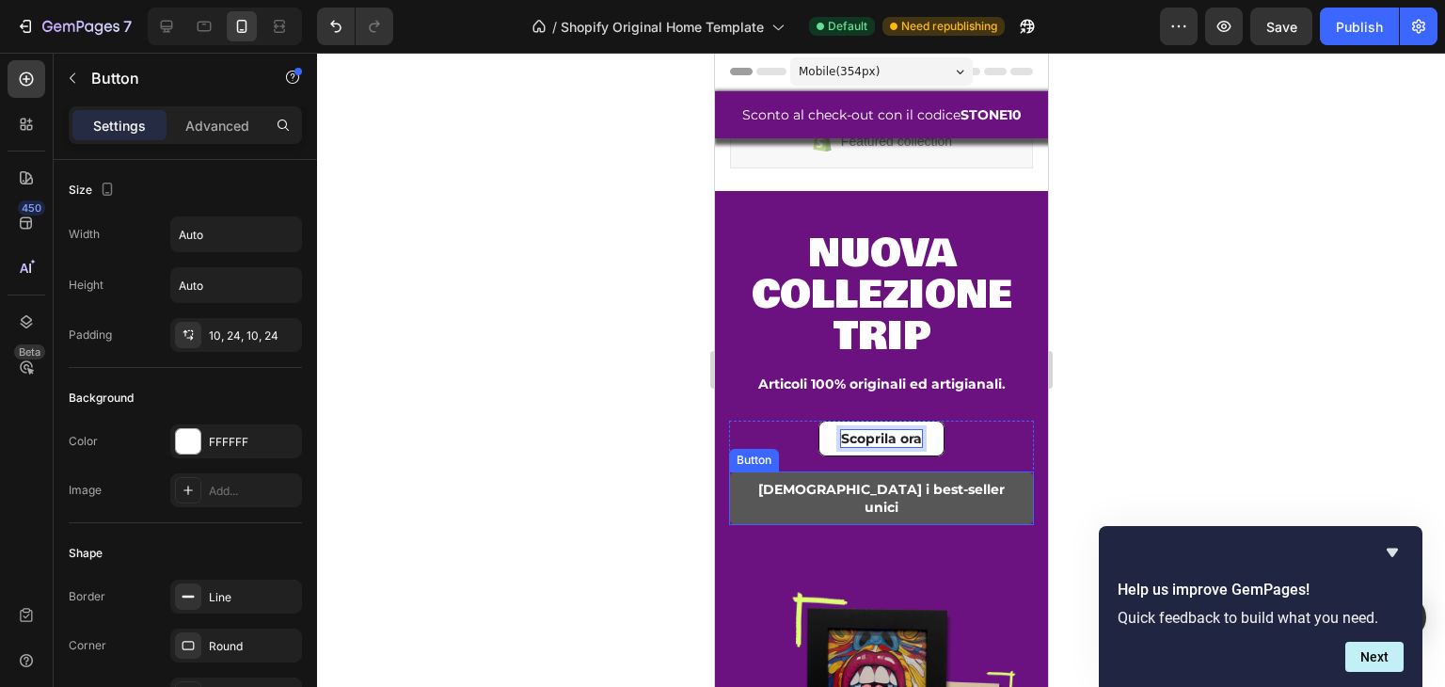
click at [879, 498] on link "[DEMOGRAPHIC_DATA] i best-seller unici" at bounding box center [880, 497] width 305 height 53
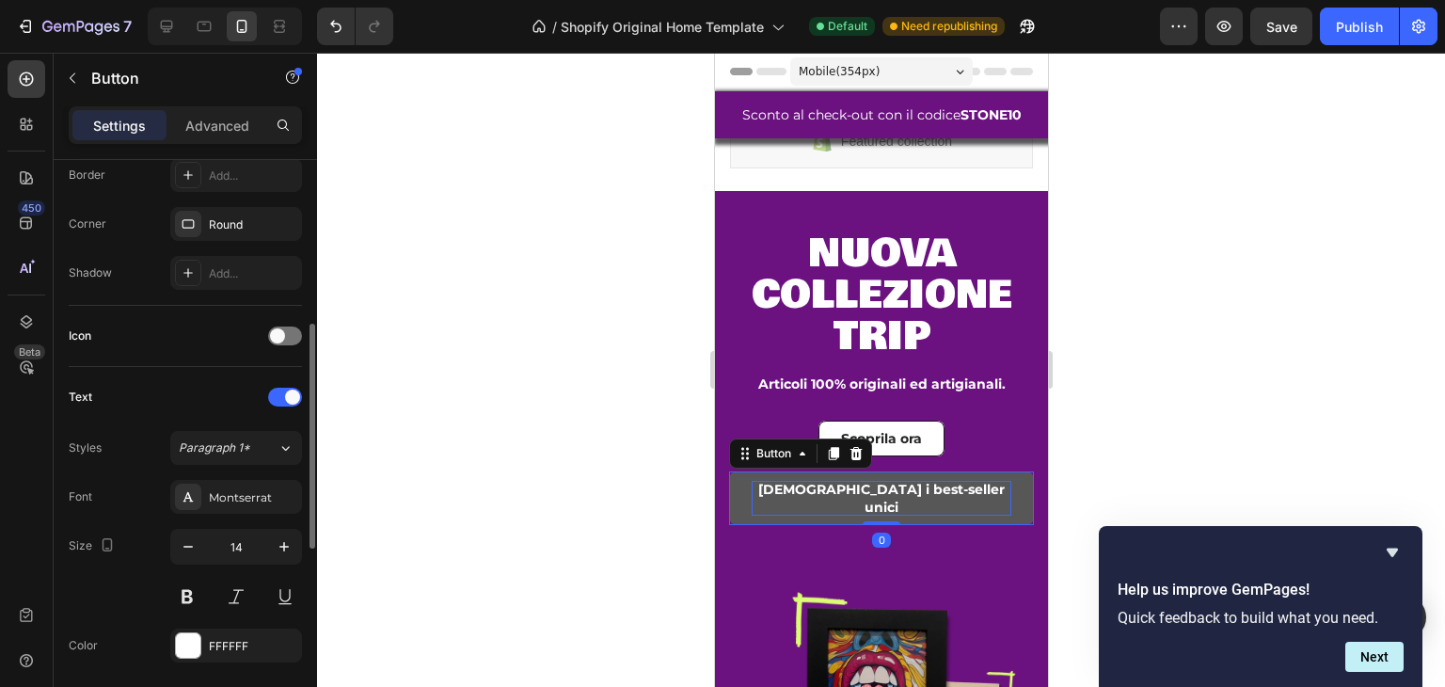
click at [848, 487] on p "[DEMOGRAPHIC_DATA] i best-seller unici" at bounding box center [881, 498] width 260 height 34
click at [847, 487] on p "[DEMOGRAPHIC_DATA] i best-seller unici" at bounding box center [881, 498] width 260 height 34
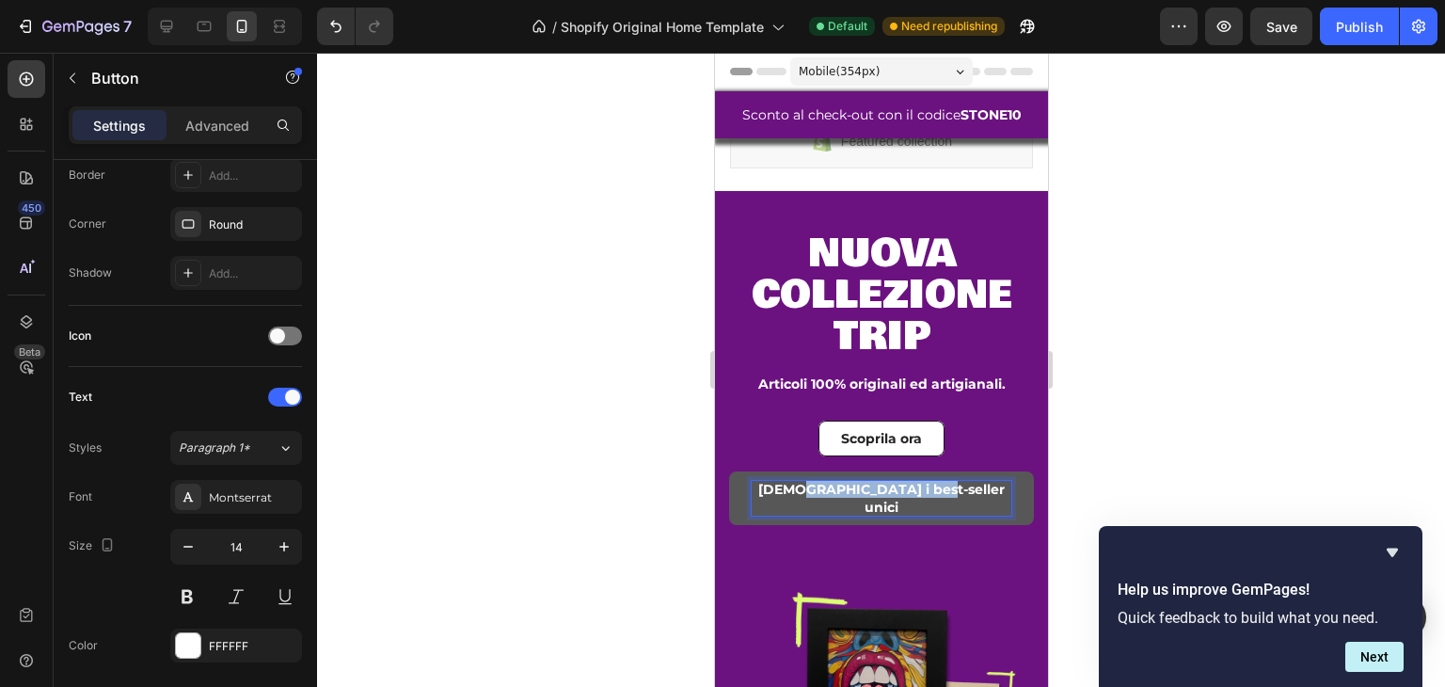
drag, startPoint x: 832, startPoint y: 492, endPoint x: 952, endPoint y: 488, distance: 120.5
click at [952, 488] on link "[DEMOGRAPHIC_DATA] i best-seller unici" at bounding box center [880, 497] width 305 height 53
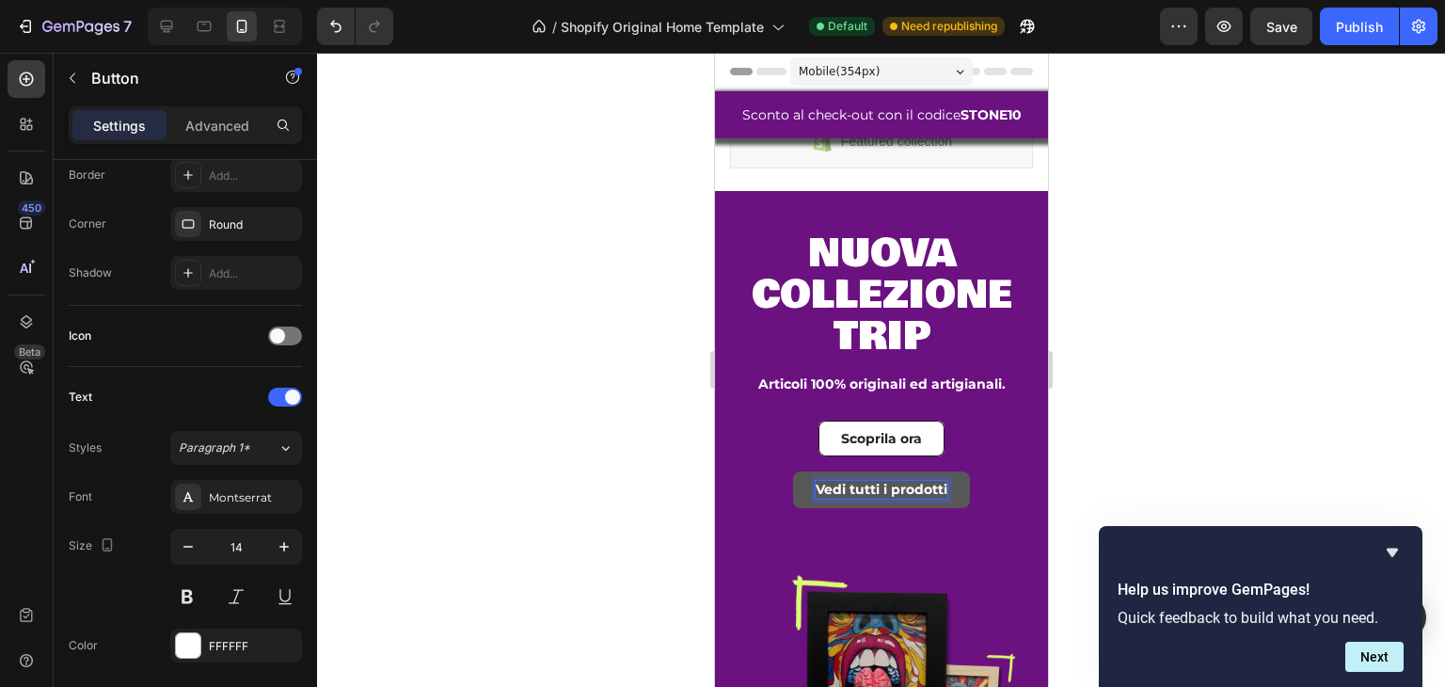
click at [838, 487] on p "Vedi tutti i prodotti" at bounding box center [881, 489] width 132 height 17
click at [169, 24] on icon at bounding box center [166, 26] width 19 height 19
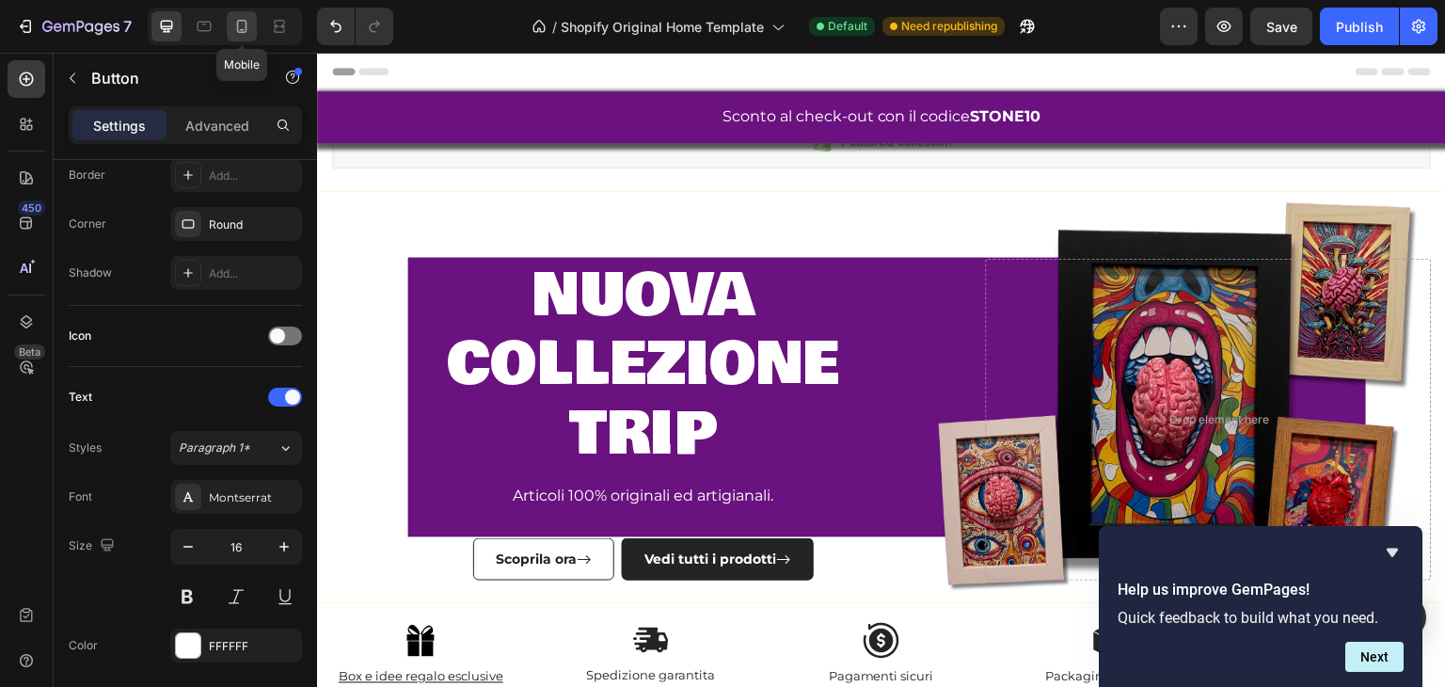
click at [248, 23] on icon at bounding box center [241, 26] width 19 height 19
type input "14"
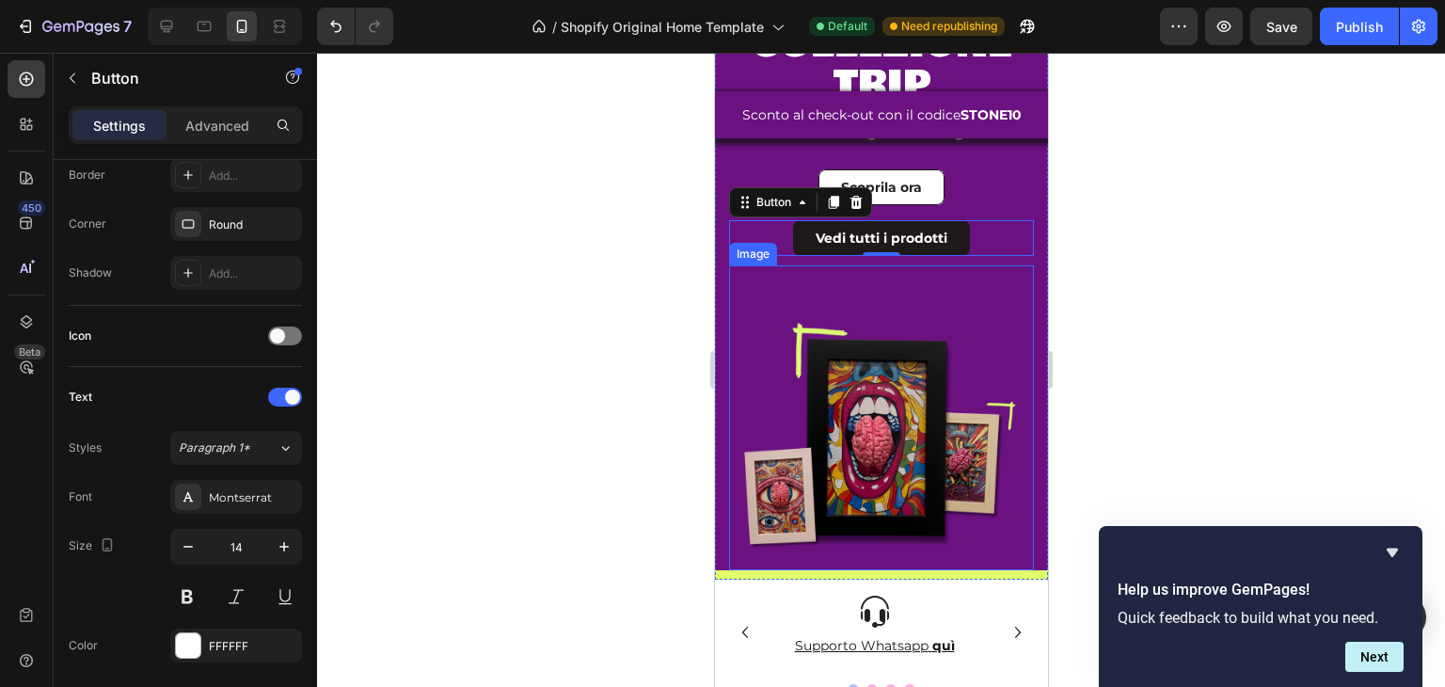
scroll to position [165, 0]
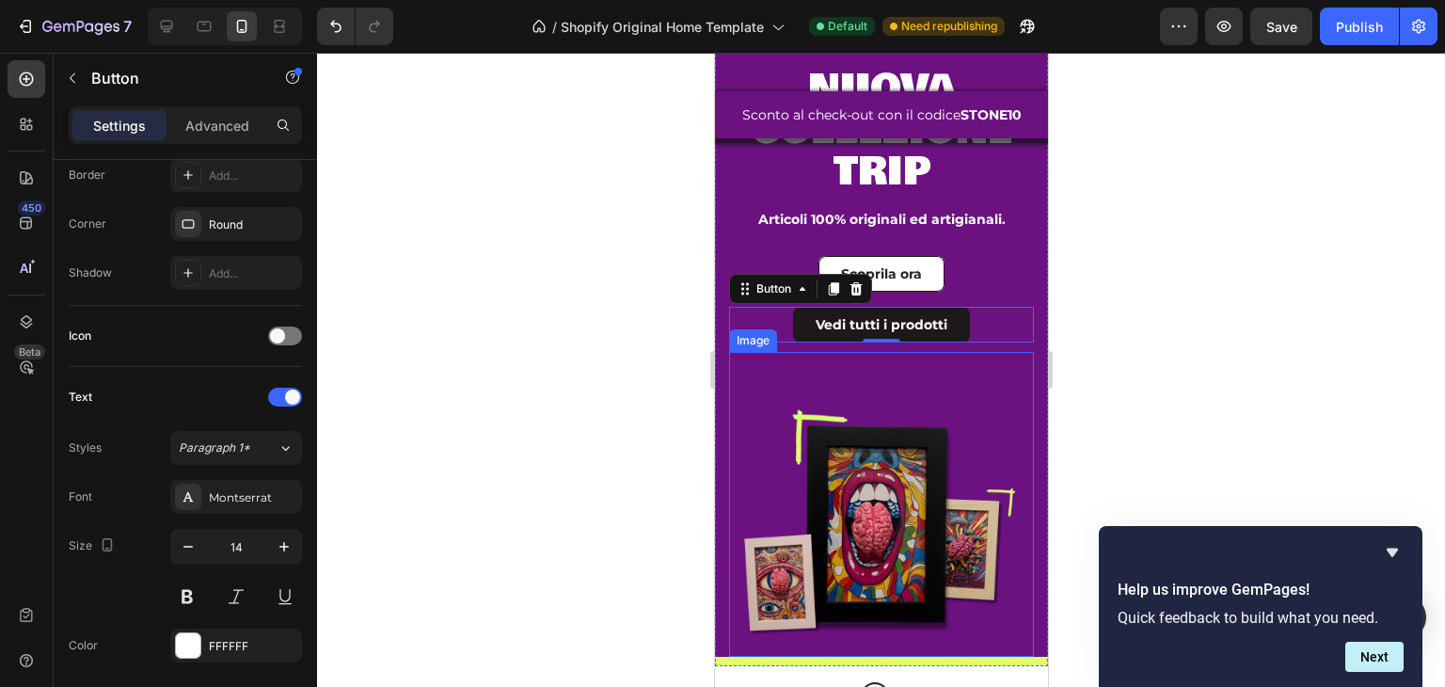
click at [838, 417] on img at bounding box center [880, 504] width 305 height 305
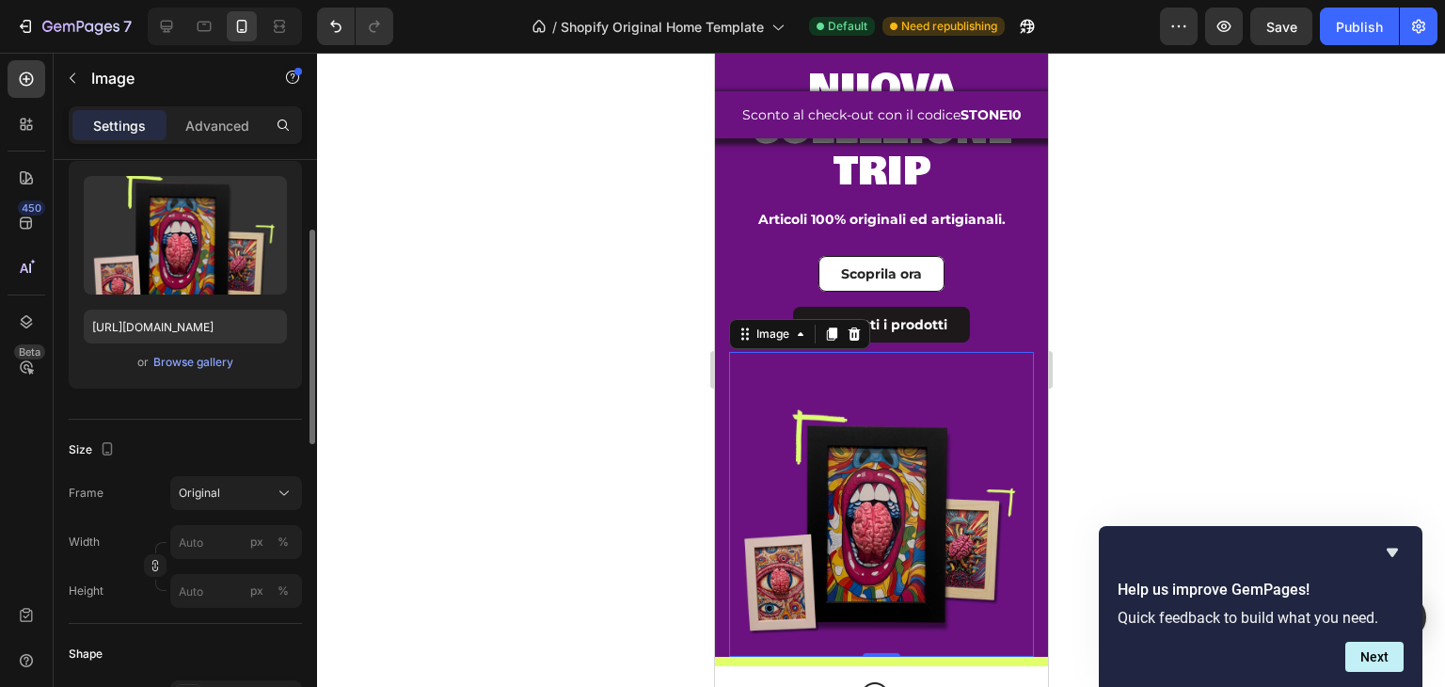
scroll to position [282, 0]
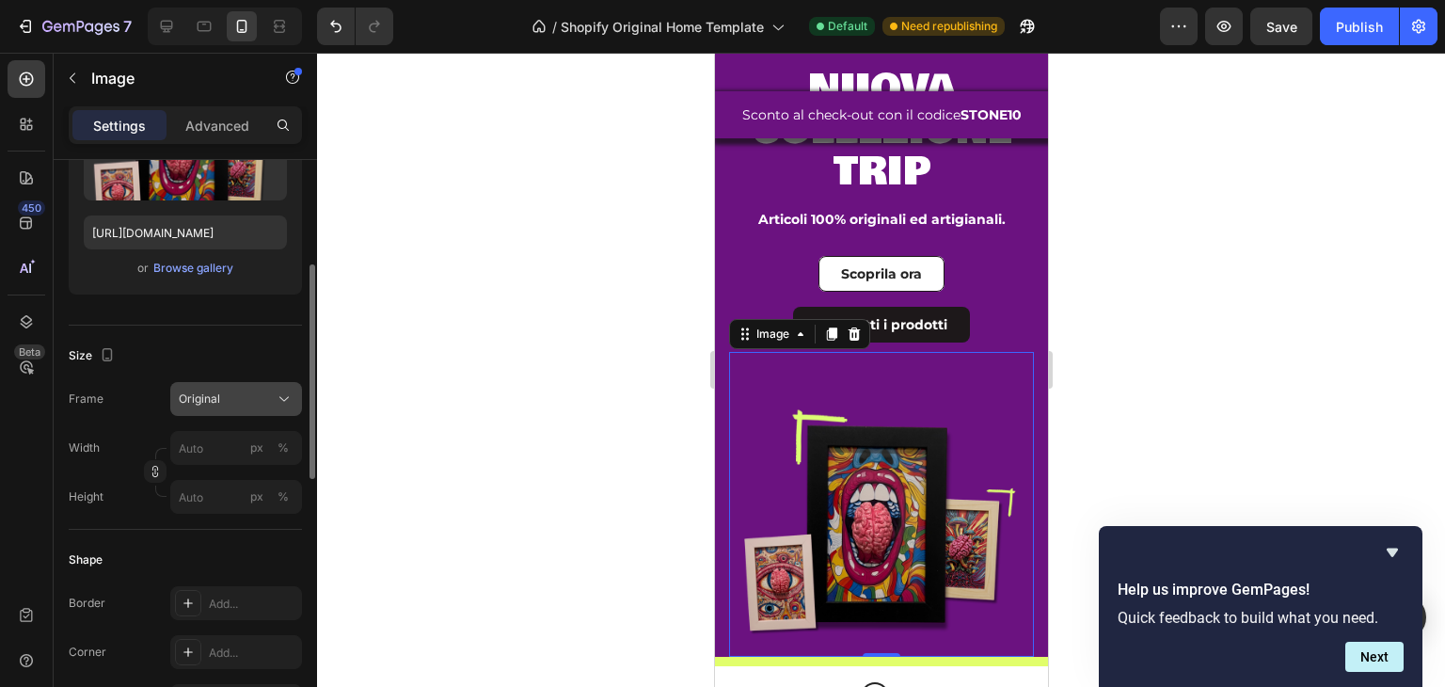
click at [231, 393] on div "Original" at bounding box center [225, 399] width 92 height 17
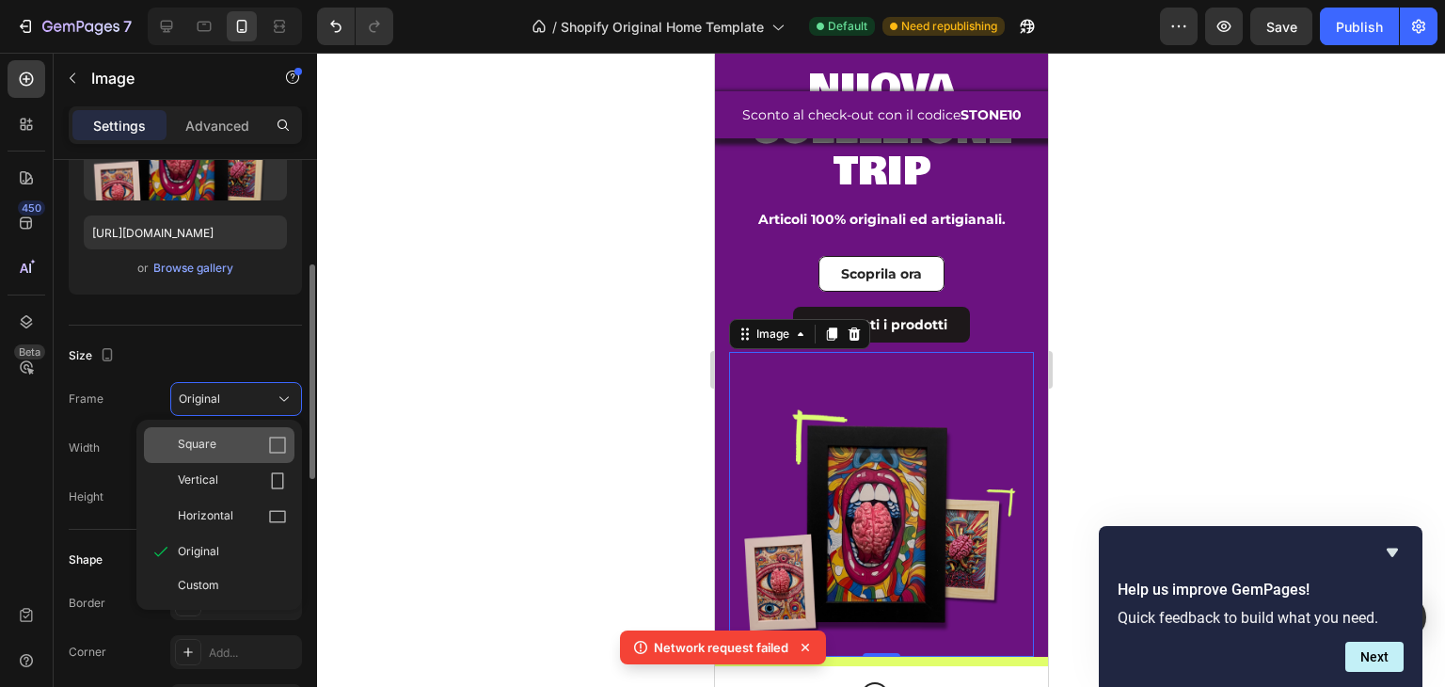
click at [218, 440] on div "Square" at bounding box center [232, 445] width 109 height 19
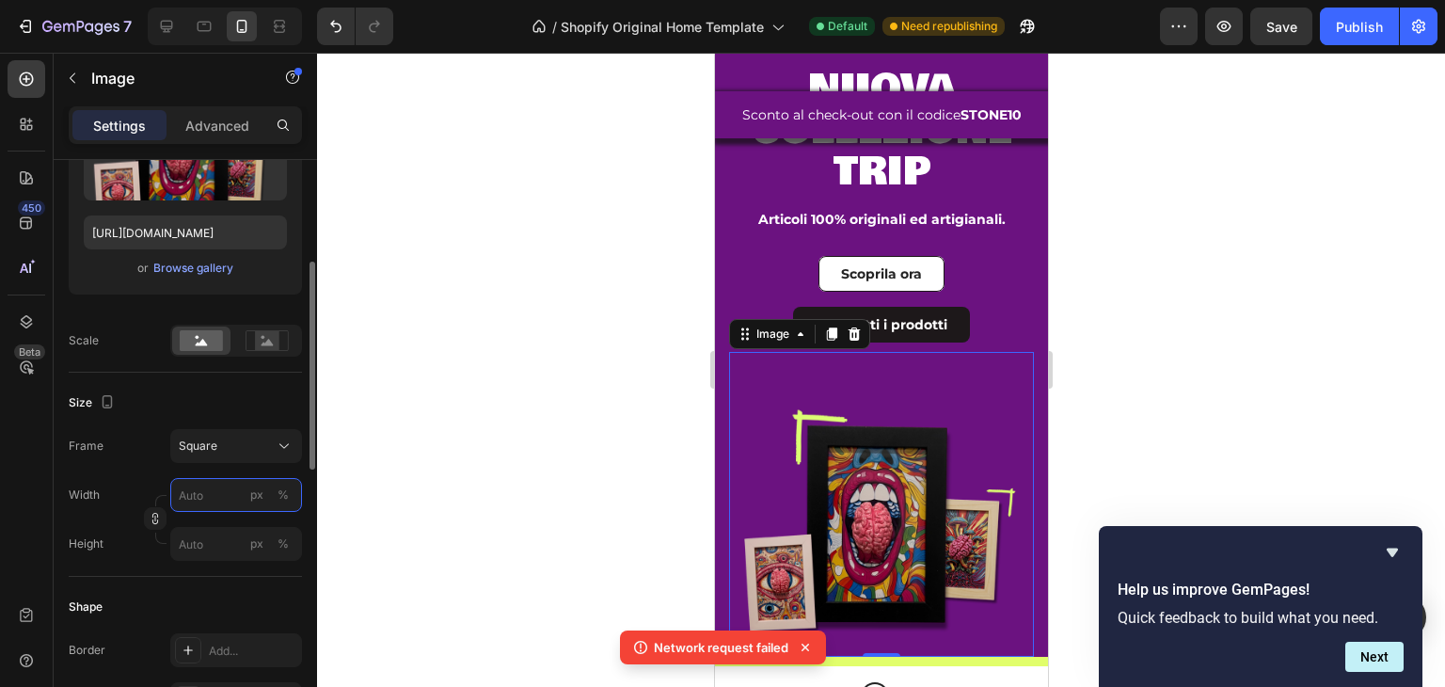
click at [218, 493] on input "px %" at bounding box center [236, 495] width 132 height 34
type input "9"
type input "90"
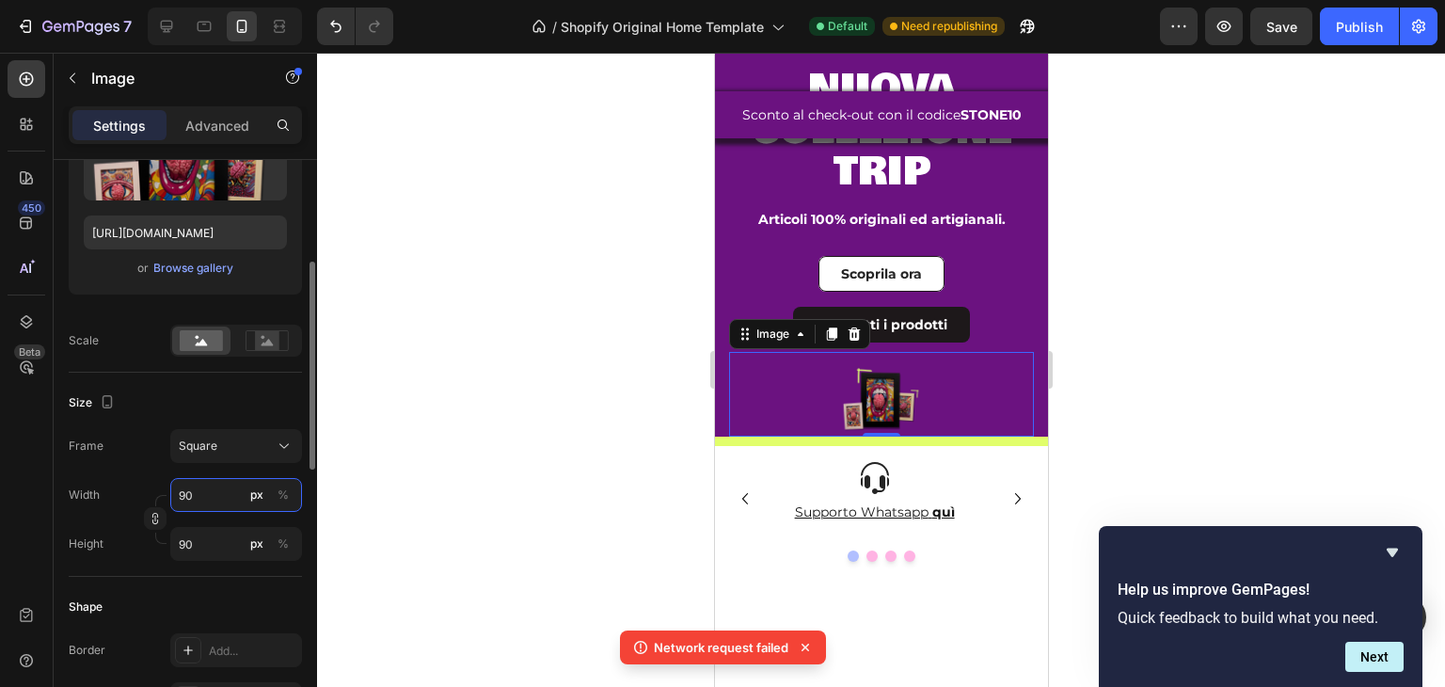
type input "900"
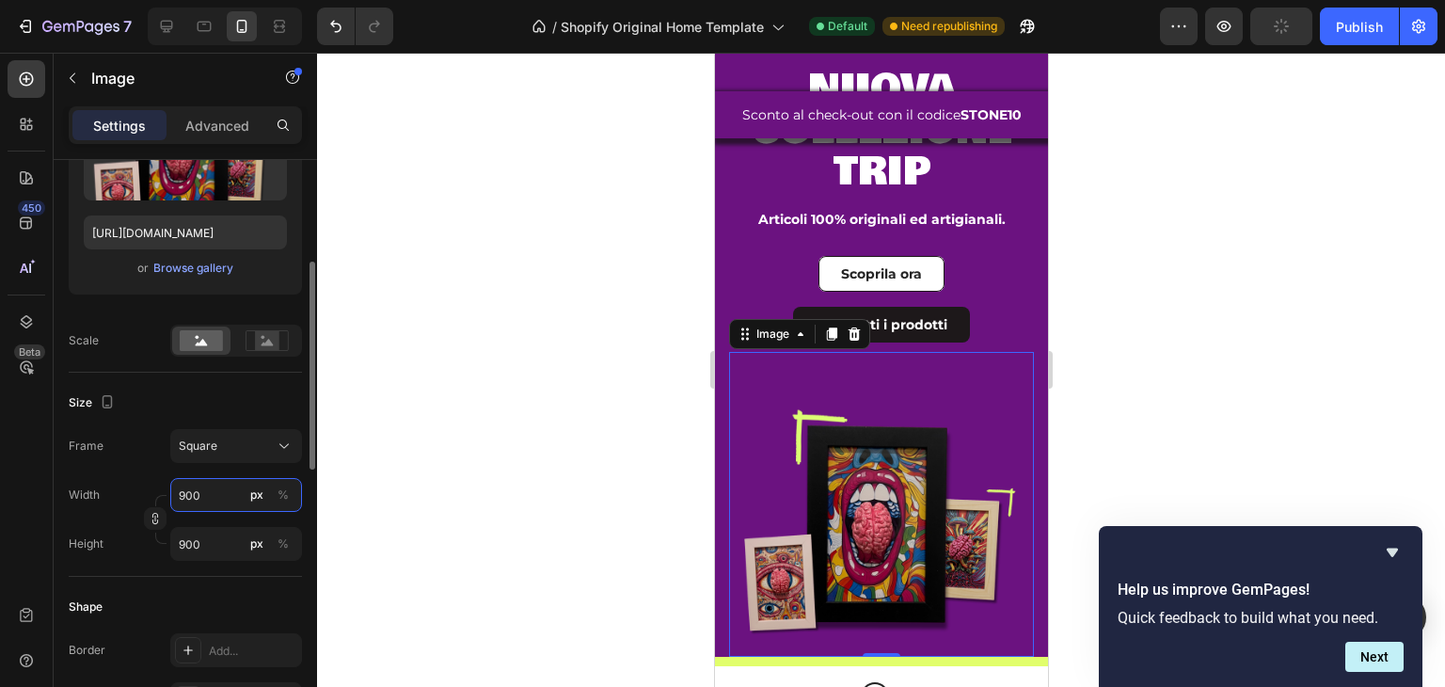
type input "9000"
type input "900"
type input "90"
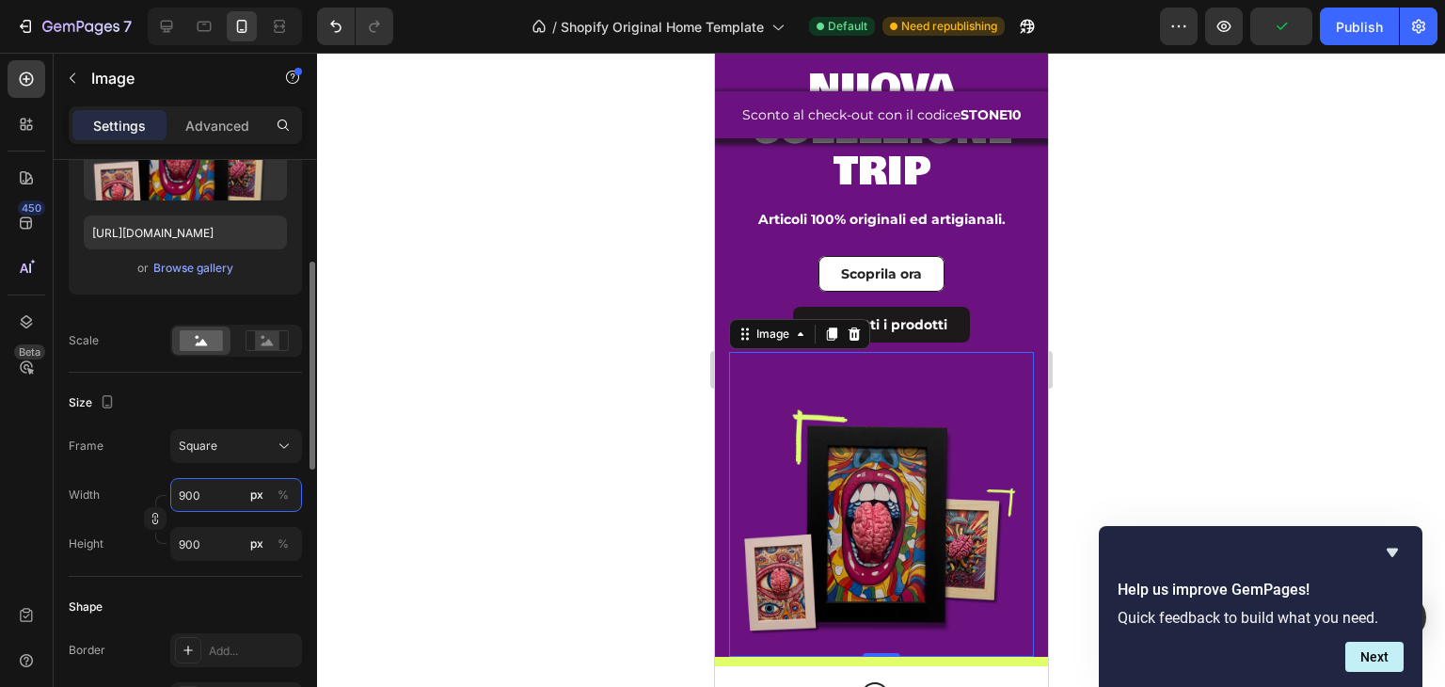
type input "90"
type input "9"
type input "5"
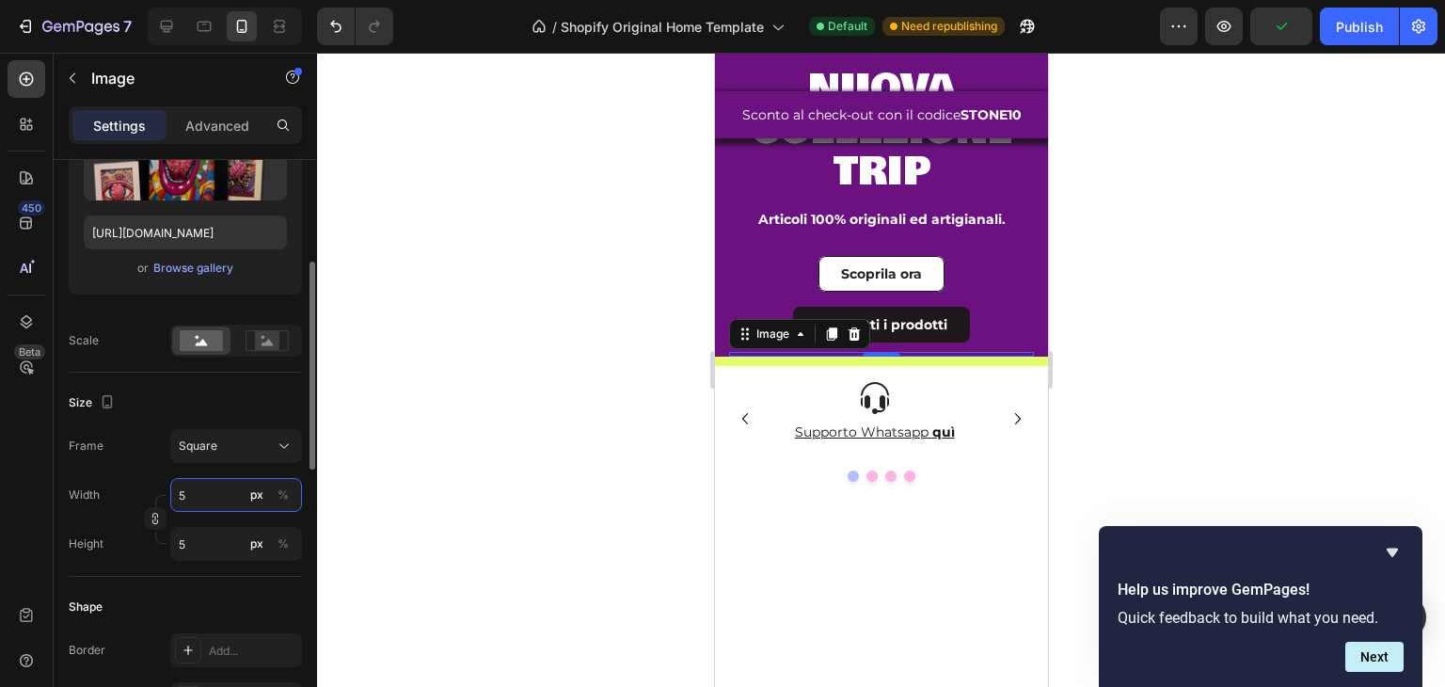
type input "50"
type input "500"
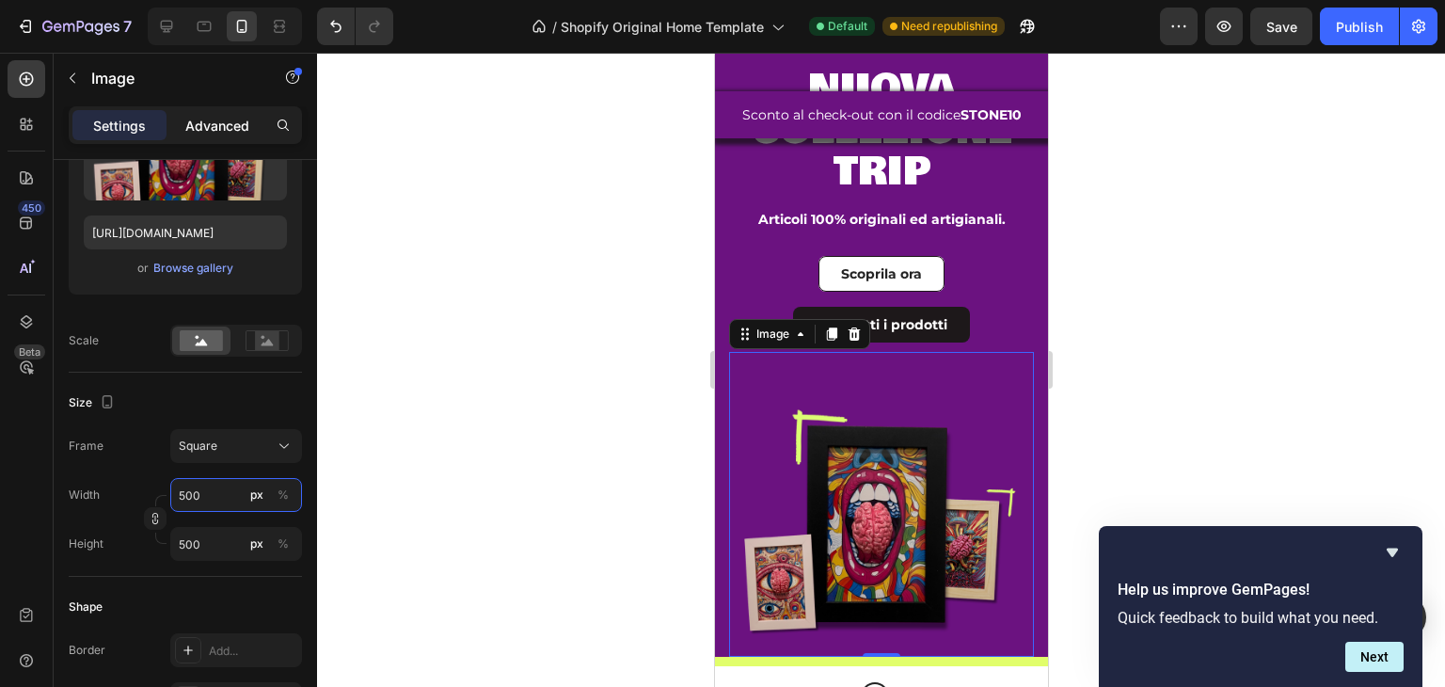
type input "500"
click at [216, 129] on p "Advanced" at bounding box center [217, 126] width 64 height 20
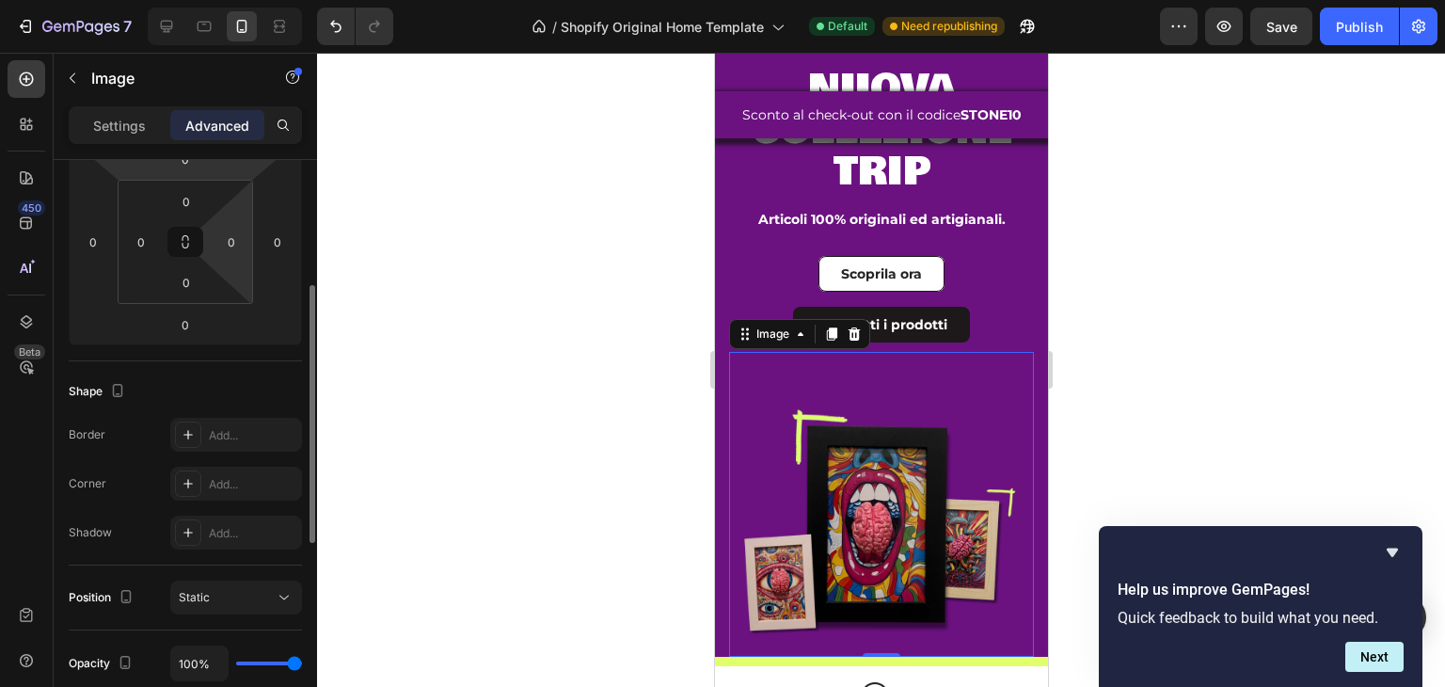
scroll to position [94, 0]
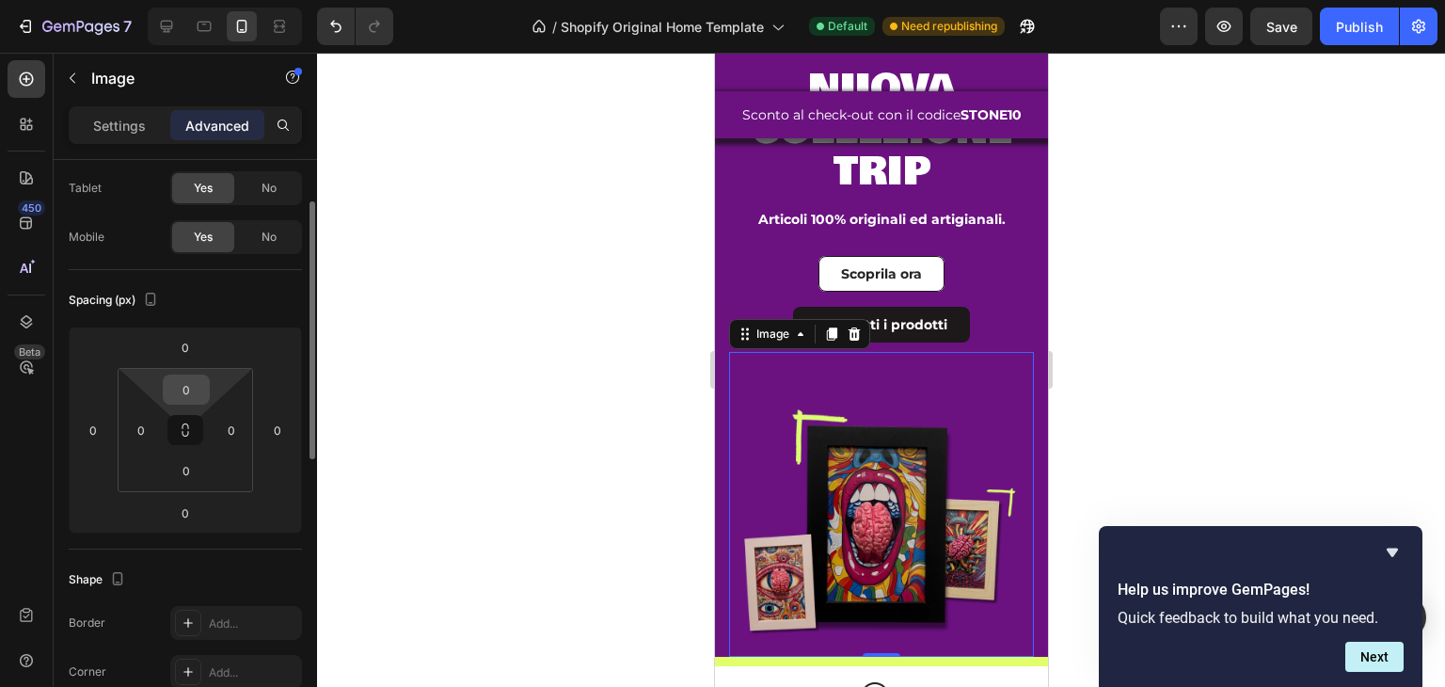
click at [188, 381] on input "0" at bounding box center [187, 389] width 38 height 28
type input "-"
click at [186, 351] on input "0" at bounding box center [186, 347] width 38 height 28
type input "0"
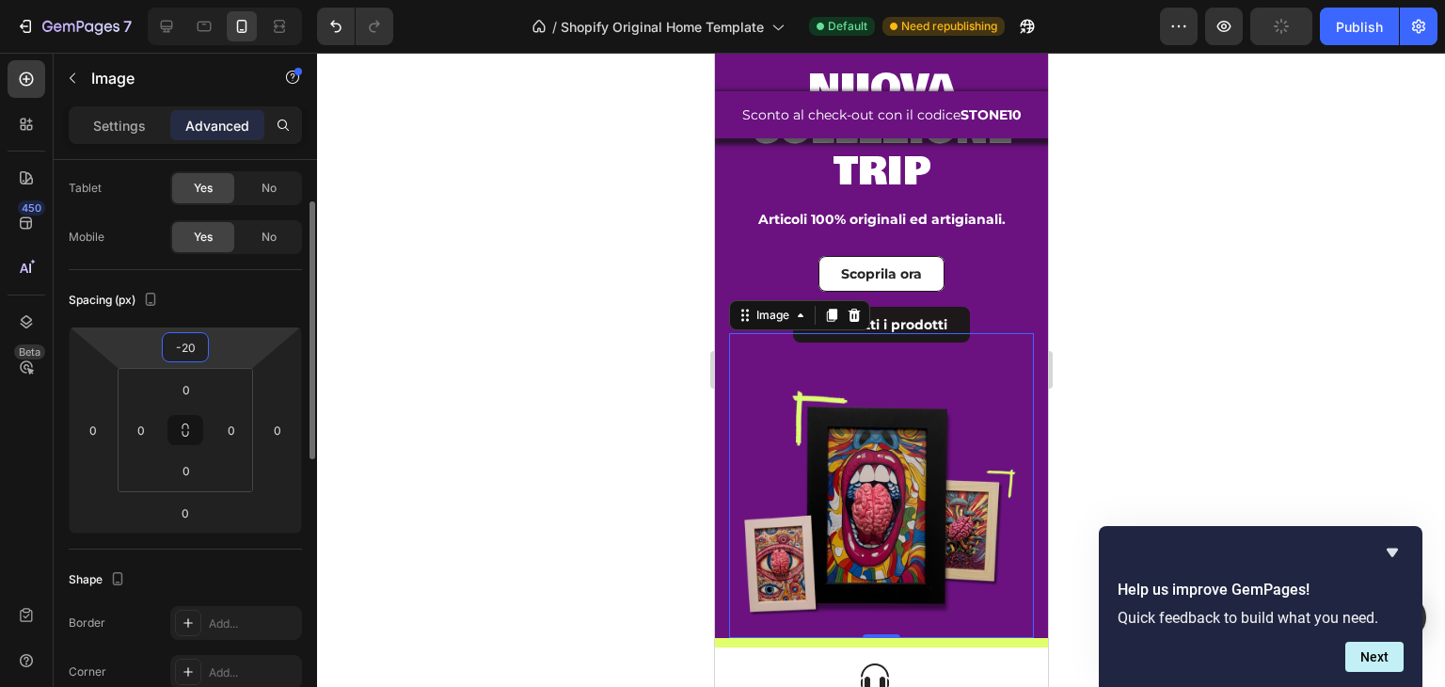
click at [203, 357] on input "-20" at bounding box center [186, 347] width 38 height 28
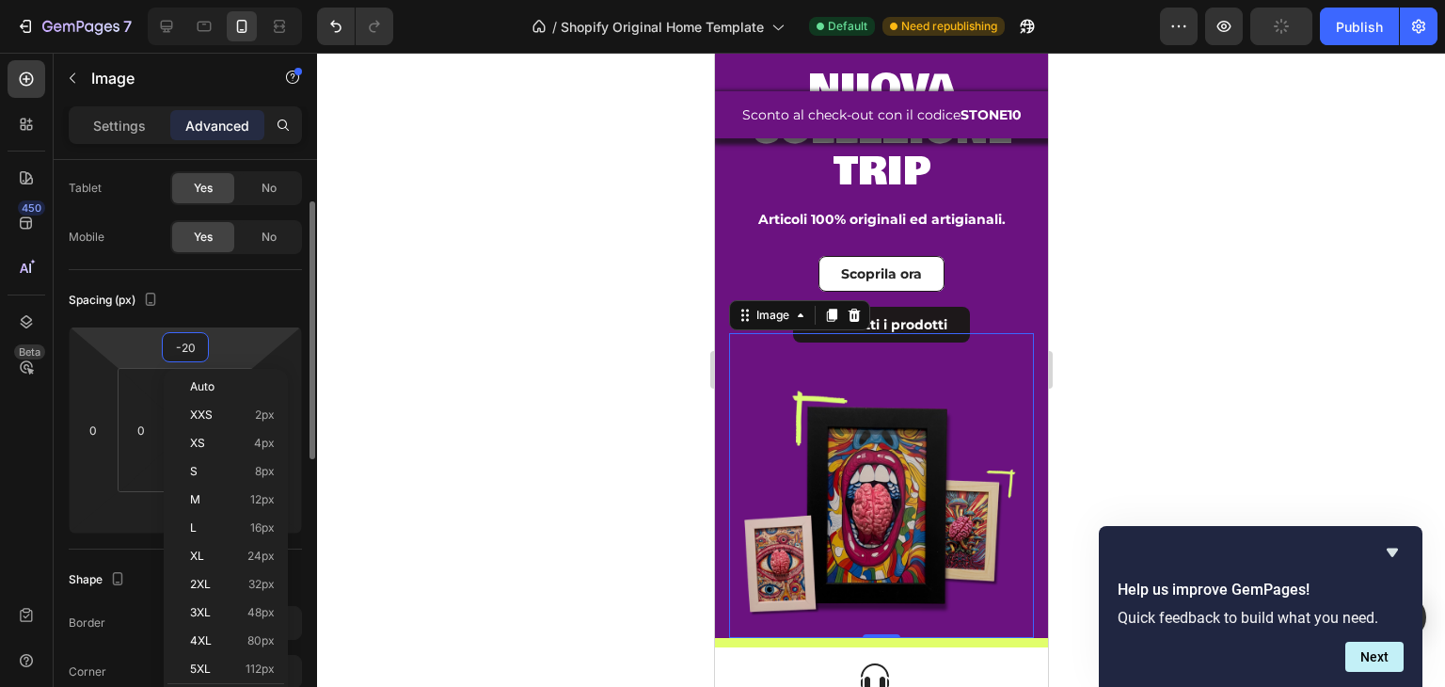
click at [203, 357] on input "-20" at bounding box center [186, 347] width 38 height 28
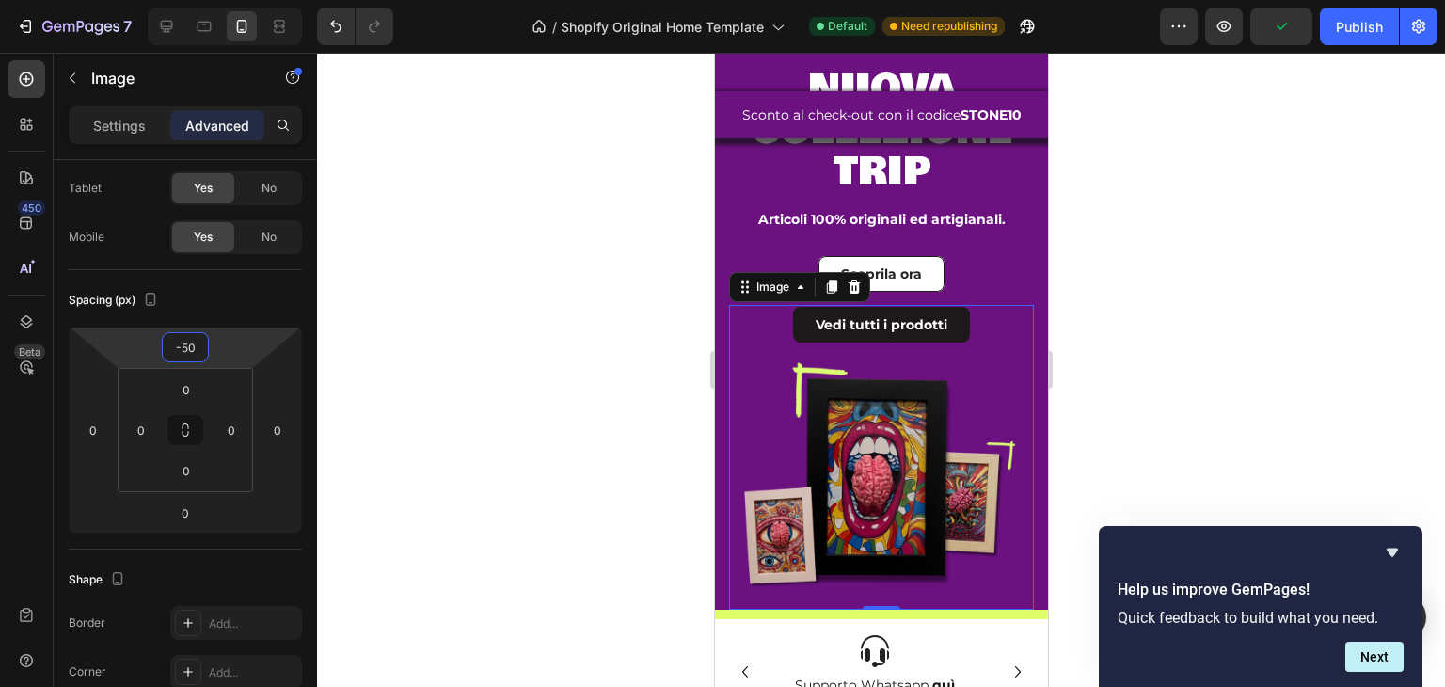
type input "-50"
click at [751, 596] on div "⁠⁠⁠⁠⁠⁠⁠ nuova collezione trip Heading Articoli 100% originali ed artigianali. T…" at bounding box center [880, 323] width 333 height 594
click at [752, 598] on div "⁠⁠⁠⁠⁠⁠⁠ nuova collezione trip Heading Articoli 100% originali ed artigianali. T…" at bounding box center [880, 323] width 333 height 594
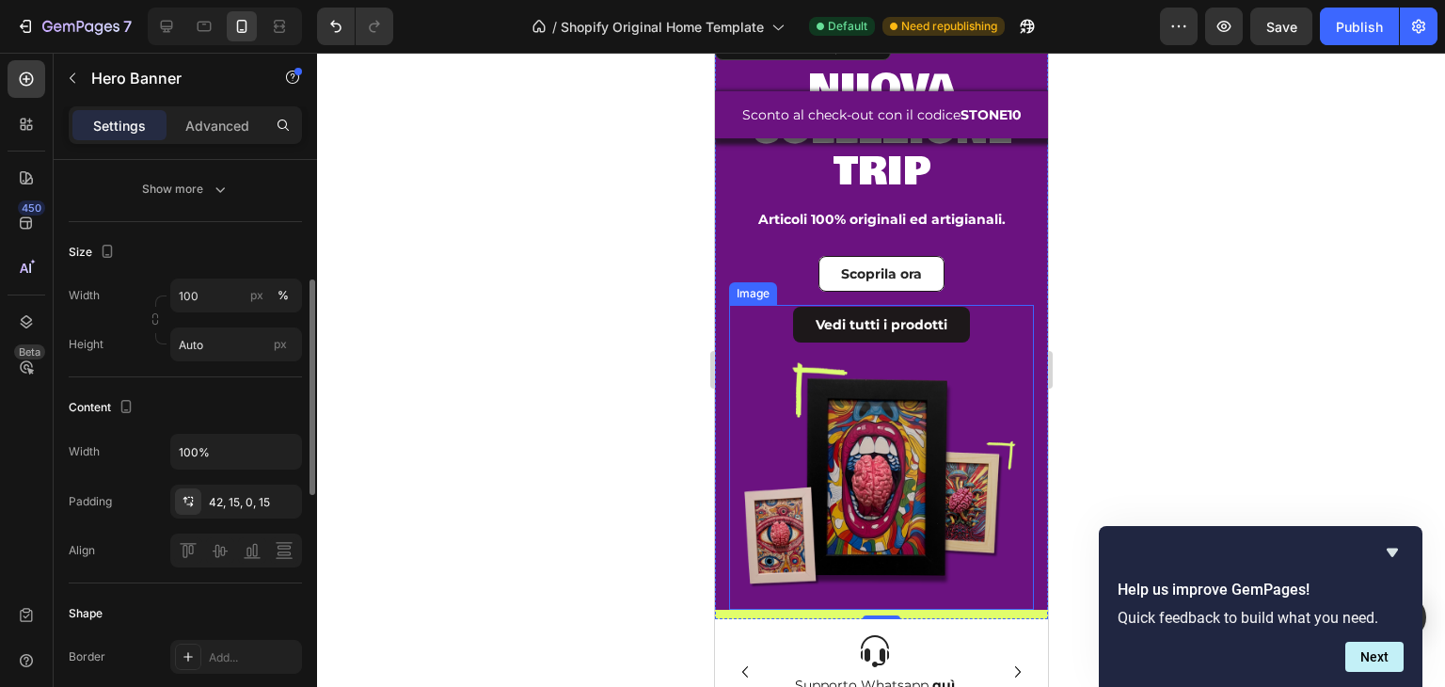
scroll to position [0, 0]
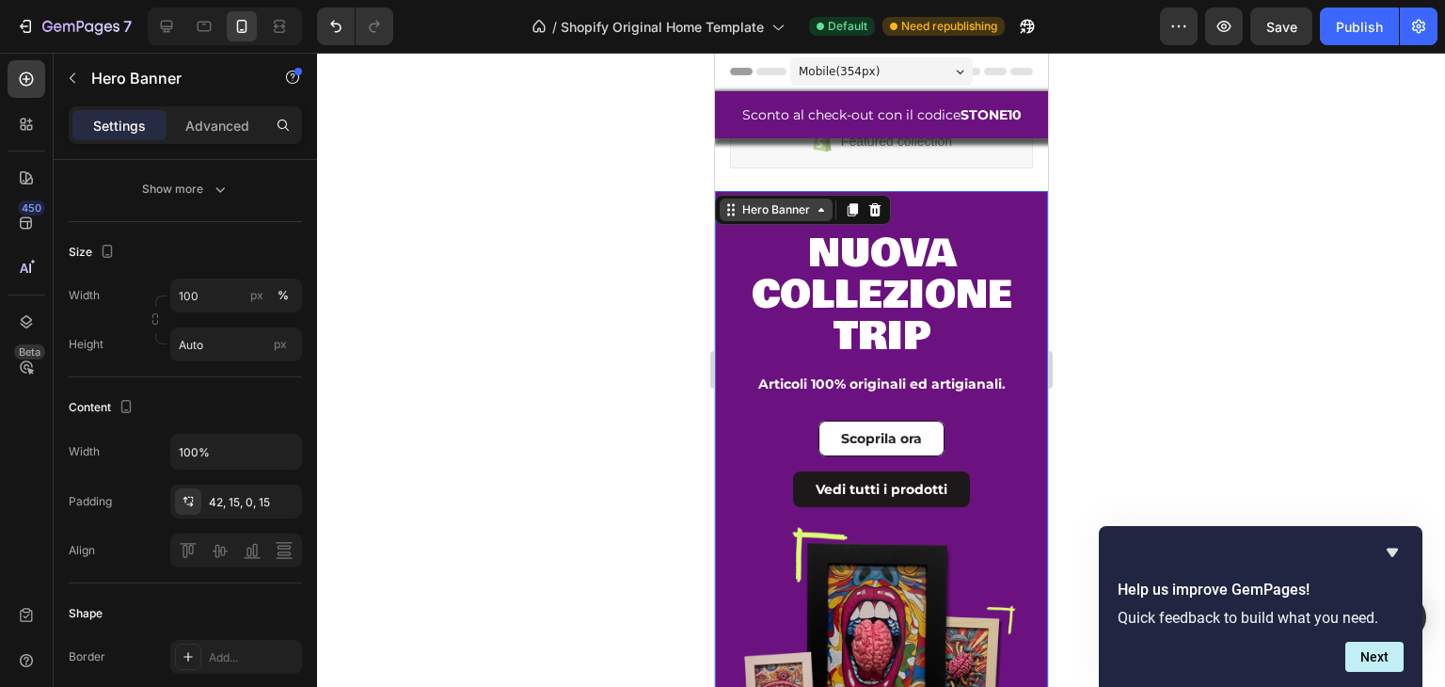
click at [792, 211] on div "Hero Banner" at bounding box center [775, 209] width 75 height 17
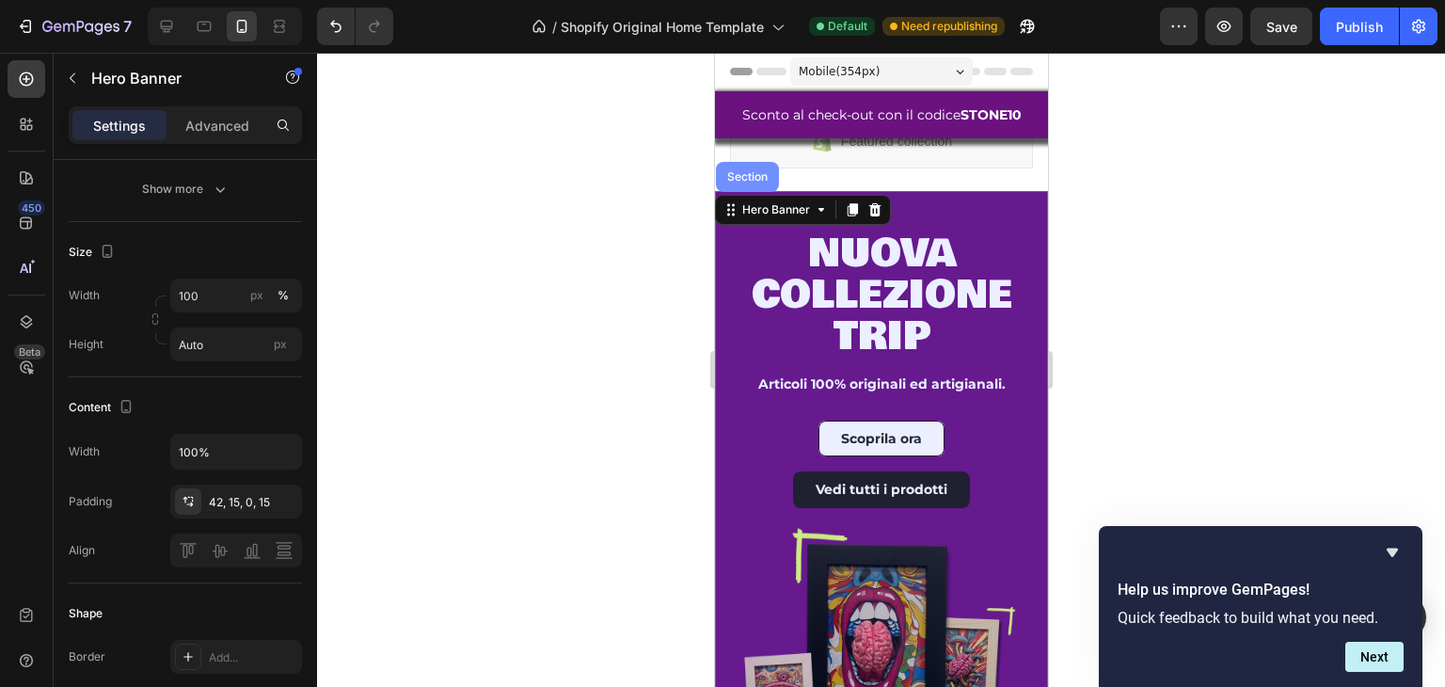
click at [758, 184] on div "Section" at bounding box center [746, 177] width 63 height 30
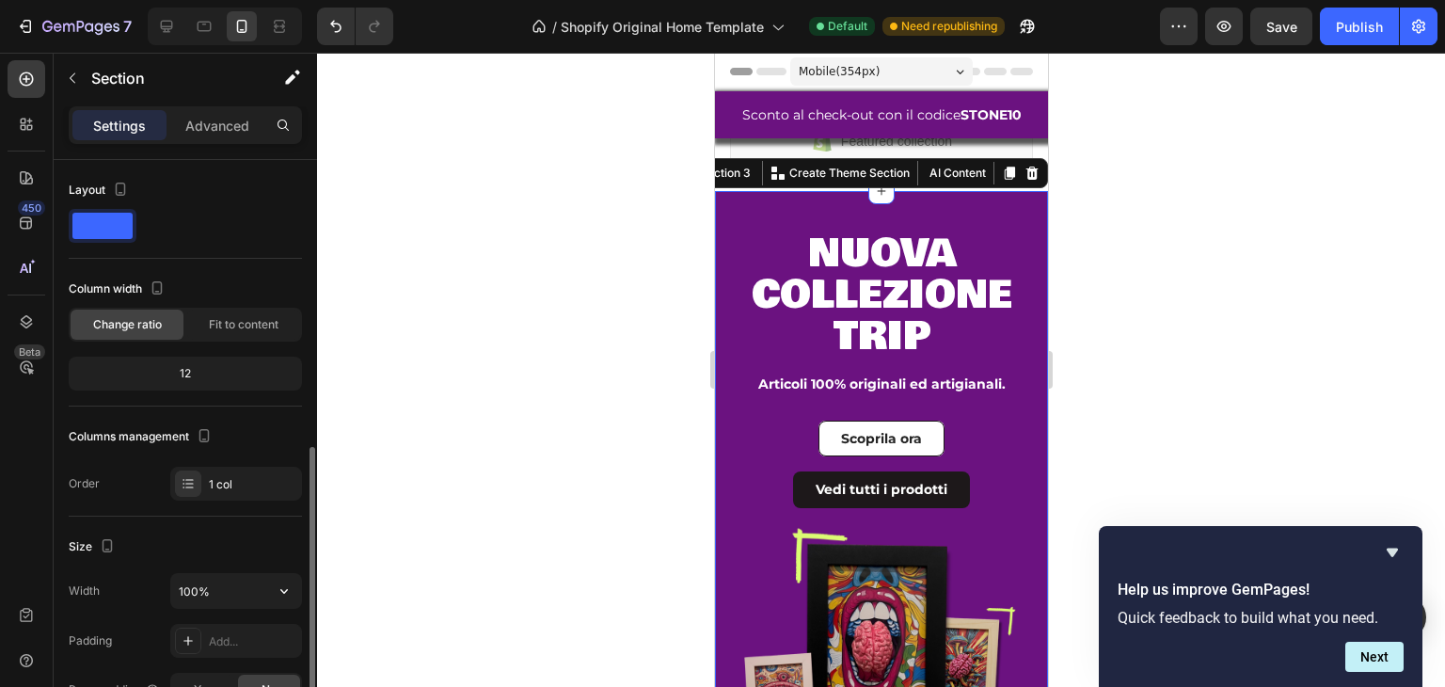
scroll to position [282, 0]
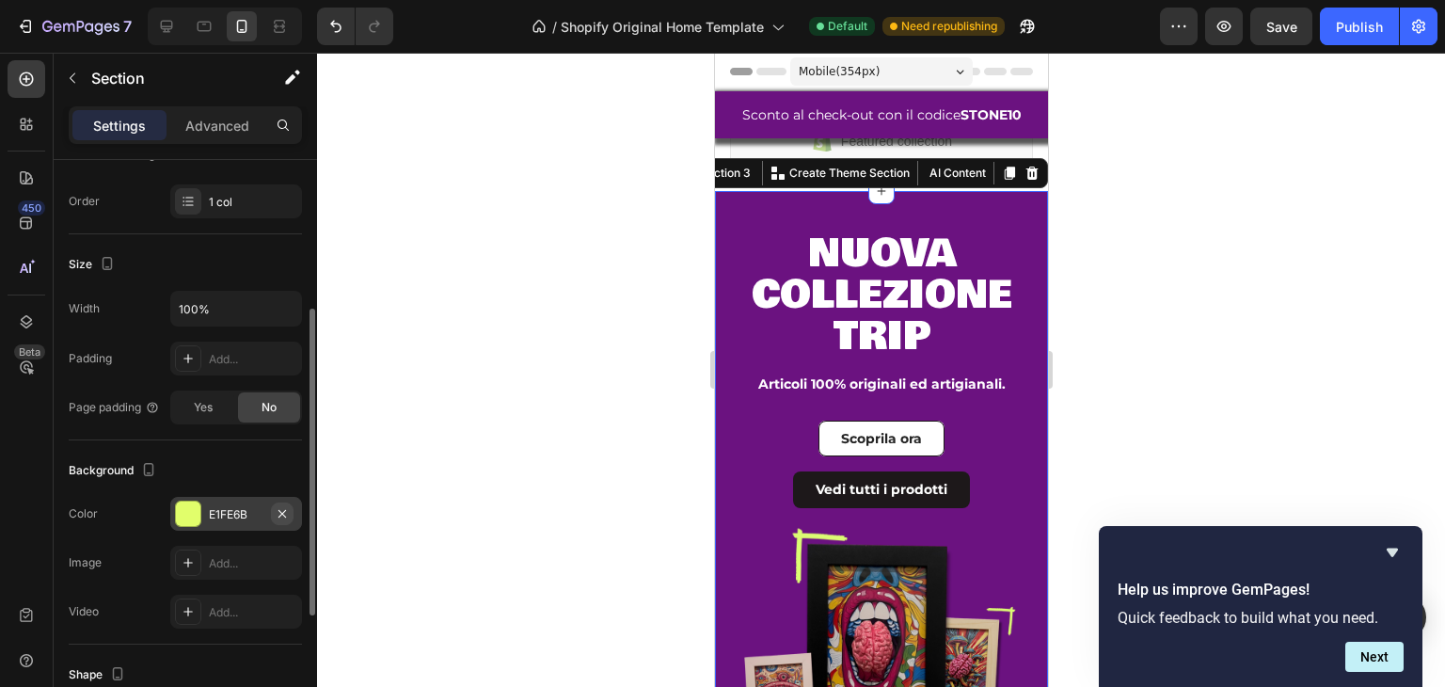
click at [285, 509] on icon "button" at bounding box center [282, 513] width 15 height 15
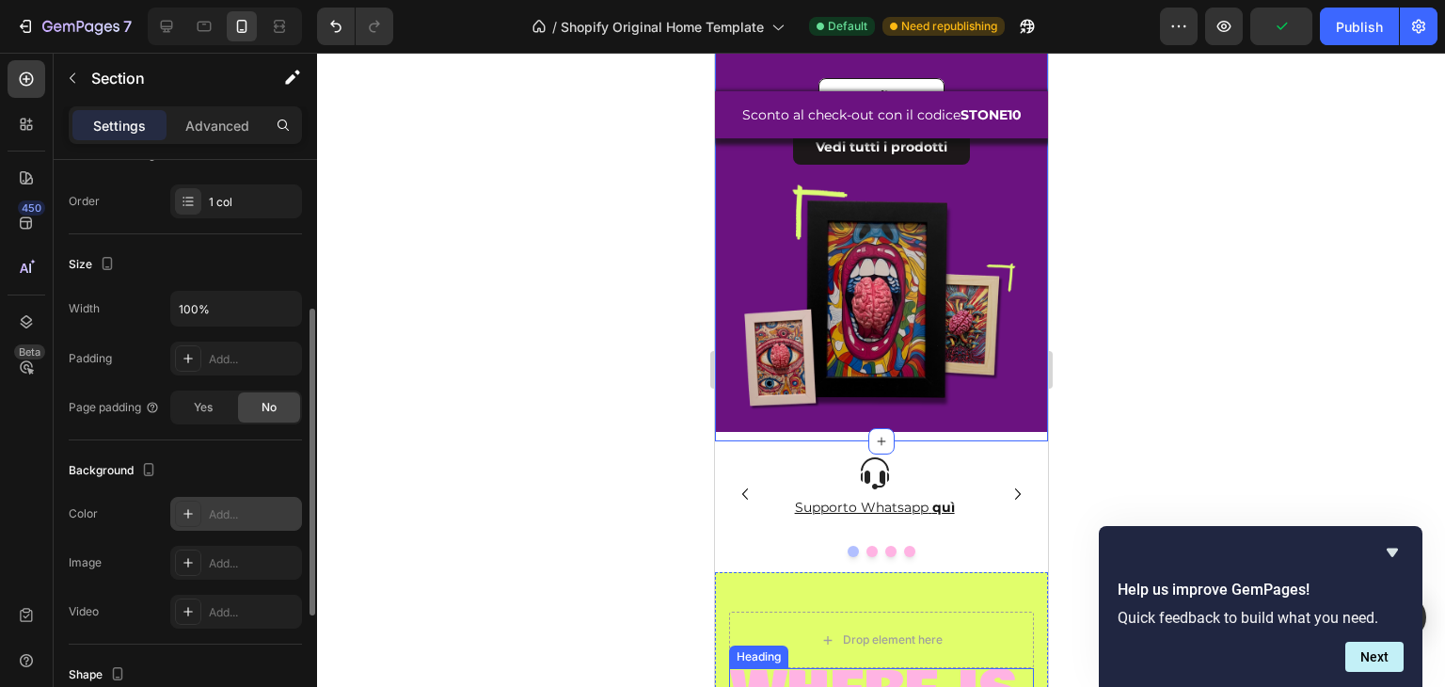
scroll to position [565, 0]
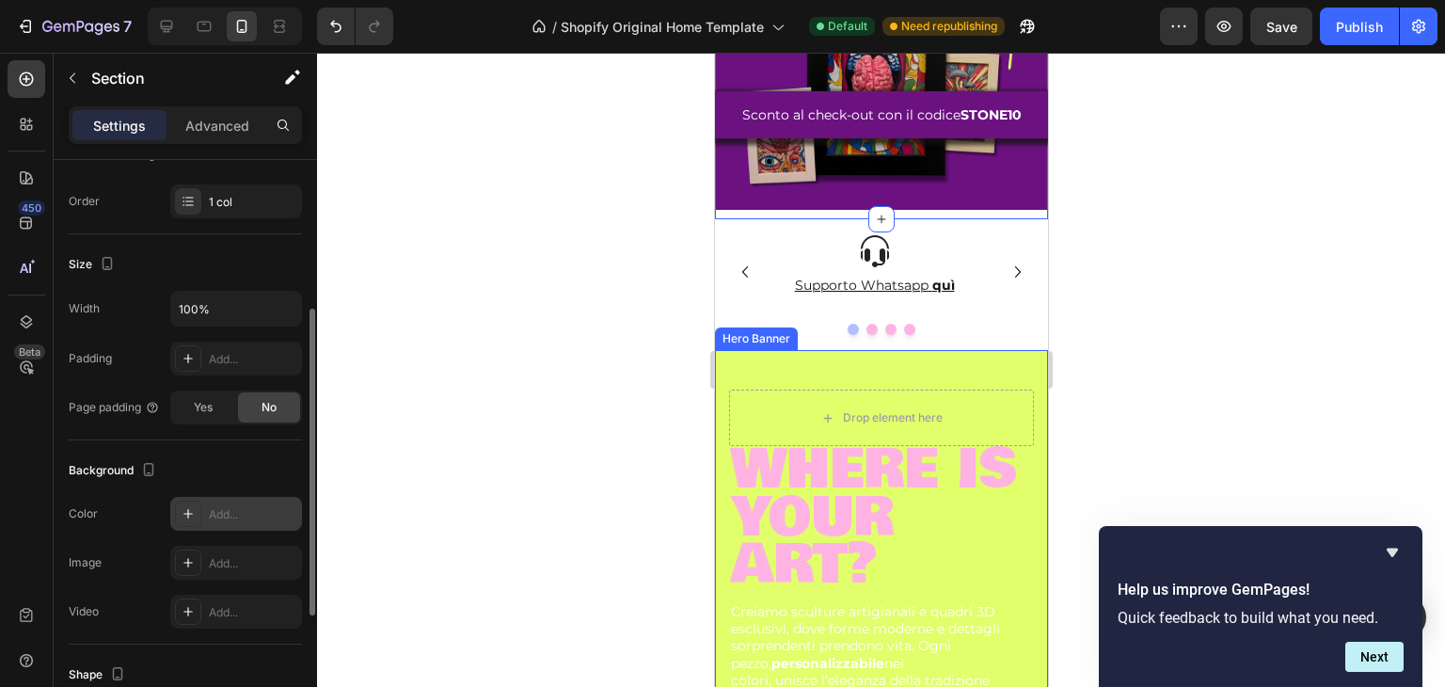
click at [829, 351] on div "Drop element here where is your art? Heading Creiamo sculture artigianali e qua…" at bounding box center [880, 590] width 333 height 481
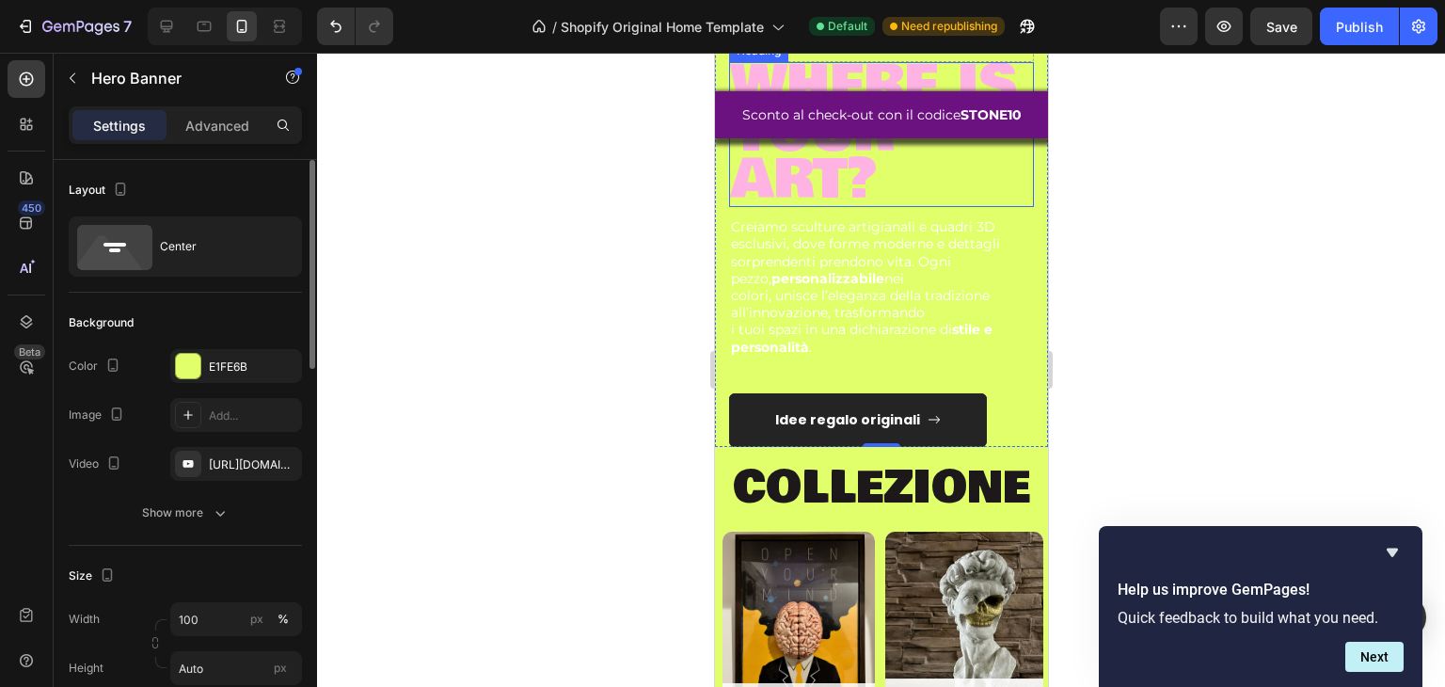
scroll to position [753, 0]
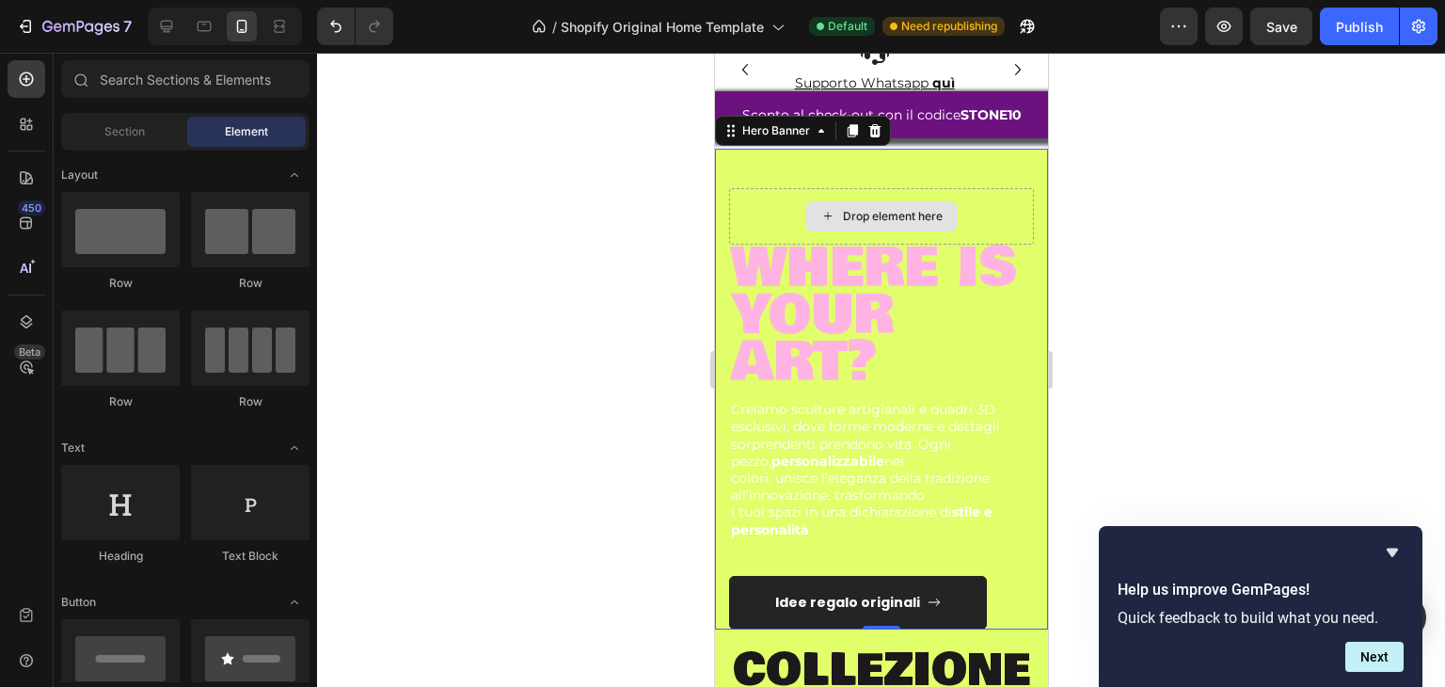
click at [884, 209] on div "Drop element here" at bounding box center [892, 216] width 100 height 15
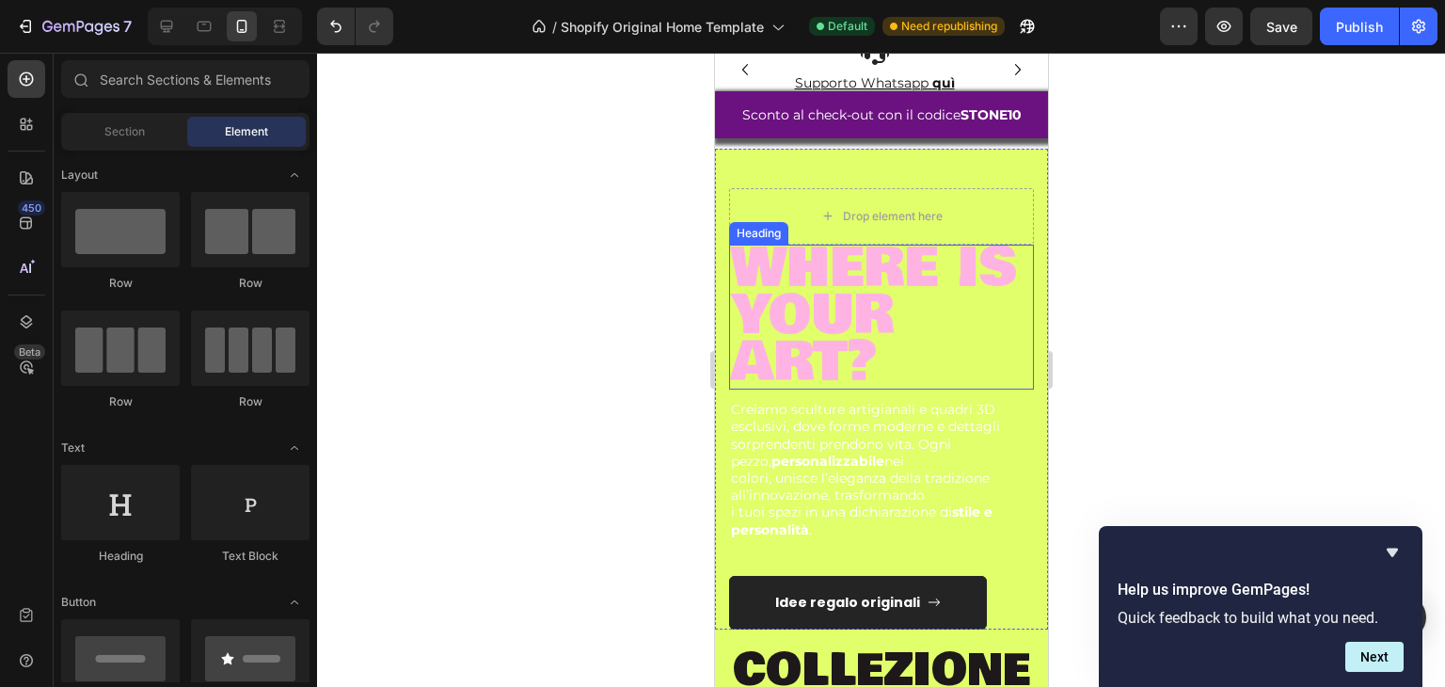
scroll to position [659, 0]
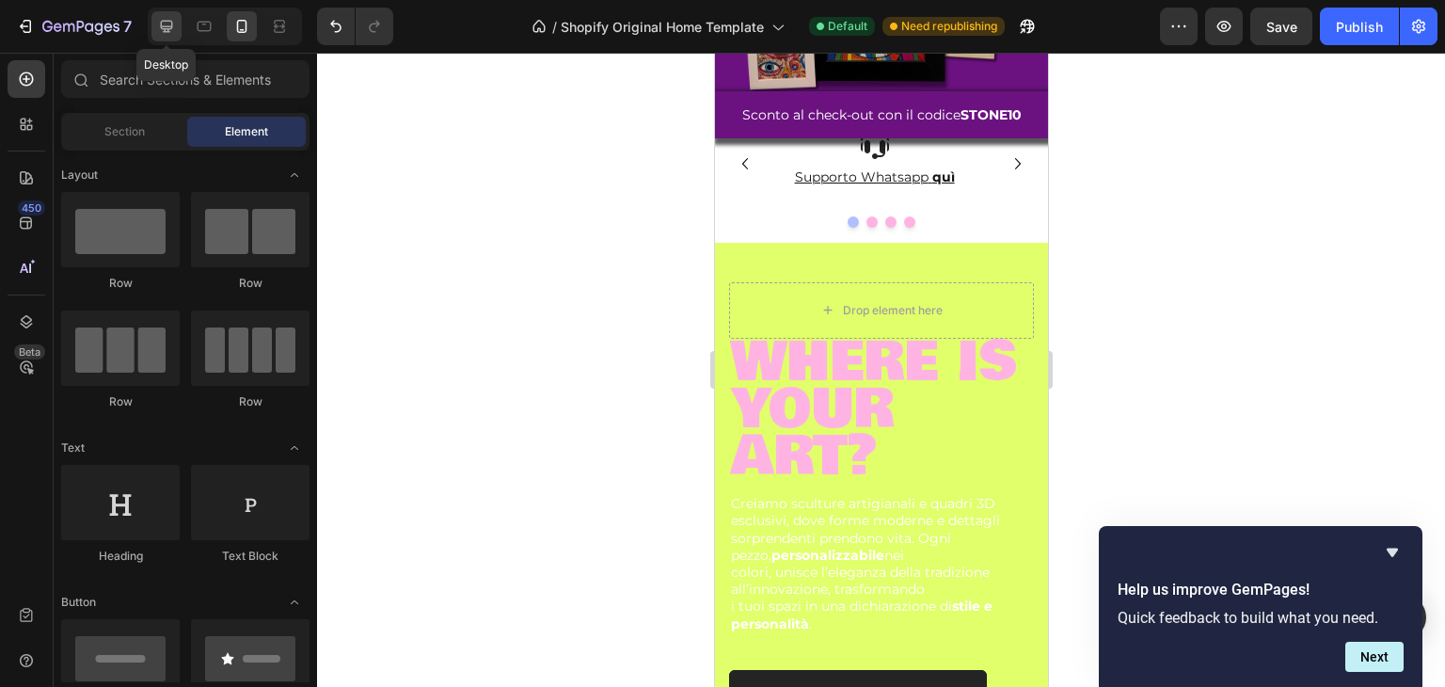
click at [154, 16] on div at bounding box center [167, 26] width 30 height 30
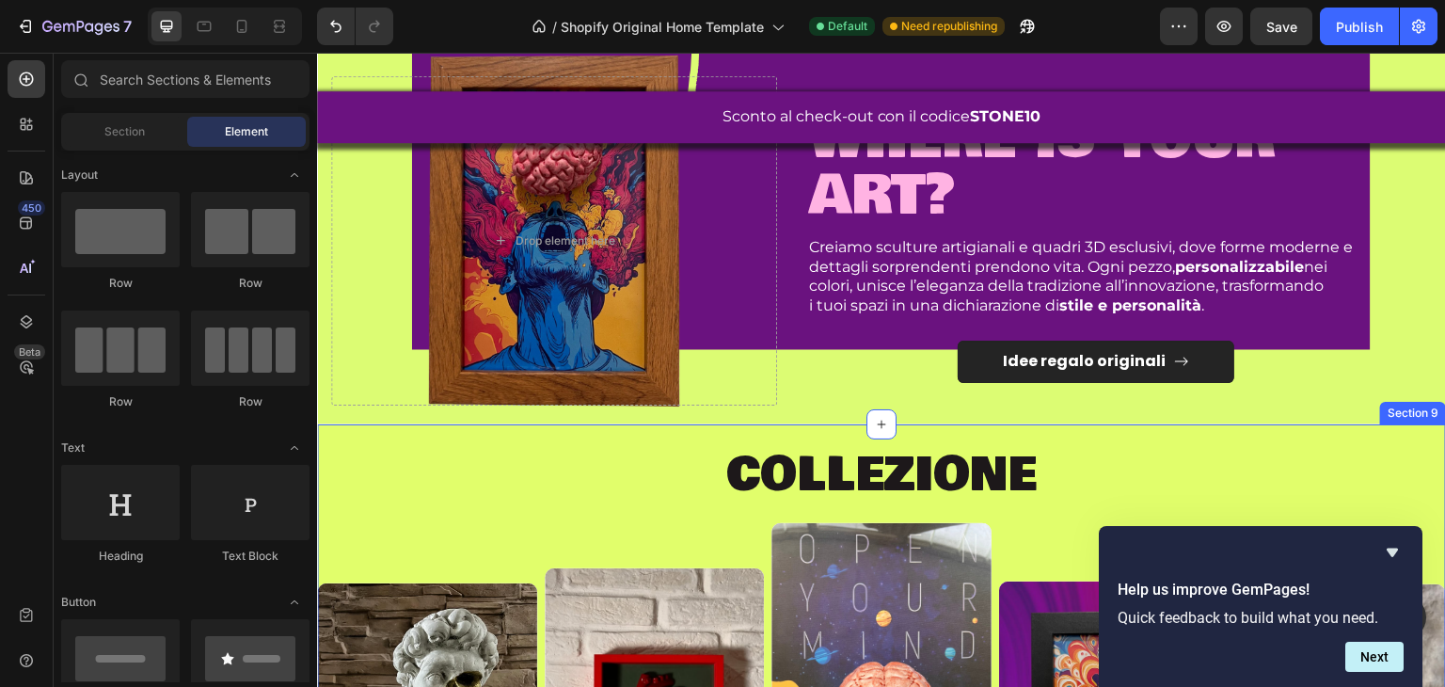
scroll to position [471, 0]
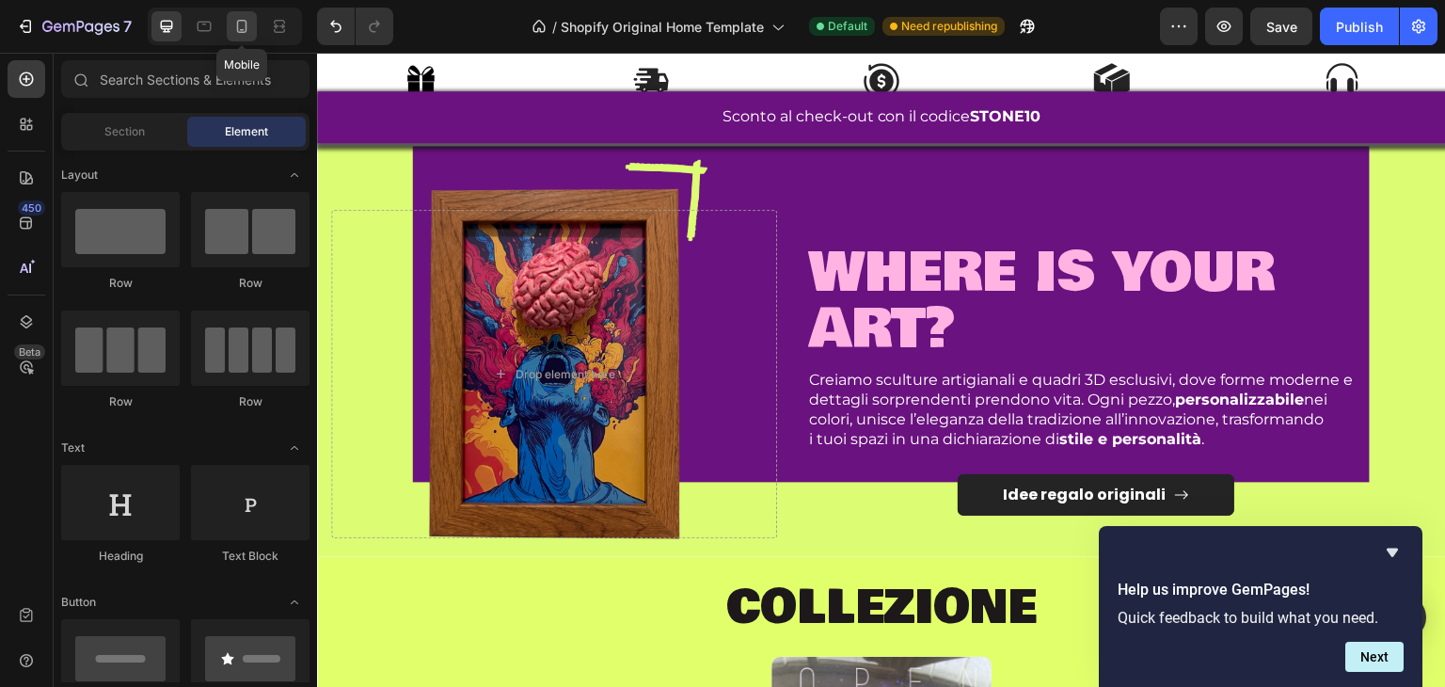
click at [237, 31] on icon at bounding box center [242, 26] width 10 height 13
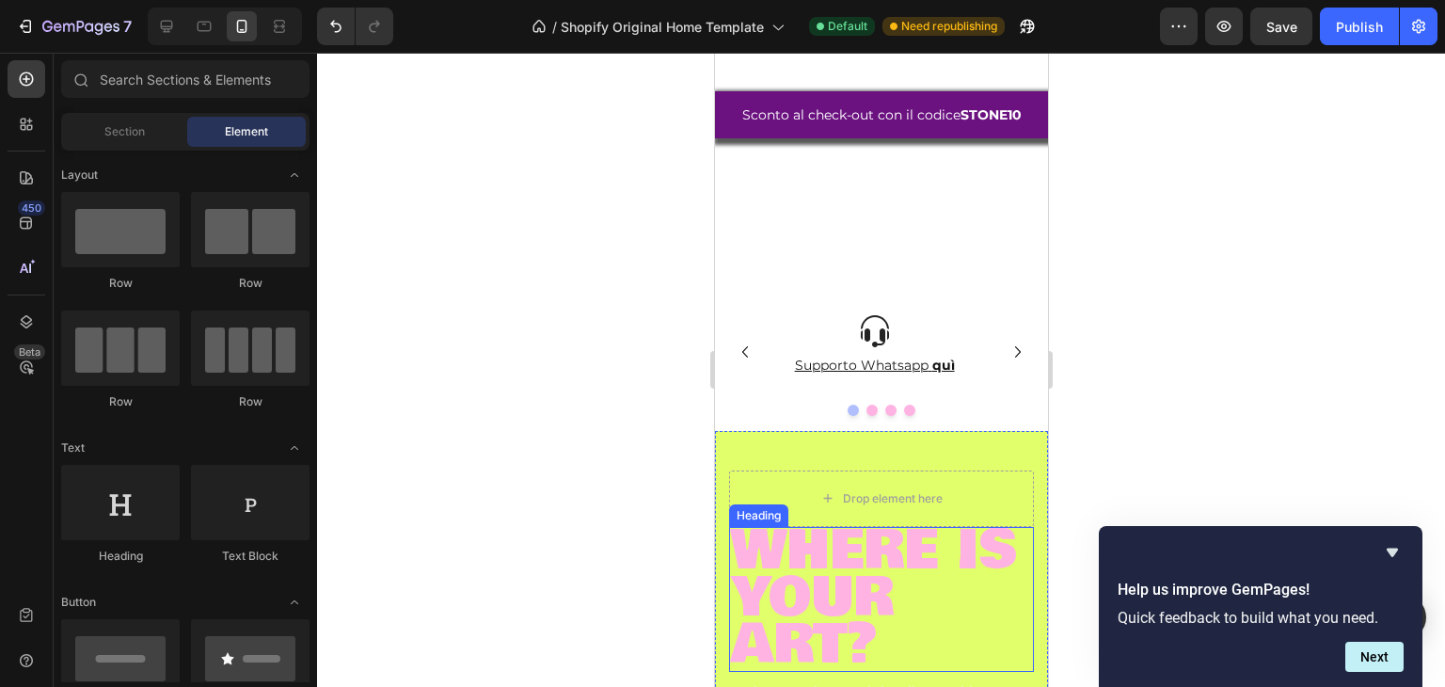
scroll to position [727, 0]
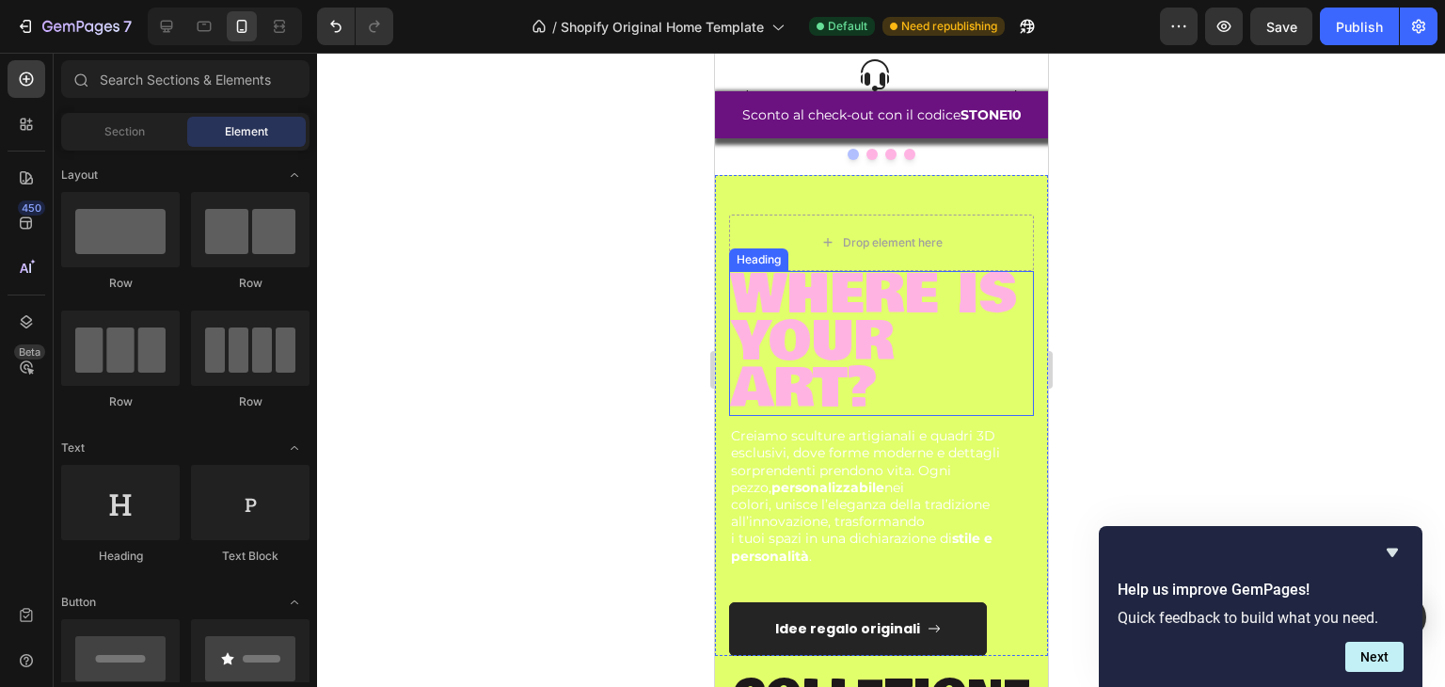
click at [827, 270] on span "where is your art?" at bounding box center [873, 341] width 286 height 176
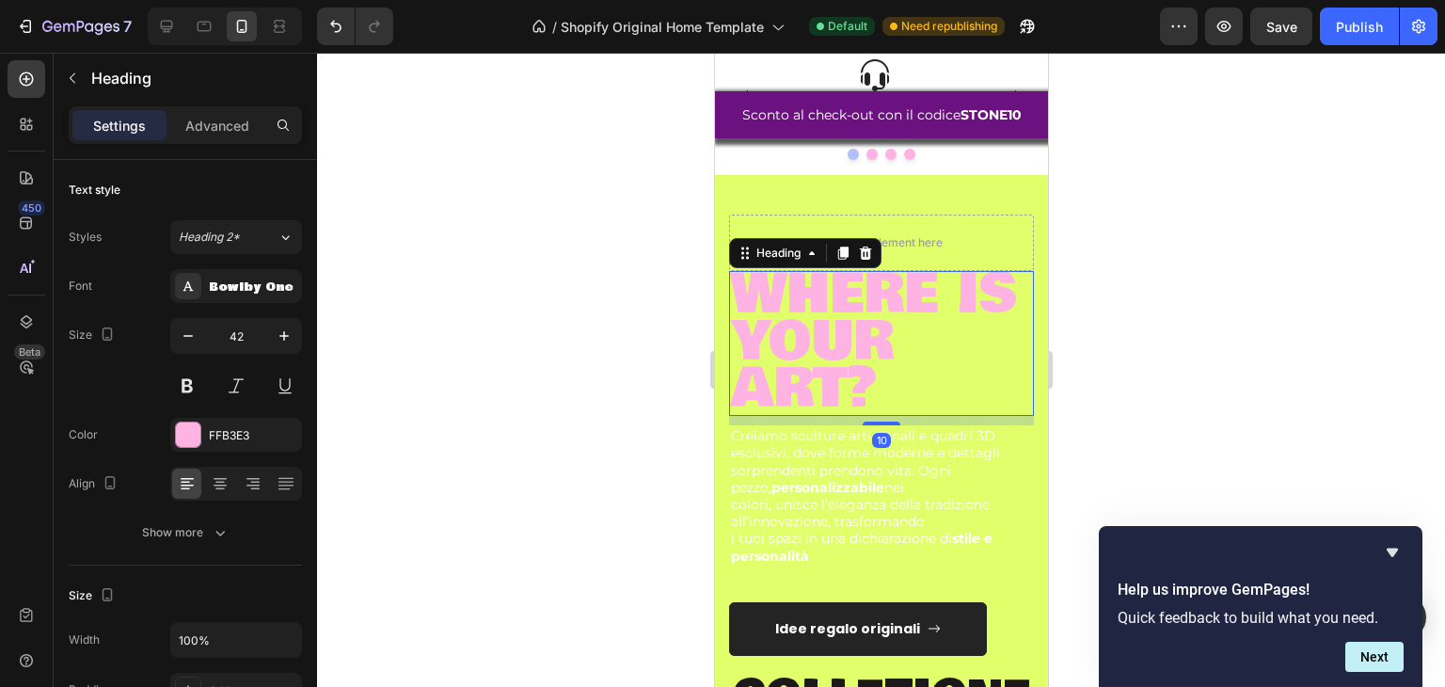
click at [848, 230] on div "Drop element here" at bounding box center [881, 243] width 152 height 30
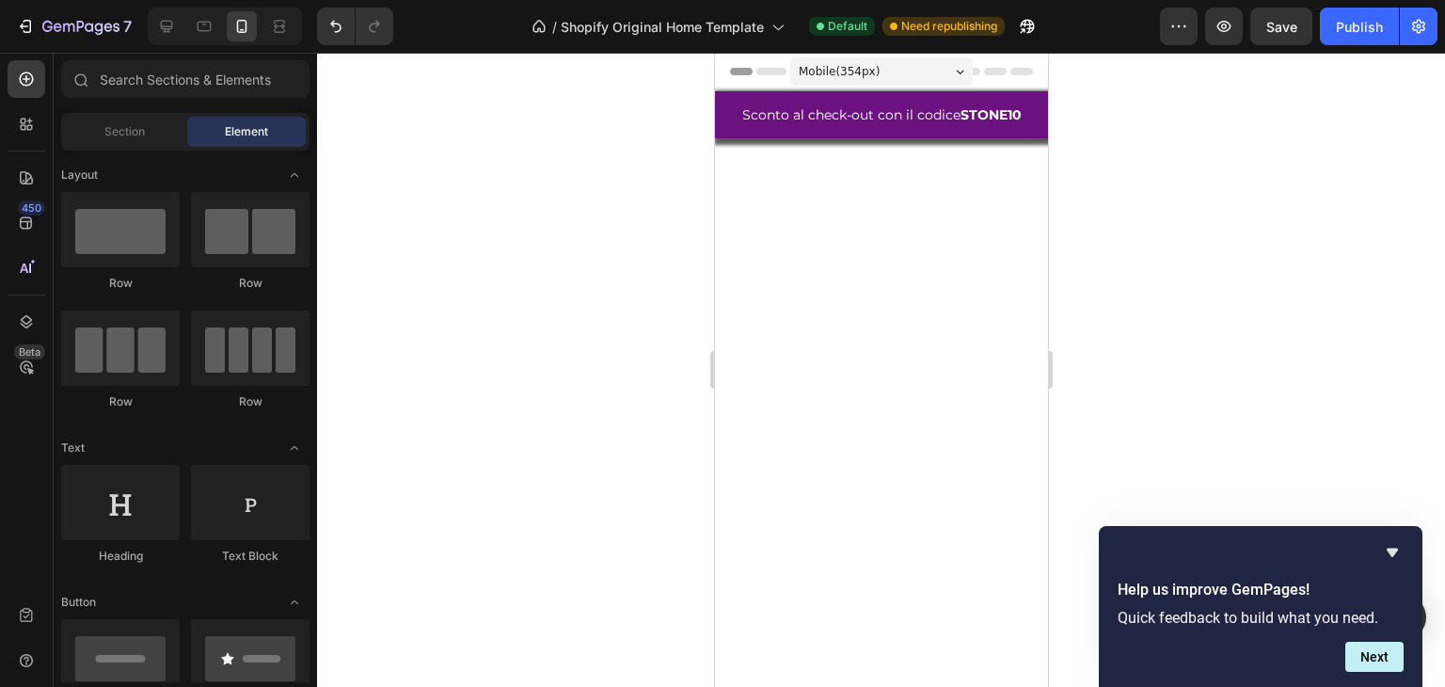
scroll to position [727, 0]
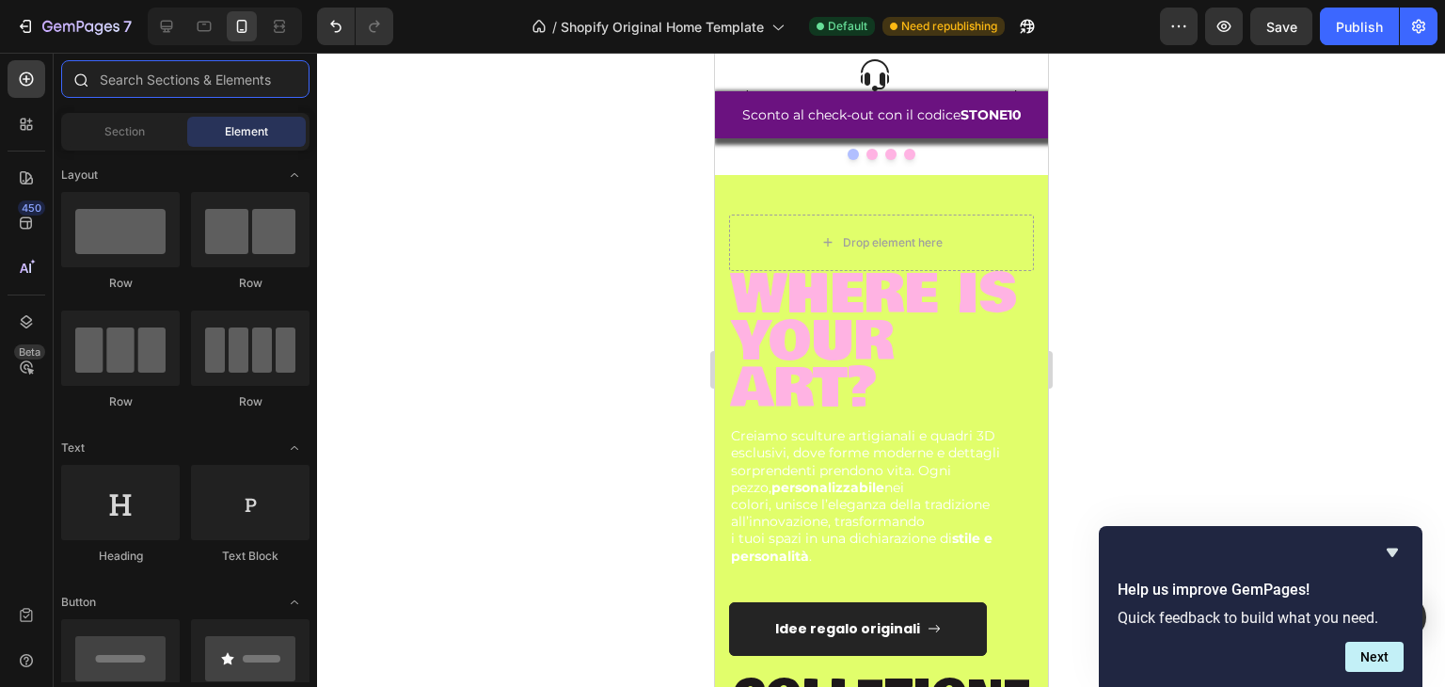
click at [145, 78] on input "text" at bounding box center [185, 79] width 248 height 38
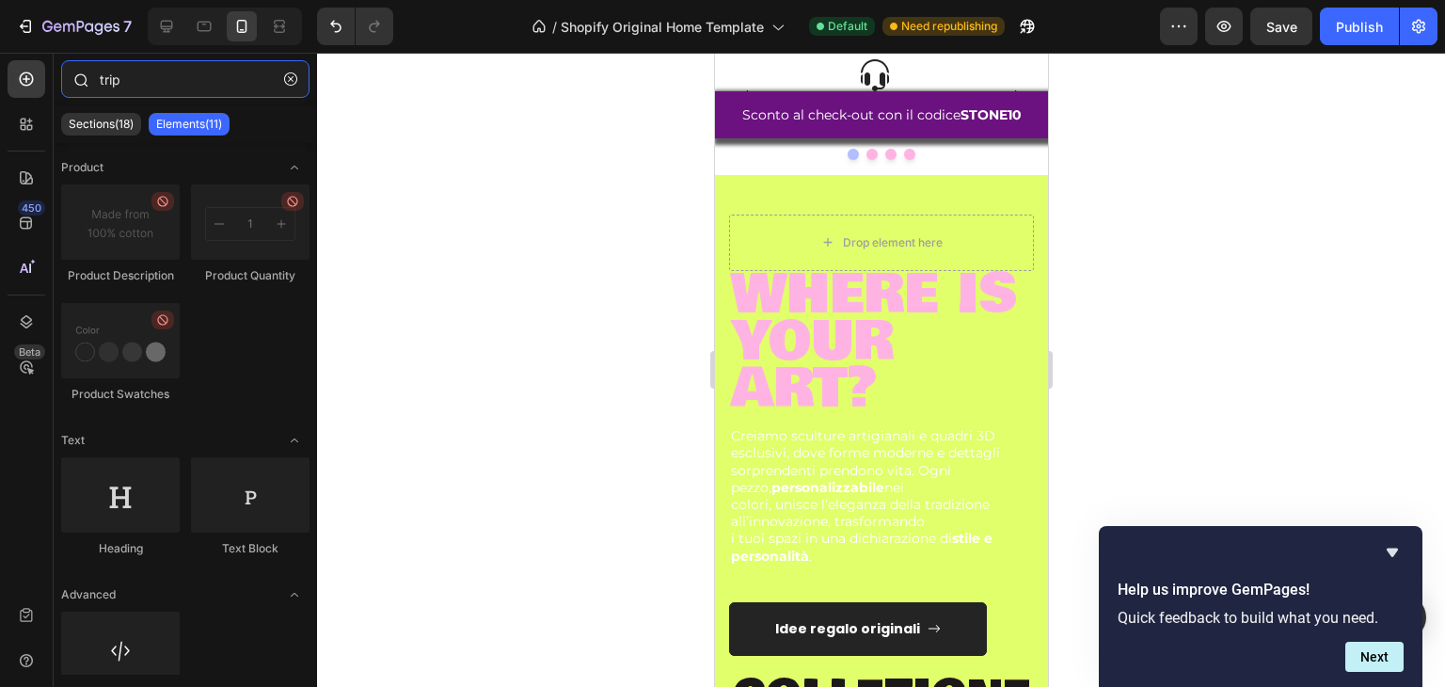
type input "trip"
click at [282, 83] on button "button" at bounding box center [291, 79] width 30 height 30
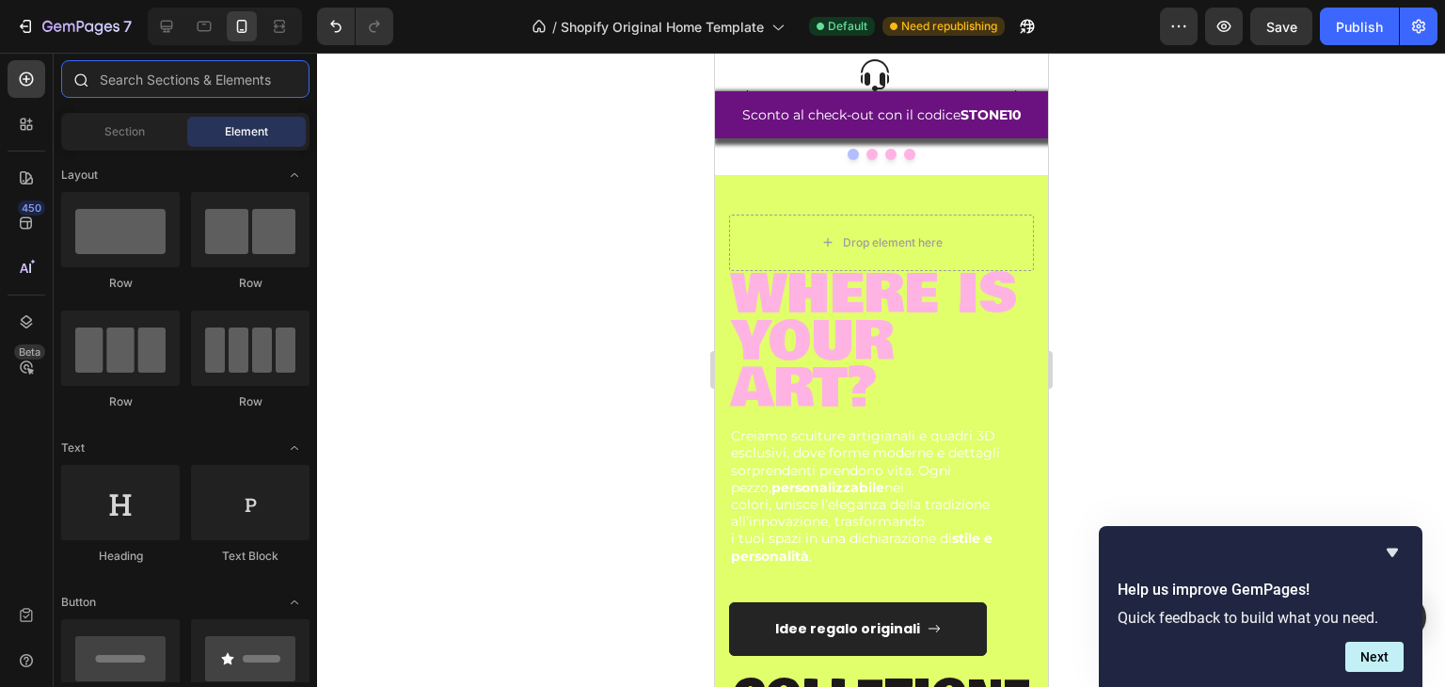
click at [226, 83] on input "text" at bounding box center [185, 79] width 248 height 38
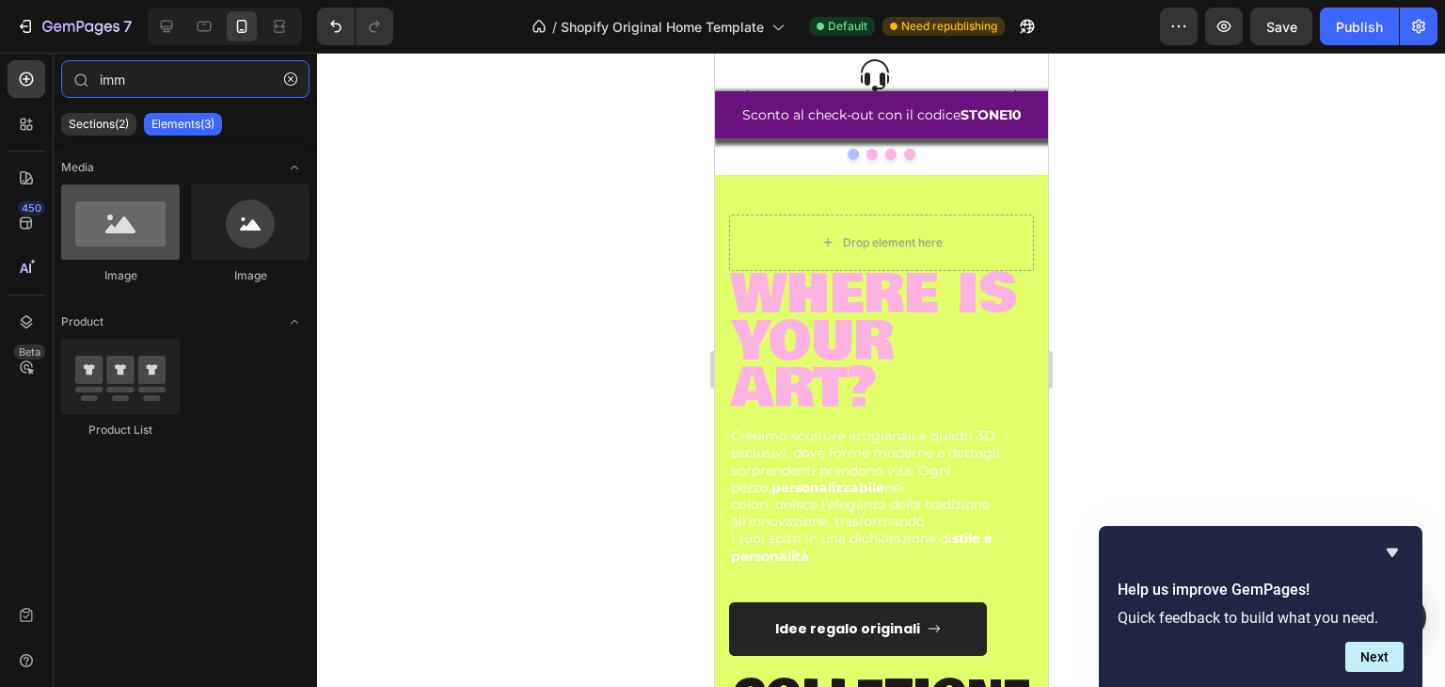
type input "imm"
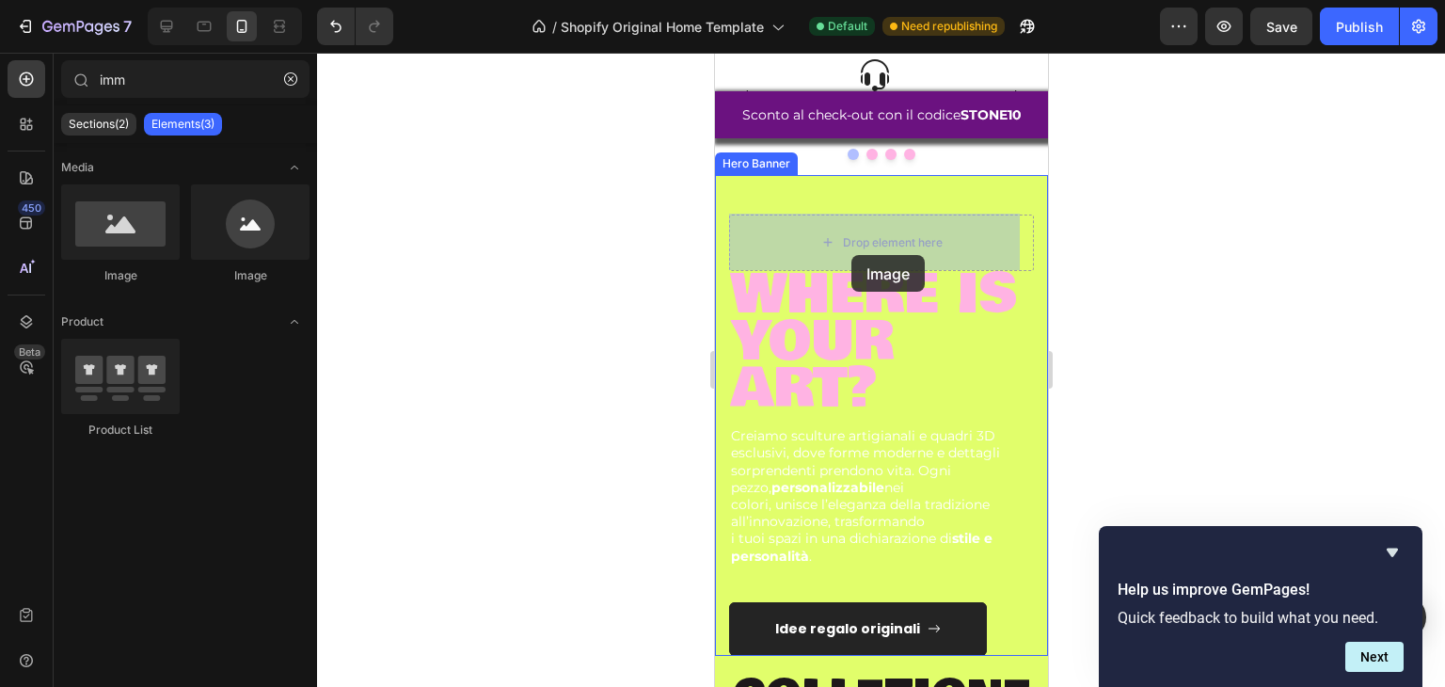
drag, startPoint x: 840, startPoint y: 298, endPoint x: 851, endPoint y: 255, distance: 44.5
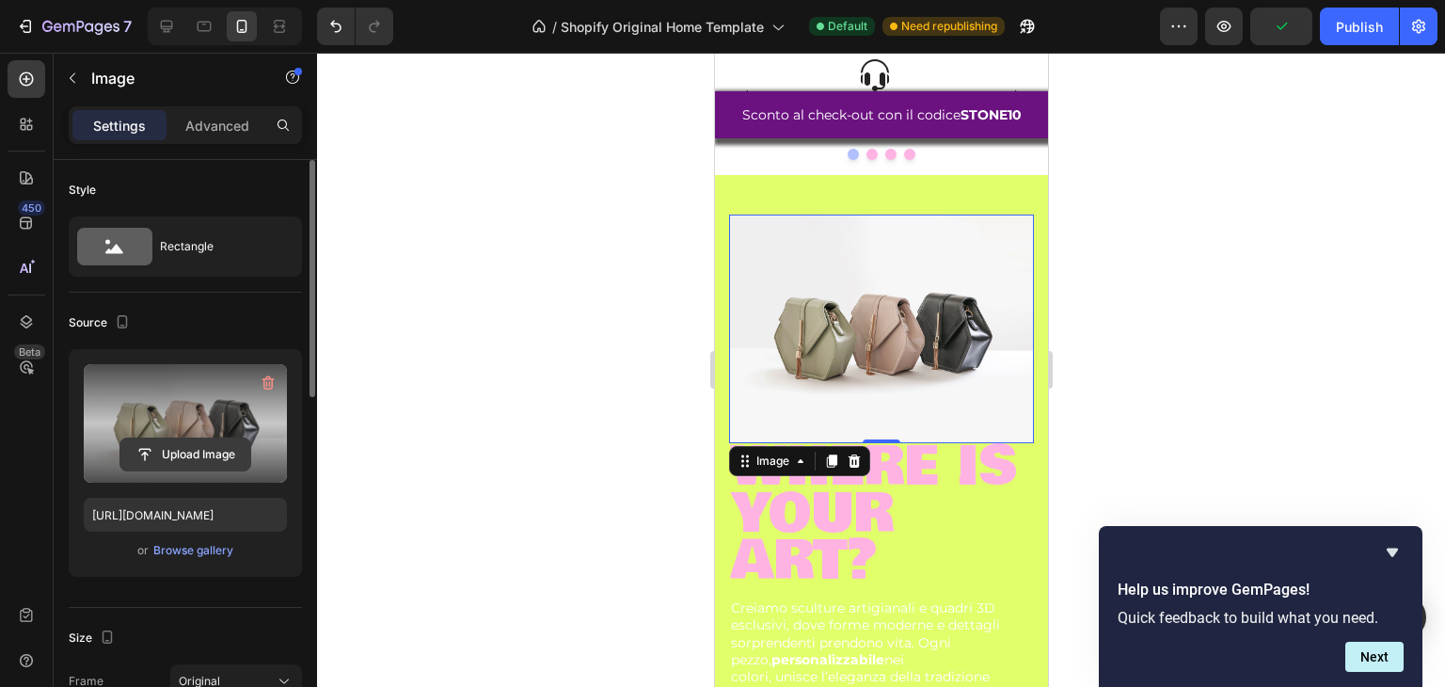
click at [207, 457] on input "file" at bounding box center [185, 455] width 130 height 32
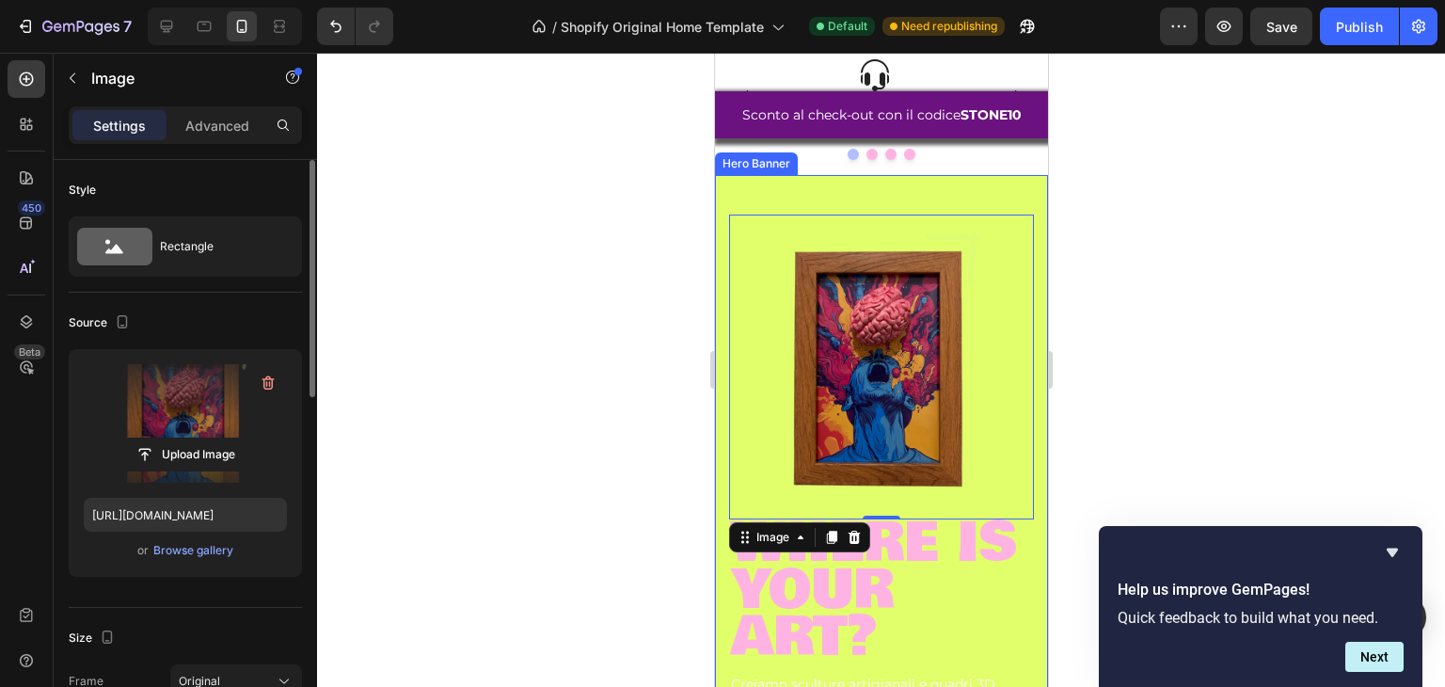
click at [906, 186] on div "Image 0 where is your art? Heading Creiamo sculture artigianali e quadri 3D esc…" at bounding box center [880, 539] width 333 height 729
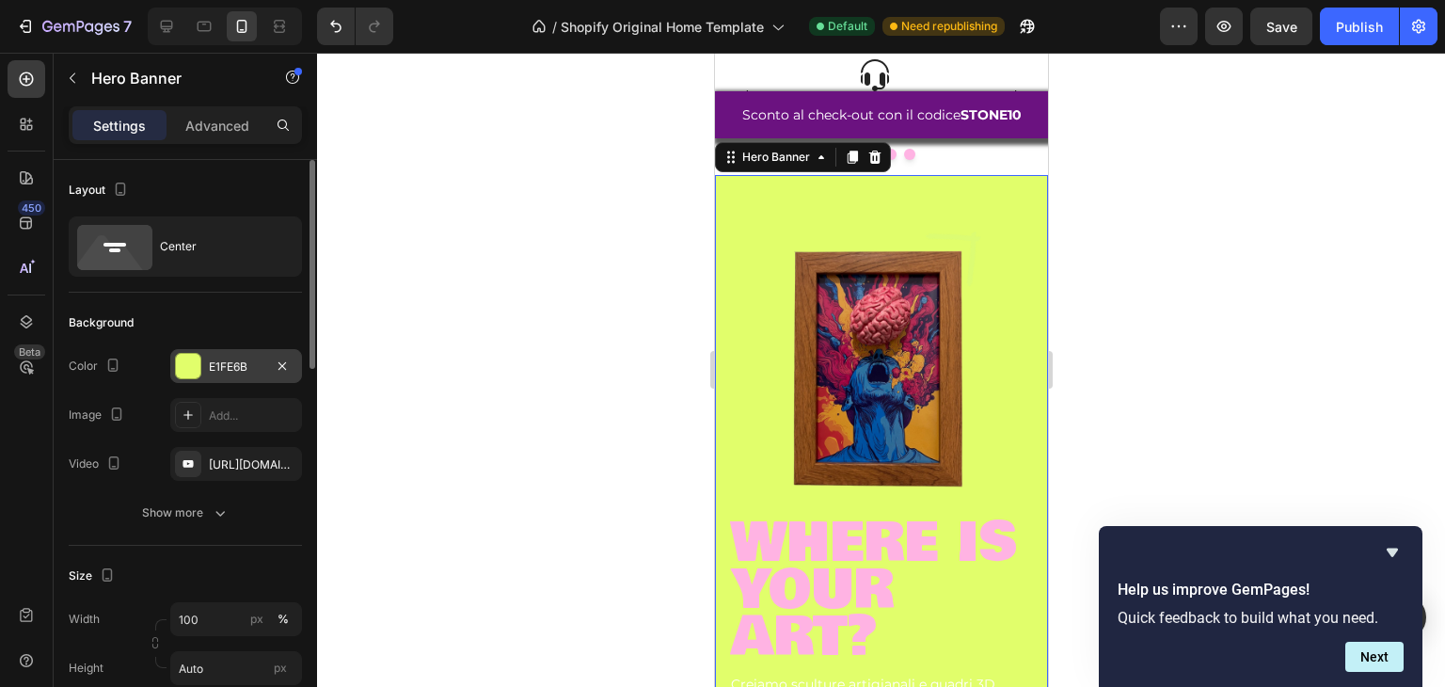
click at [173, 365] on div "E1FE6B" at bounding box center [236, 366] width 132 height 34
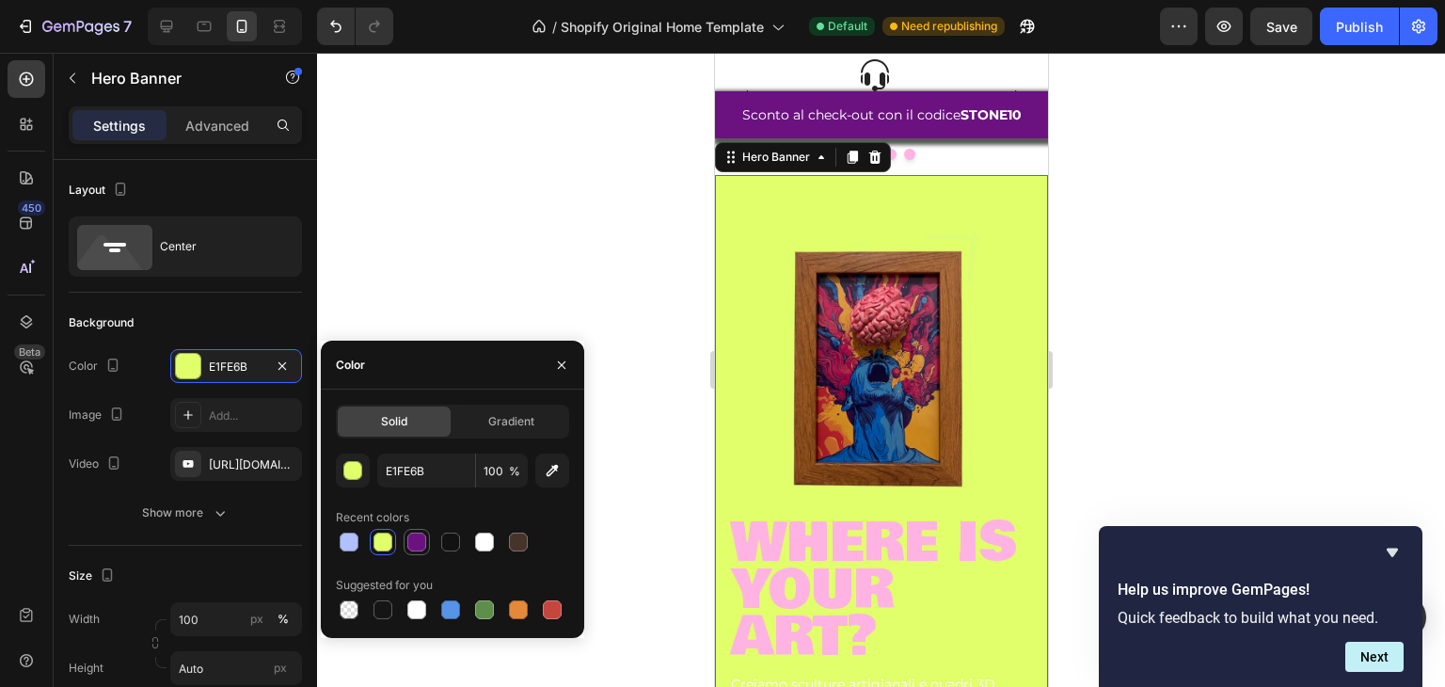
click at [422, 543] on div at bounding box center [416, 542] width 19 height 19
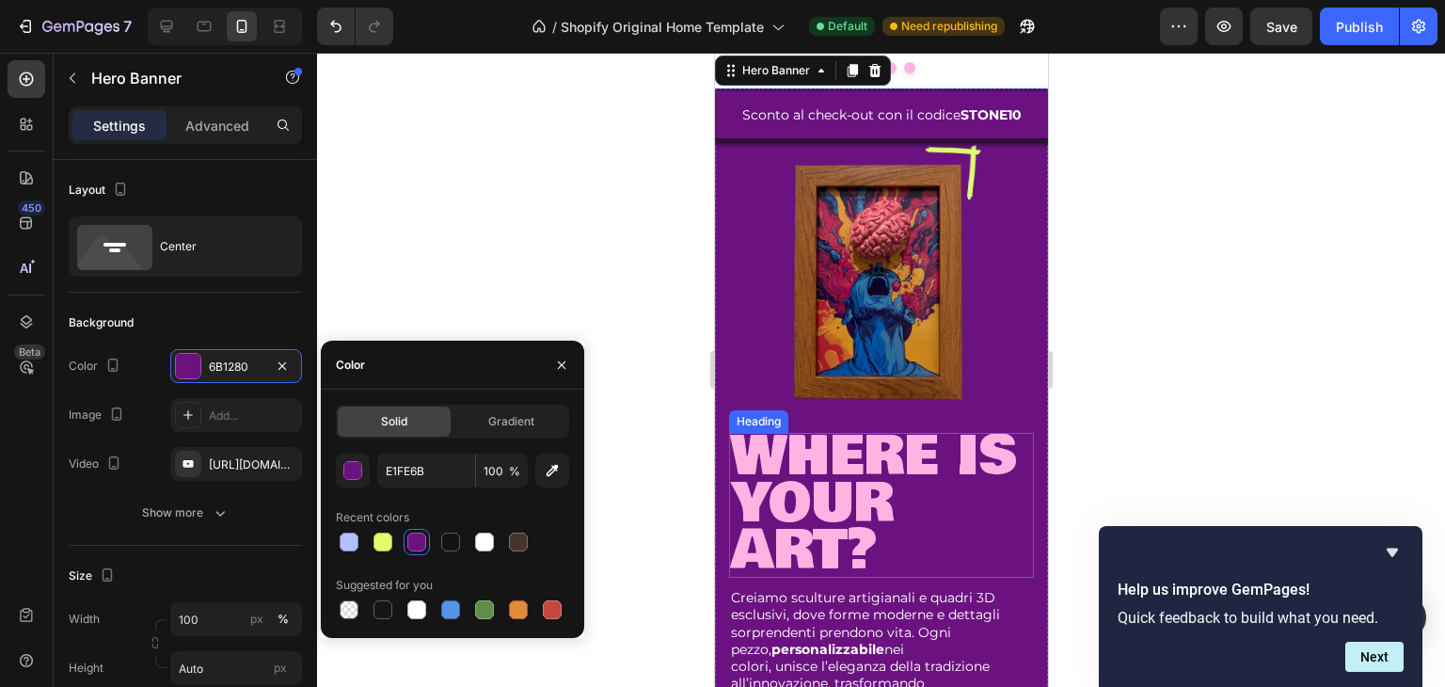
scroll to position [821, 0]
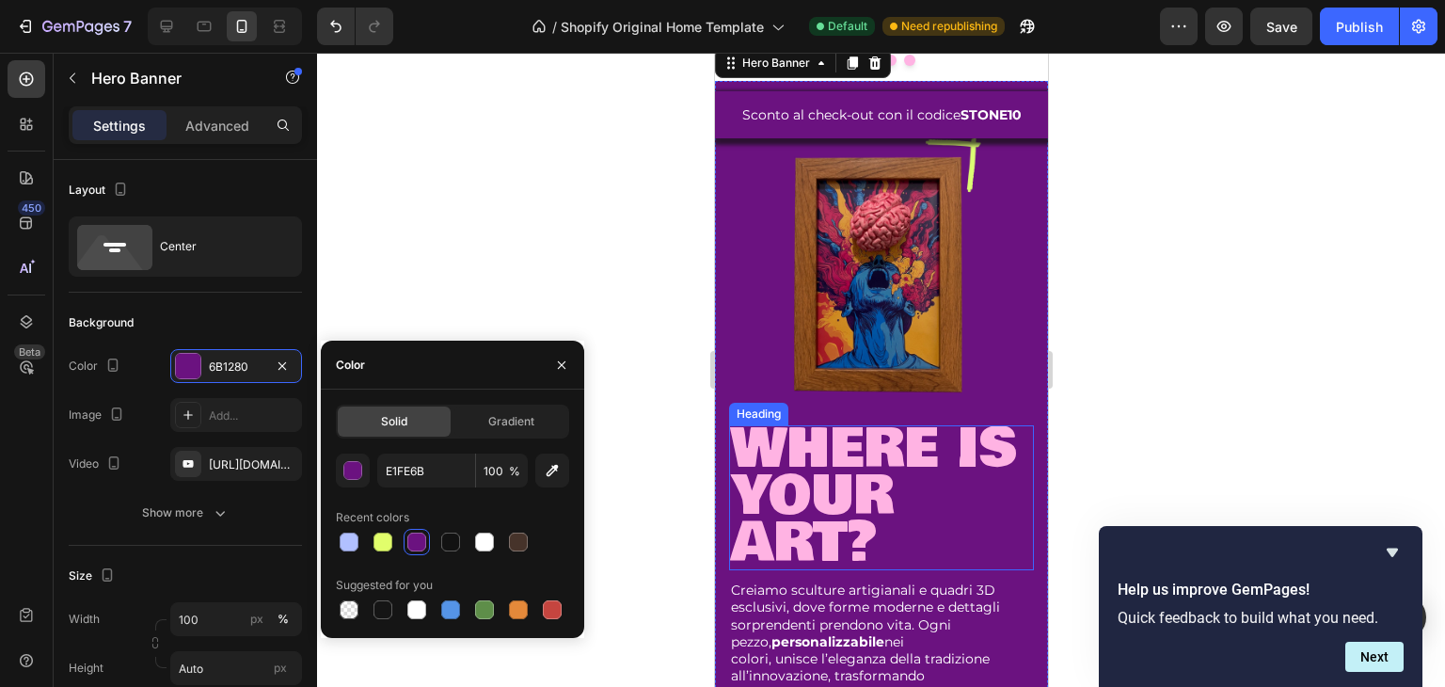
click at [907, 433] on span "where is your art?" at bounding box center [873, 495] width 286 height 176
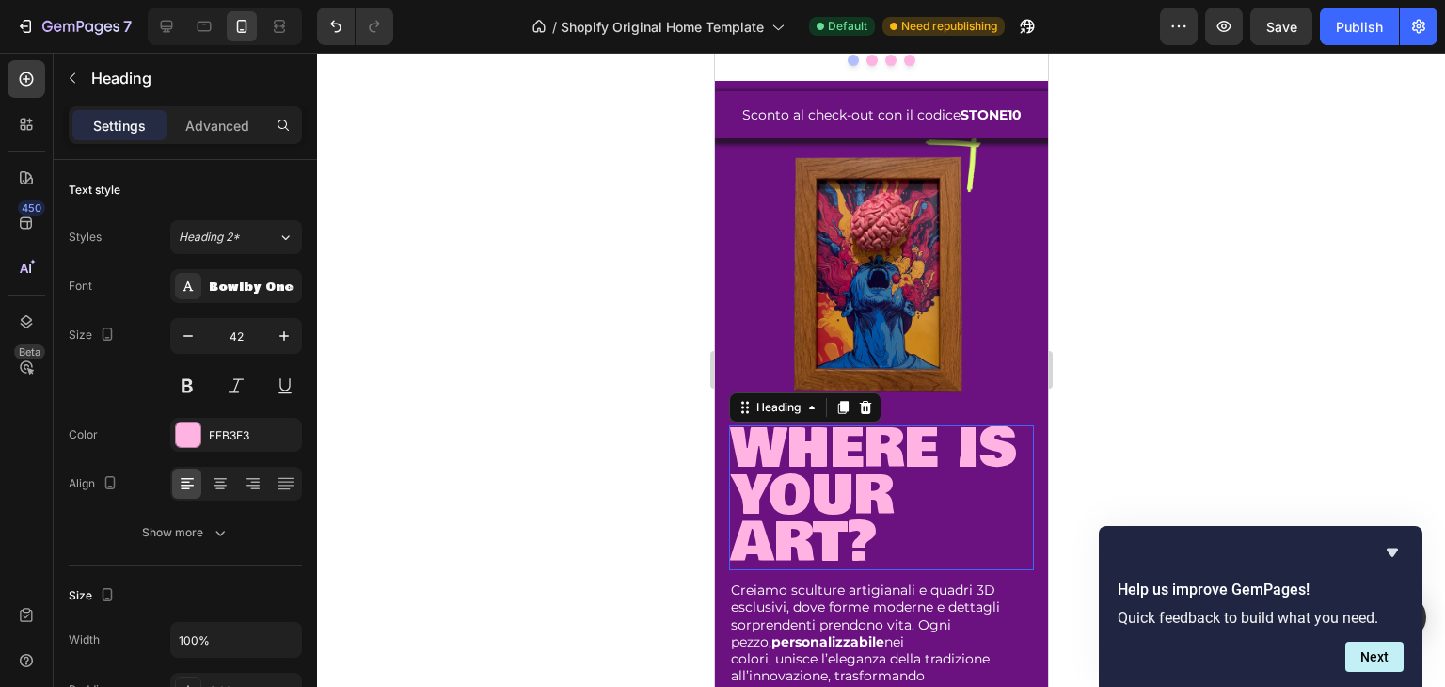
click at [907, 433] on span "where is your art?" at bounding box center [873, 495] width 286 height 176
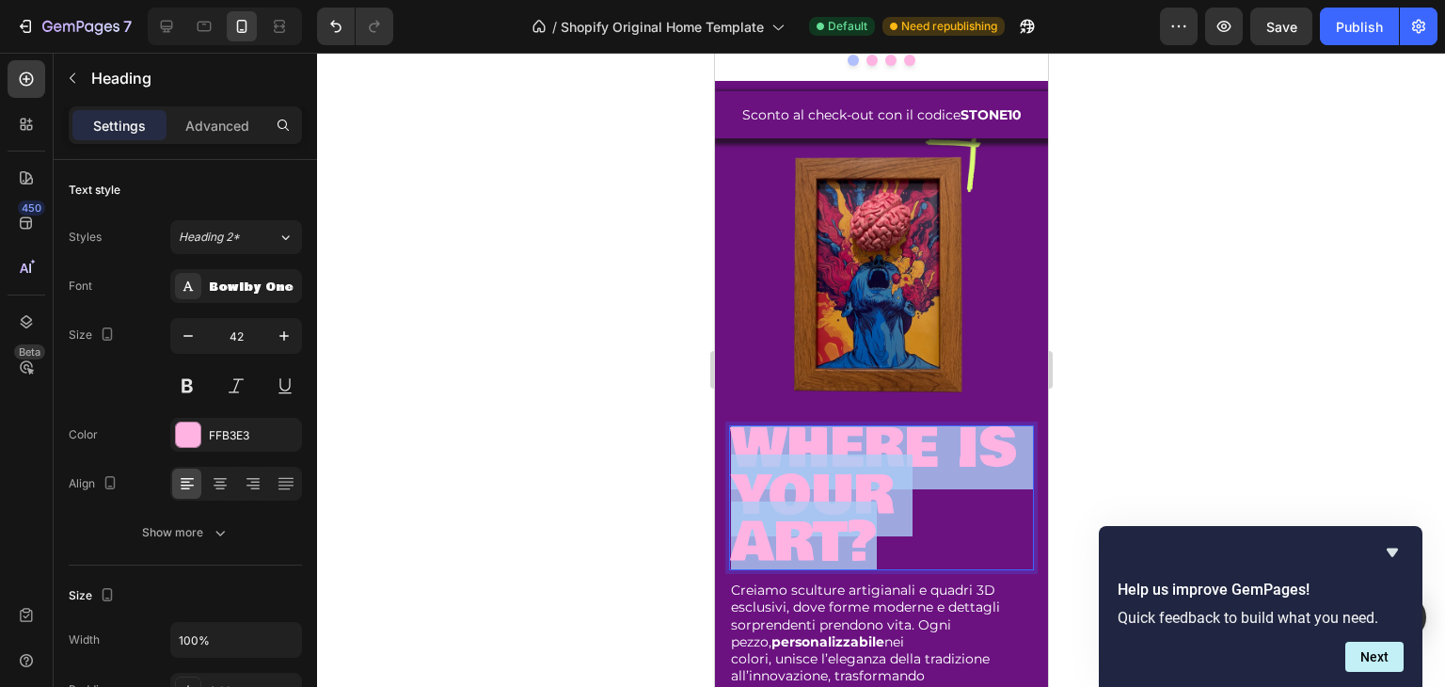
click at [907, 433] on span "where is your art?" at bounding box center [873, 495] width 286 height 176
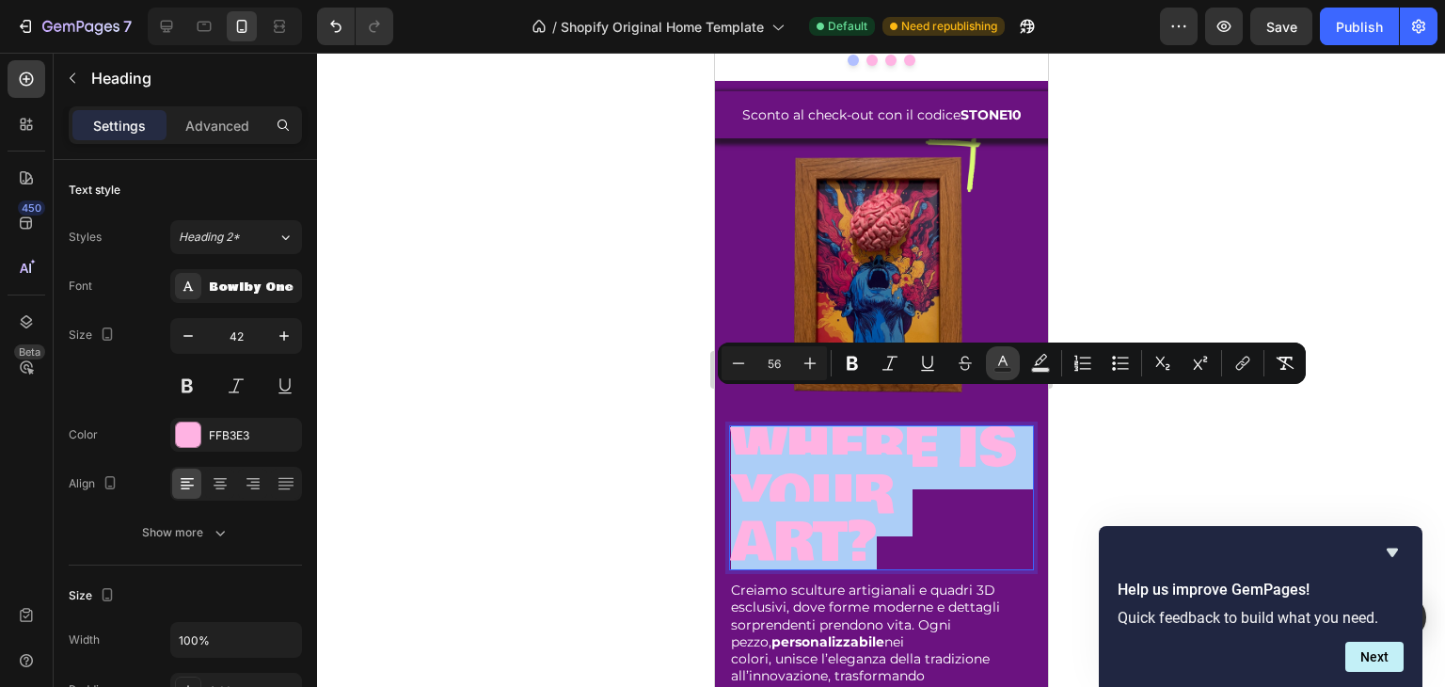
click at [1005, 362] on icon "Editor contextual toolbar" at bounding box center [1003, 363] width 19 height 19
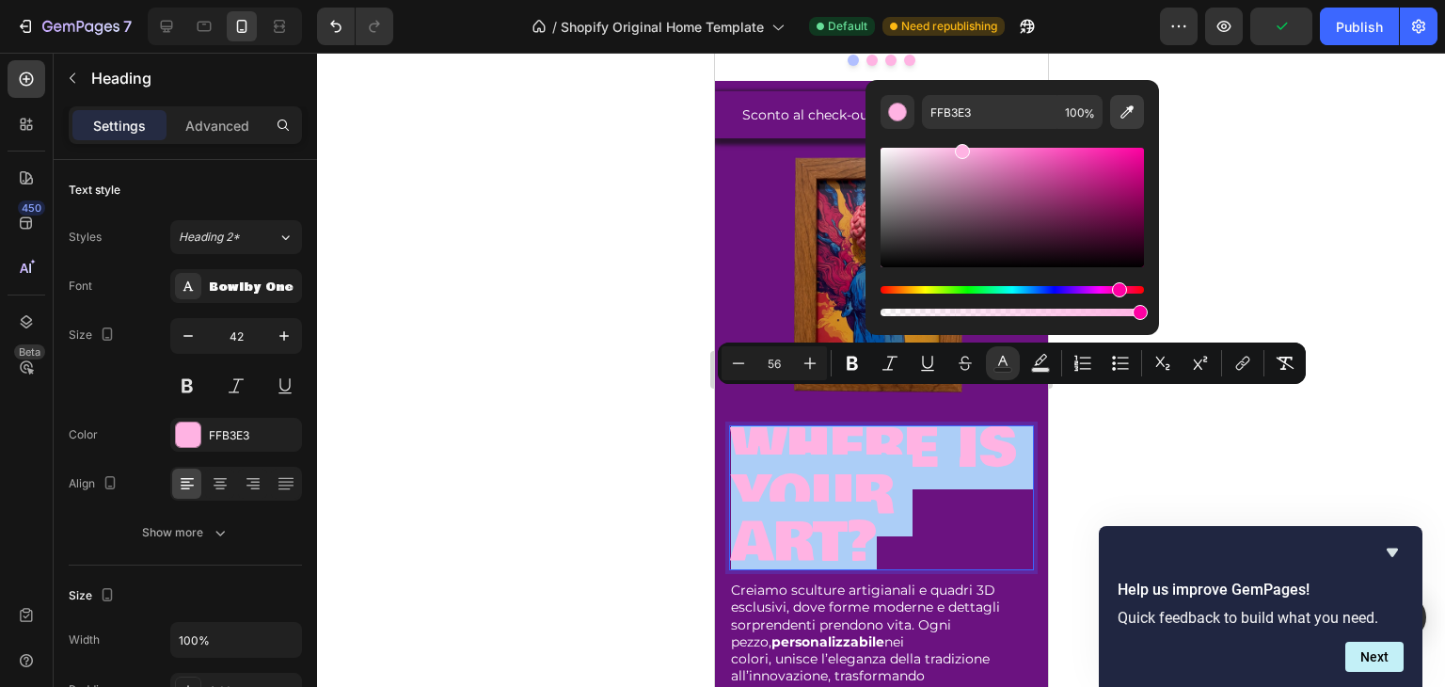
click at [1126, 114] on icon "Editor contextual toolbar" at bounding box center [1127, 112] width 19 height 19
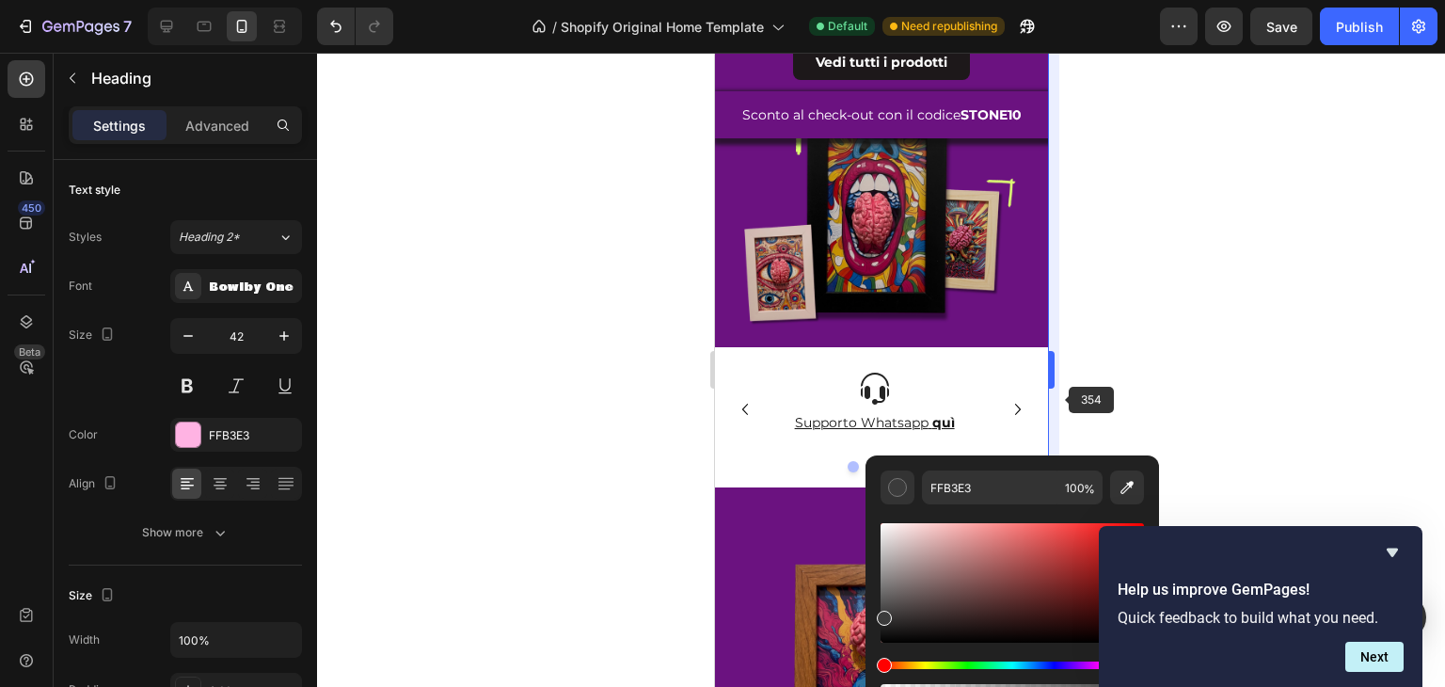
scroll to position [444, 0]
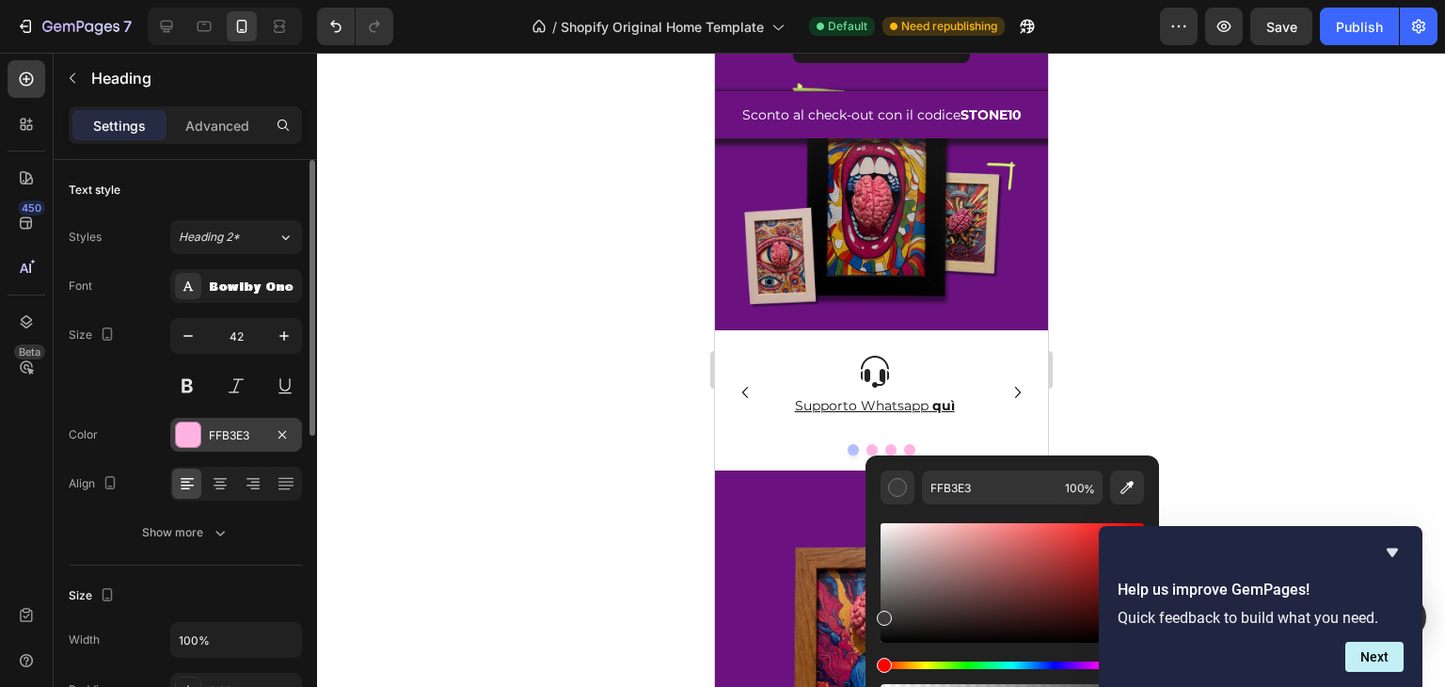
click at [191, 424] on div at bounding box center [188, 435] width 24 height 24
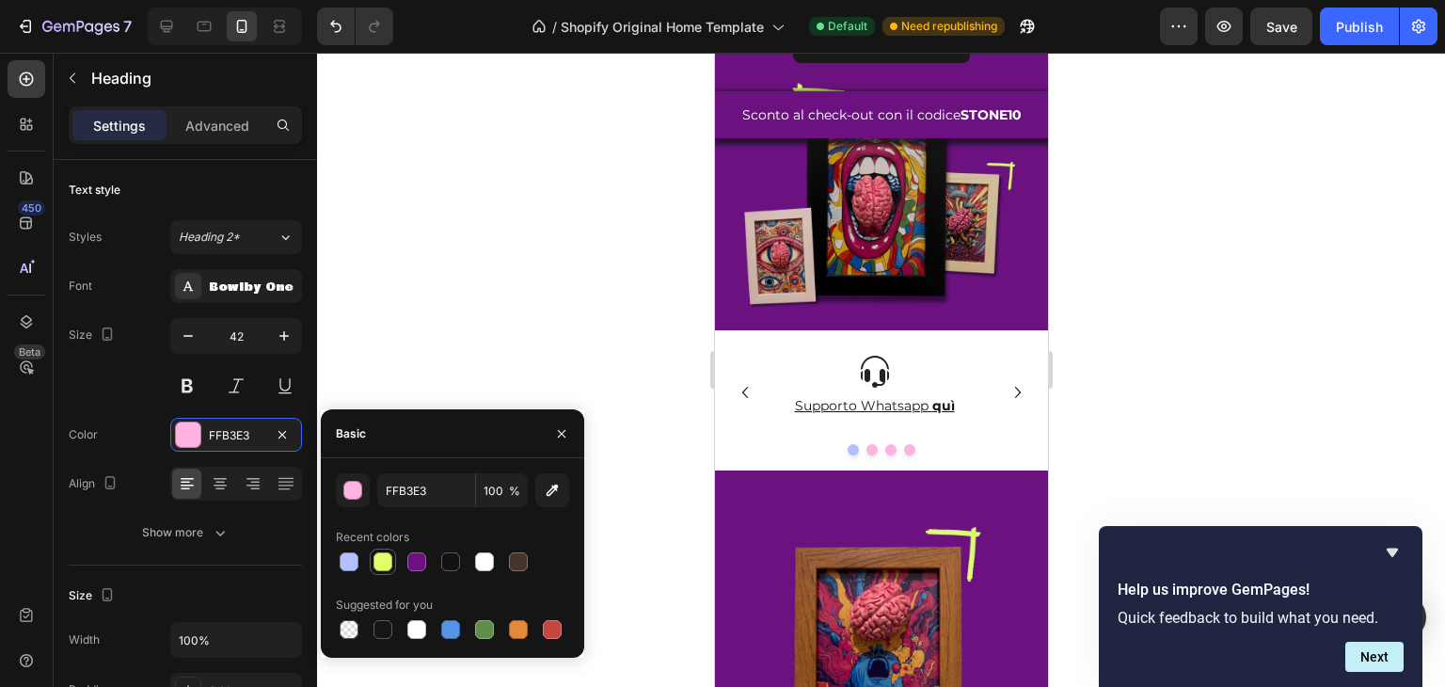
click at [381, 566] on div at bounding box center [383, 561] width 19 height 19
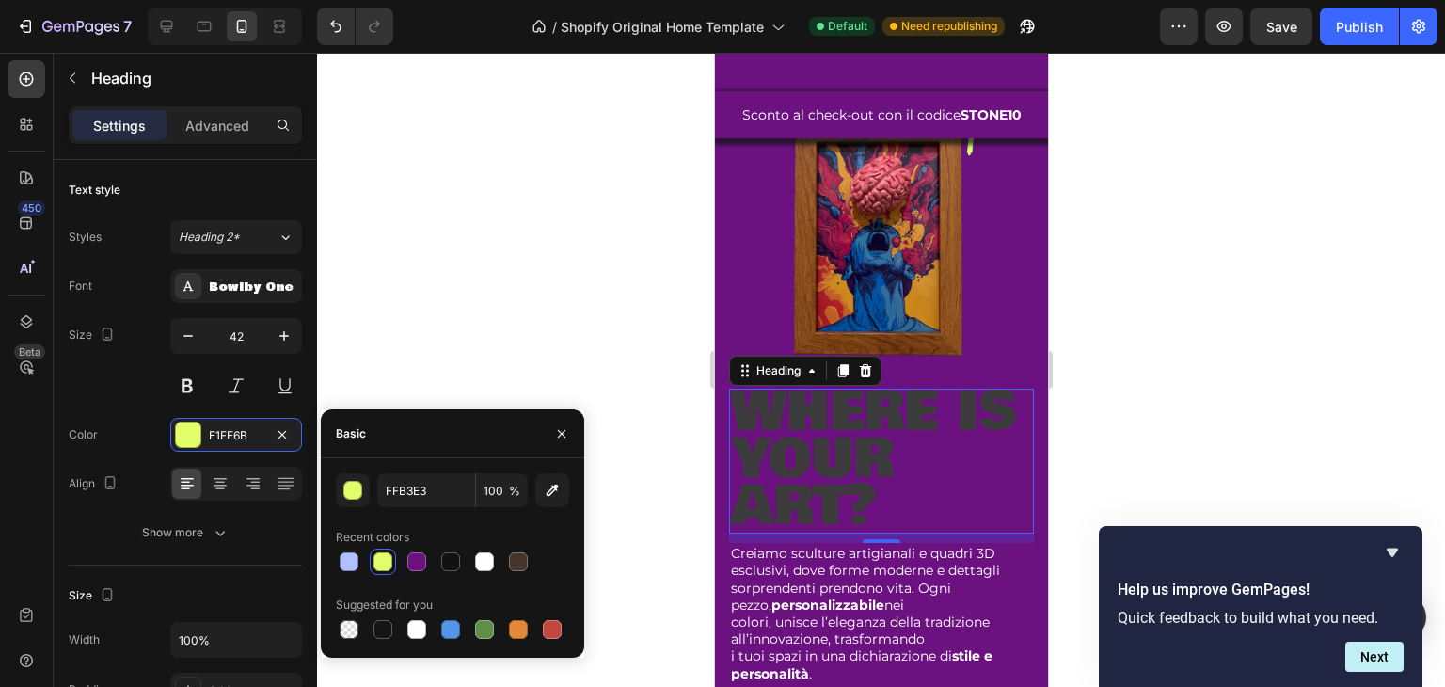
scroll to position [915, 0]
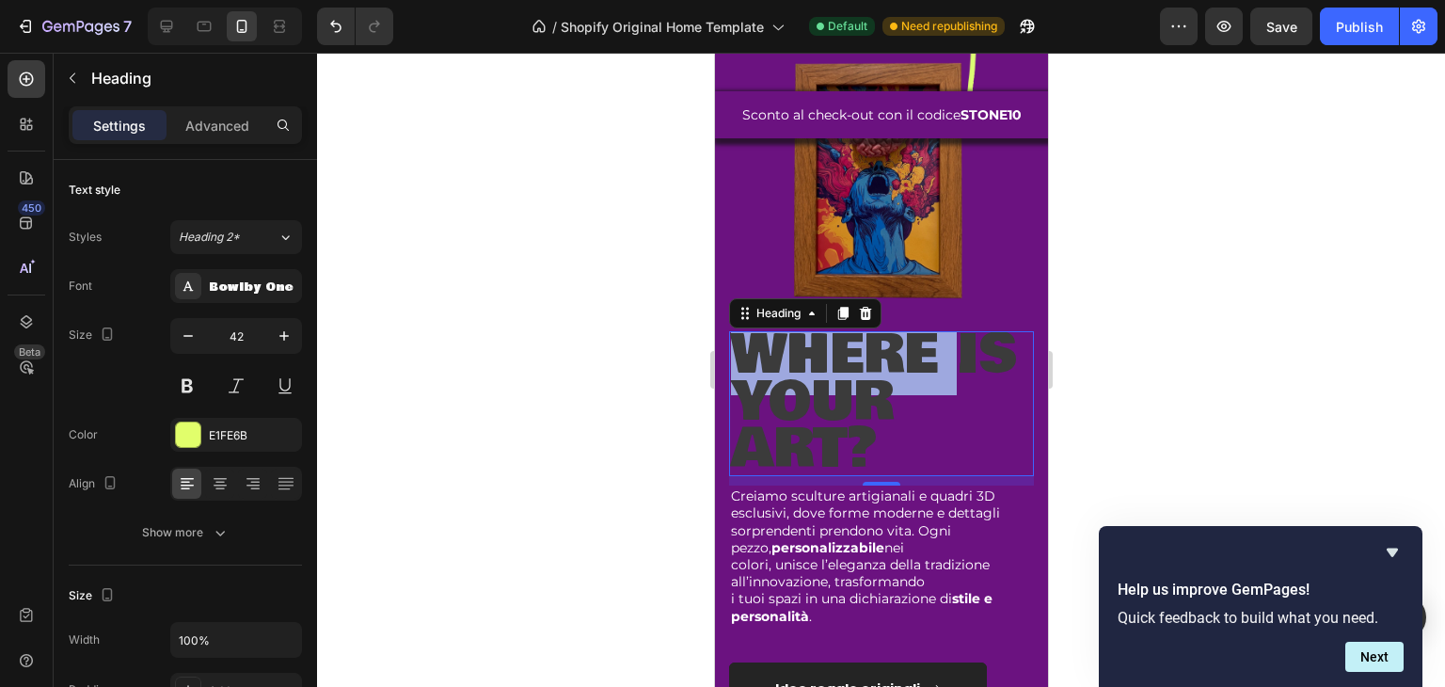
click at [822, 374] on span "where is your art?" at bounding box center [873, 401] width 286 height 176
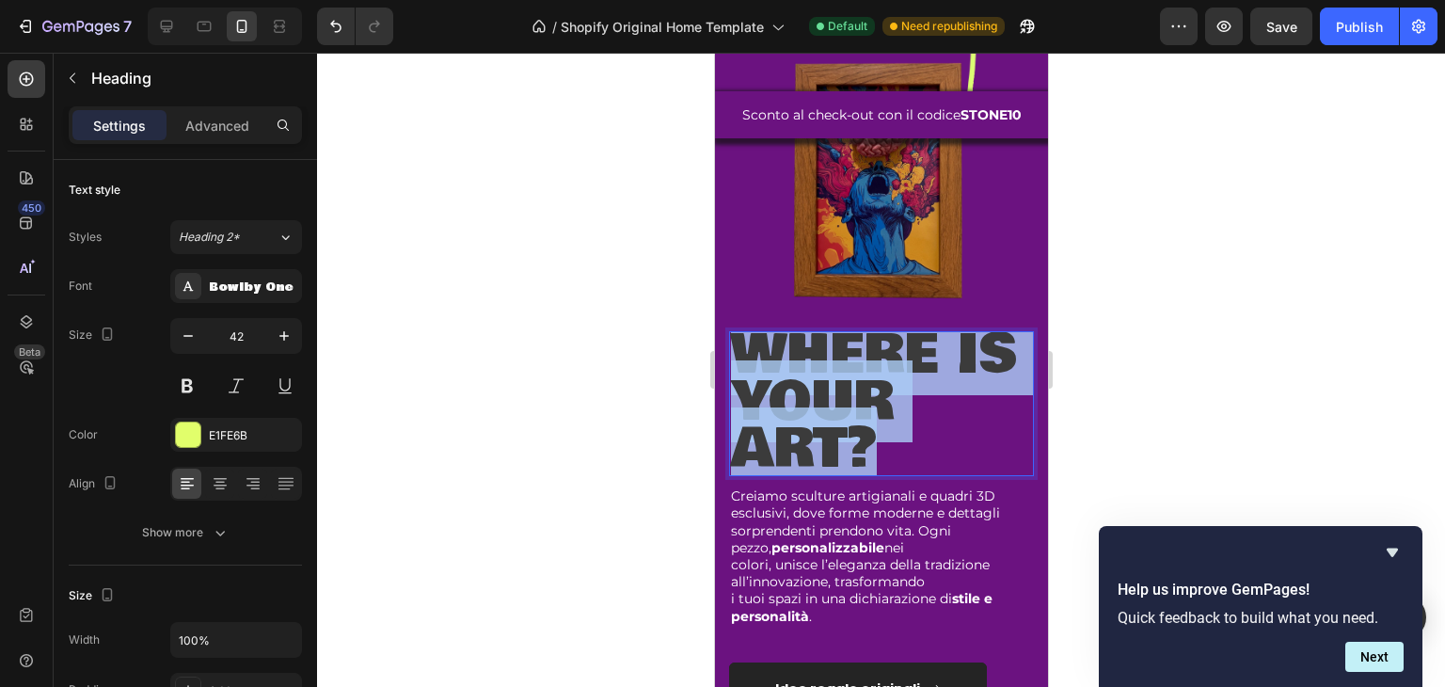
click at [822, 374] on span "where is your art?" at bounding box center [873, 401] width 286 height 176
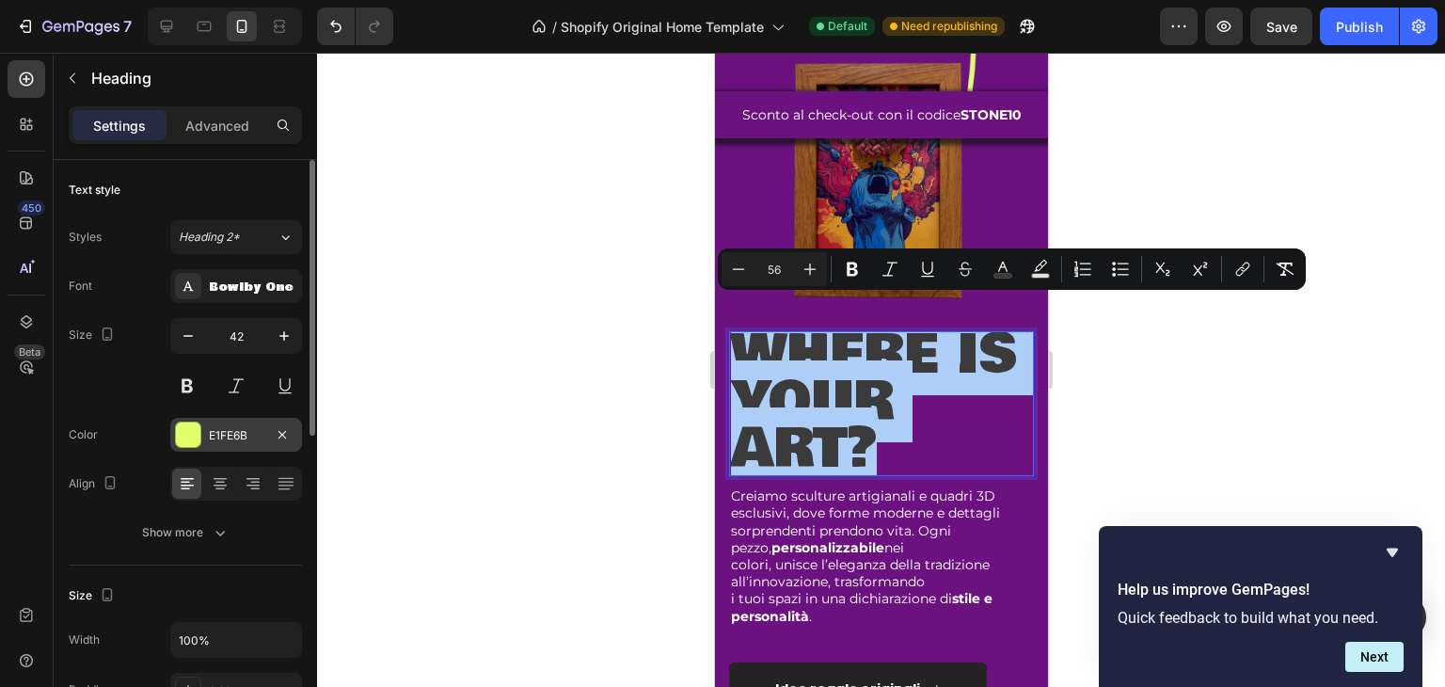
click at [185, 435] on div at bounding box center [188, 435] width 24 height 24
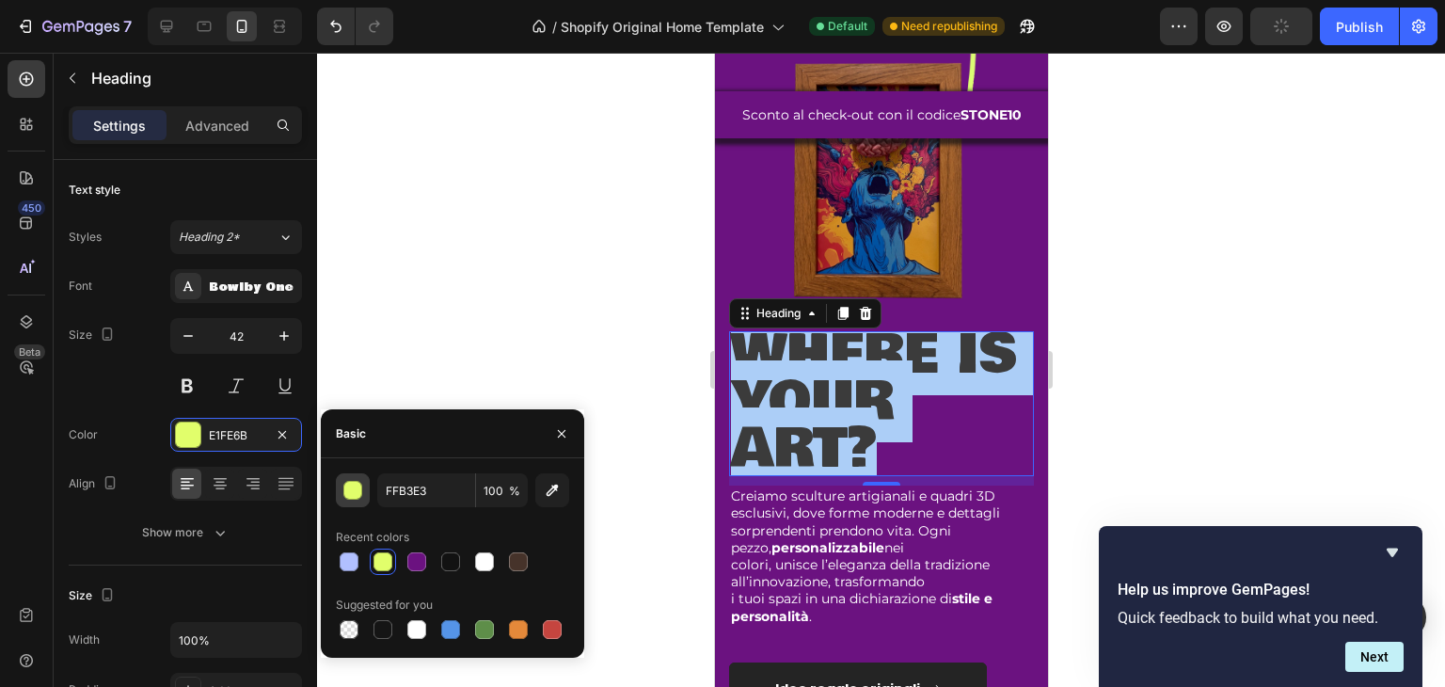
click at [356, 492] on div "button" at bounding box center [353, 491] width 19 height 19
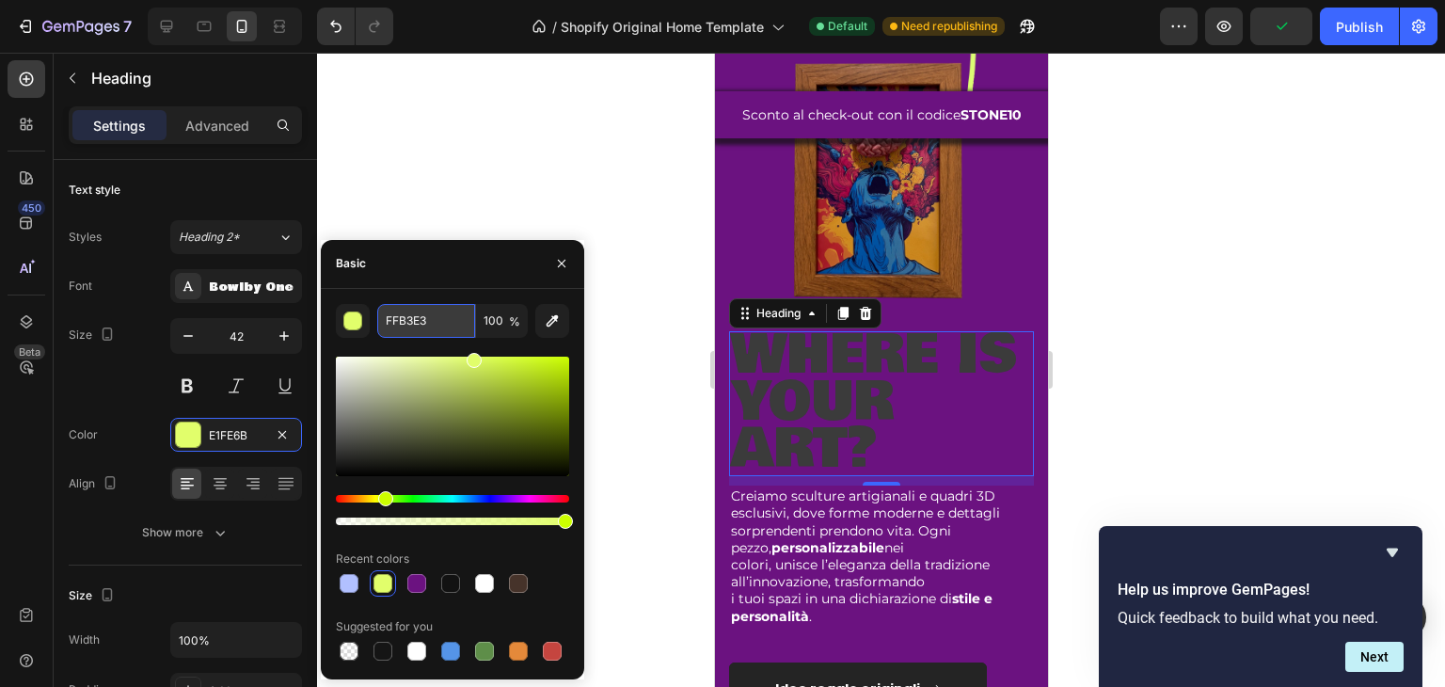
click at [404, 322] on input "FFB3E3" at bounding box center [426, 321] width 98 height 34
type input "E1FE6B"
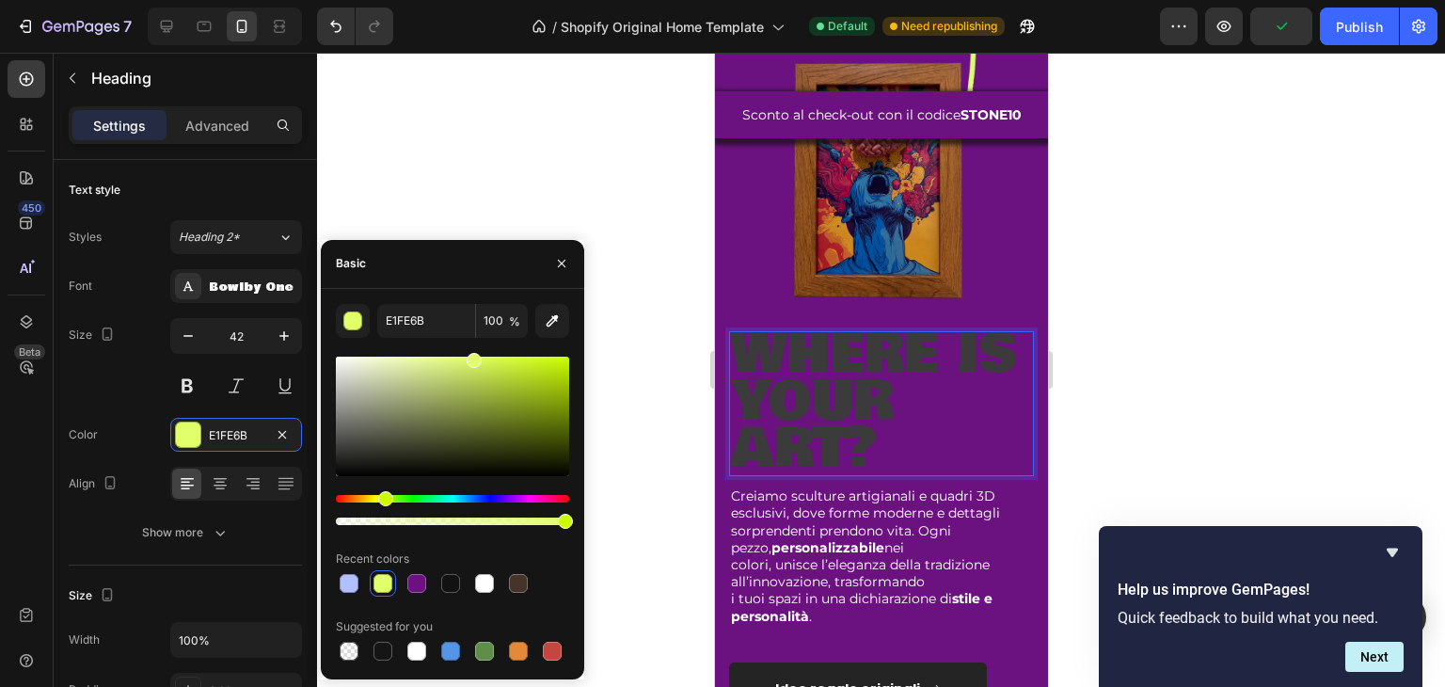
click at [942, 399] on p "where is your art?" at bounding box center [880, 404] width 301 height 142
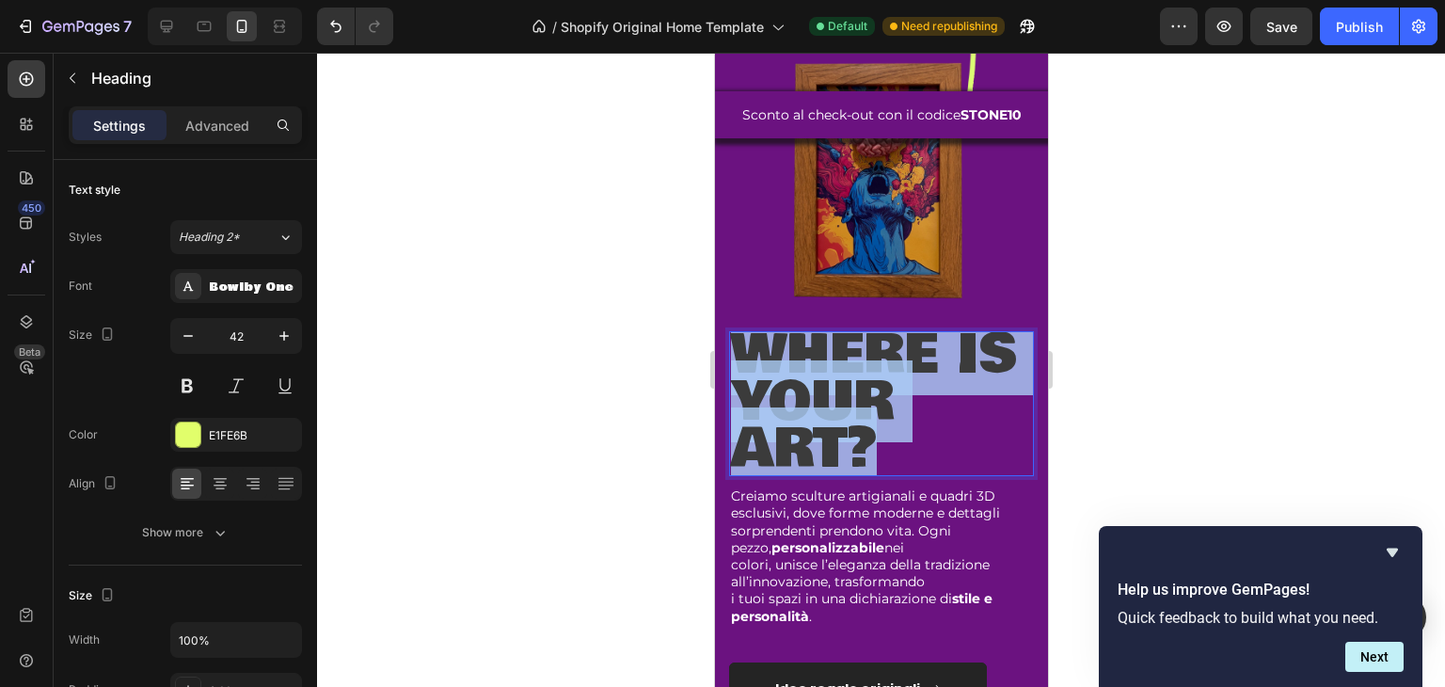
click at [942, 399] on p "where is your art?" at bounding box center [880, 404] width 301 height 142
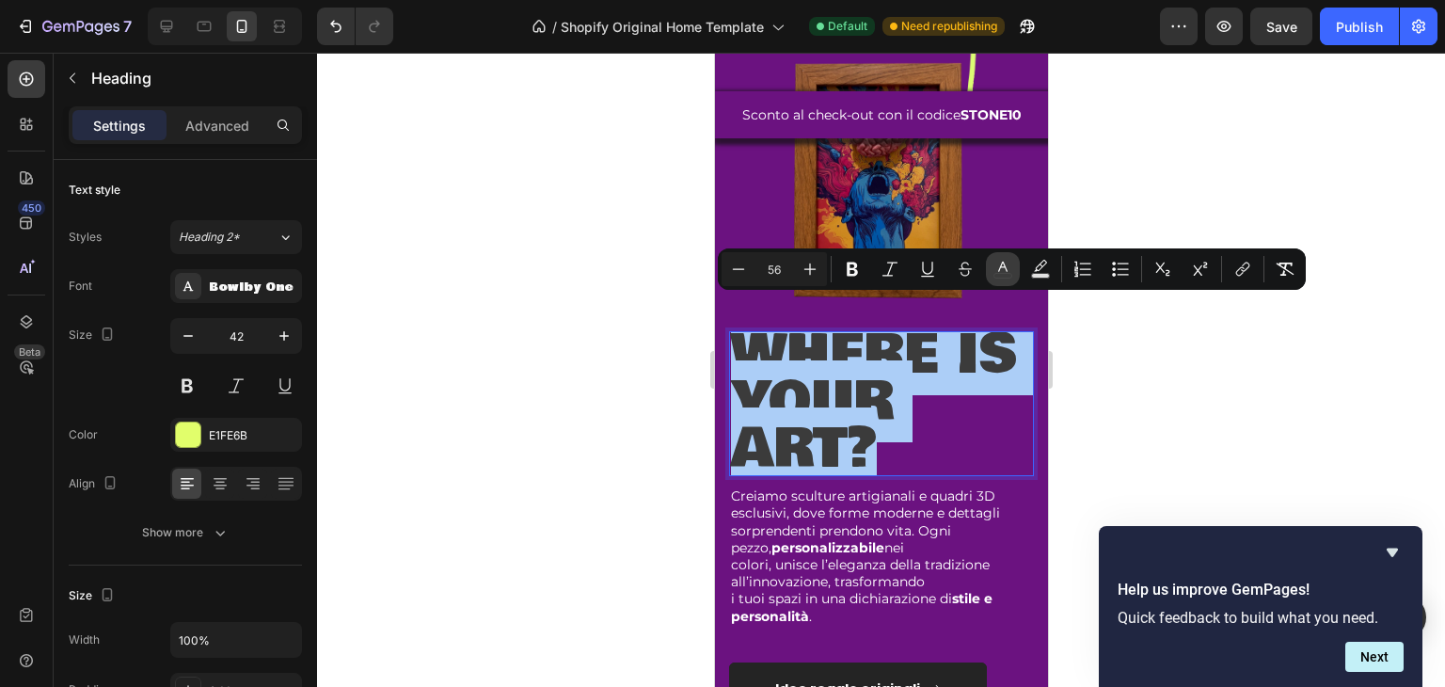
click at [992, 271] on button "color" at bounding box center [1003, 269] width 34 height 34
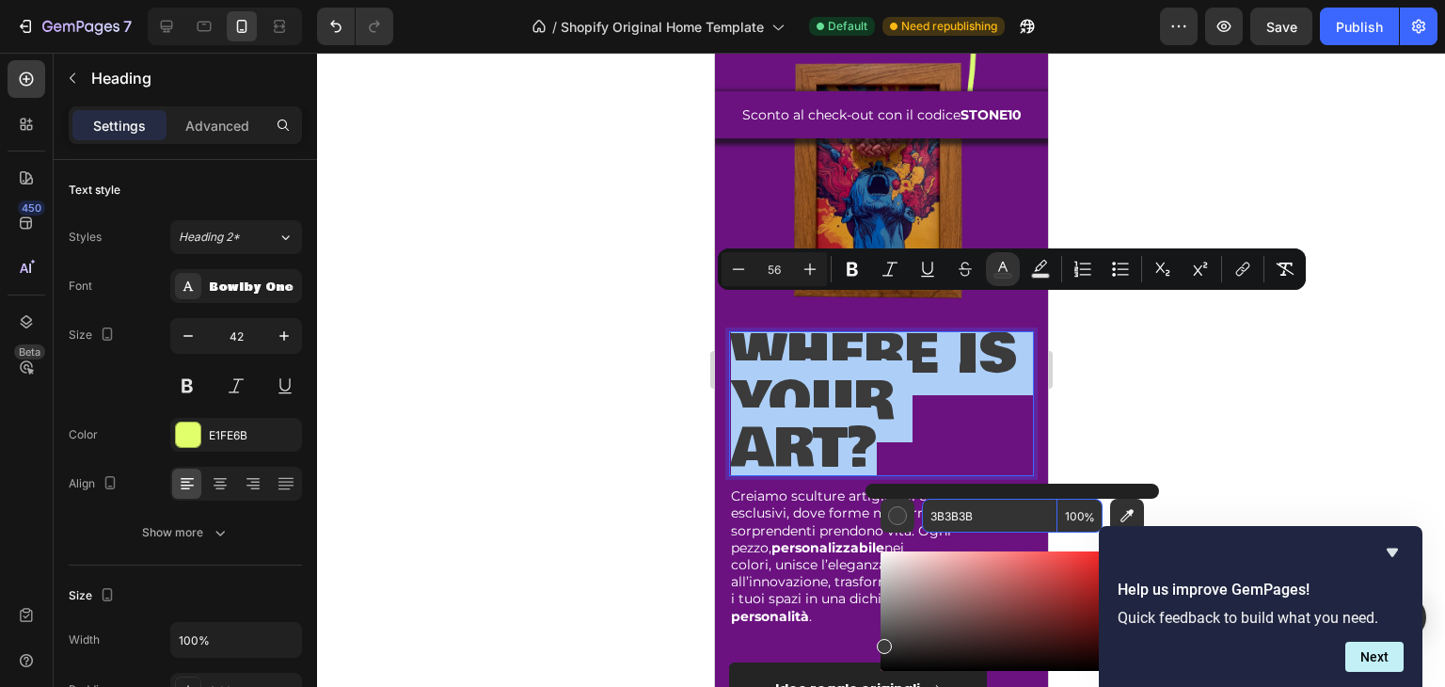
click at [960, 505] on input "3B3B3B" at bounding box center [990, 516] width 136 height 34
paste input "E1FE6"
type input "E1FE6B"
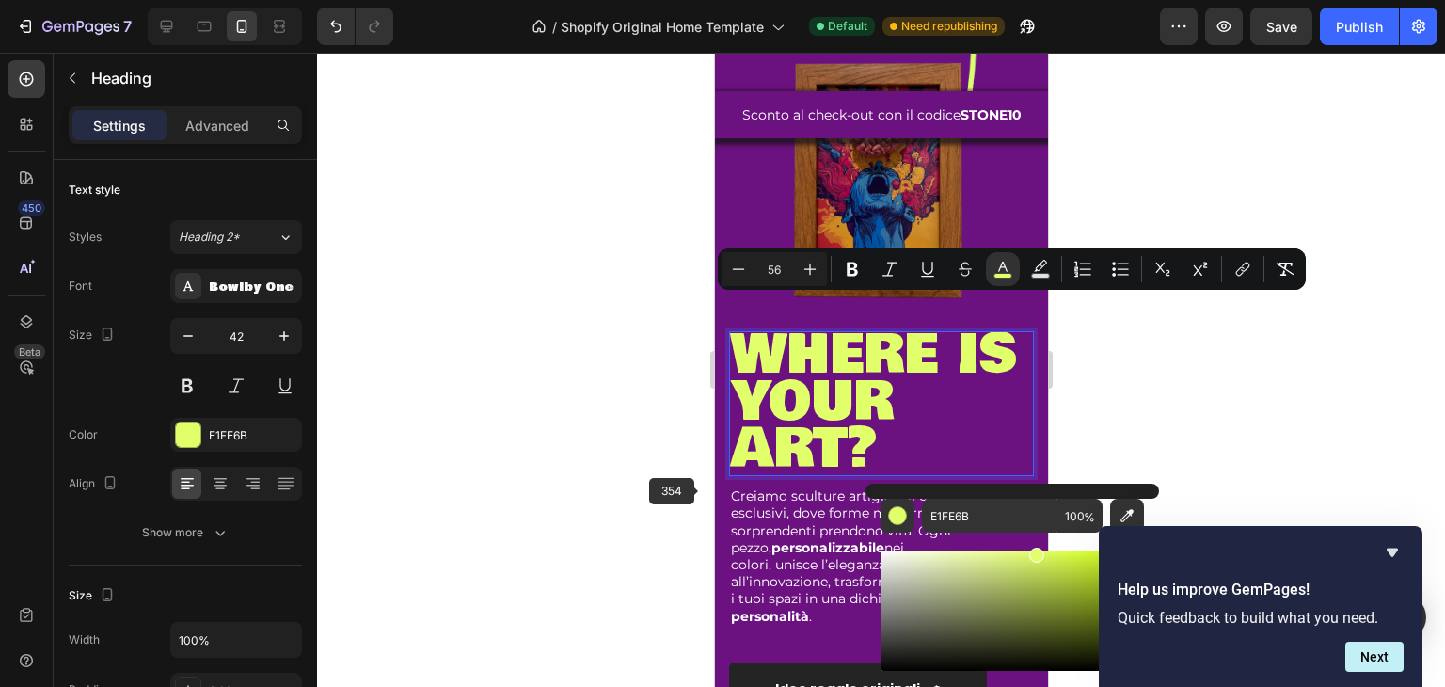
click at [700, 490] on div at bounding box center [881, 370] width 1128 height 634
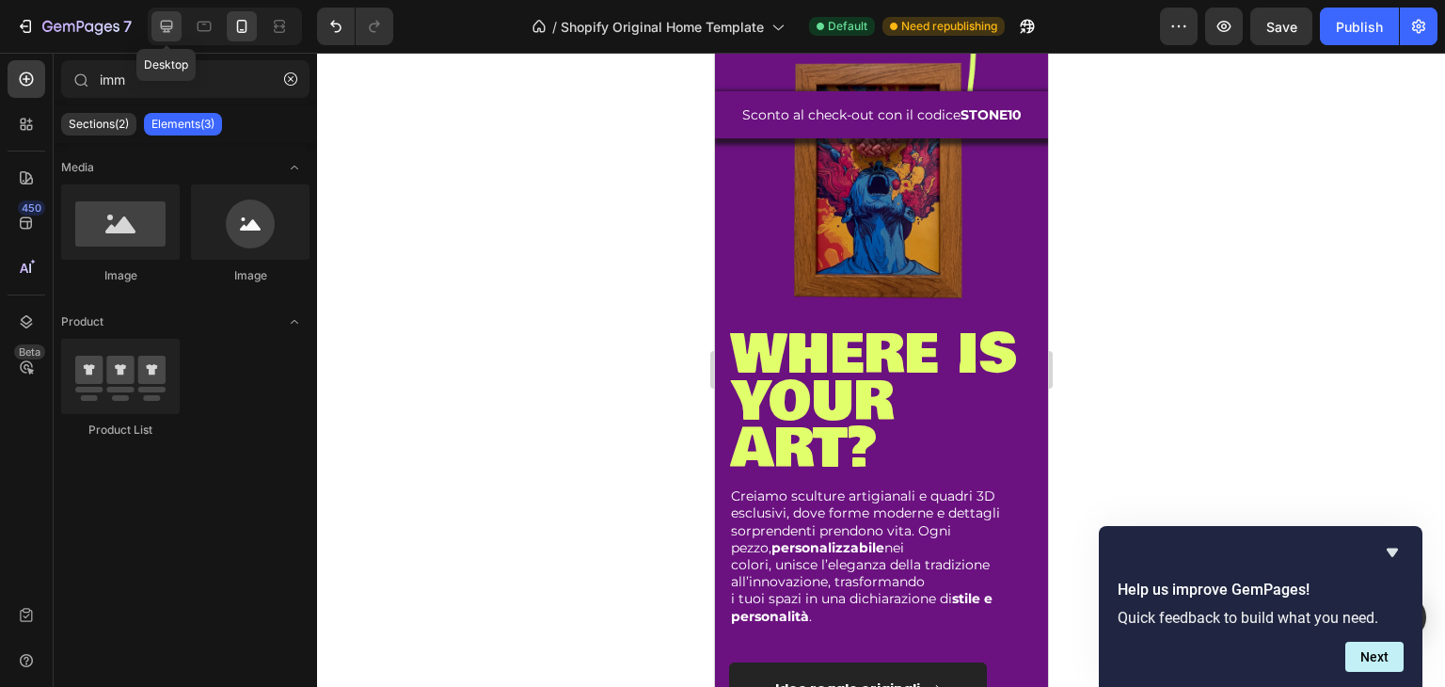
click at [174, 28] on icon at bounding box center [166, 26] width 19 height 19
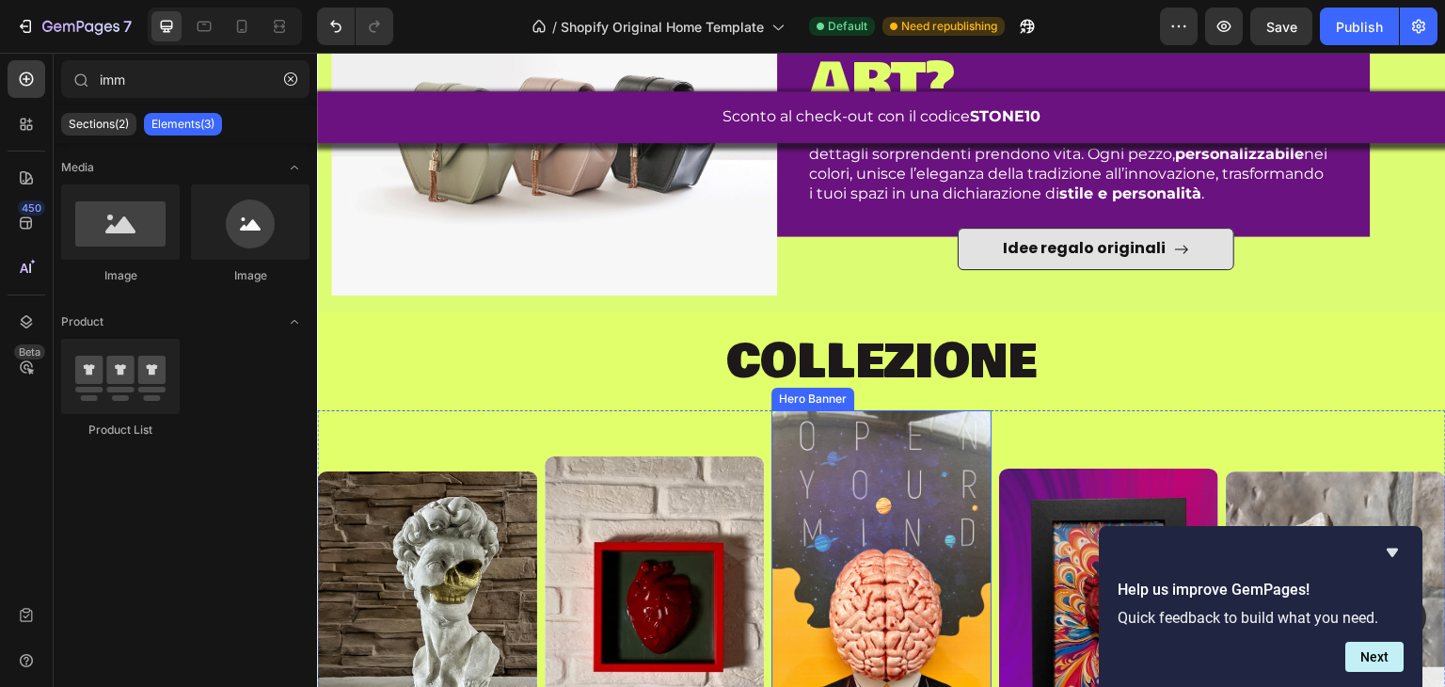
scroll to position [614, 0]
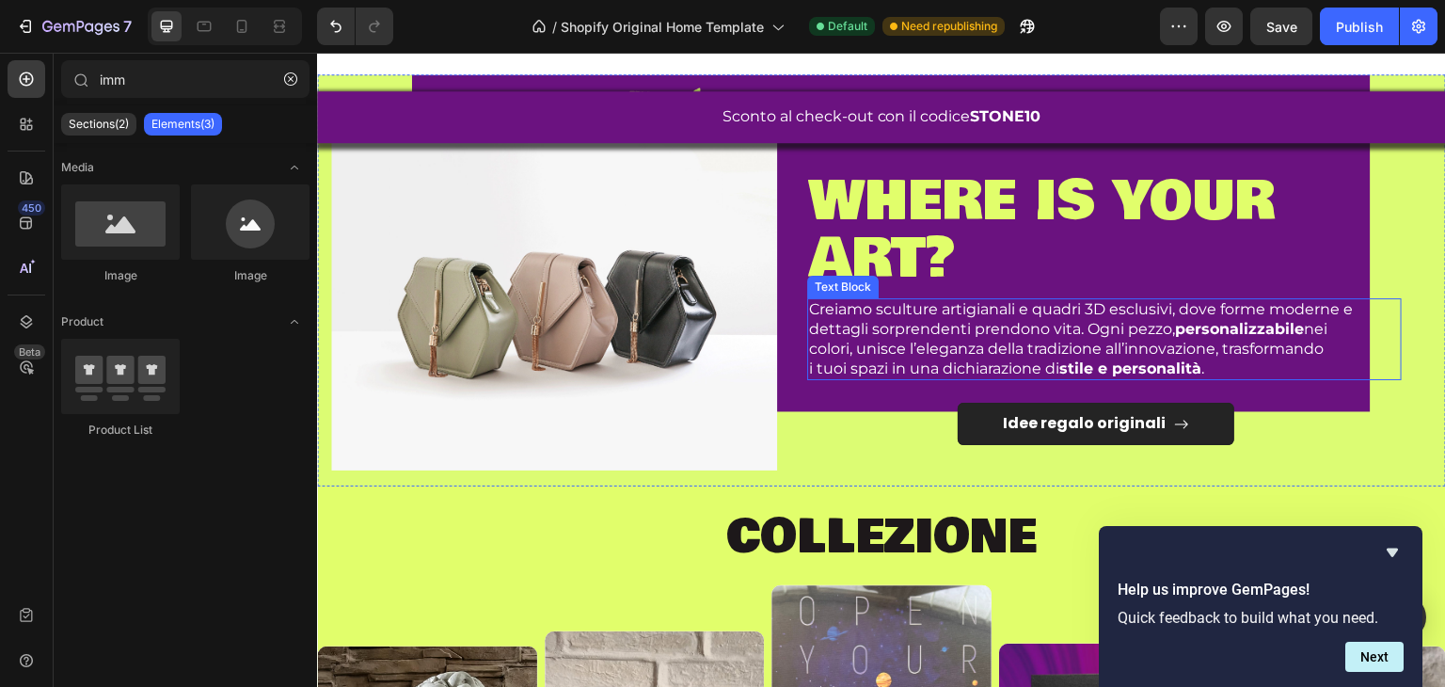
click at [904, 343] on p "colori, unisce l’eleganza della tradizione all’innovazione, trasformando" at bounding box center [1104, 350] width 591 height 20
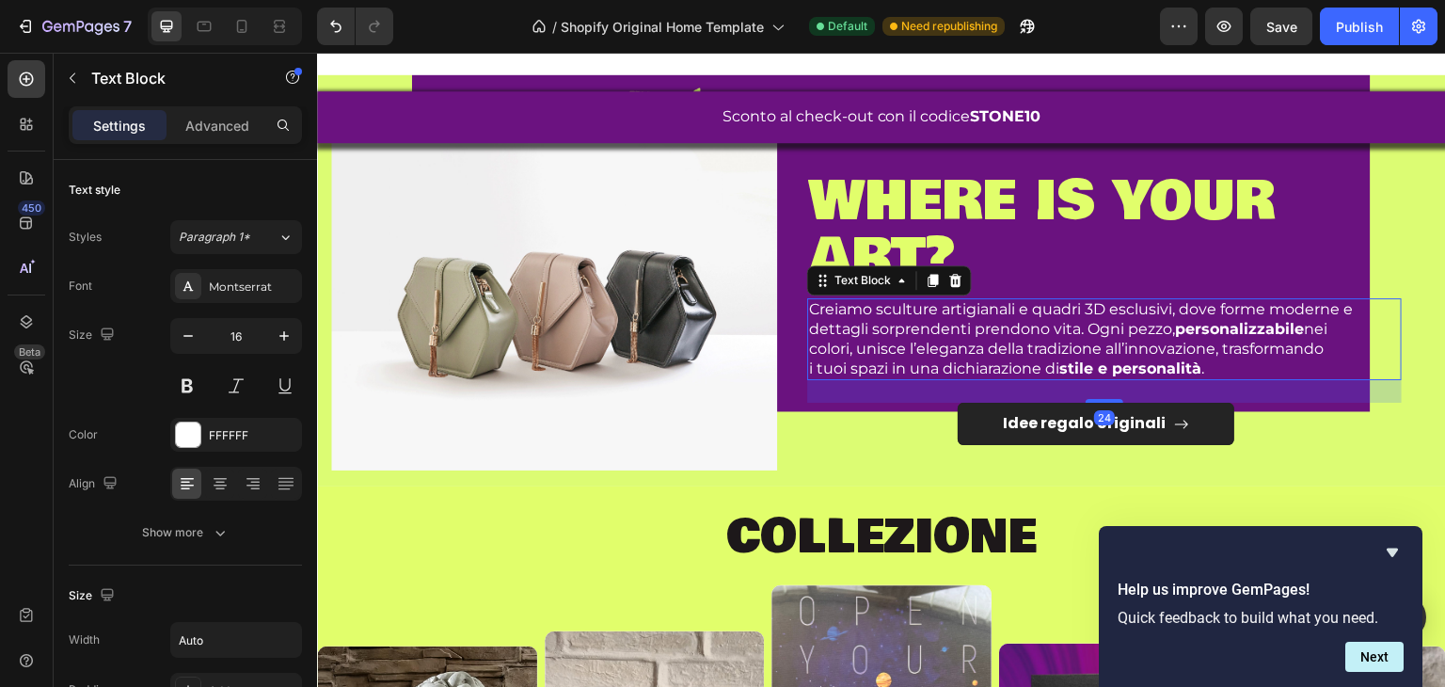
click at [904, 343] on p "colori, unisce l’eleganza della tradizione all’innovazione, trasformando" at bounding box center [1104, 350] width 591 height 20
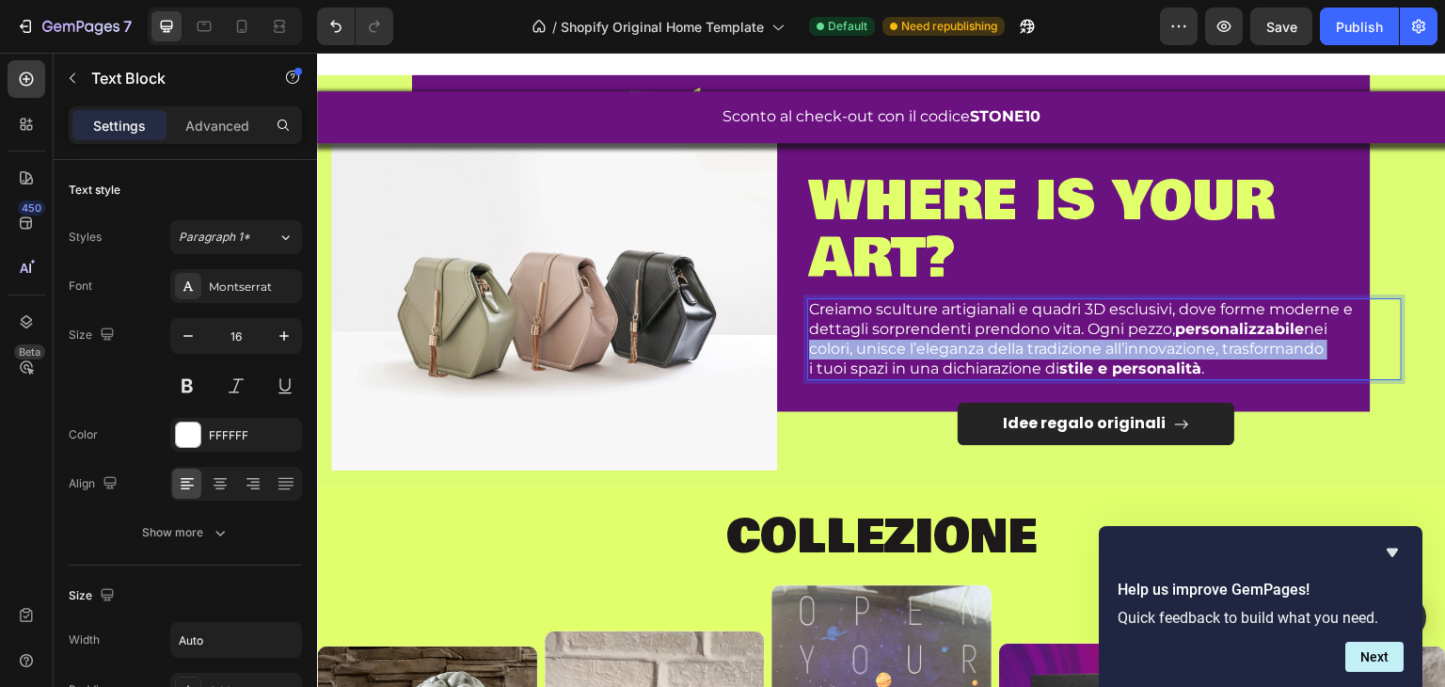
click at [904, 343] on p "colori, unisce l’eleganza della tradizione all’innovazione, trasformando" at bounding box center [1104, 350] width 591 height 20
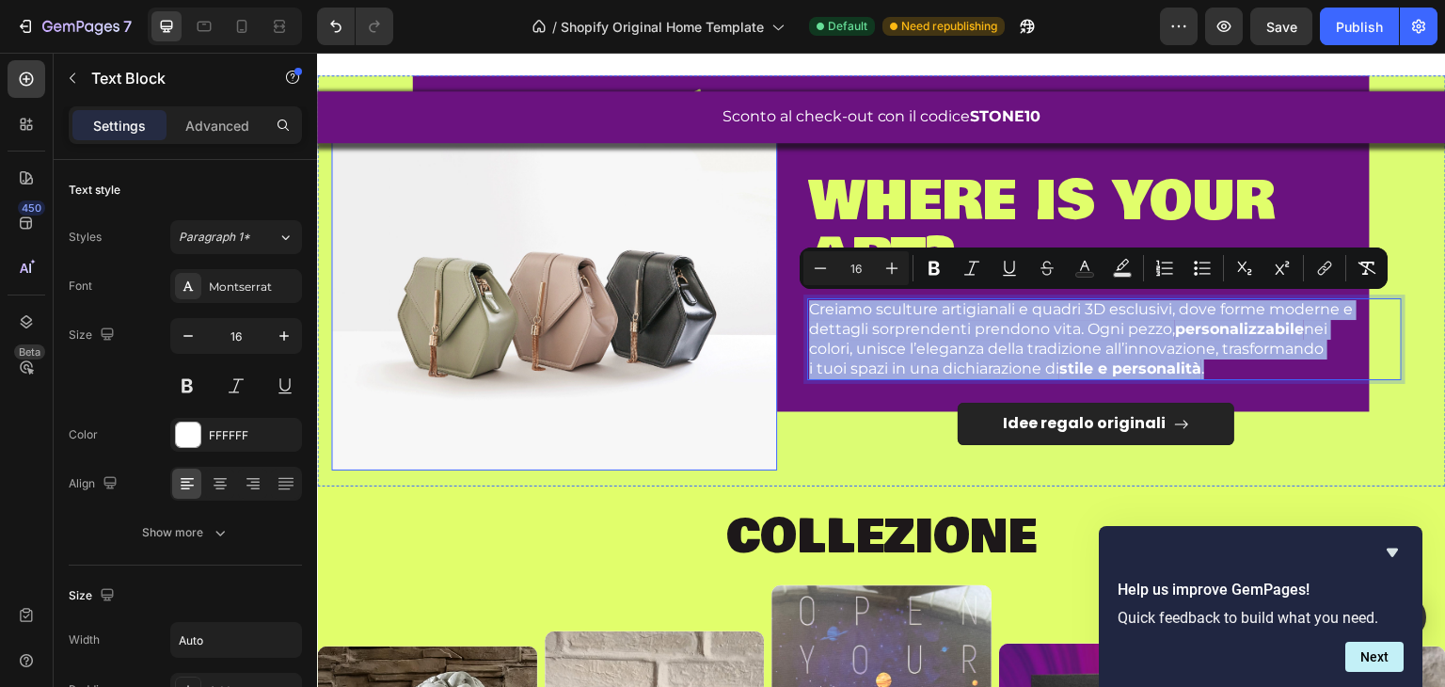
click at [584, 314] on img at bounding box center [554, 303] width 446 height 335
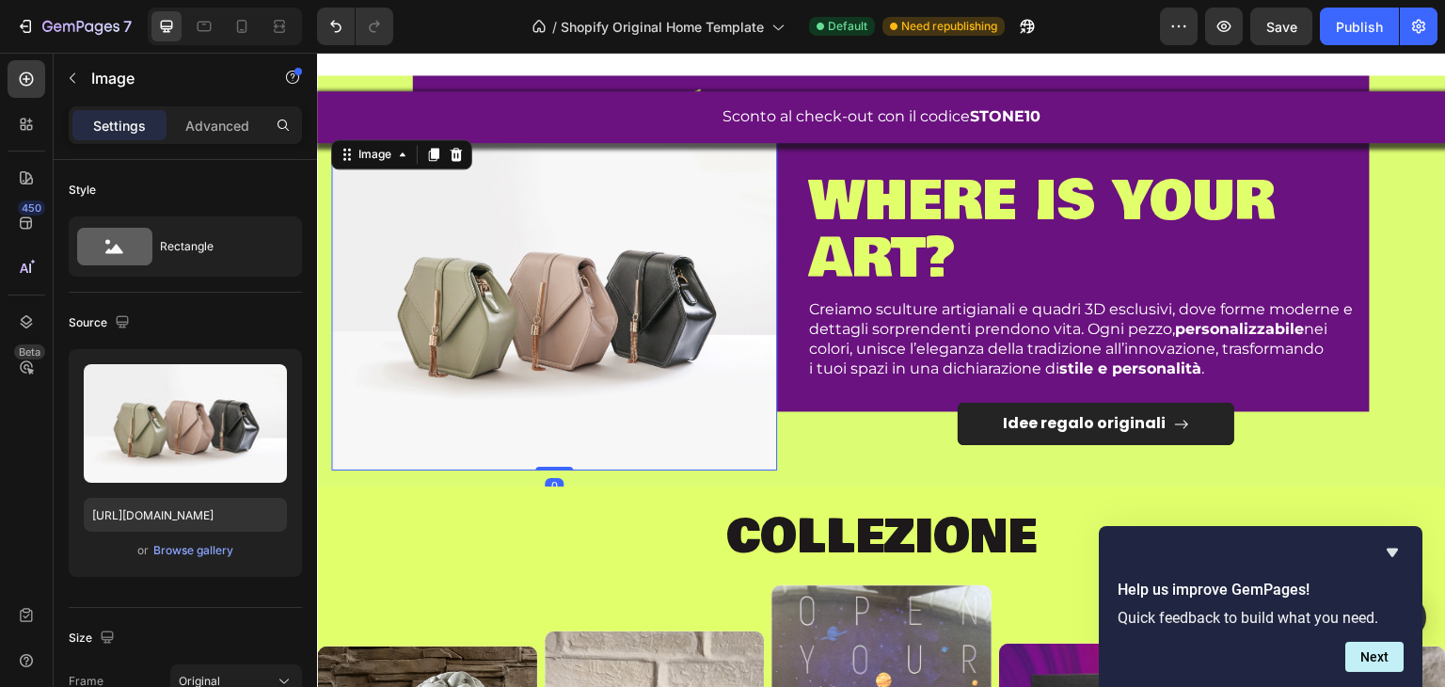
drag, startPoint x: 203, startPoint y: 136, endPoint x: 218, endPoint y: 152, distance: 21.3
click at [207, 133] on div "Advanced" at bounding box center [217, 125] width 94 height 30
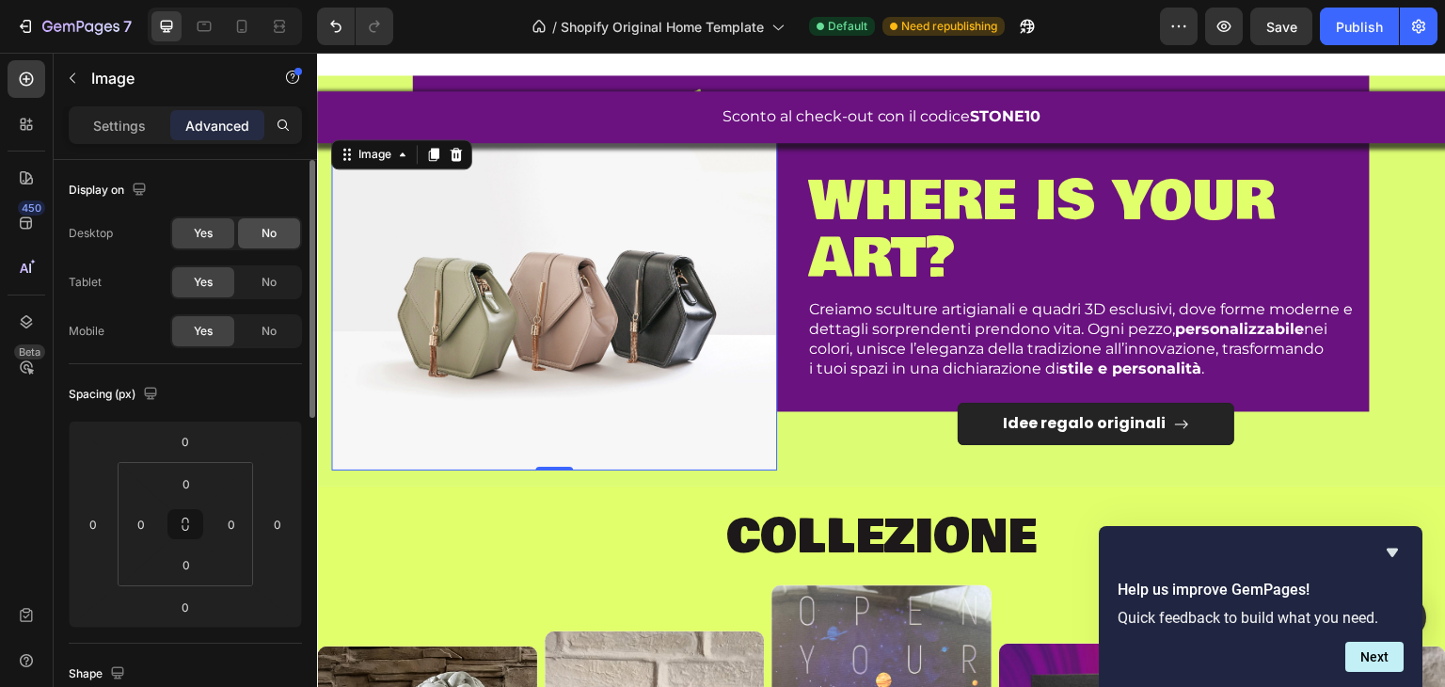
click at [260, 228] on div "No" at bounding box center [269, 233] width 62 height 30
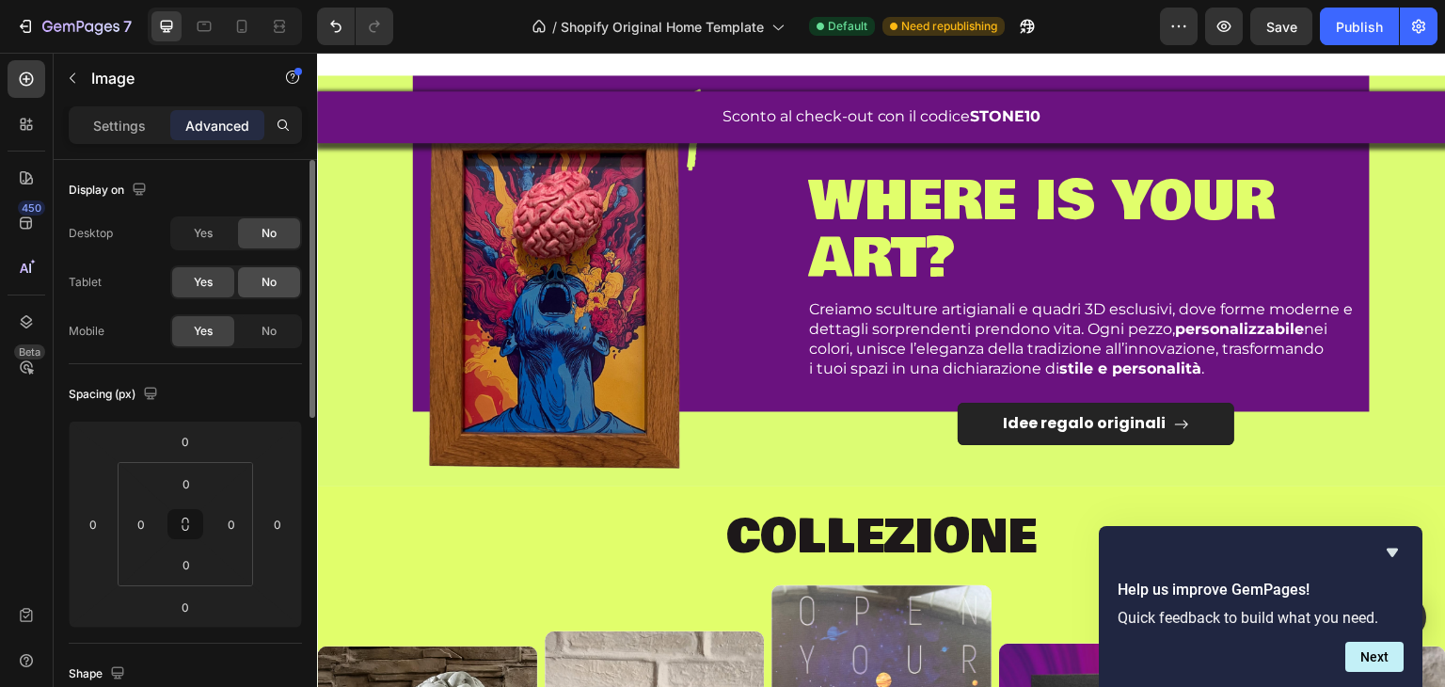
click at [274, 280] on span "No" at bounding box center [269, 282] width 15 height 17
click at [211, 30] on icon at bounding box center [204, 26] width 19 height 19
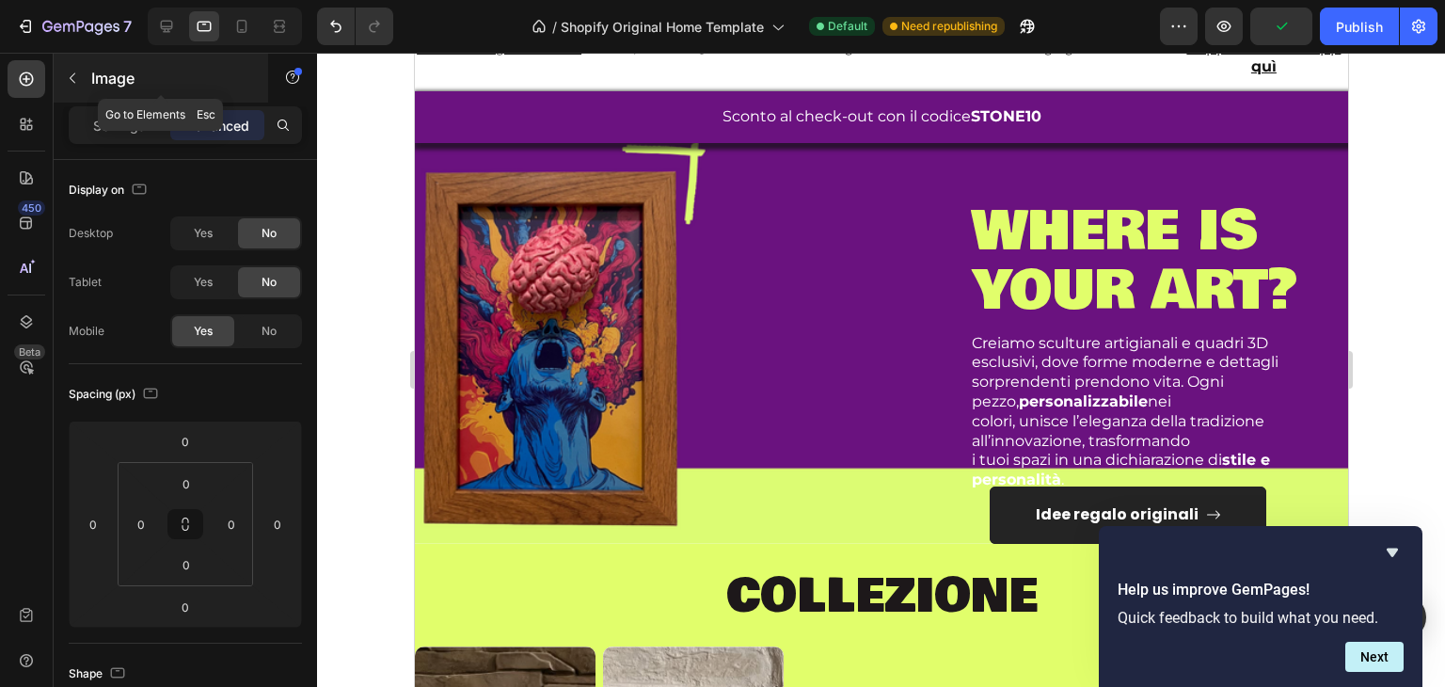
scroll to position [549, 0]
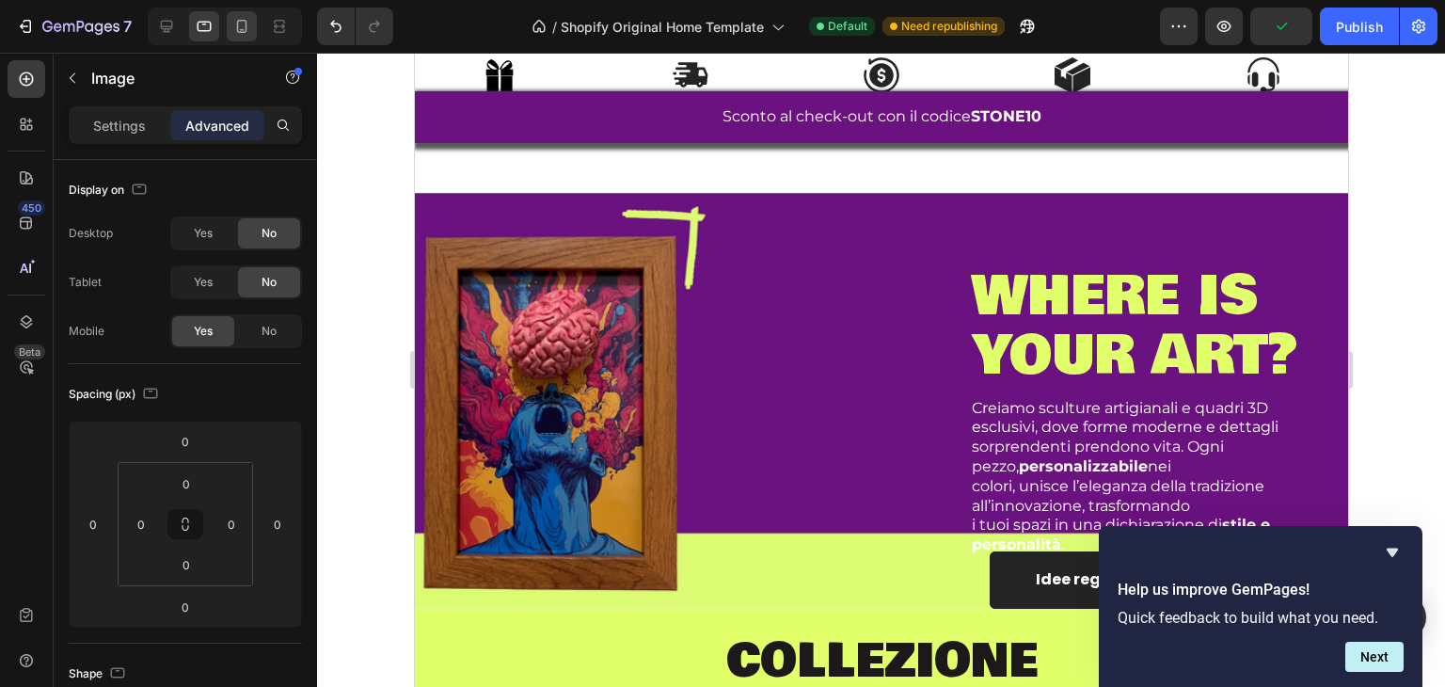
click at [241, 31] on icon at bounding box center [242, 26] width 10 height 13
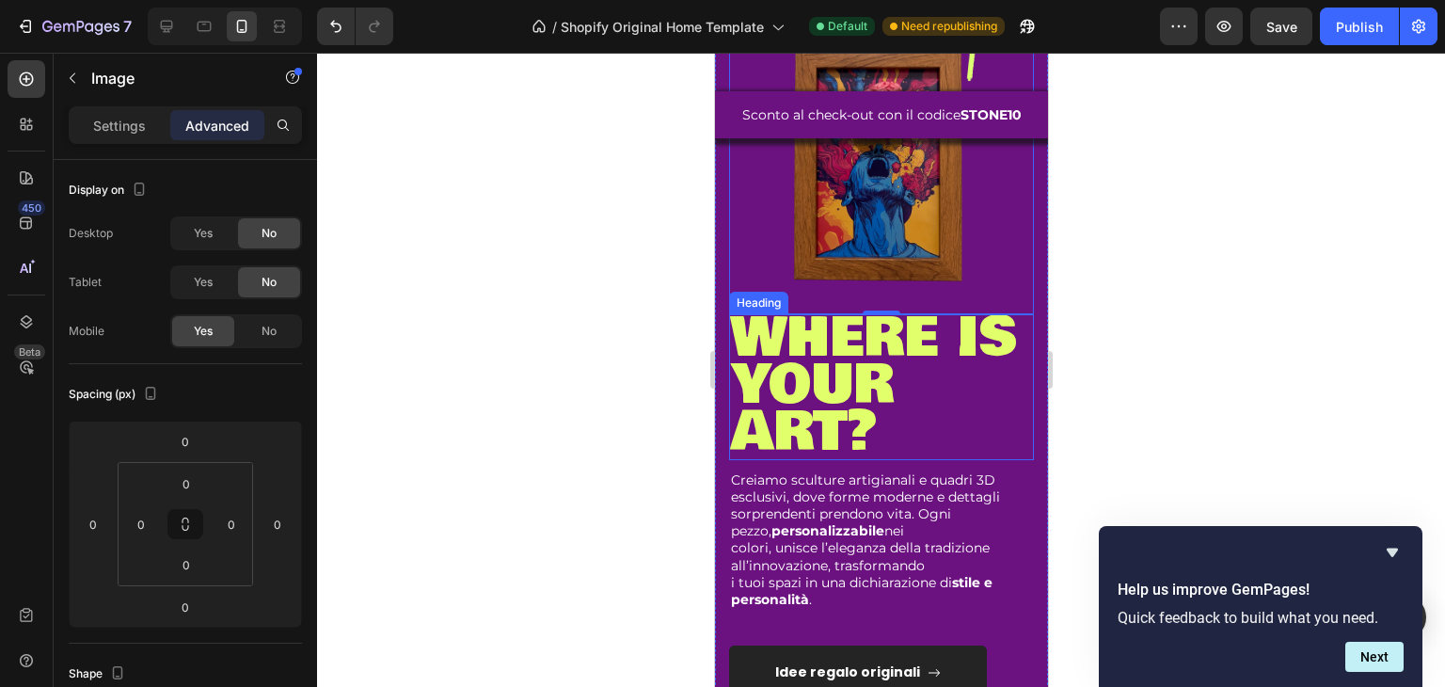
scroll to position [1013, 0]
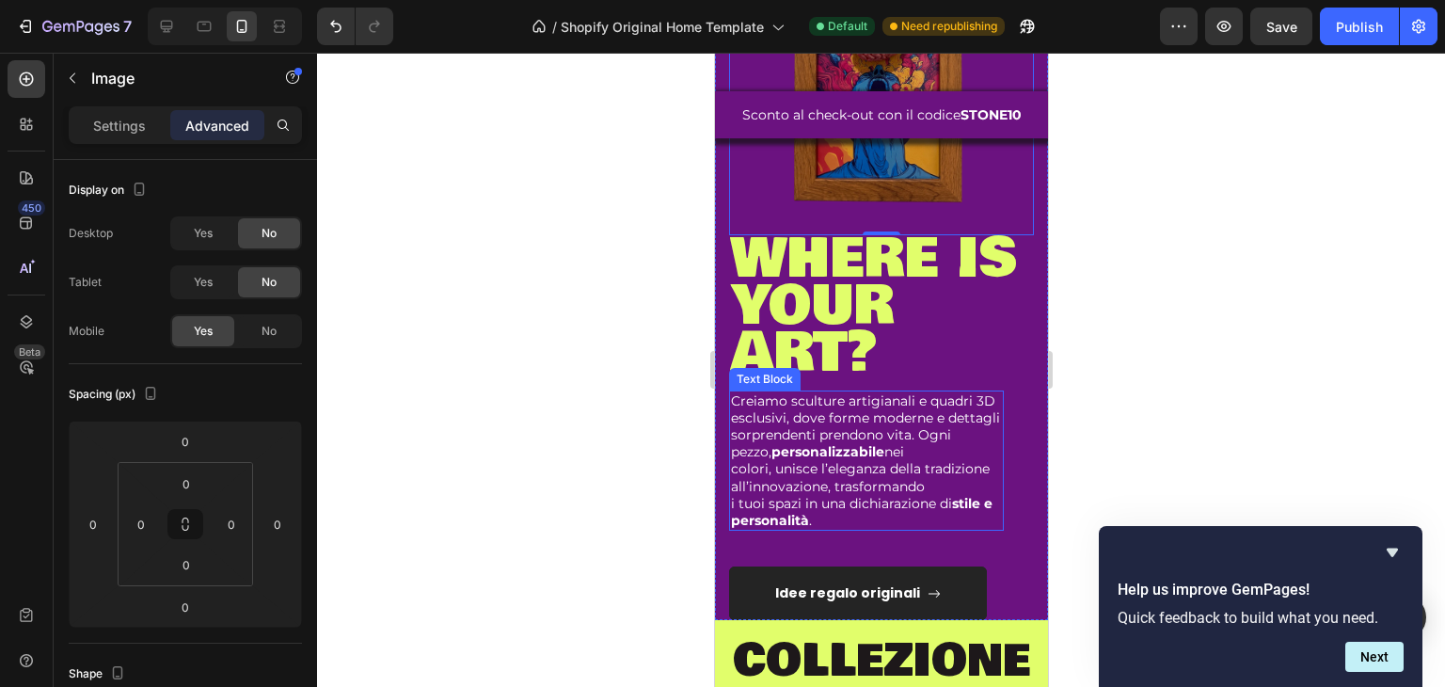
click at [888, 475] on p "colori, unisce l’eleganza della tradizione all’innovazione, trasformando" at bounding box center [865, 477] width 271 height 34
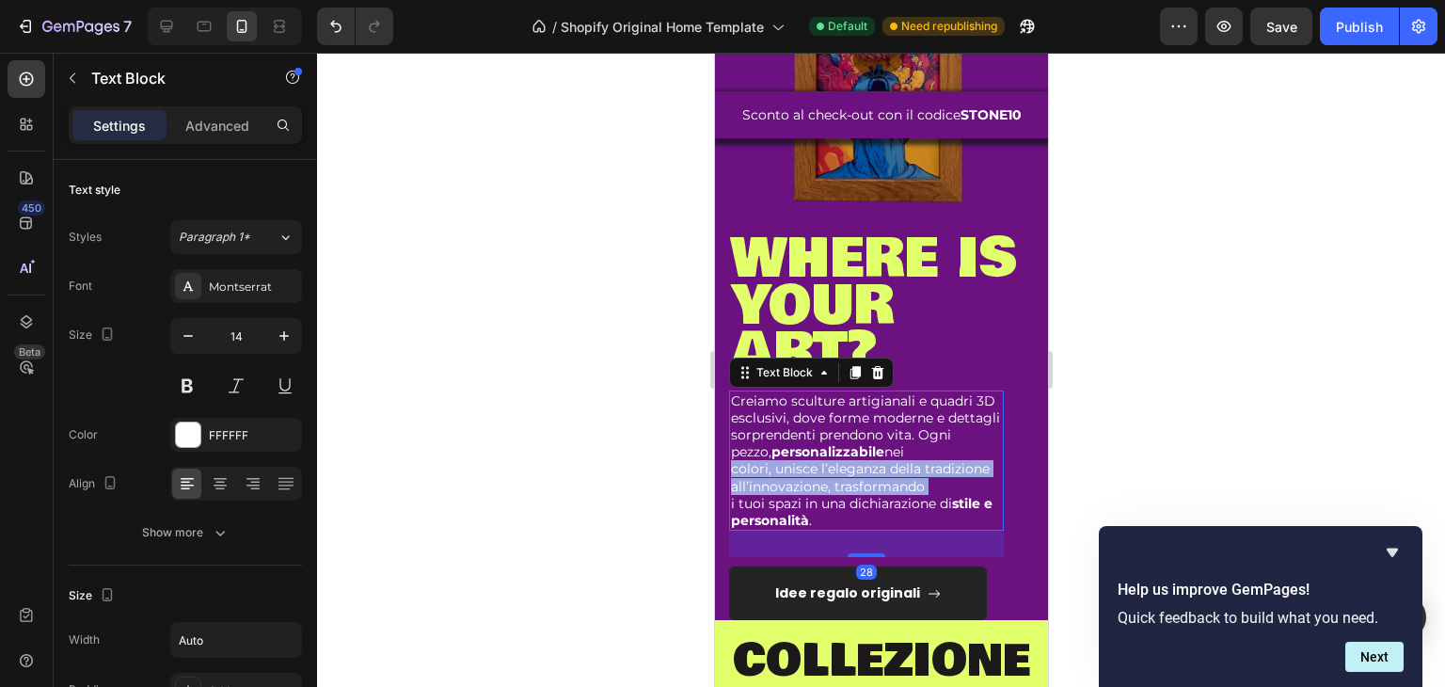
click at [888, 475] on p "colori, unisce l’eleganza della tradizione all’innovazione, trasformando" at bounding box center [865, 477] width 271 height 34
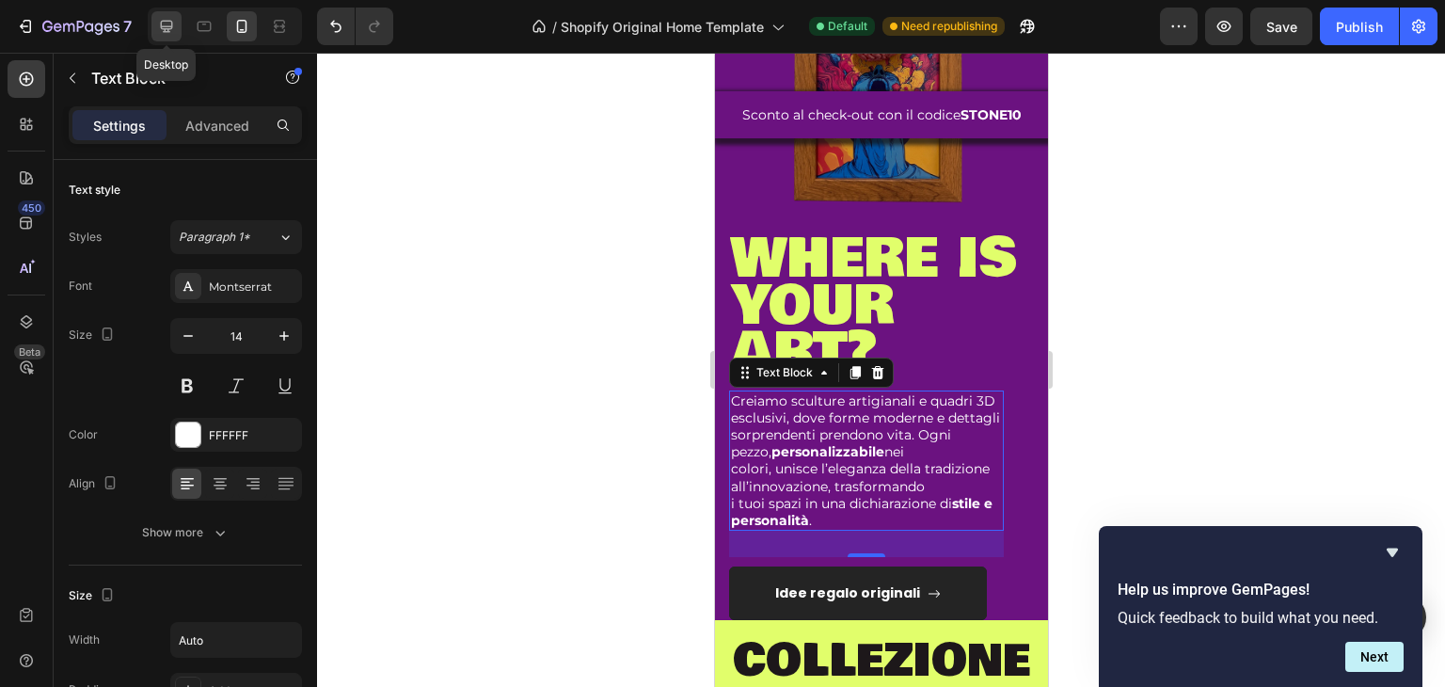
click at [160, 31] on icon at bounding box center [166, 26] width 19 height 19
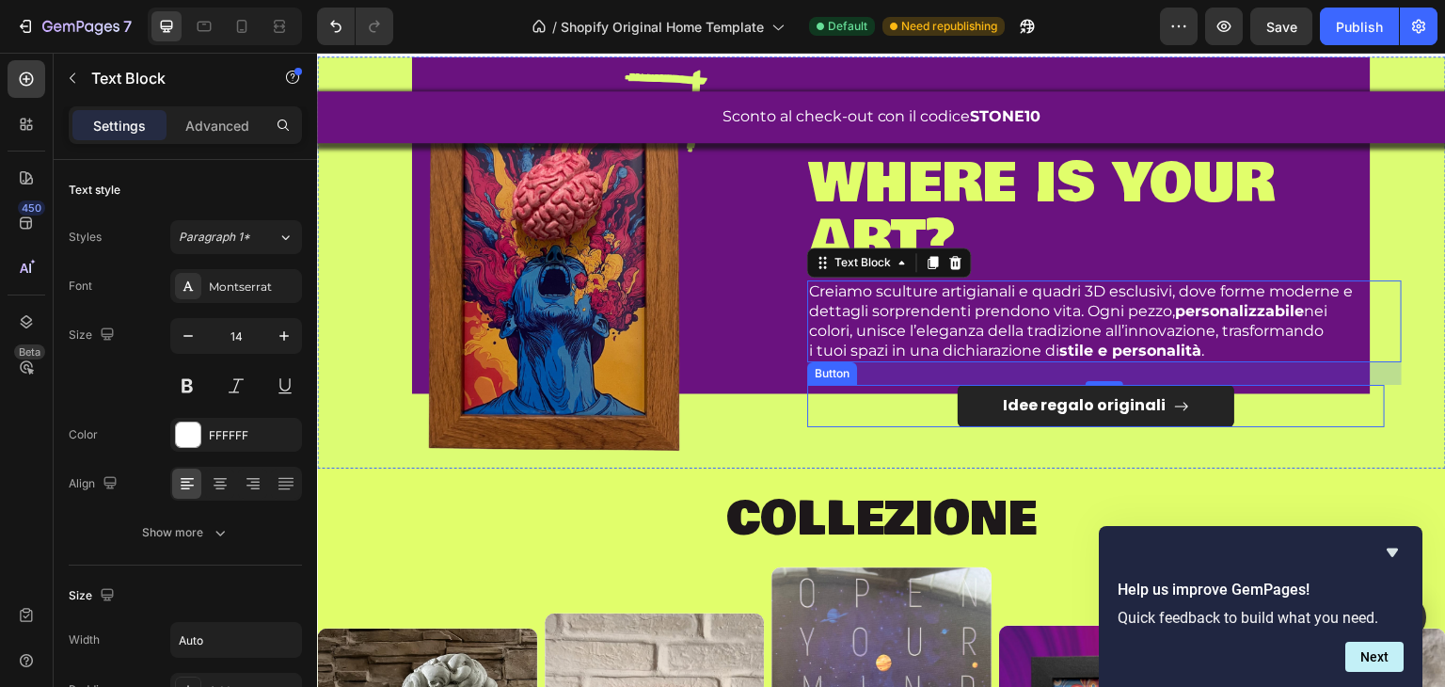
scroll to position [471, 0]
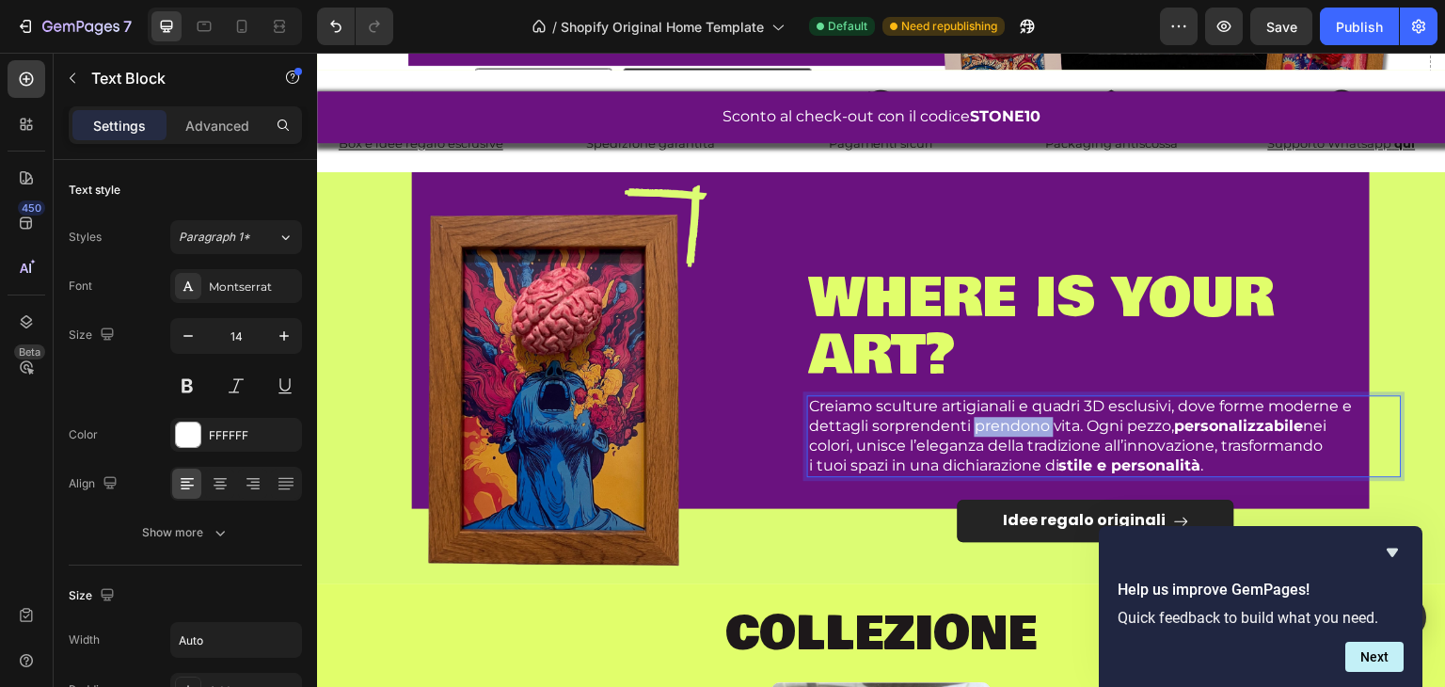
click at [1028, 419] on p "Creiamo sculture artigianali e quadri 3D esclusivi, dove forme moderne e dettag…" at bounding box center [1104, 417] width 591 height 40
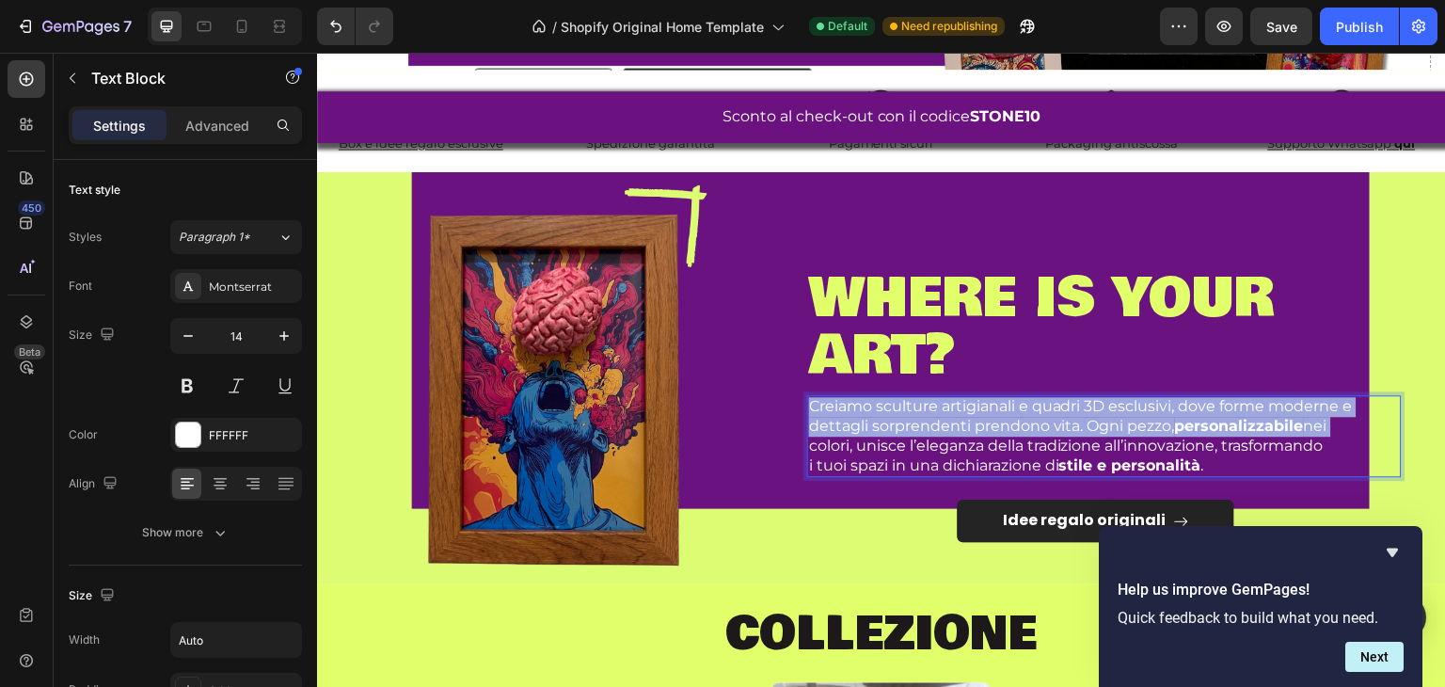
click at [1028, 419] on p "Creiamo sculture artigianali e quadri 3D esclusivi, dove forme moderne e dettag…" at bounding box center [1104, 417] width 591 height 40
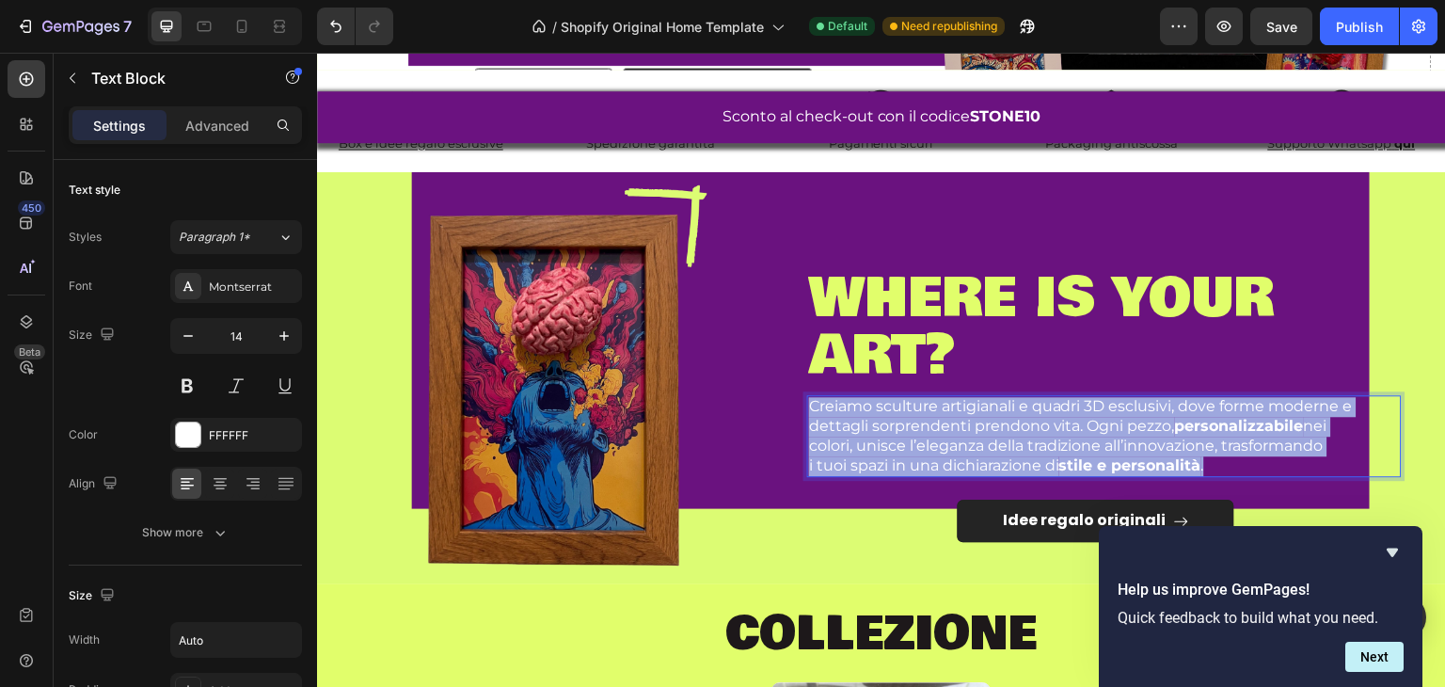
scroll to position [527, 0]
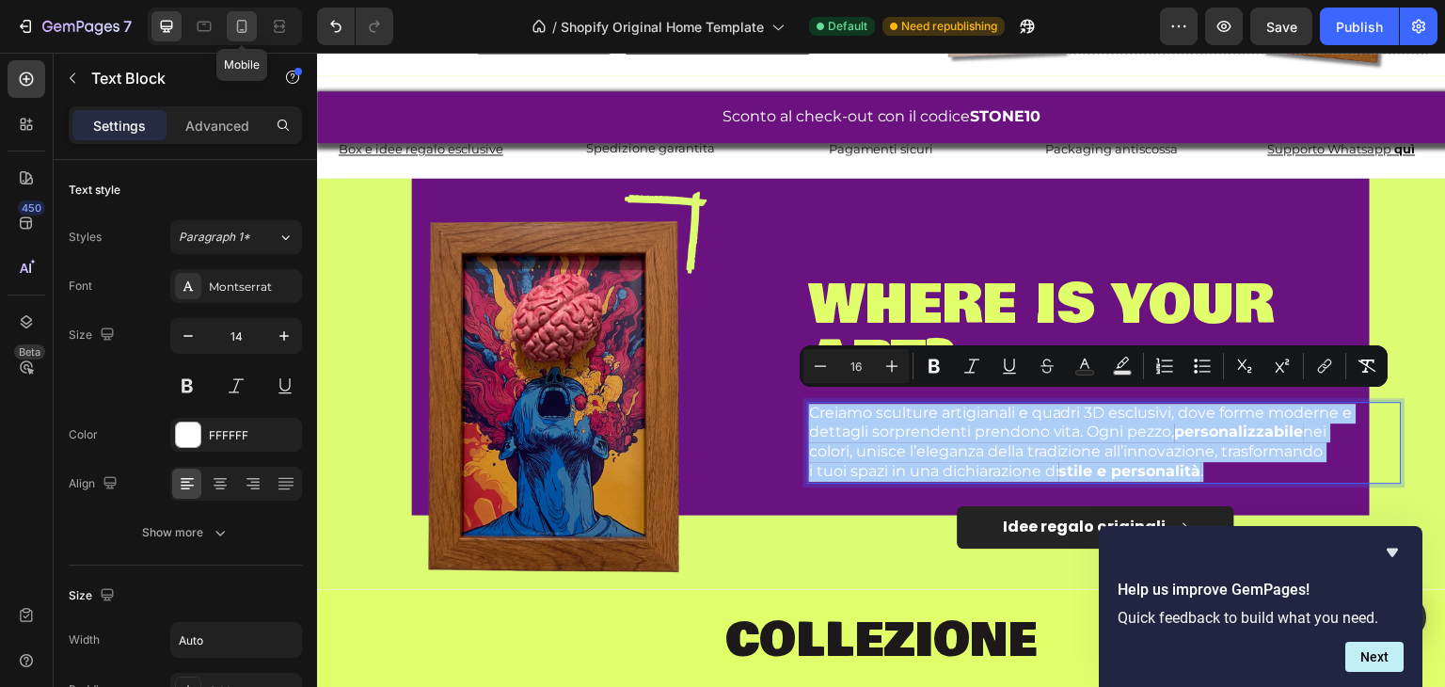
click at [241, 24] on icon at bounding box center [241, 26] width 19 height 19
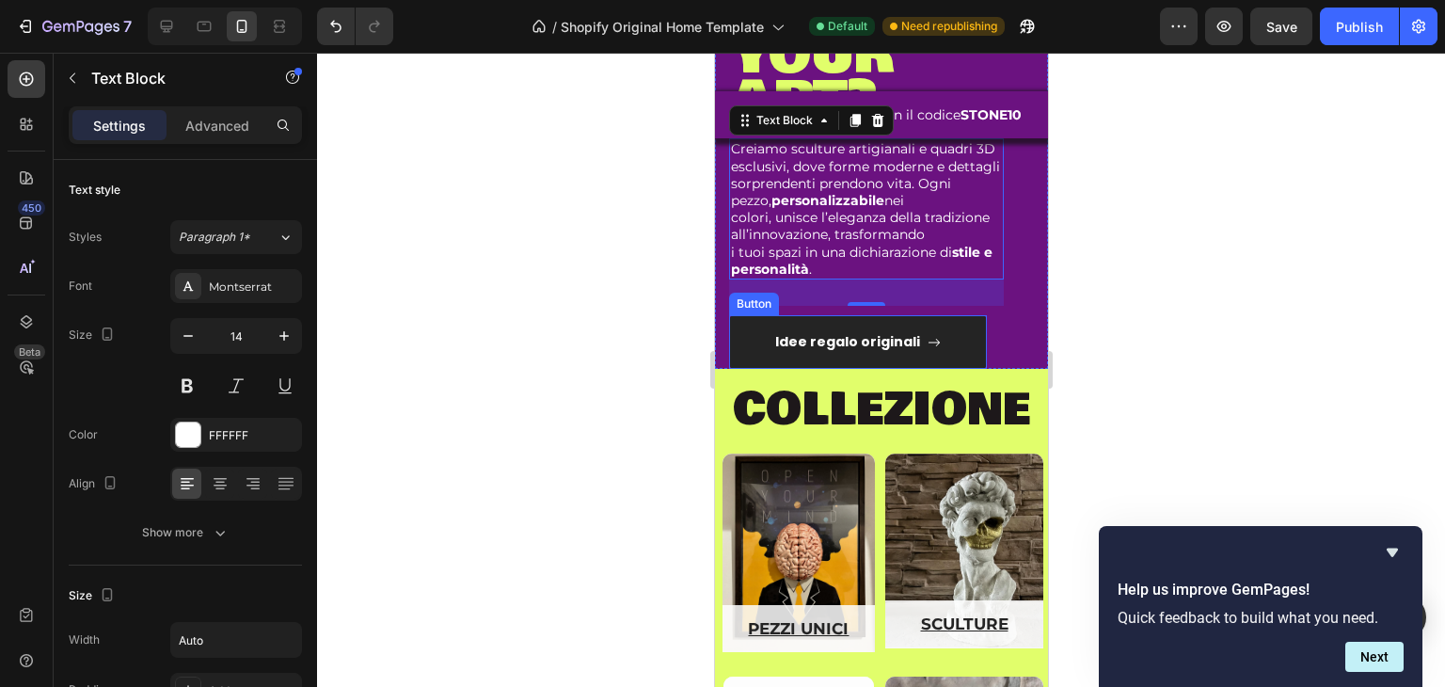
scroll to position [1272, 0]
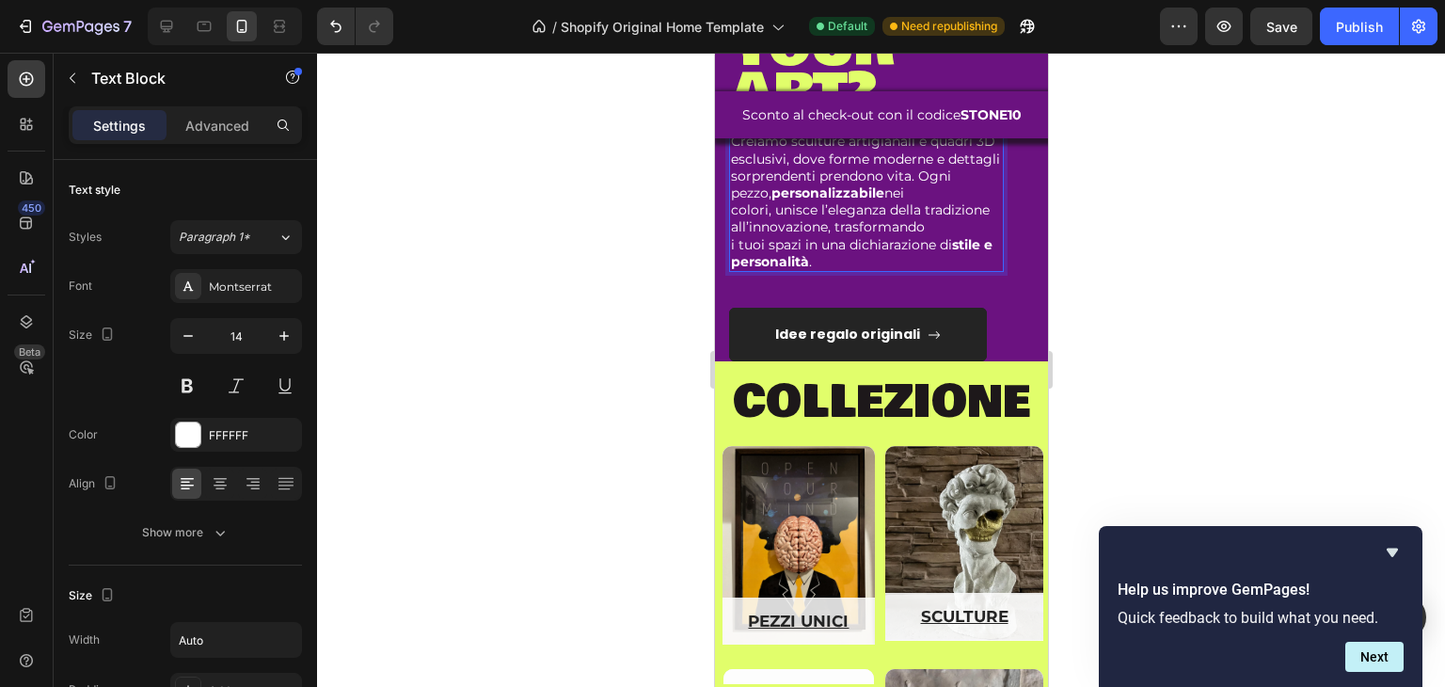
click at [818, 233] on p "colori, unisce l’eleganza della tradizione all’innovazione, trasformando" at bounding box center [865, 218] width 271 height 34
click at [815, 291] on div "⁠⁠⁠⁠⁠⁠⁠ where is your art? Heading Creiamo sculture artigianali e quadri 3D esc…" at bounding box center [880, 168] width 305 height 385
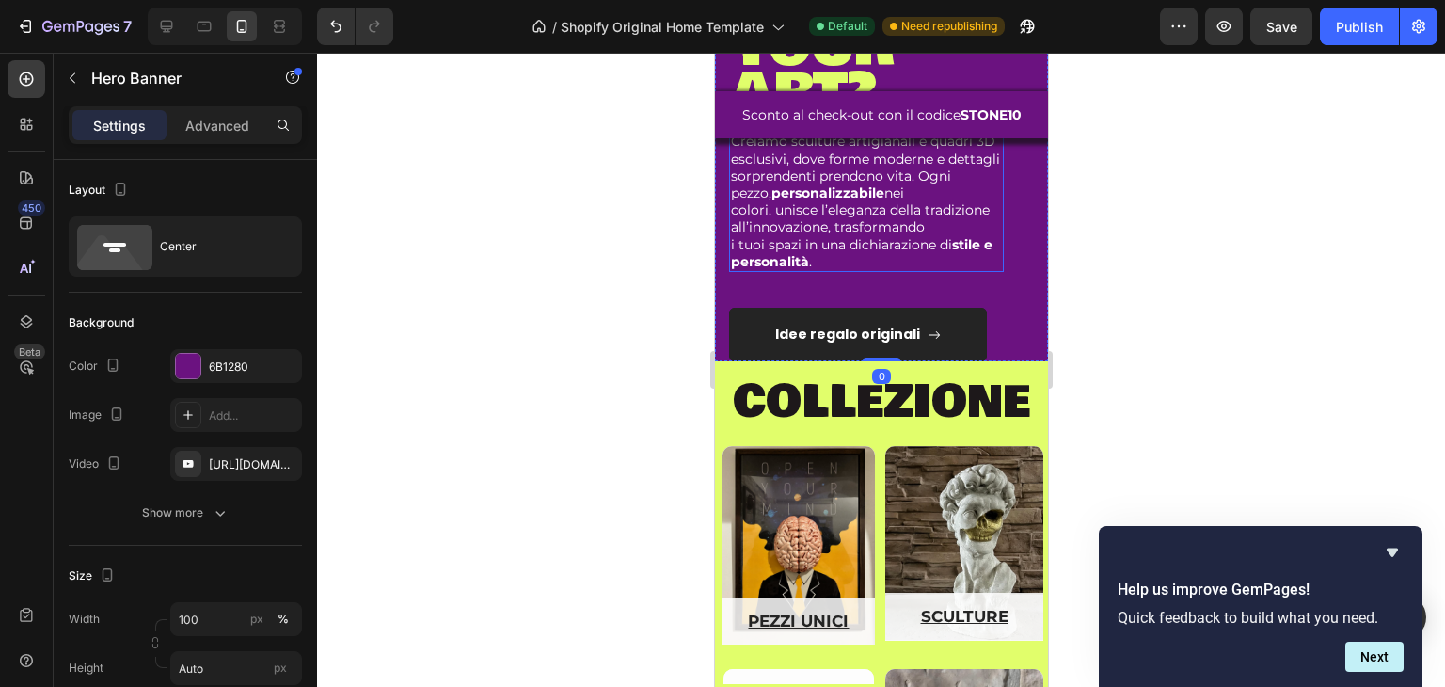
click at [832, 253] on p "i tuoi spazi in una dichiarazione di stile e personalità ." at bounding box center [865, 253] width 271 height 34
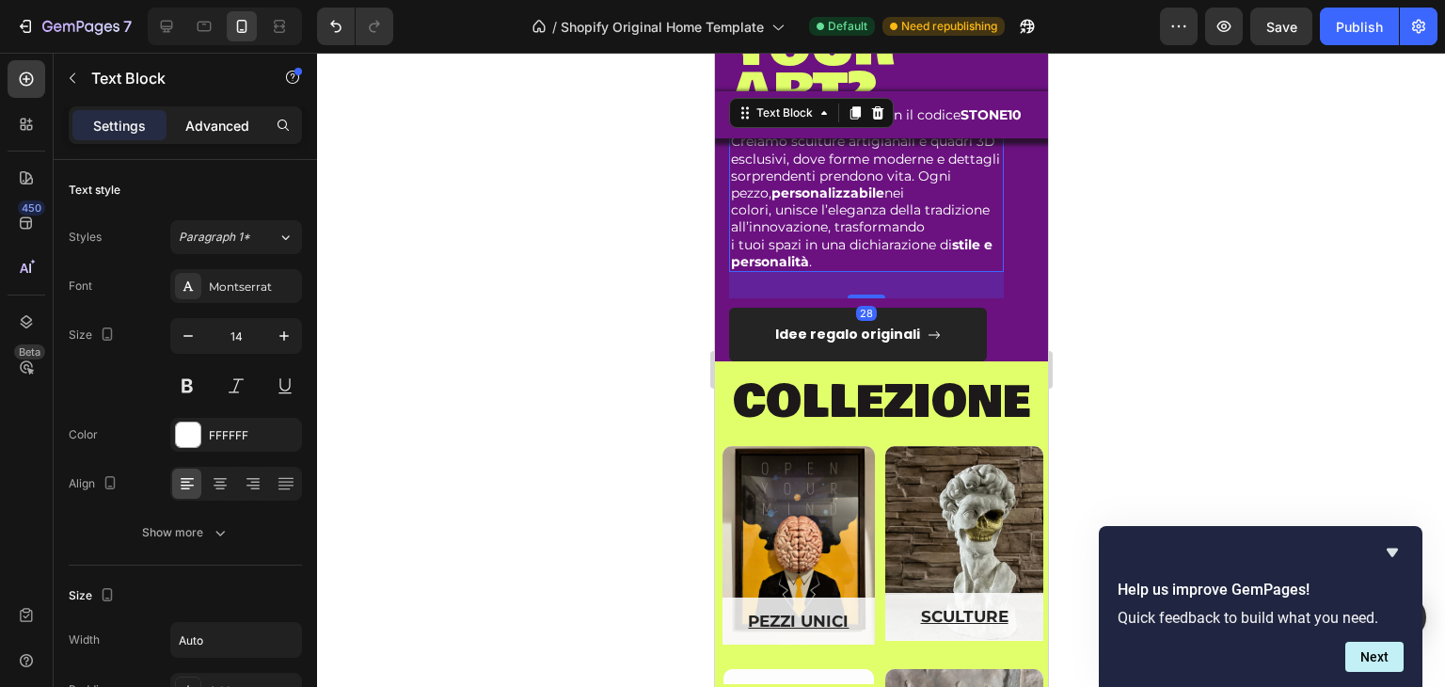
click at [224, 116] on p "Advanced" at bounding box center [217, 126] width 64 height 20
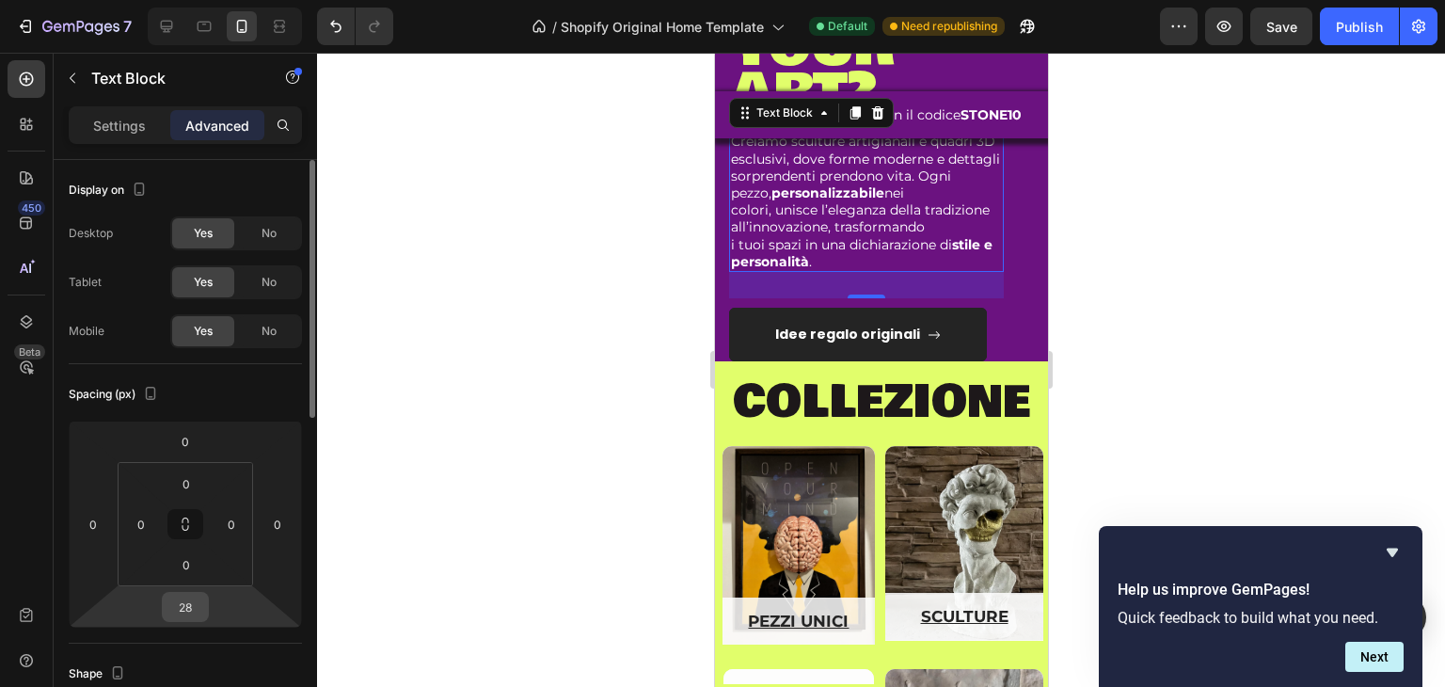
click at [190, 602] on input "28" at bounding box center [186, 607] width 38 height 28
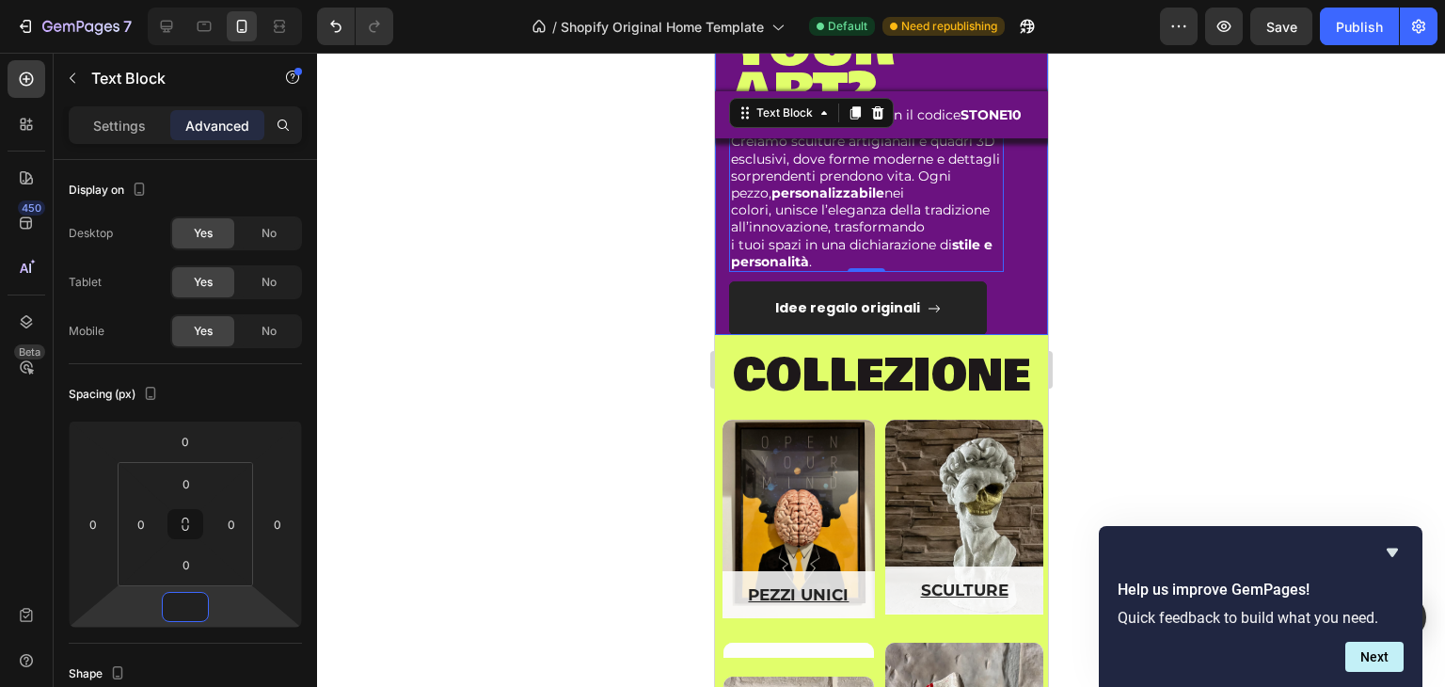
click at [1006, 335] on div "Idee regalo originali Button" at bounding box center [880, 303] width 305 height 63
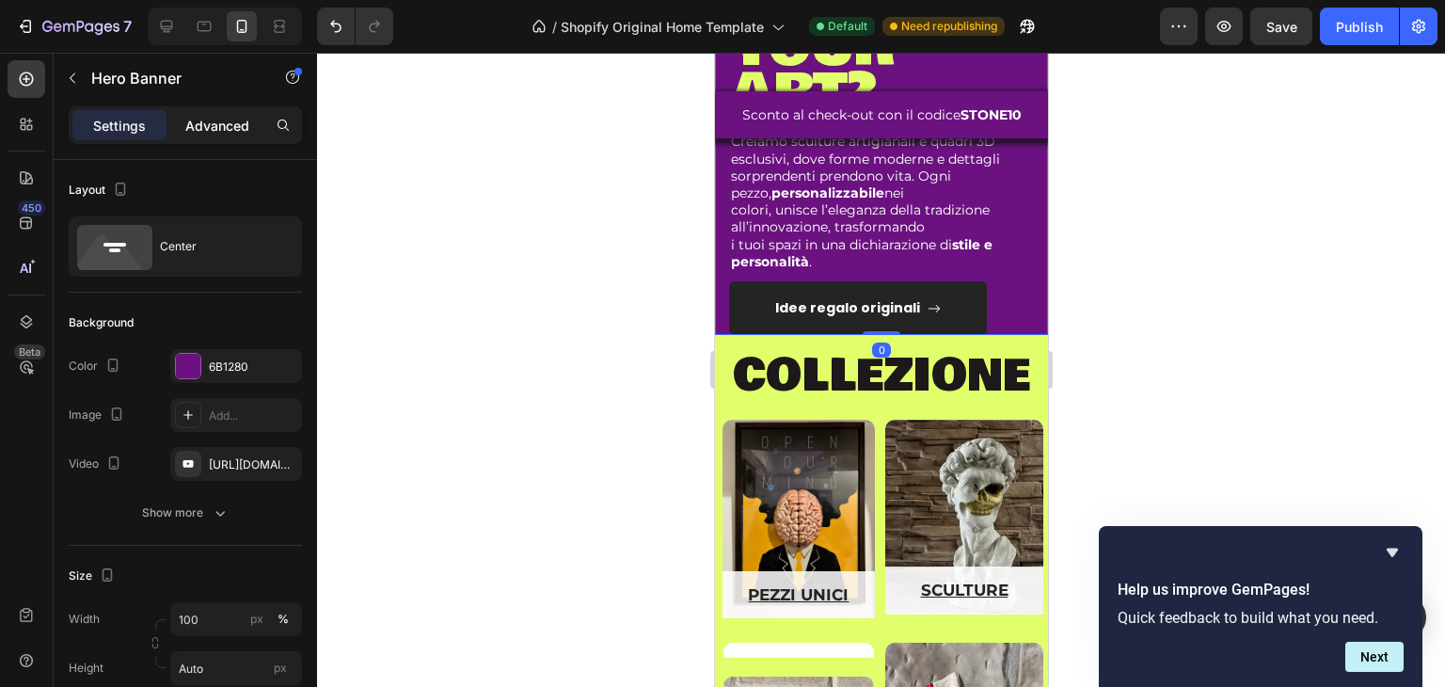
click at [259, 125] on div "Advanced" at bounding box center [217, 125] width 94 height 30
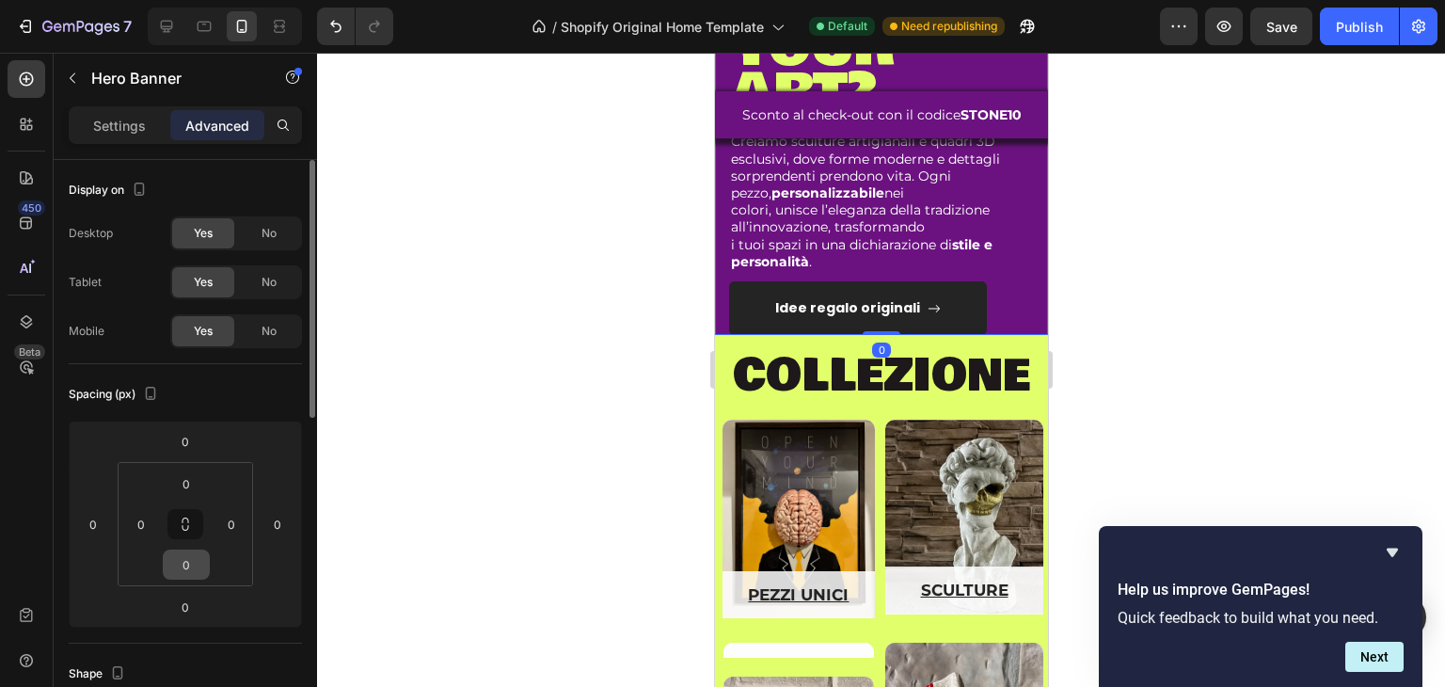
click at [181, 558] on input "0" at bounding box center [187, 565] width 38 height 28
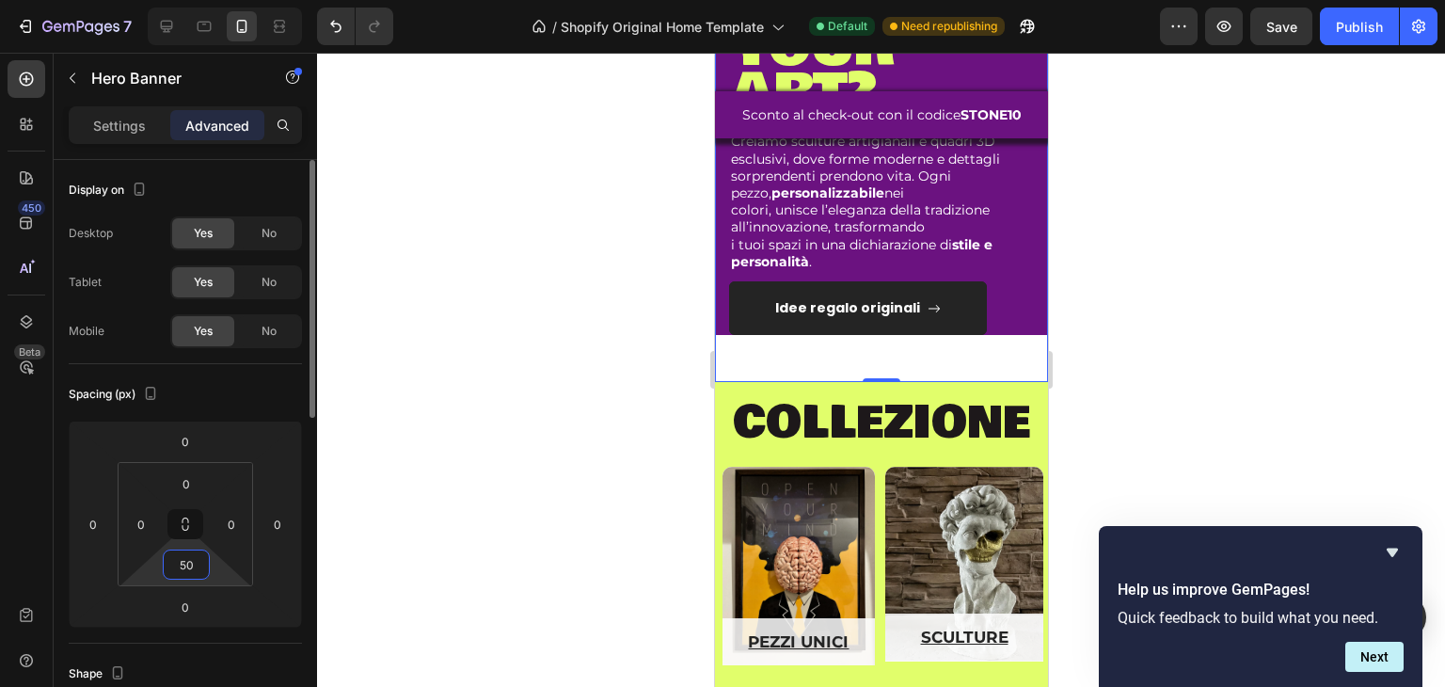
type input "5"
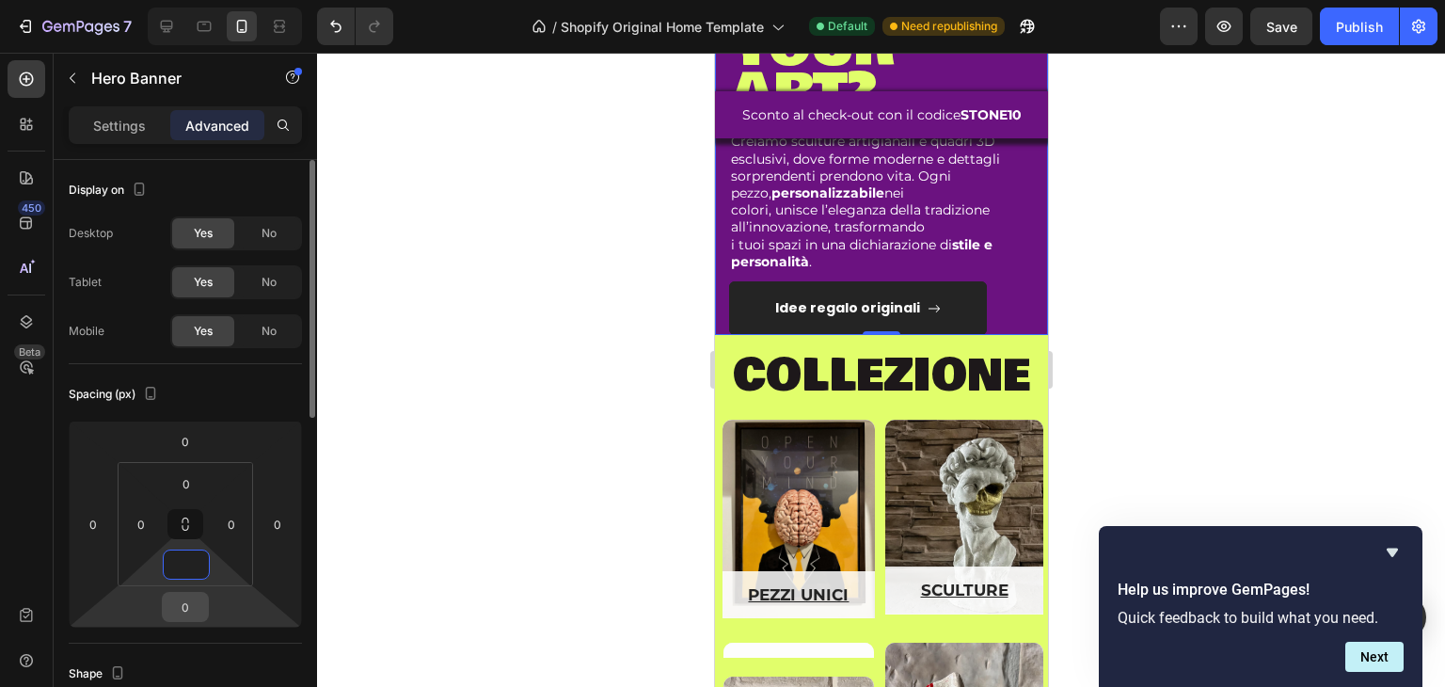
click at [182, 602] on input "0" at bounding box center [186, 607] width 38 height 28
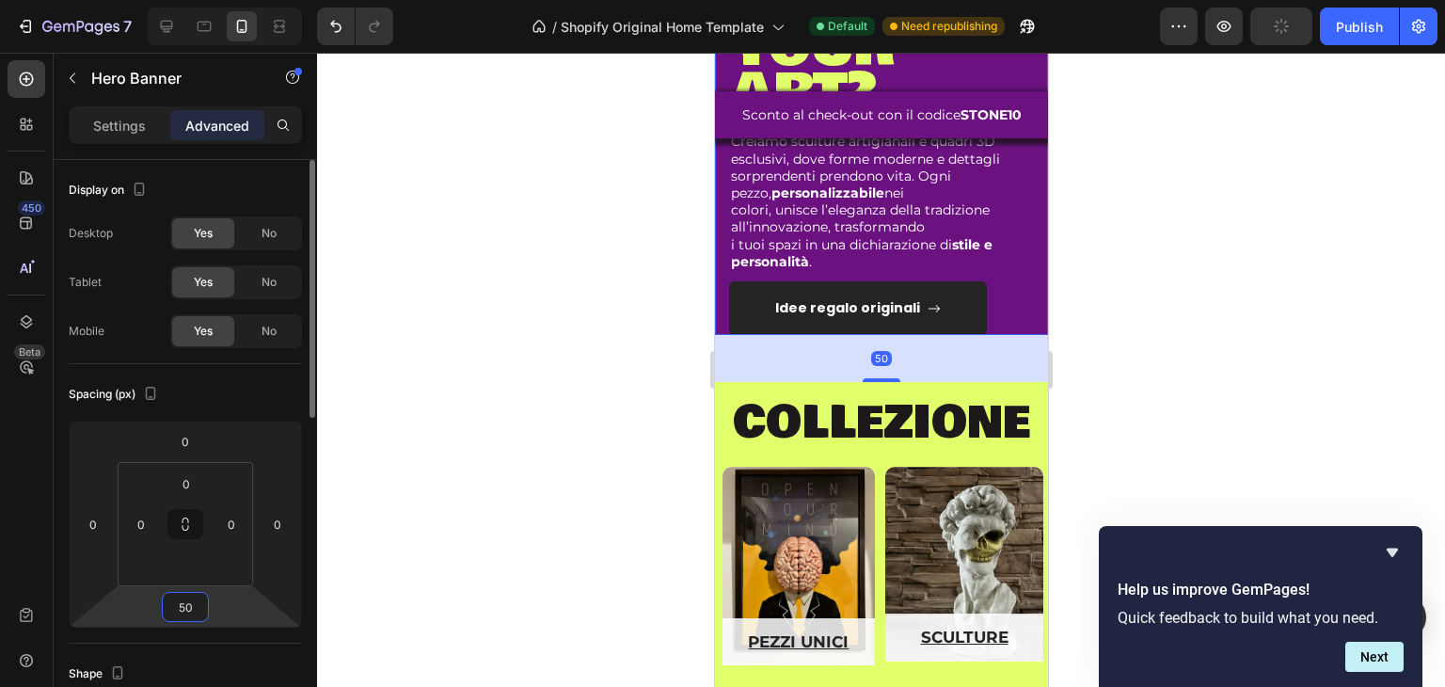
type input "5"
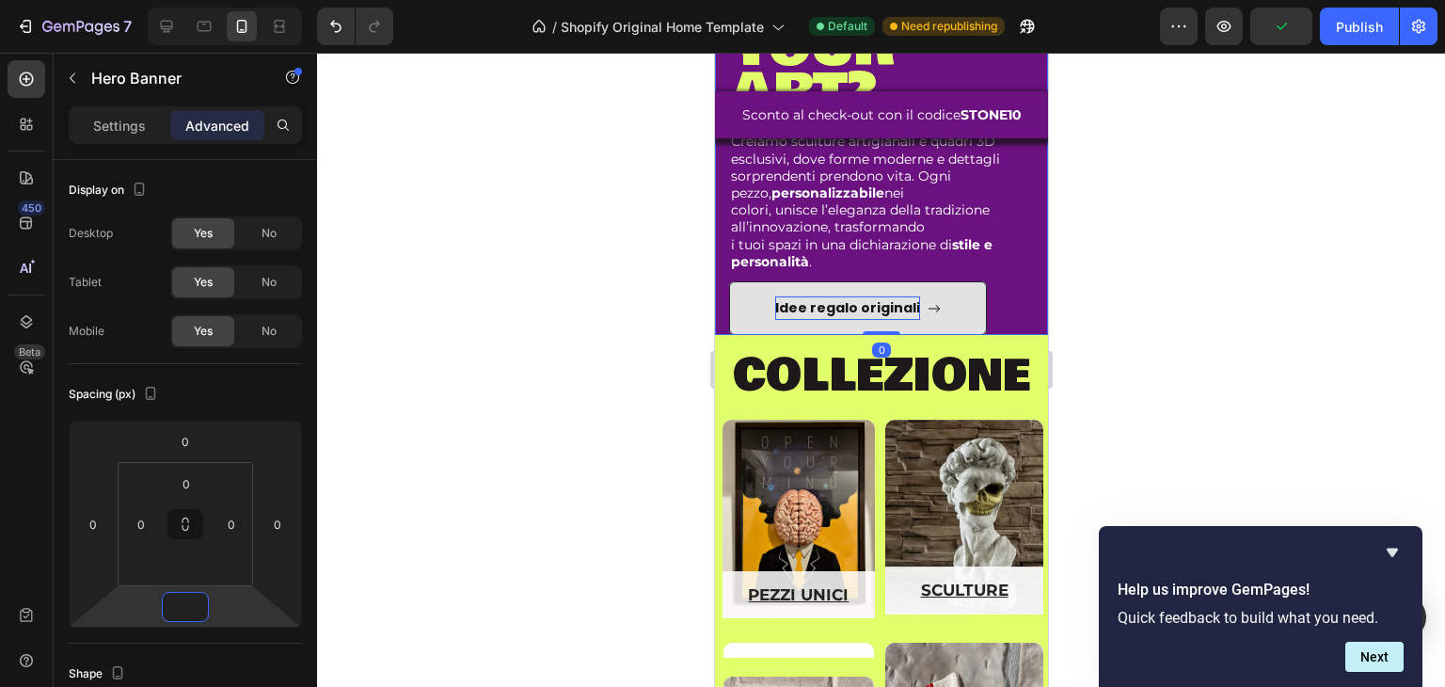
click at [895, 315] on p "Idee regalo originali" at bounding box center [847, 308] width 145 height 24
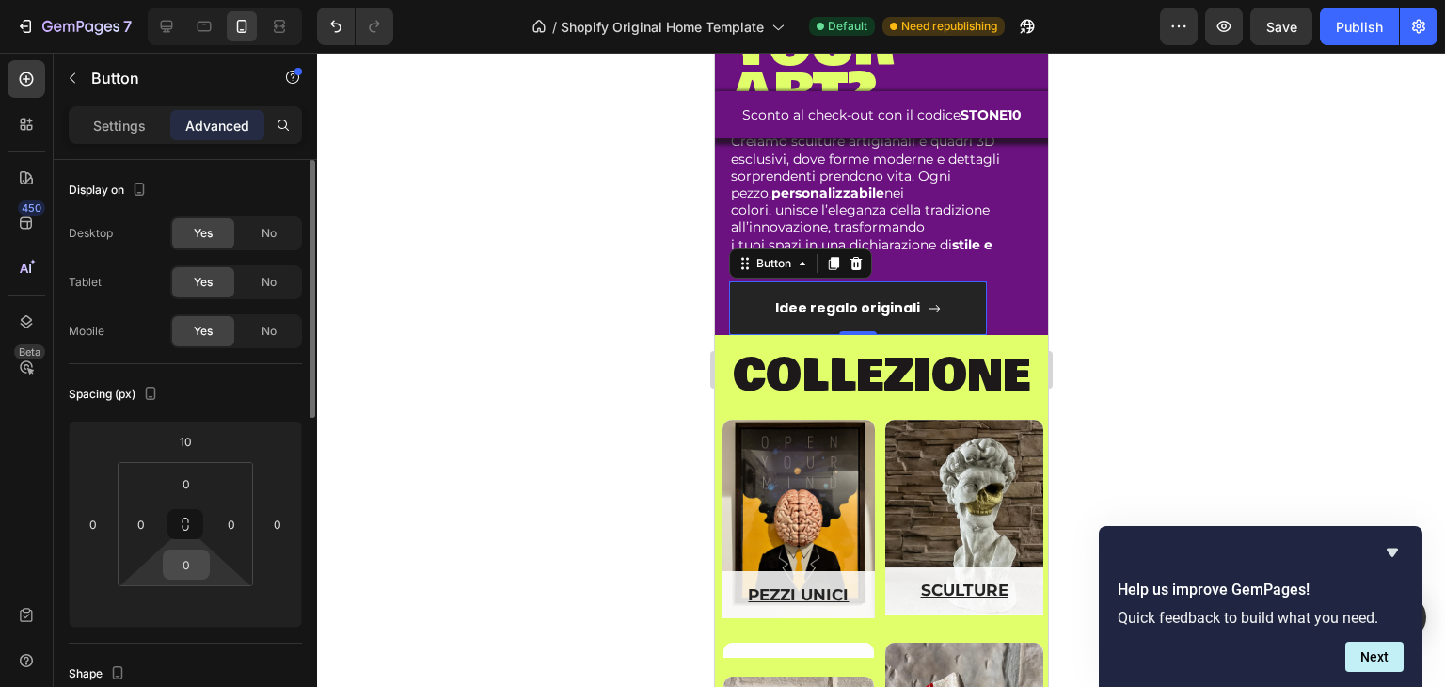
click at [191, 0] on html "7 / Shopify Original Home Template Default Need republishing Preview Save Publi…" at bounding box center [722, 0] width 1445 height 0
click at [197, 566] on input "0" at bounding box center [187, 565] width 38 height 28
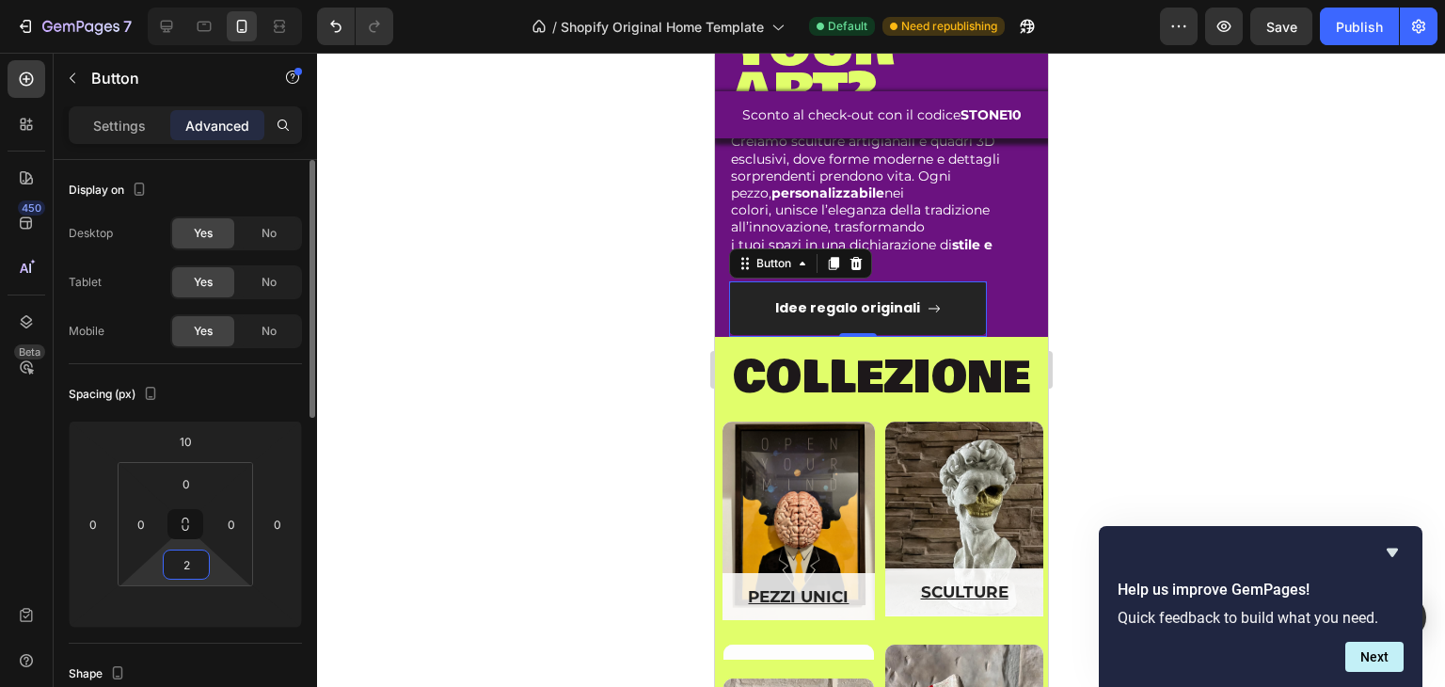
type input "20"
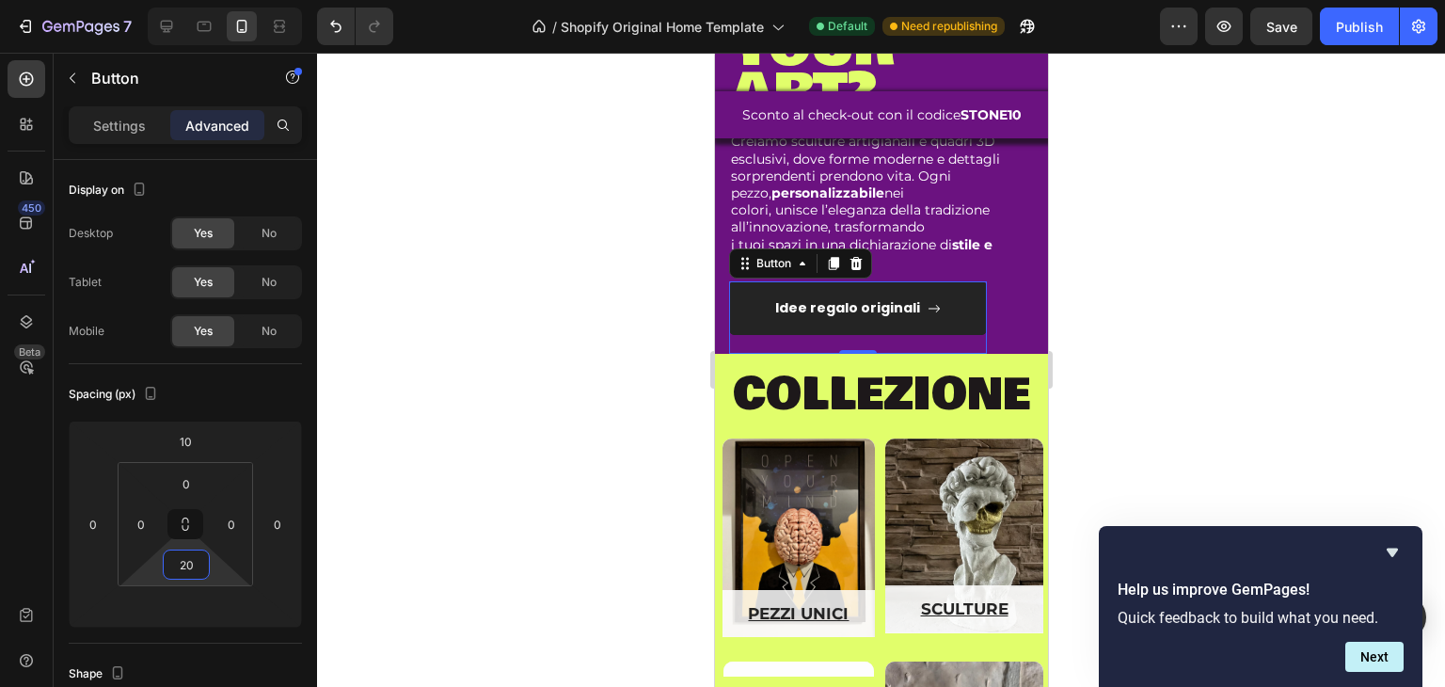
click at [624, 402] on div at bounding box center [881, 370] width 1128 height 634
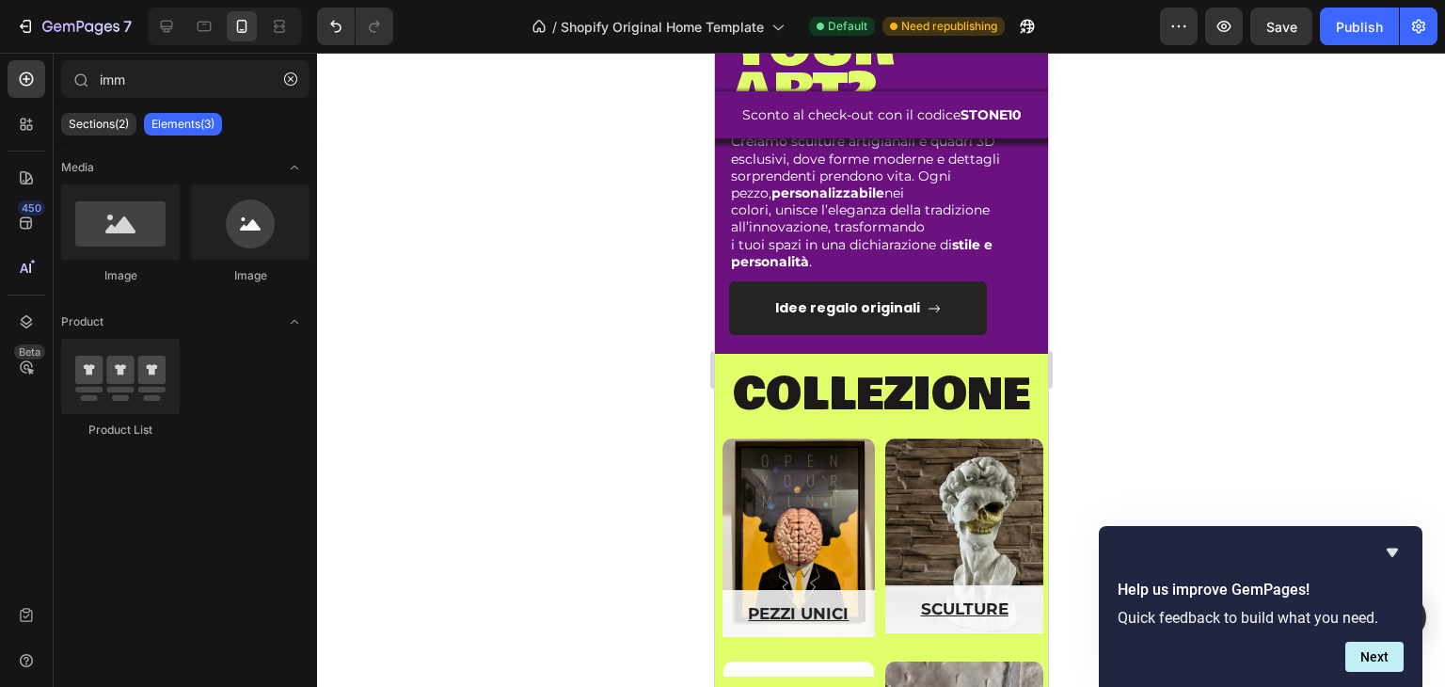
click at [782, 409] on span "COLLEZIONE" at bounding box center [880, 394] width 297 height 68
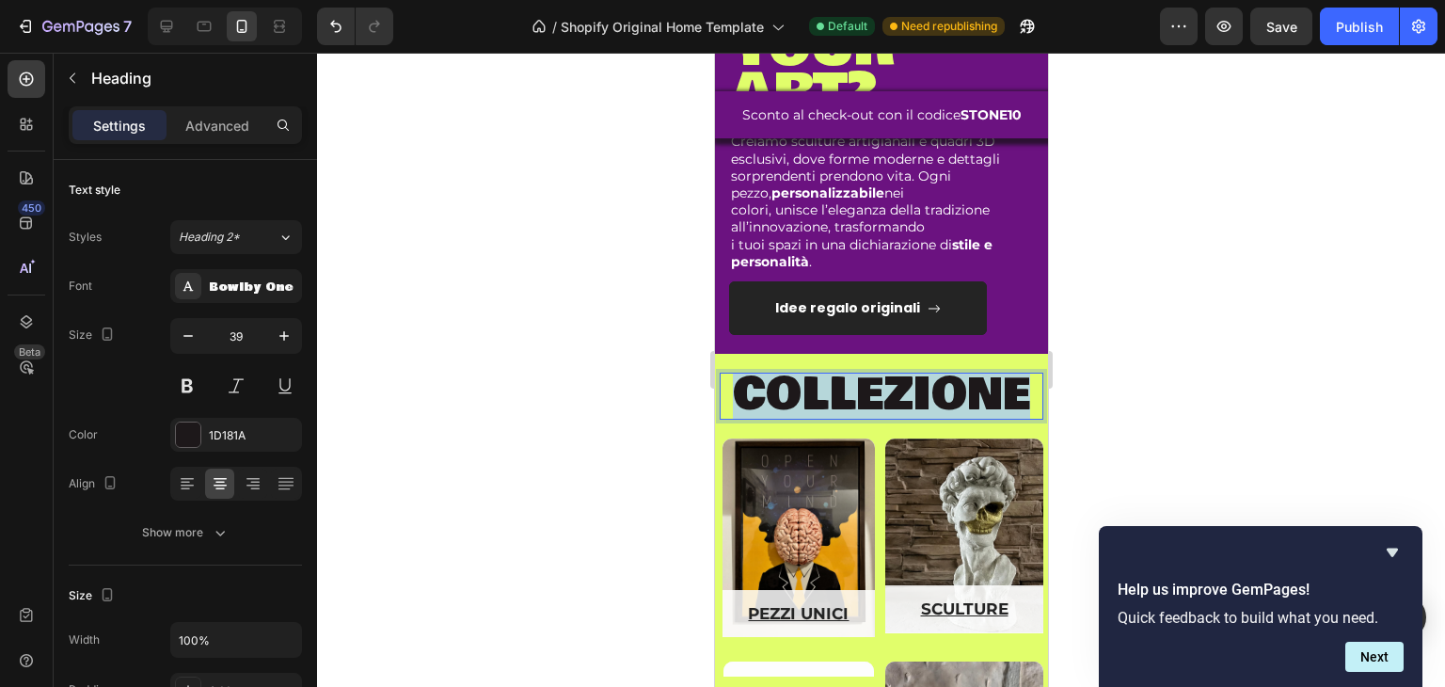
click at [783, 409] on span "COLLEZIONE" at bounding box center [880, 394] width 297 height 68
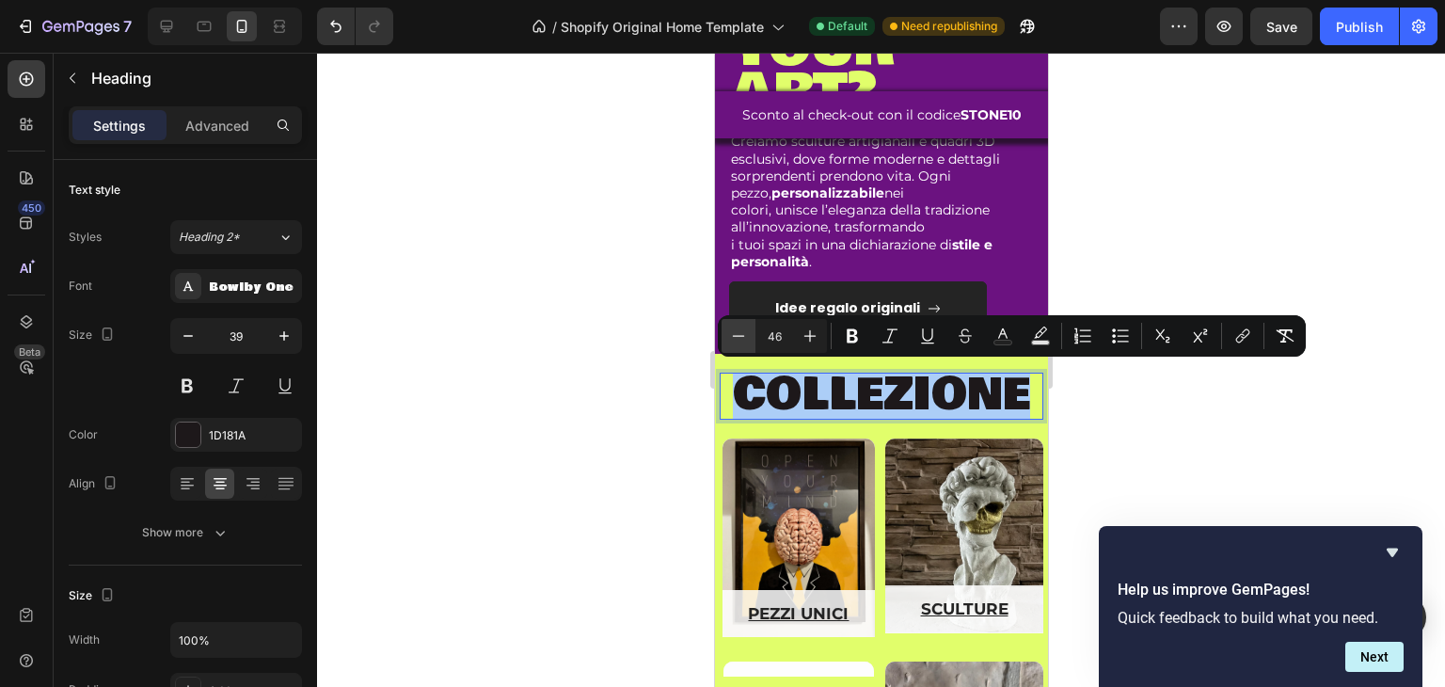
click at [739, 339] on icon "Editor contextual toolbar" at bounding box center [738, 336] width 19 height 19
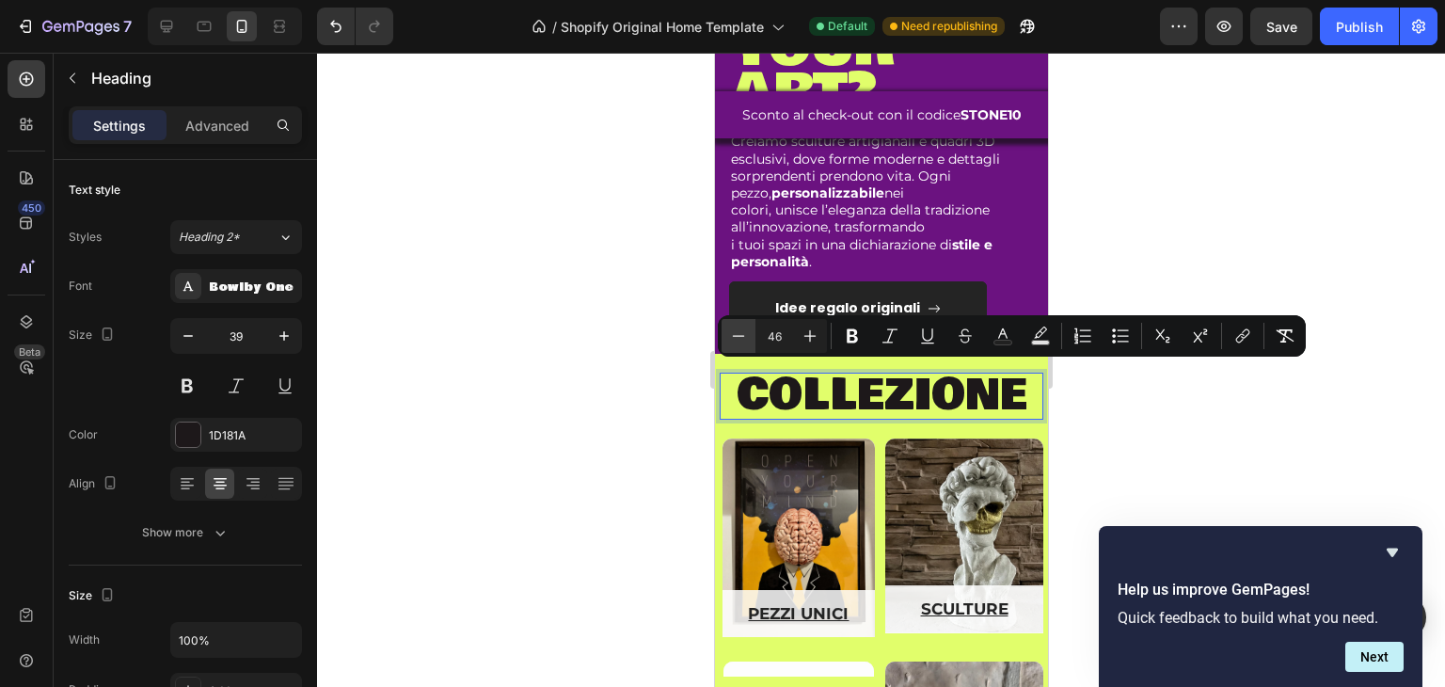
click at [739, 339] on icon "Editor contextual toolbar" at bounding box center [738, 336] width 19 height 19
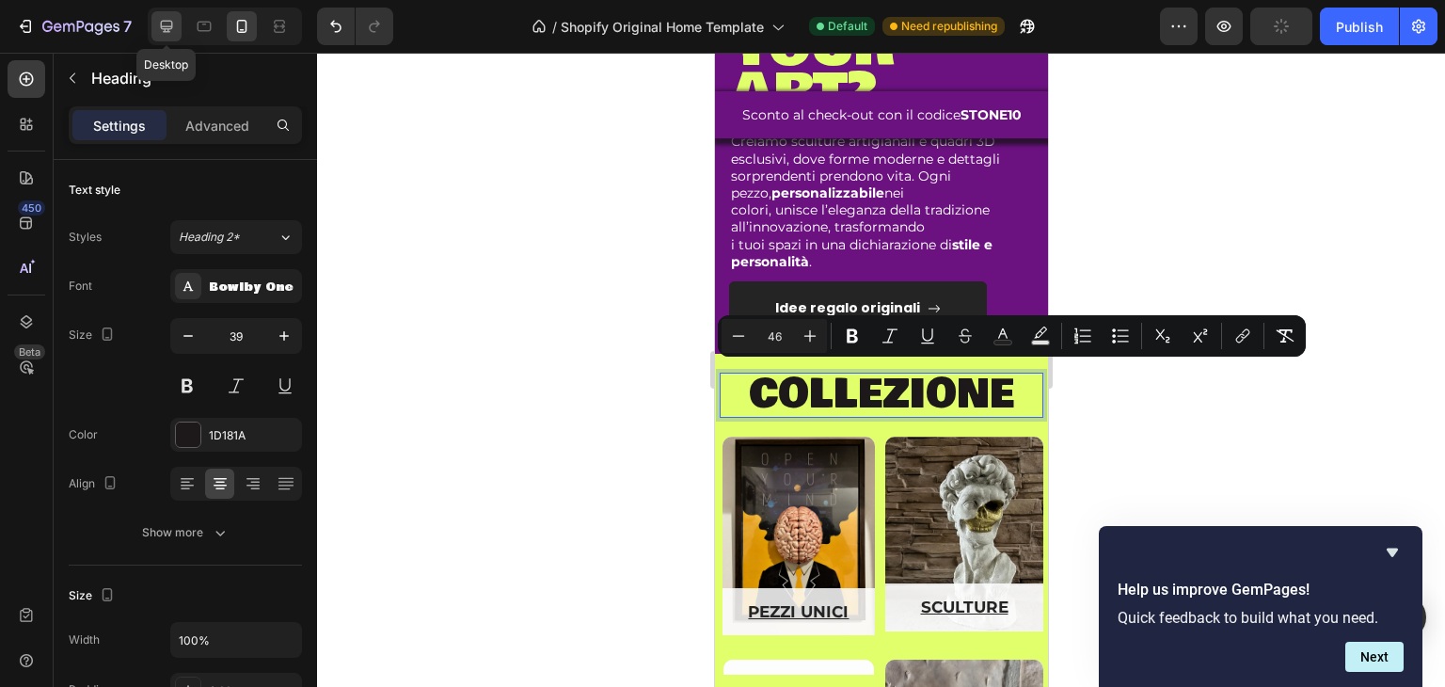
drag, startPoint x: 168, startPoint y: 20, endPoint x: 227, endPoint y: 63, distance: 73.4
click at [168, 21] on icon at bounding box center [167, 27] width 12 height 12
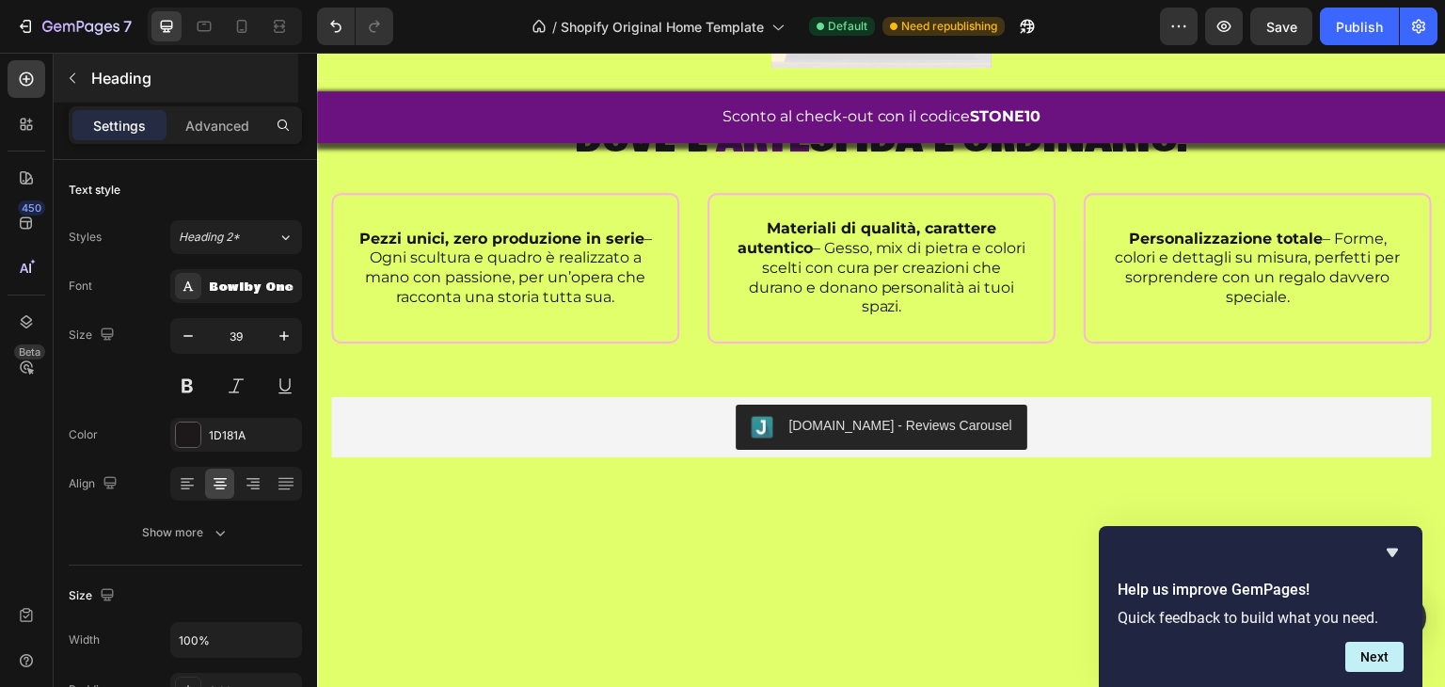
scroll to position [1540, 0]
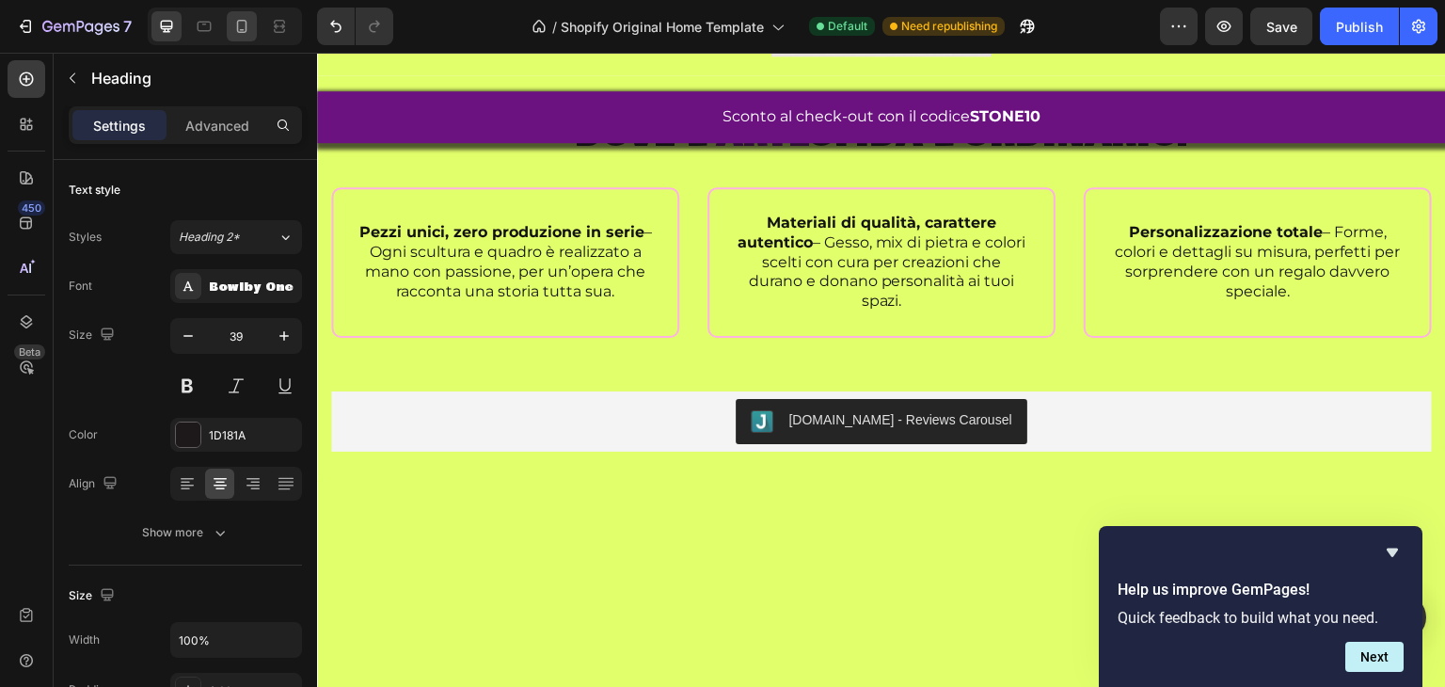
click at [254, 24] on div at bounding box center [242, 26] width 30 height 30
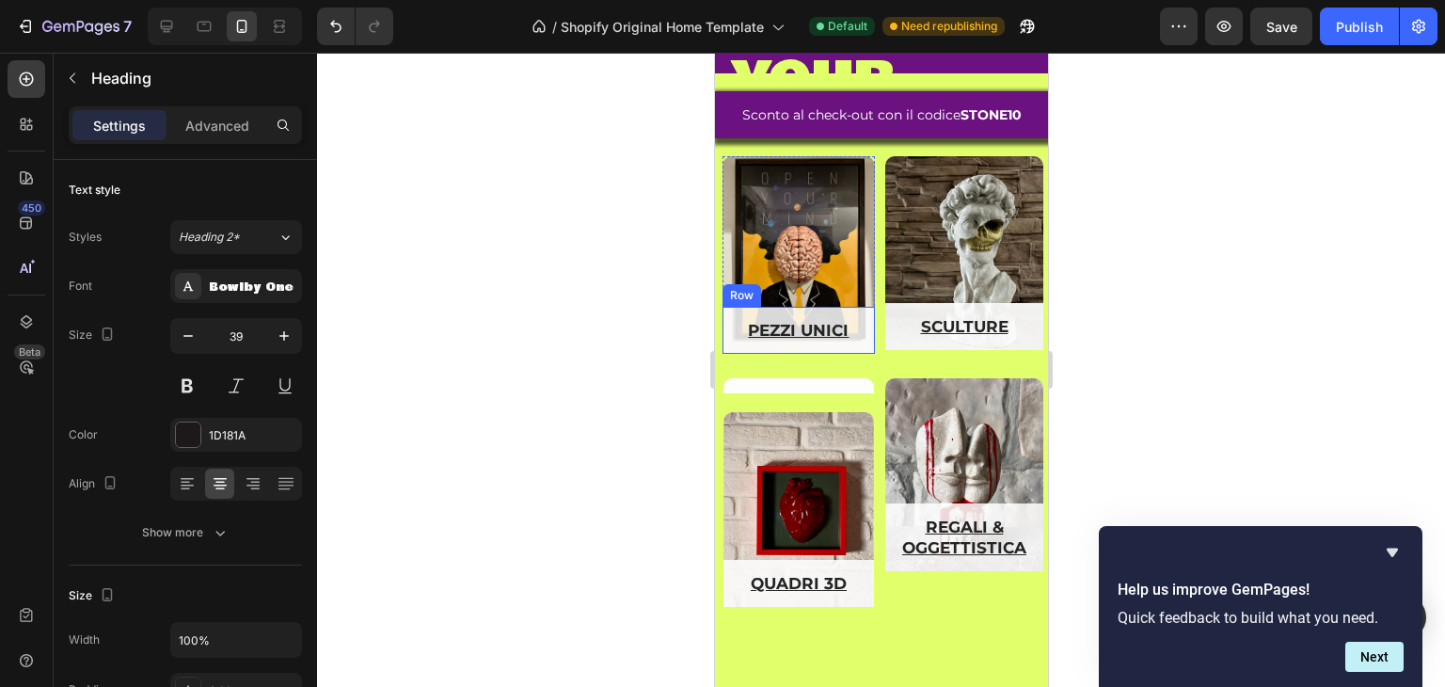
scroll to position [1049, 0]
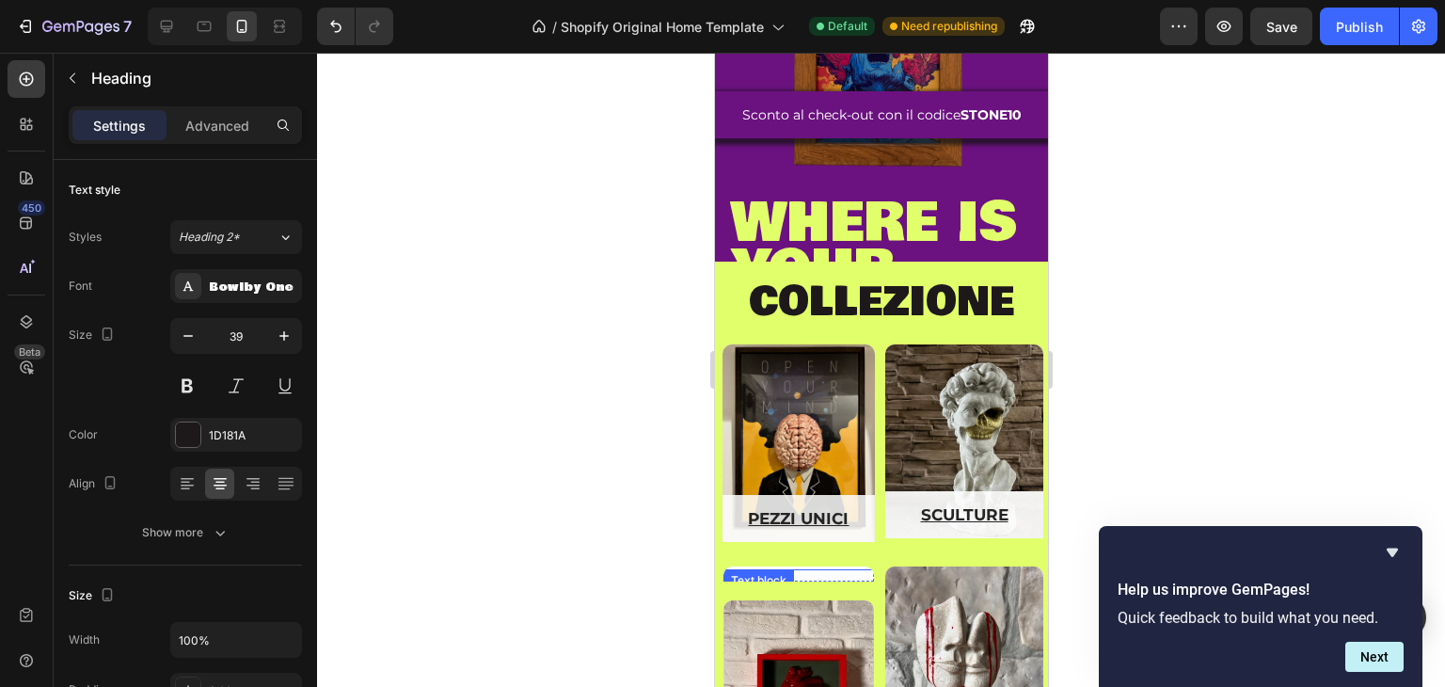
click at [812, 560] on div "ospiti d'arte" at bounding box center [798, 558] width 151 height 24
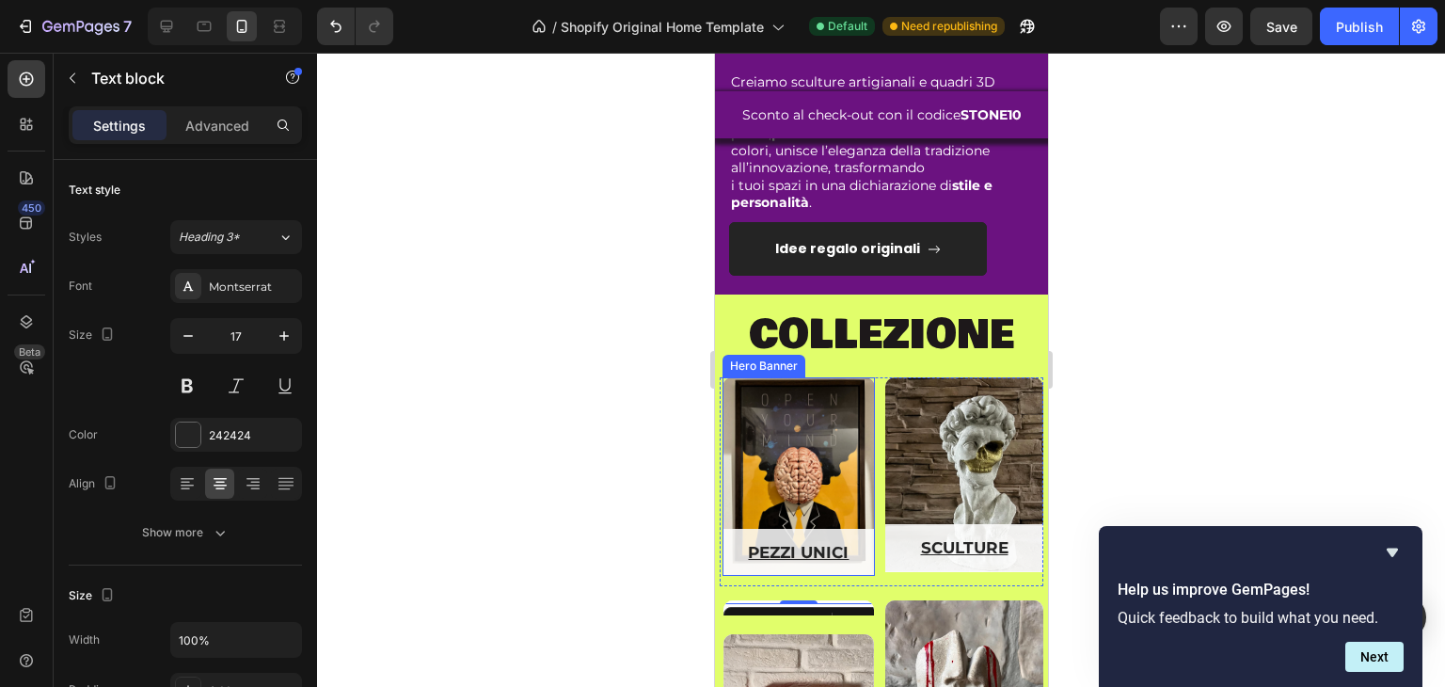
scroll to position [1426, 0]
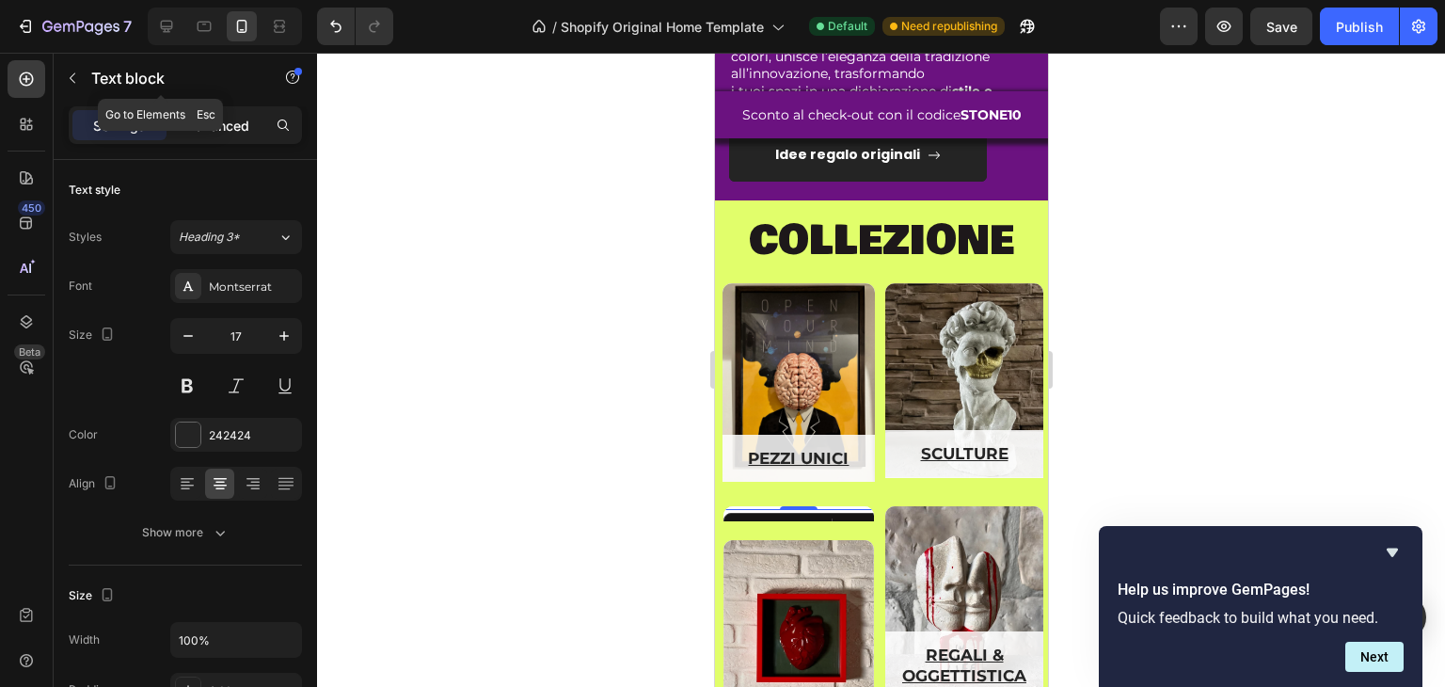
click at [228, 120] on p "Advanced" at bounding box center [217, 126] width 64 height 20
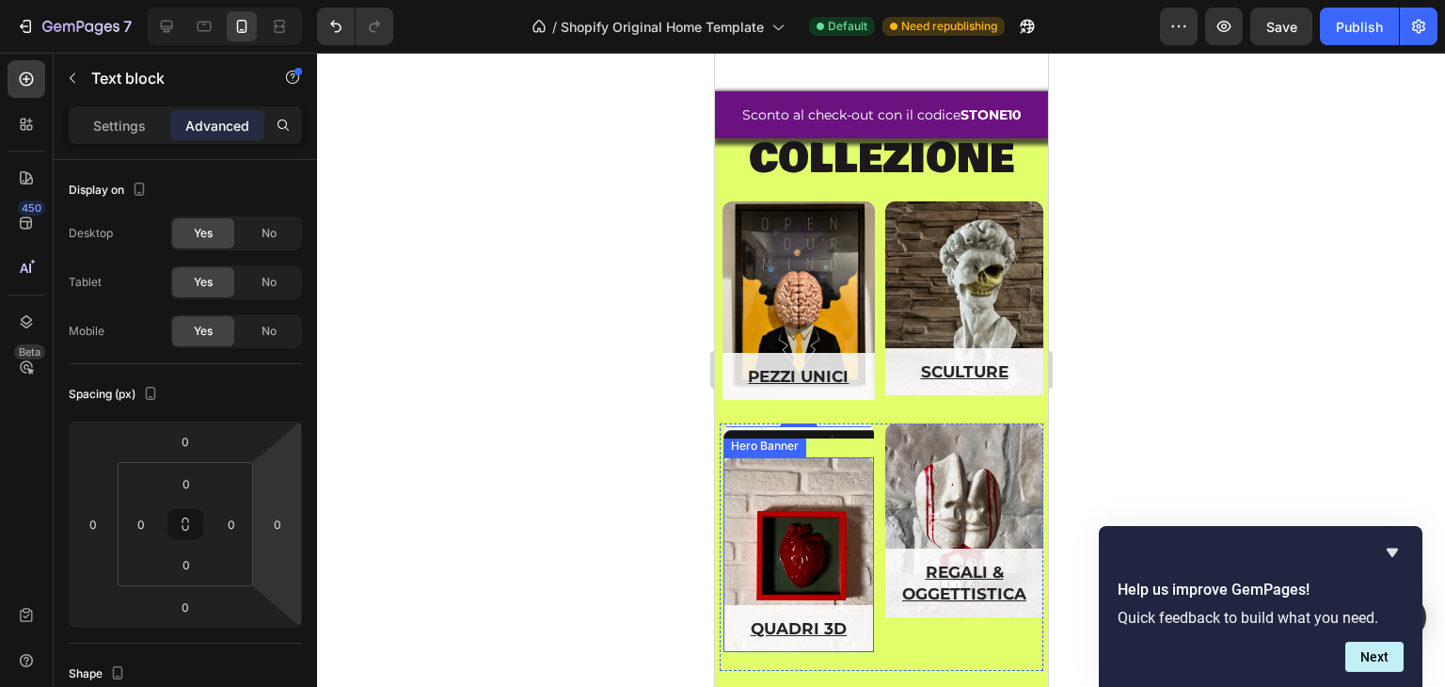
scroll to position [1614, 0]
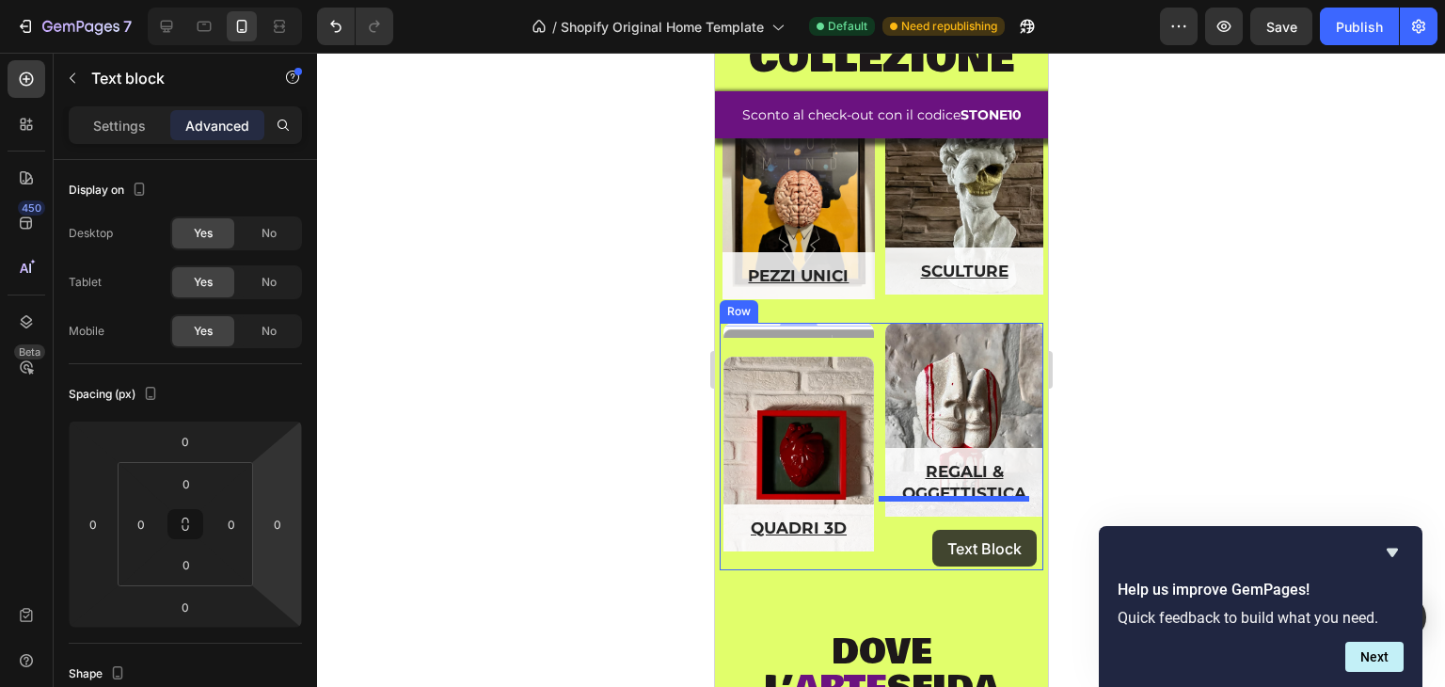
drag, startPoint x: 828, startPoint y: 323, endPoint x: 936, endPoint y: 530, distance: 233.6
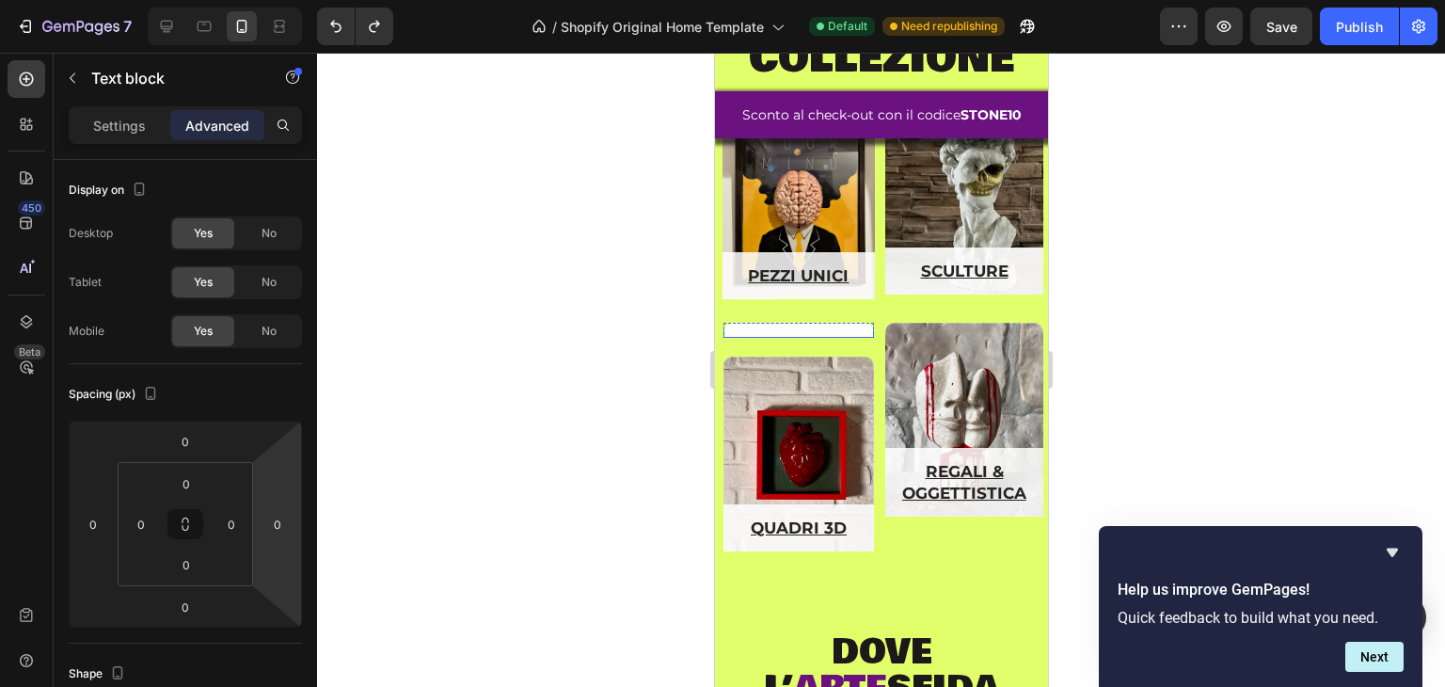
click at [811, 319] on div "ospiti d'arte Text block Row" at bounding box center [798, 314] width 151 height 47
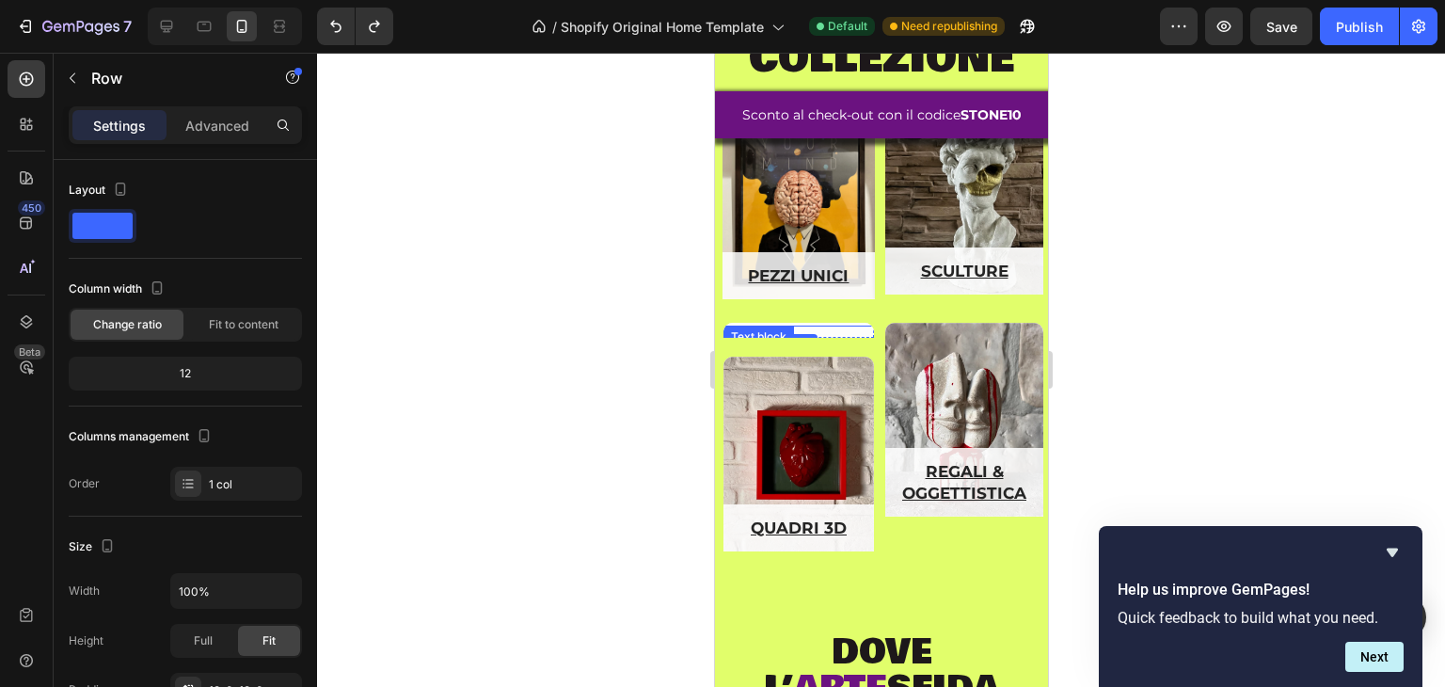
click at [799, 316] on div "ospiti d'arte" at bounding box center [798, 314] width 151 height 24
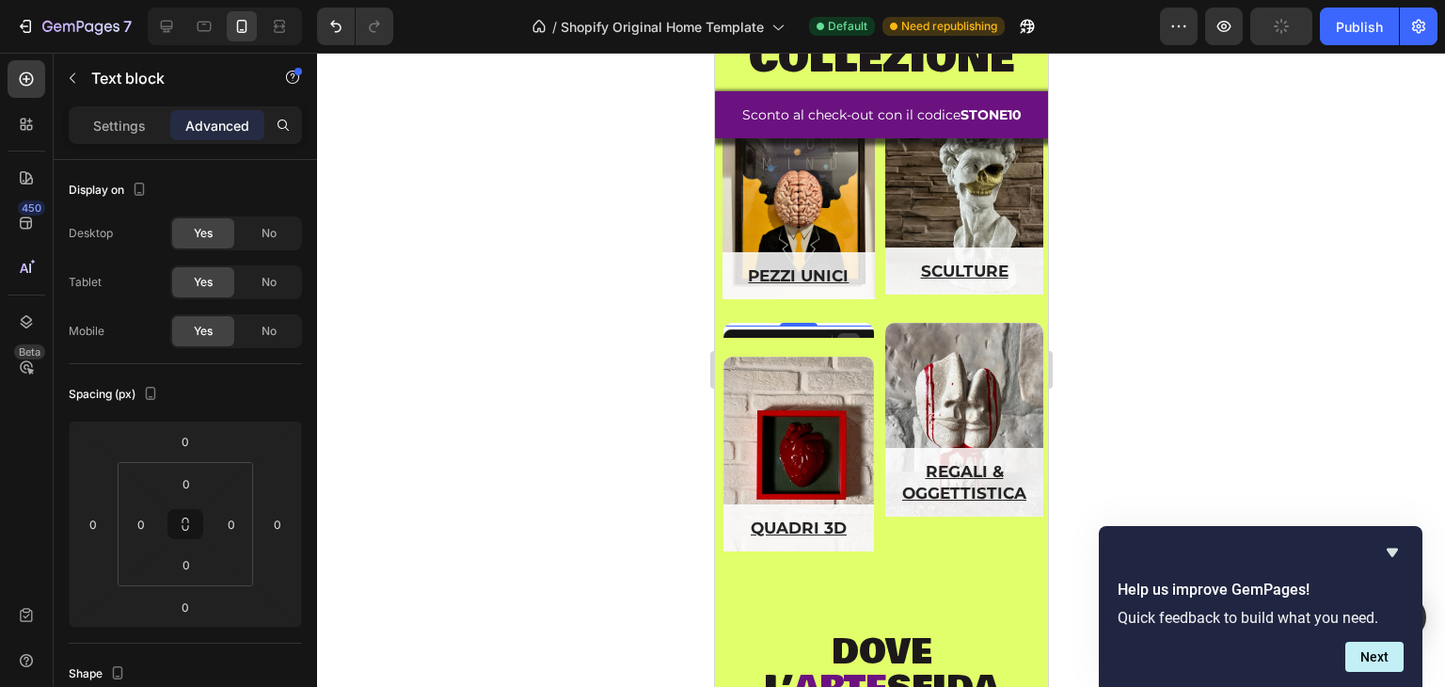
click at [857, 333] on div at bounding box center [848, 344] width 23 height 23
click at [860, 333] on div at bounding box center [870, 344] width 23 height 23
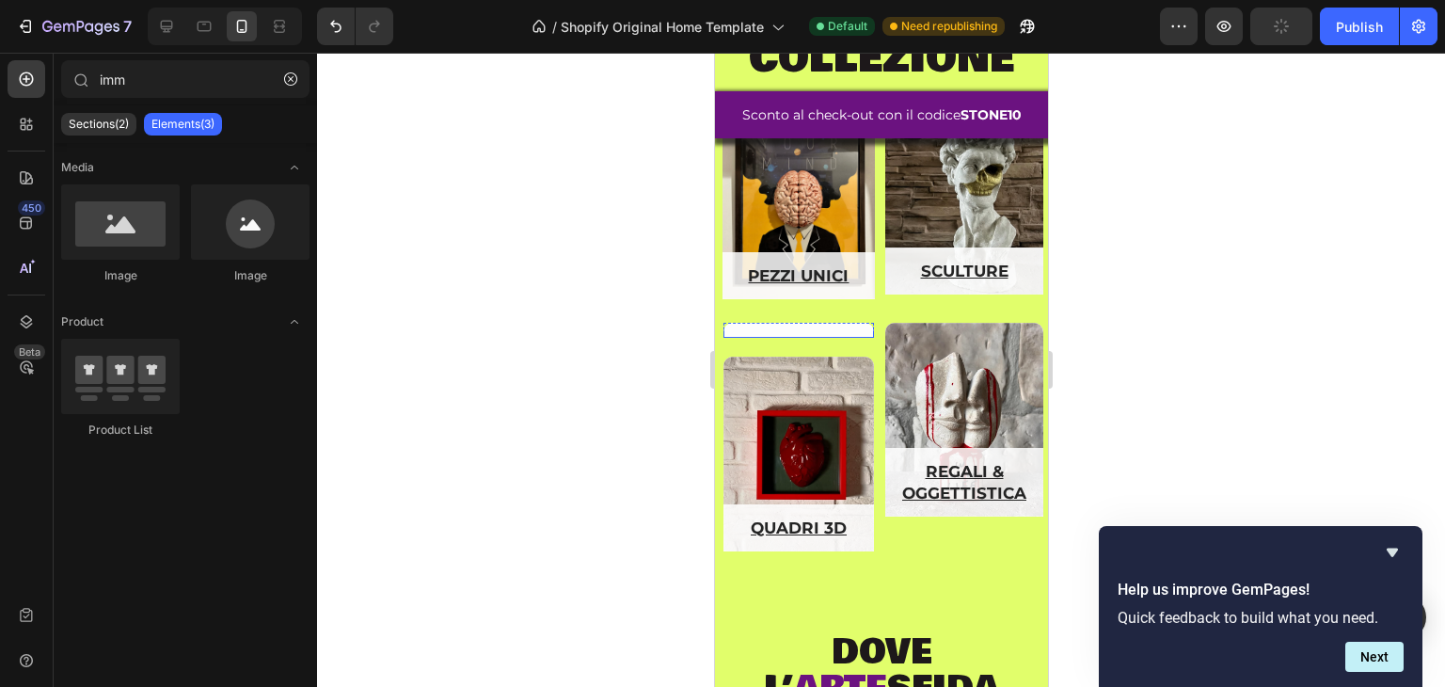
click at [825, 317] on div "ospiti d'arte Text block Row" at bounding box center [798, 314] width 151 height 47
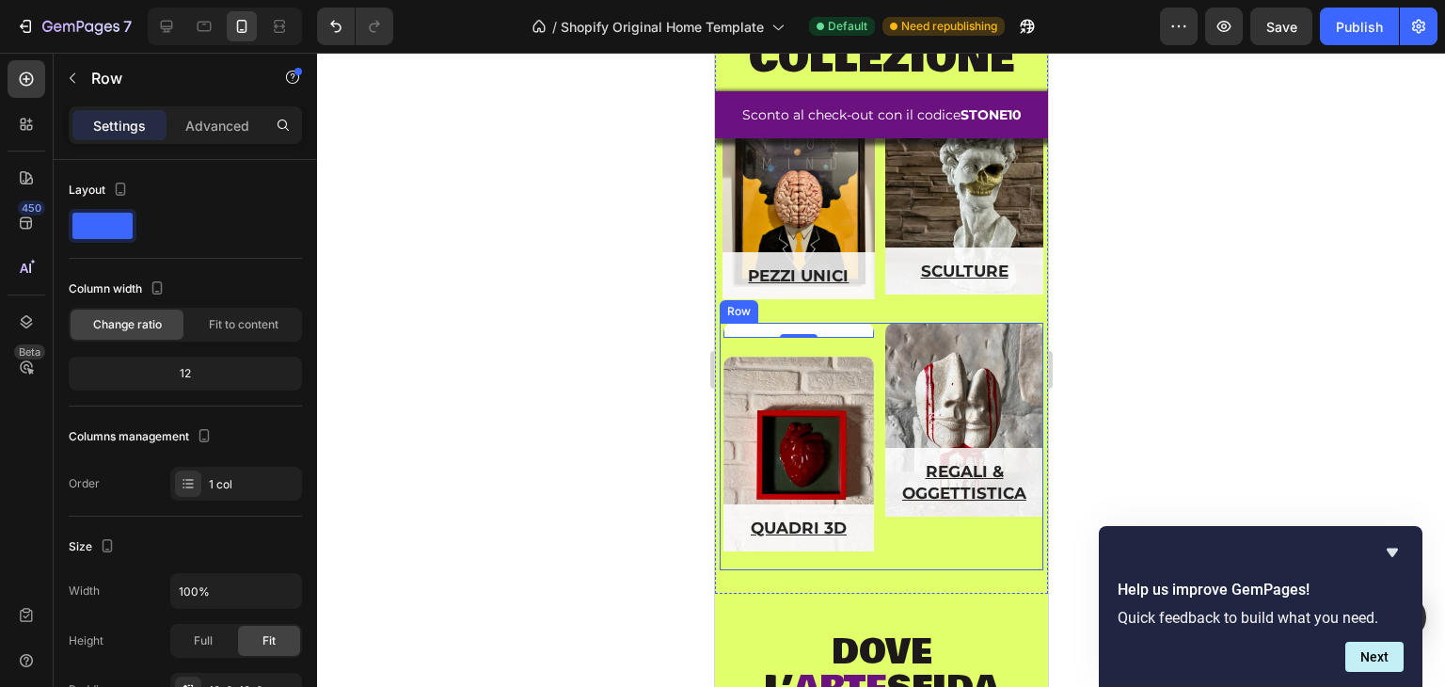
click at [804, 329] on div "ospiti d'arte Text block Row 0 Hero Banner quadri 3d Text block Row Hero Banner" at bounding box center [798, 447] width 158 height 248
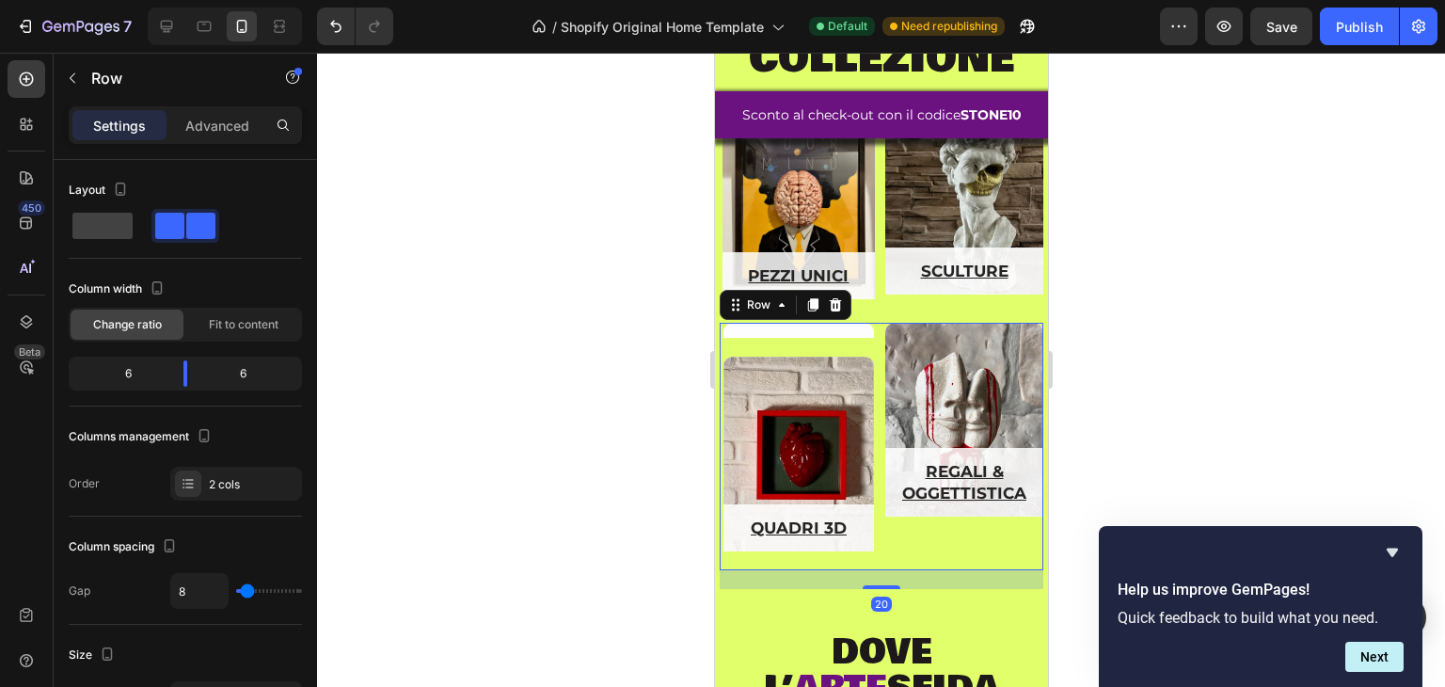
click at [797, 326] on div "ospiti d'arte Text block Row" at bounding box center [798, 314] width 151 height 47
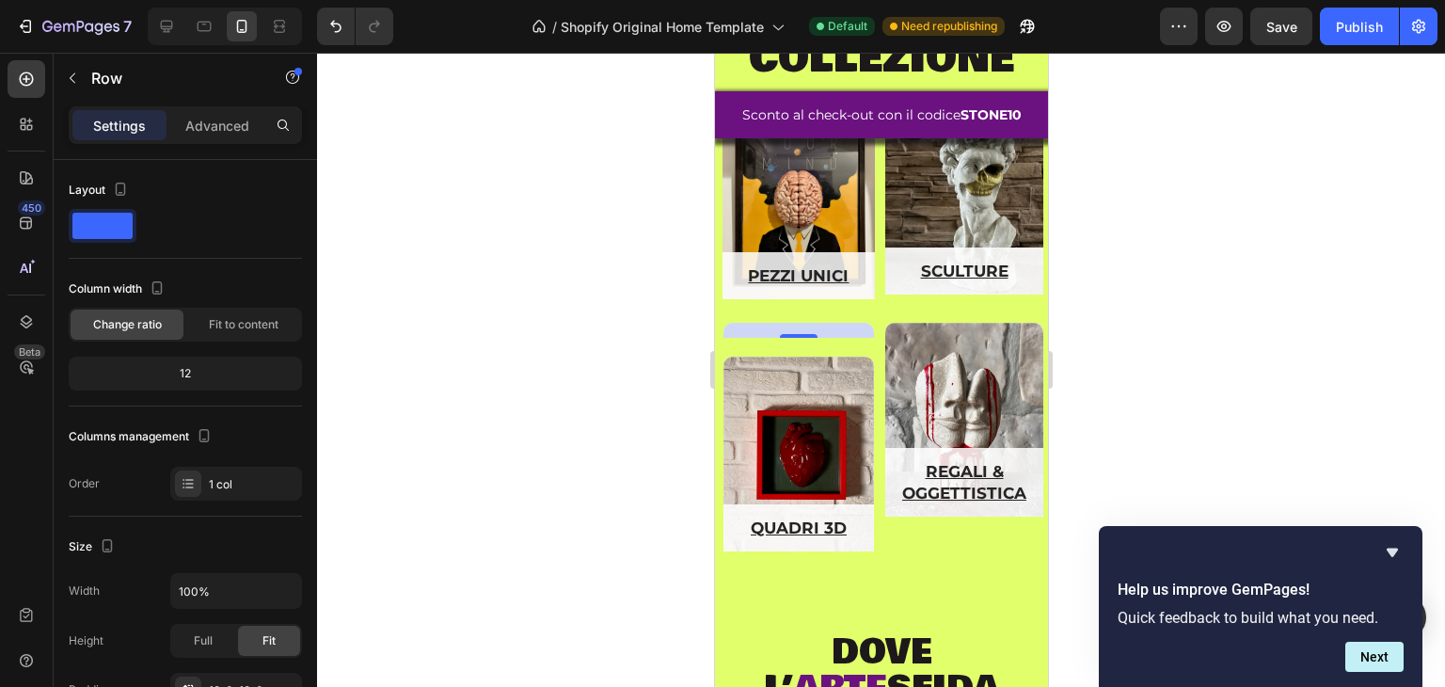
drag, startPoint x: 795, startPoint y: 325, endPoint x: 794, endPoint y: 417, distance: 92.2
click at [794, 417] on div "ospiti d'arte Text block Row 98 Hero Banner quadri 3d Text block Row Hero Banner" at bounding box center [798, 447] width 158 height 248
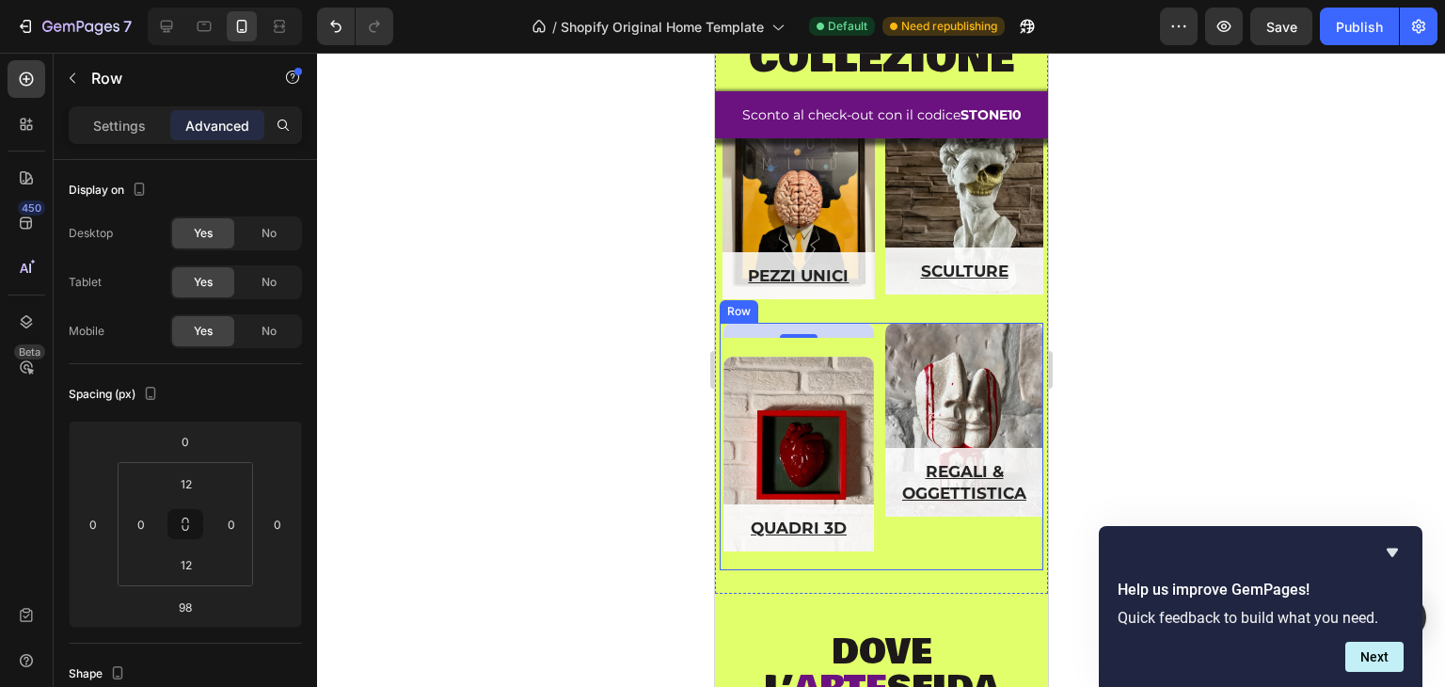
drag, startPoint x: 845, startPoint y: 324, endPoint x: 826, endPoint y: 385, distance: 64.0
click at [807, 545] on div "ospiti d'arte Text block Row 98 Hero Banner quadri 3d Text block Row Hero Banner" at bounding box center [798, 447] width 158 height 248
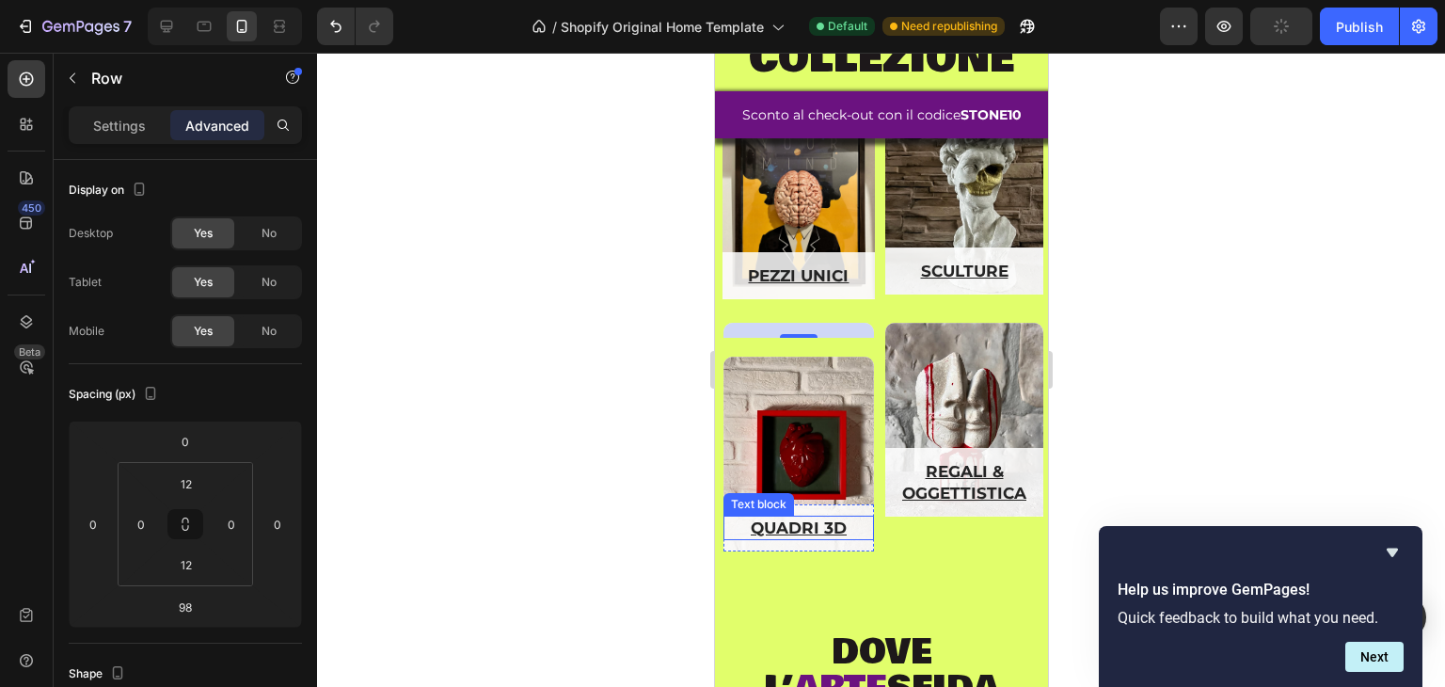
drag, startPoint x: 791, startPoint y: 318, endPoint x: 856, endPoint y: 512, distance: 204.4
click at [856, 512] on div "ospiti d'arte Text block Row 98 Hero Banner quadri 3d Text block Row Hero Banner" at bounding box center [798, 447] width 158 height 248
click at [896, 502] on div "regali & oggettistica Text block Row Hero Banner" at bounding box center [964, 447] width 158 height 248
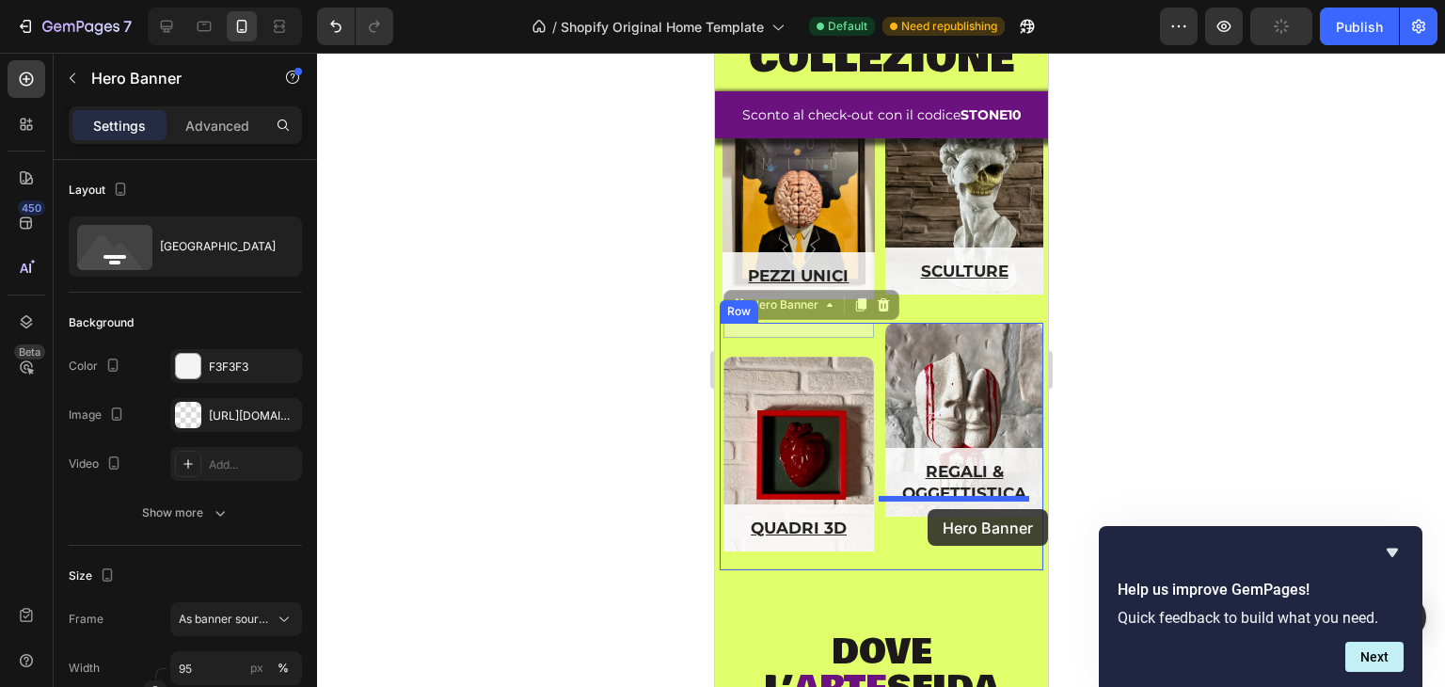
drag, startPoint x: 812, startPoint y: 319, endPoint x: 927, endPoint y: 509, distance: 222.1
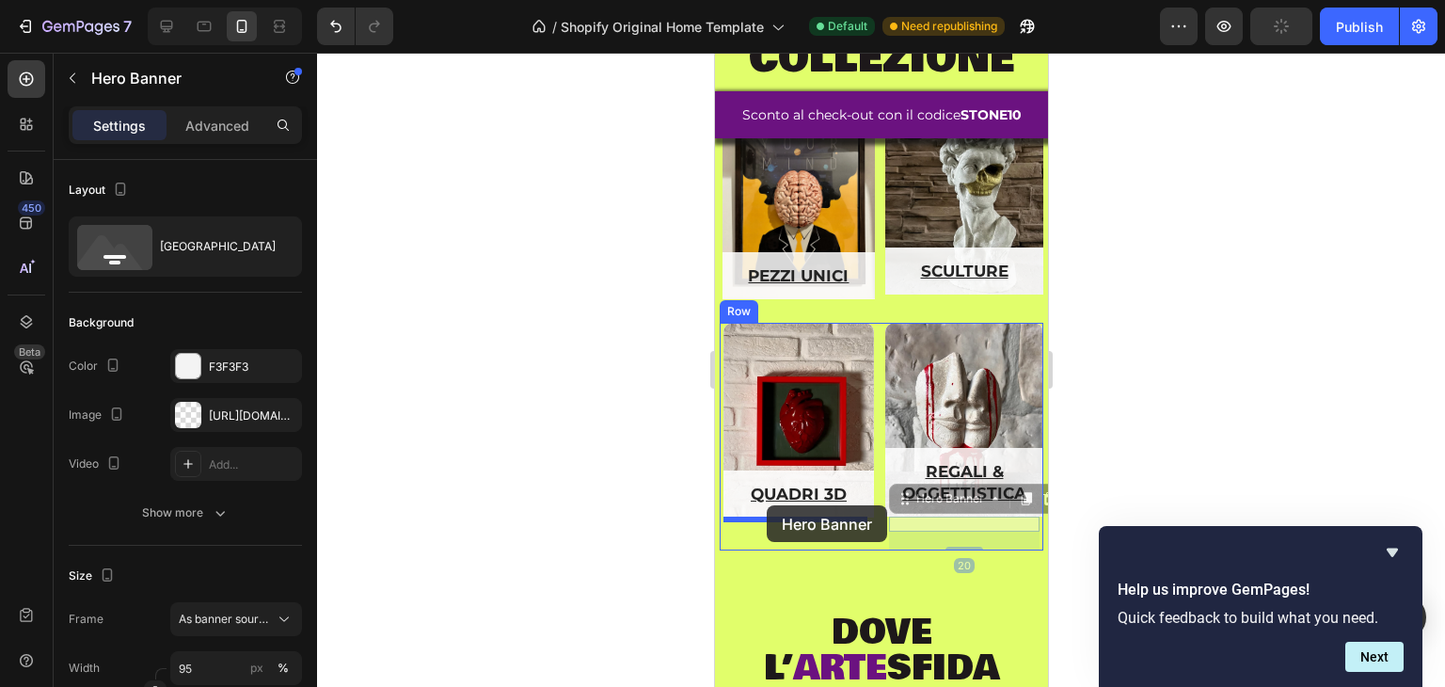
drag, startPoint x: 946, startPoint y: 484, endPoint x: 766, endPoint y: 505, distance: 181.0
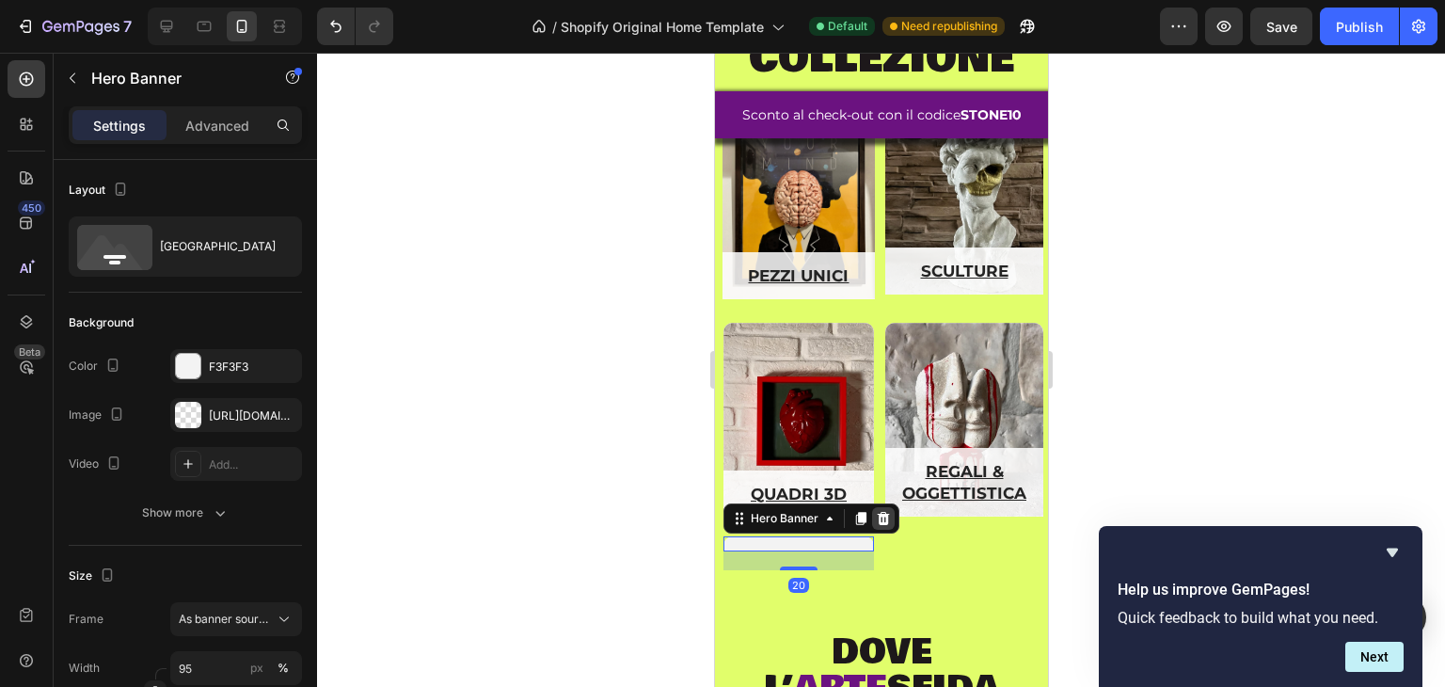
click at [879, 512] on icon at bounding box center [883, 518] width 12 height 13
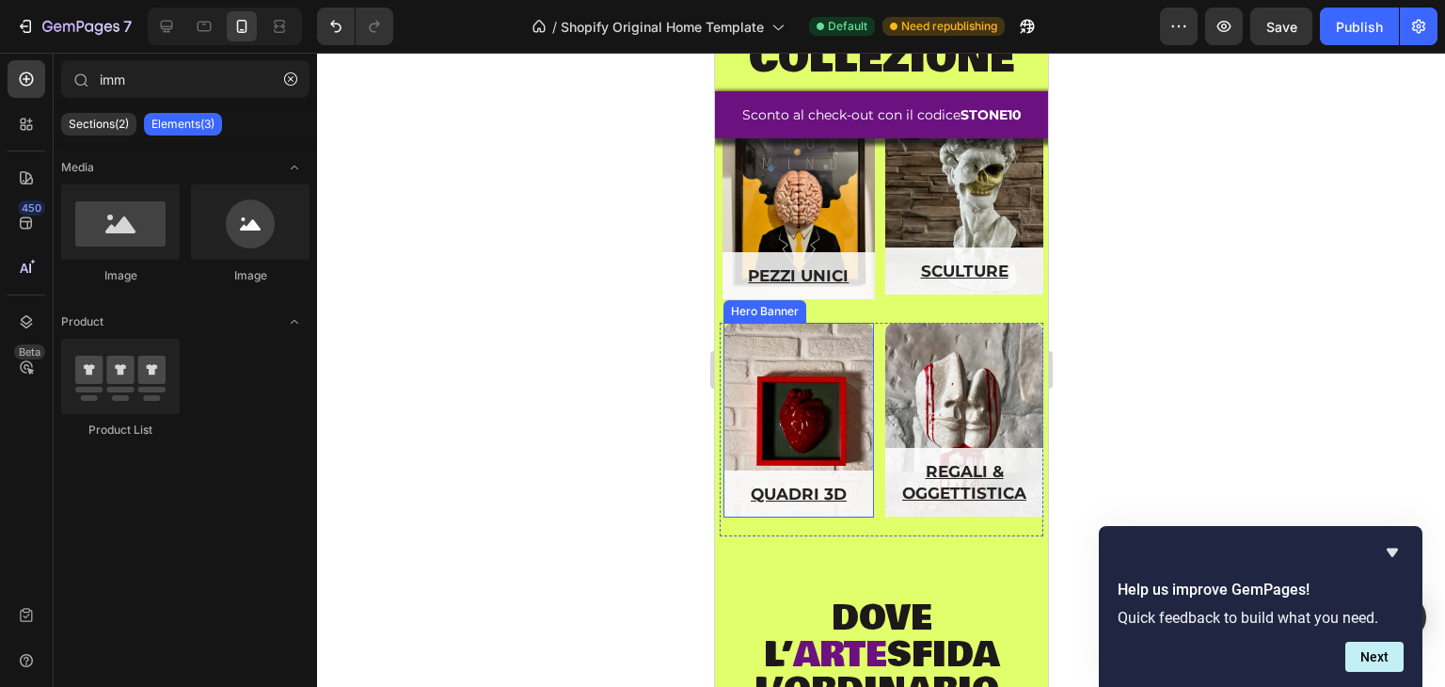
click at [813, 385] on div "Overlay" at bounding box center [798, 420] width 151 height 195
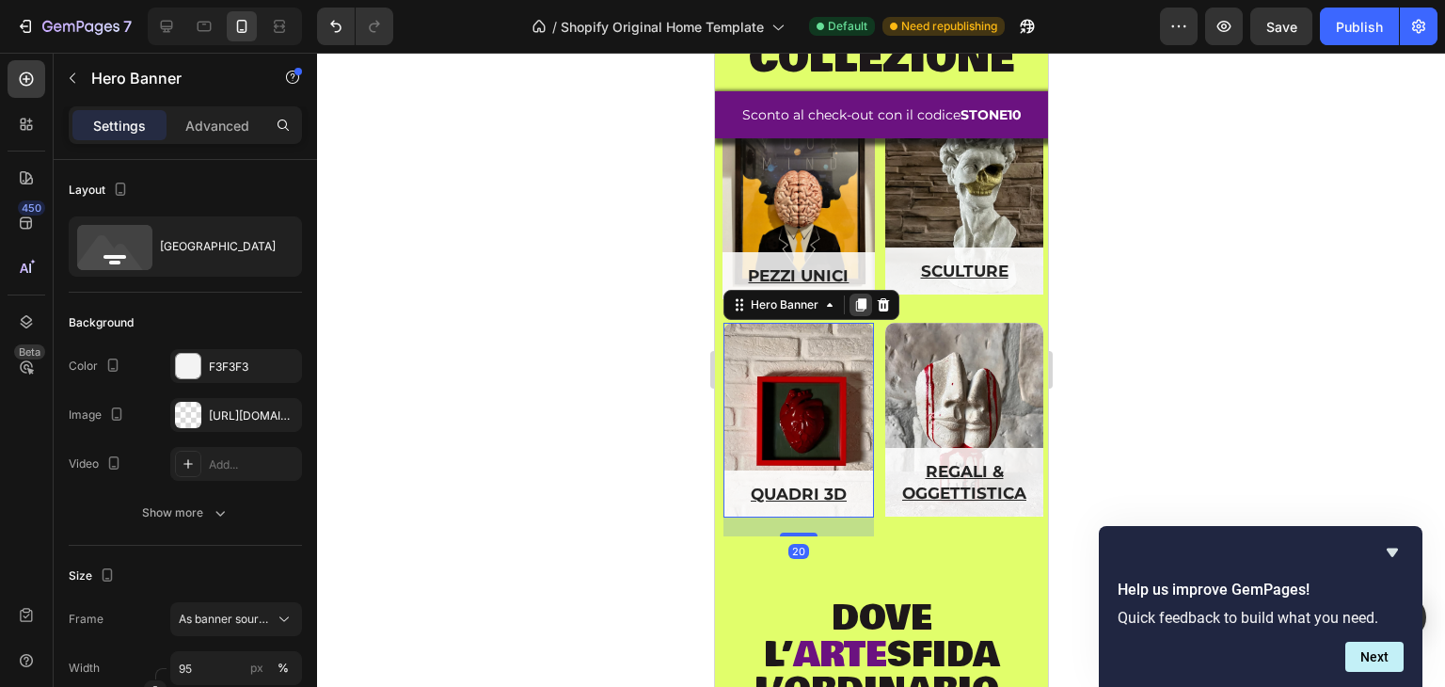
click at [859, 299] on icon at bounding box center [860, 305] width 10 height 13
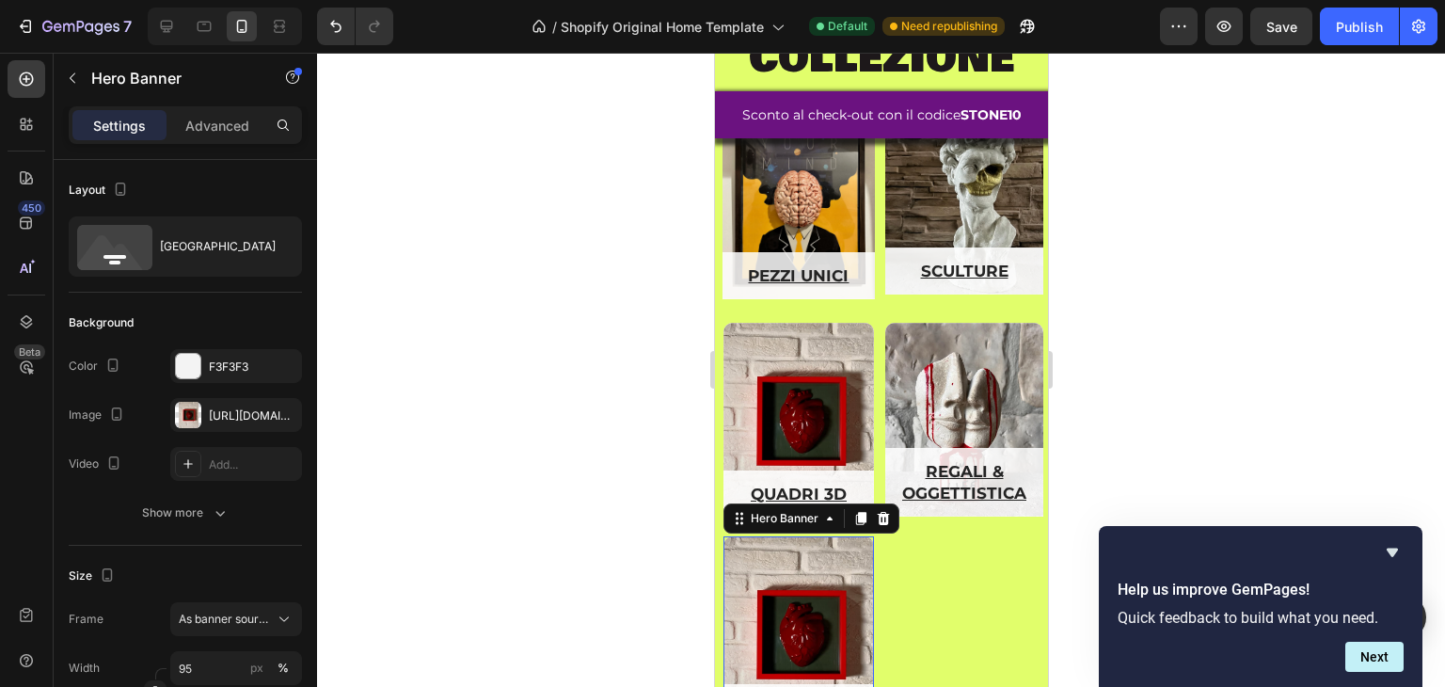
scroll to position [1708, 0]
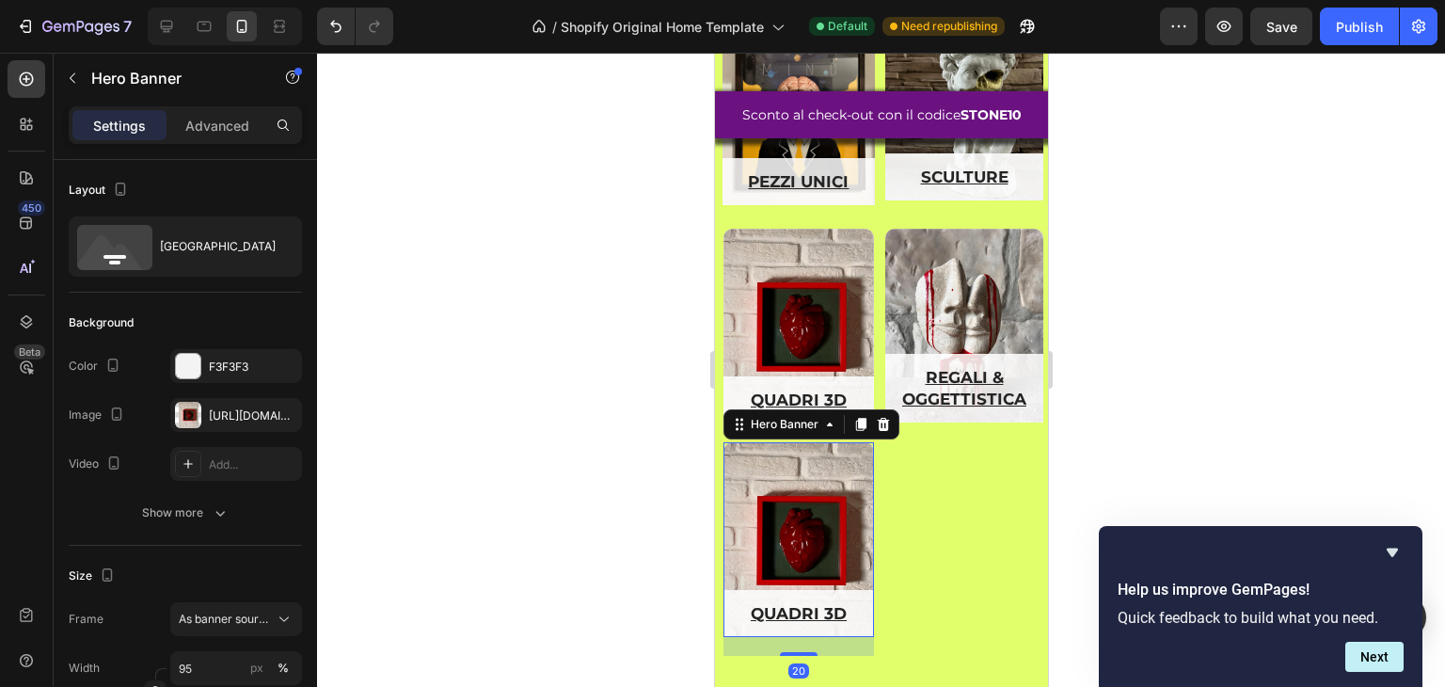
click at [796, 604] on u "quadri 3d" at bounding box center [798, 613] width 96 height 19
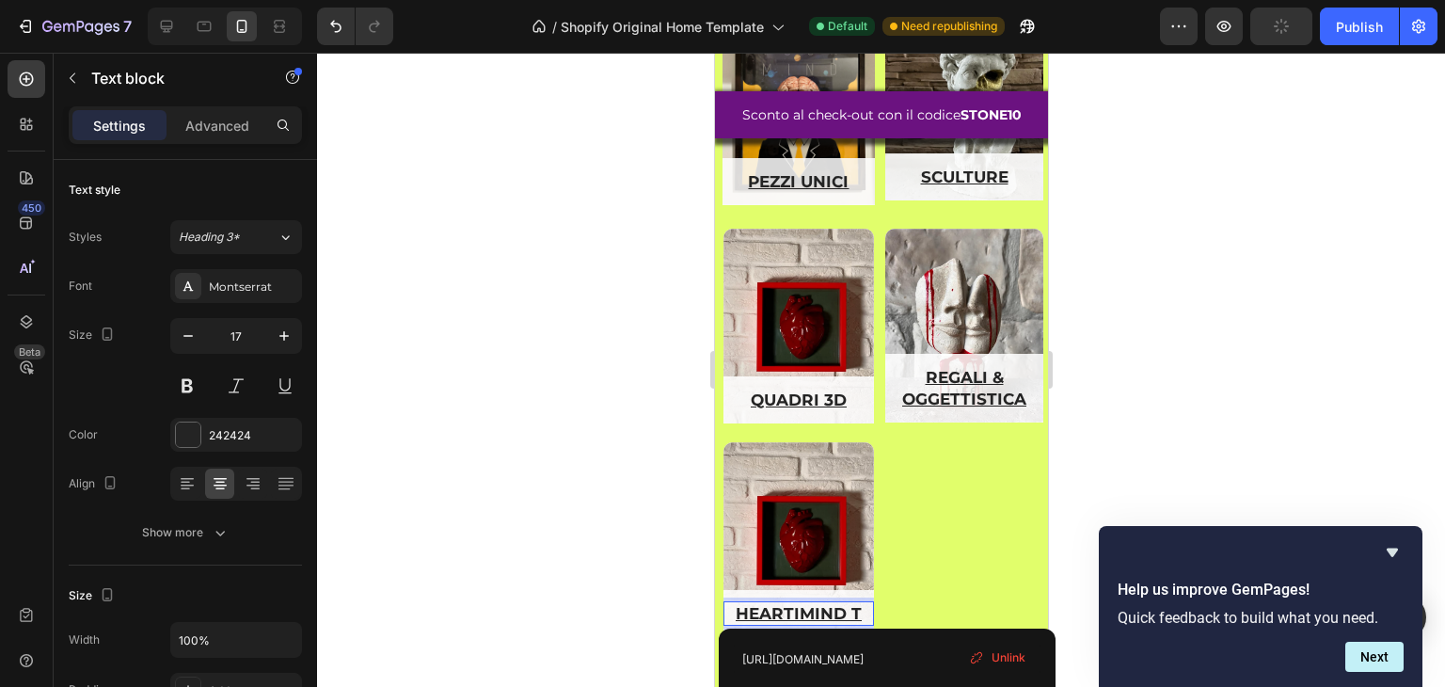
scroll to position [1686, 0]
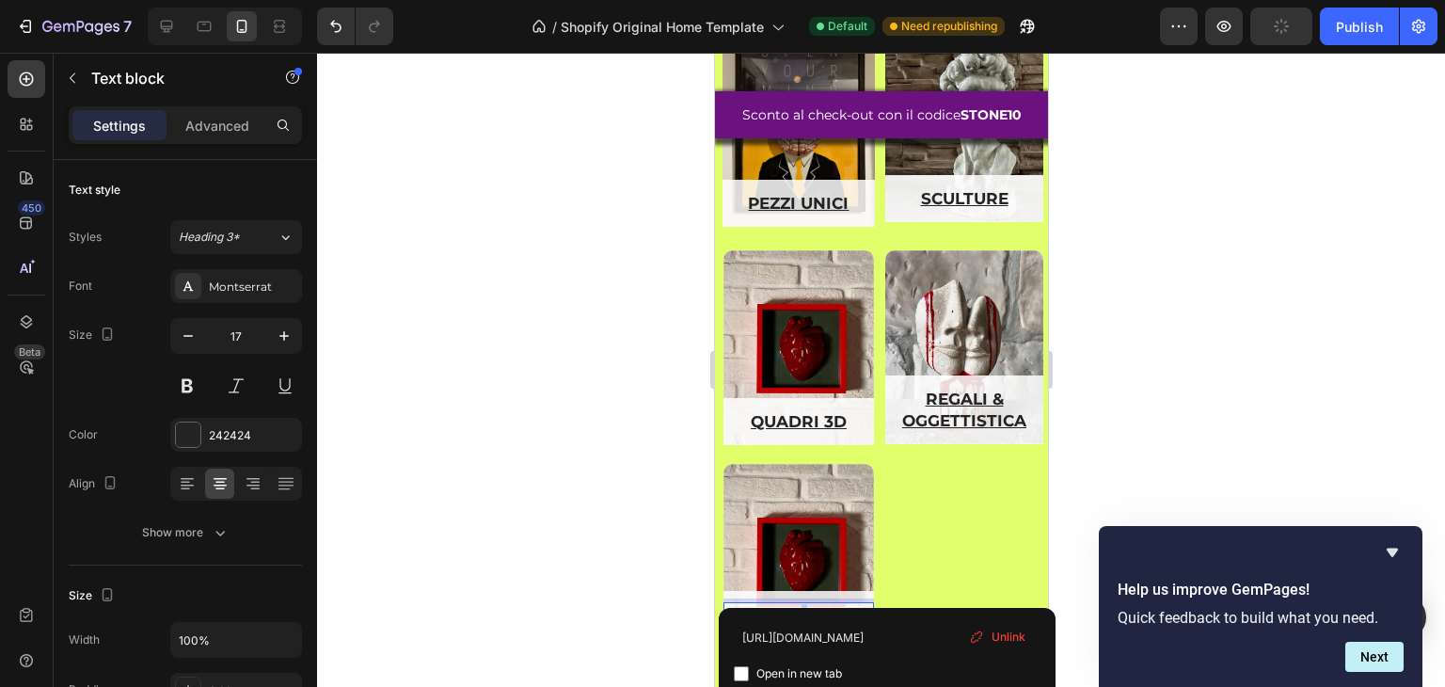
click at [800, 605] on u "heartimind trip" at bounding box center [798, 625] width 111 height 40
click at [755, 604] on p "heartmind trip ⁠⁠⁠⁠⁠⁠⁠" at bounding box center [798, 624] width 147 height 41
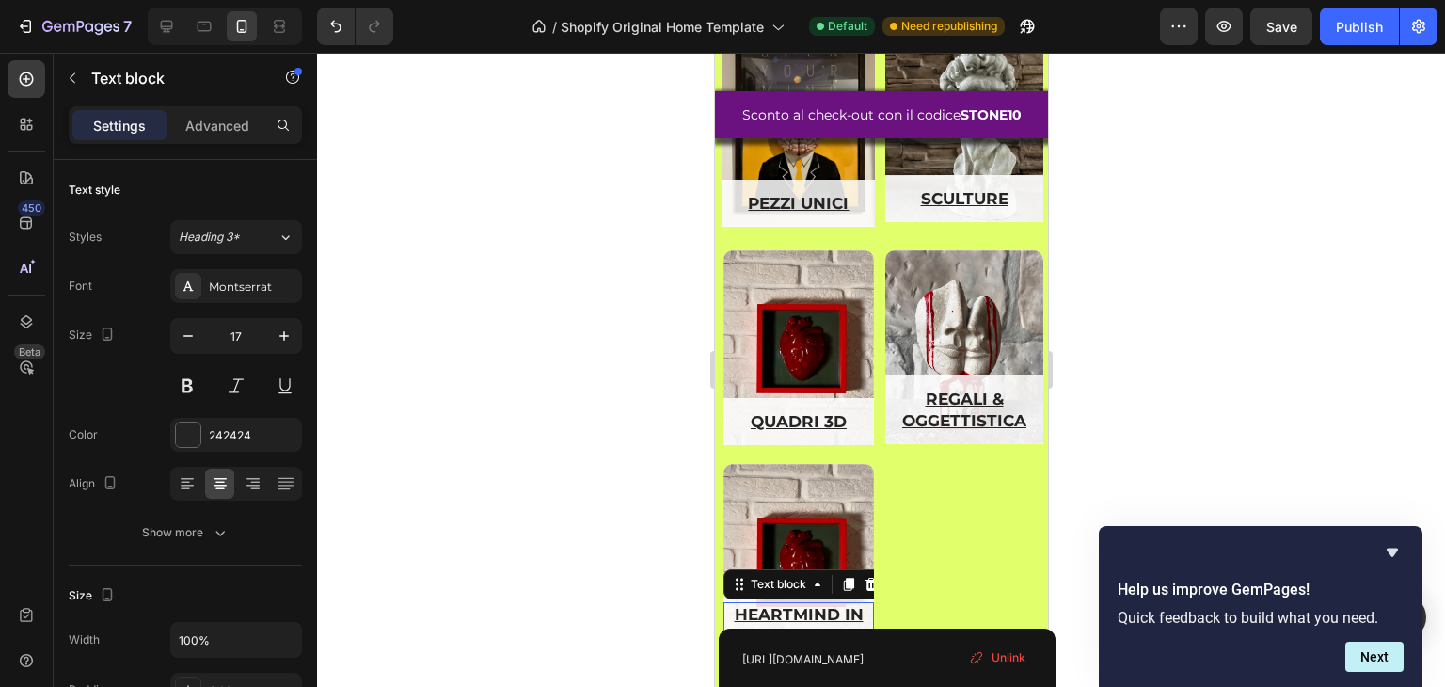
click at [816, 642] on div "https://stoneart19.com/collections/quadri-3d Open in new tab Unlink" at bounding box center [887, 675] width 337 height 92
click at [818, 651] on input "https://stoneart19.com/collections/quadri-3d" at bounding box center [887, 659] width 307 height 30
paste input "heart-mind-in-trip"
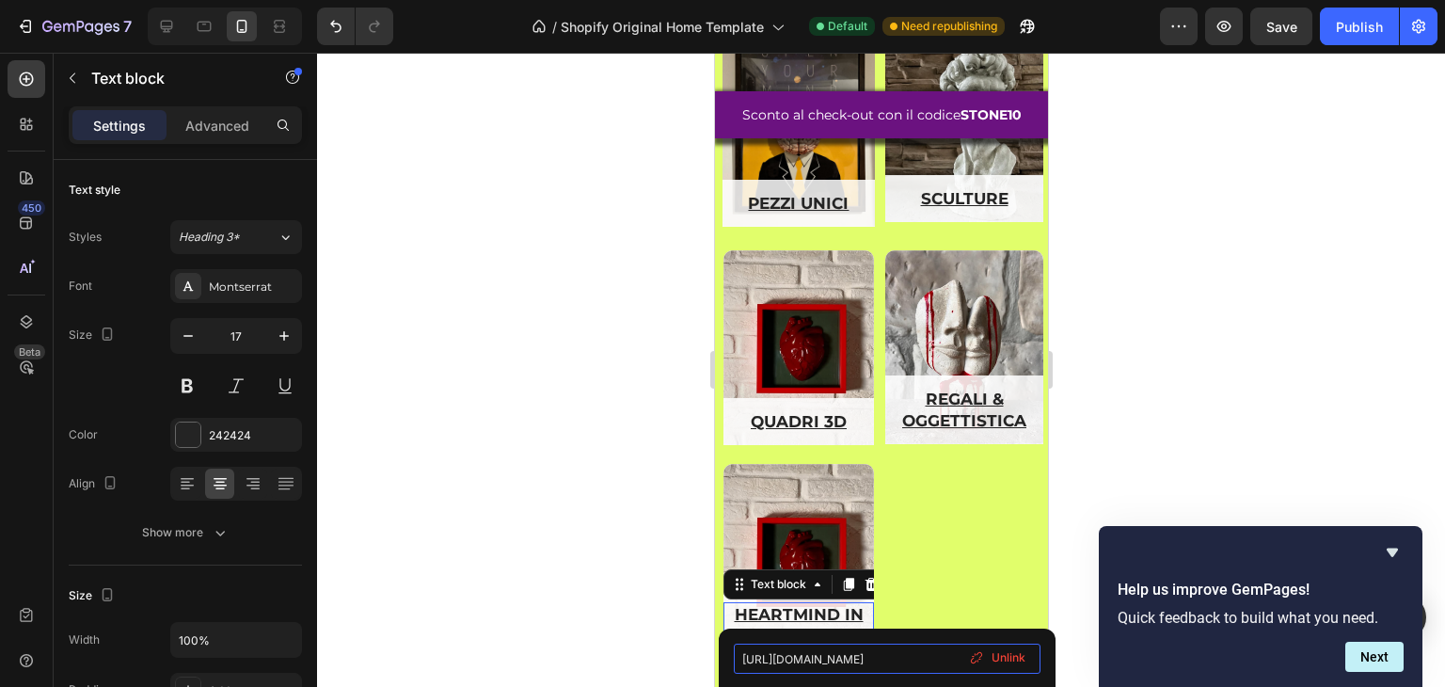
type input "[URL][DOMAIN_NAME]"
click at [823, 517] on div "Overlay" at bounding box center [798, 561] width 151 height 195
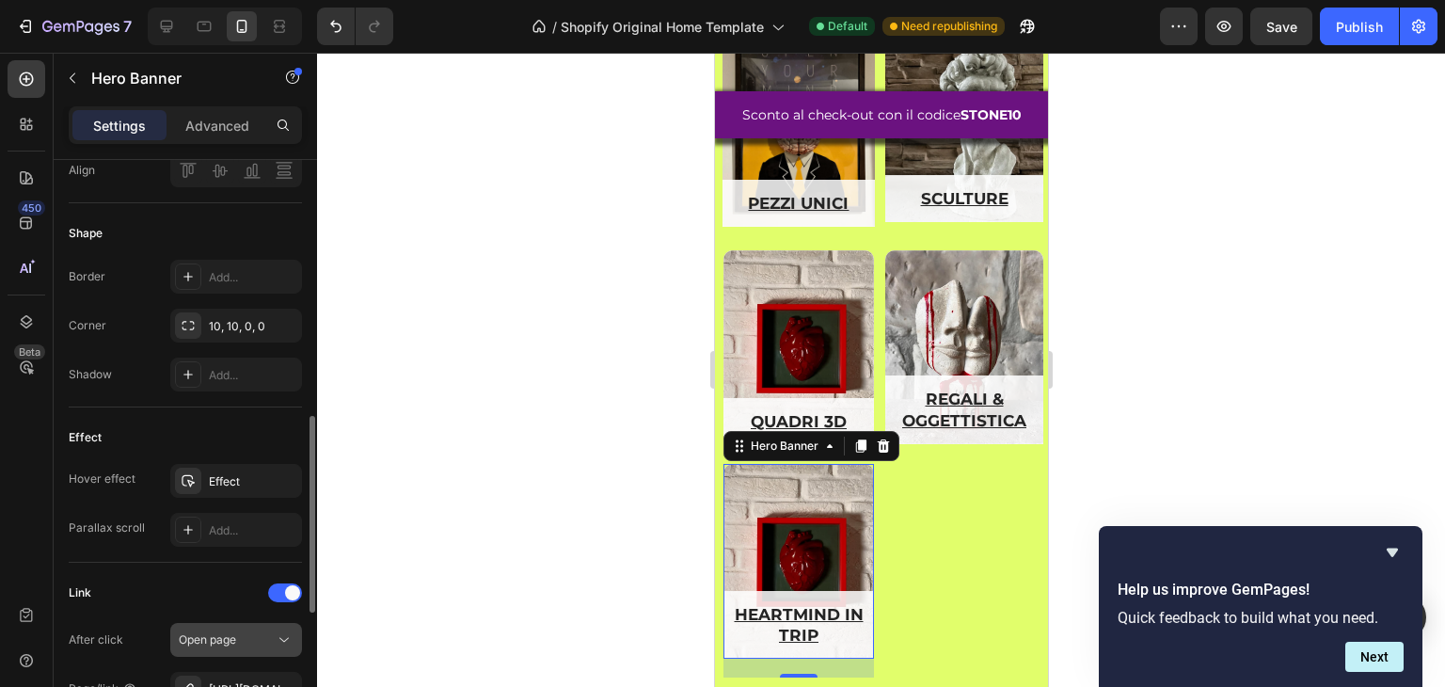
scroll to position [1035, 0]
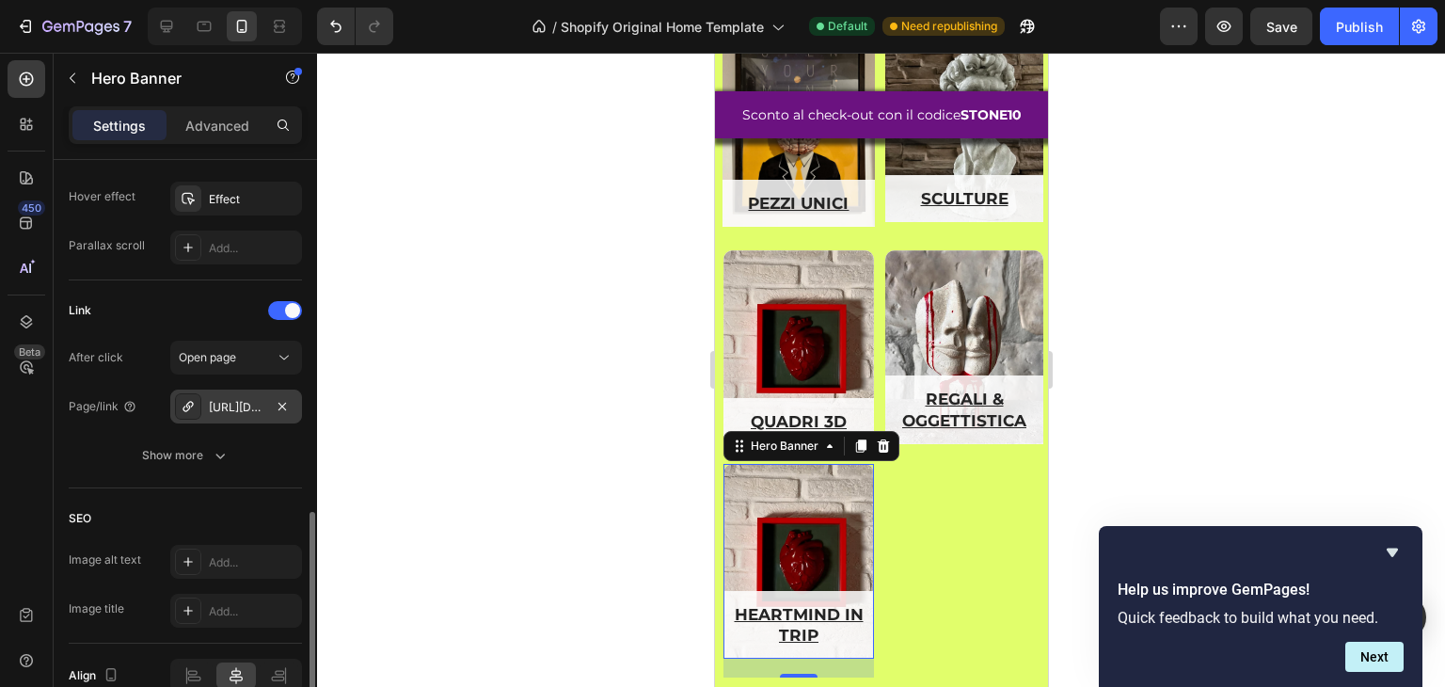
click at [232, 411] on div "https://stoneart19.com/quadri-3d" at bounding box center [236, 407] width 55 height 17
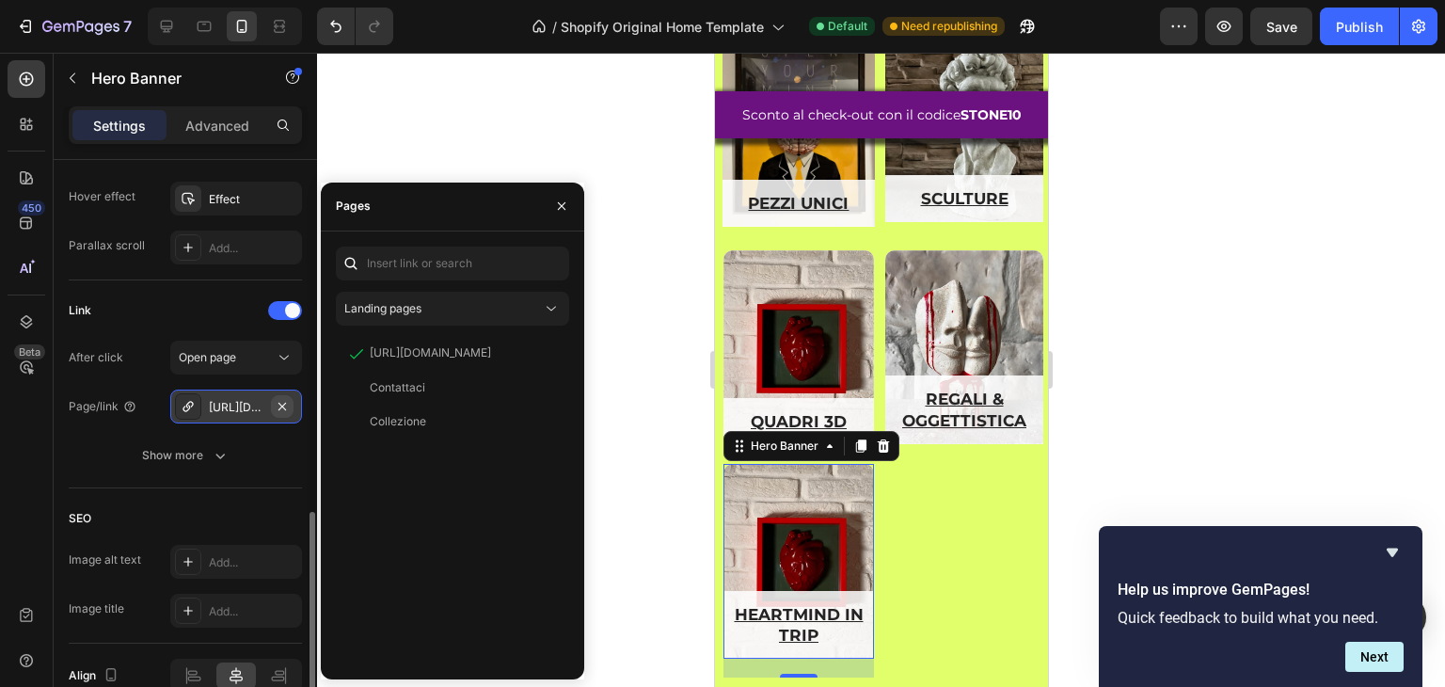
click at [284, 407] on icon "button" at bounding box center [283, 406] width 8 height 8
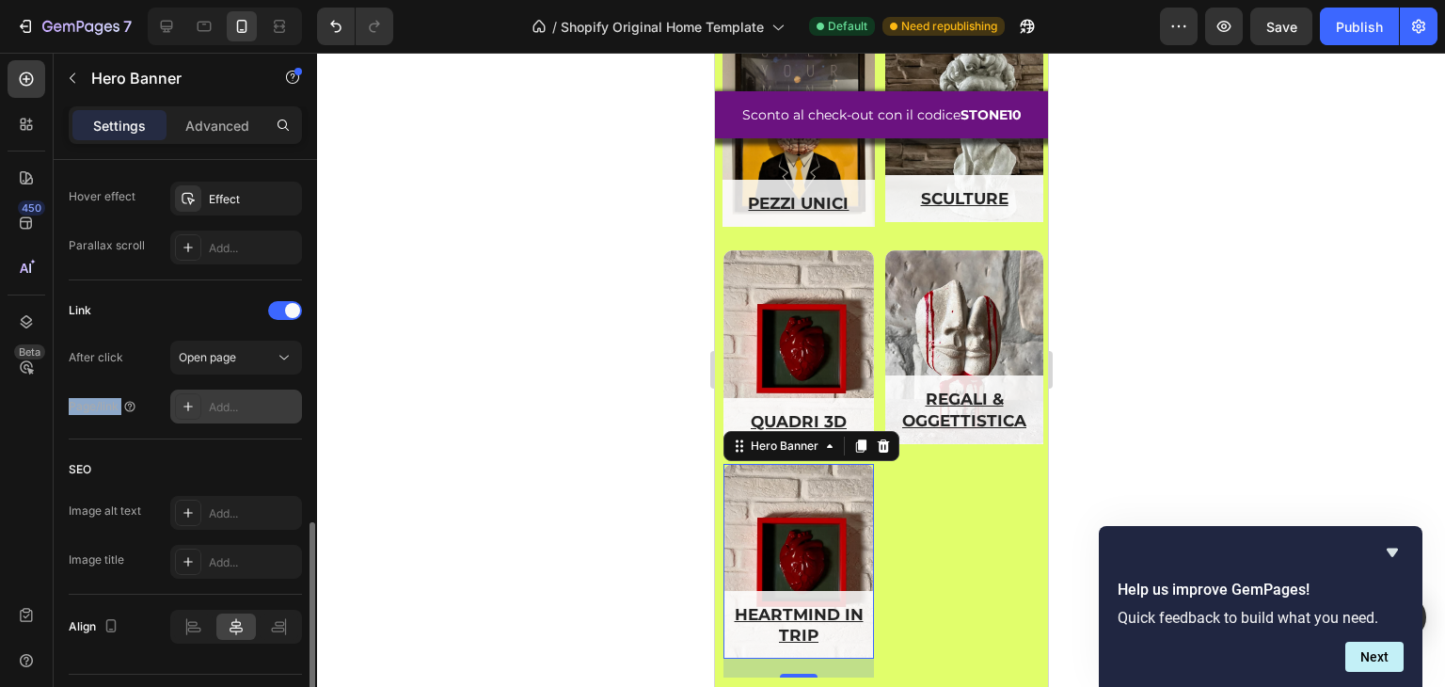
drag, startPoint x: 240, startPoint y: 377, endPoint x: 238, endPoint y: 396, distance: 18.9
click at [239, 389] on div "After click Open page Page/link Add..." at bounding box center [185, 382] width 233 height 83
click at [238, 400] on div "Add..." at bounding box center [253, 407] width 88 height 17
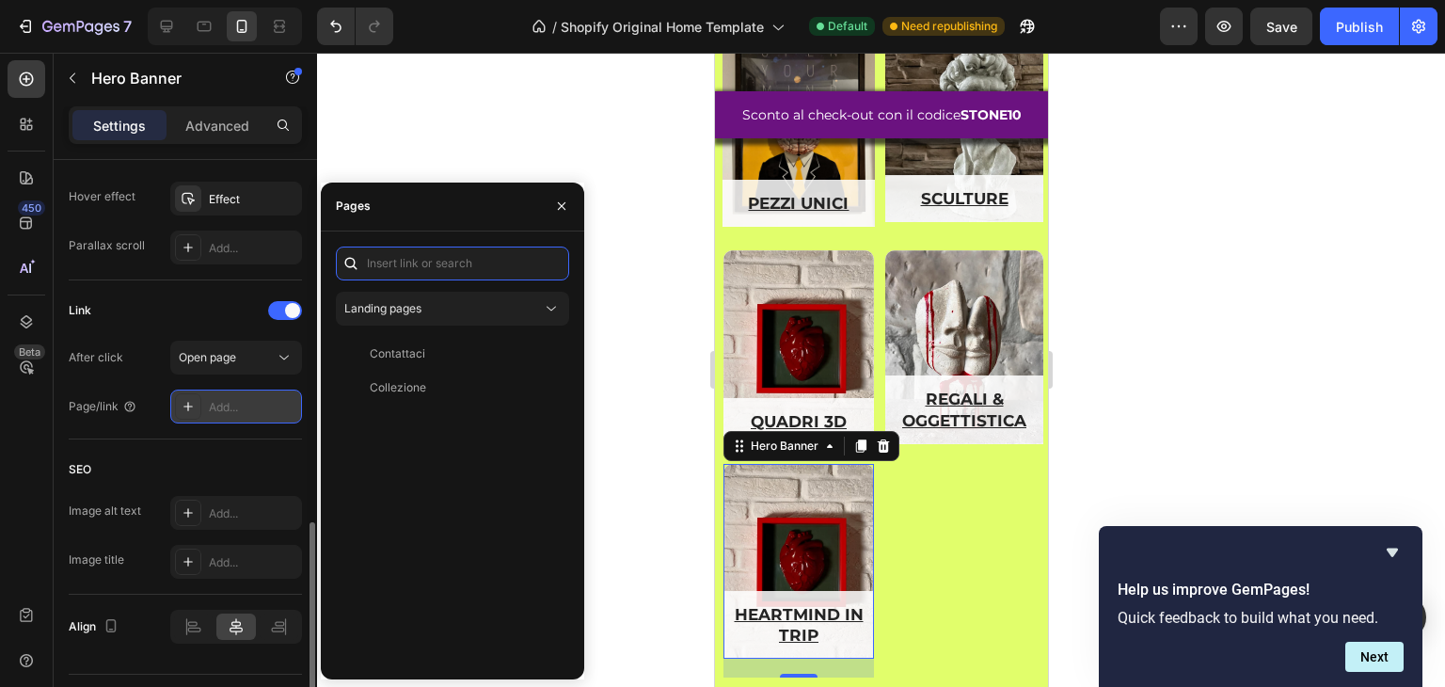
paste input "[URL][DOMAIN_NAME]"
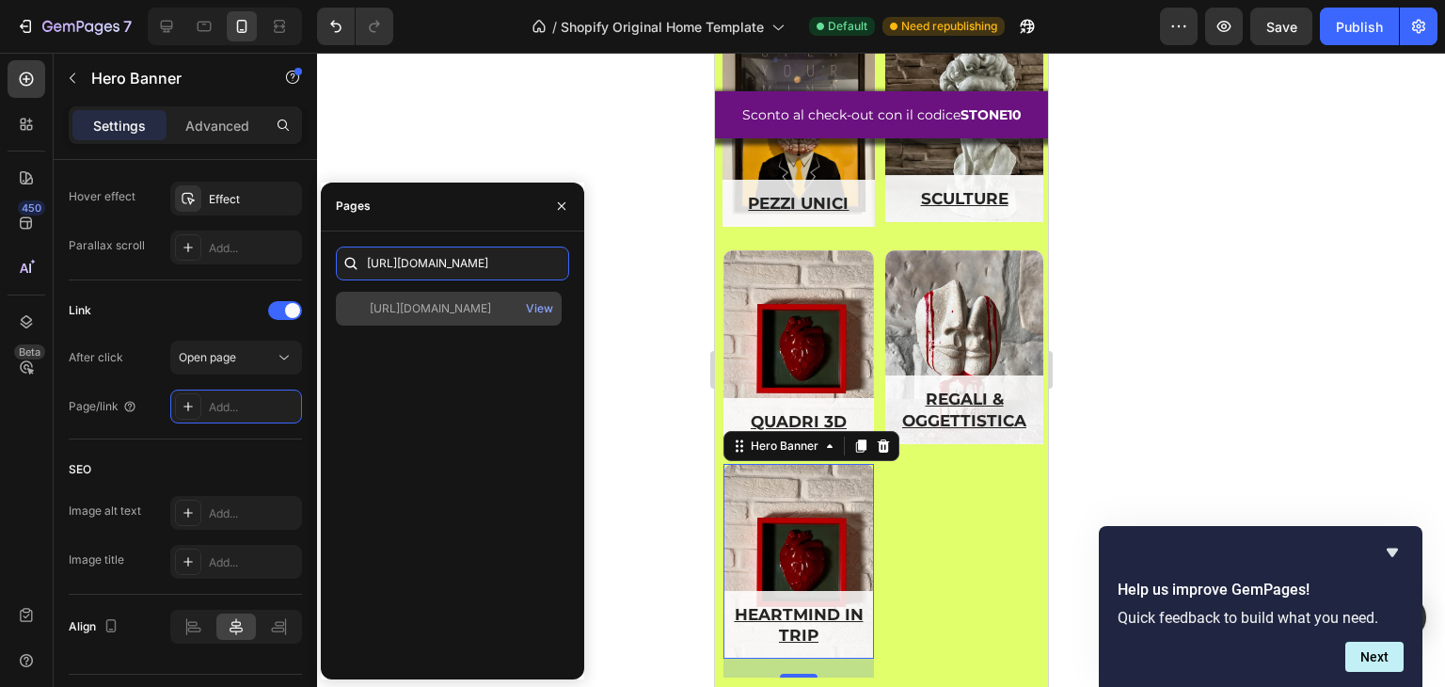
type input "[URL][DOMAIN_NAME]"
click at [491, 303] on div "[URL][DOMAIN_NAME]" at bounding box center [430, 308] width 121 height 17
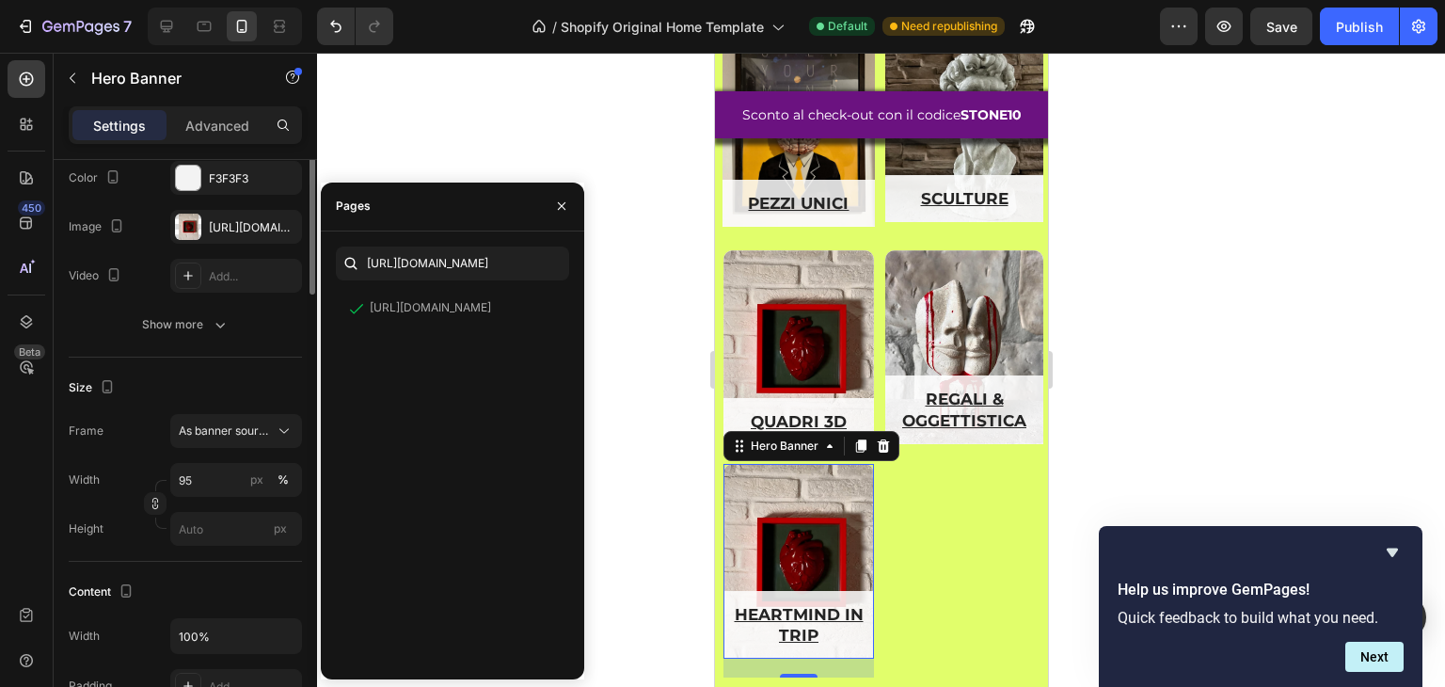
scroll to position [0, 0]
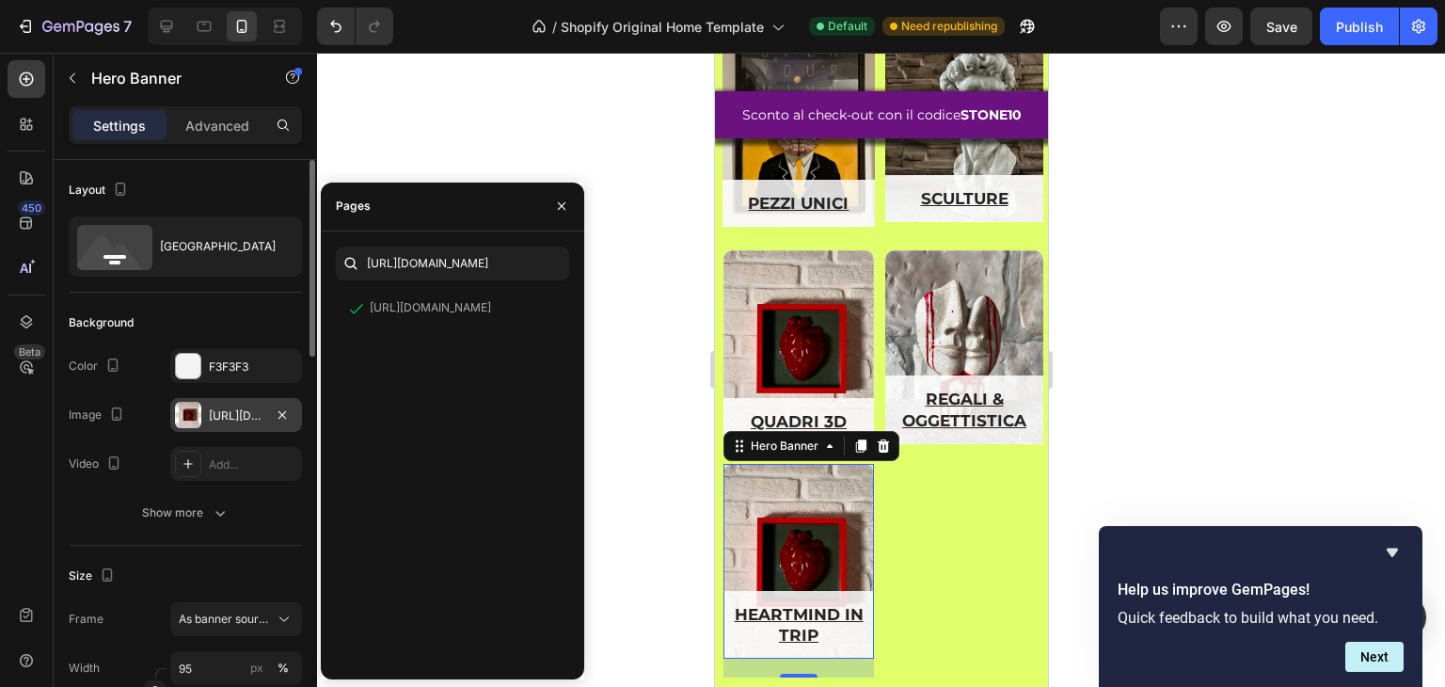
click at [180, 418] on div at bounding box center [188, 415] width 26 height 26
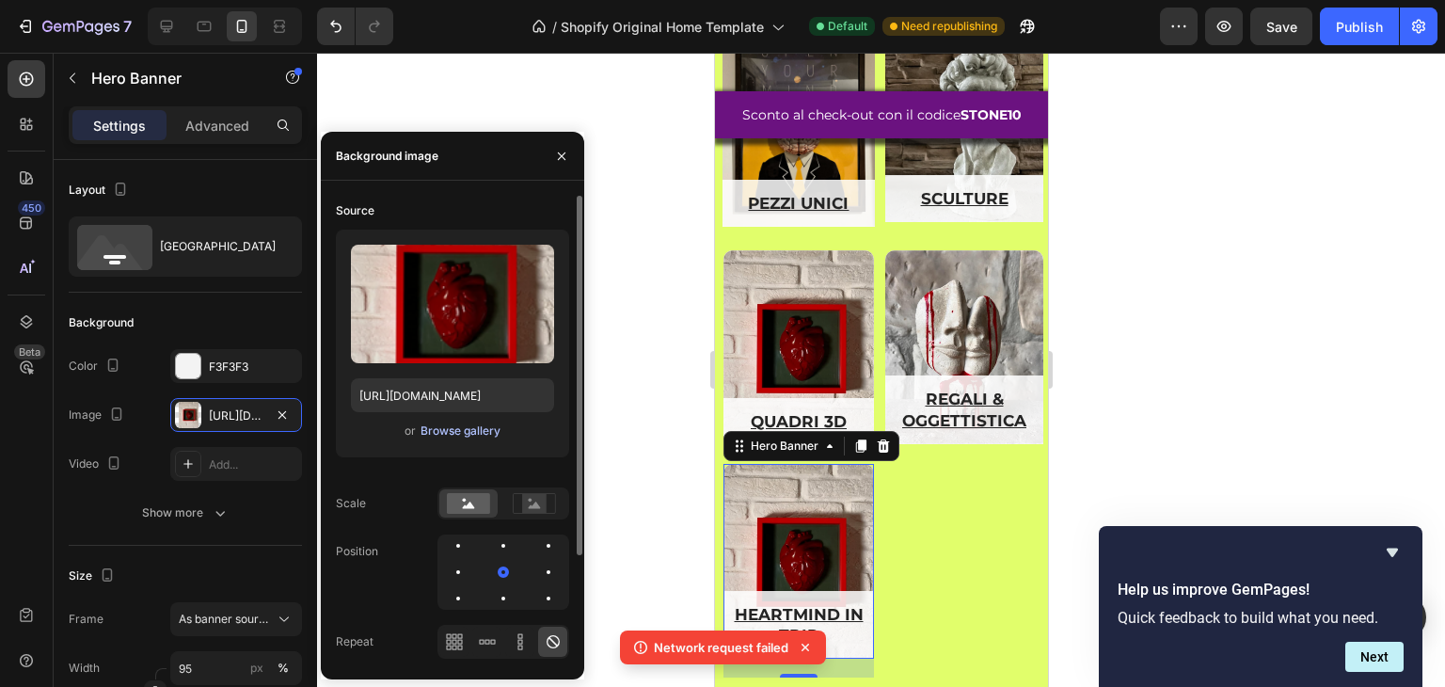
click at [433, 427] on div "Browse gallery" at bounding box center [461, 431] width 80 height 17
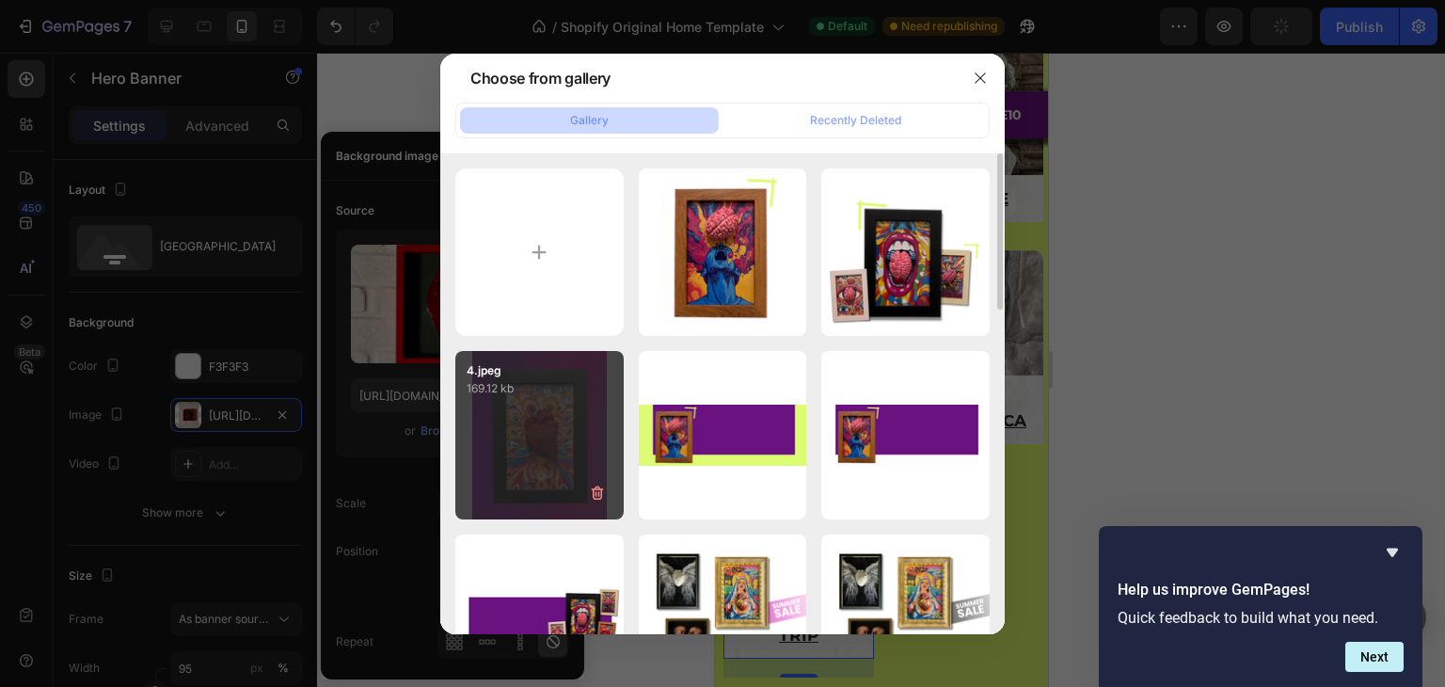
click at [551, 434] on div "4.jpeg 169.12 kb" at bounding box center [539, 435] width 168 height 168
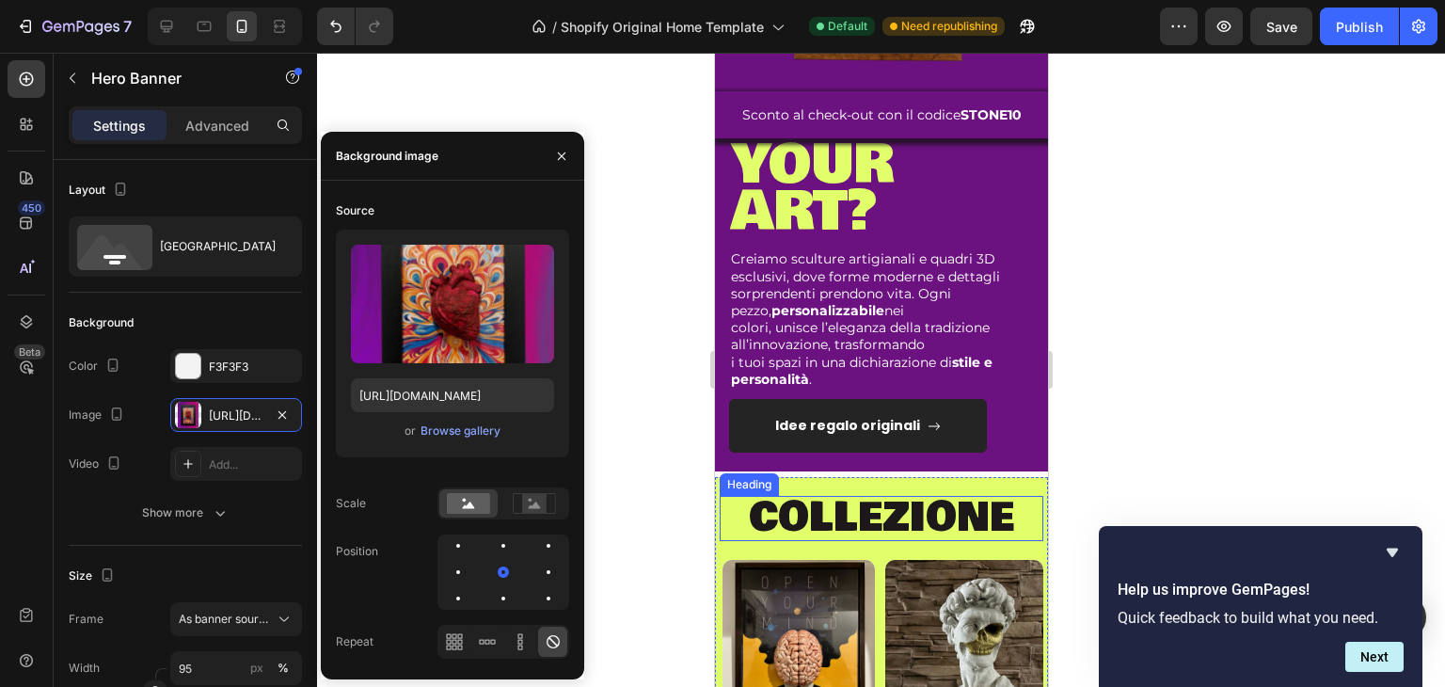
scroll to position [1122, 0]
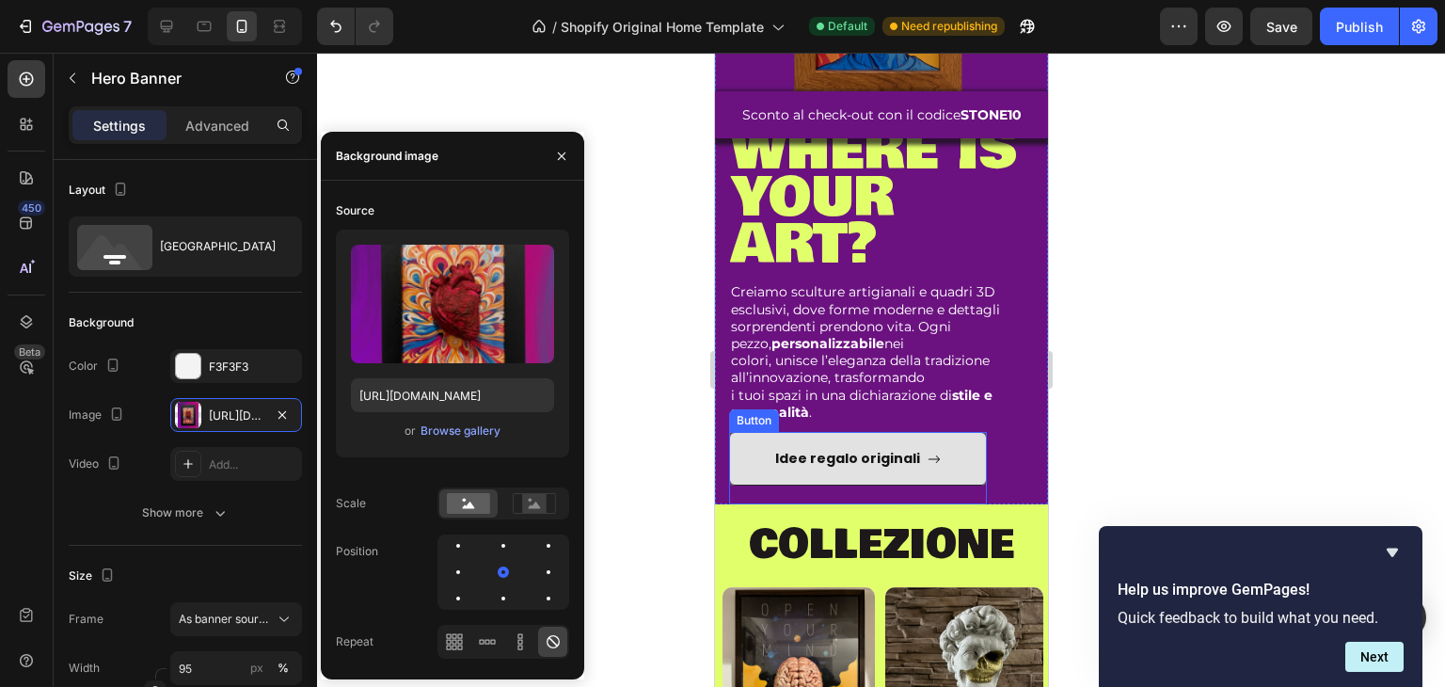
click at [935, 448] on link "Idee regalo originali" at bounding box center [857, 459] width 258 height 54
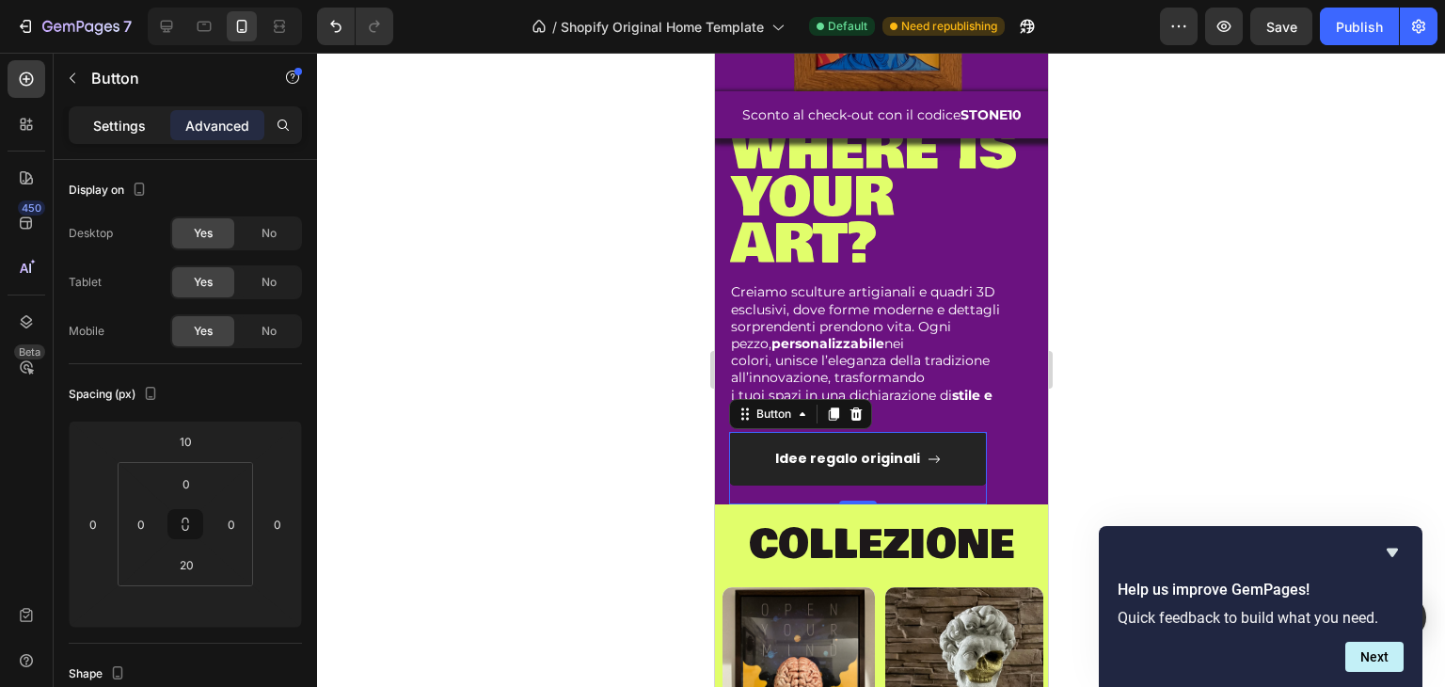
click at [151, 119] on div "Settings" at bounding box center [119, 125] width 94 height 30
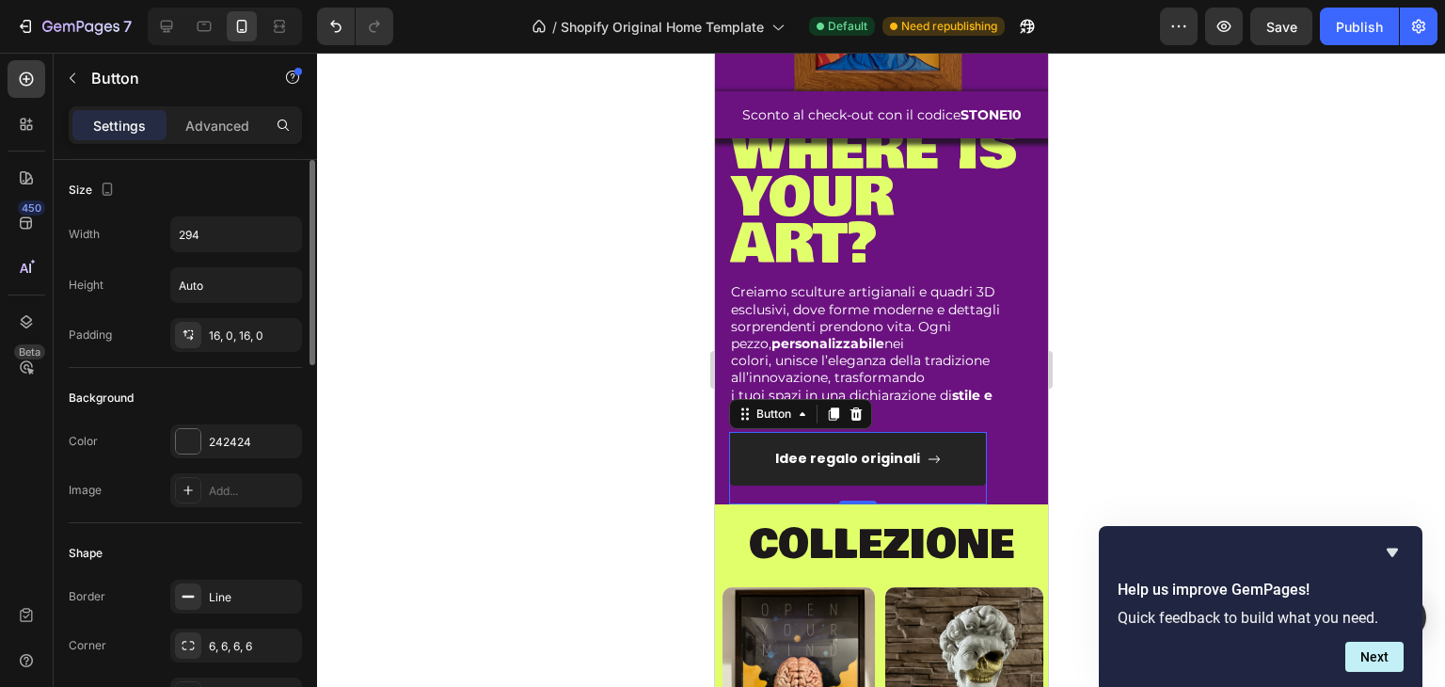
scroll to position [188, 0]
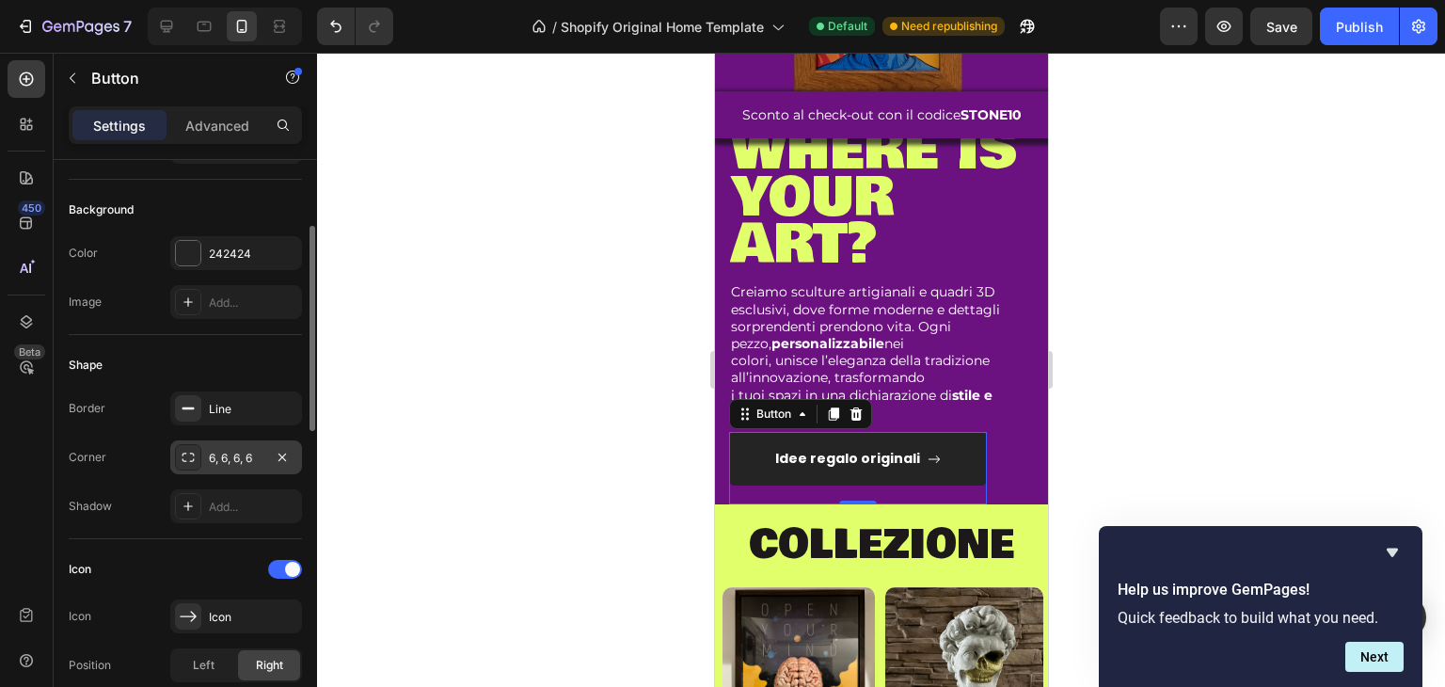
click at [219, 463] on div "6, 6, 6, 6" at bounding box center [236, 458] width 55 height 17
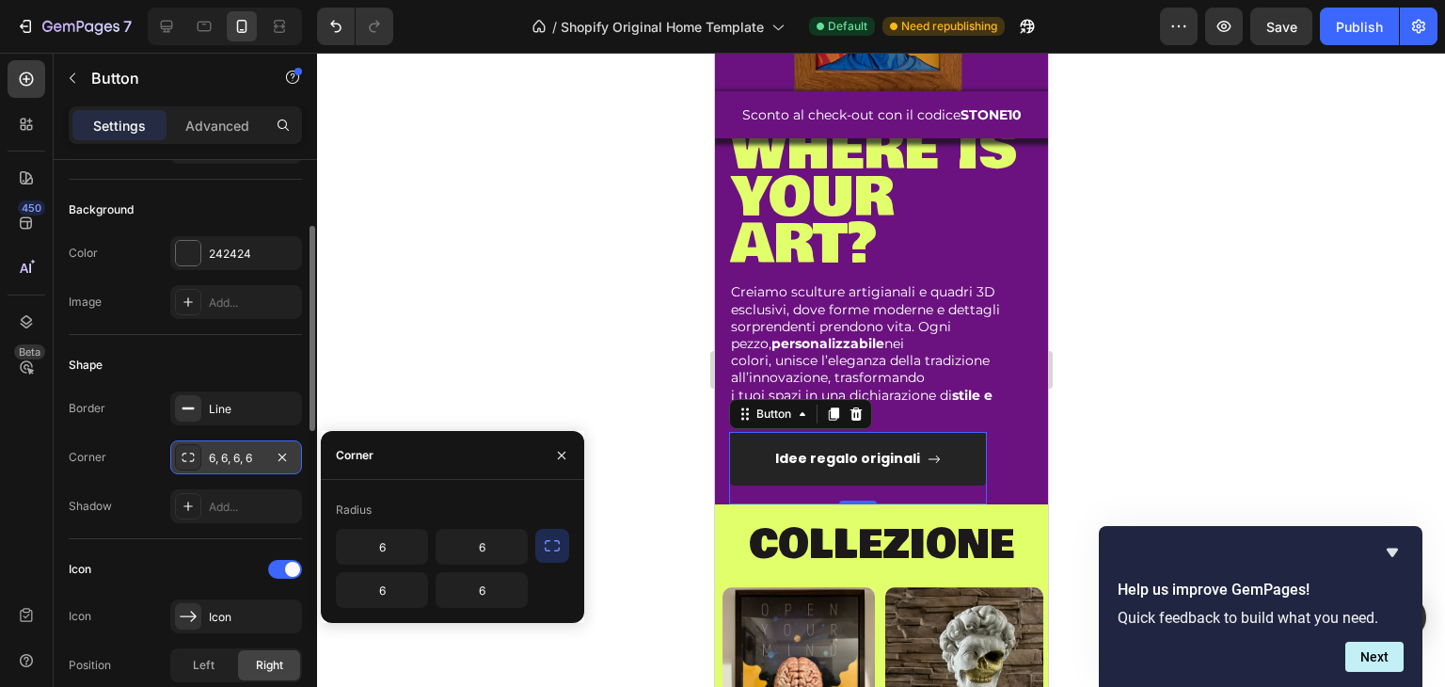
click at [219, 463] on div "6, 6, 6, 6" at bounding box center [236, 458] width 55 height 17
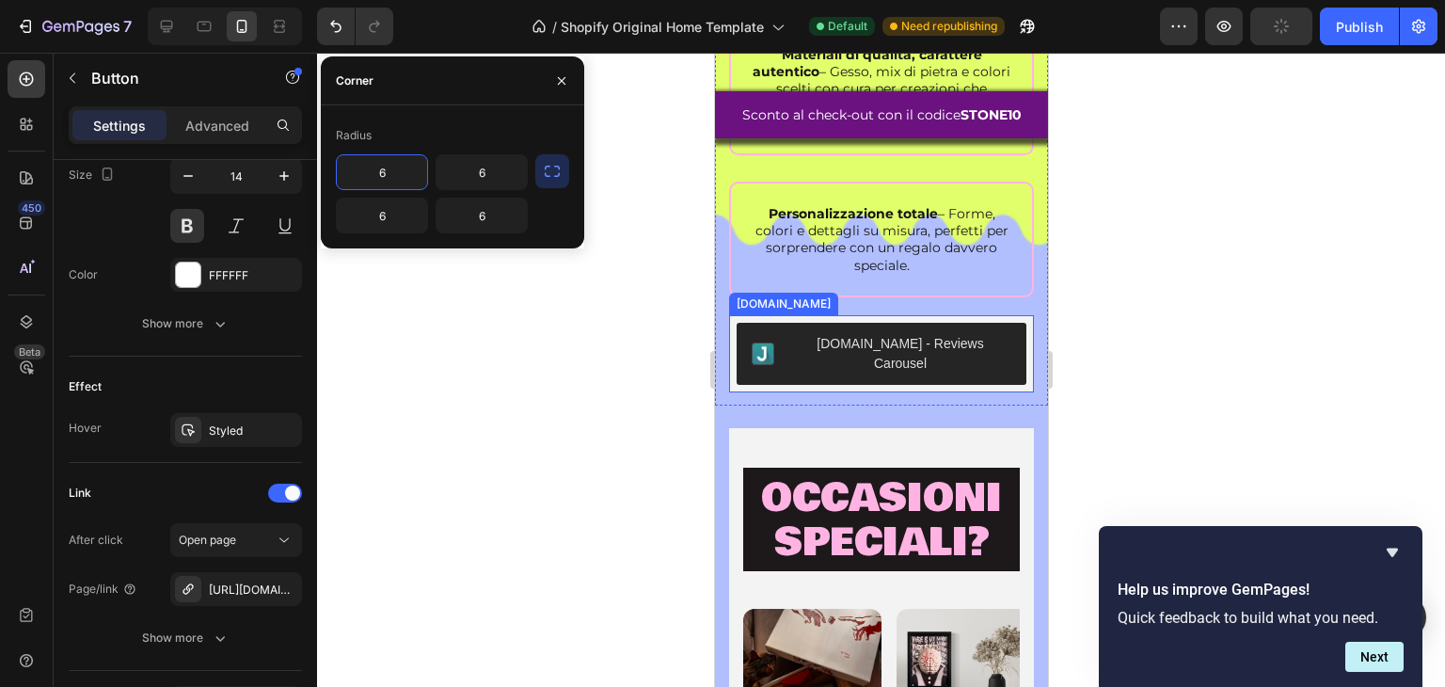
scroll to position [2533, 0]
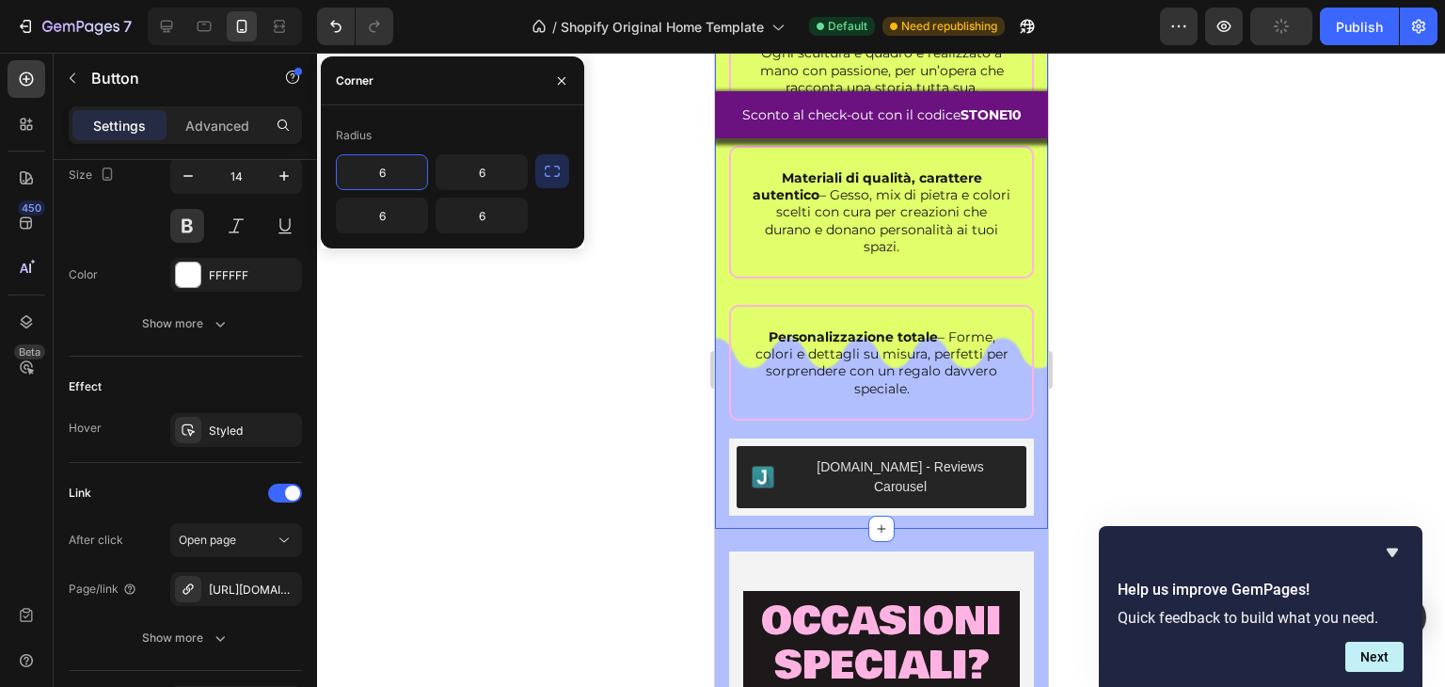
click at [718, 373] on div "Dove l’ arte sfida l’ordinario. Heading Row Pezzi unici, zero produzione in ser…" at bounding box center [880, 171] width 333 height 716
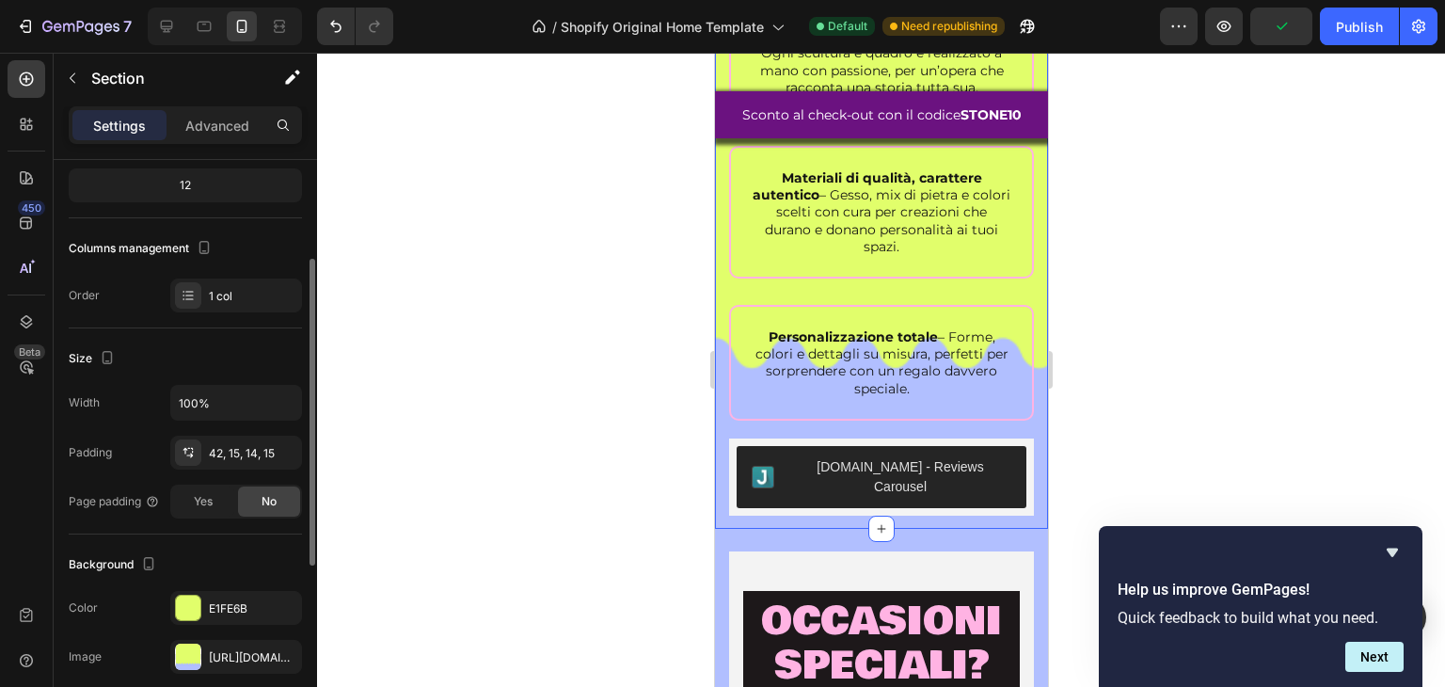
scroll to position [376, 0]
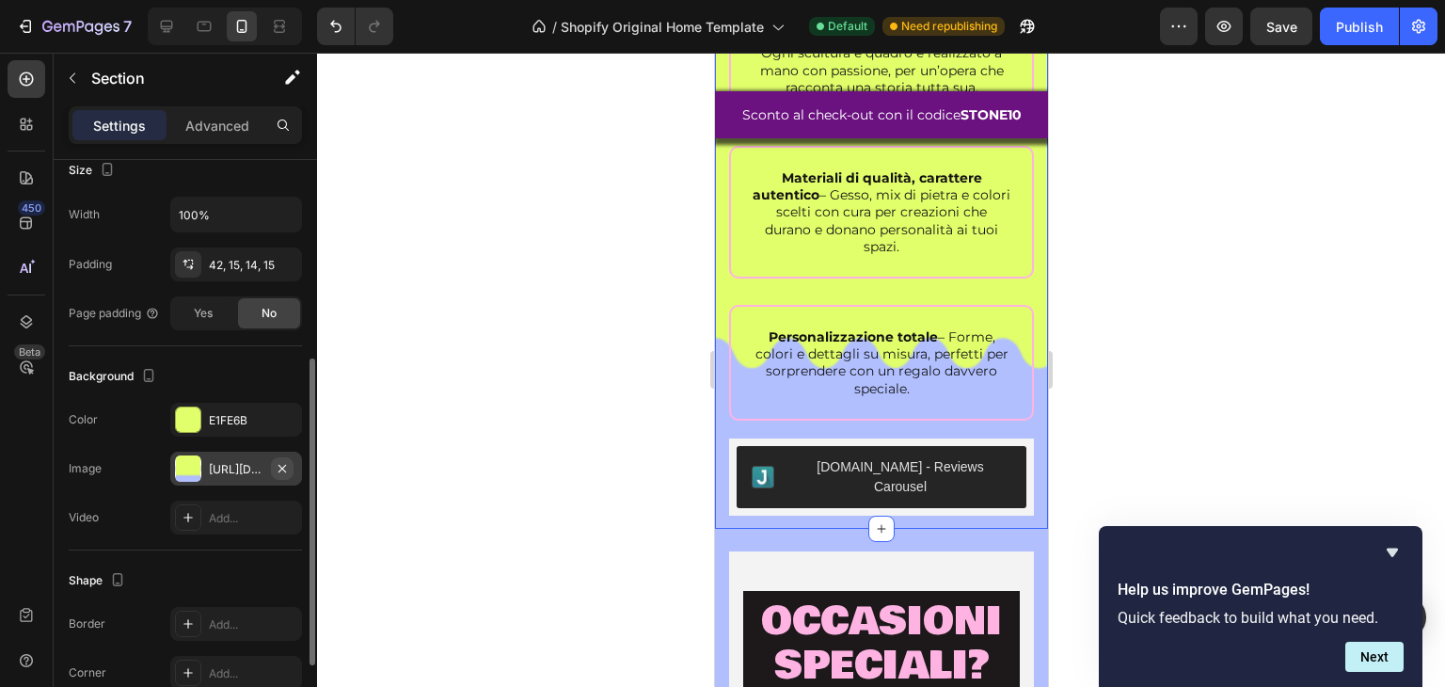
click at [281, 468] on icon "button" at bounding box center [282, 468] width 15 height 15
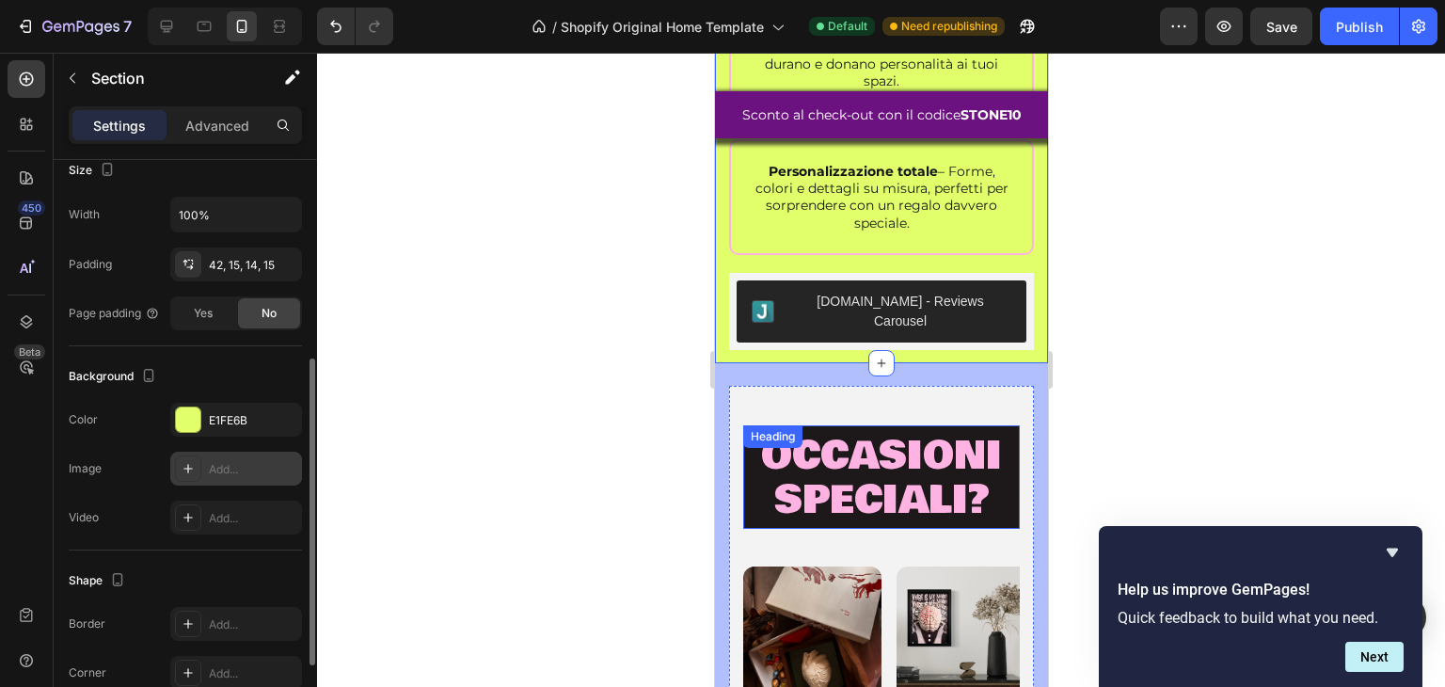
scroll to position [2722, 0]
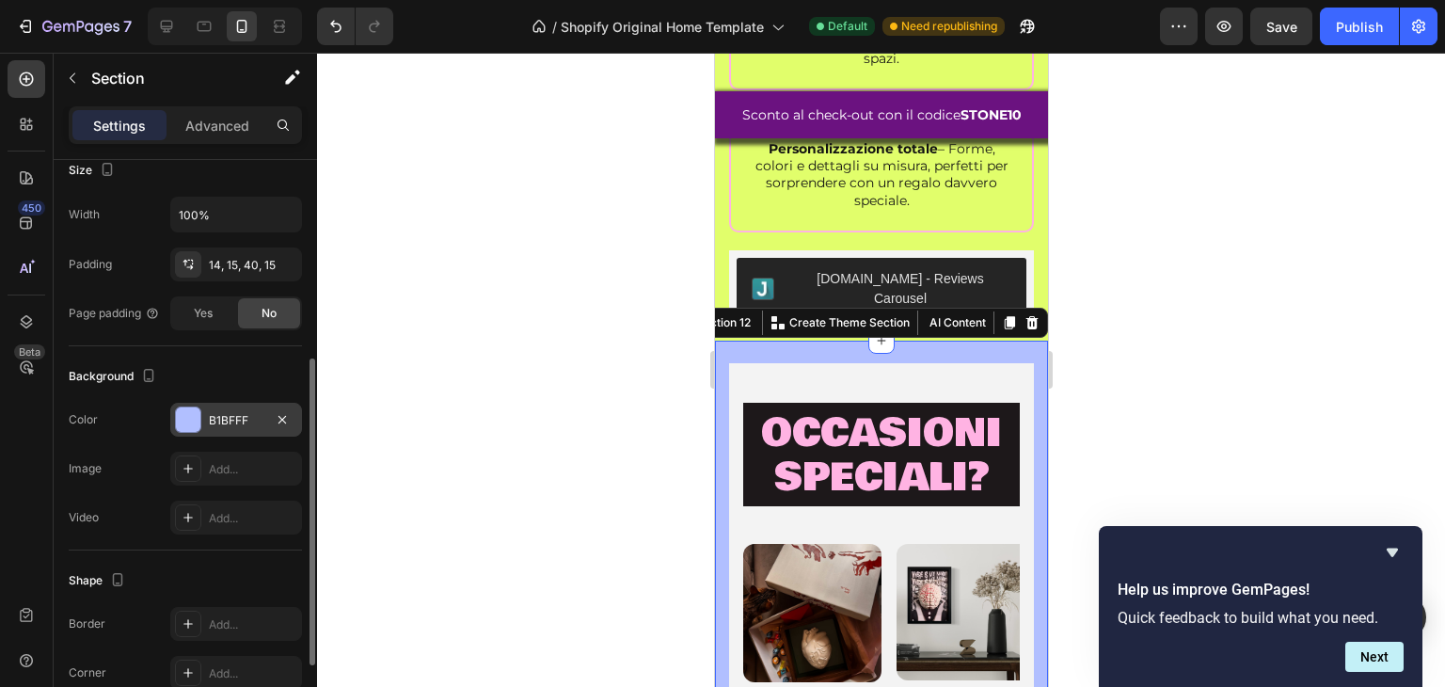
click at [200, 415] on div at bounding box center [188, 419] width 24 height 24
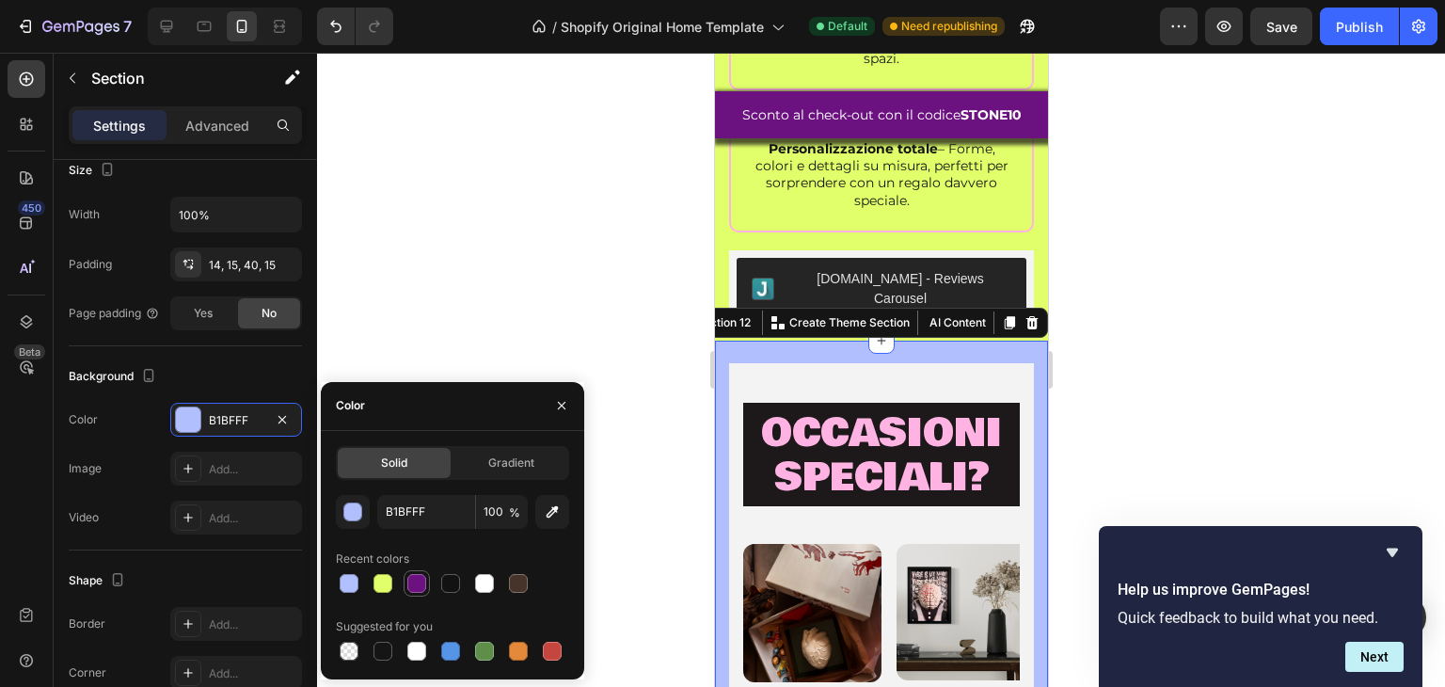
click at [410, 585] on div at bounding box center [416, 583] width 19 height 19
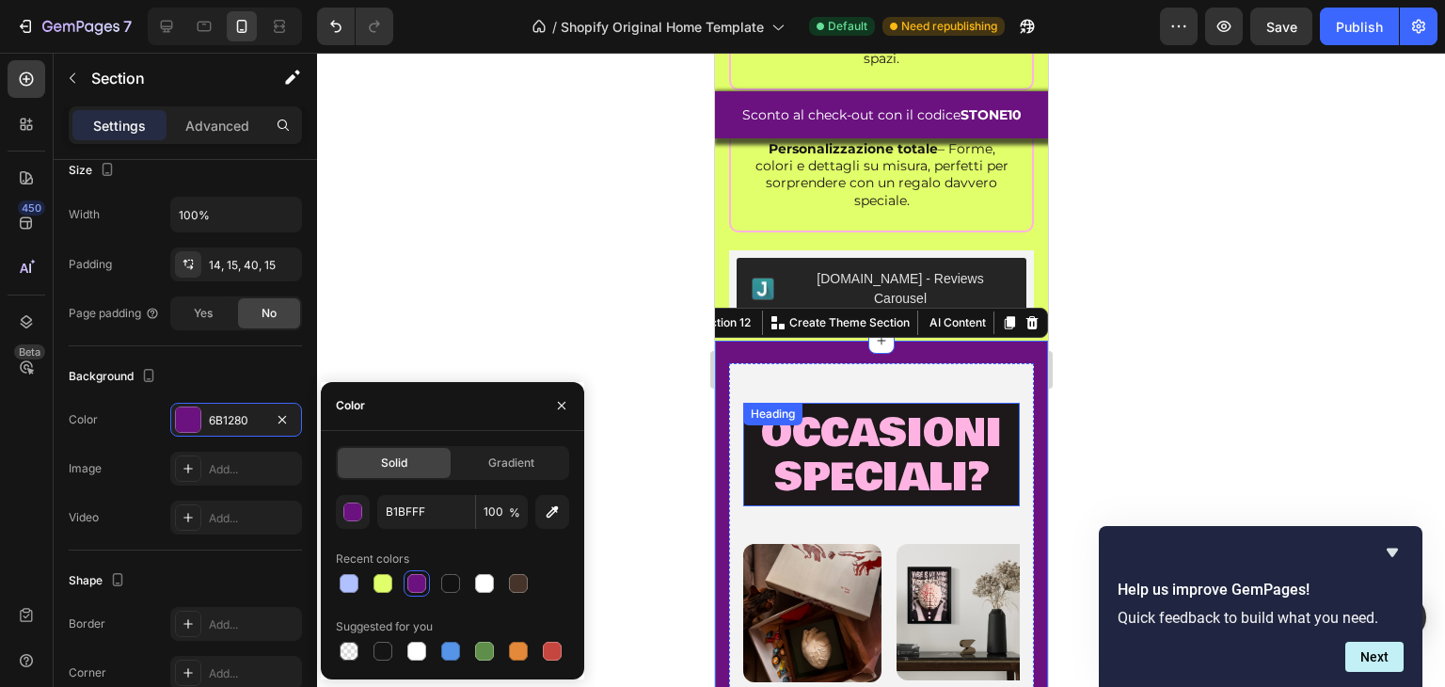
click at [822, 447] on span "occasioni speciali?" at bounding box center [880, 455] width 241 height 103
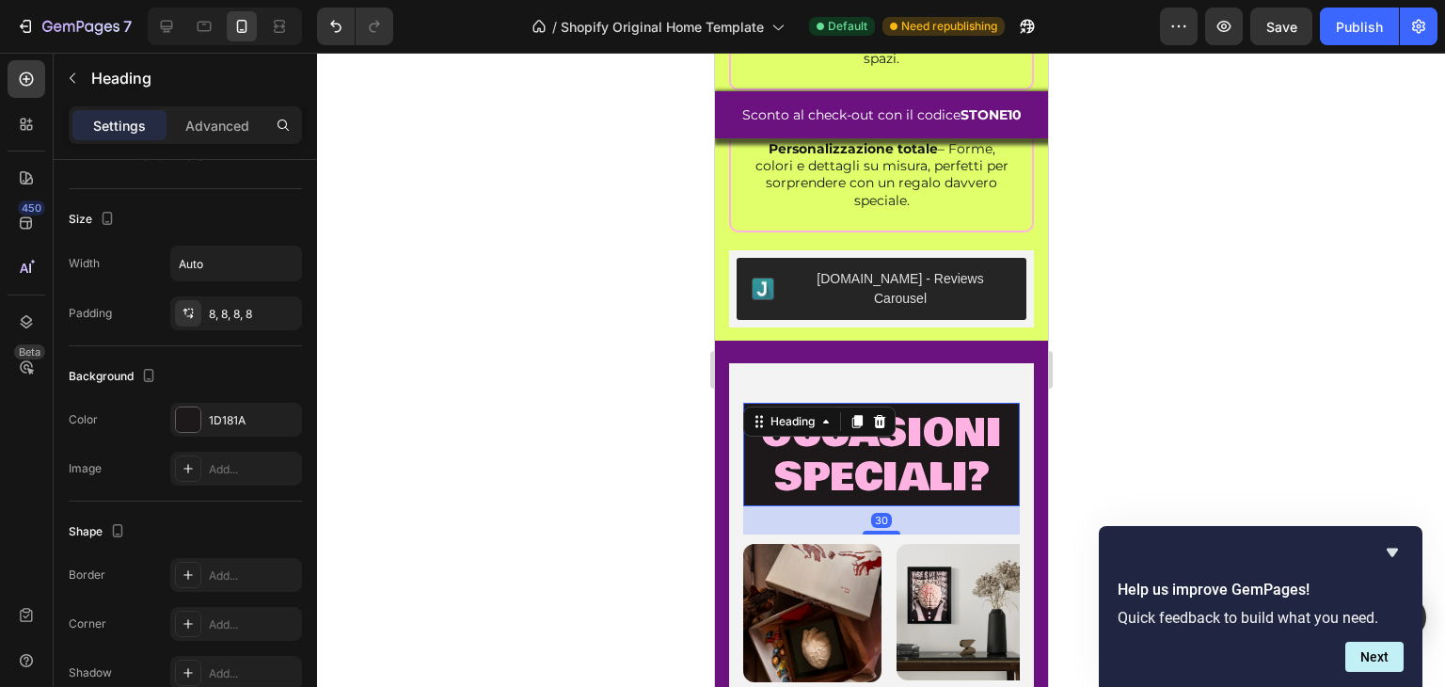
scroll to position [0, 0]
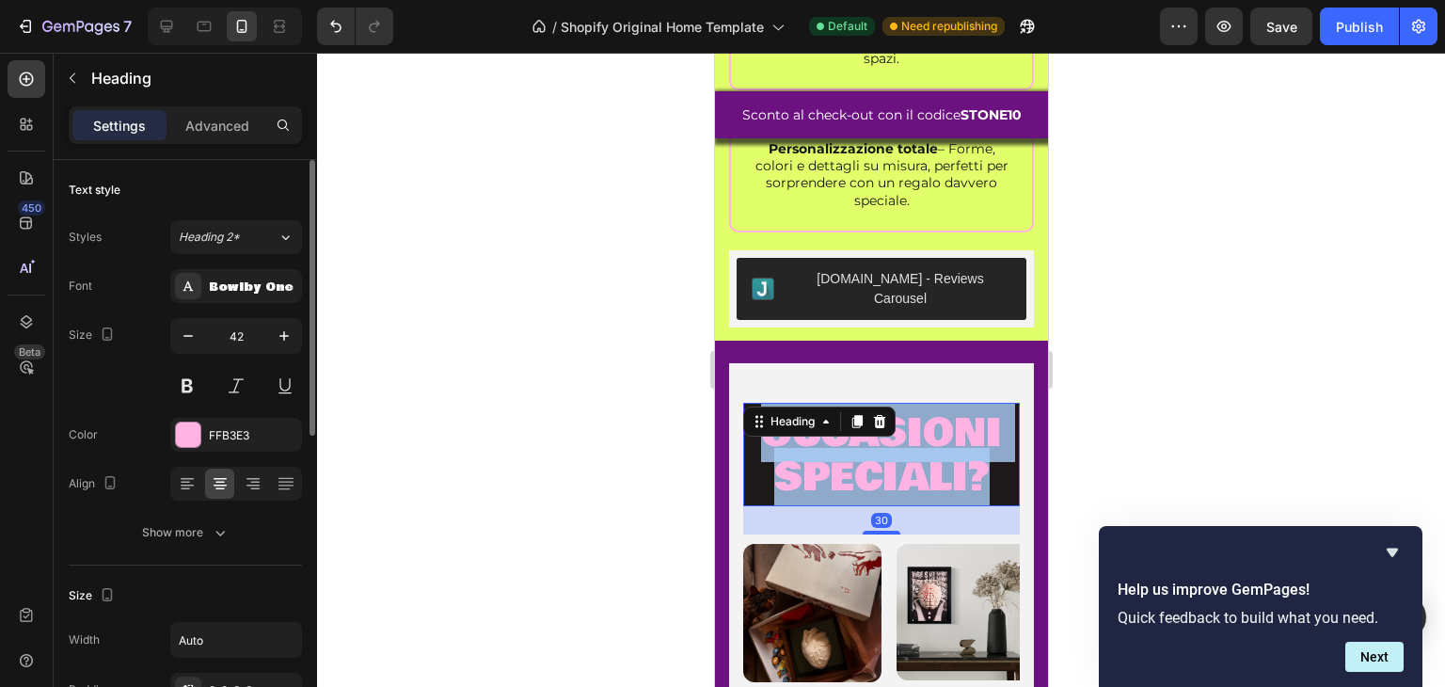
click at [822, 447] on span "occasioni speciali?" at bounding box center [880, 455] width 241 height 103
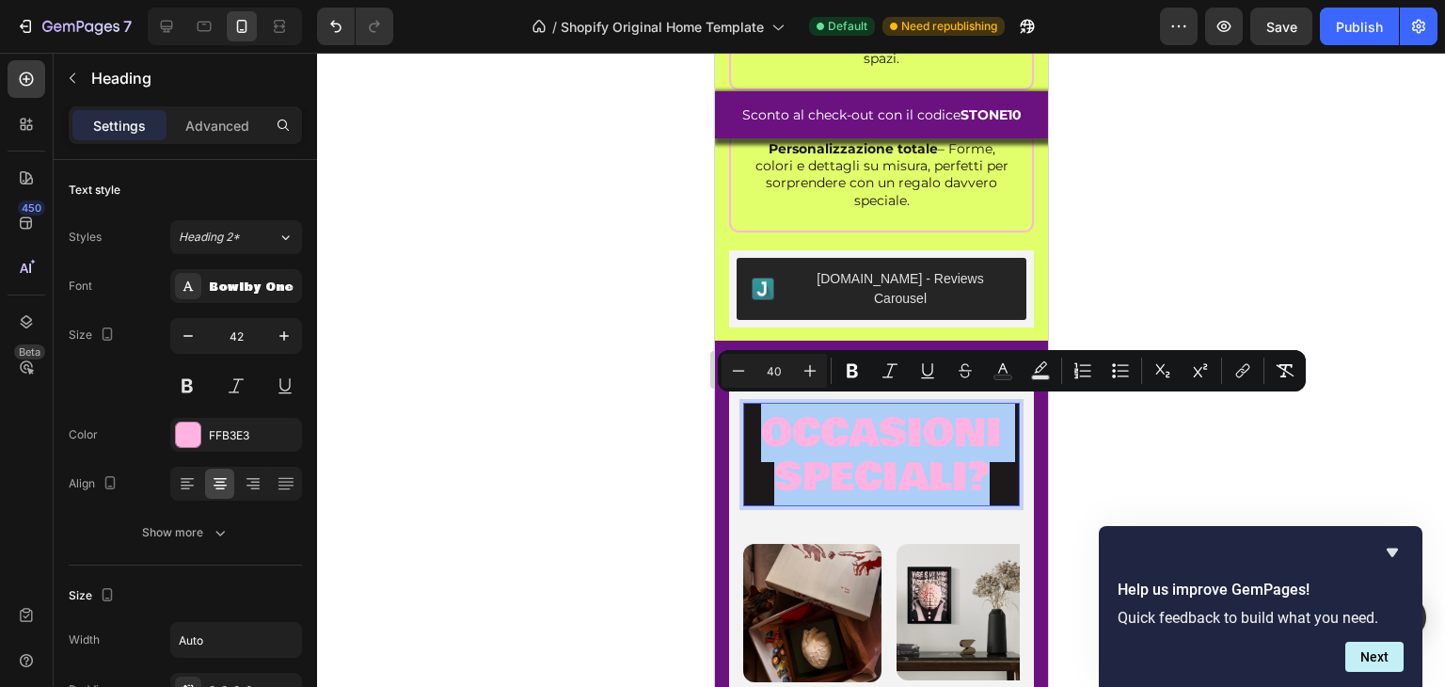
click at [572, 464] on div at bounding box center [881, 370] width 1128 height 634
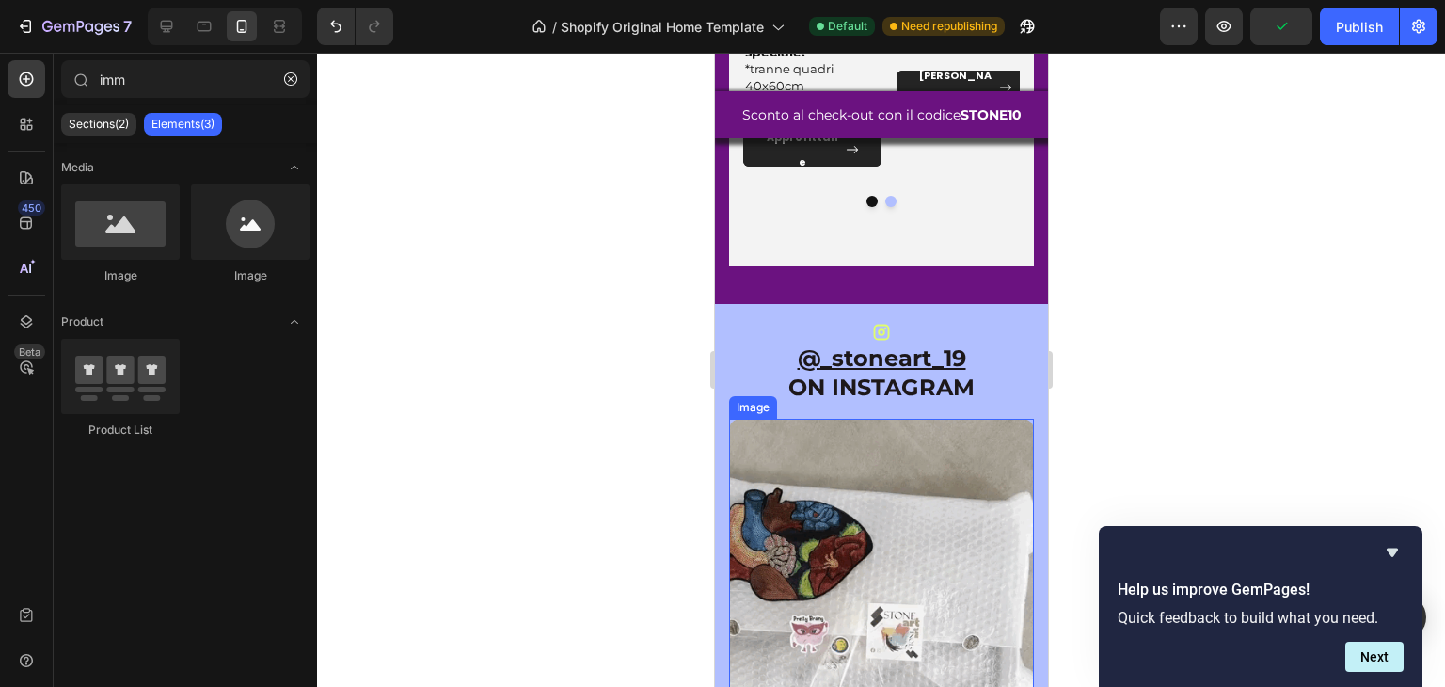
scroll to position [3569, 0]
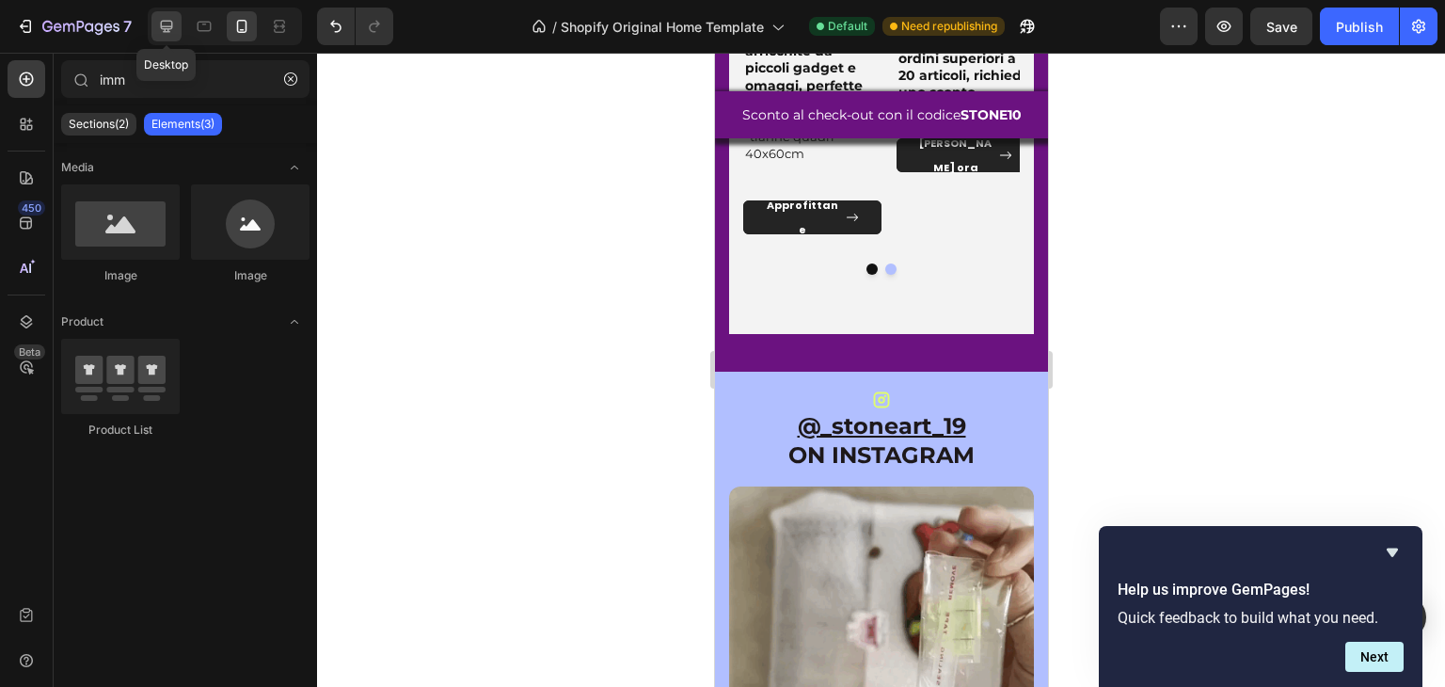
click at [170, 24] on icon at bounding box center [166, 26] width 19 height 19
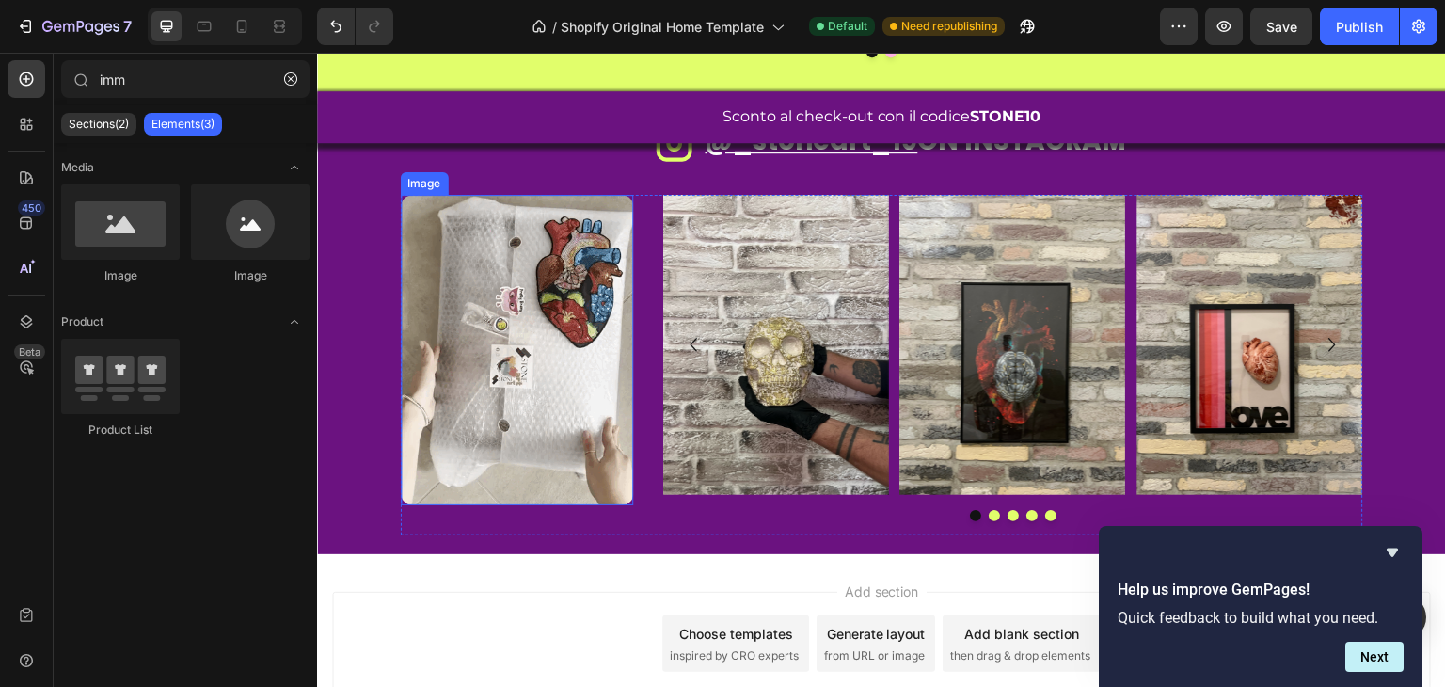
scroll to position [3334, 0]
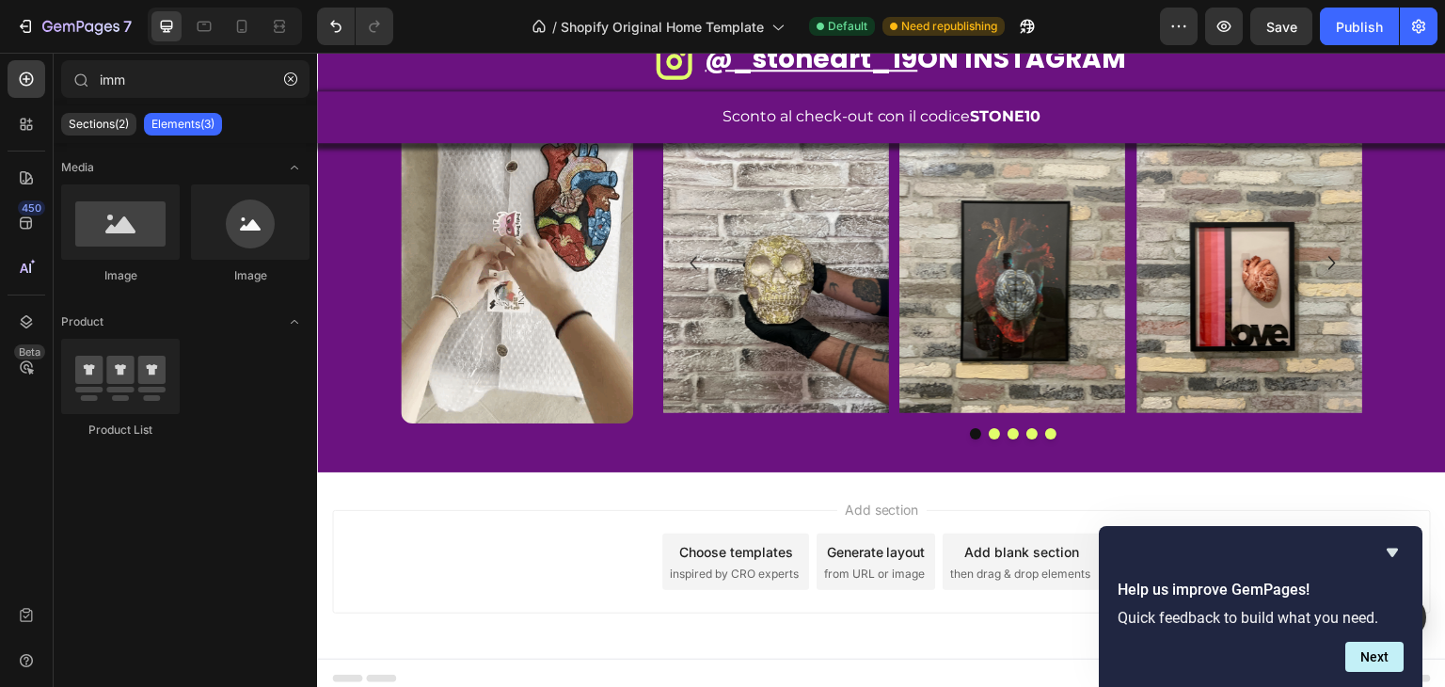
click at [233, 6] on div "7 / Shopify Original Home Template Default Need republishing Preview Save Publi…" at bounding box center [722, 27] width 1445 height 54
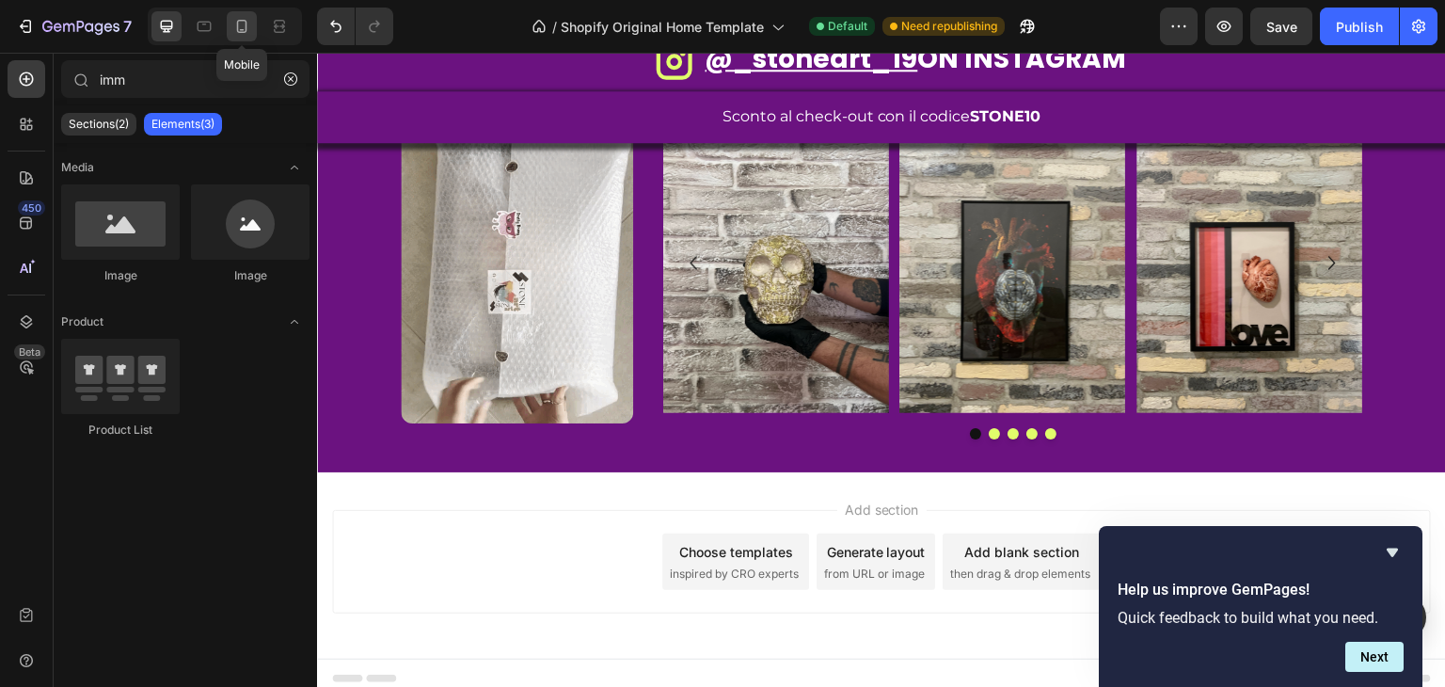
click at [241, 24] on icon at bounding box center [241, 26] width 19 height 19
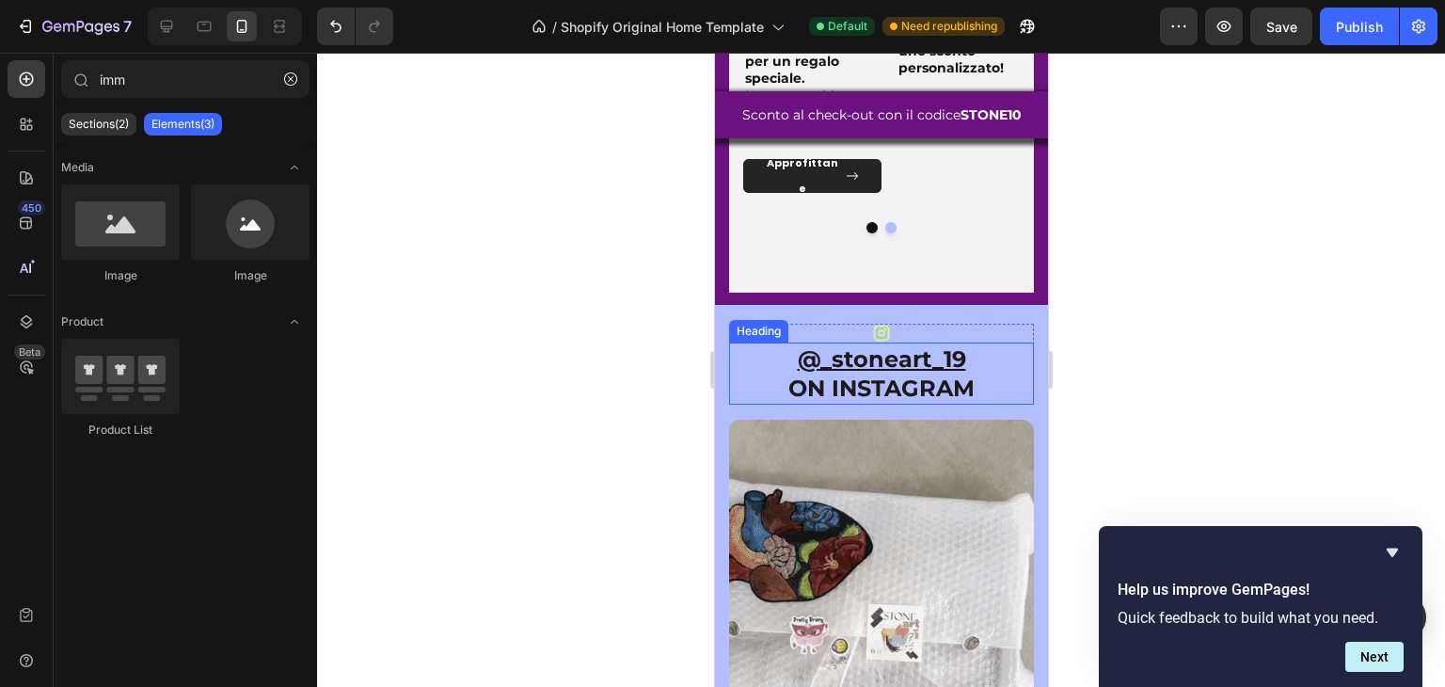
scroll to position [3427, 0]
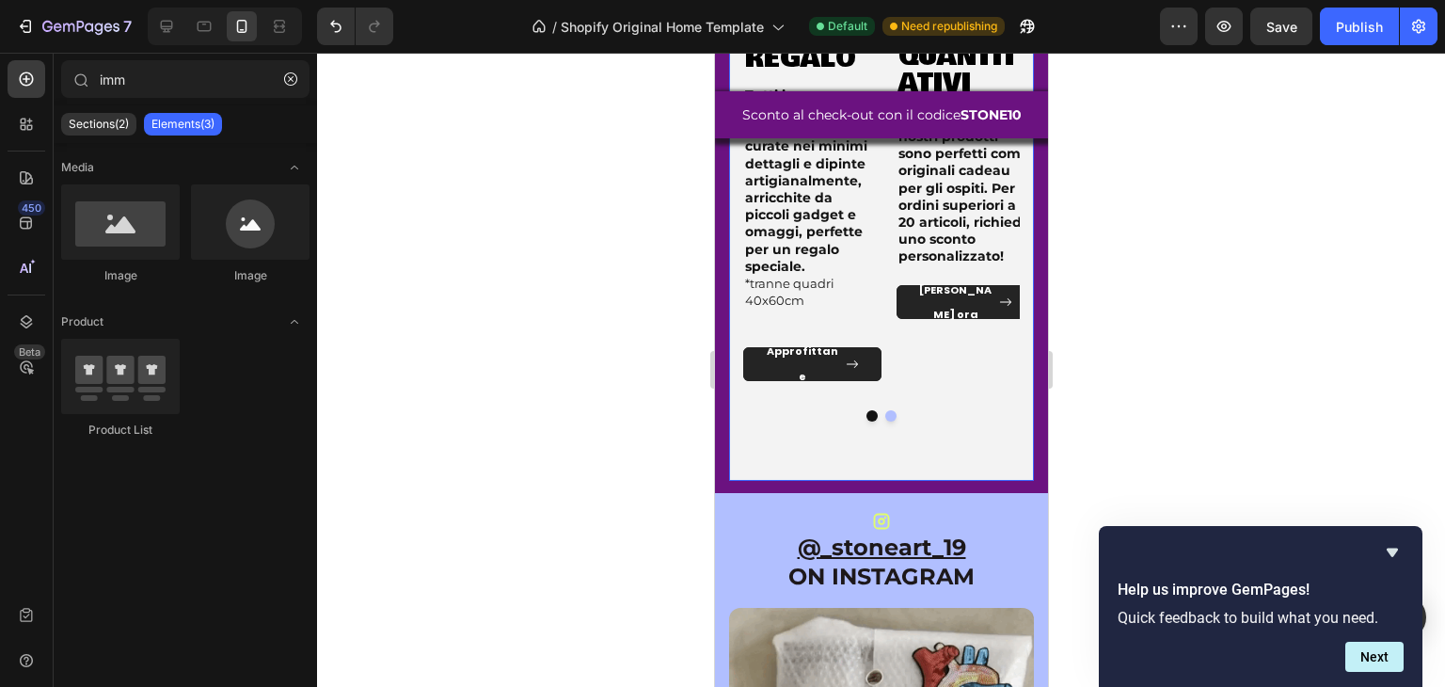
click at [724, 320] on div "occasioni speciali? Heading Image box e idee regalo Heading Tutti i prodotti * …" at bounding box center [880, 67] width 333 height 854
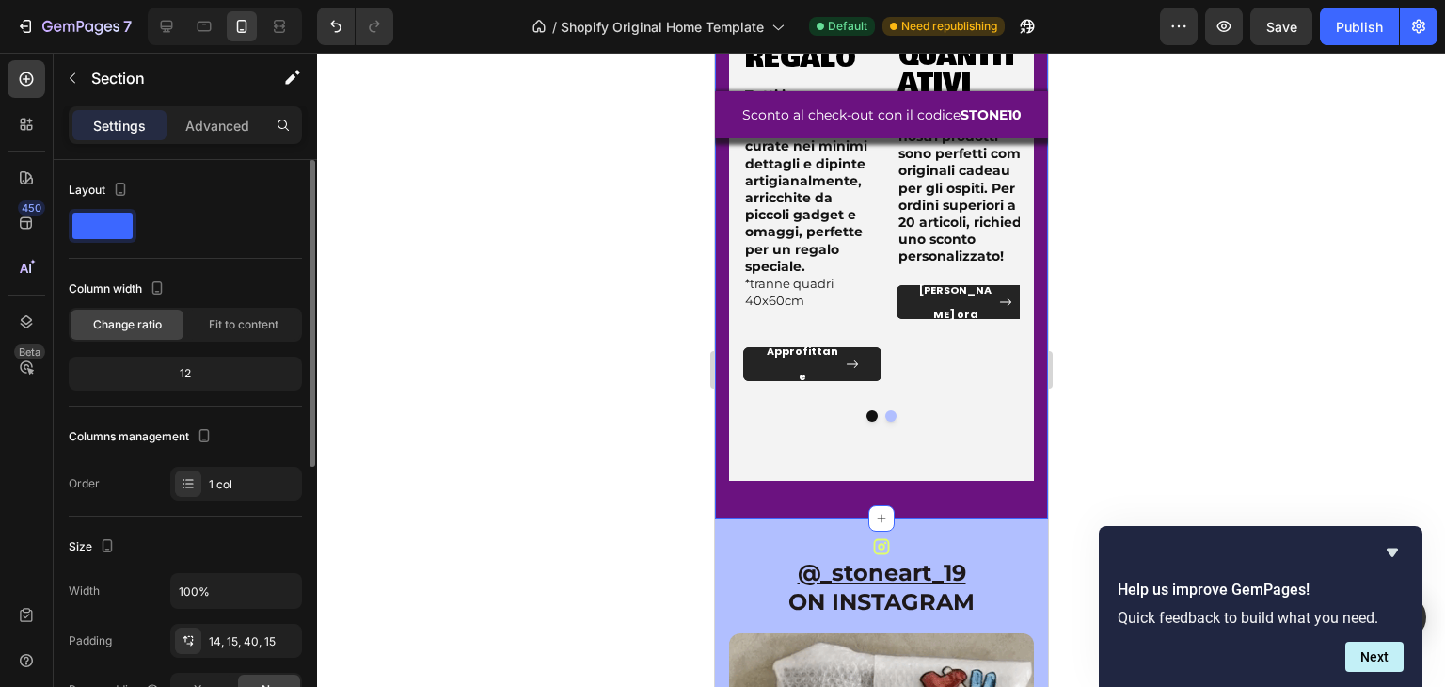
scroll to position [282, 0]
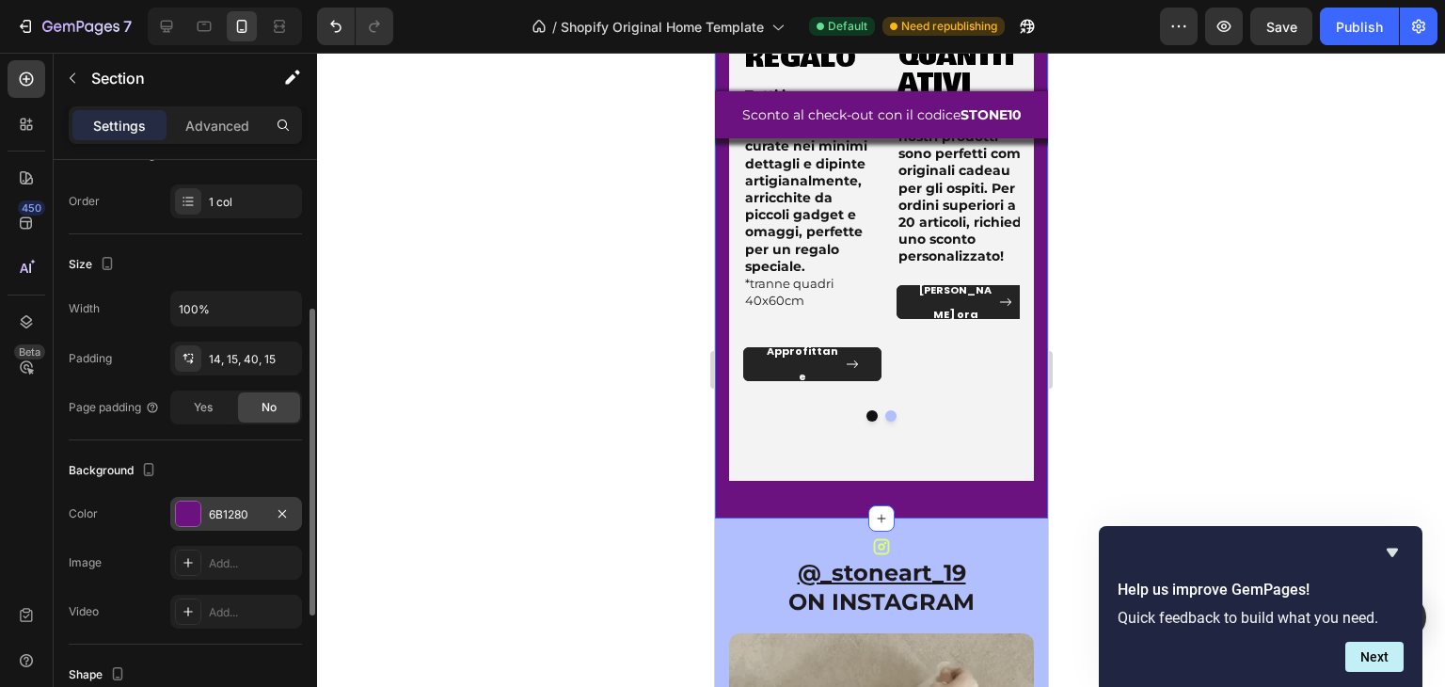
click at [188, 502] on div at bounding box center [188, 514] width 24 height 24
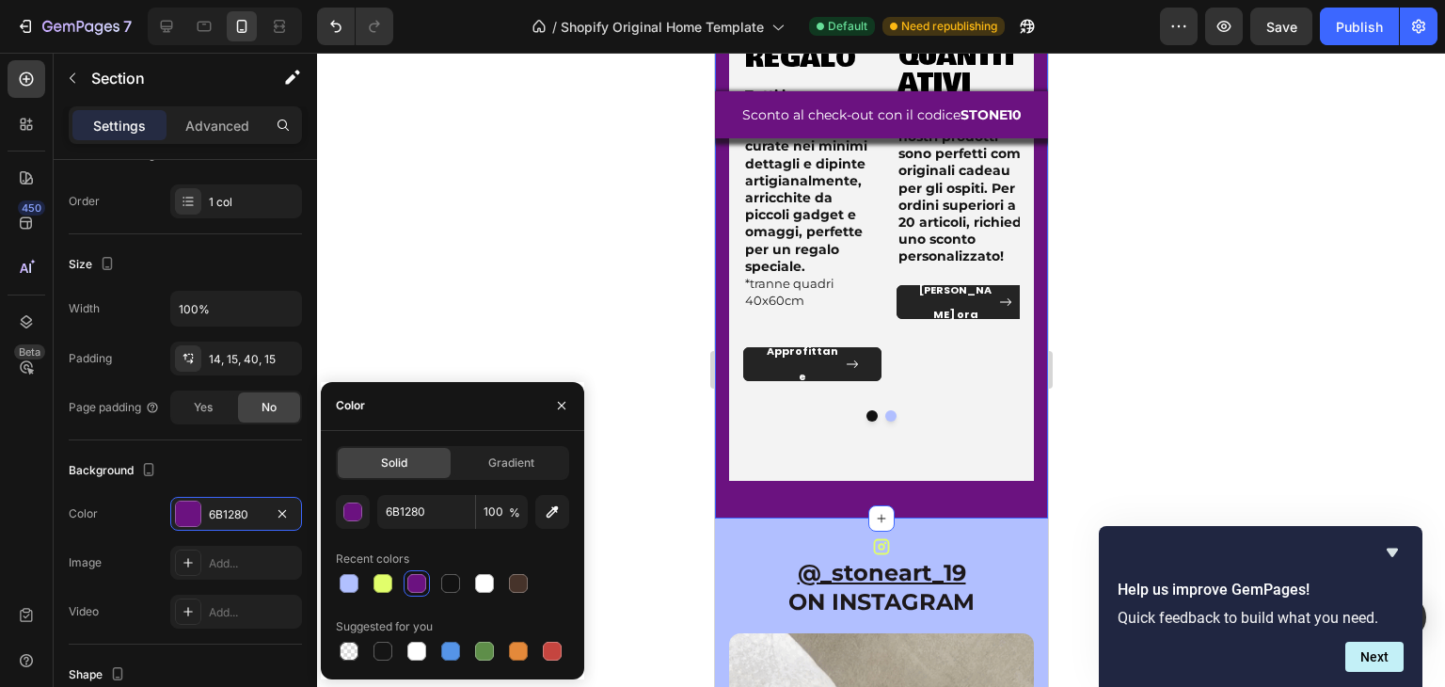
click at [380, 581] on div at bounding box center [383, 583] width 19 height 19
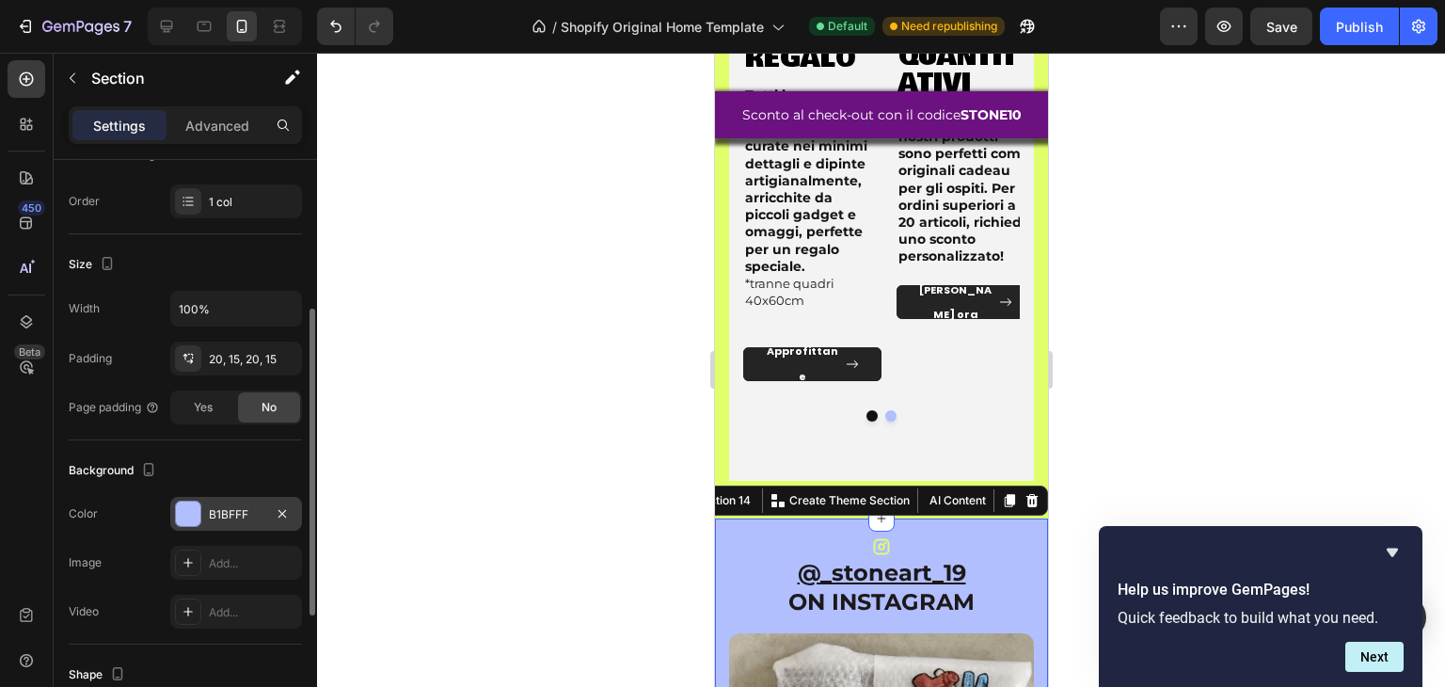
click at [196, 502] on div at bounding box center [188, 514] width 24 height 24
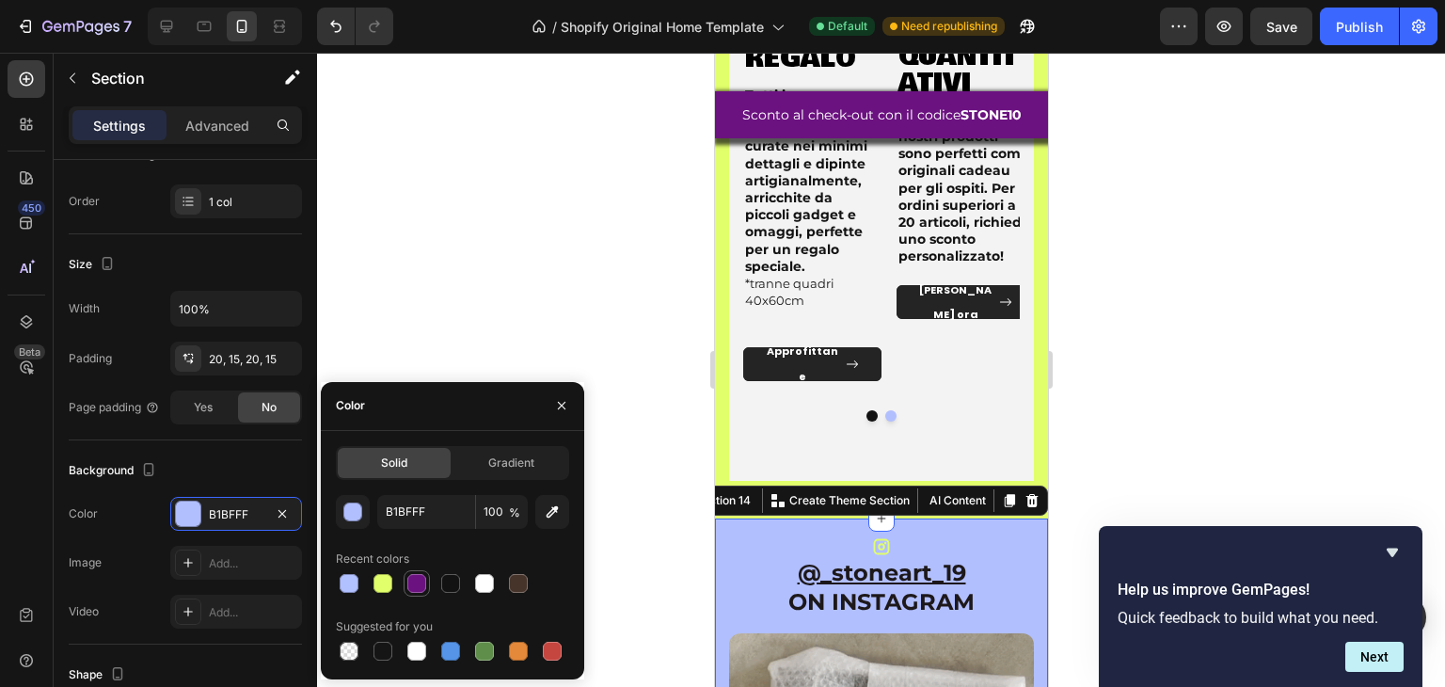
click at [410, 576] on div at bounding box center [416, 583] width 19 height 19
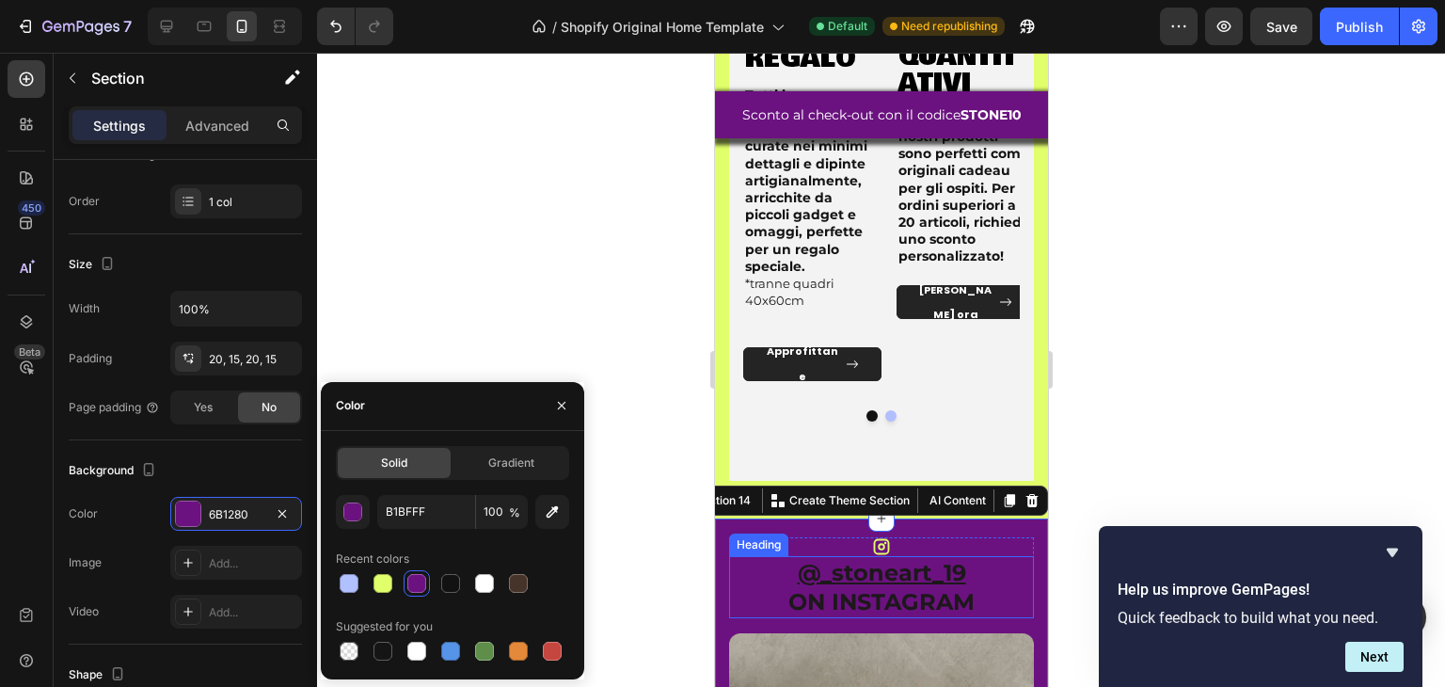
click at [849, 567] on u "@_stoneart_19" at bounding box center [881, 572] width 168 height 27
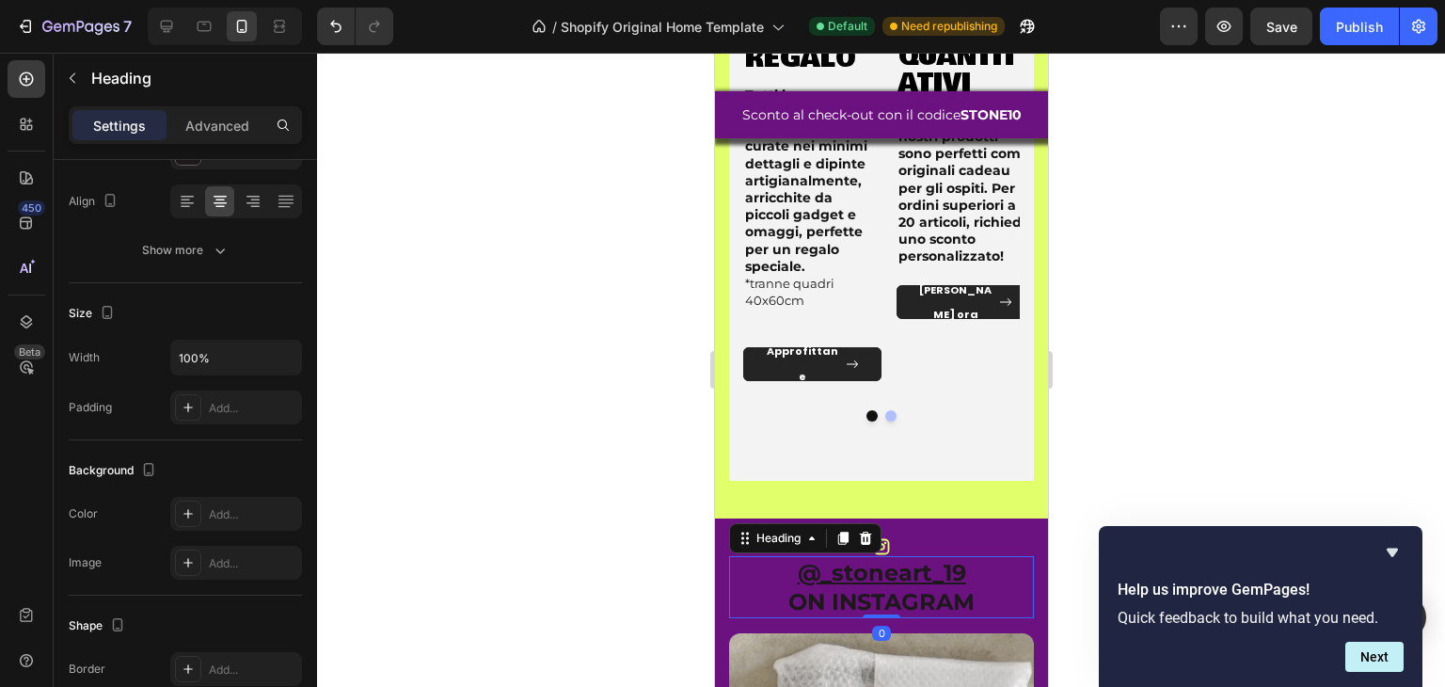
scroll to position [0, 0]
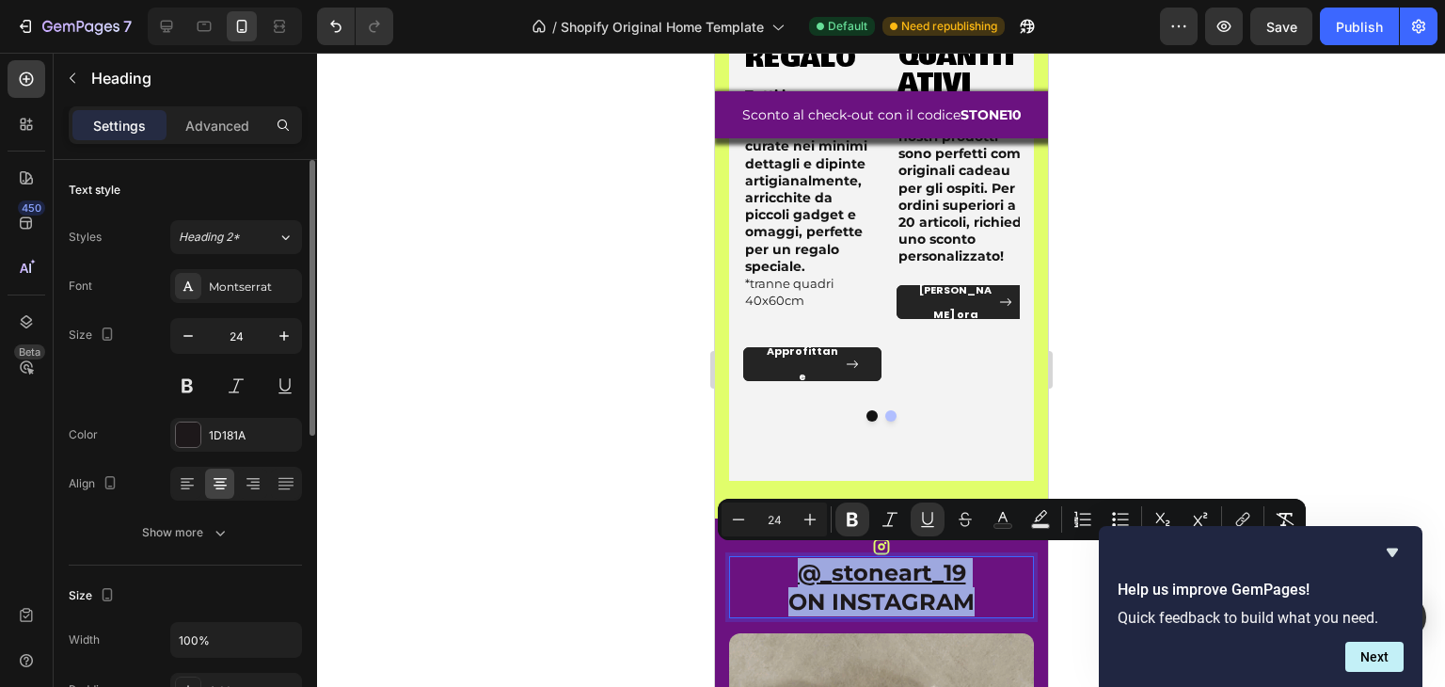
drag, startPoint x: 849, startPoint y: 567, endPoint x: 949, endPoint y: 601, distance: 105.4
click at [949, 601] on p "@_stoneart_19 ON INSTAGRAM" at bounding box center [880, 587] width 301 height 58
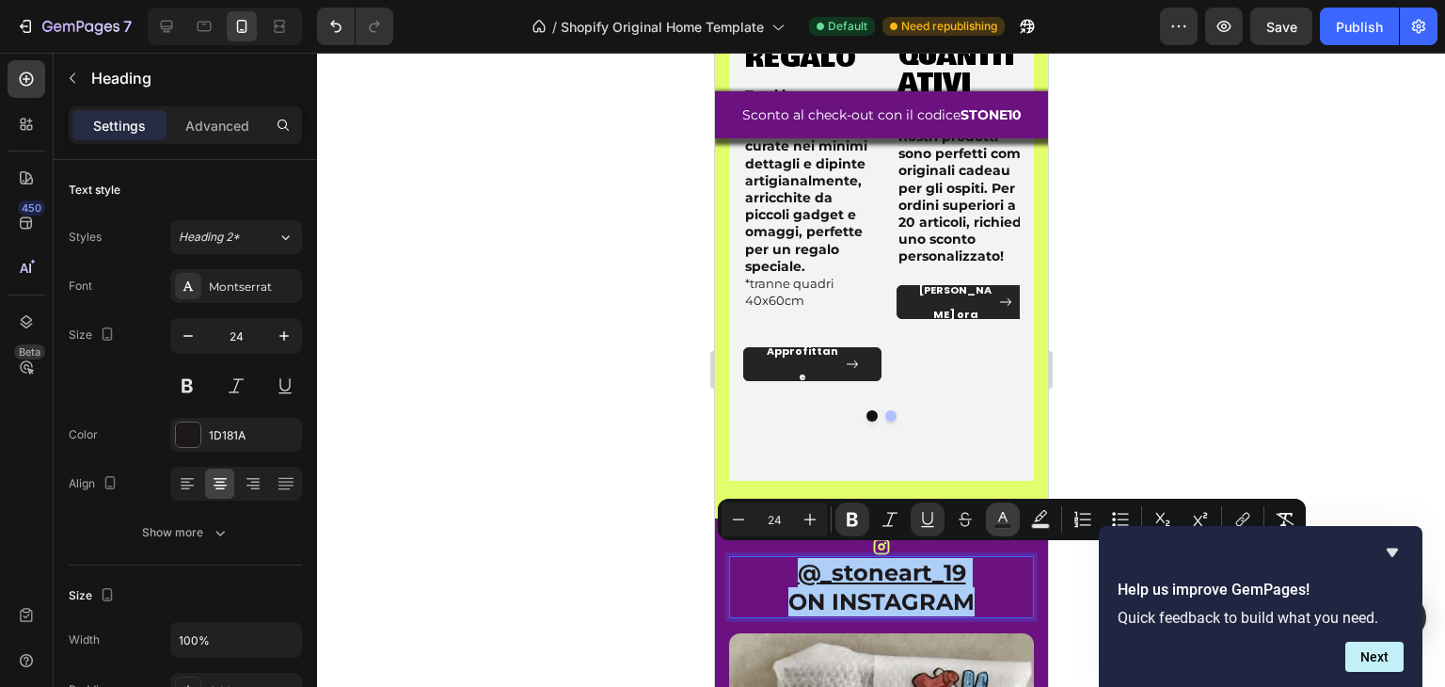
click at [1007, 520] on icon "Editor contextual toolbar" at bounding box center [1003, 519] width 19 height 19
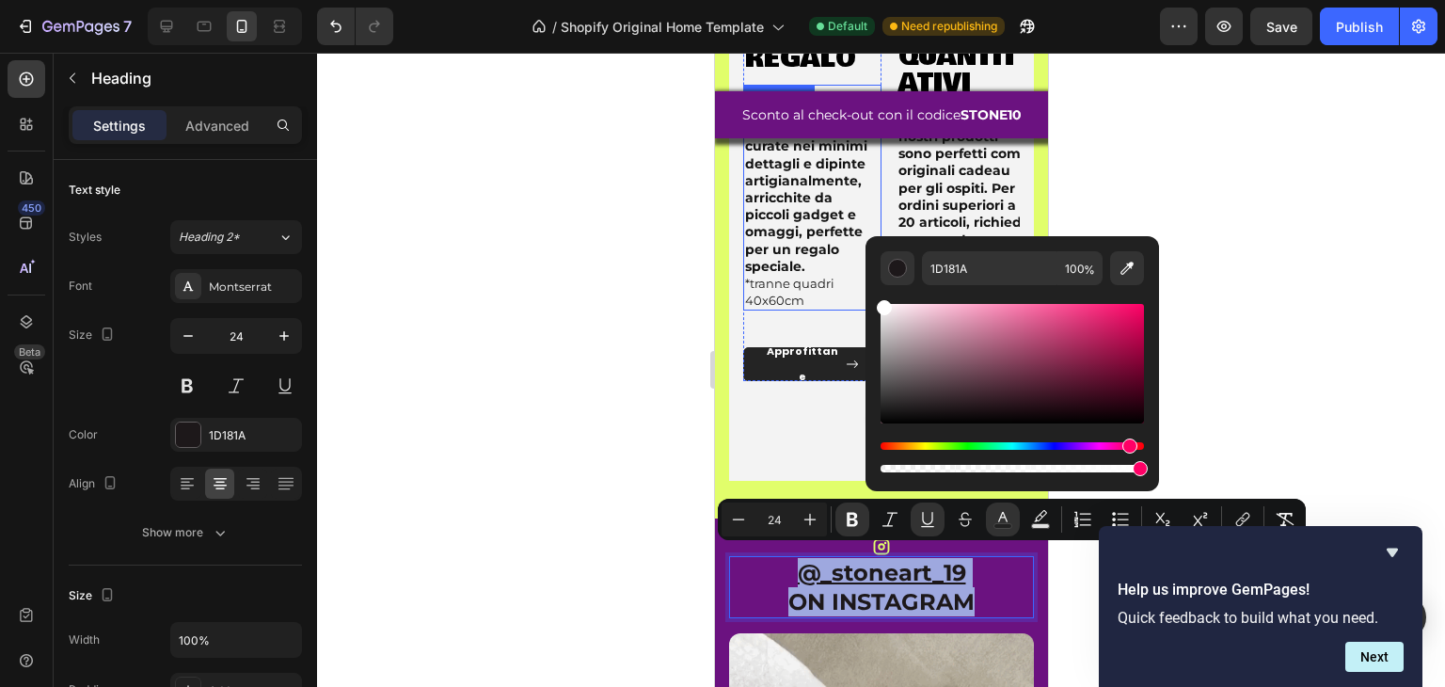
drag, startPoint x: 1653, startPoint y: 360, endPoint x: 836, endPoint y: 272, distance: 821.6
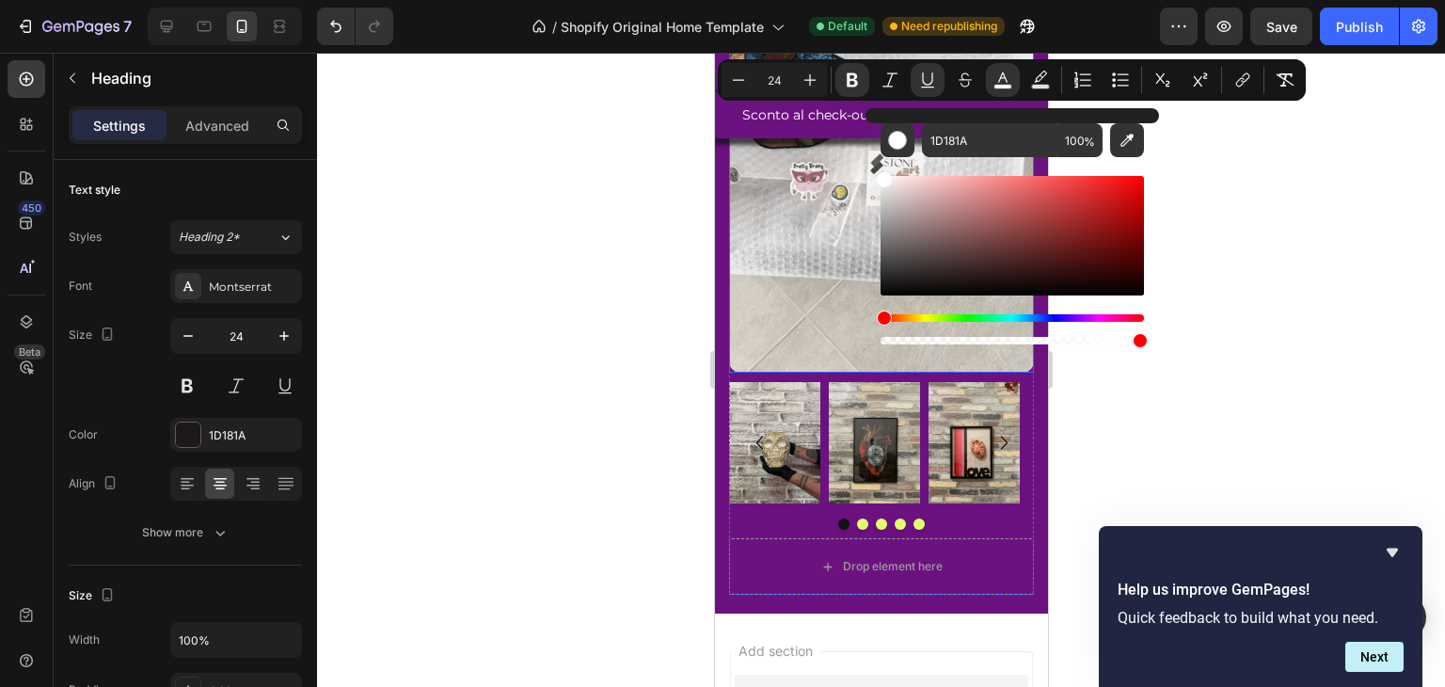
scroll to position [4086, 0]
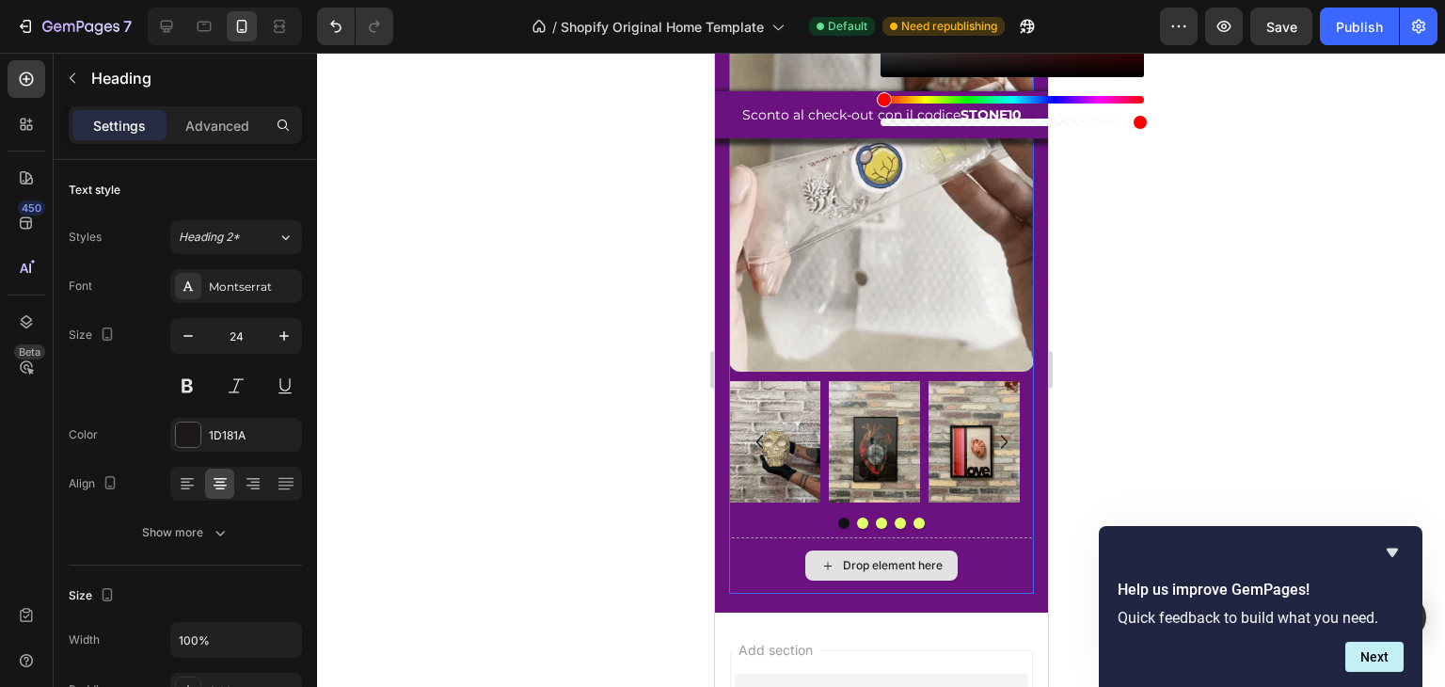
click at [782, 547] on div "Drop element here" at bounding box center [880, 565] width 305 height 56
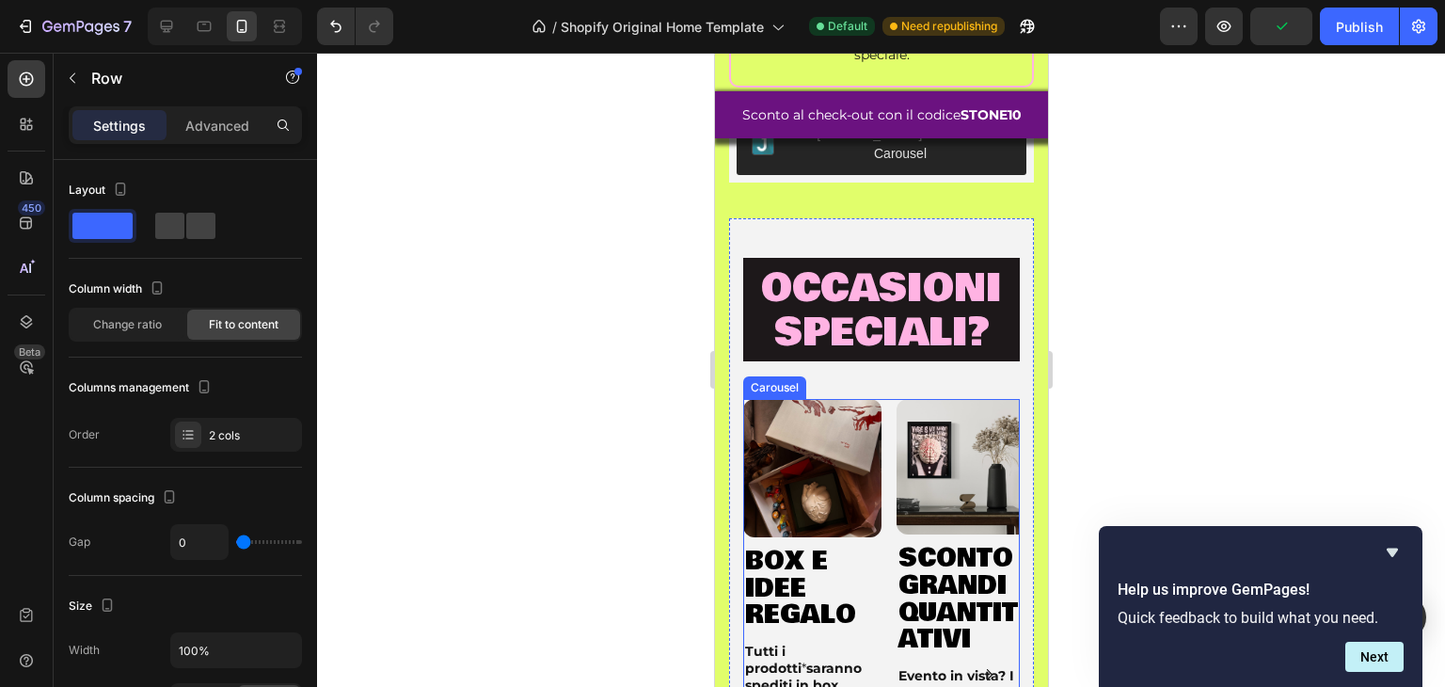
scroll to position [2863, 0]
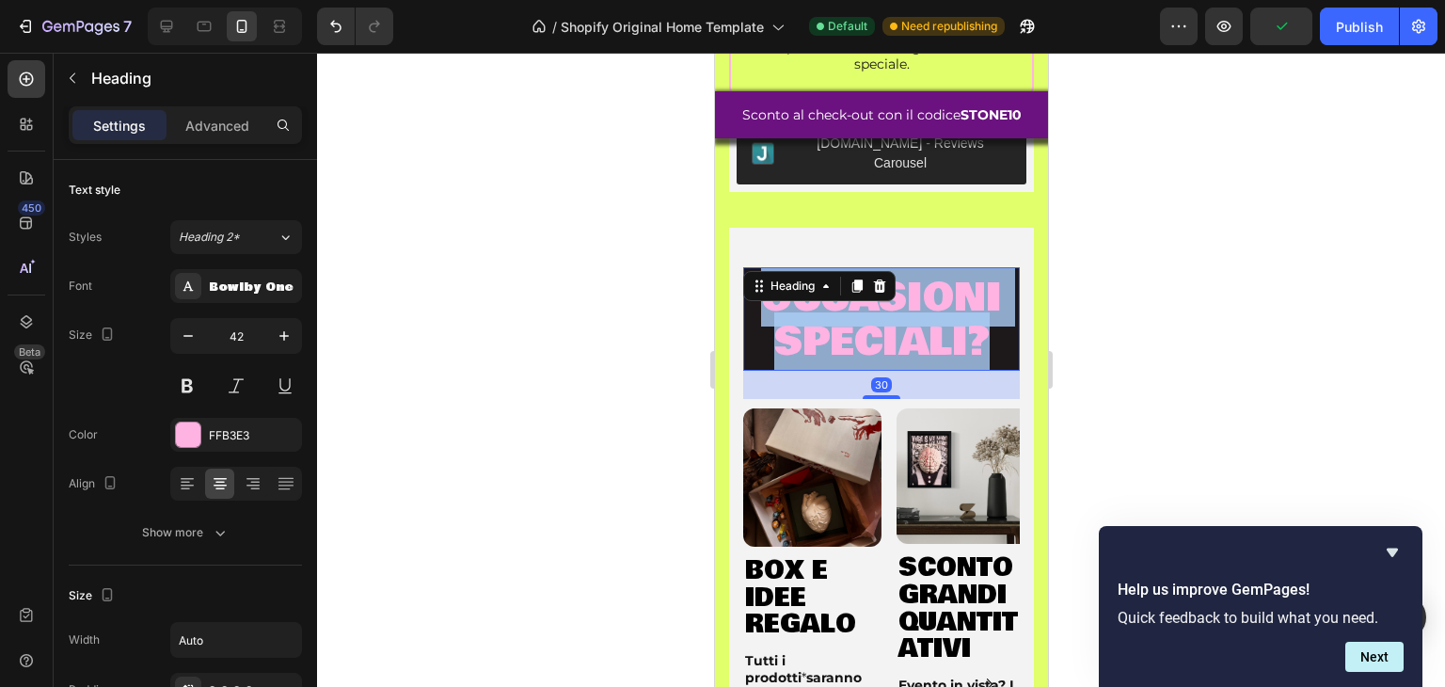
click at [848, 328] on span "occasioni speciali?" at bounding box center [880, 319] width 241 height 103
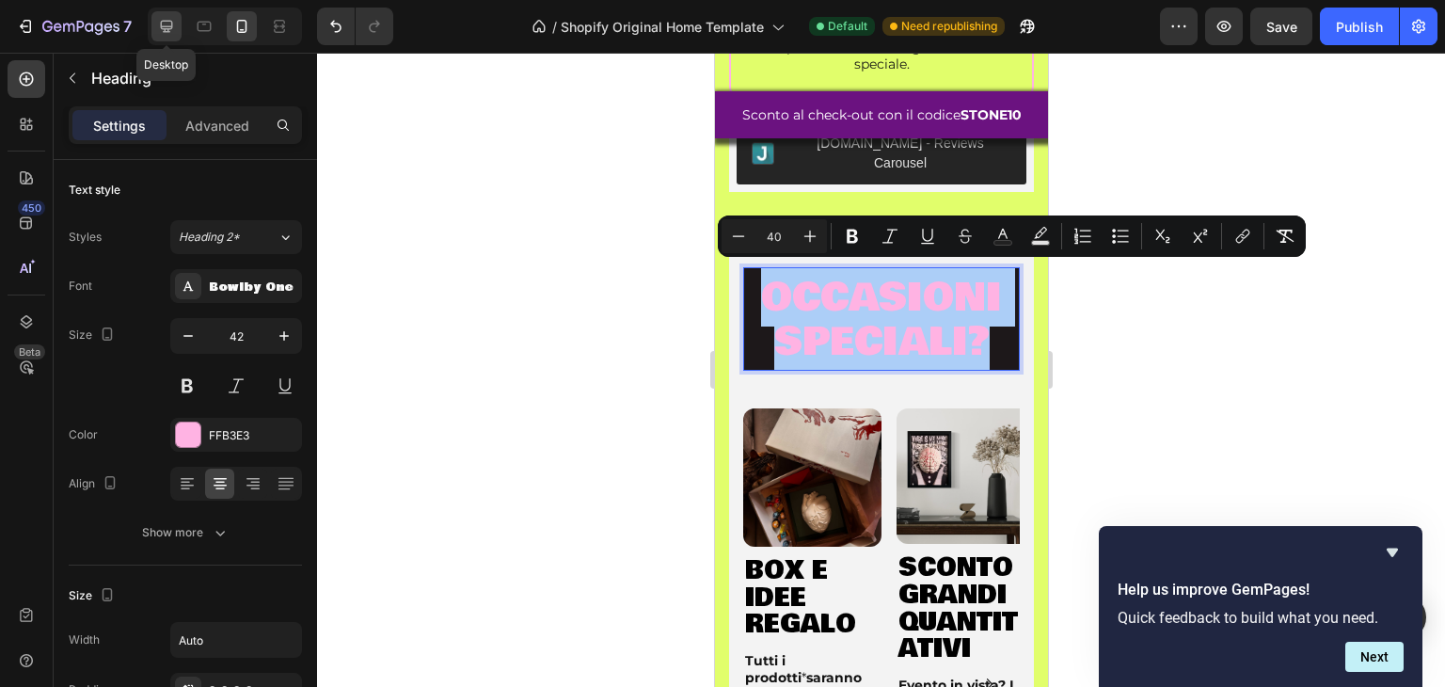
click at [172, 24] on icon at bounding box center [167, 27] width 12 height 12
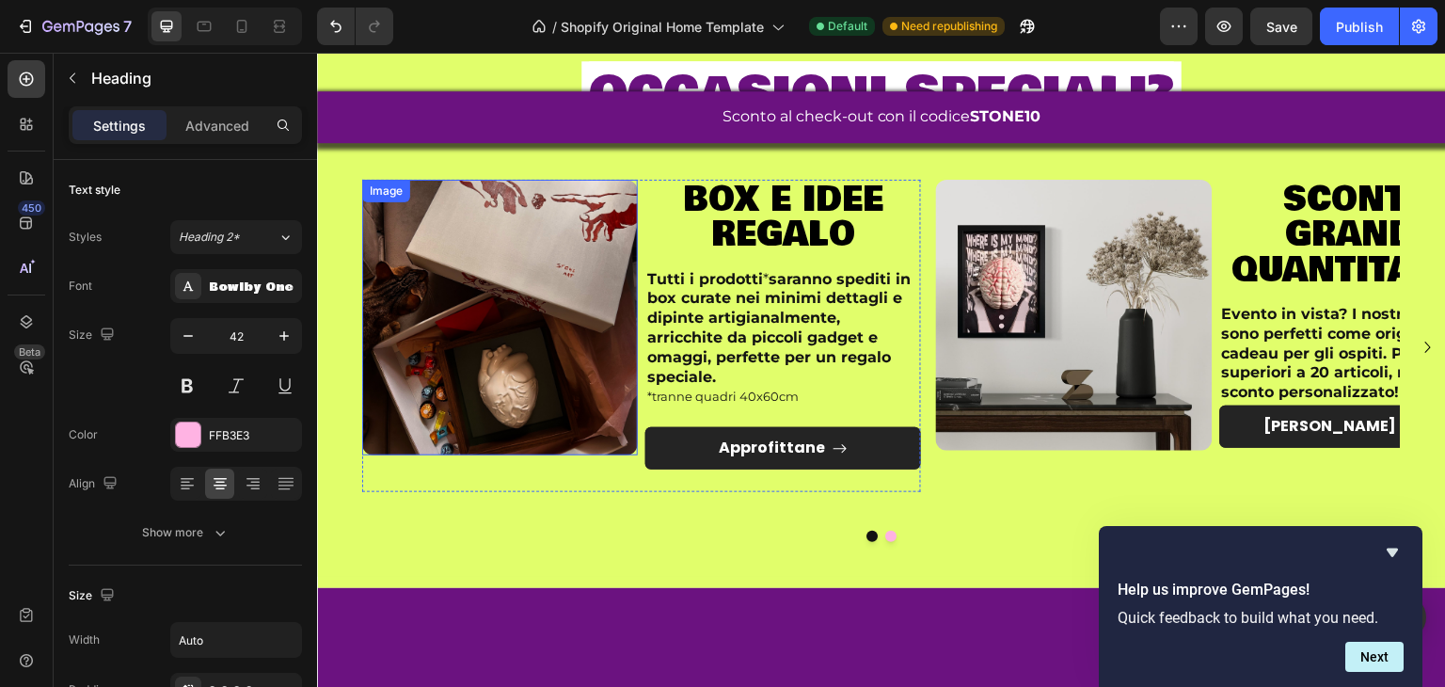
scroll to position [1994, 0]
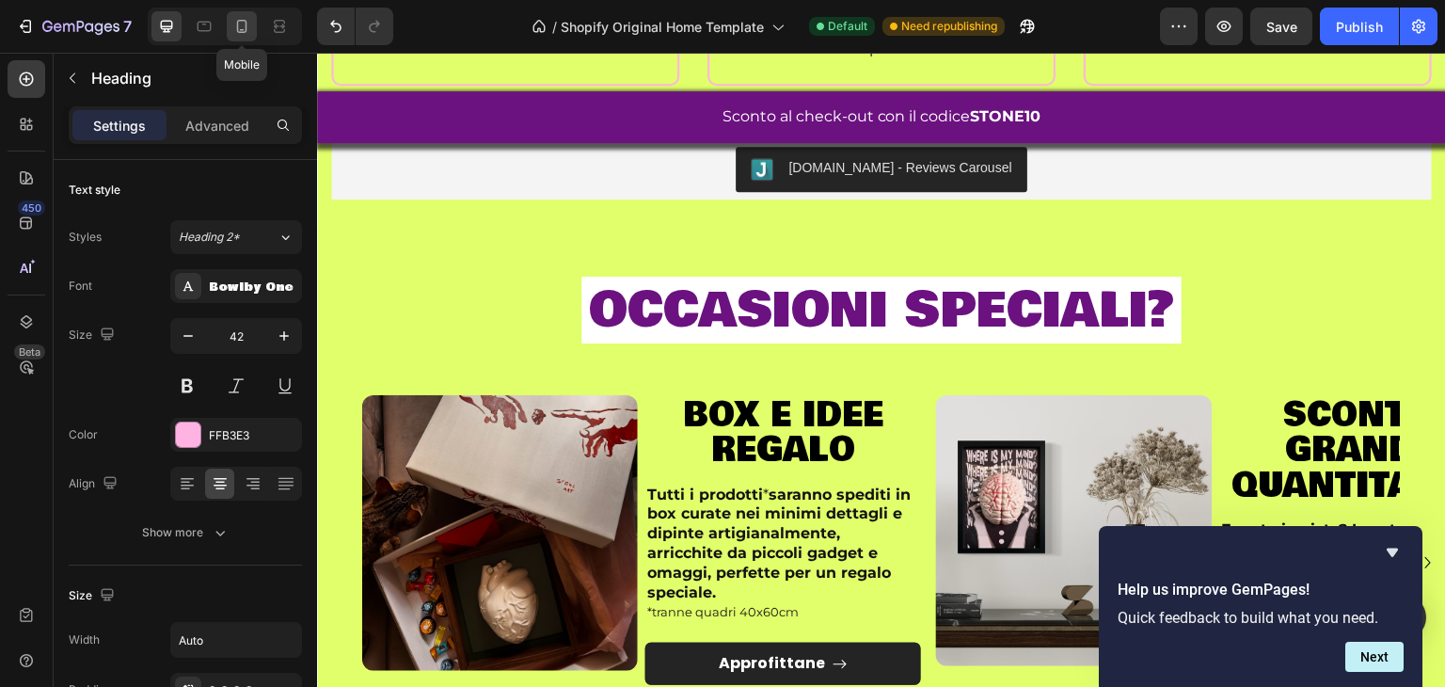
click at [248, 35] on icon at bounding box center [241, 26] width 19 height 19
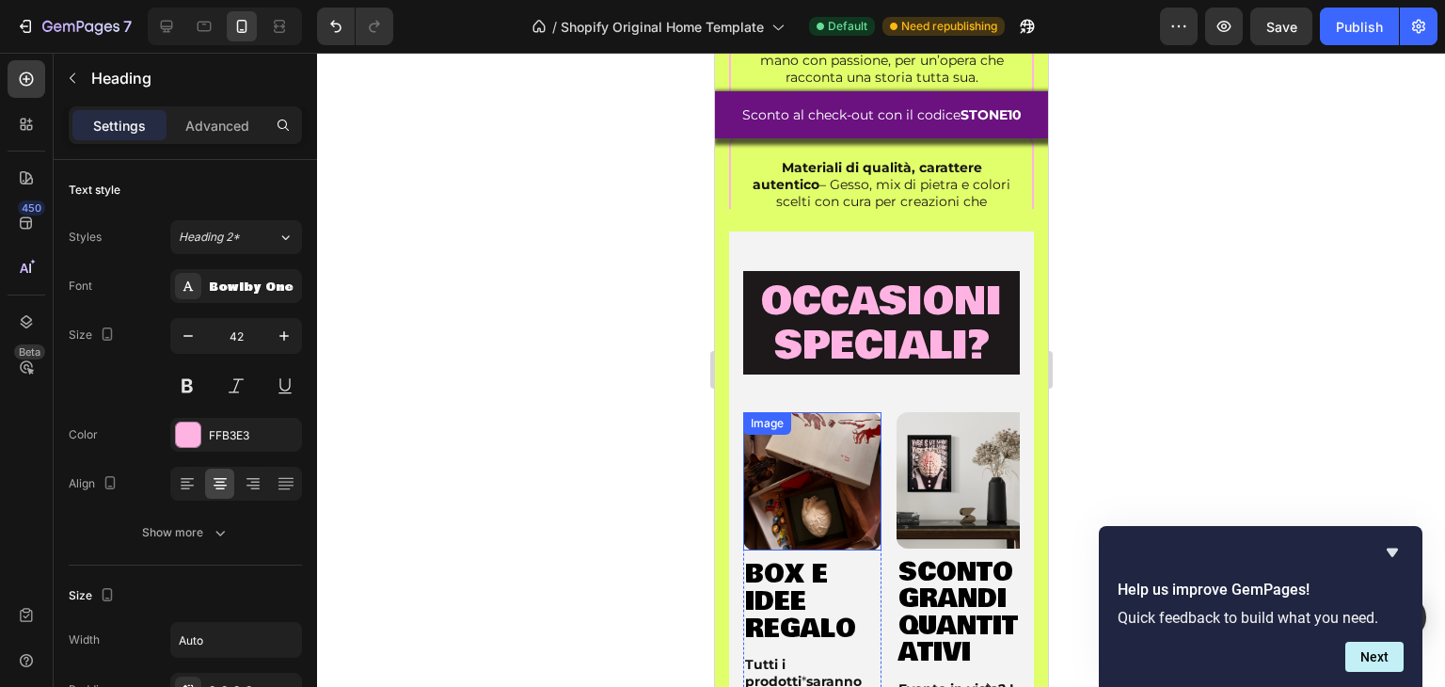
scroll to position [2634, 0]
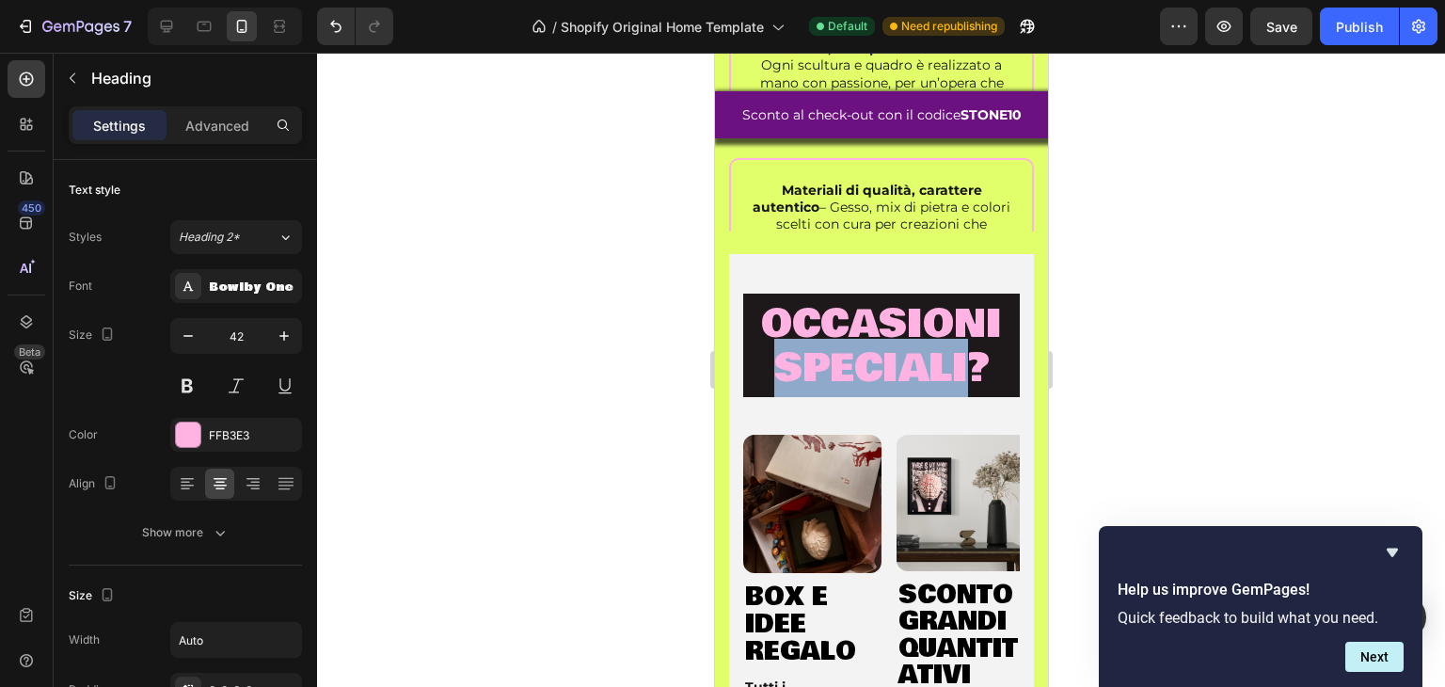
click at [861, 378] on span "occasioni speciali?" at bounding box center [880, 346] width 241 height 103
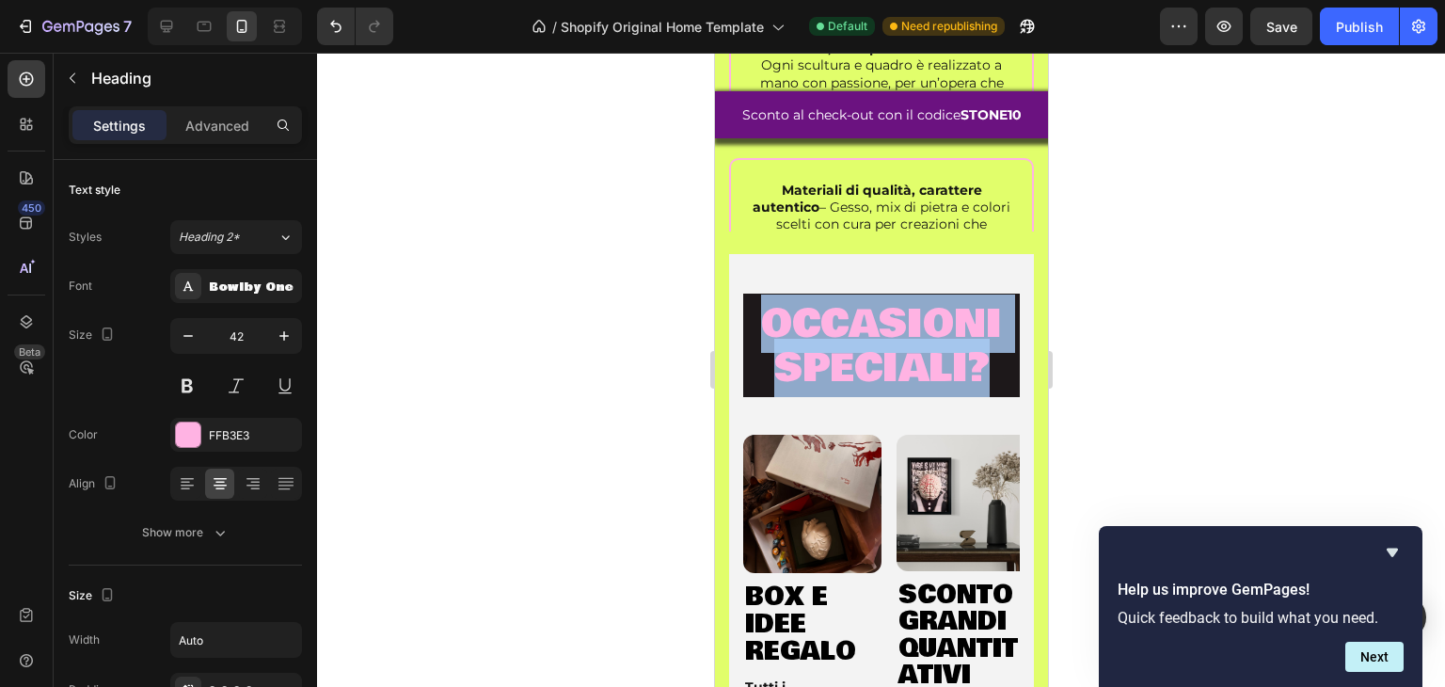
click at [861, 378] on span "occasioni speciali?" at bounding box center [880, 346] width 241 height 103
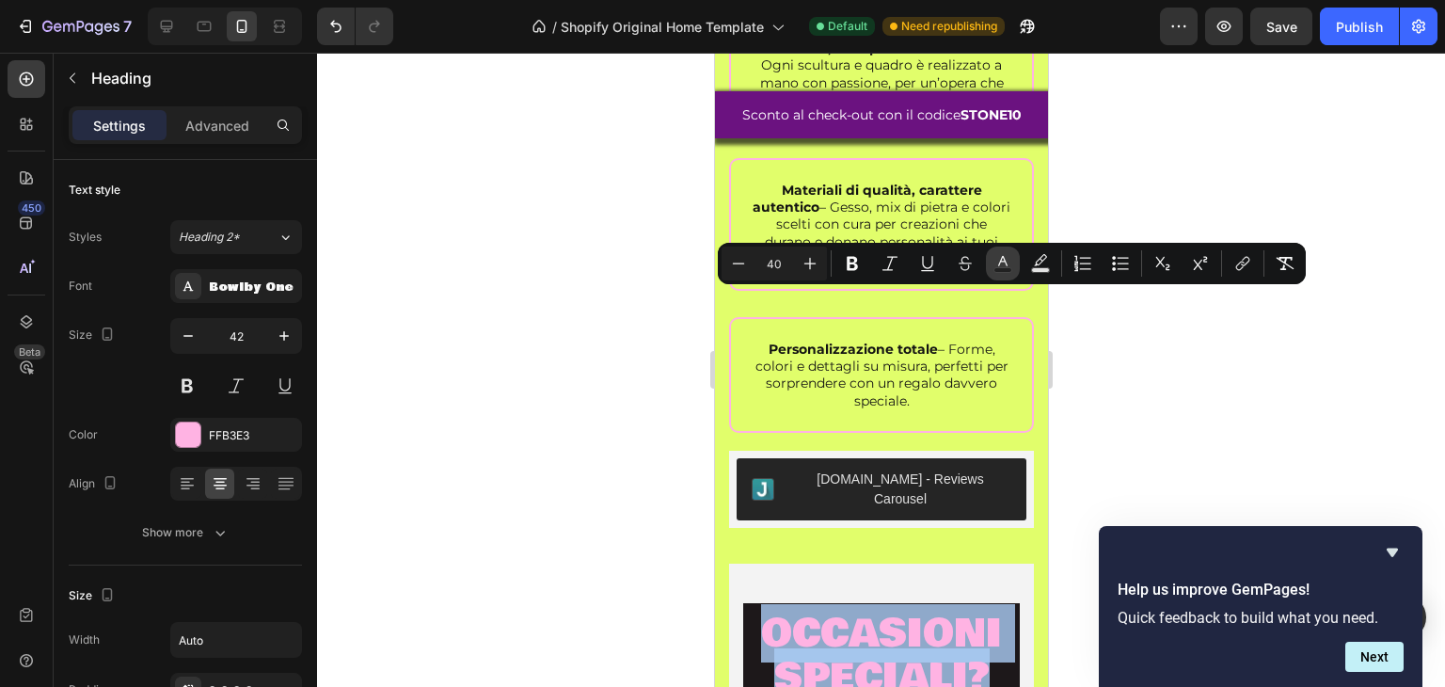
scroll to position [2943, 0]
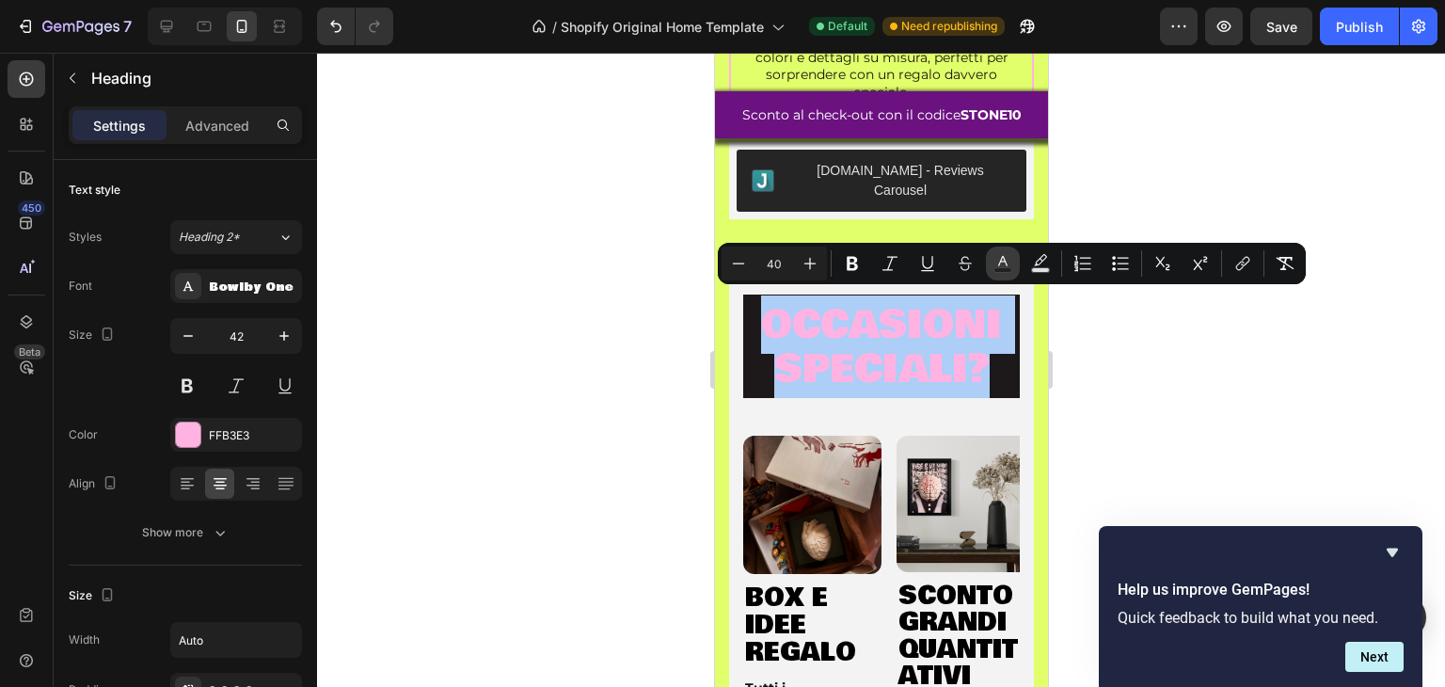
click at [1016, 263] on button "Text Color" at bounding box center [1003, 264] width 34 height 34
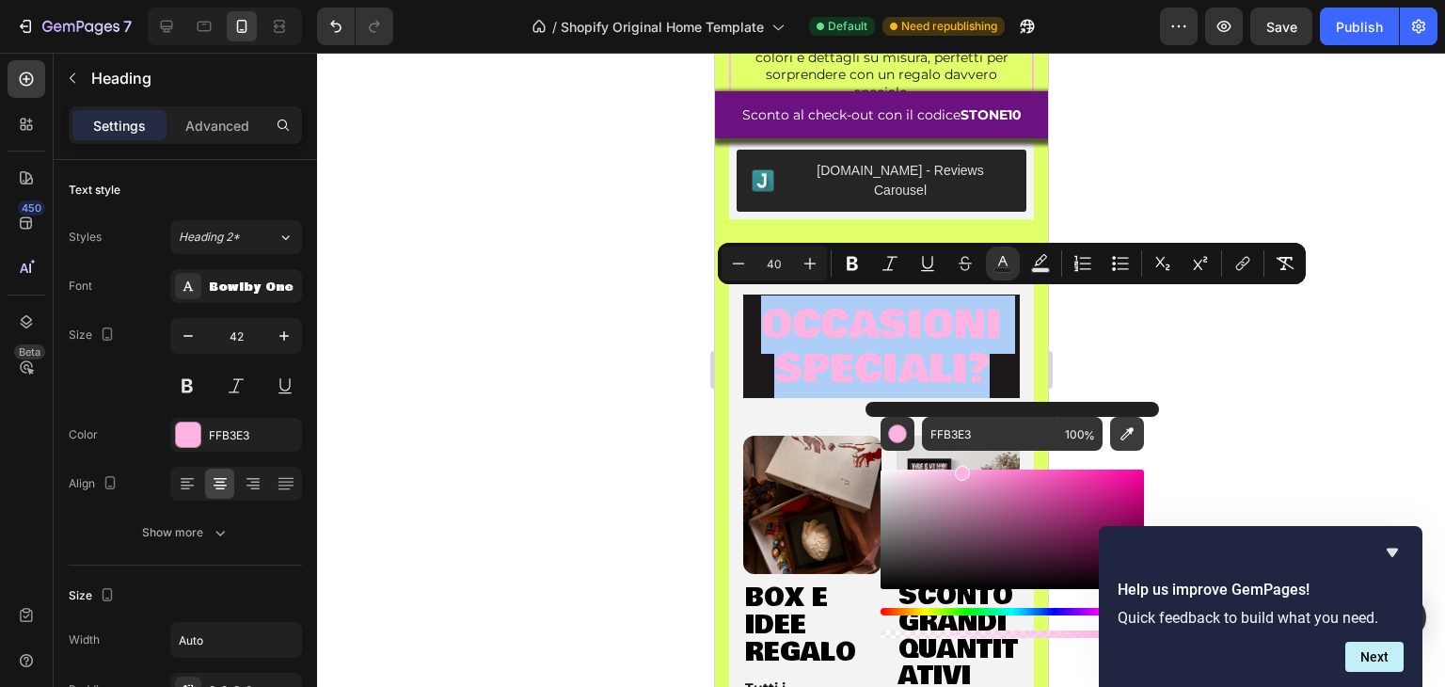
click at [1125, 429] on icon "Editor contextual toolbar" at bounding box center [1127, 433] width 19 height 19
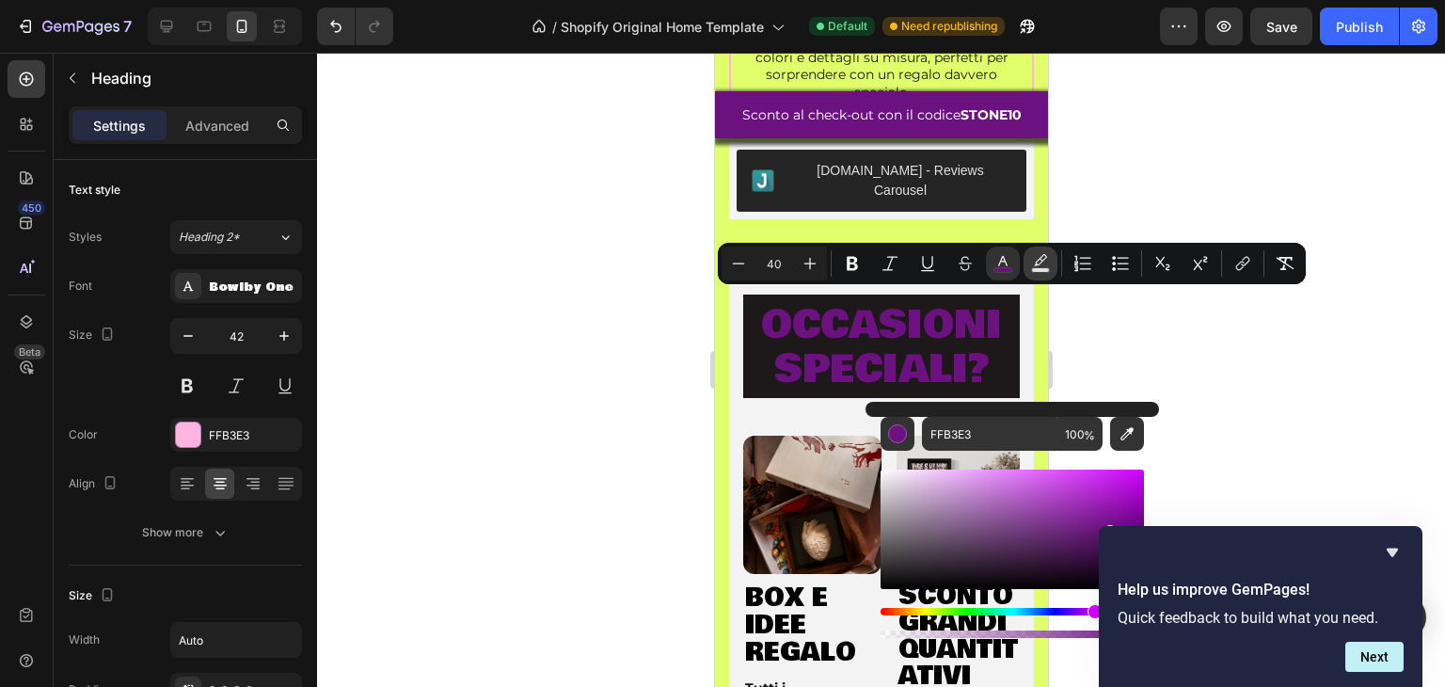
click at [1032, 269] on rect "Editor contextual toolbar" at bounding box center [1041, 270] width 18 height 5
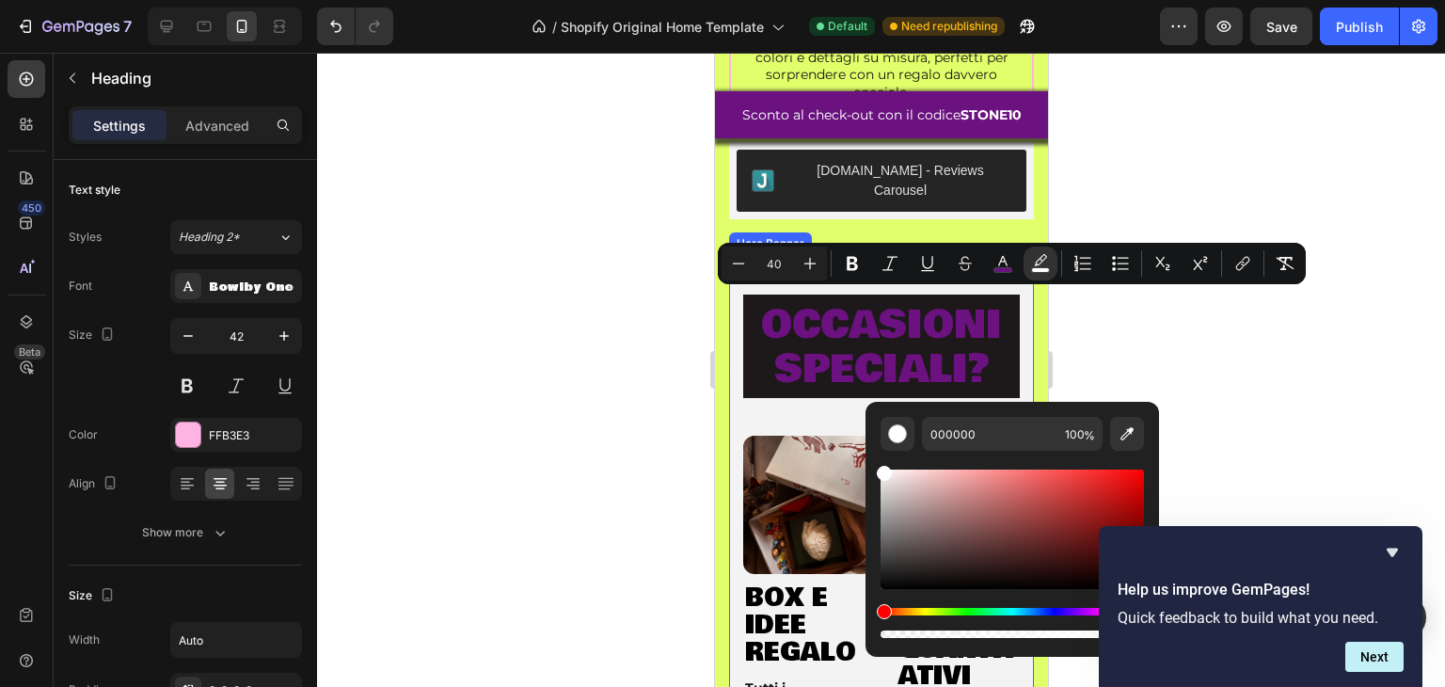
drag, startPoint x: 1642, startPoint y: 525, endPoint x: 815, endPoint y: 428, distance: 832.9
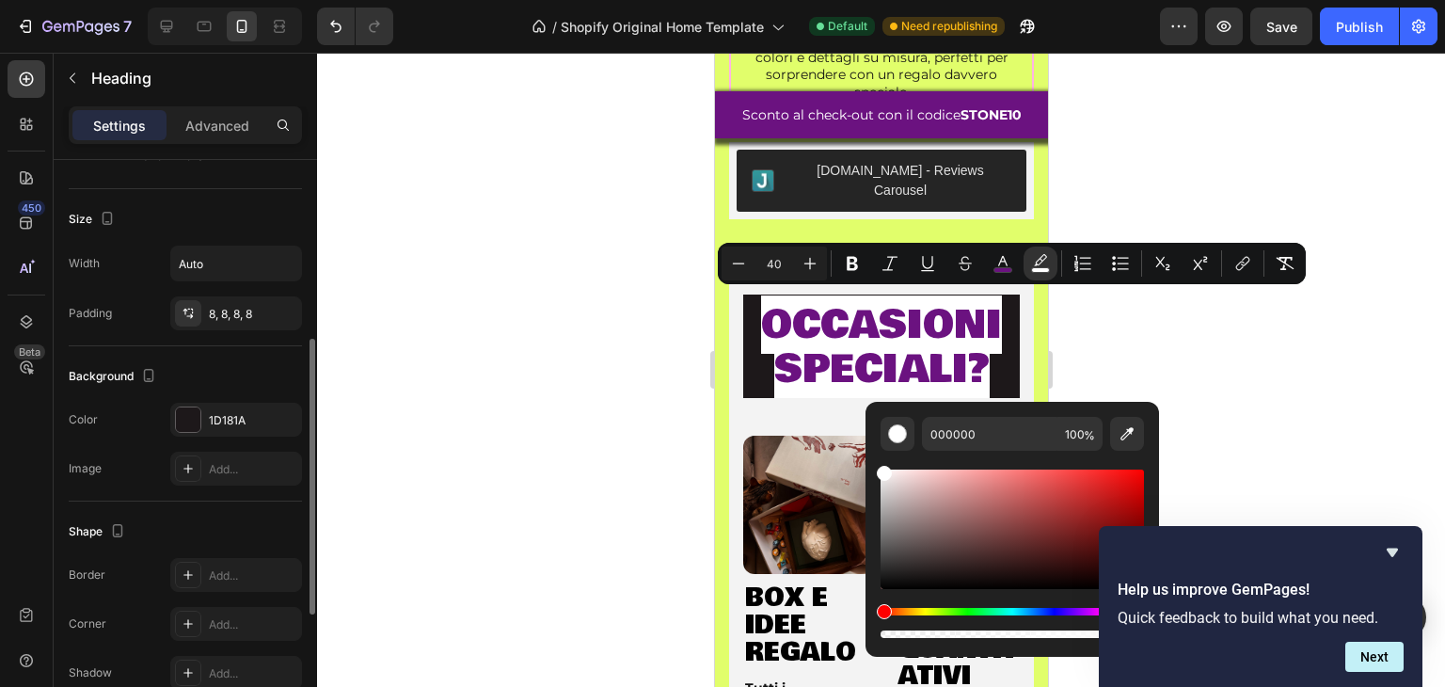
scroll to position [471, 0]
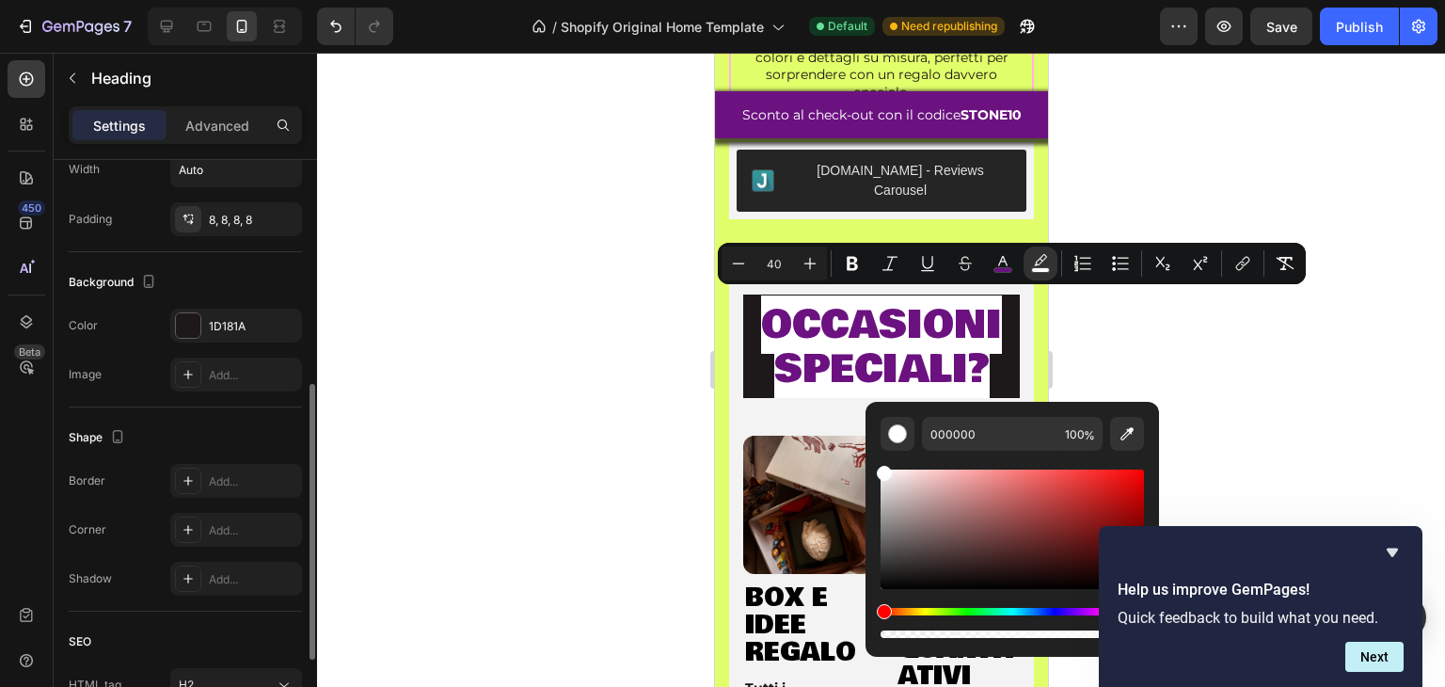
click at [190, 302] on div "Background The changes might be hidden by the video. Color 1D181A Image Add..." at bounding box center [185, 329] width 233 height 155
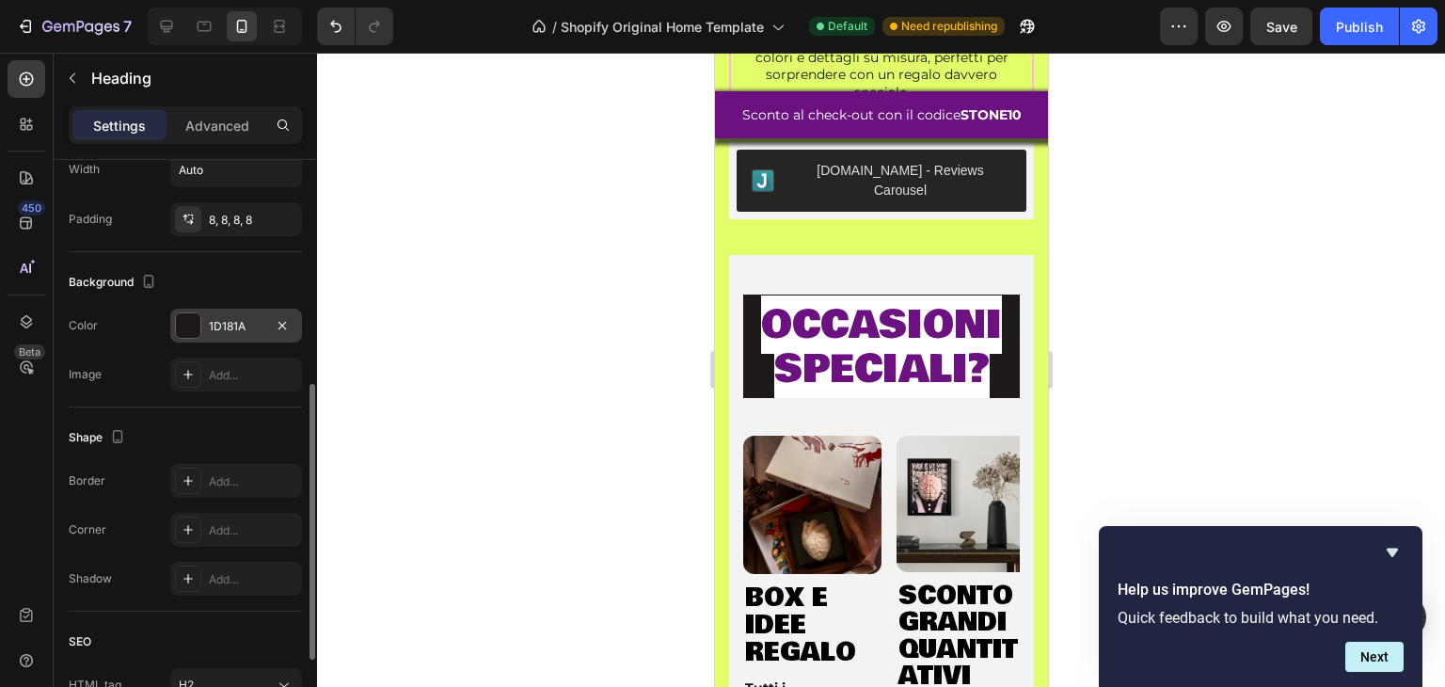
click at [191, 317] on div at bounding box center [188, 325] width 24 height 24
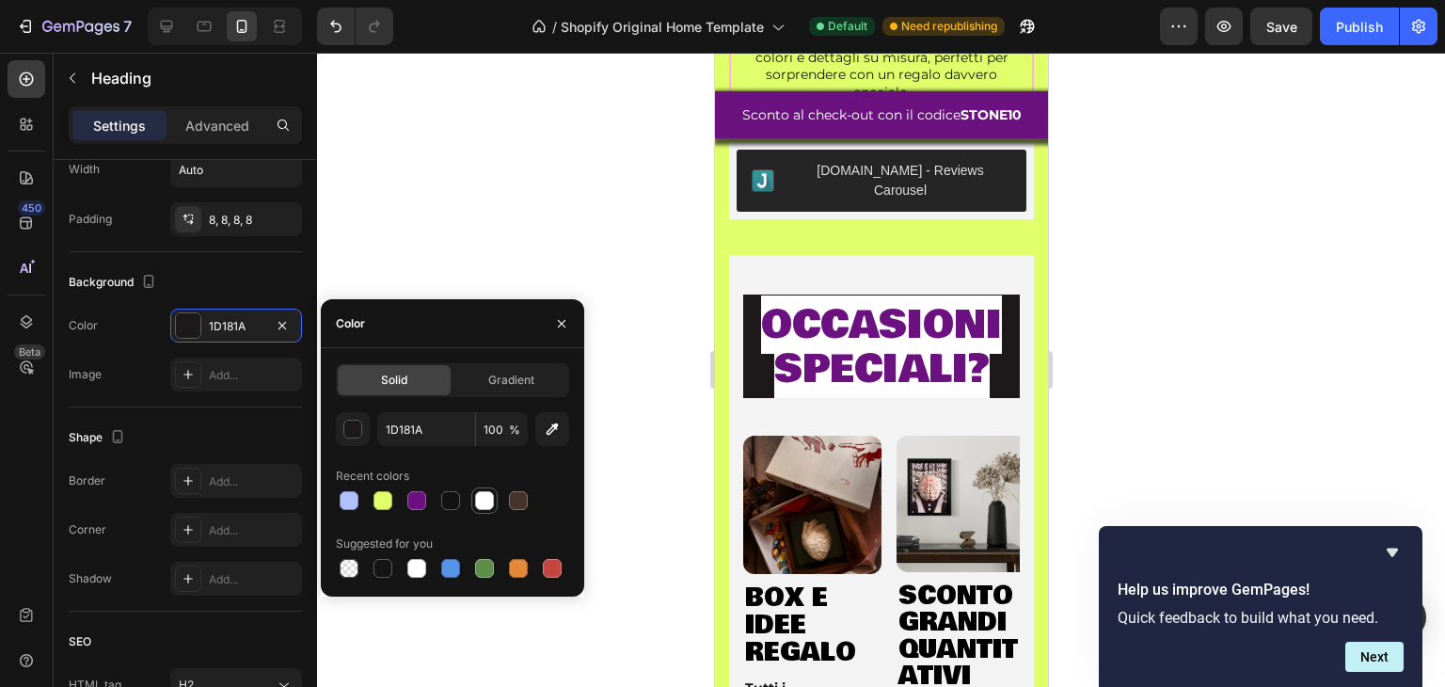
click at [475, 515] on div "1D181A 100 % Recent colors Suggested for you" at bounding box center [452, 496] width 233 height 169
click at [481, 507] on div at bounding box center [484, 500] width 19 height 19
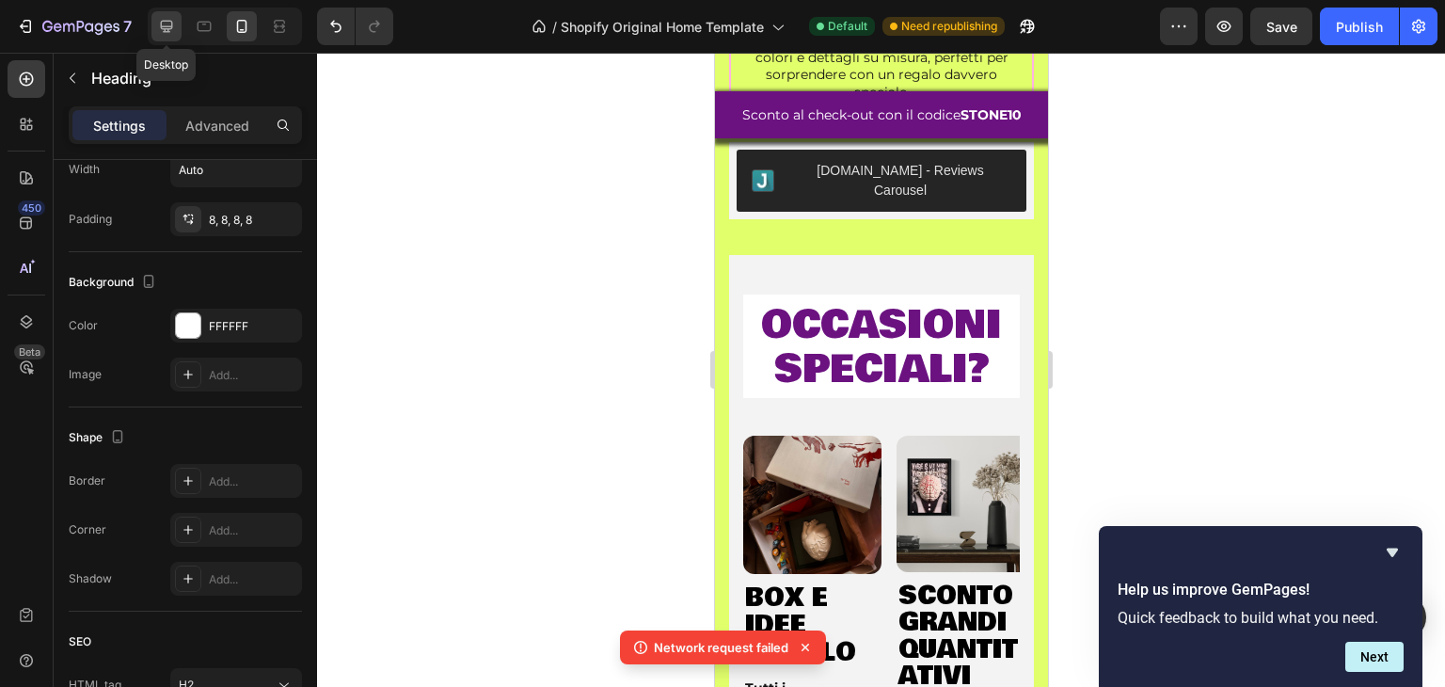
click at [169, 16] on div at bounding box center [167, 26] width 30 height 30
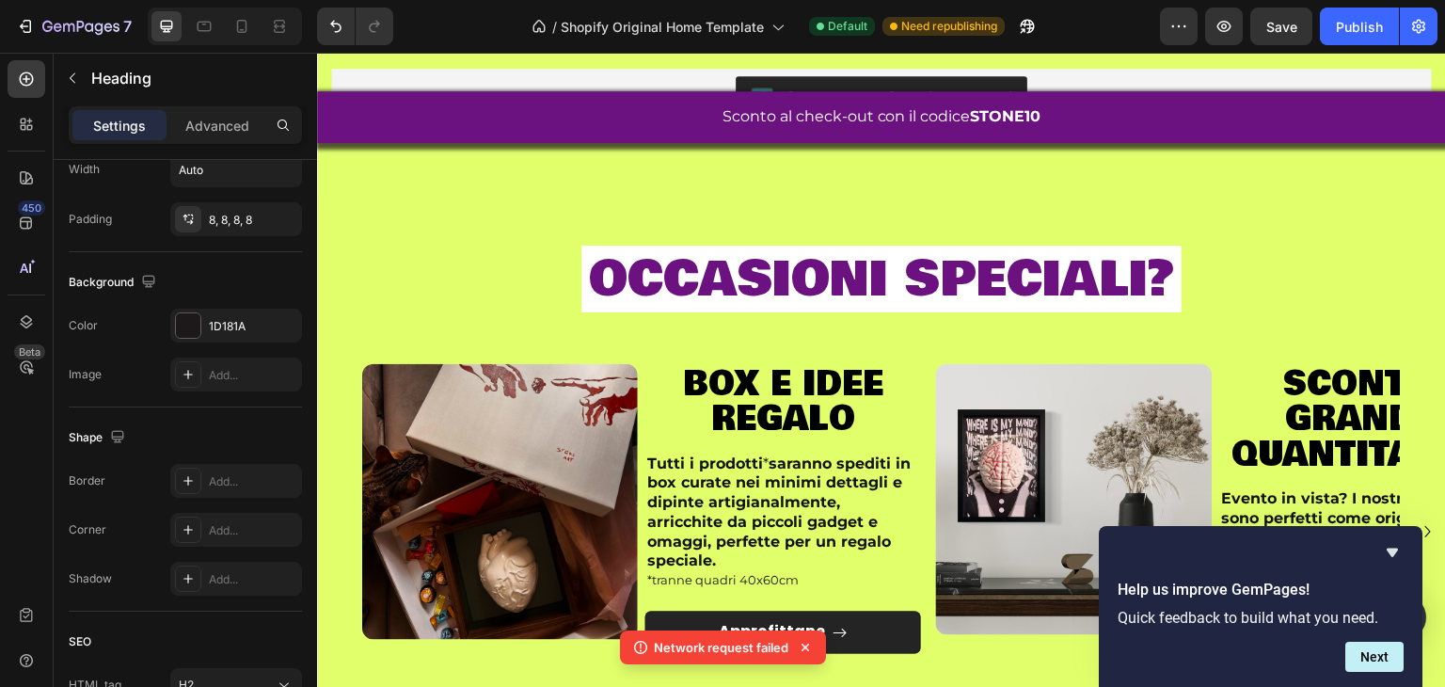
scroll to position [2467, 0]
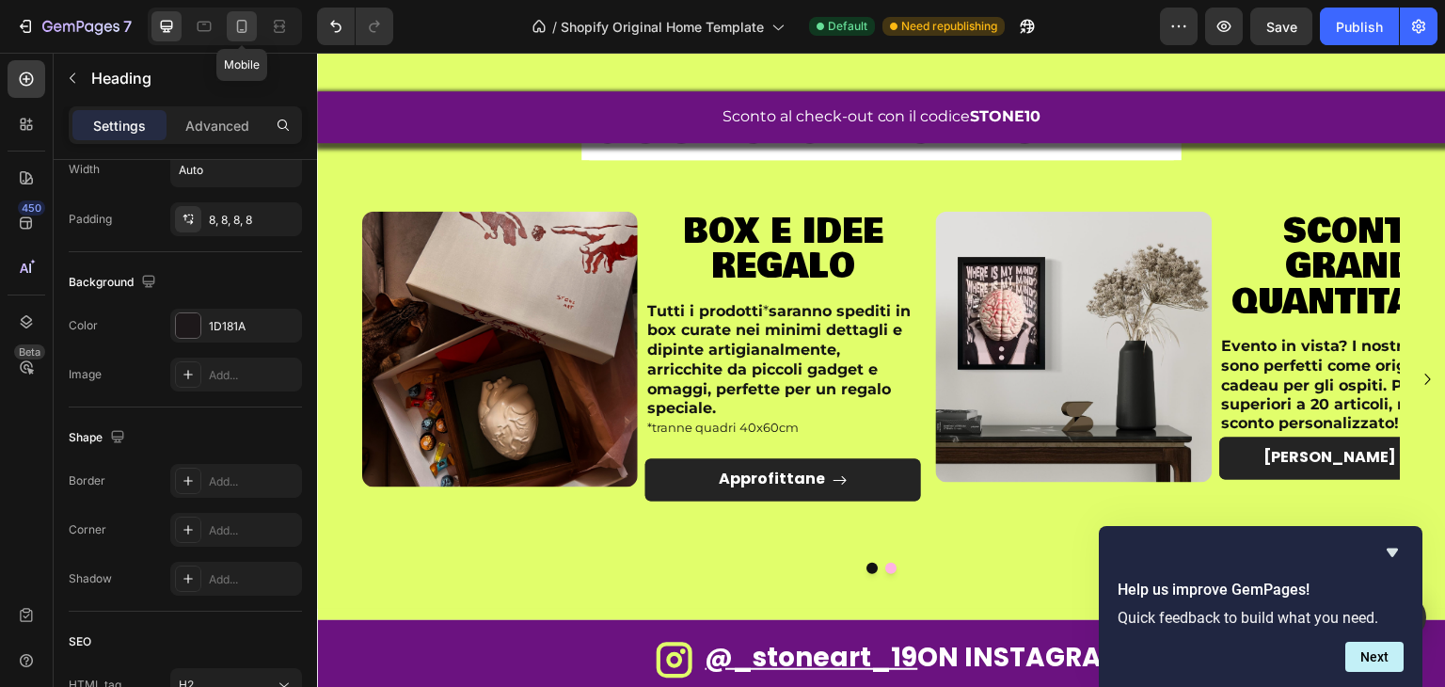
click at [245, 31] on icon at bounding box center [242, 26] width 10 height 13
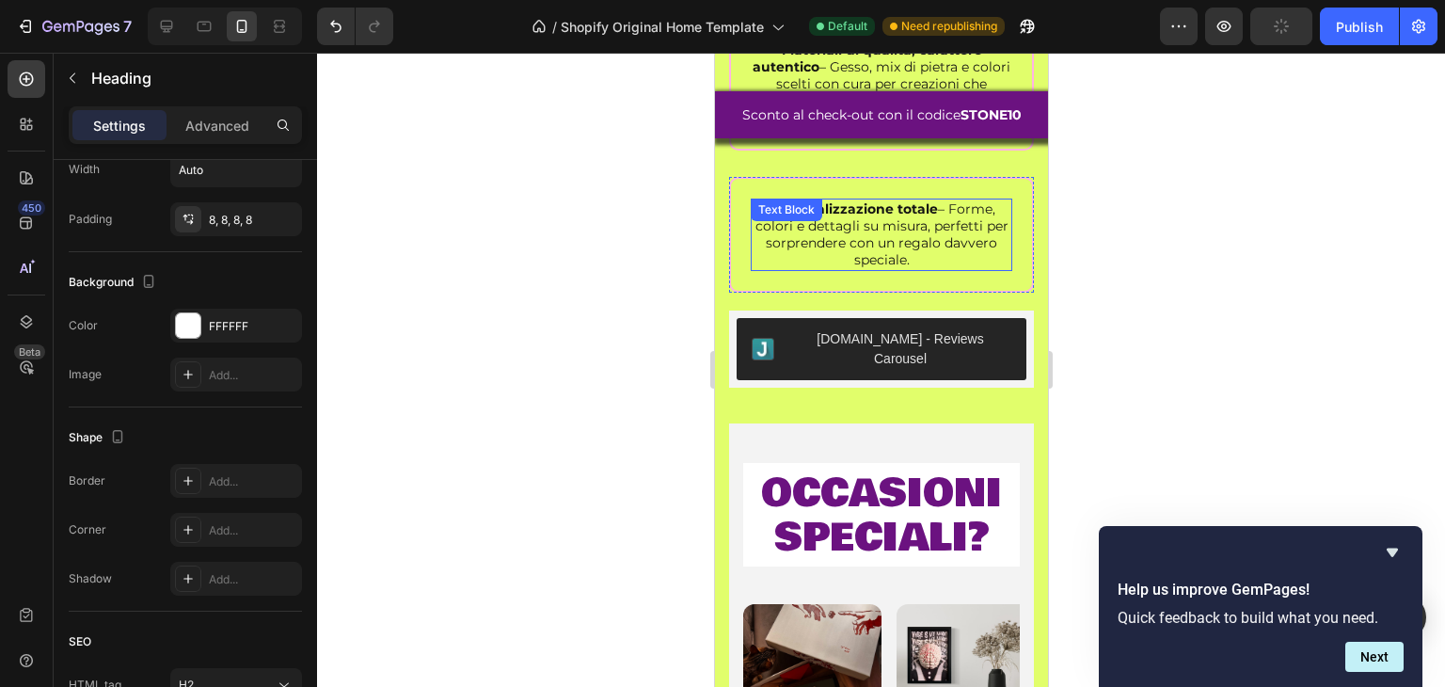
scroll to position [3380, 0]
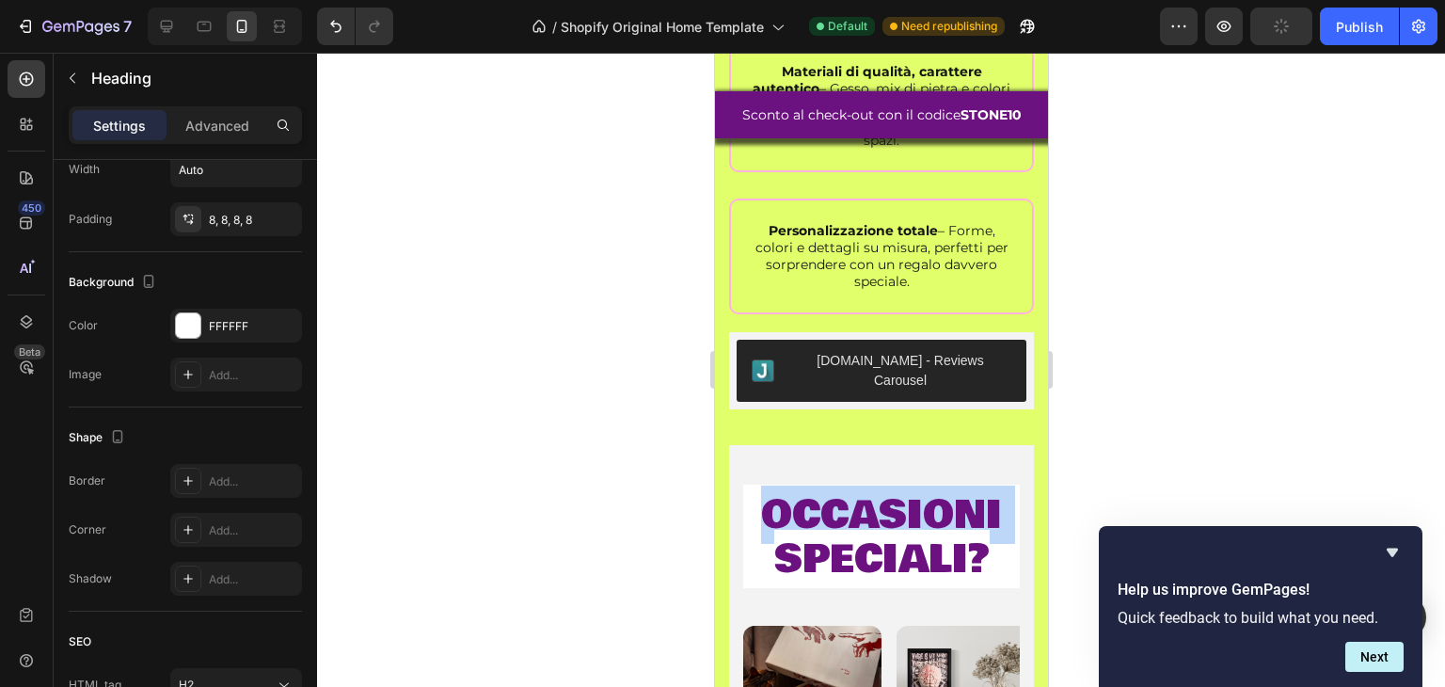
click at [901, 494] on span "occasioni speciali?" at bounding box center [880, 537] width 241 height 103
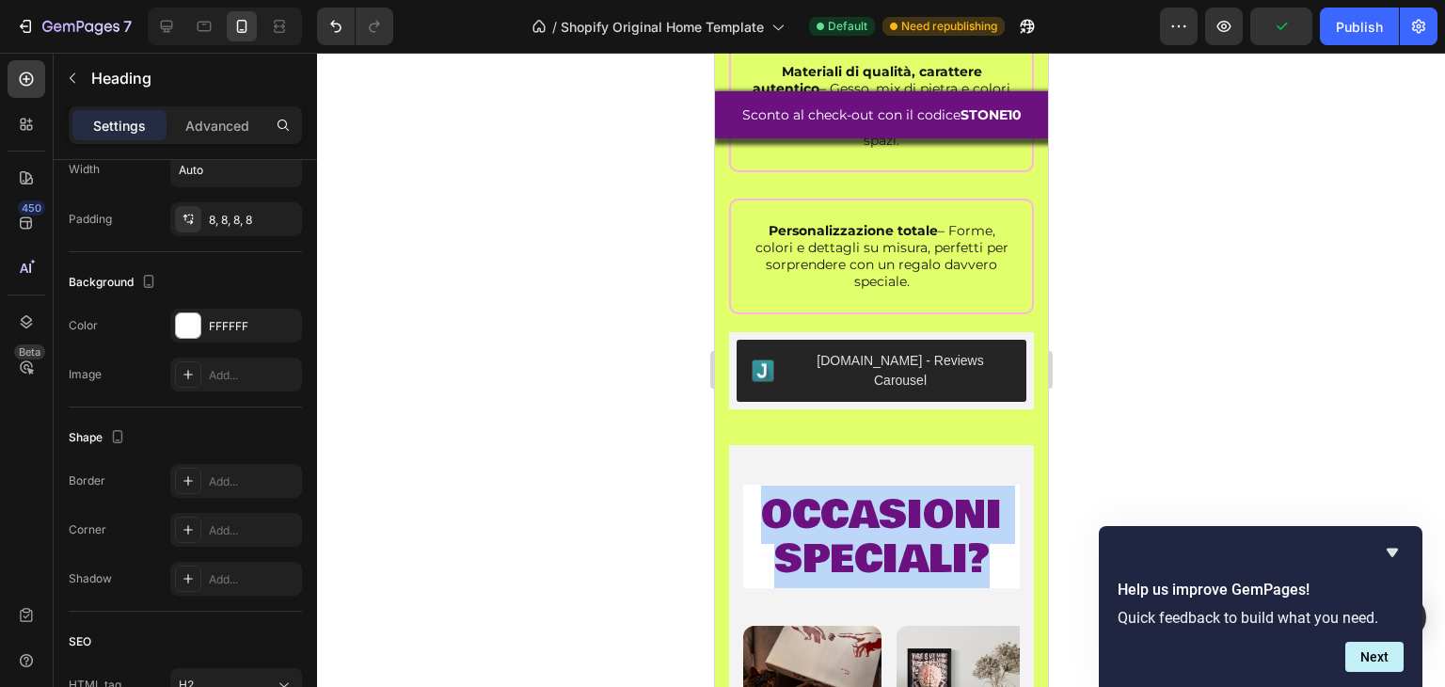
click at [901, 494] on span "occasioni speciali?" at bounding box center [880, 537] width 241 height 103
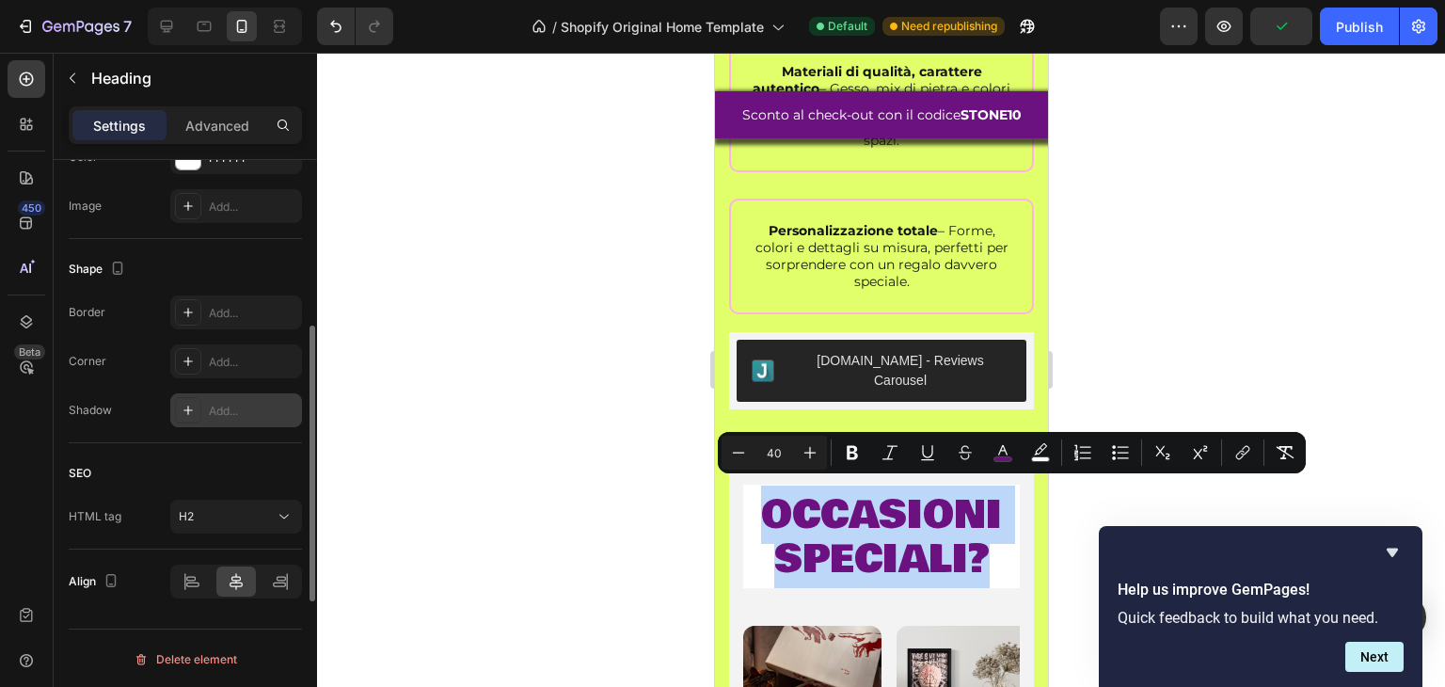
scroll to position [451, 0]
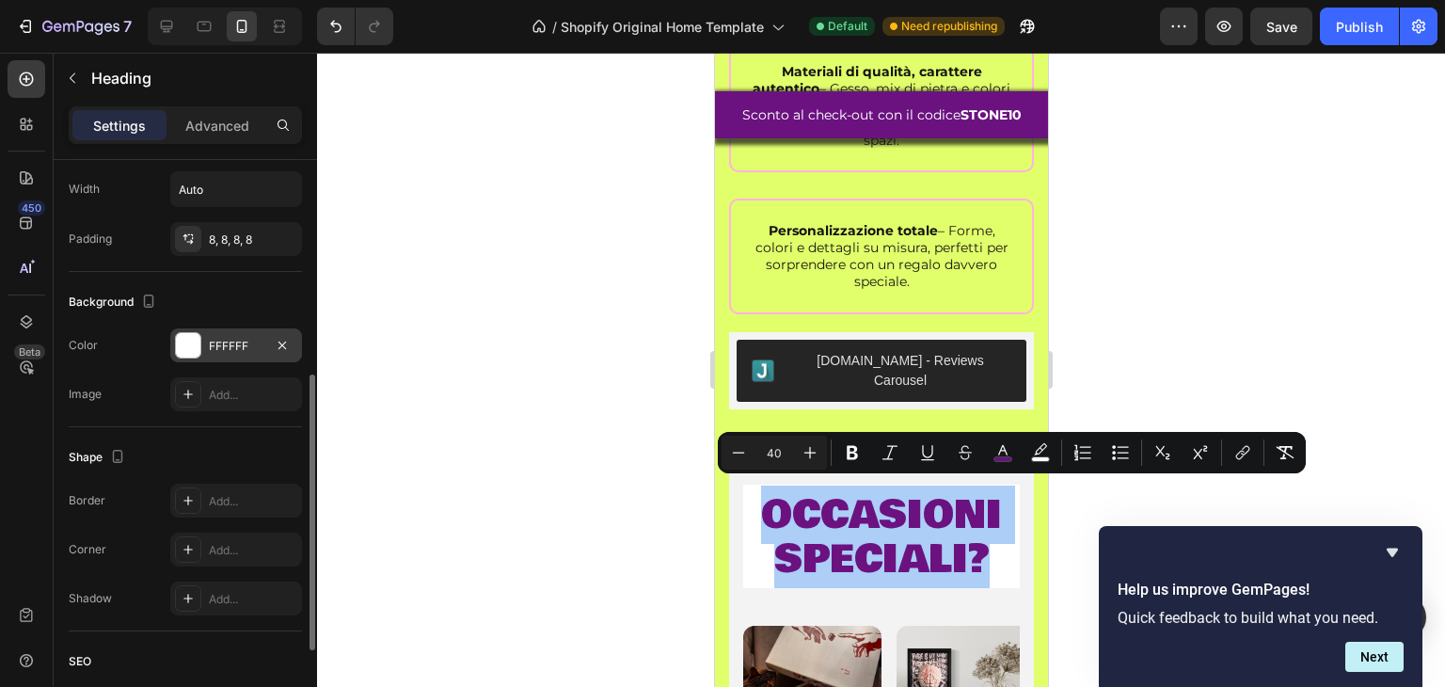
click at [189, 351] on div at bounding box center [188, 345] width 24 height 24
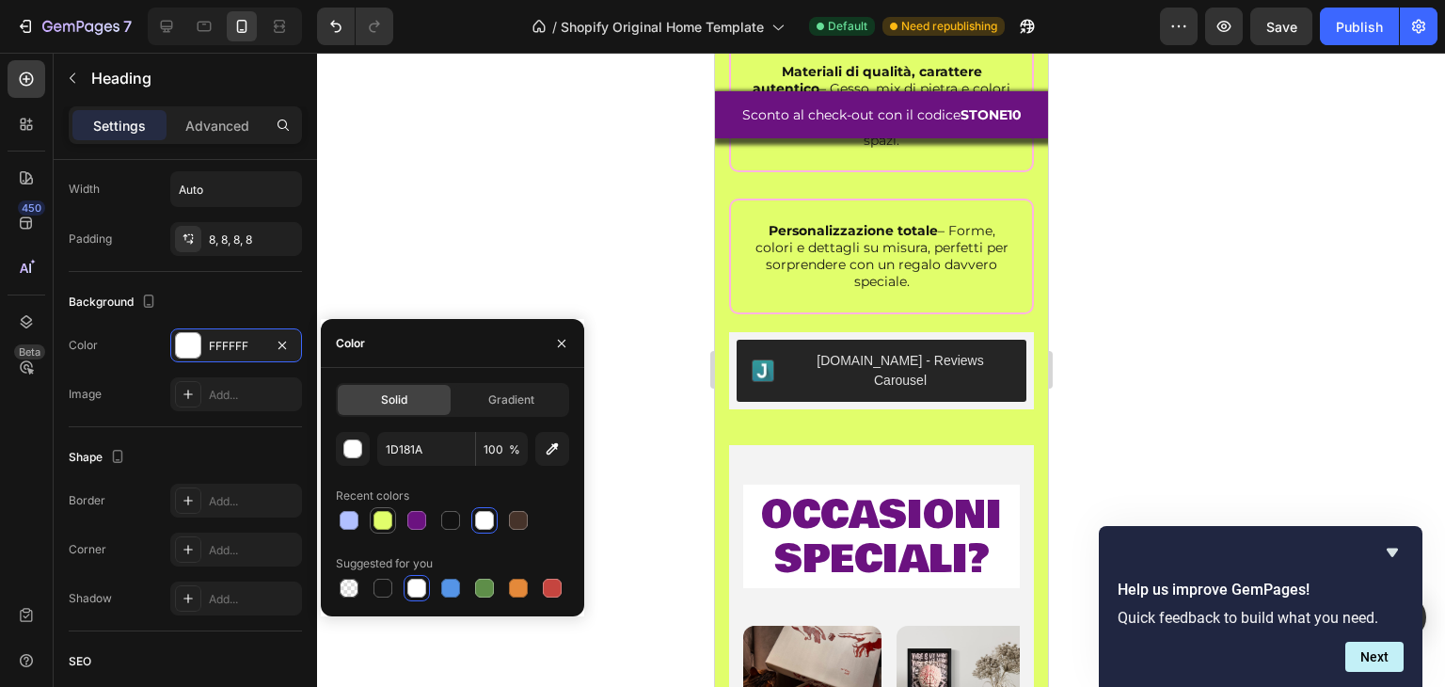
click at [377, 515] on div at bounding box center [383, 520] width 19 height 19
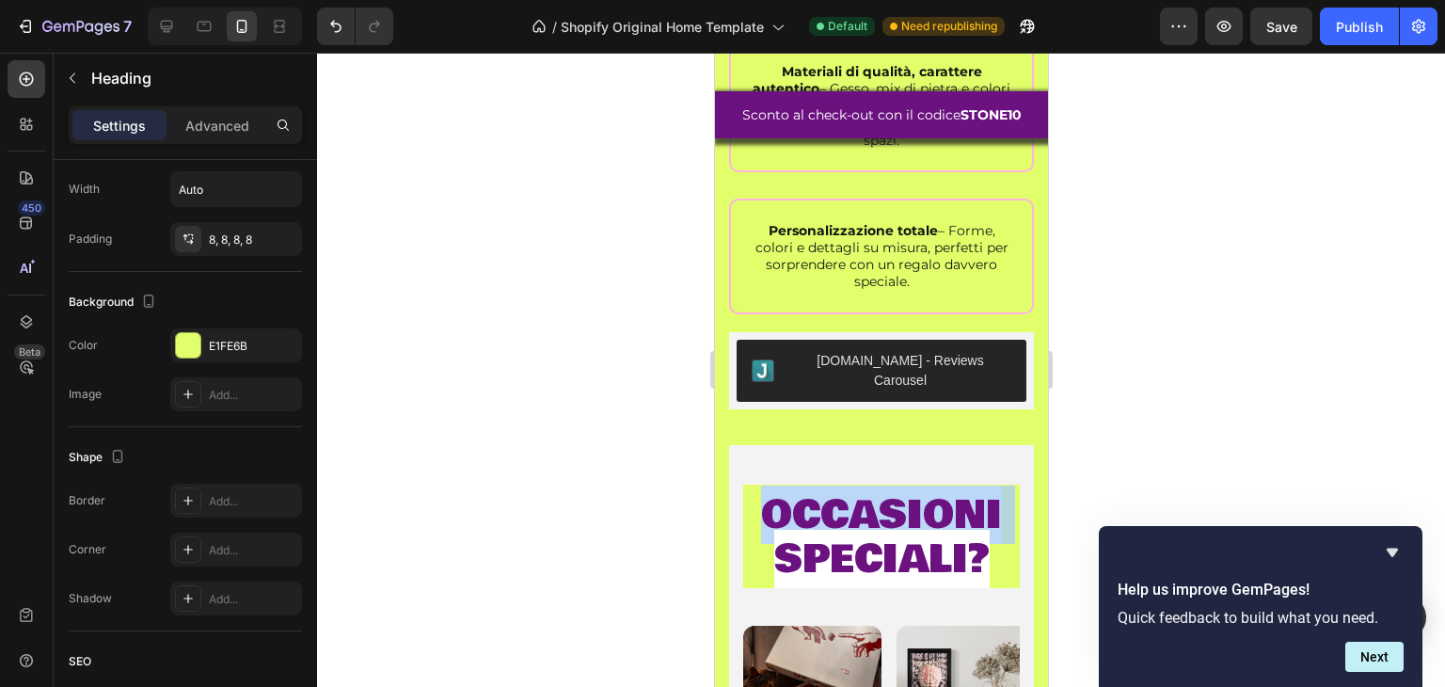
click at [827, 523] on span "occasioni speciali?" at bounding box center [880, 537] width 241 height 103
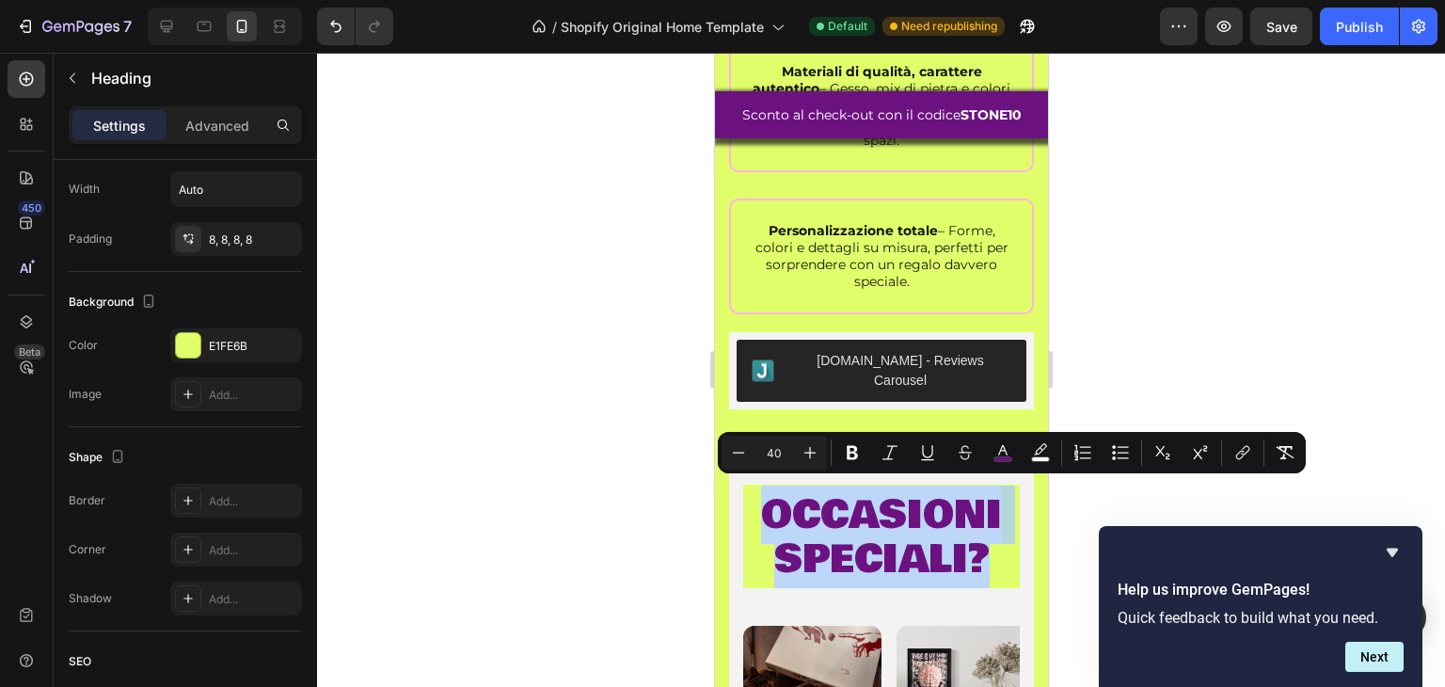
click at [827, 523] on span "occasioni speciali?" at bounding box center [880, 537] width 241 height 103
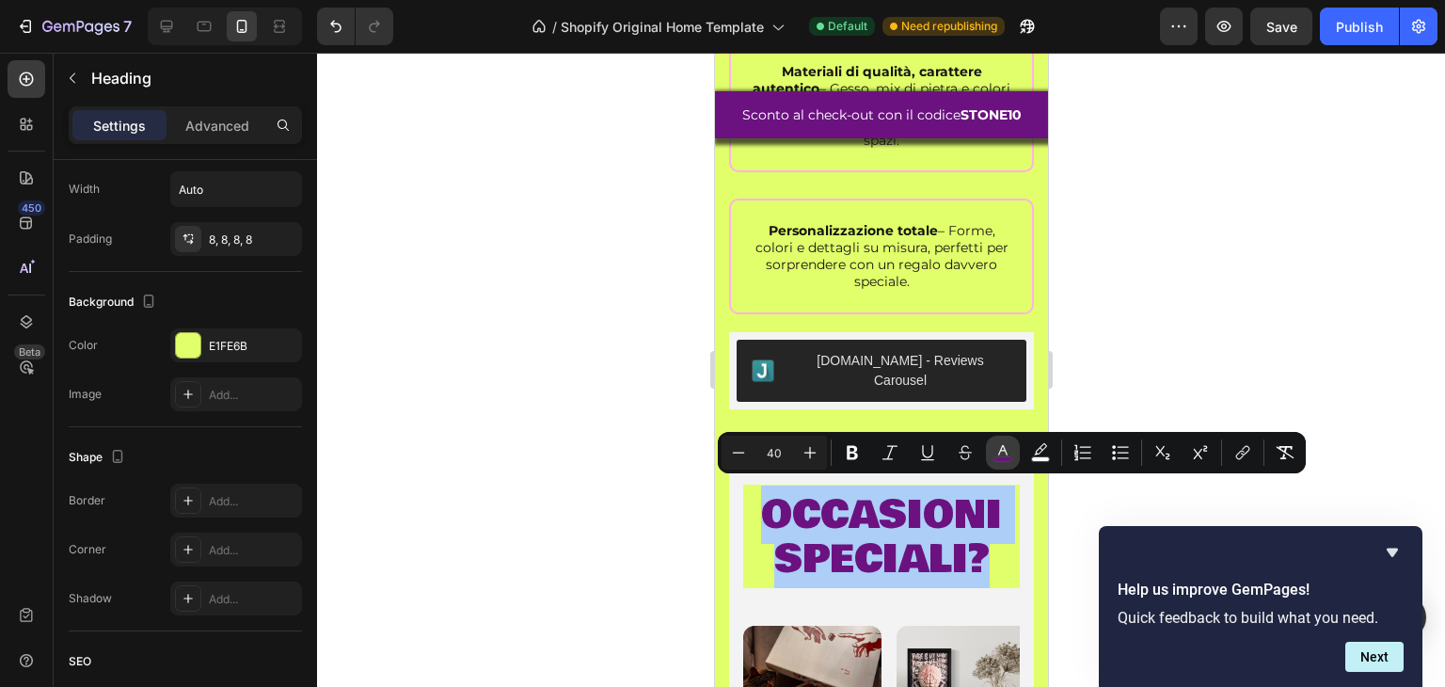
click at [998, 445] on icon "Editor contextual toolbar" at bounding box center [1003, 452] width 19 height 19
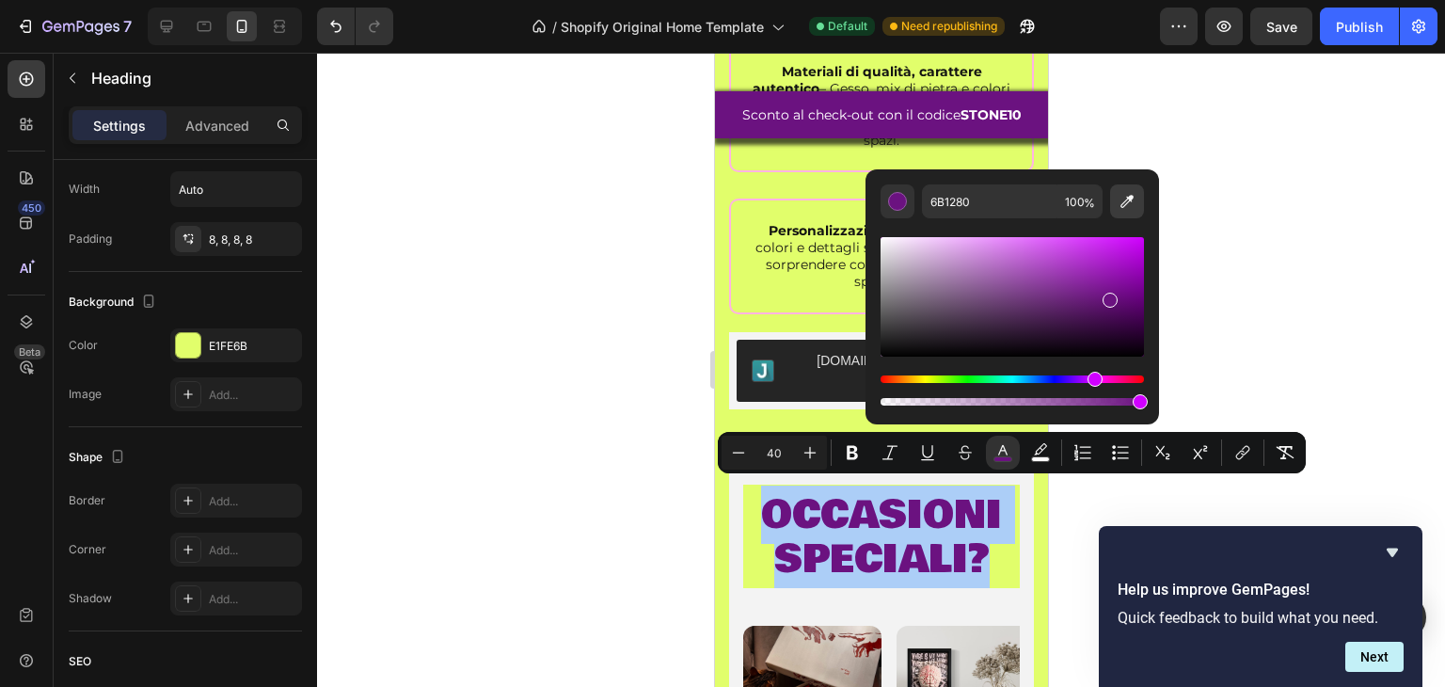
click at [1121, 197] on icon "Editor contextual toolbar" at bounding box center [1127, 201] width 19 height 19
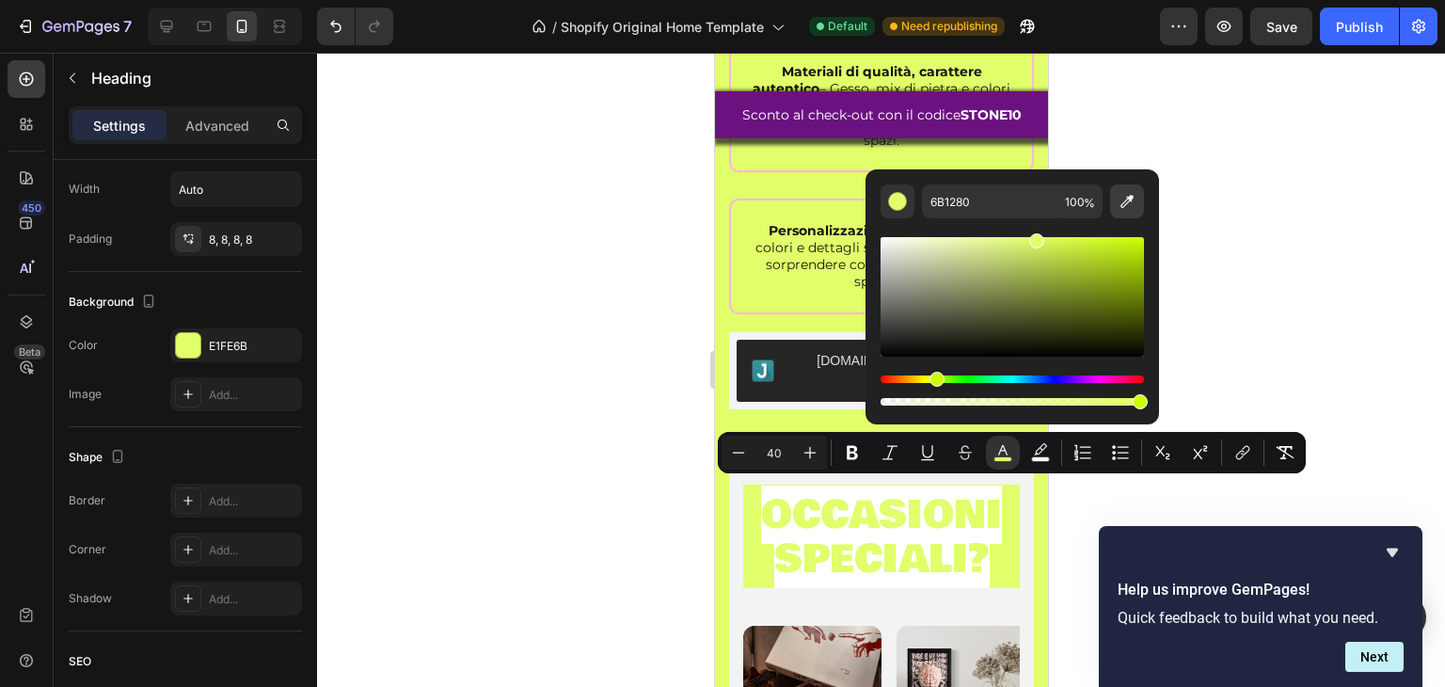
click at [1137, 208] on button "Editor contextual toolbar" at bounding box center [1127, 201] width 34 height 34
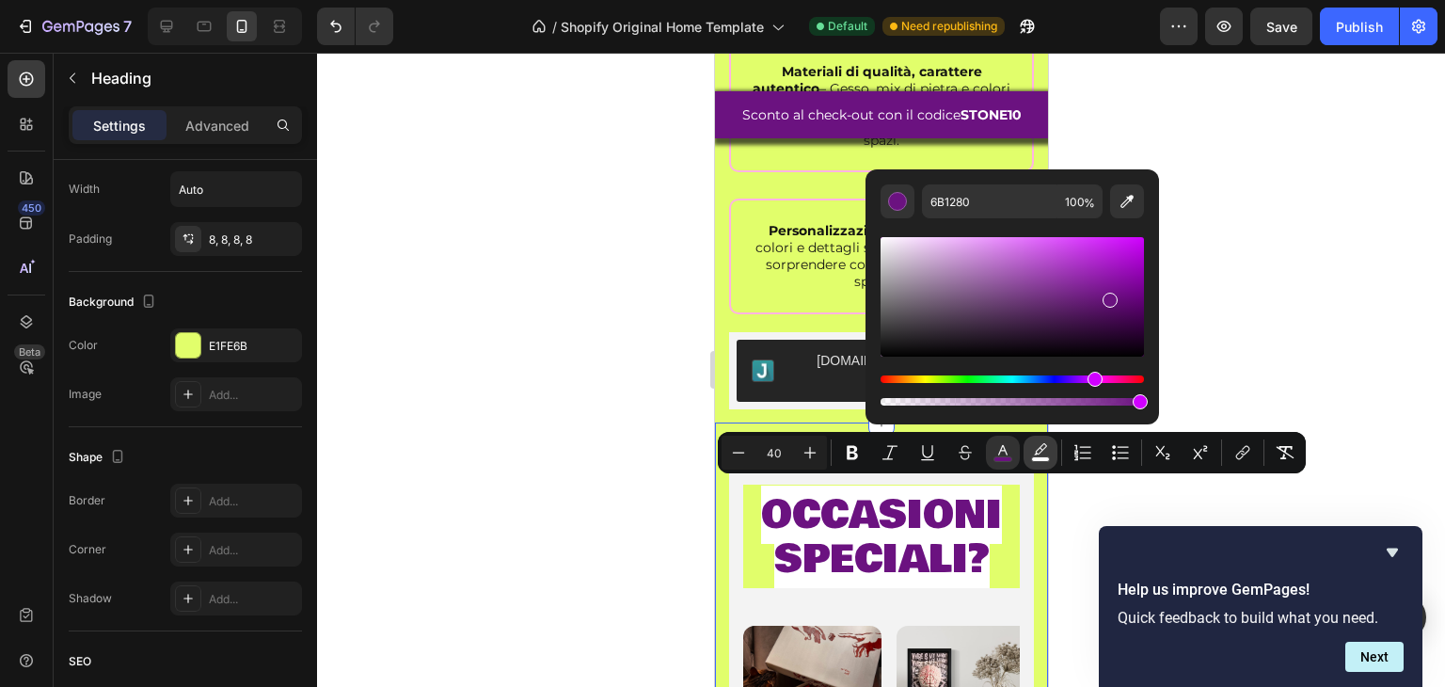
click at [1037, 449] on icon "Editor contextual toolbar" at bounding box center [1040, 452] width 19 height 19
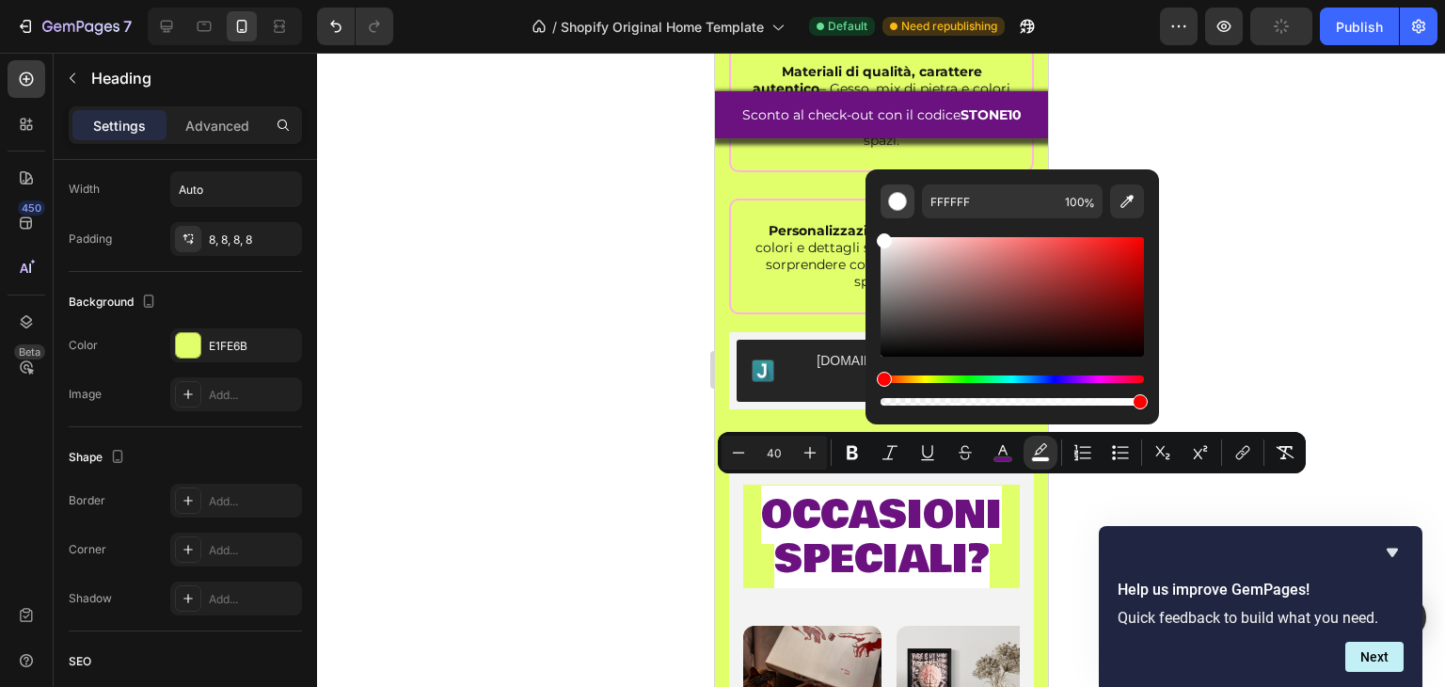
click at [888, 200] on div "Editor contextual toolbar" at bounding box center [897, 201] width 19 height 19
click at [1125, 203] on icon "Editor contextual toolbar" at bounding box center [1127, 201] width 19 height 19
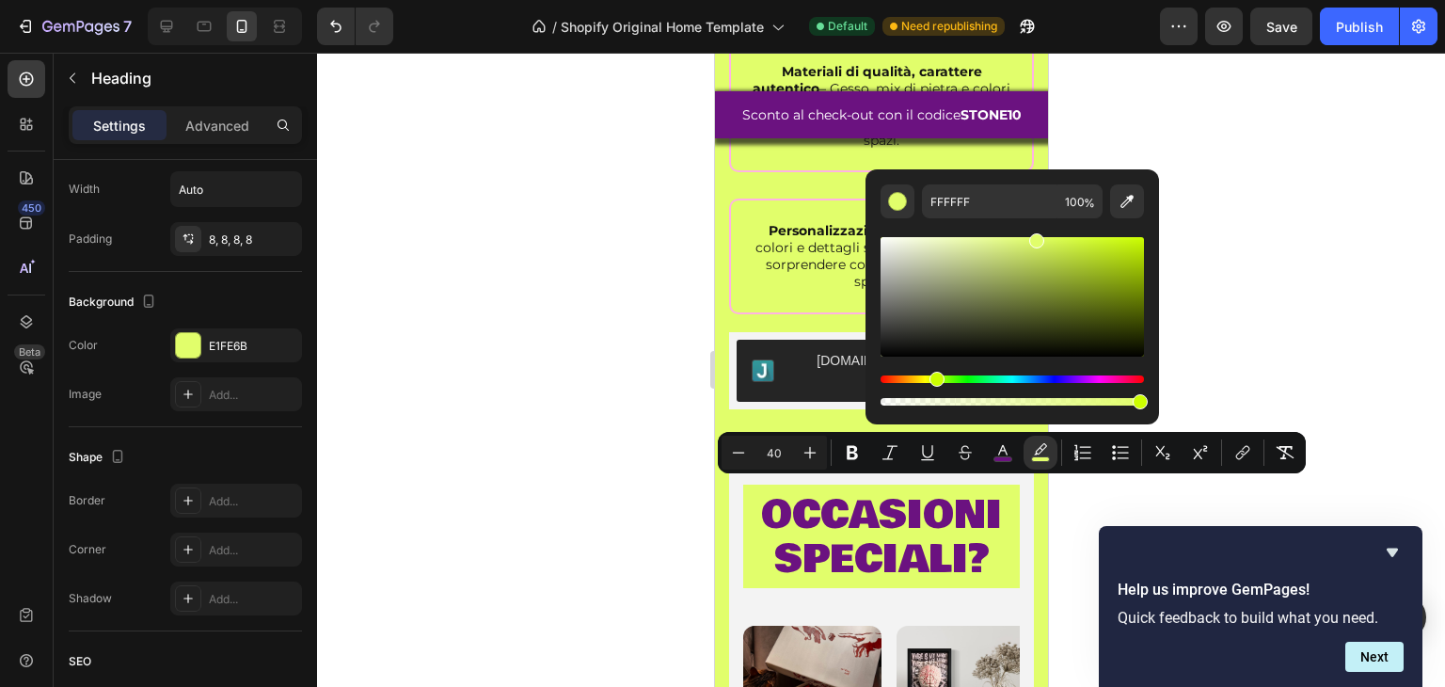
click at [554, 352] on div at bounding box center [881, 370] width 1128 height 634
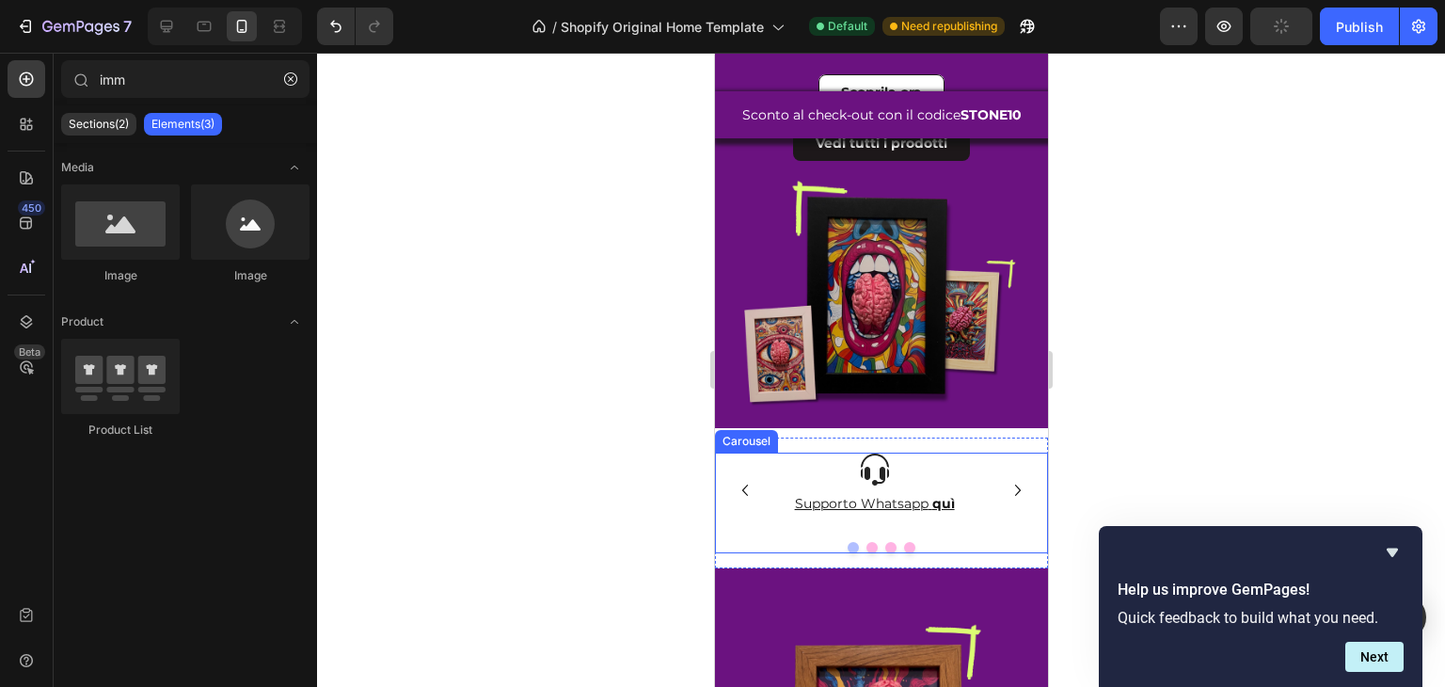
scroll to position [87, 0]
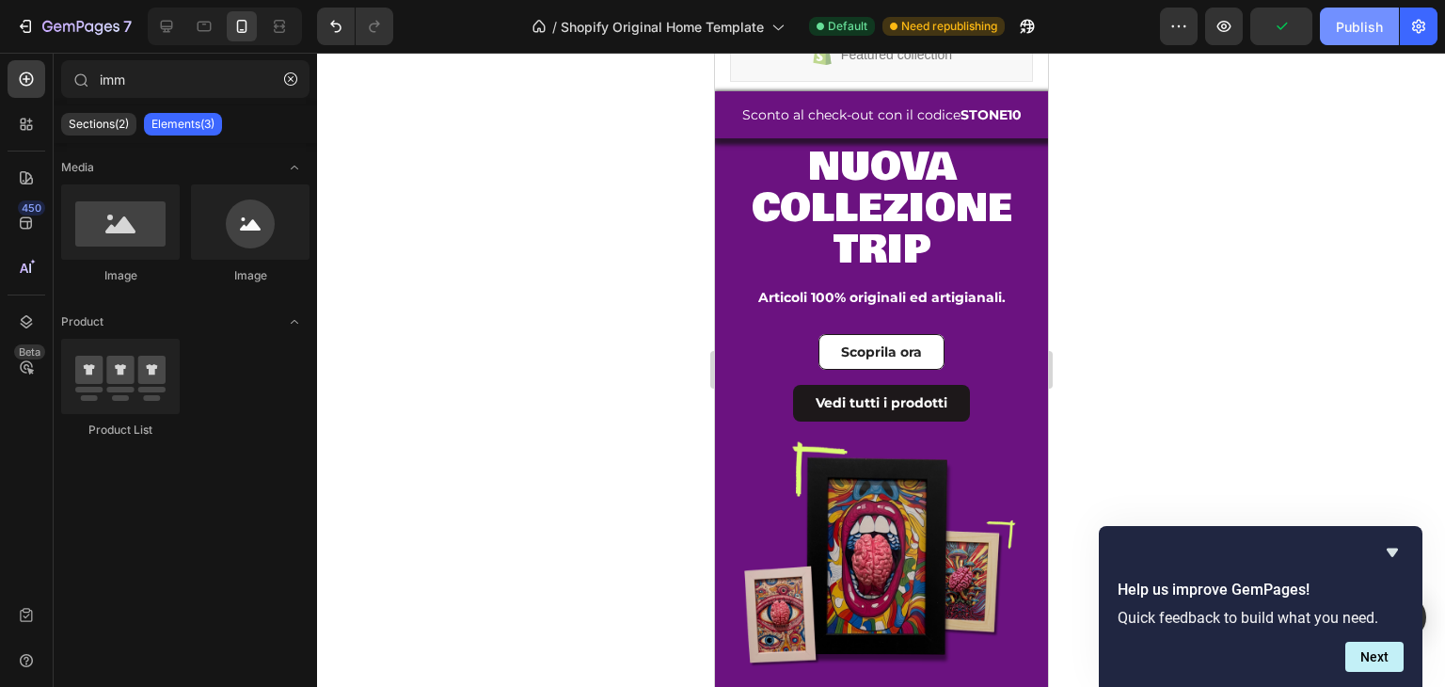
click at [1389, 18] on button "Publish" at bounding box center [1359, 27] width 79 height 38
drag, startPoint x: 838, startPoint y: 404, endPoint x: 848, endPoint y: 397, distance: 11.5
click at [839, 404] on img at bounding box center [880, 536] width 305 height 305
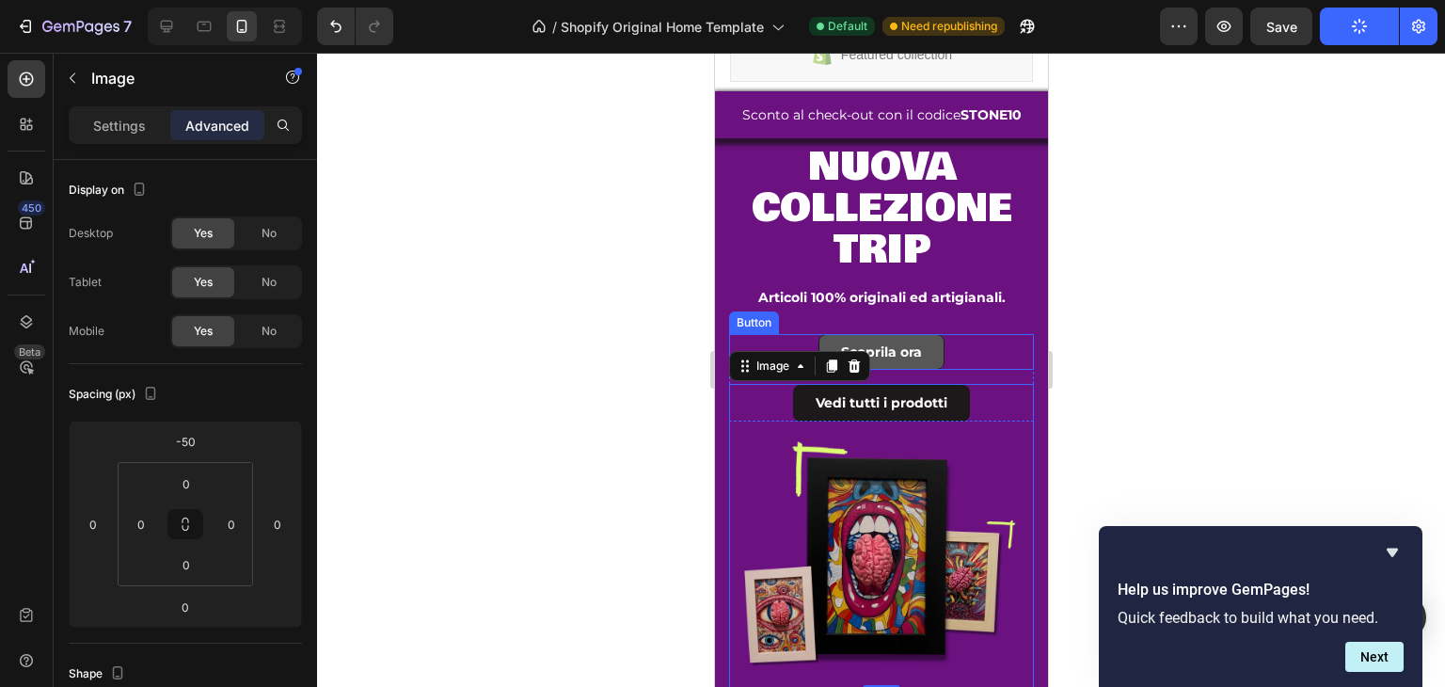
click at [925, 355] on link "Scoprila ora" at bounding box center [881, 352] width 126 height 36
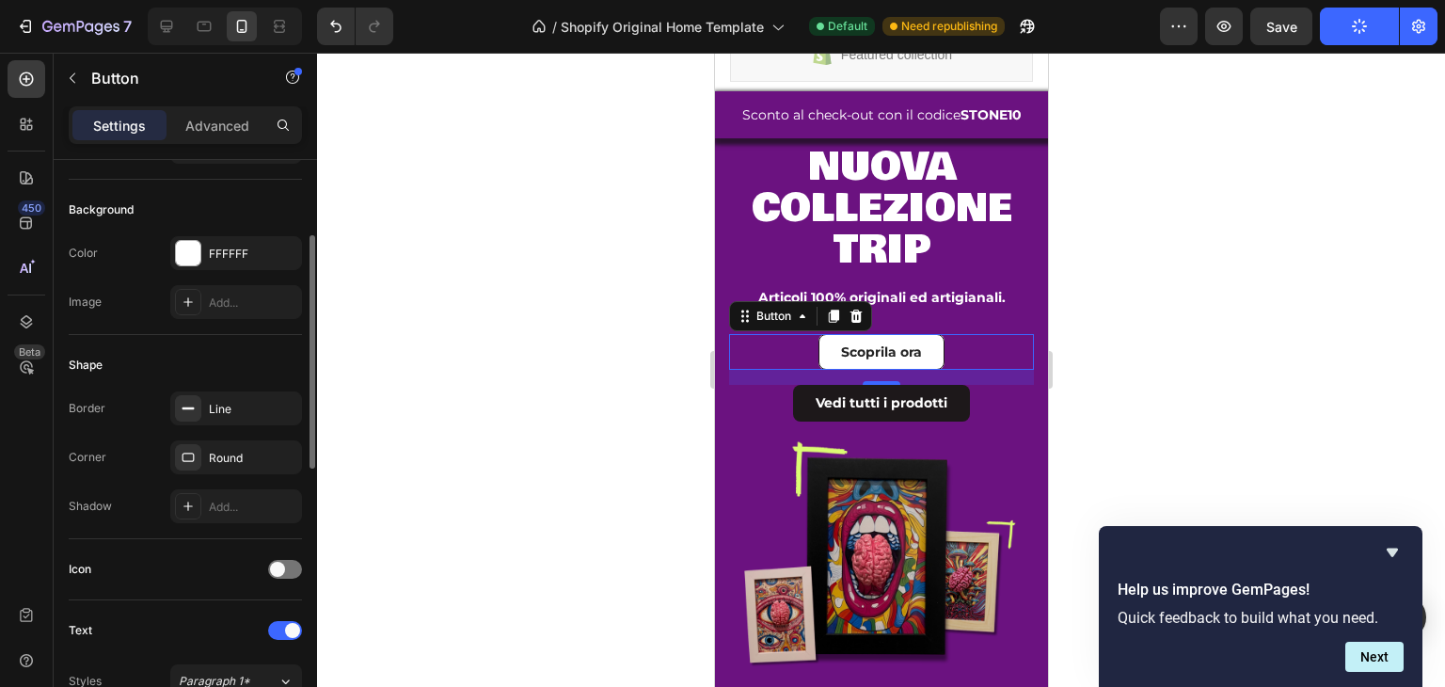
scroll to position [0, 0]
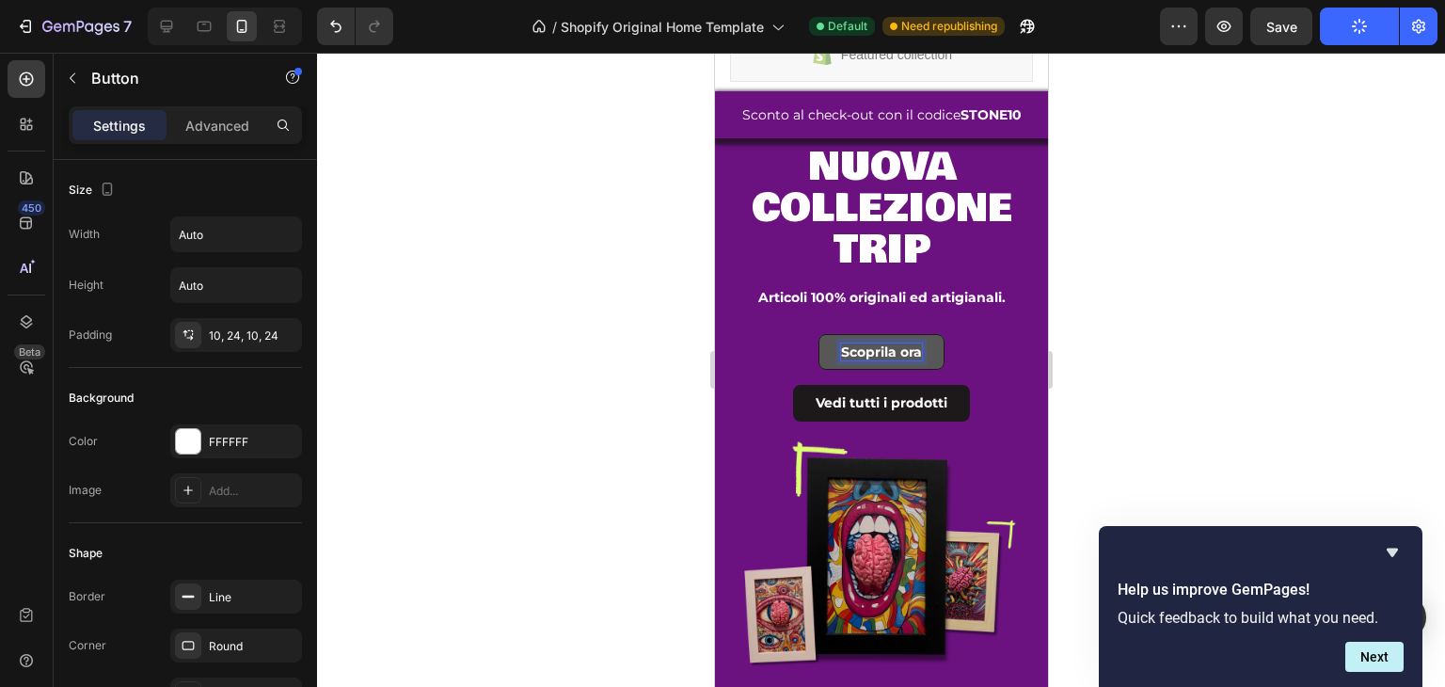
click at [853, 343] on p "Scoprila ora" at bounding box center [880, 351] width 81 height 17
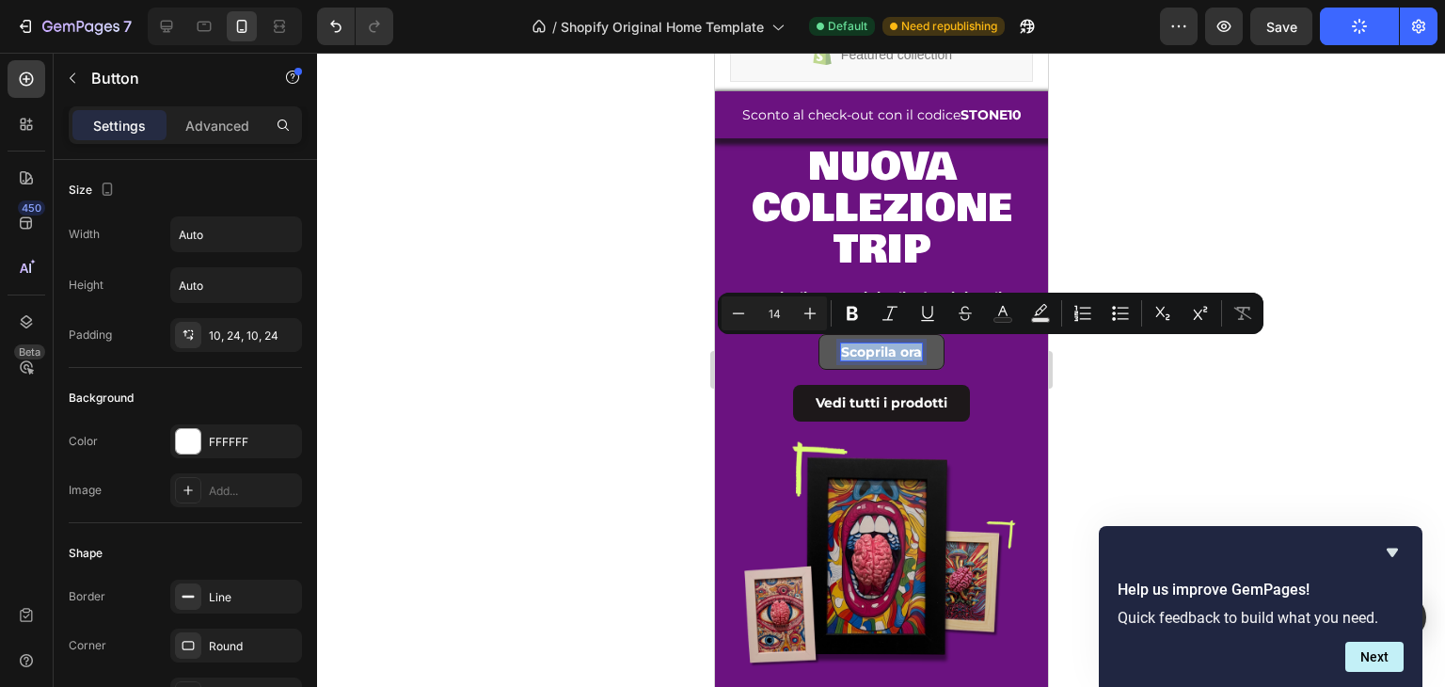
click at [871, 345] on p "Scoprila ora" at bounding box center [880, 351] width 81 height 17
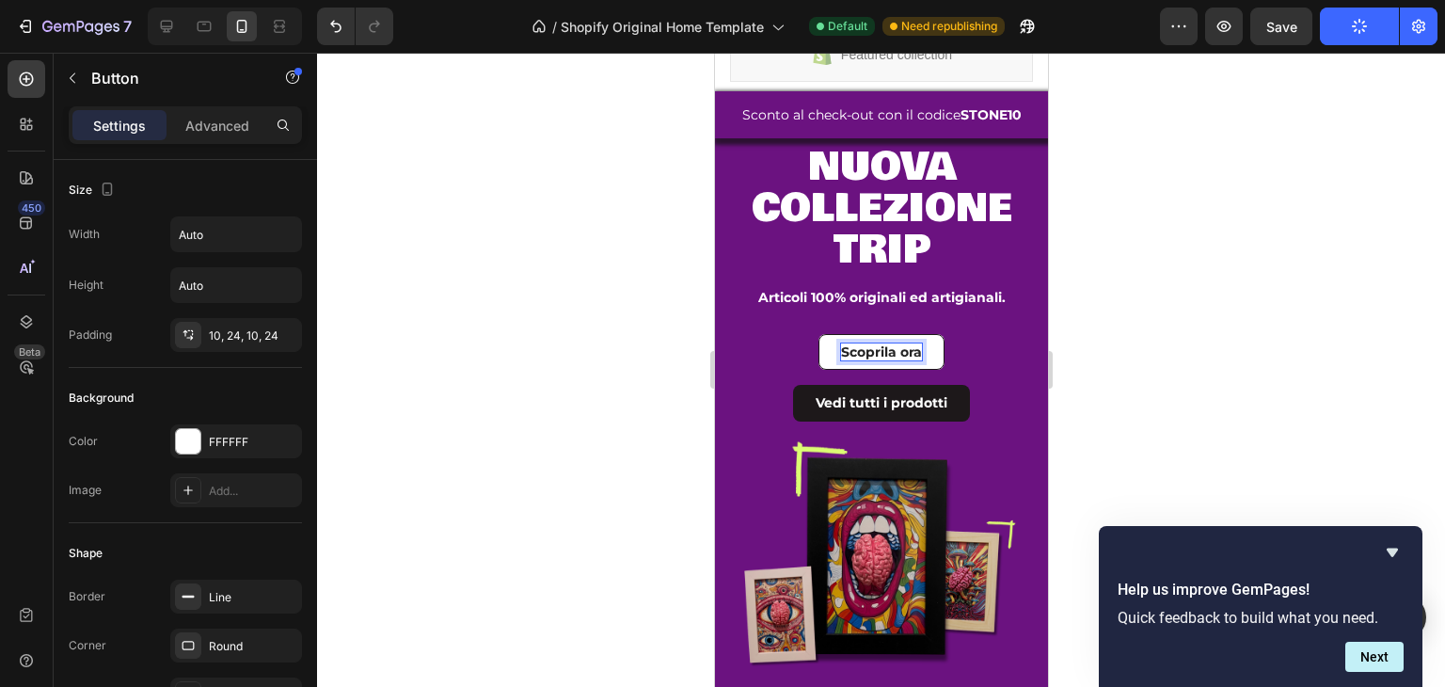
click at [798, 343] on div "Scoprila ora Button 16" at bounding box center [880, 352] width 305 height 36
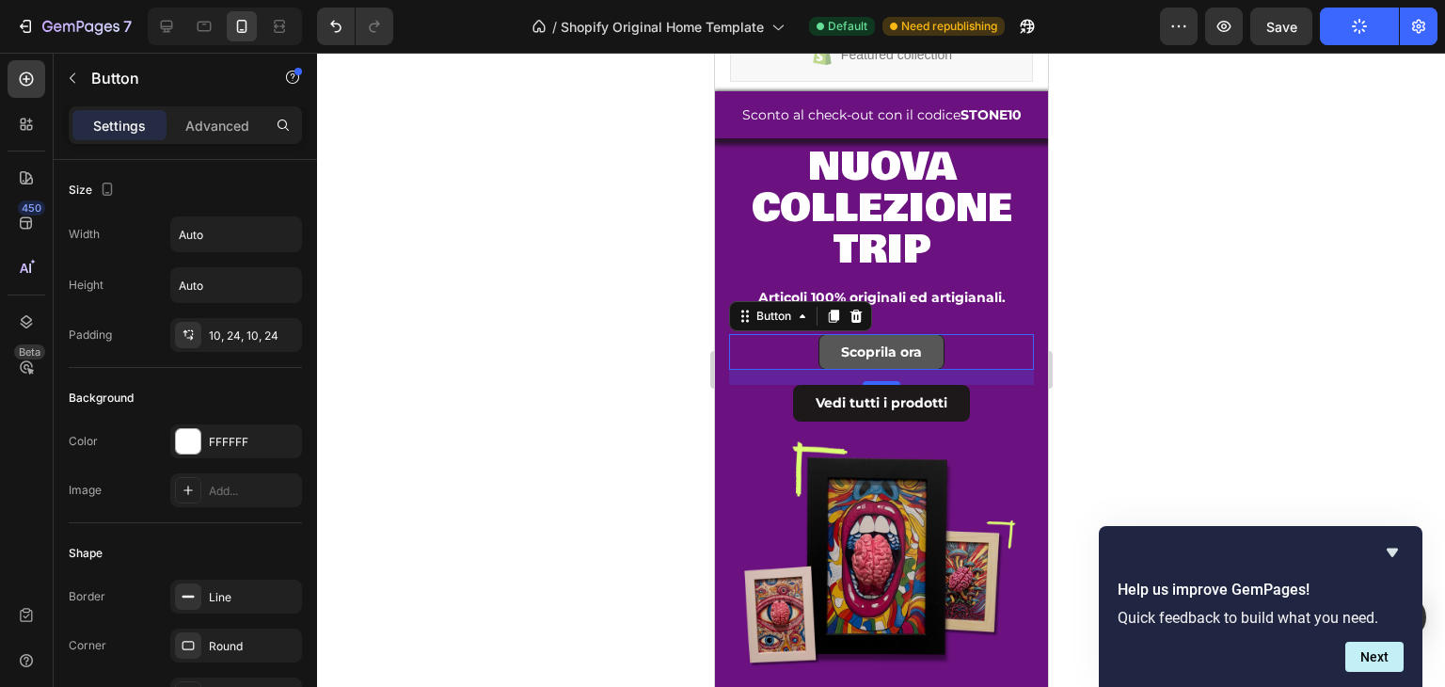
click at [825, 343] on link "Scoprila ora" at bounding box center [881, 352] width 126 height 36
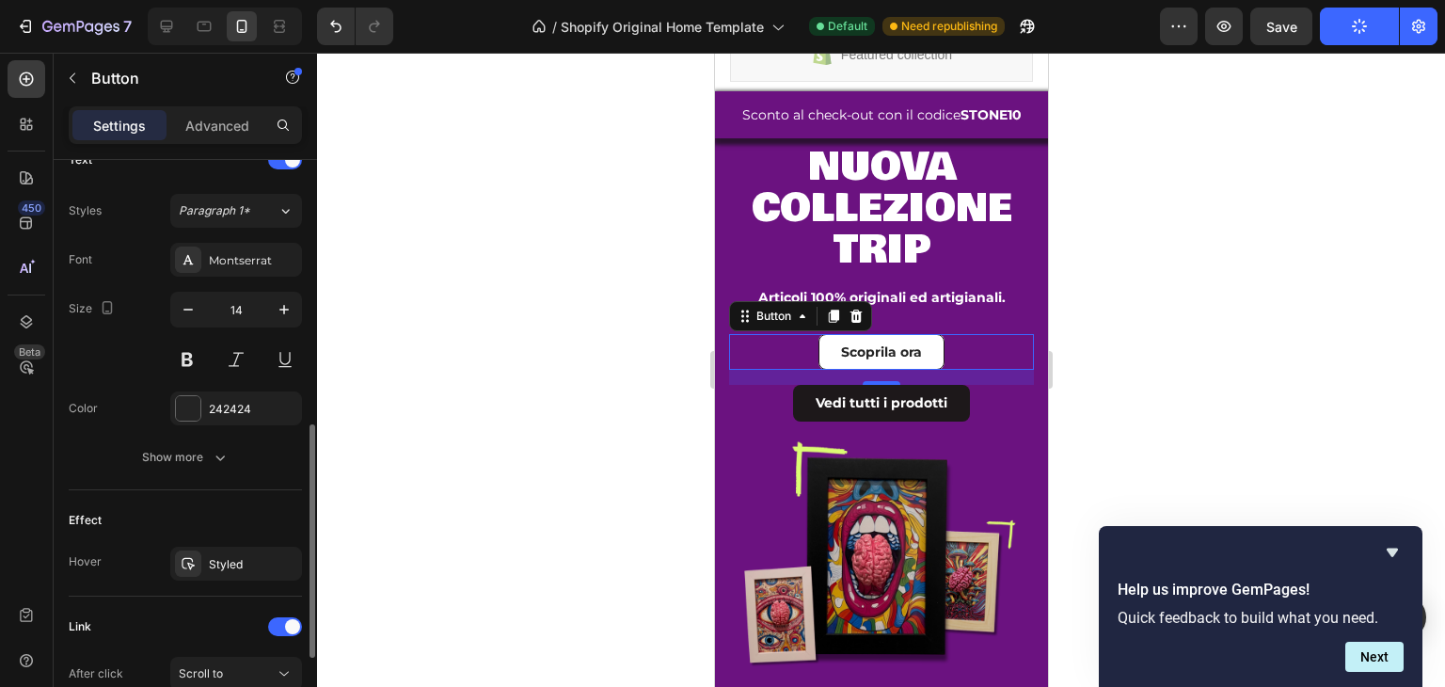
scroll to position [864, 0]
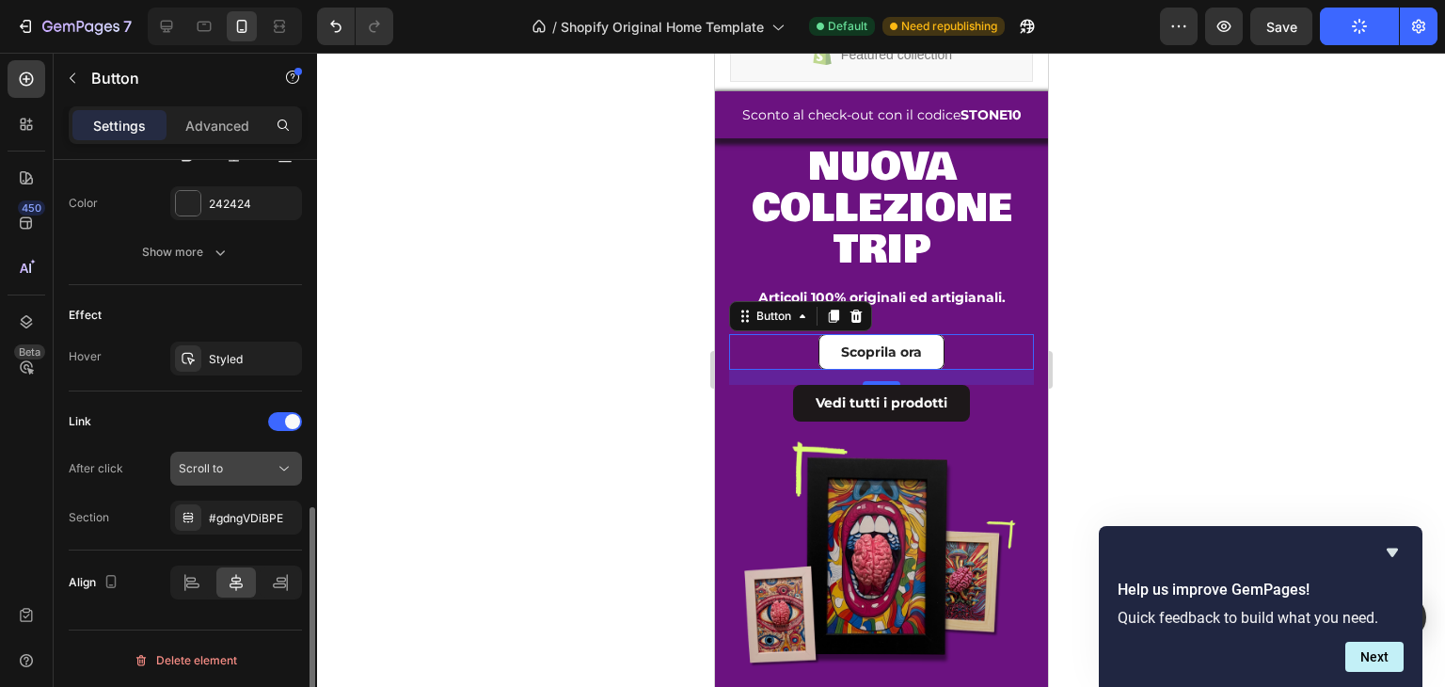
click at [233, 460] on div "Scroll to" at bounding box center [227, 468] width 96 height 17
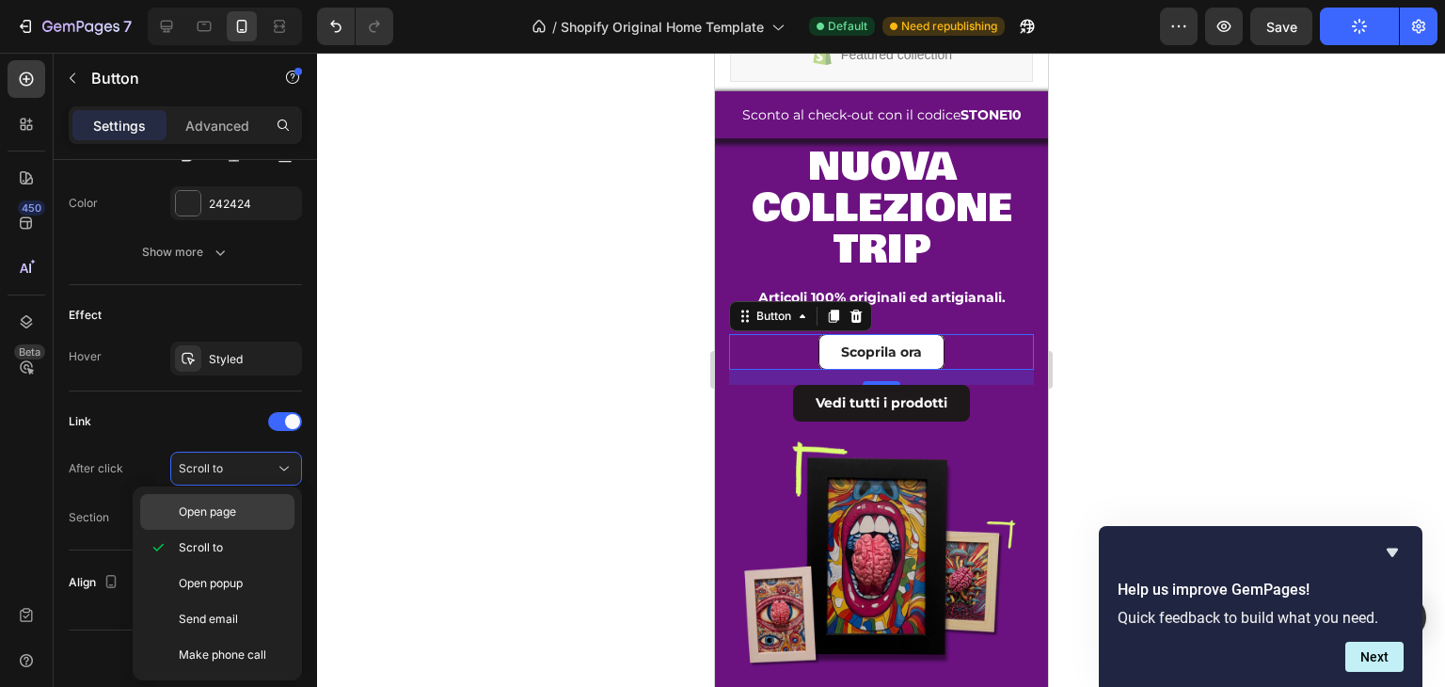
click at [227, 522] on div "Open page" at bounding box center [217, 512] width 154 height 36
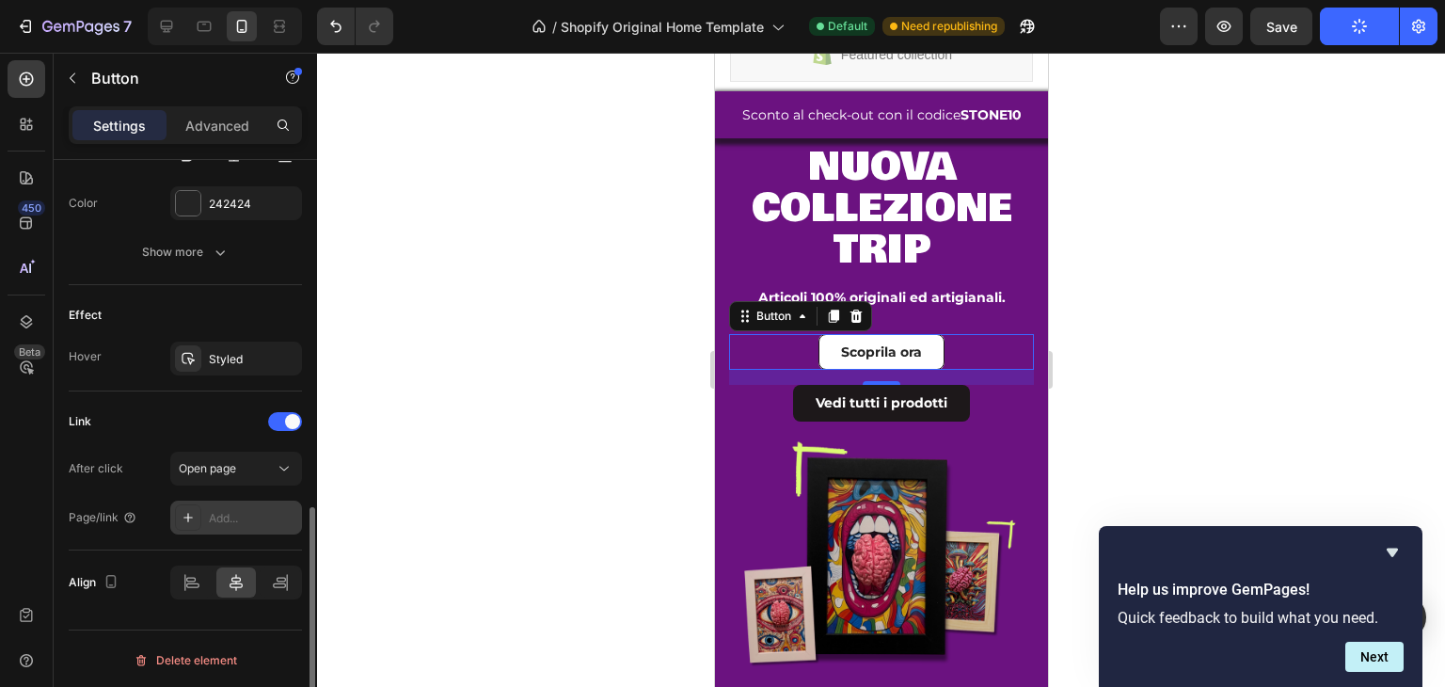
click at [229, 510] on div "Add..." at bounding box center [253, 518] width 88 height 17
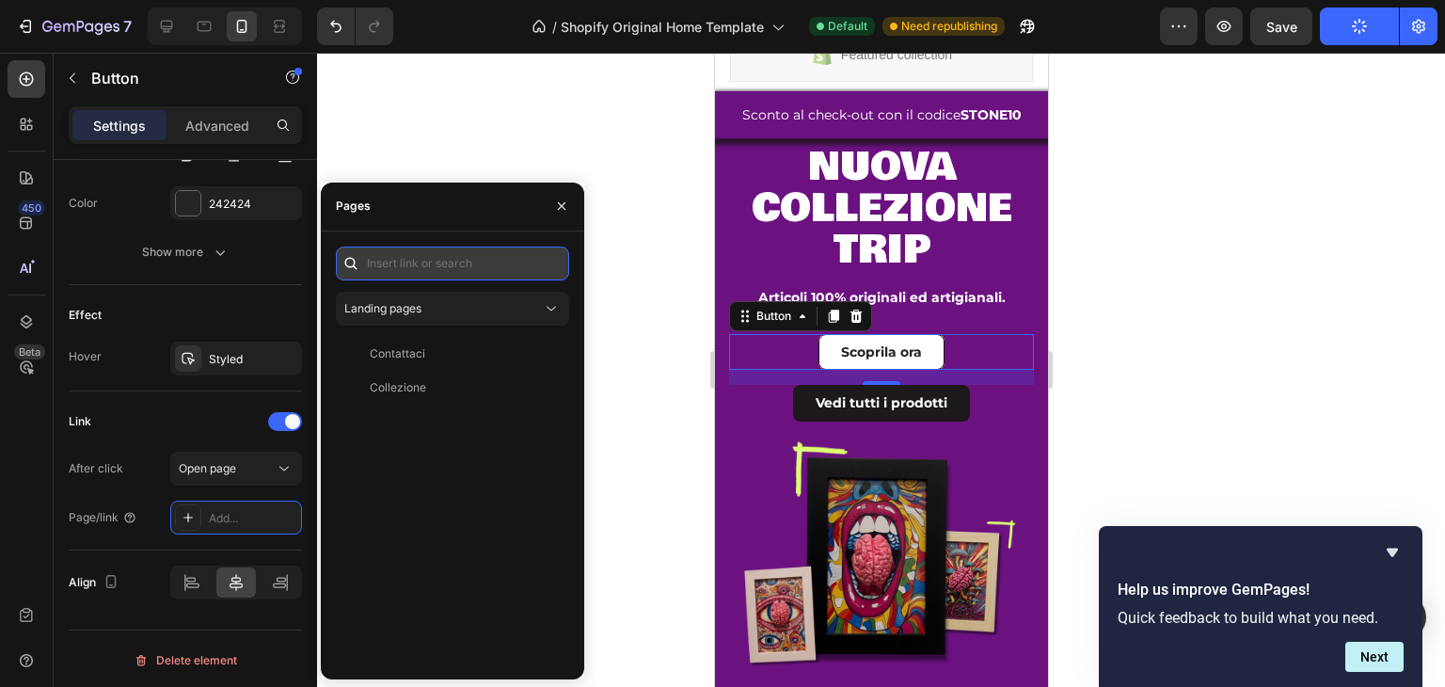
click at [487, 253] on input "text" at bounding box center [452, 264] width 233 height 34
paste input "[URL][DOMAIN_NAME]"
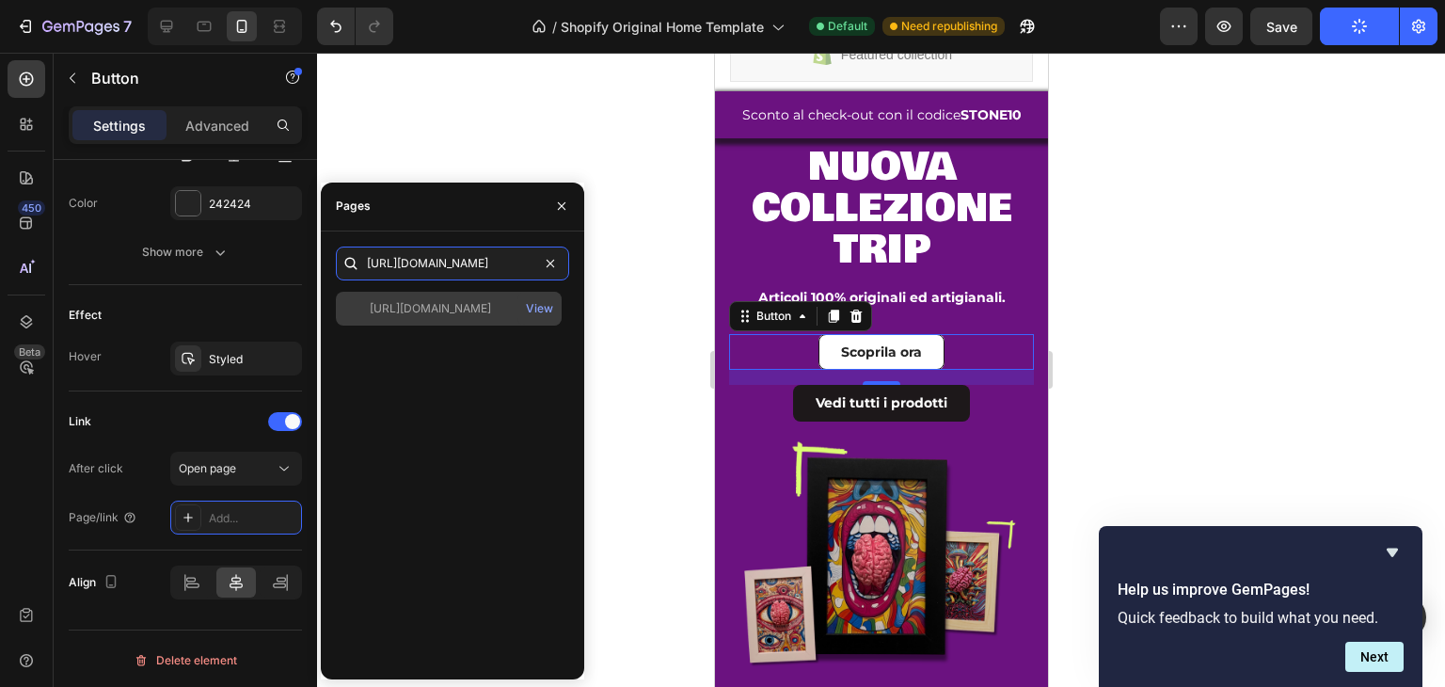
type input "[URL][DOMAIN_NAME]"
click at [486, 313] on div "[URL][DOMAIN_NAME]" at bounding box center [430, 308] width 121 height 17
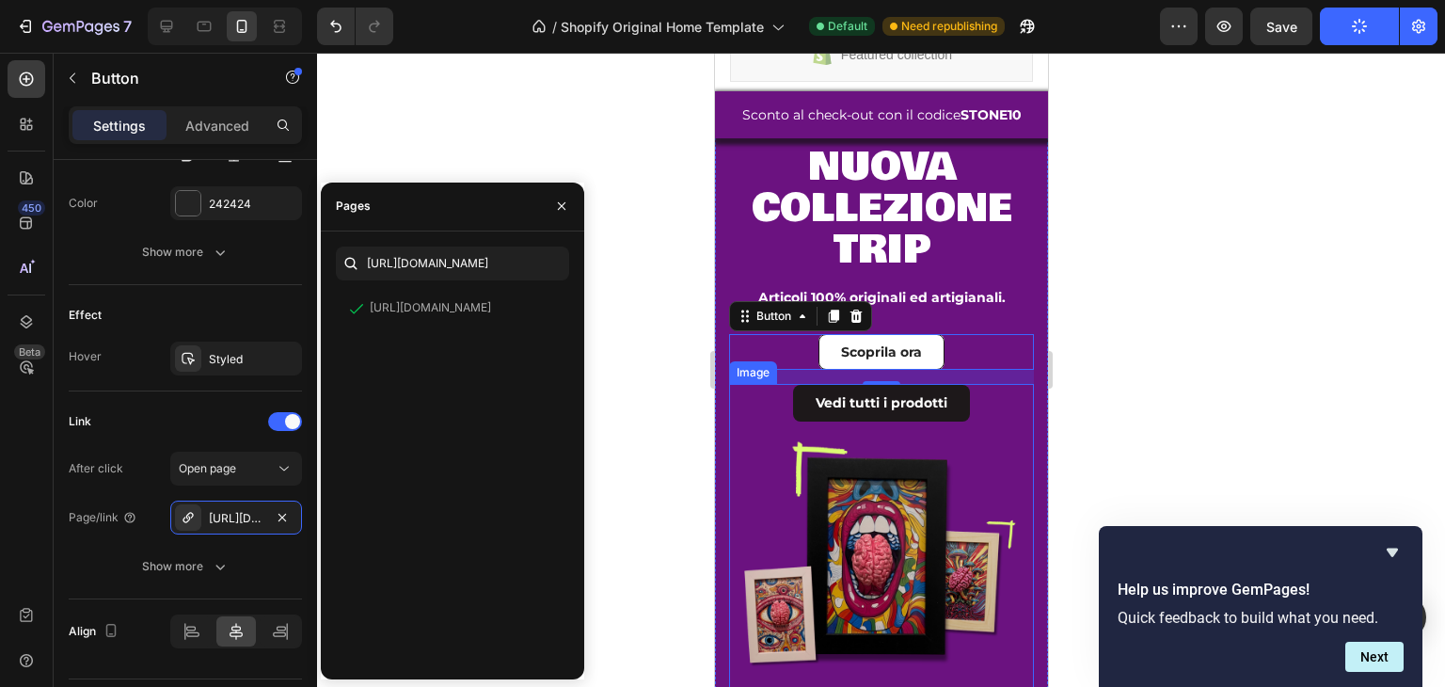
click at [829, 397] on img at bounding box center [880, 536] width 305 height 305
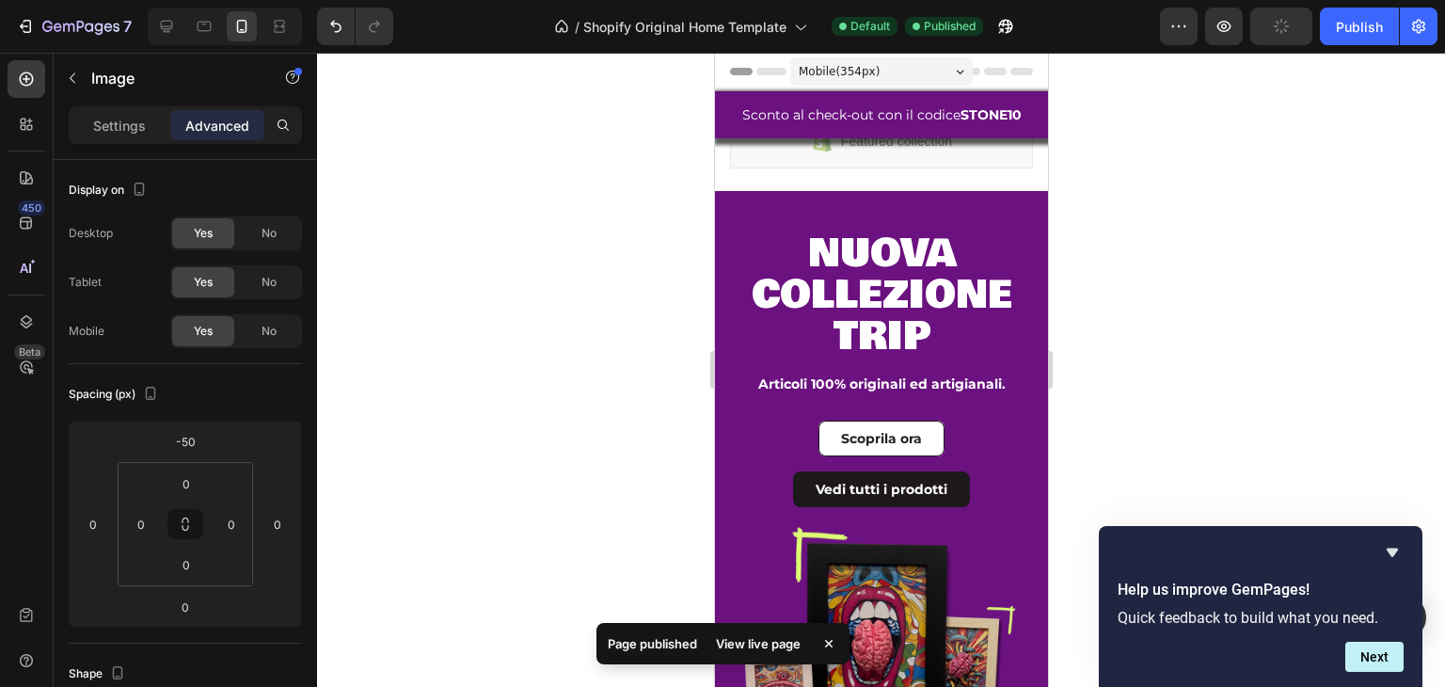
click at [837, 483] on img at bounding box center [880, 622] width 305 height 305
click at [103, 121] on p "Settings" at bounding box center [119, 126] width 53 height 20
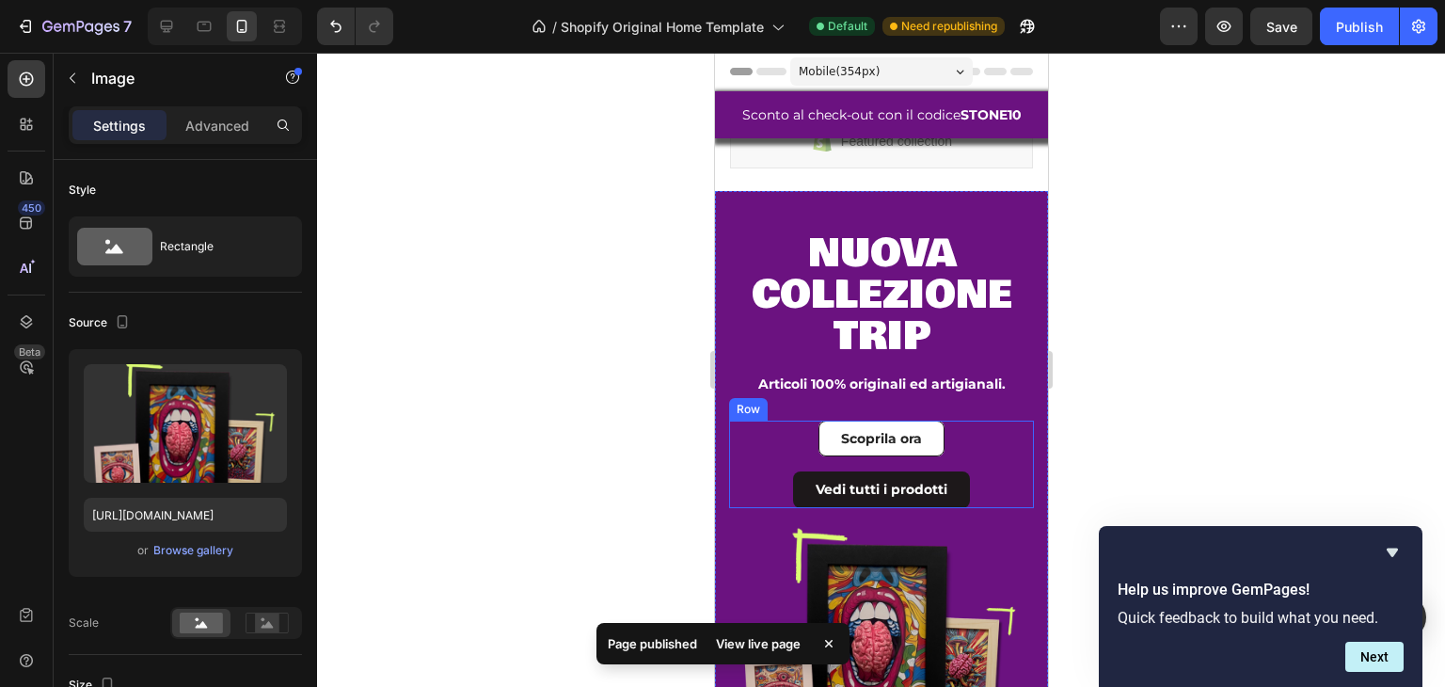
click at [828, 465] on div "Scoprila ora Button" at bounding box center [880, 446] width 305 height 51
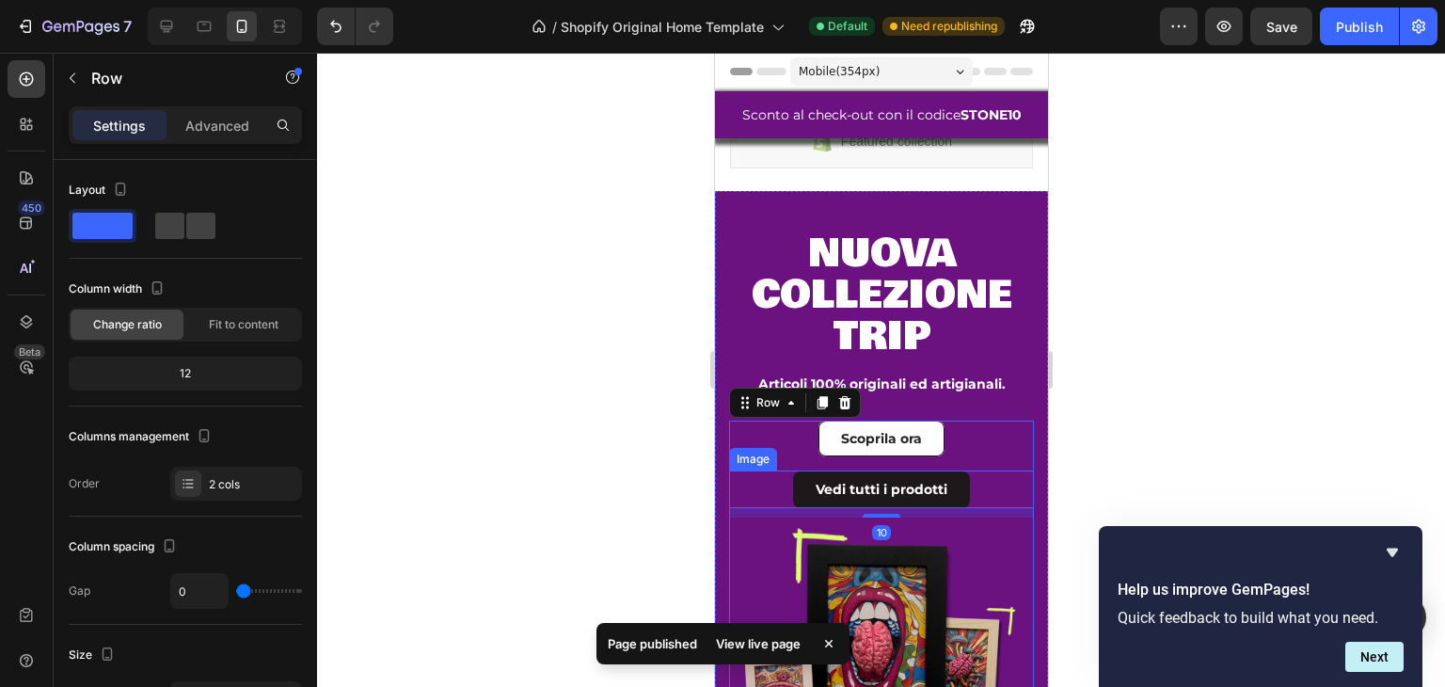
click at [834, 480] on img at bounding box center [880, 623] width 305 height 305
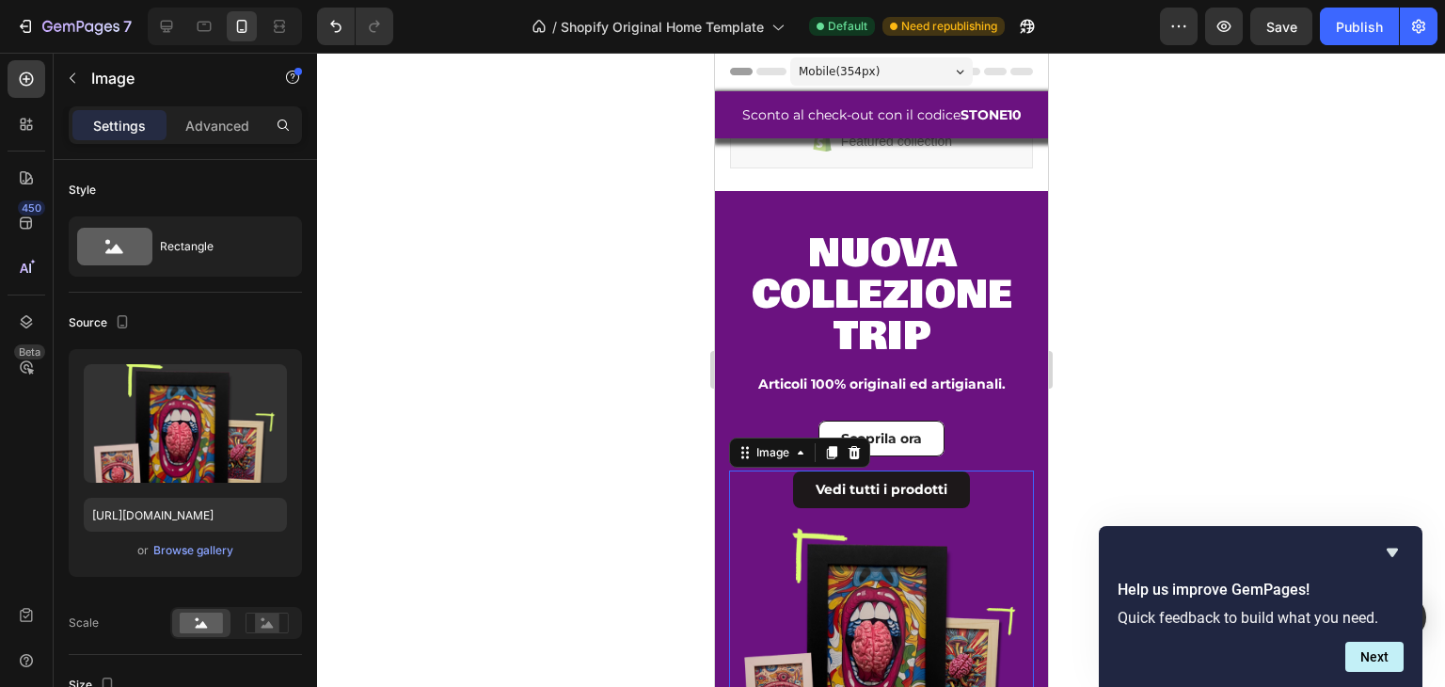
click at [897, 500] on img at bounding box center [880, 623] width 305 height 305
click at [996, 498] on img at bounding box center [880, 623] width 305 height 305
click at [1198, 467] on div at bounding box center [881, 370] width 1128 height 634
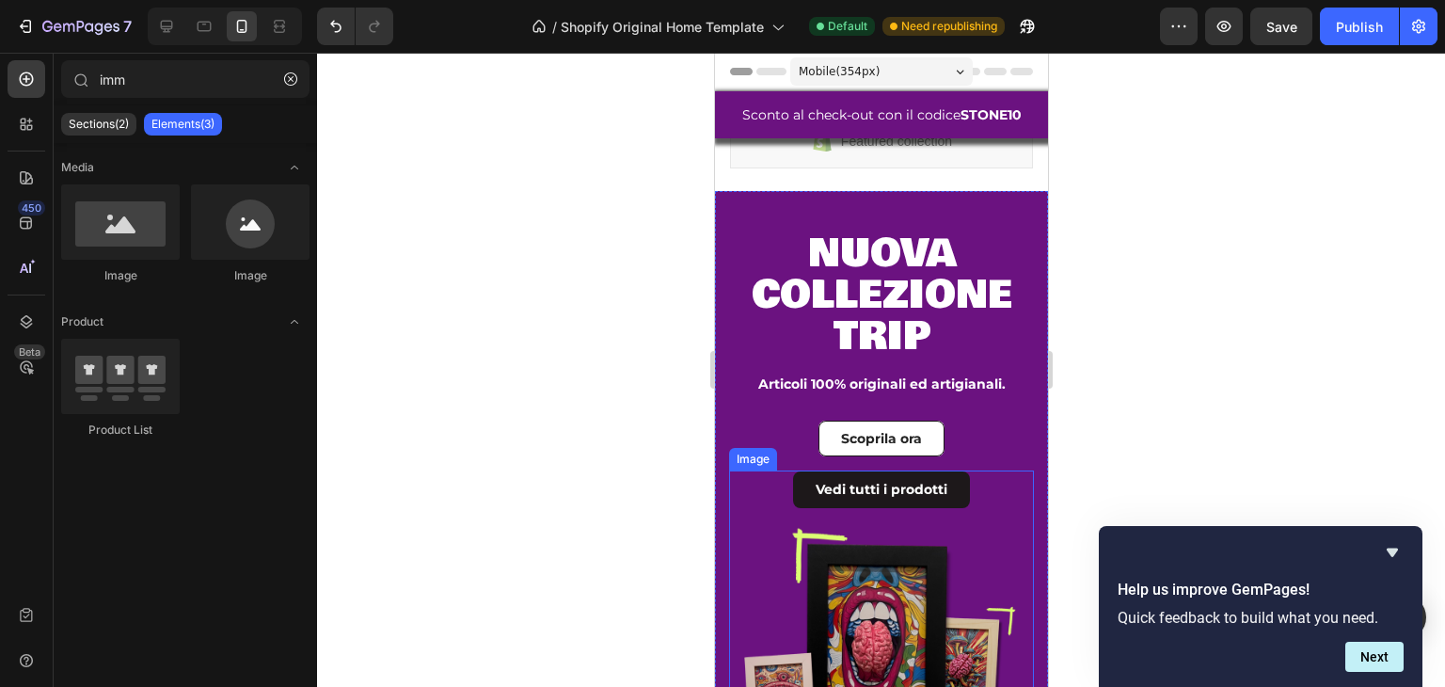
click at [931, 486] on img at bounding box center [880, 623] width 305 height 305
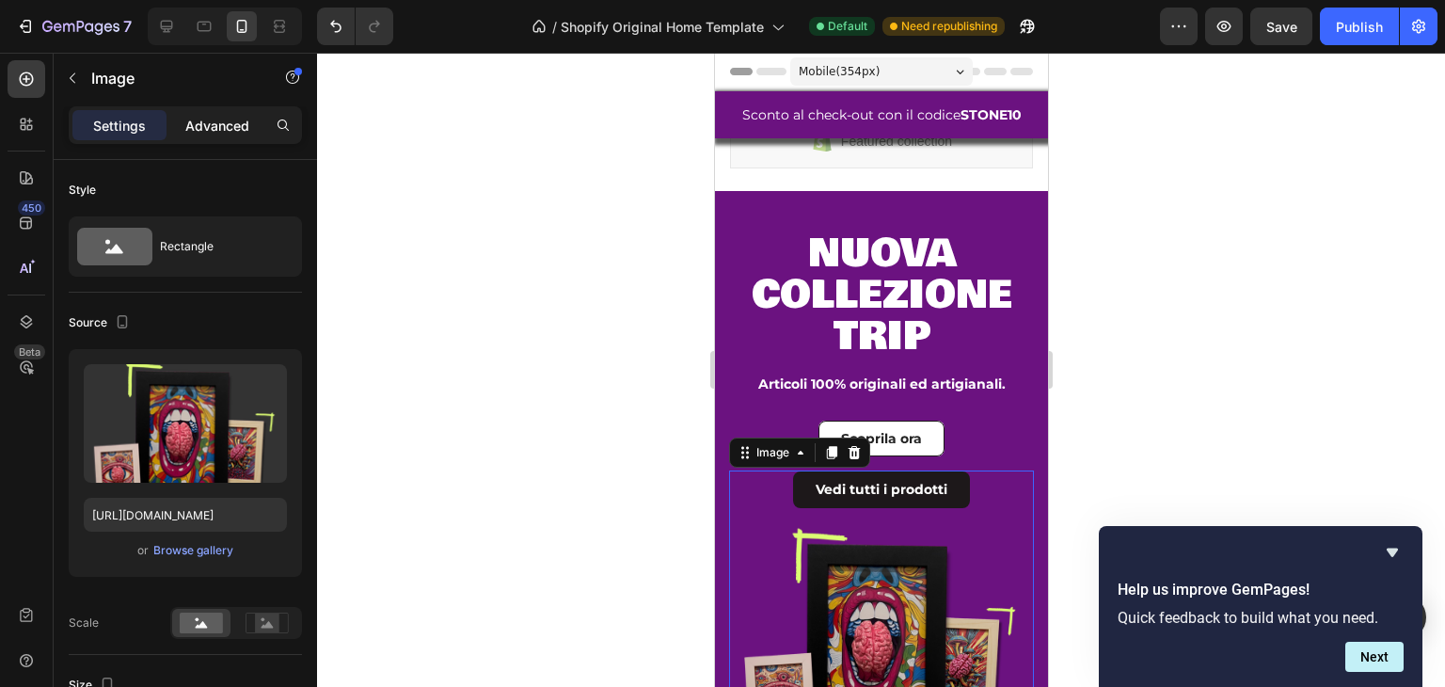
click at [200, 125] on p "Advanced" at bounding box center [217, 126] width 64 height 20
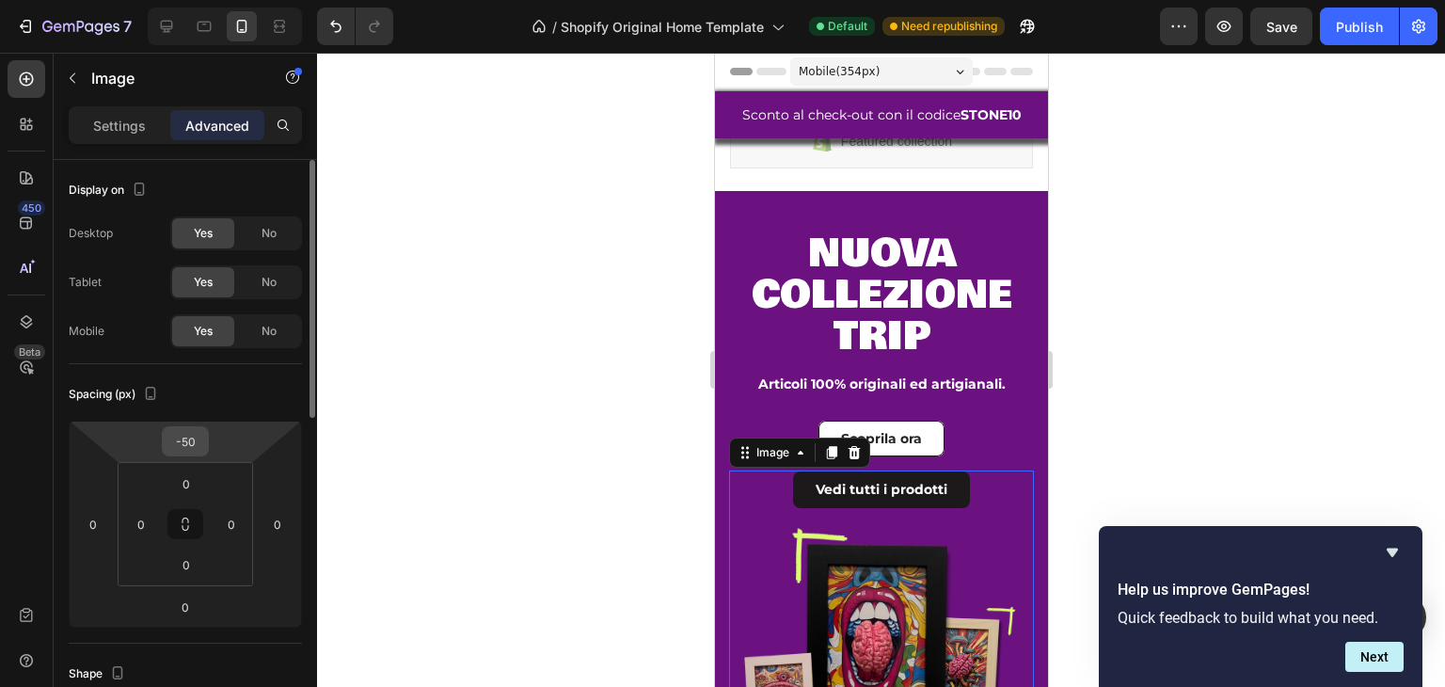
click at [188, 441] on input "-50" at bounding box center [186, 441] width 38 height 28
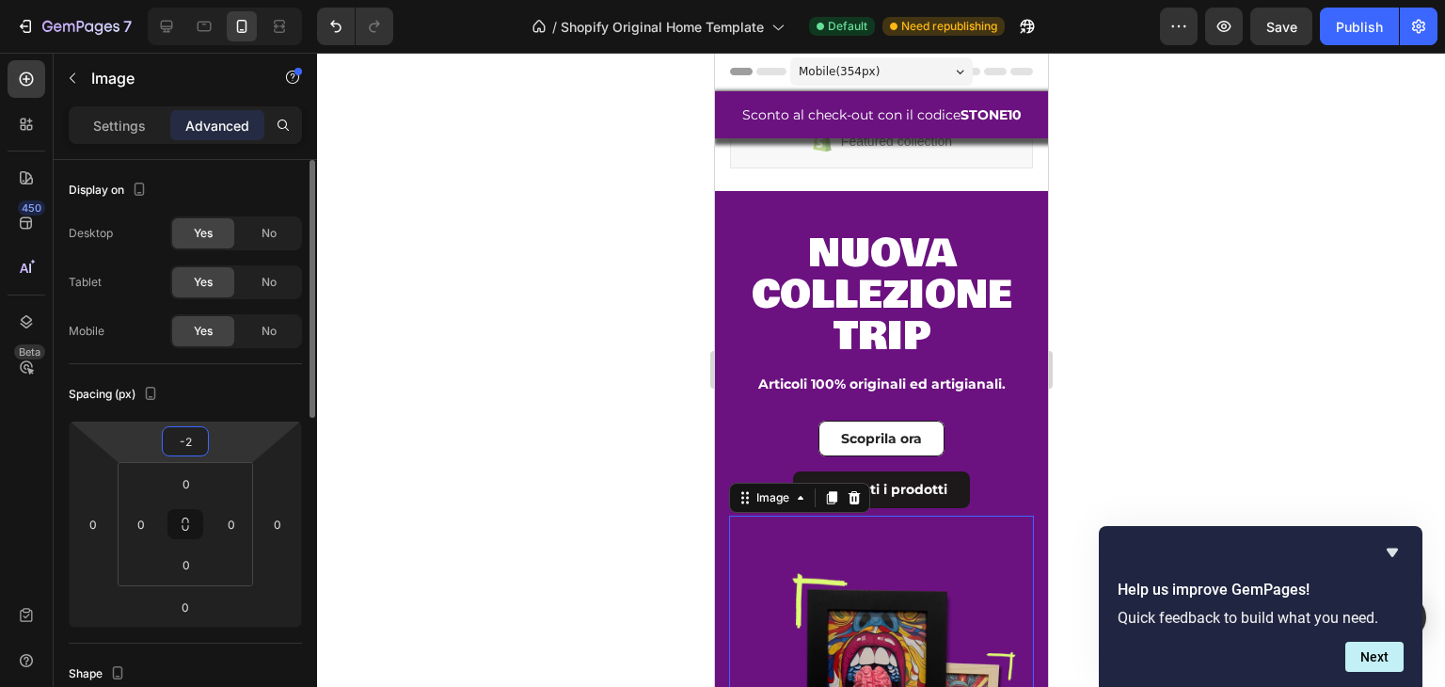
type input "-20"
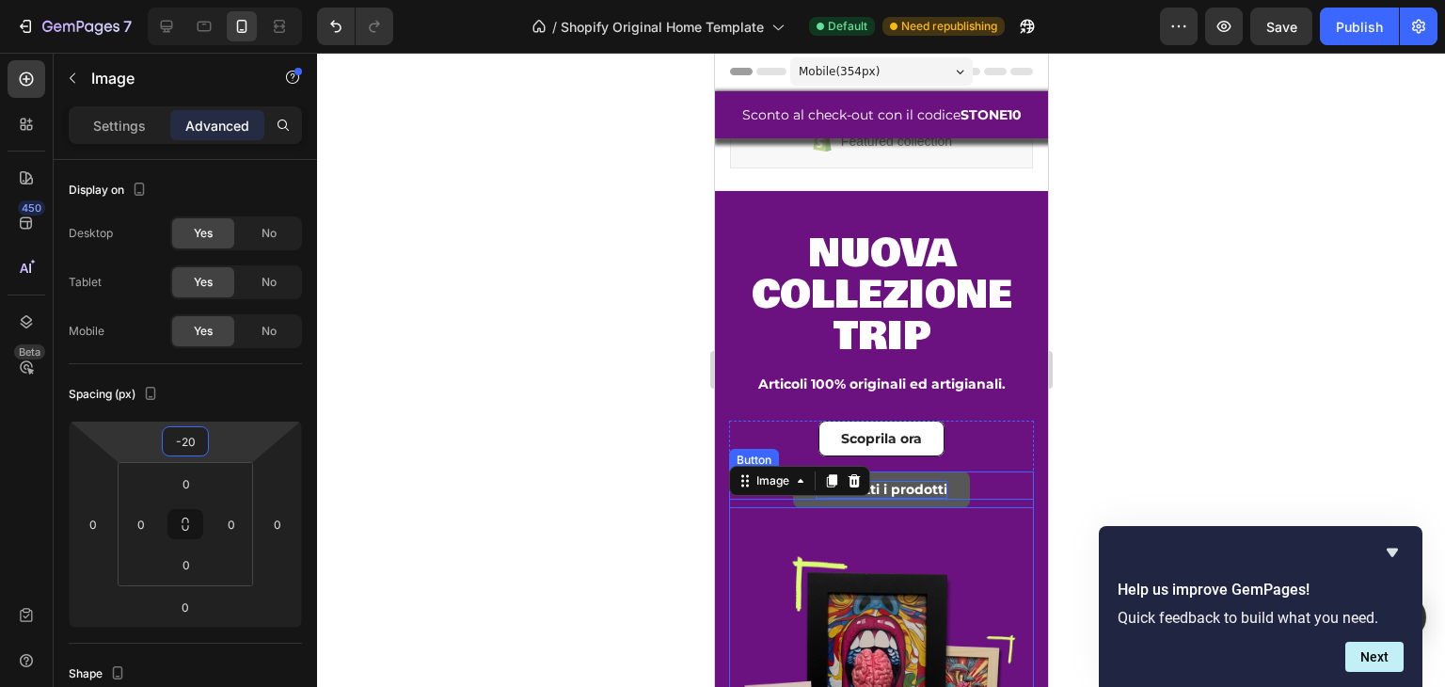
click at [912, 488] on p "Vedi tutti i prodotti" at bounding box center [881, 489] width 132 height 17
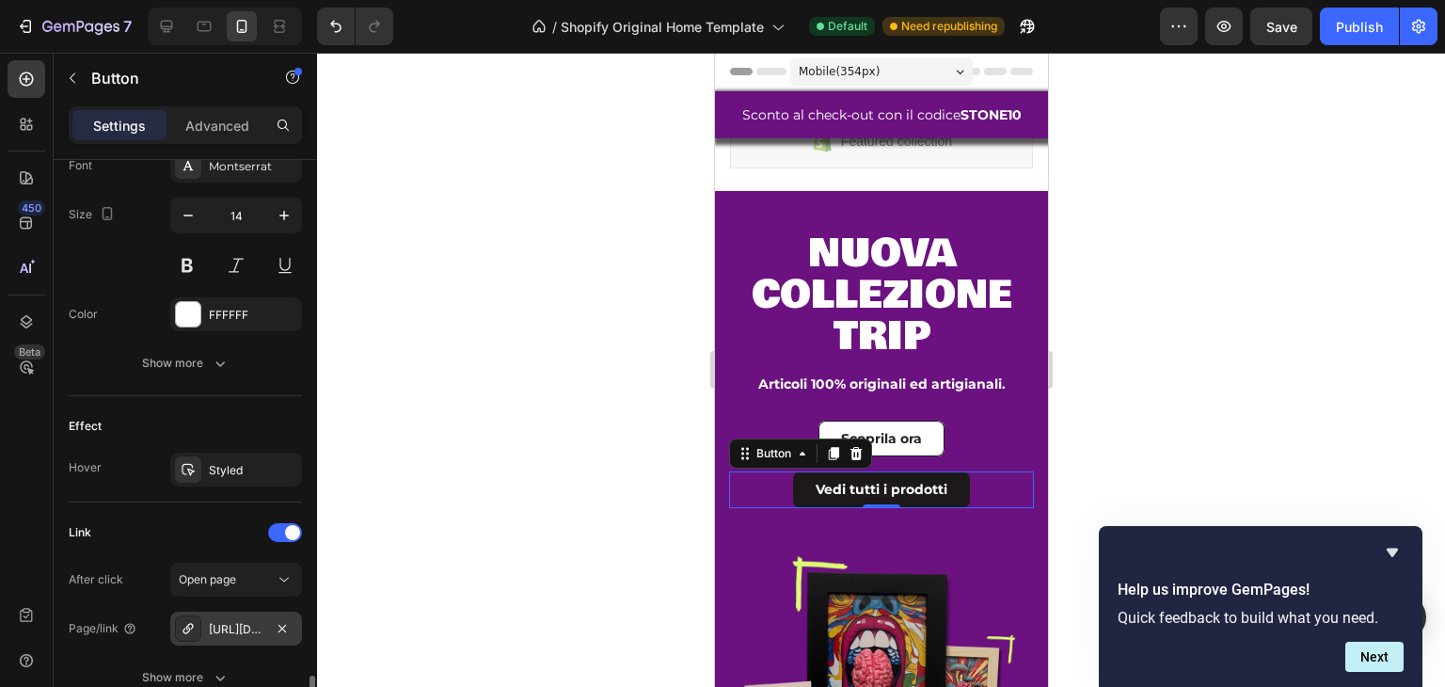
scroll to position [913, 0]
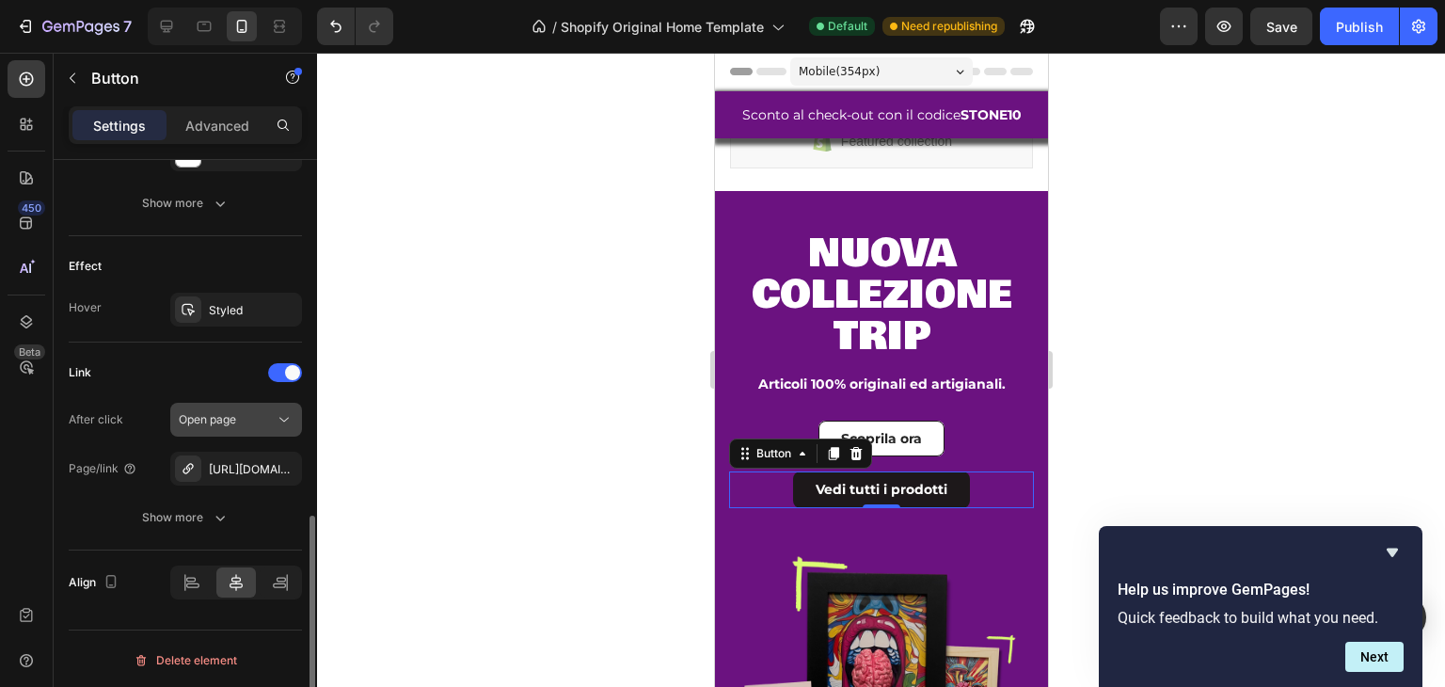
click at [207, 415] on span "Open page" at bounding box center [207, 419] width 57 height 14
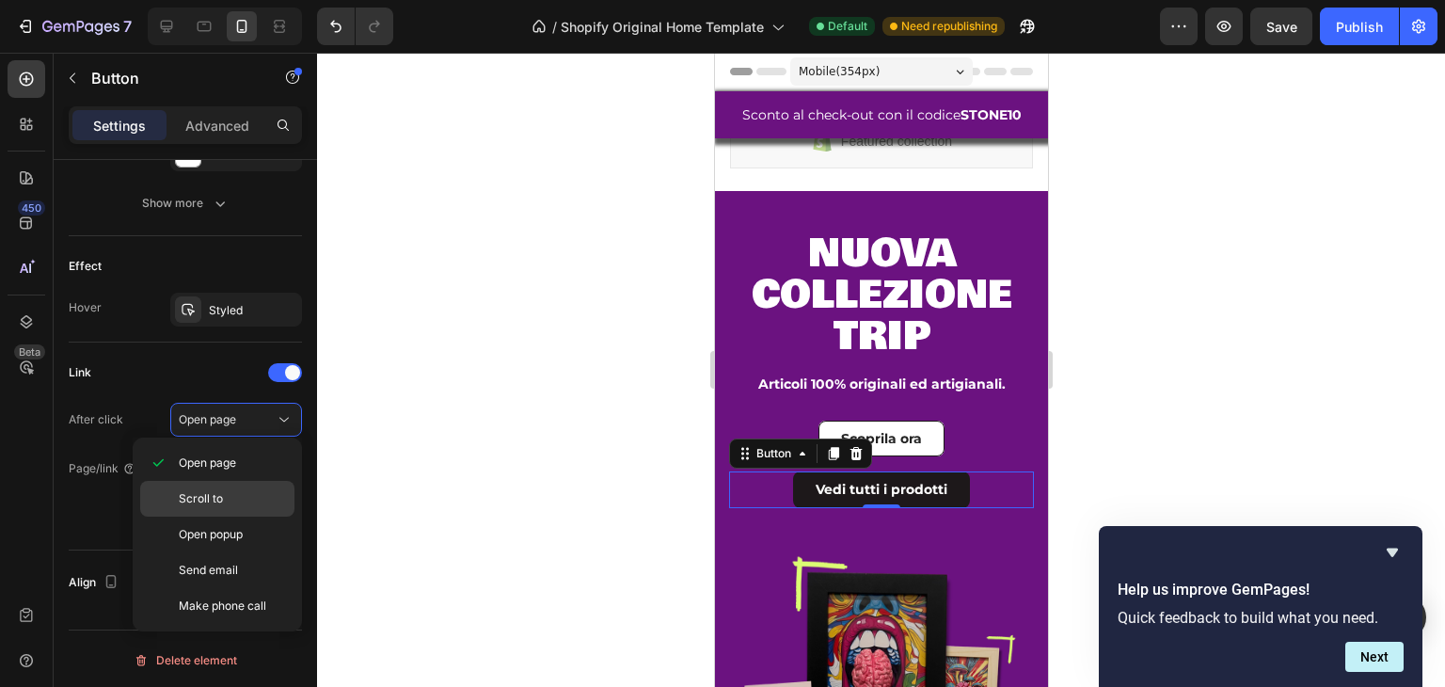
click at [215, 498] on span "Scroll to" at bounding box center [201, 498] width 44 height 17
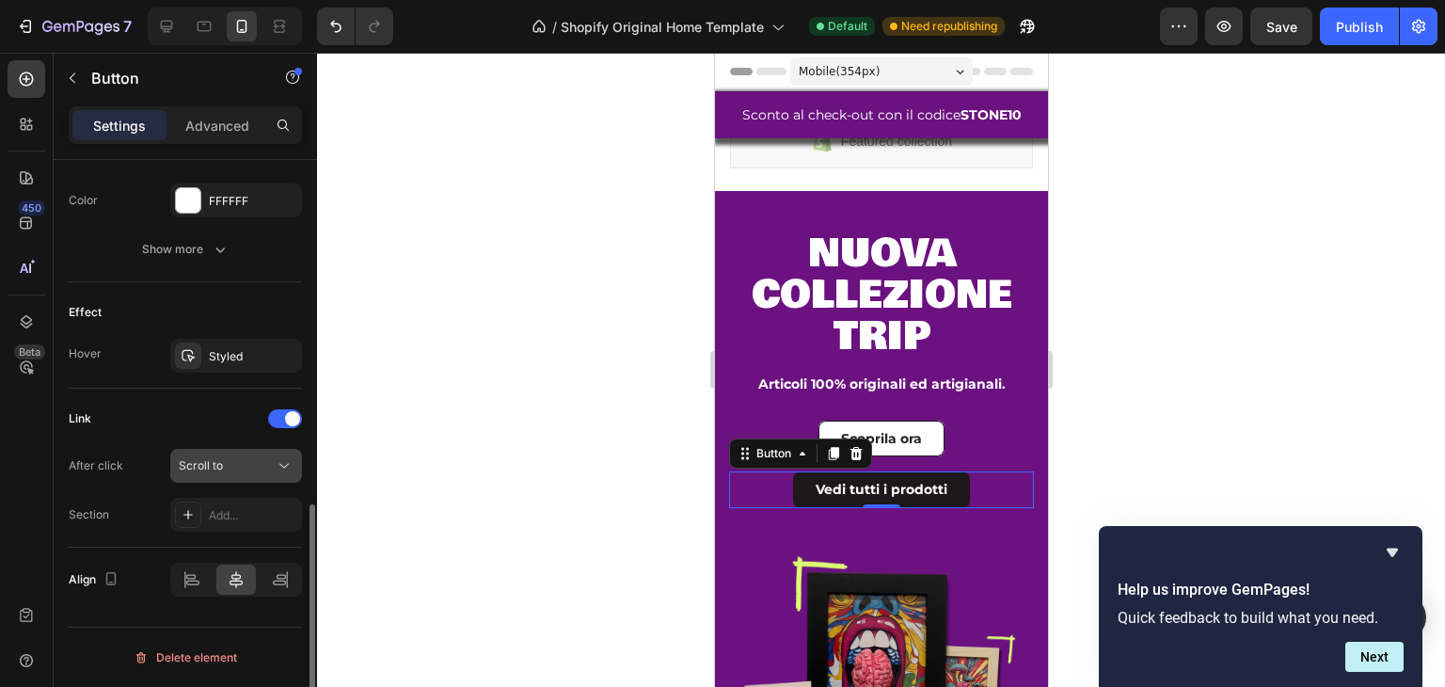
scroll to position [864, 0]
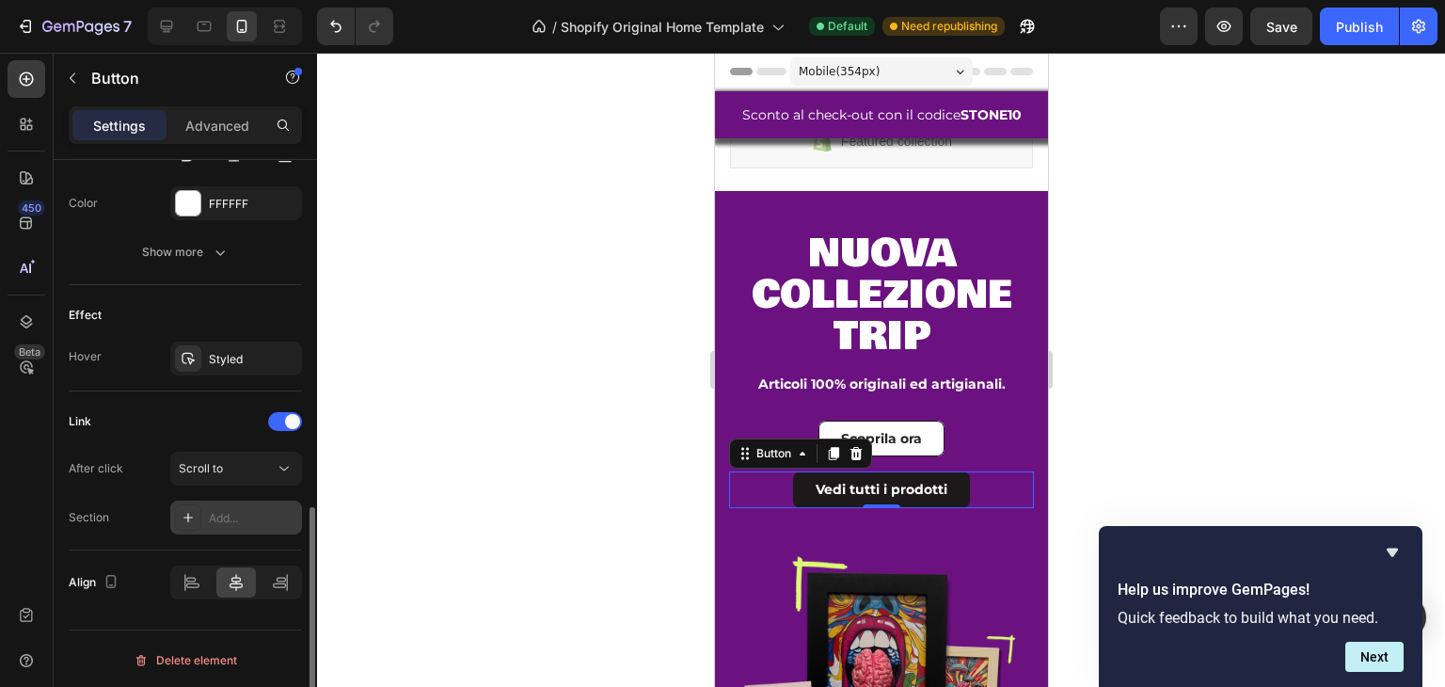
click at [224, 504] on div "Add..." at bounding box center [236, 518] width 132 height 34
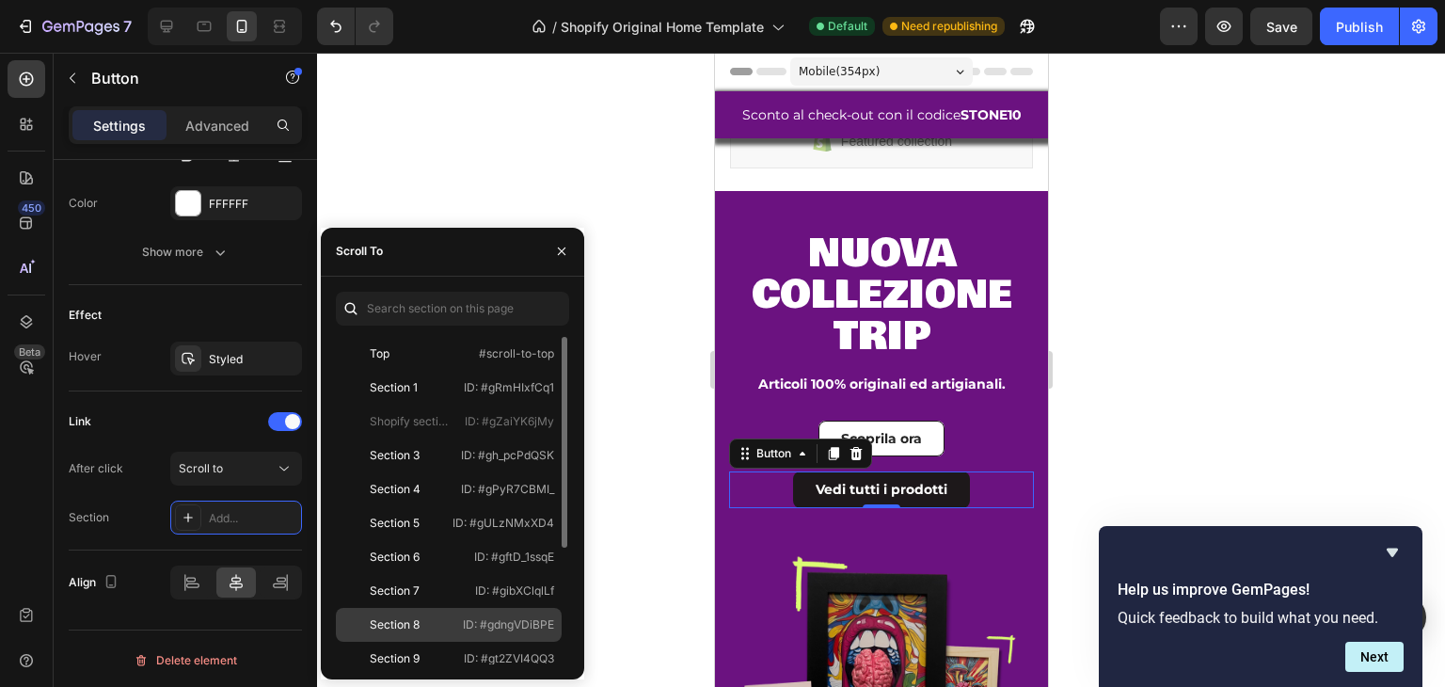
click at [406, 615] on div "Section 8 ID: #gdngVDiBPE" at bounding box center [449, 625] width 226 height 34
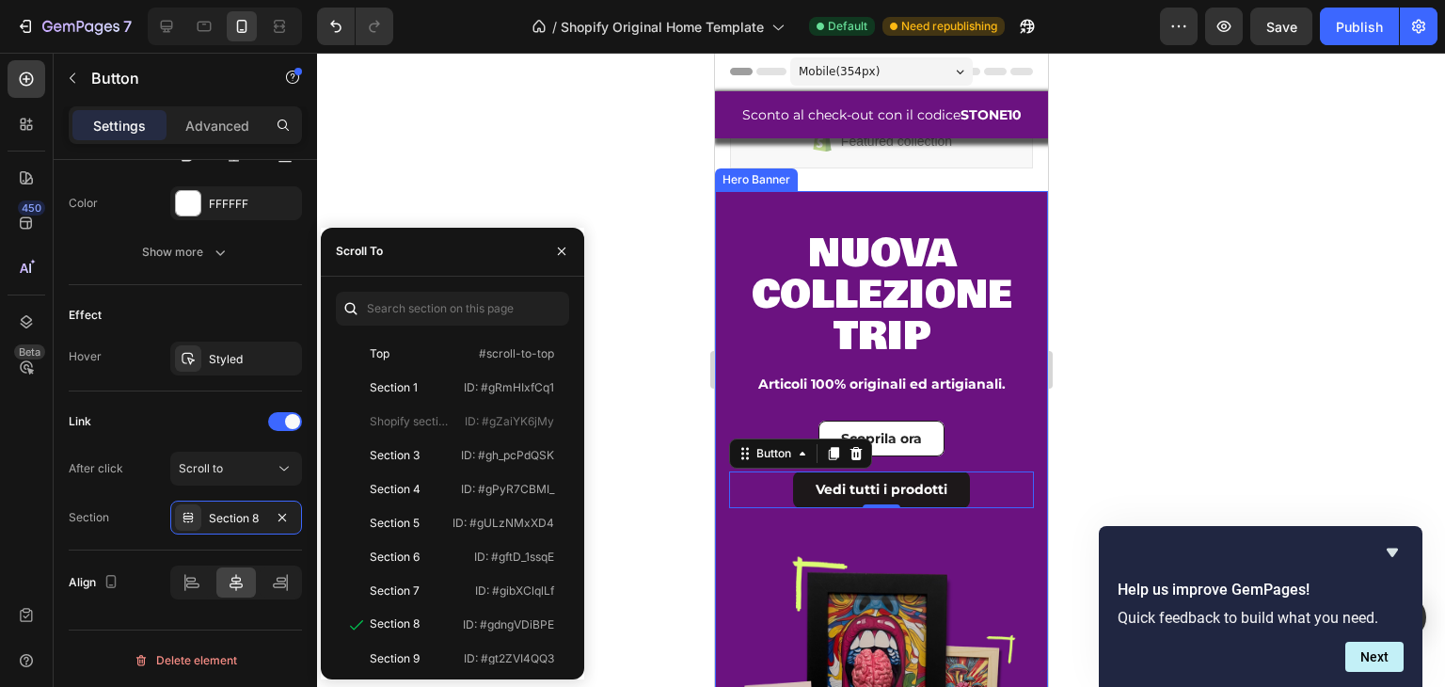
click at [908, 362] on div "nuova collezione trip Heading Articoli 100% originali ed artigianali. Text Bloc…" at bounding box center [880, 374] width 305 height 287
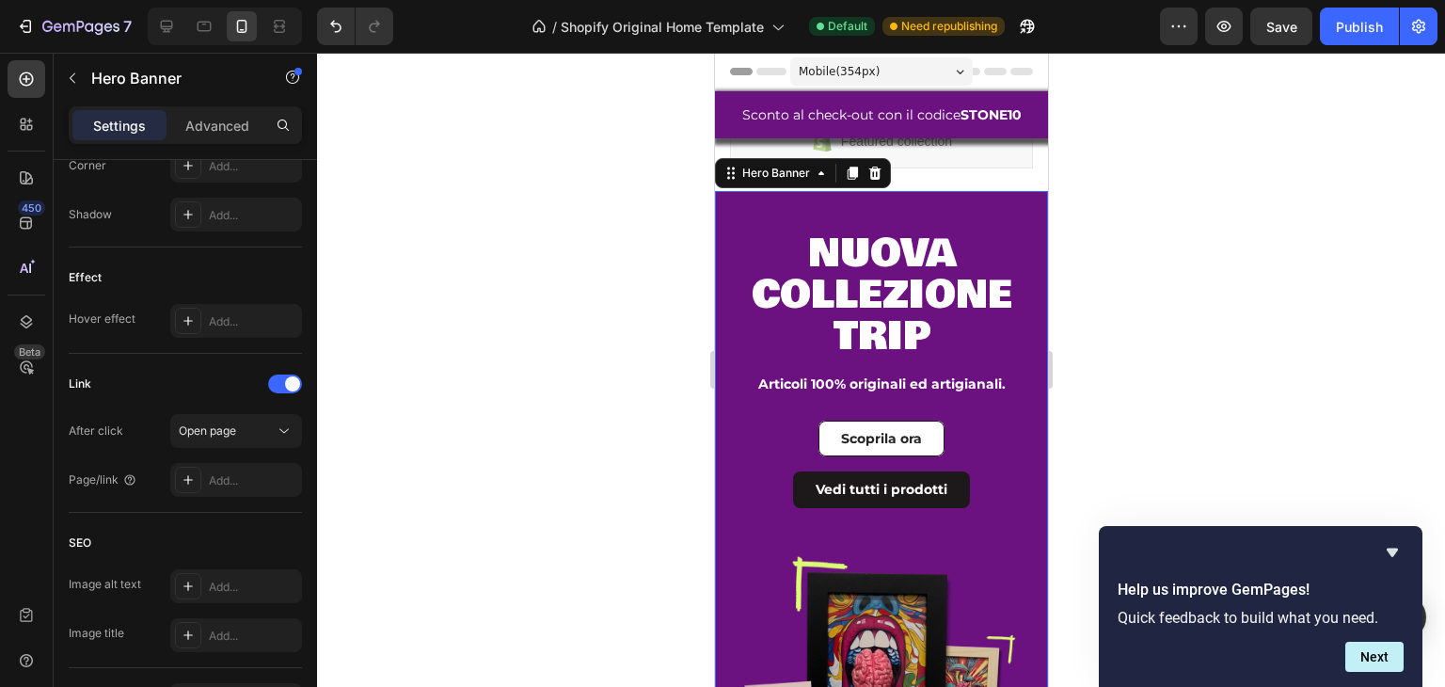
scroll to position [0, 0]
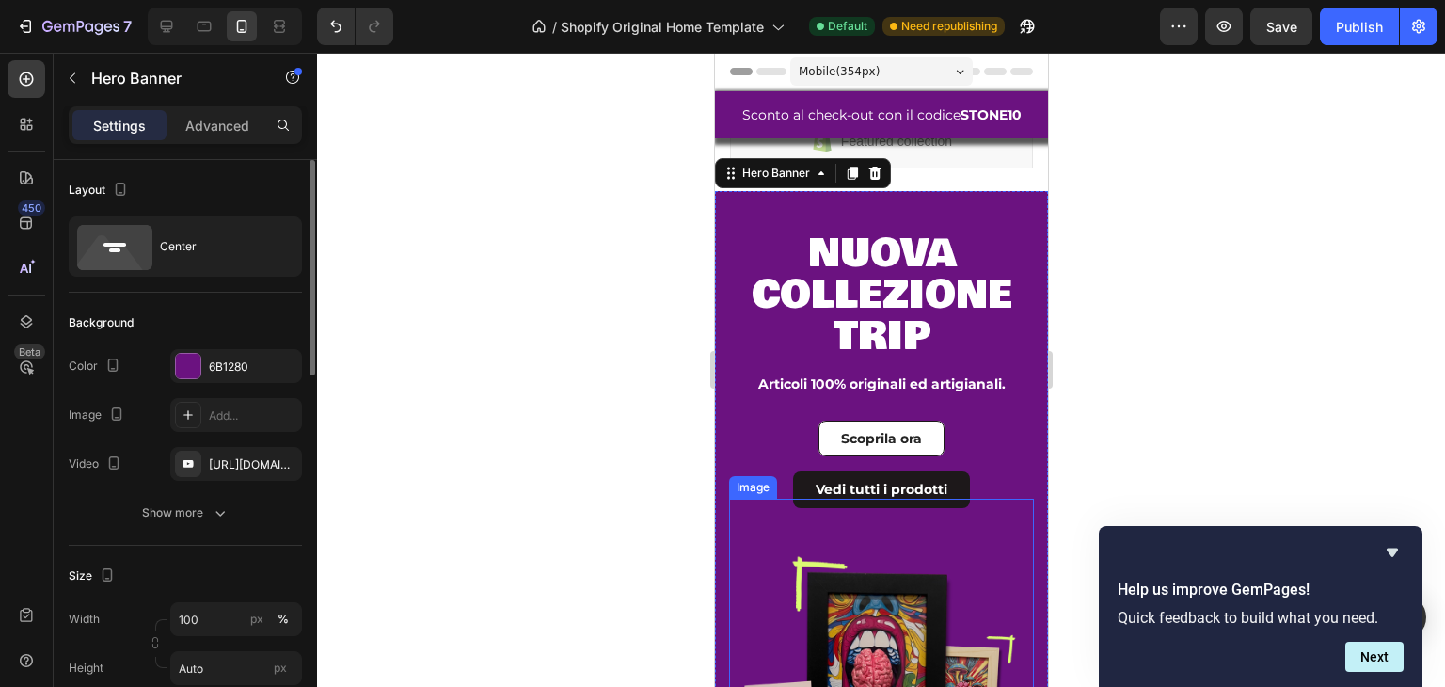
click at [891, 575] on img at bounding box center [880, 651] width 305 height 305
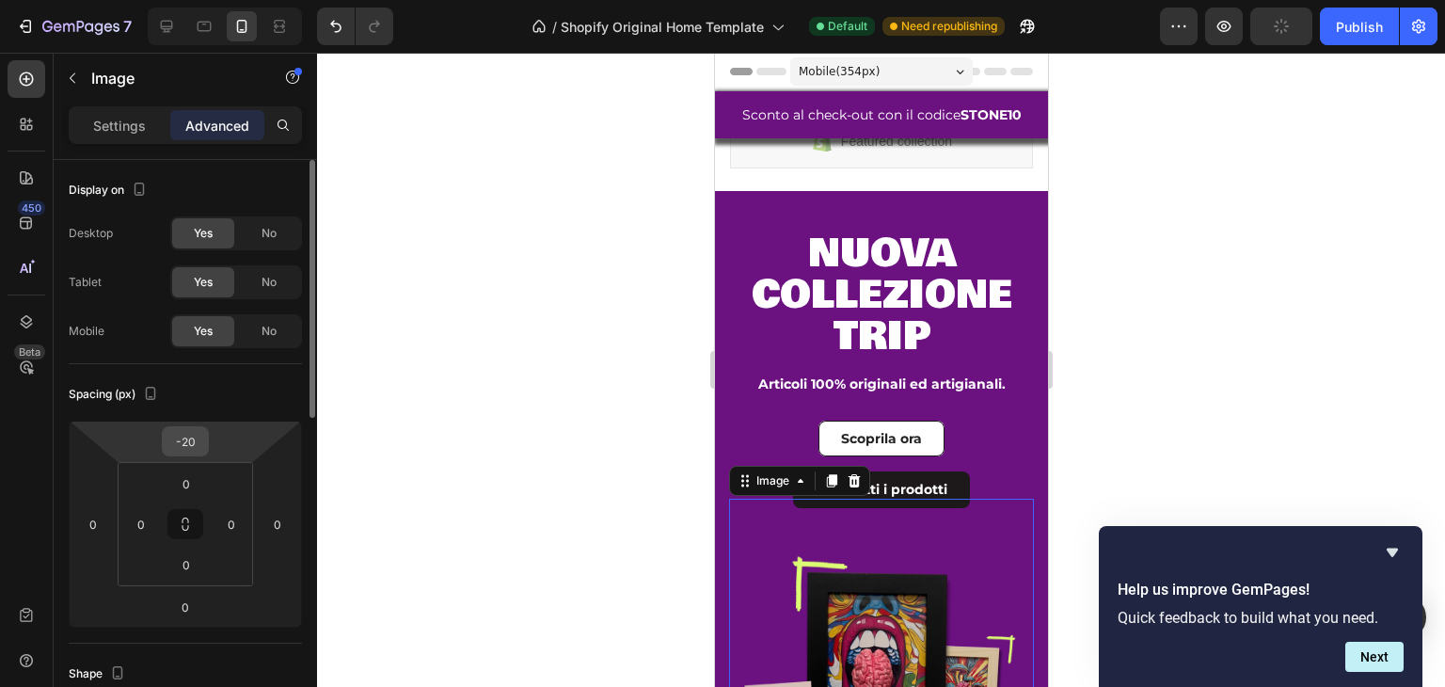
drag, startPoint x: 212, startPoint y: 439, endPoint x: 183, endPoint y: 444, distance: 29.6
click at [212, 0] on html "7 / Shopify Original Home Template Default Need republishing Preview Publish 45…" at bounding box center [722, 0] width 1445 height 0
click at [182, 444] on input "-20" at bounding box center [186, 441] width 38 height 28
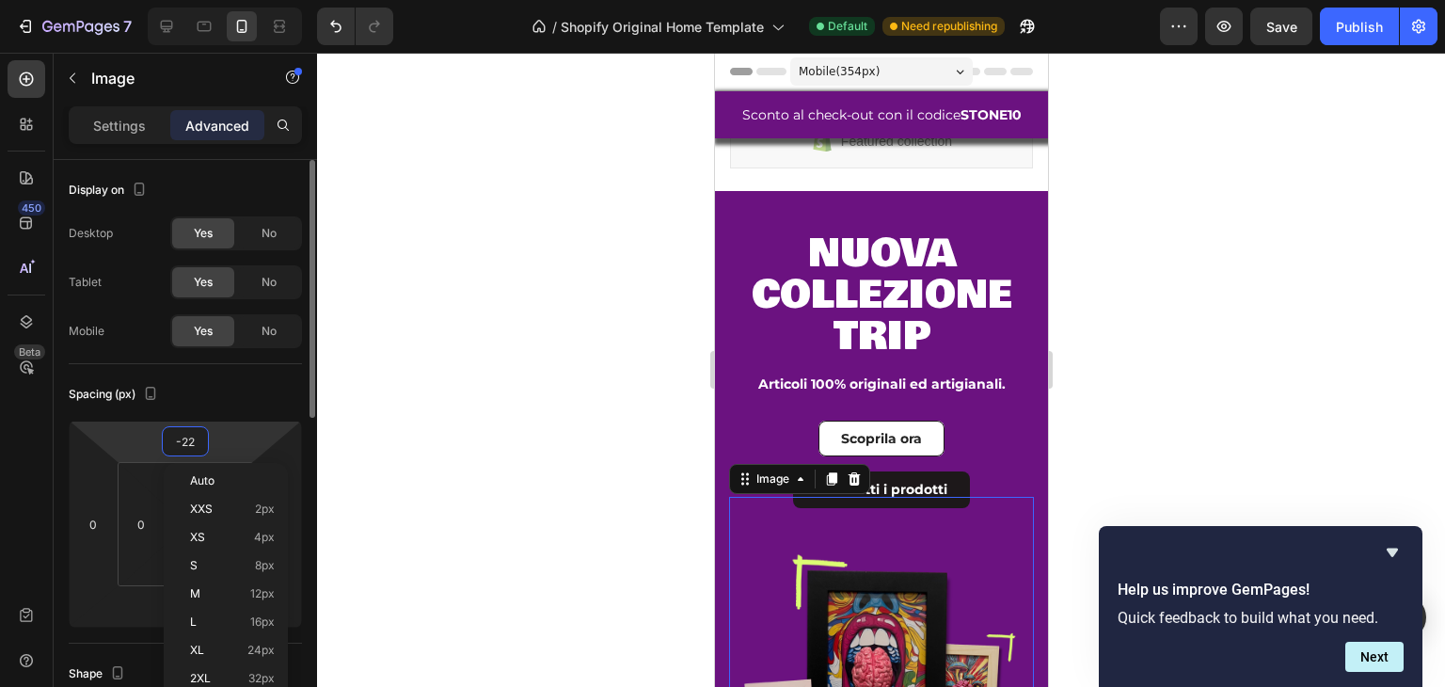
type input "-2"
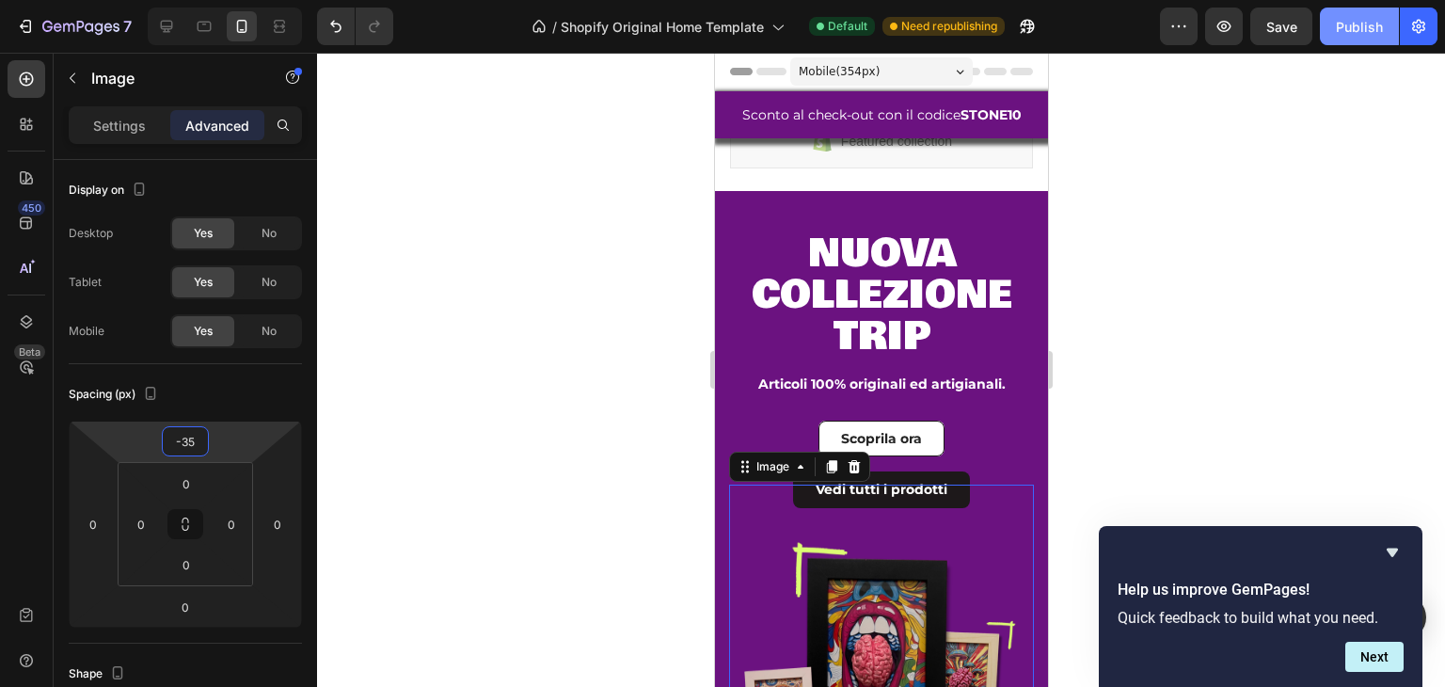
type input "-35"
click at [1387, 26] on button "Publish" at bounding box center [1359, 27] width 79 height 38
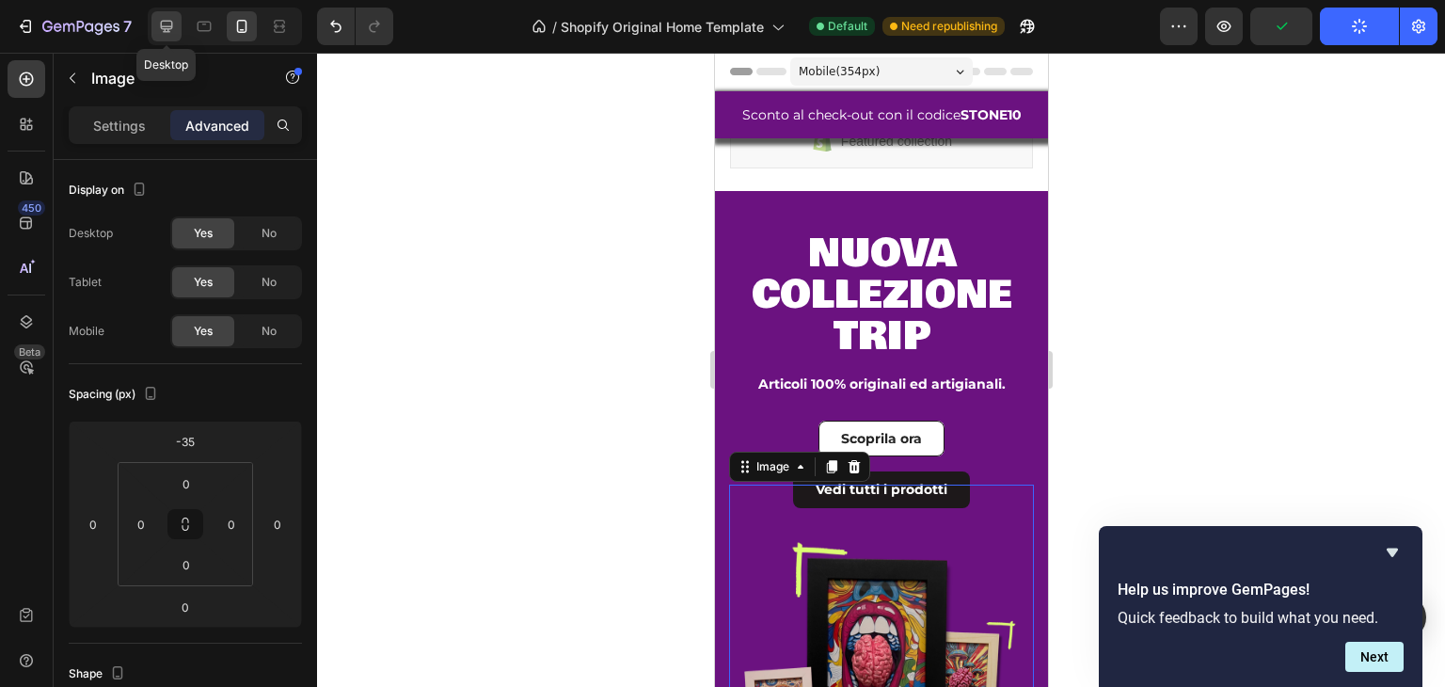
click at [167, 29] on icon at bounding box center [167, 27] width 12 height 12
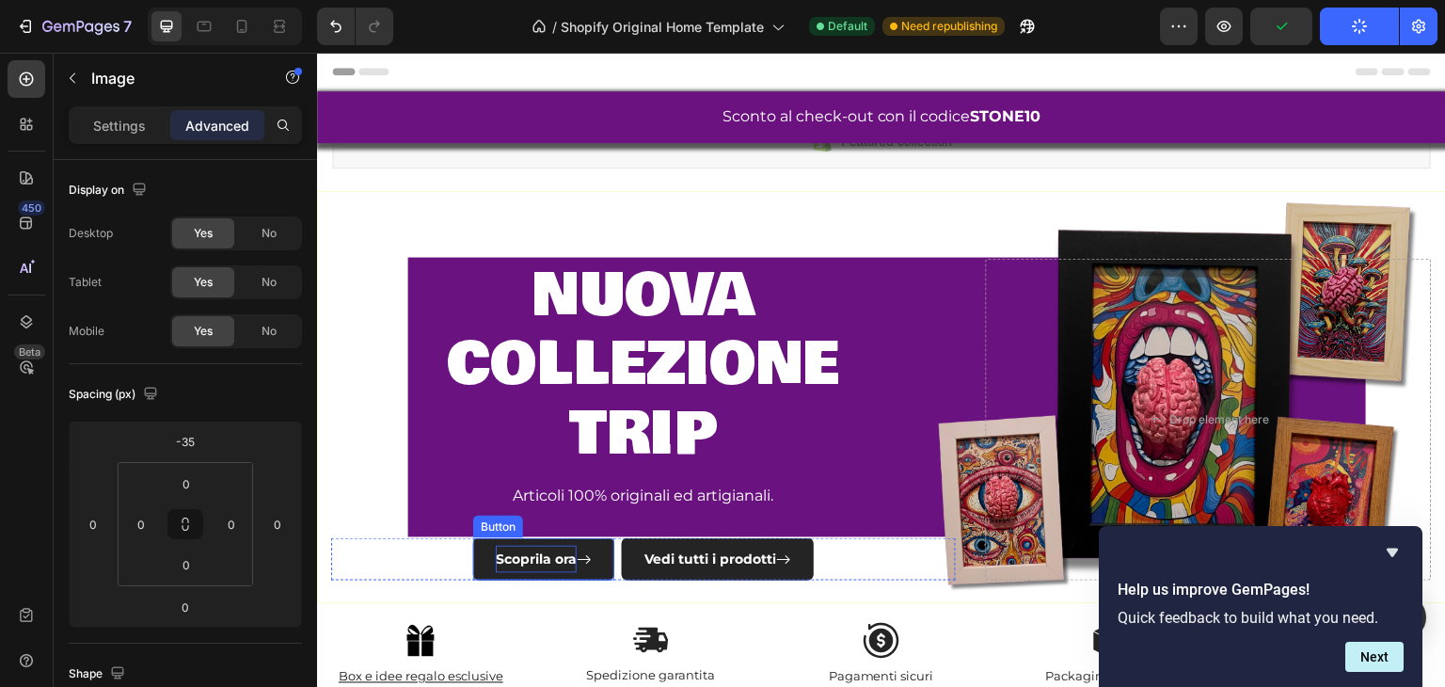
click at [554, 548] on p "Scoprila ora" at bounding box center [536, 559] width 81 height 27
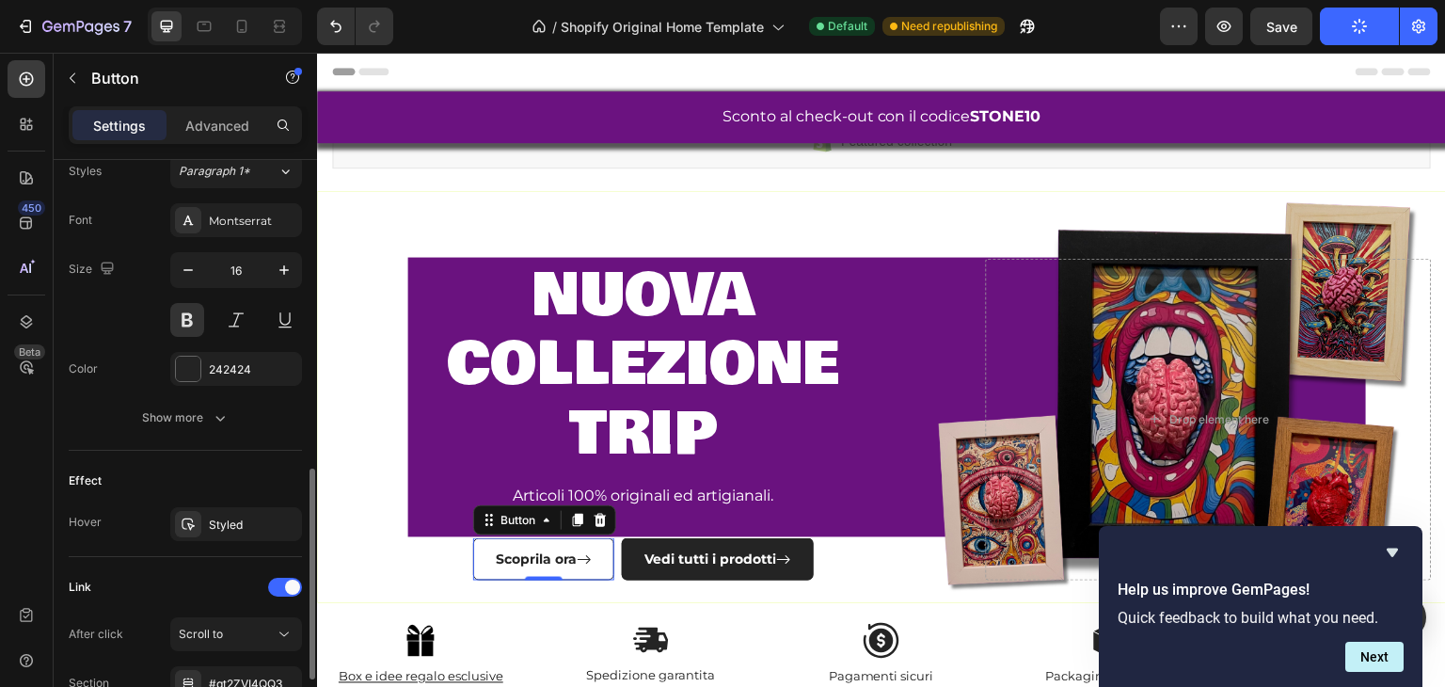
scroll to position [1013, 0]
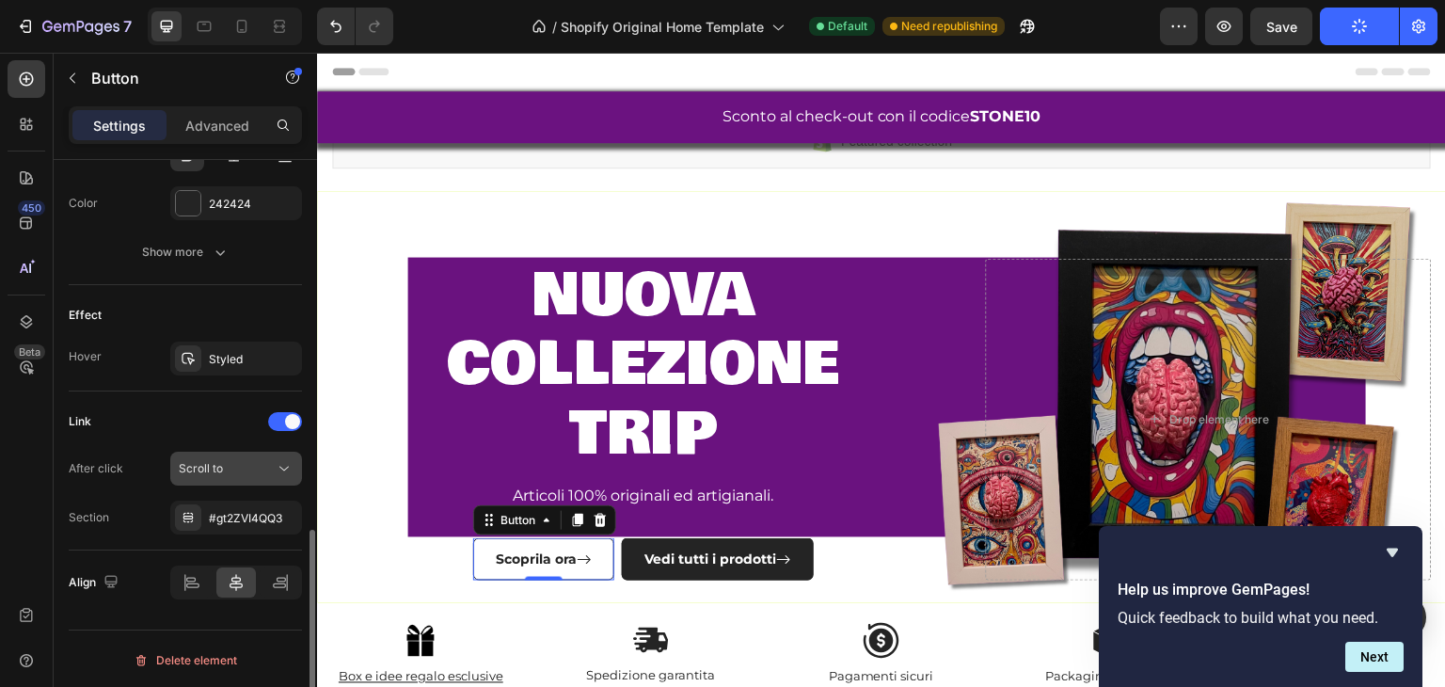
click at [234, 454] on button "Scroll to" at bounding box center [236, 469] width 132 height 34
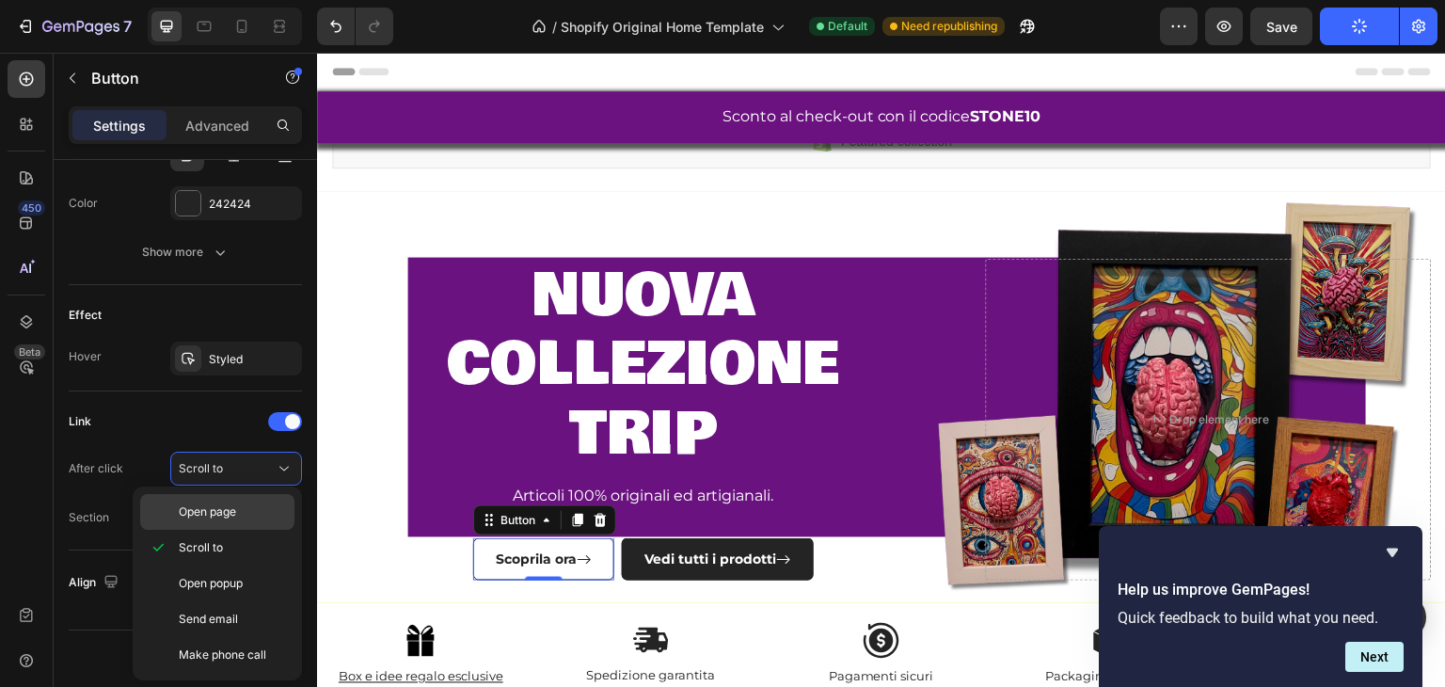
click at [211, 511] on span "Open page" at bounding box center [207, 511] width 57 height 17
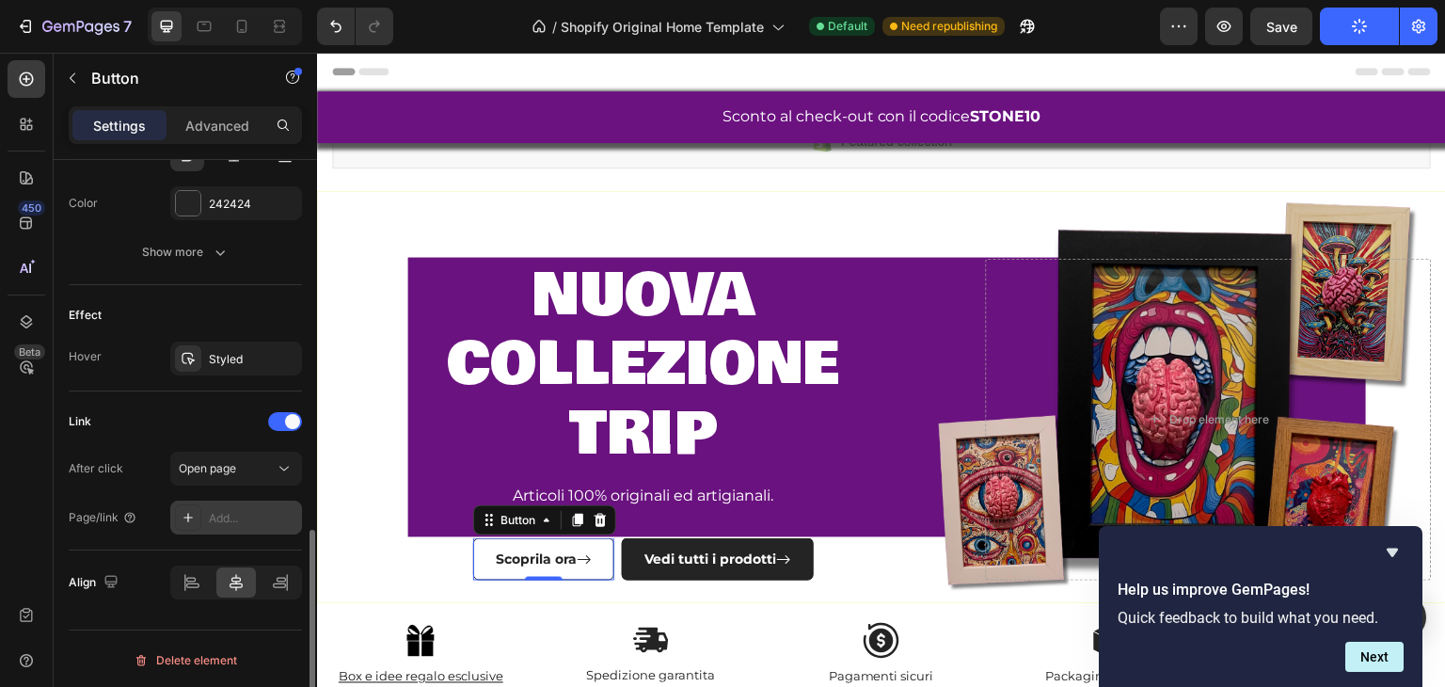
click at [231, 514] on div "Add..." at bounding box center [253, 518] width 88 height 17
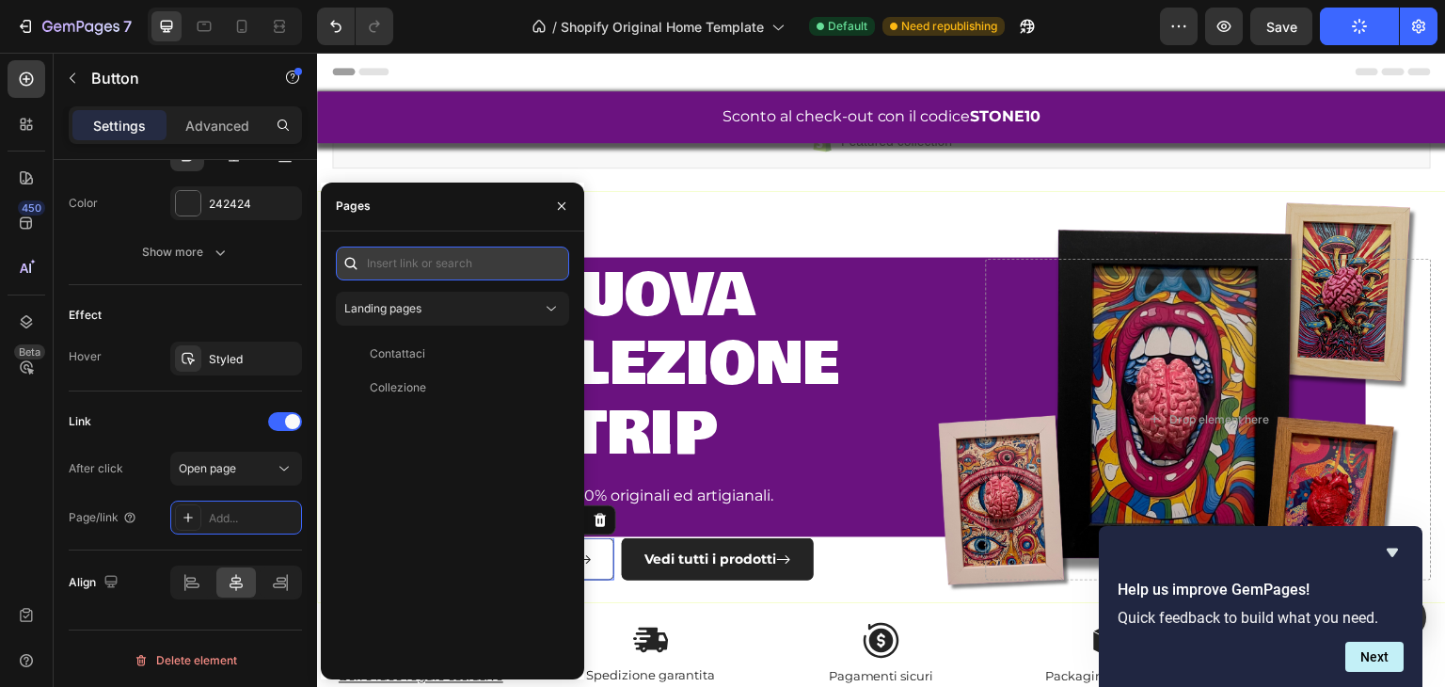
click at [438, 272] on input "text" at bounding box center [452, 264] width 233 height 34
paste input "[URL][DOMAIN_NAME]"
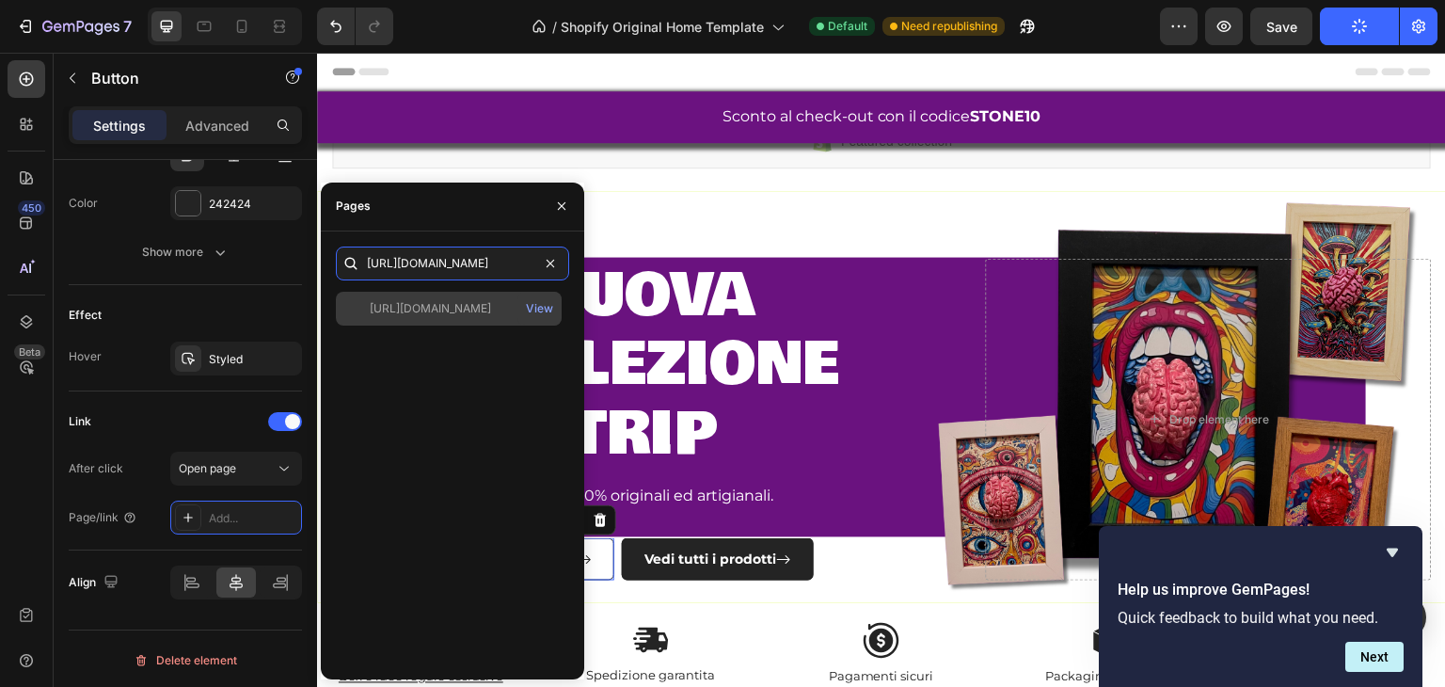
type input "[URL][DOMAIN_NAME]"
click at [464, 300] on div "[URL][DOMAIN_NAME]" at bounding box center [430, 308] width 121 height 17
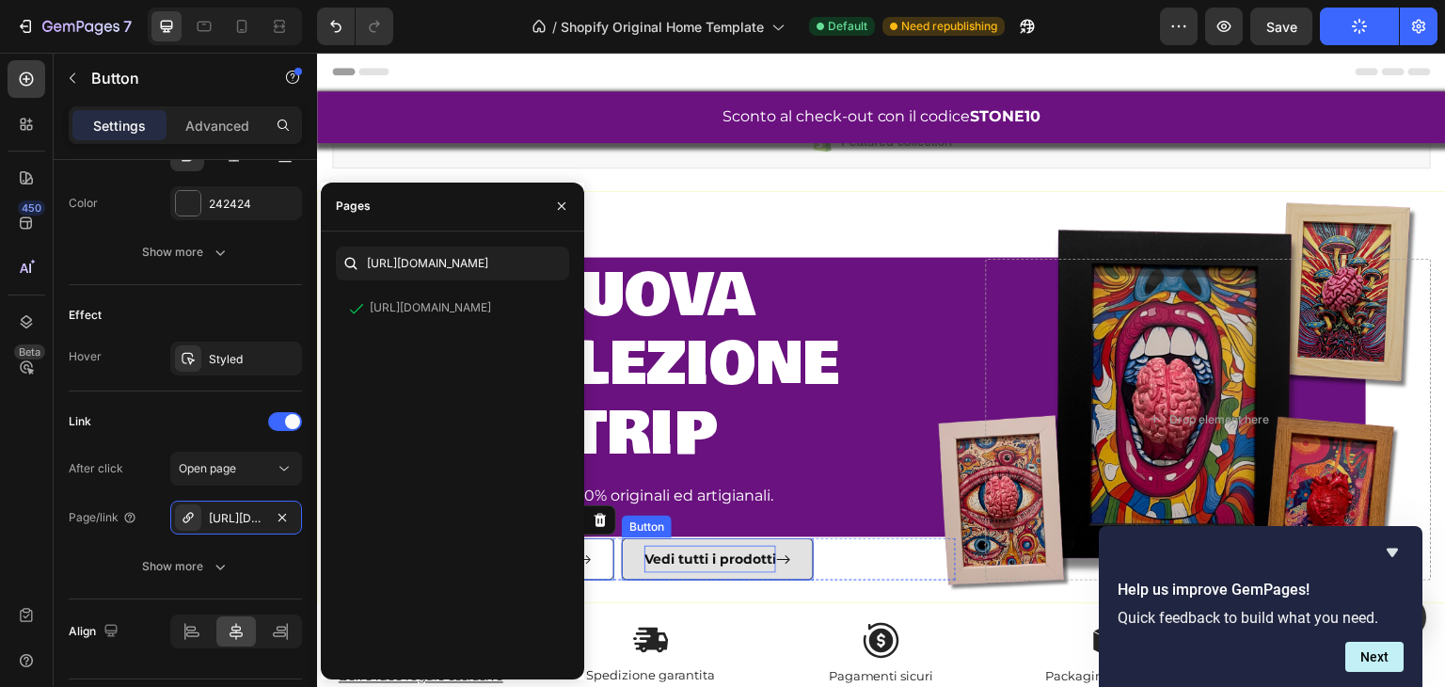
click at [645, 546] on p "Vedi tutti i prodotti" at bounding box center [711, 559] width 132 height 27
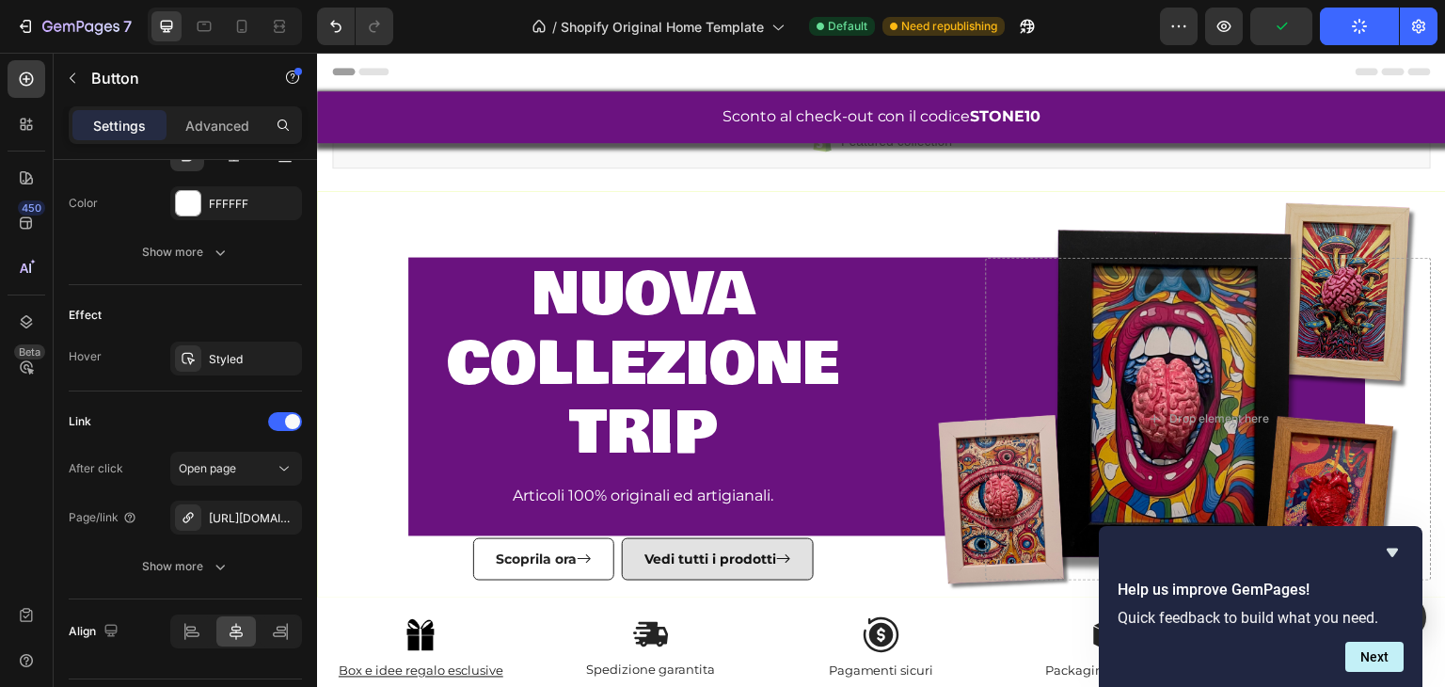
click at [653, 575] on link "Vedi tutti i prodotti" at bounding box center [718, 559] width 192 height 42
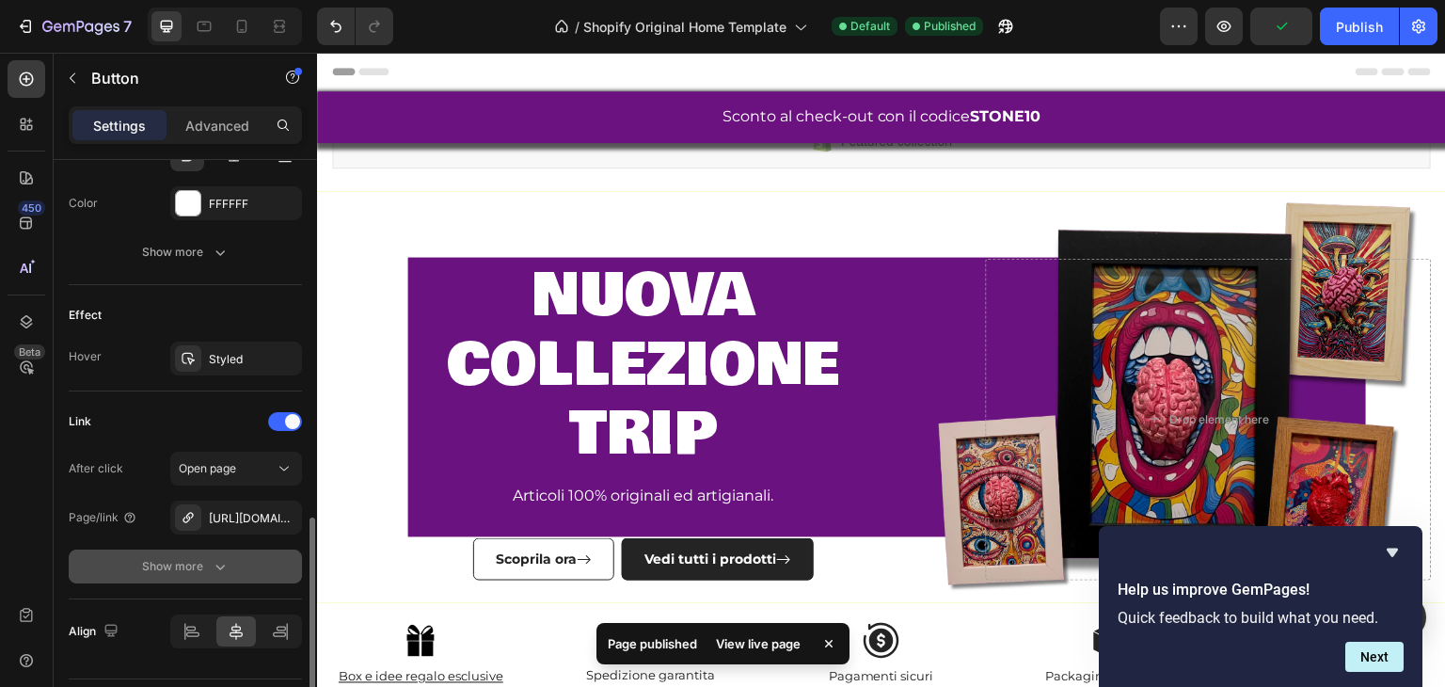
scroll to position [1062, 0]
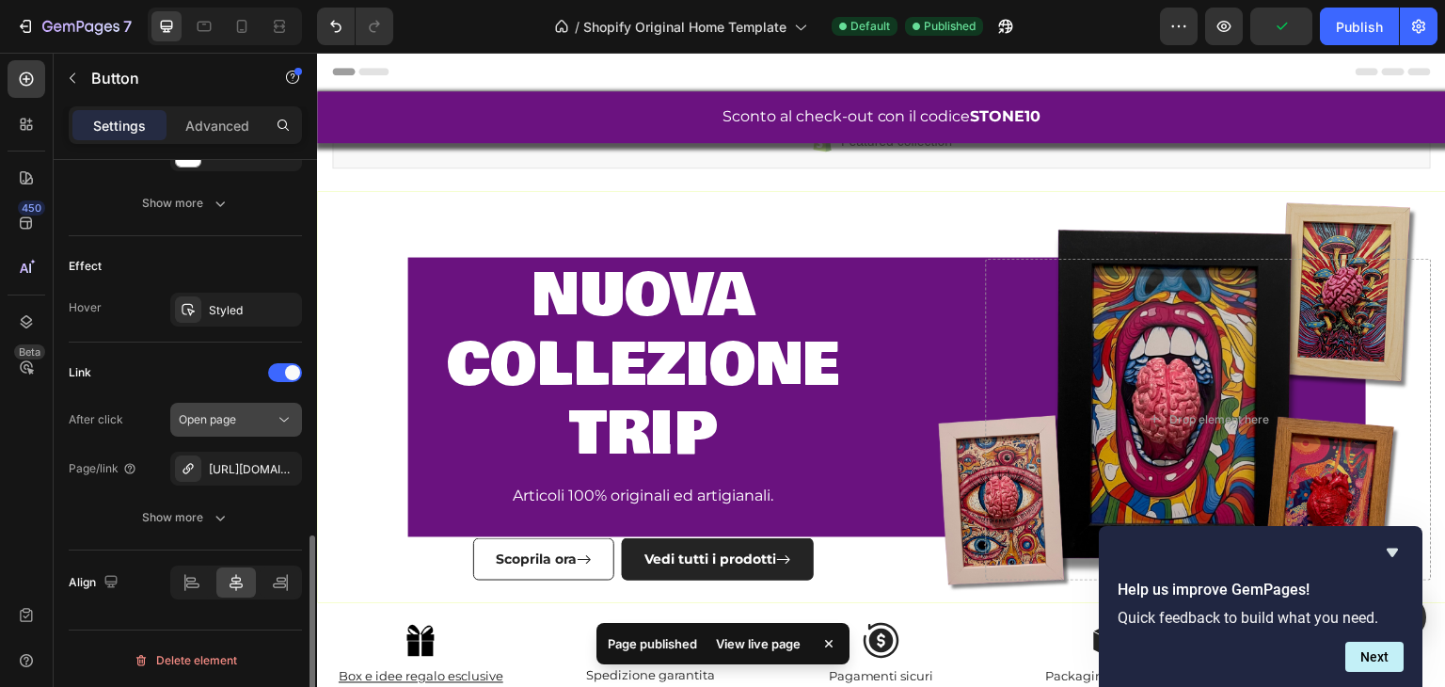
click at [254, 423] on div "Open page" at bounding box center [227, 419] width 96 height 17
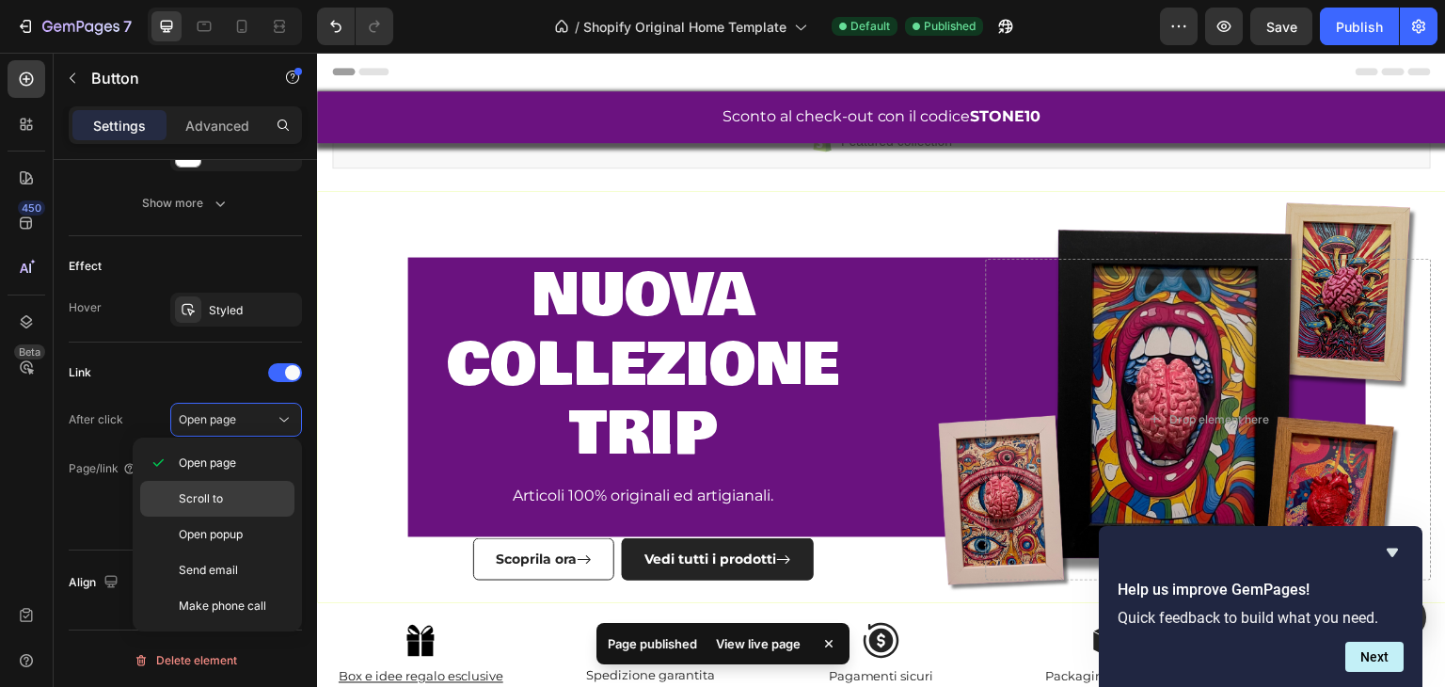
click at [233, 487] on div "Scroll to" at bounding box center [217, 499] width 154 height 36
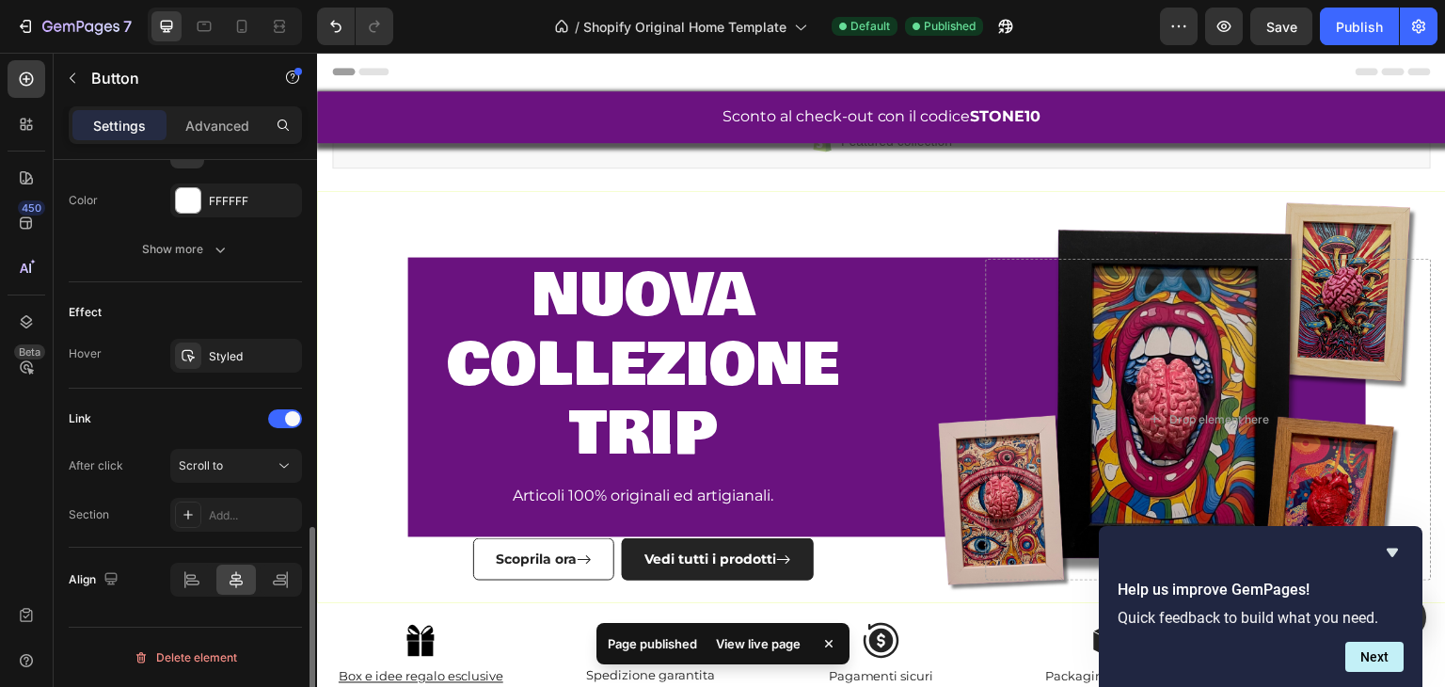
scroll to position [1013, 0]
click at [222, 518] on div "Add..." at bounding box center [253, 518] width 88 height 17
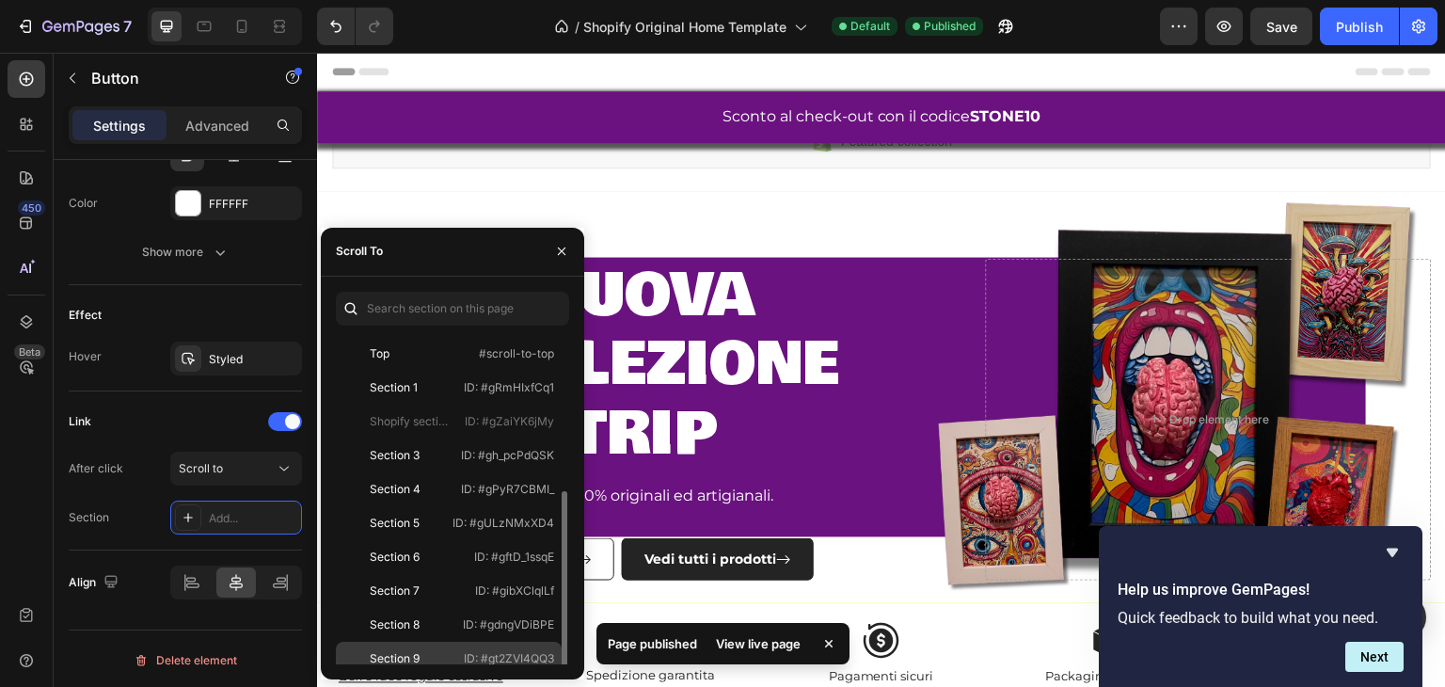
scroll to position [94, 0]
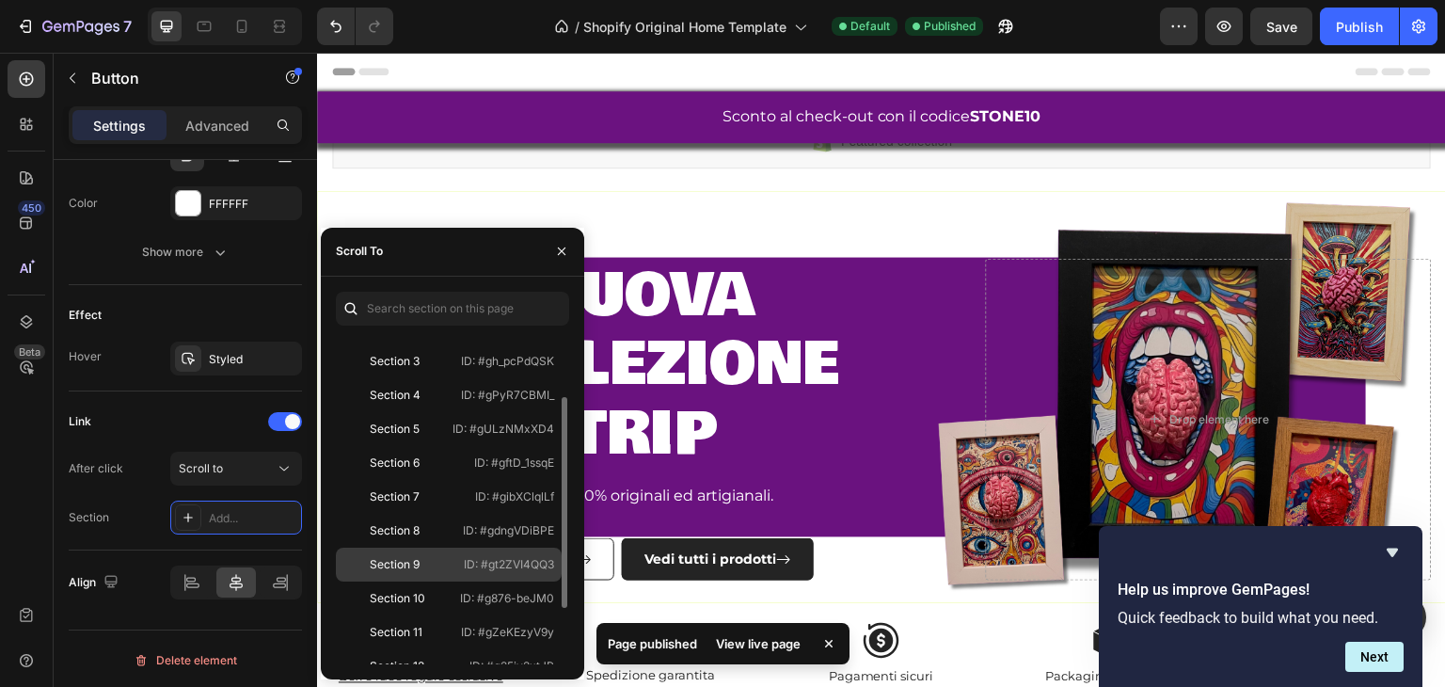
click at [440, 565] on div "Section 9" at bounding box center [397, 564] width 109 height 17
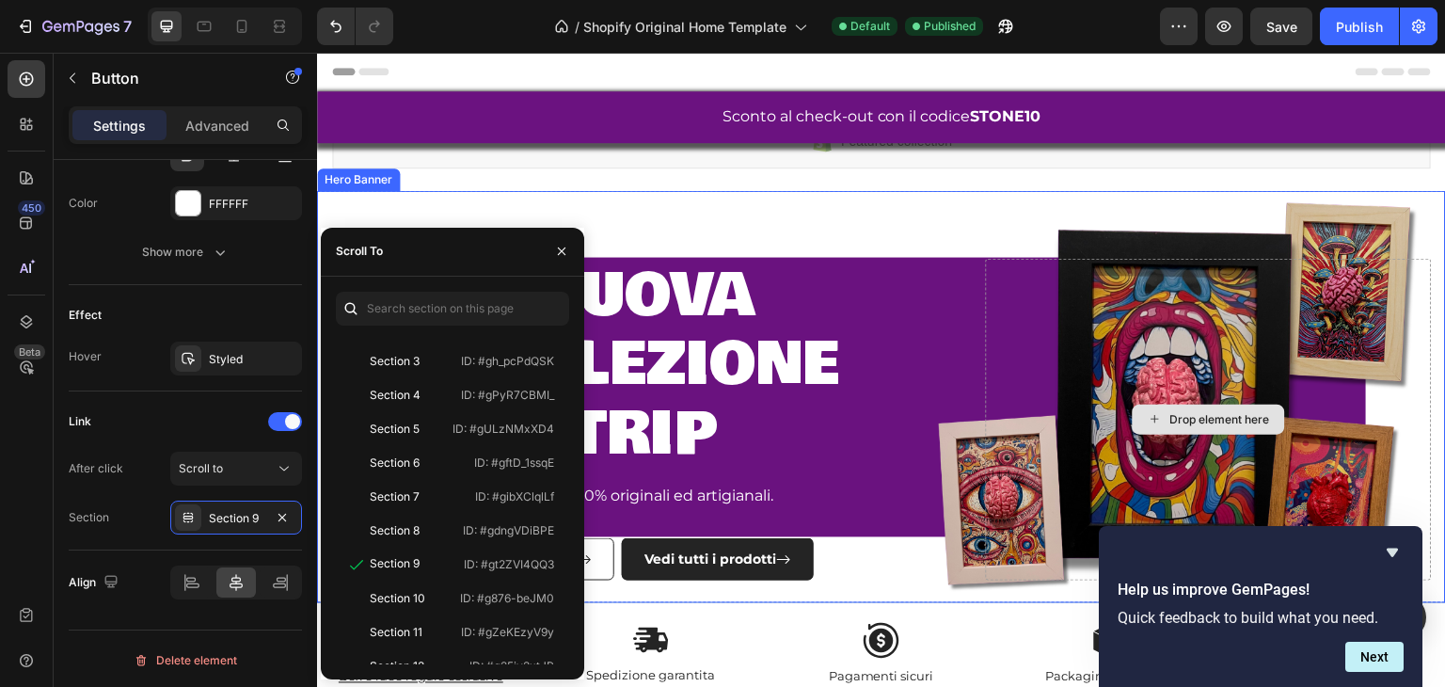
click at [1005, 457] on div "Drop element here" at bounding box center [1209, 420] width 446 height 322
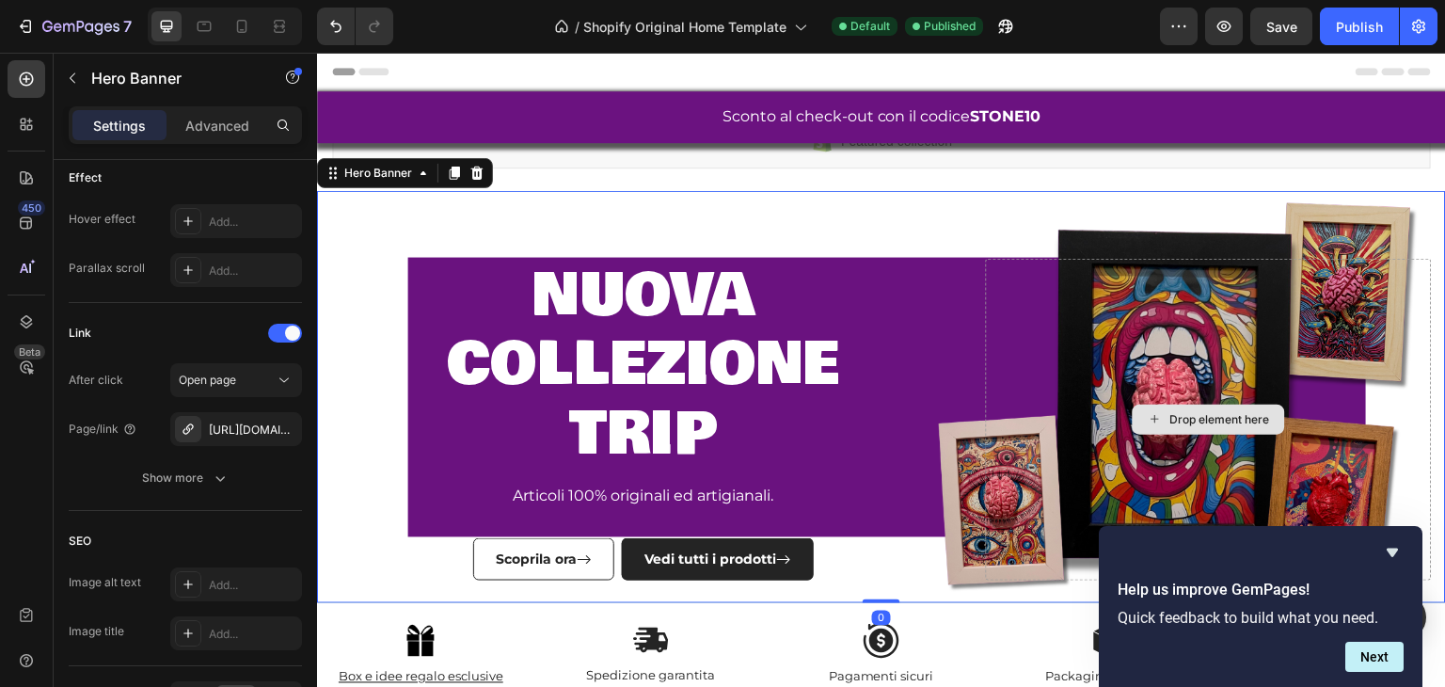
scroll to position [0, 0]
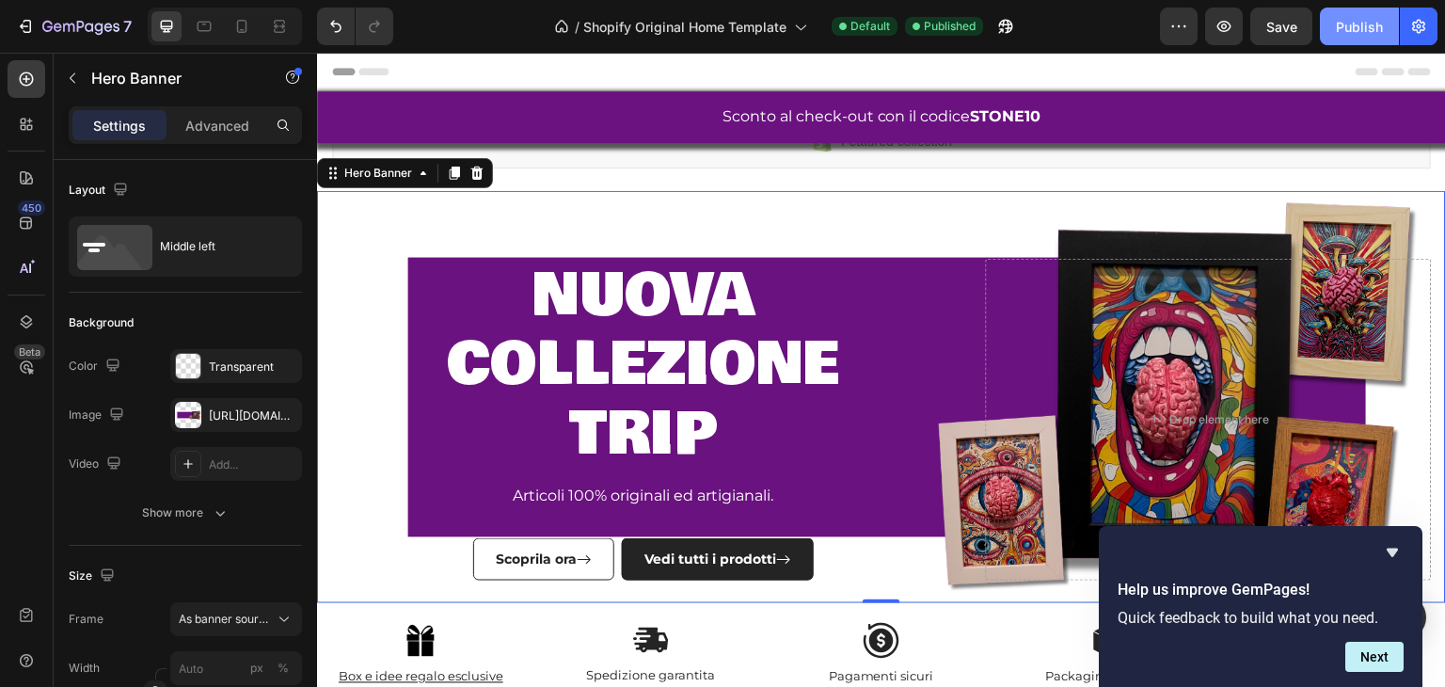
click at [1382, 27] on div "Publish" at bounding box center [1359, 27] width 47 height 20
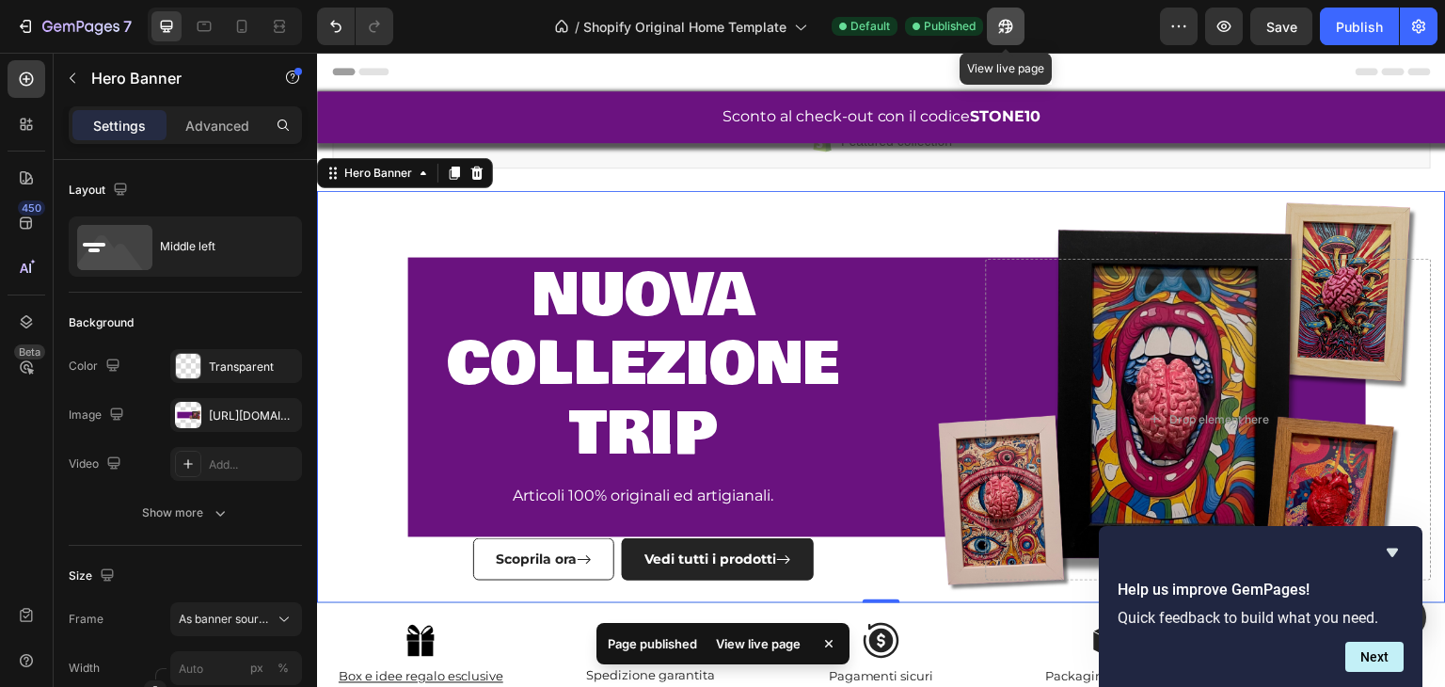
click at [1013, 27] on icon "button" at bounding box center [1005, 27] width 14 height 14
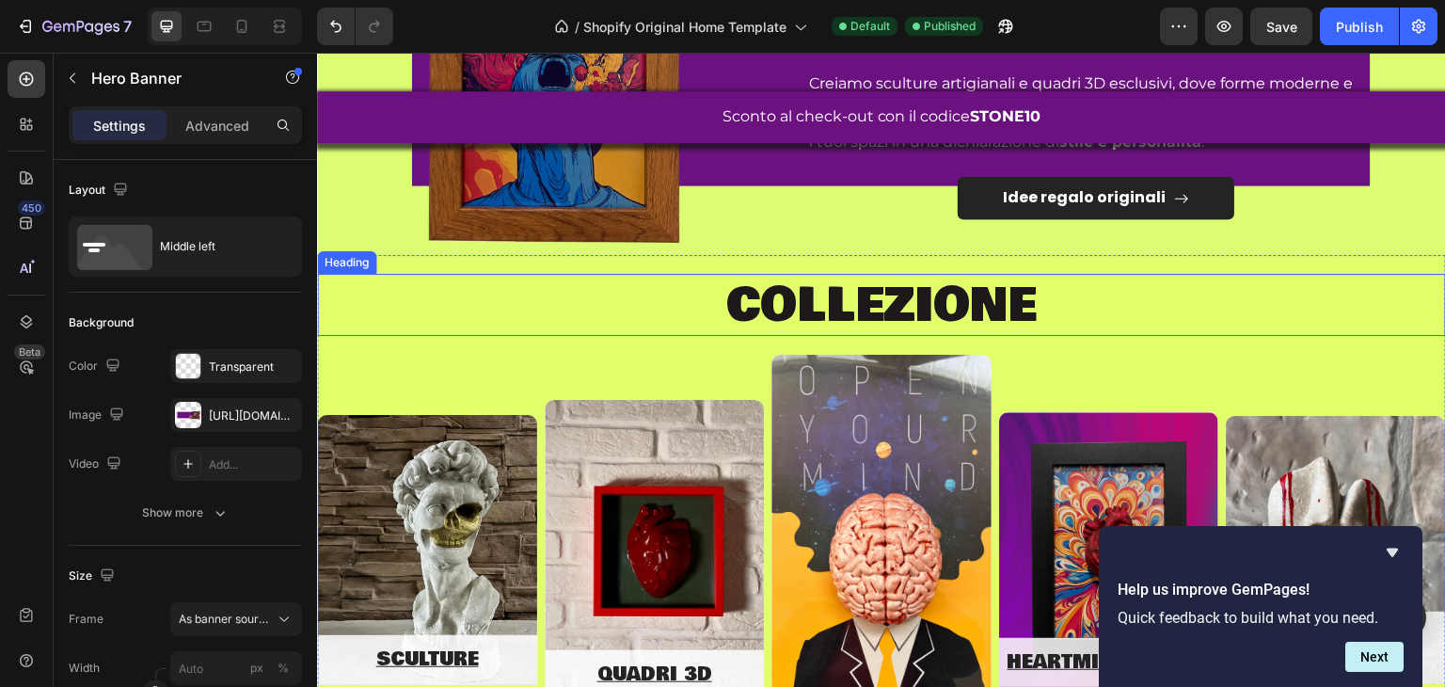
scroll to position [847, 0]
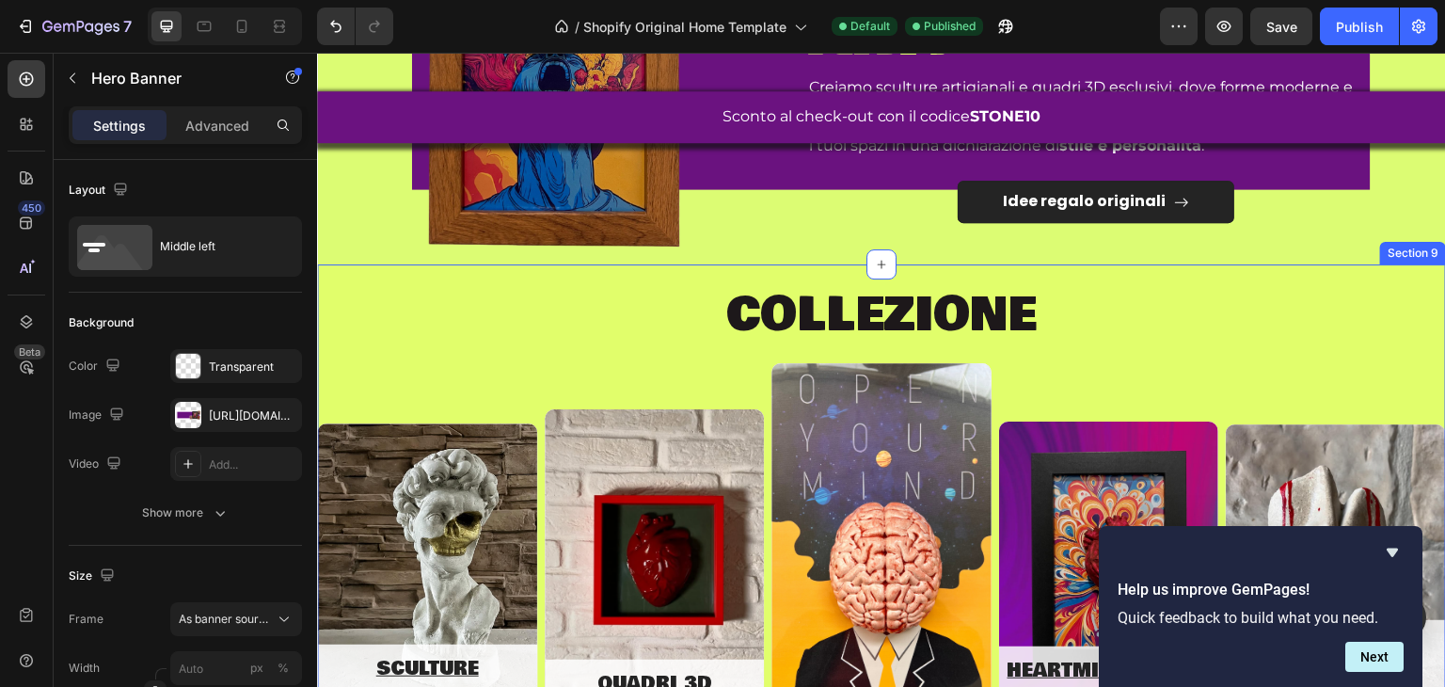
click at [1171, 271] on div "COLLEZIONE Heading sculture Text block Row Hero Banner quadri 3d Text block Row…" at bounding box center [881, 518] width 1129 height 509
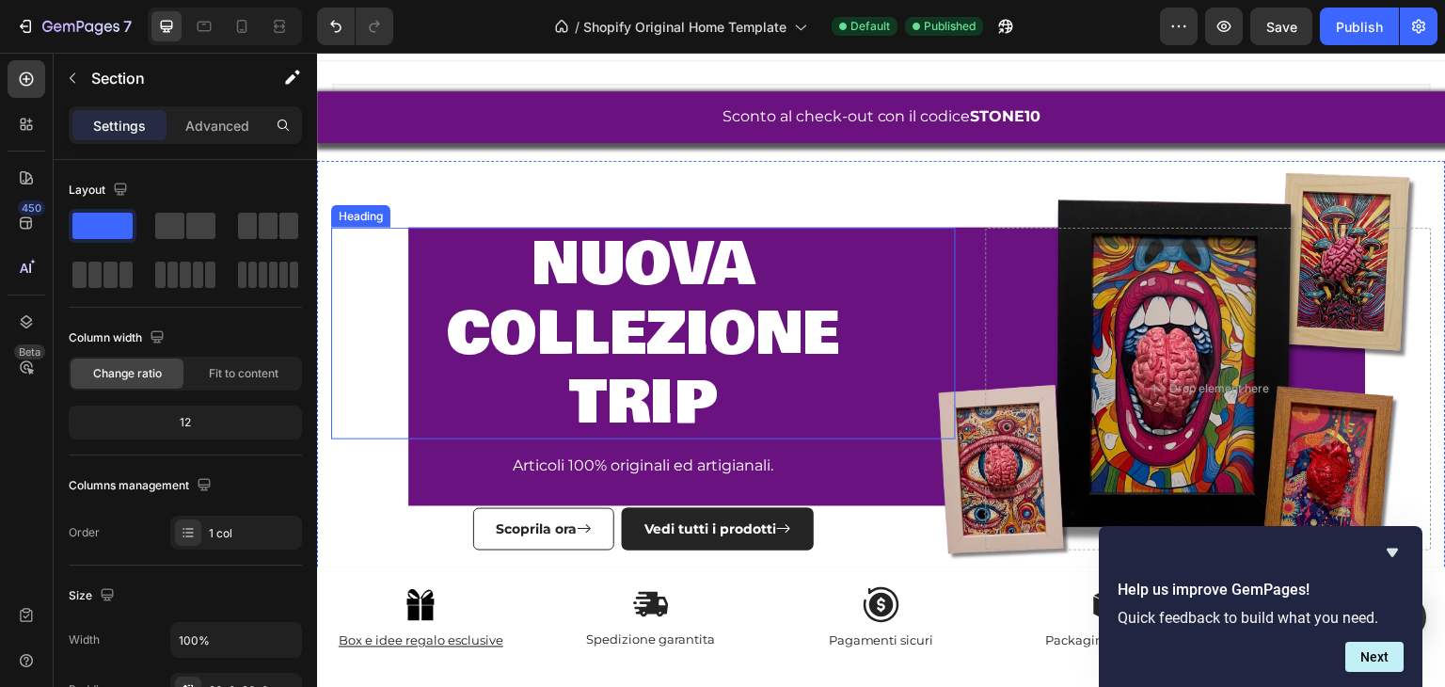
scroll to position [0, 0]
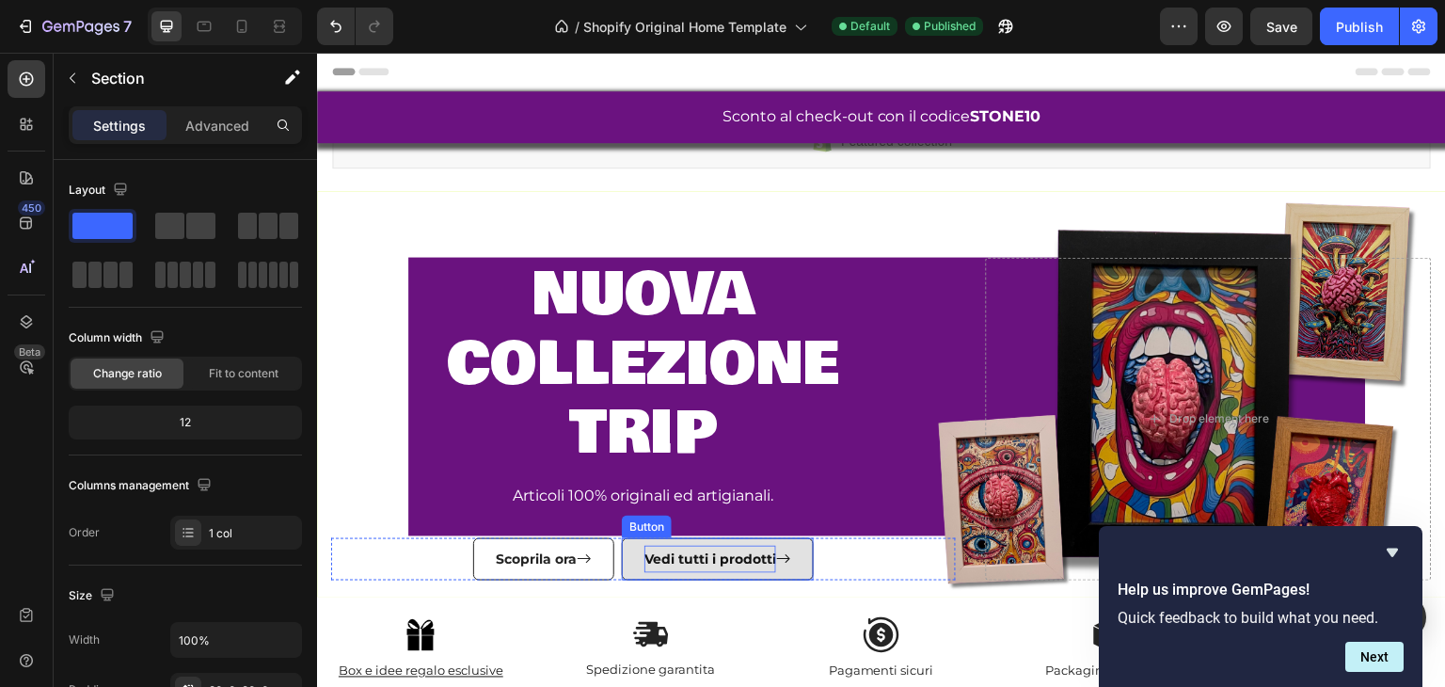
click at [713, 554] on span "Vedi tutti i prodotti" at bounding box center [711, 559] width 132 height 17
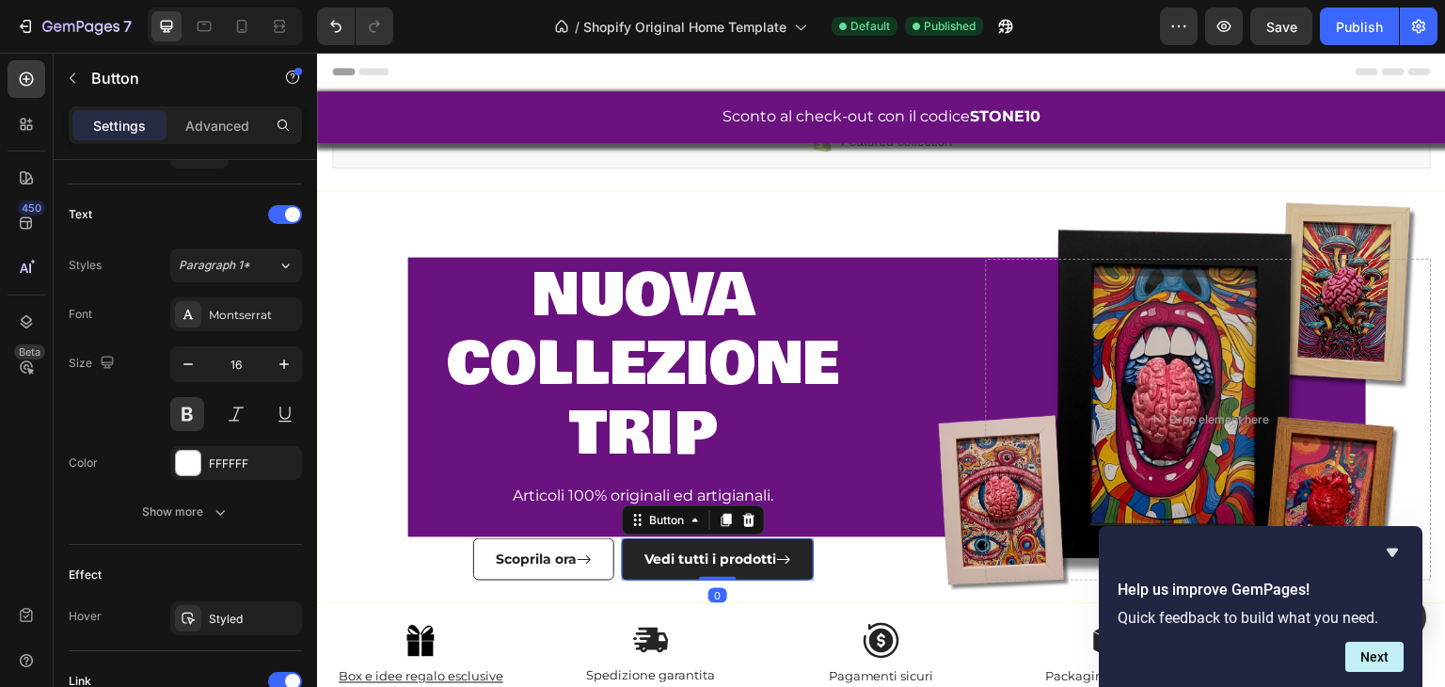
scroll to position [1013, 0]
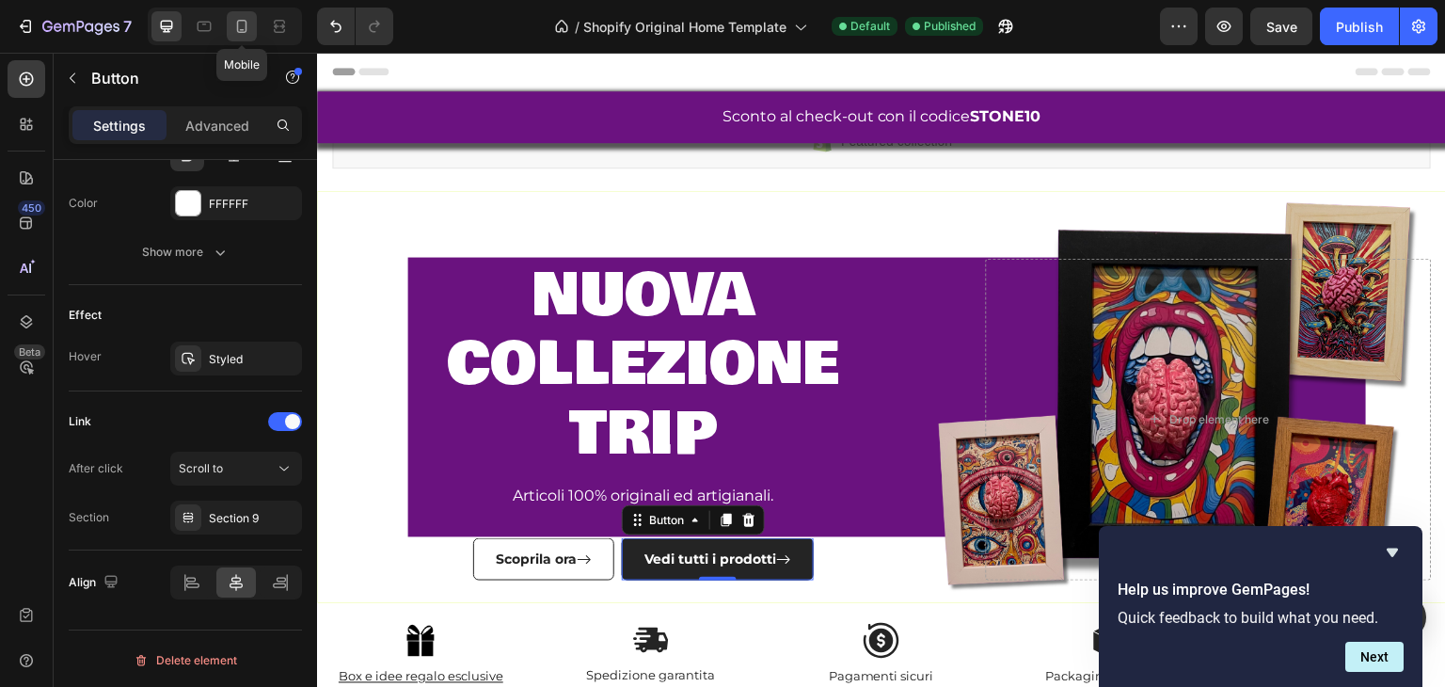
click at [248, 24] on icon at bounding box center [241, 26] width 19 height 19
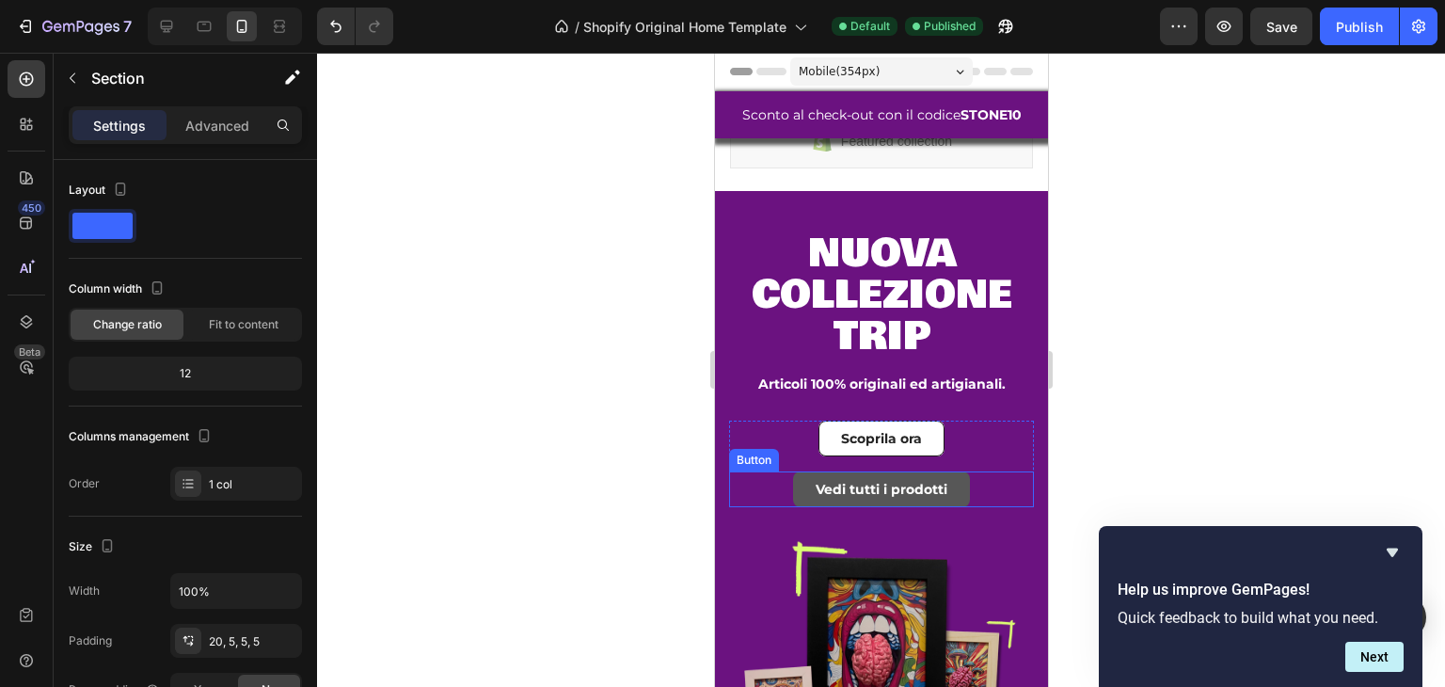
click at [931, 479] on link "Vedi tutti i prodotti" at bounding box center [880, 489] width 177 height 36
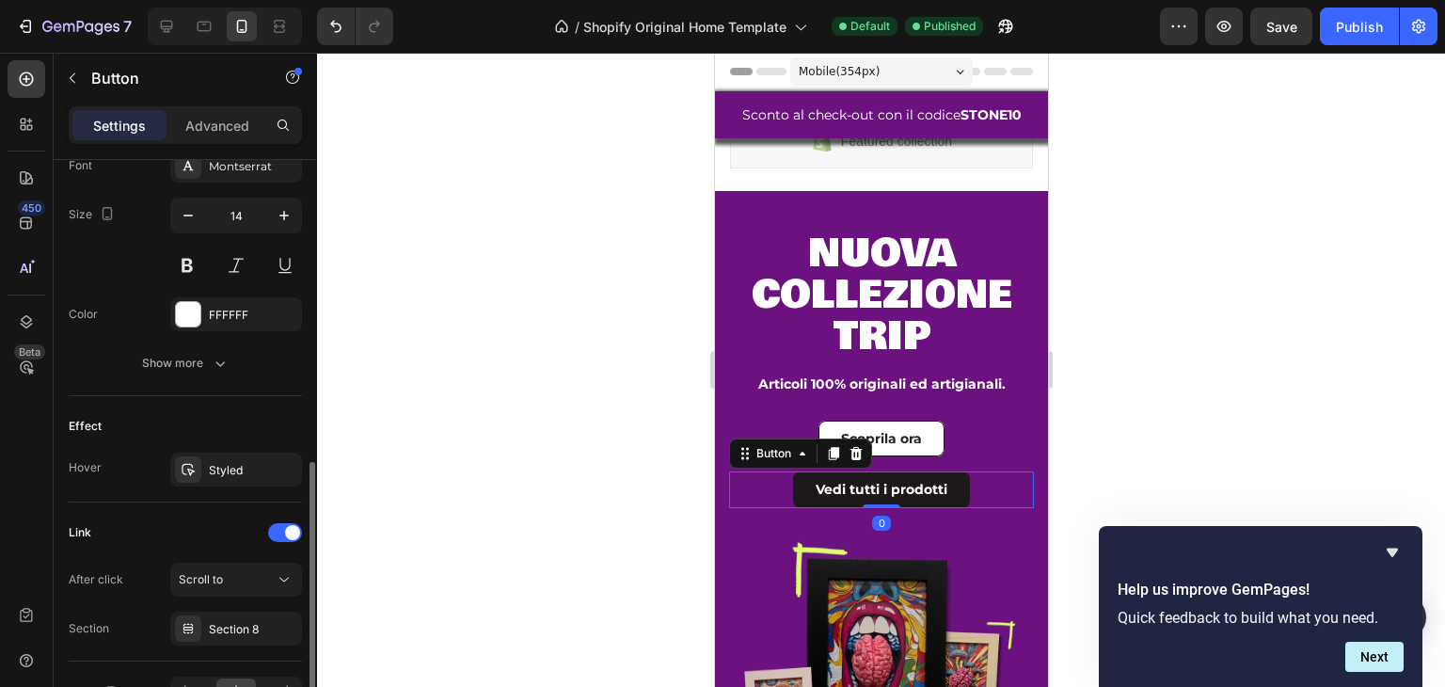
scroll to position [864, 0]
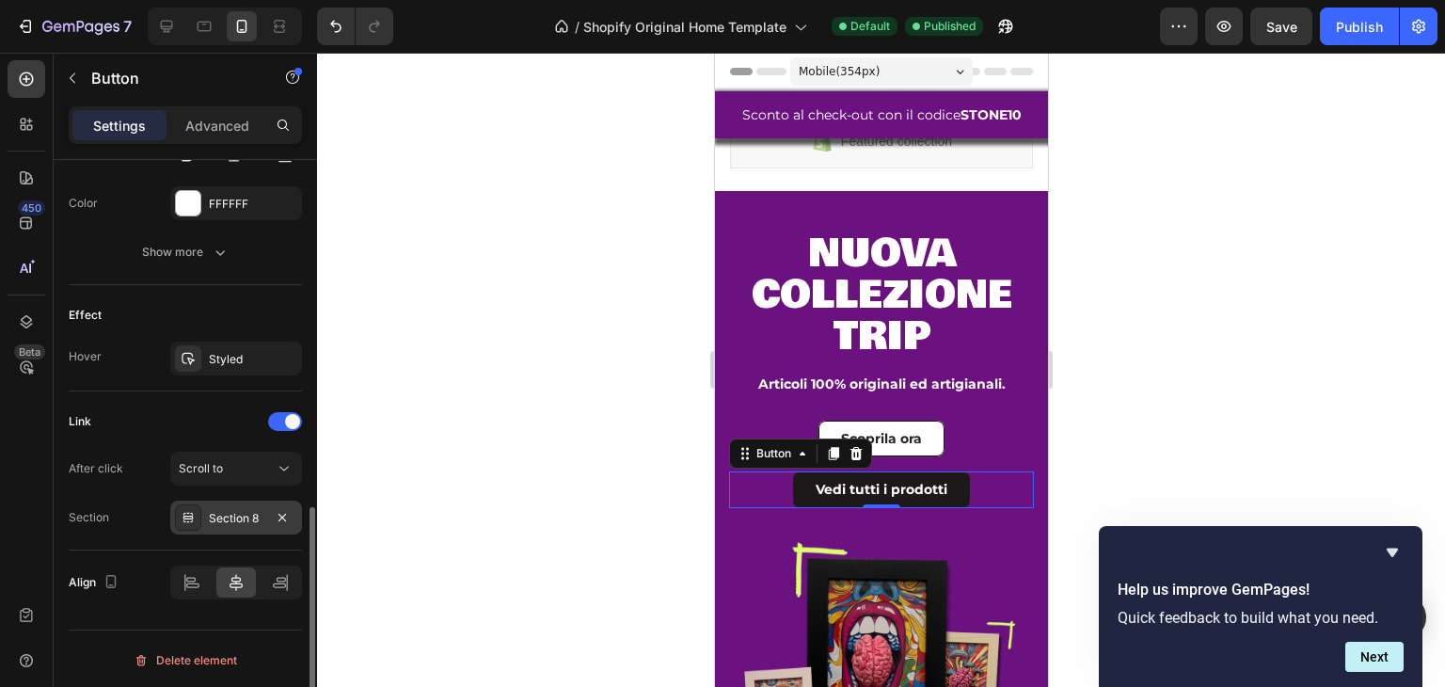
click at [215, 501] on div "Section 8" at bounding box center [236, 518] width 132 height 34
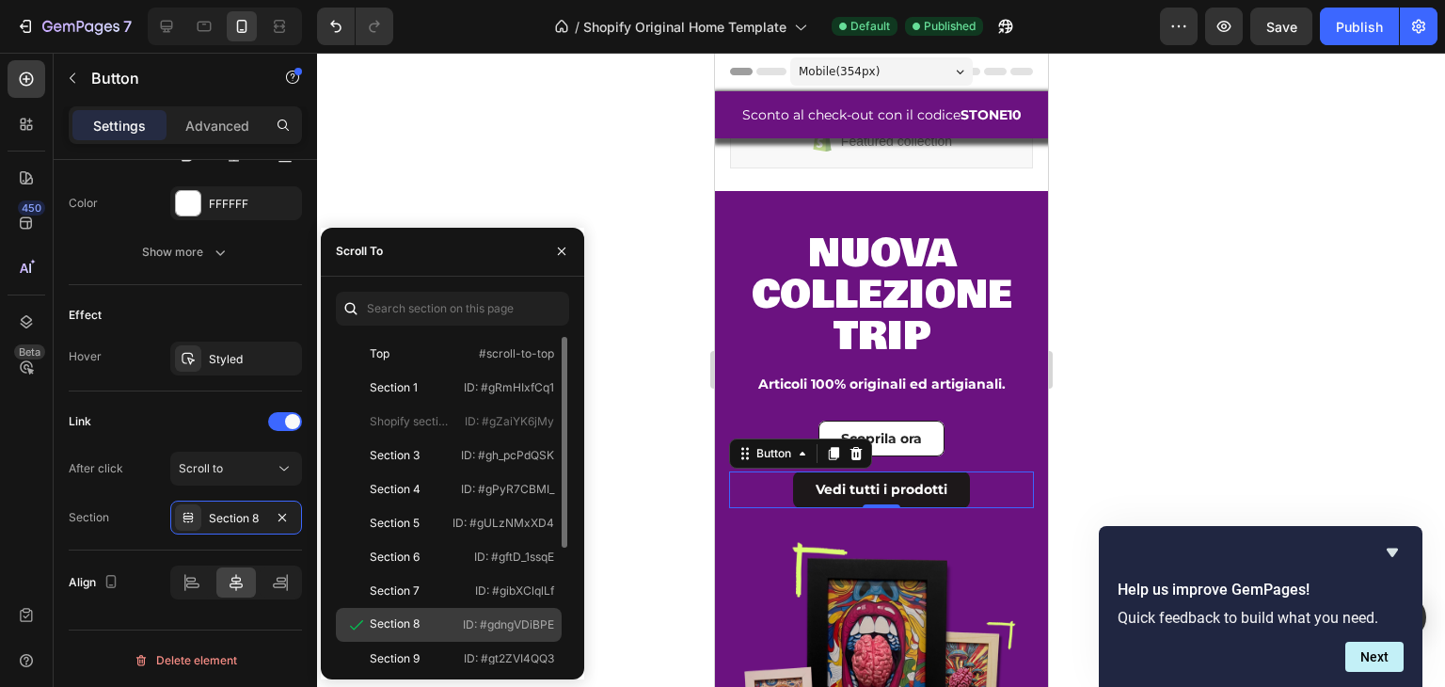
click at [385, 624] on div "Section 8" at bounding box center [395, 623] width 50 height 17
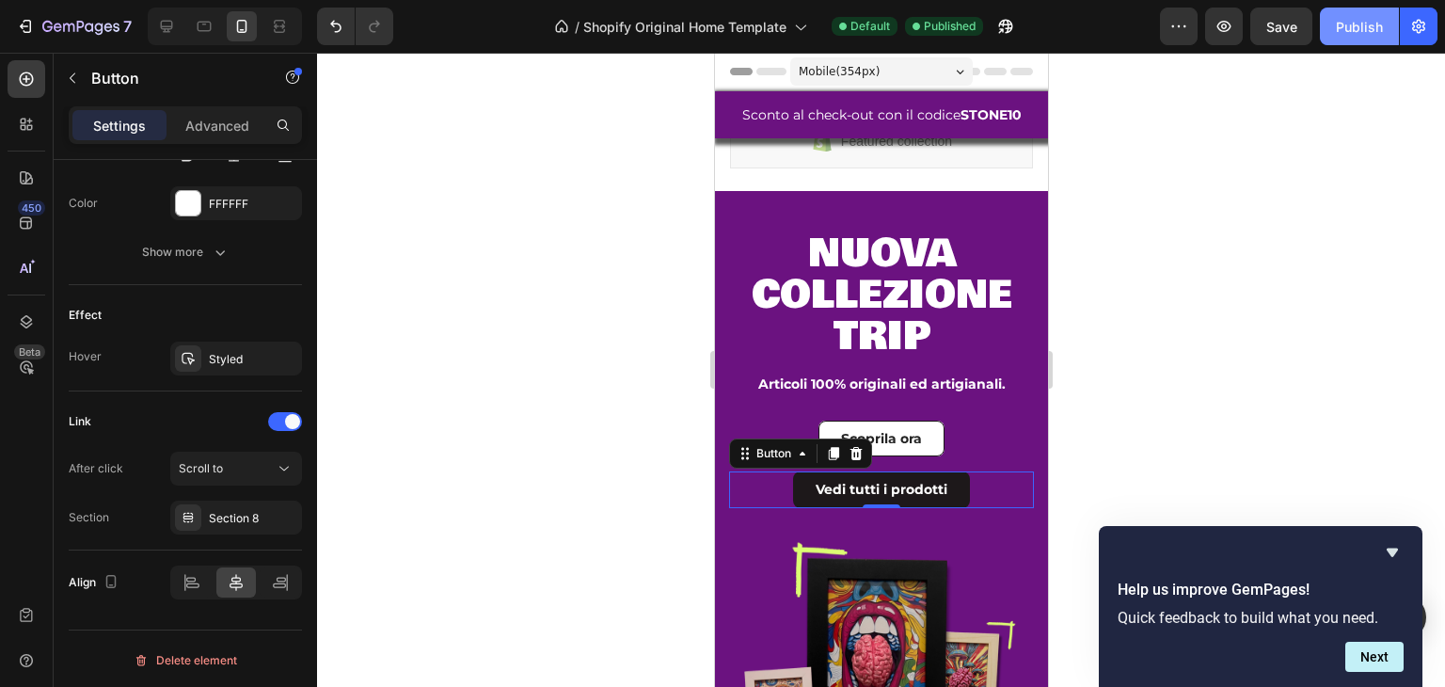
click at [1382, 18] on div "Publish" at bounding box center [1359, 27] width 47 height 20
click at [913, 520] on img at bounding box center [880, 637] width 305 height 305
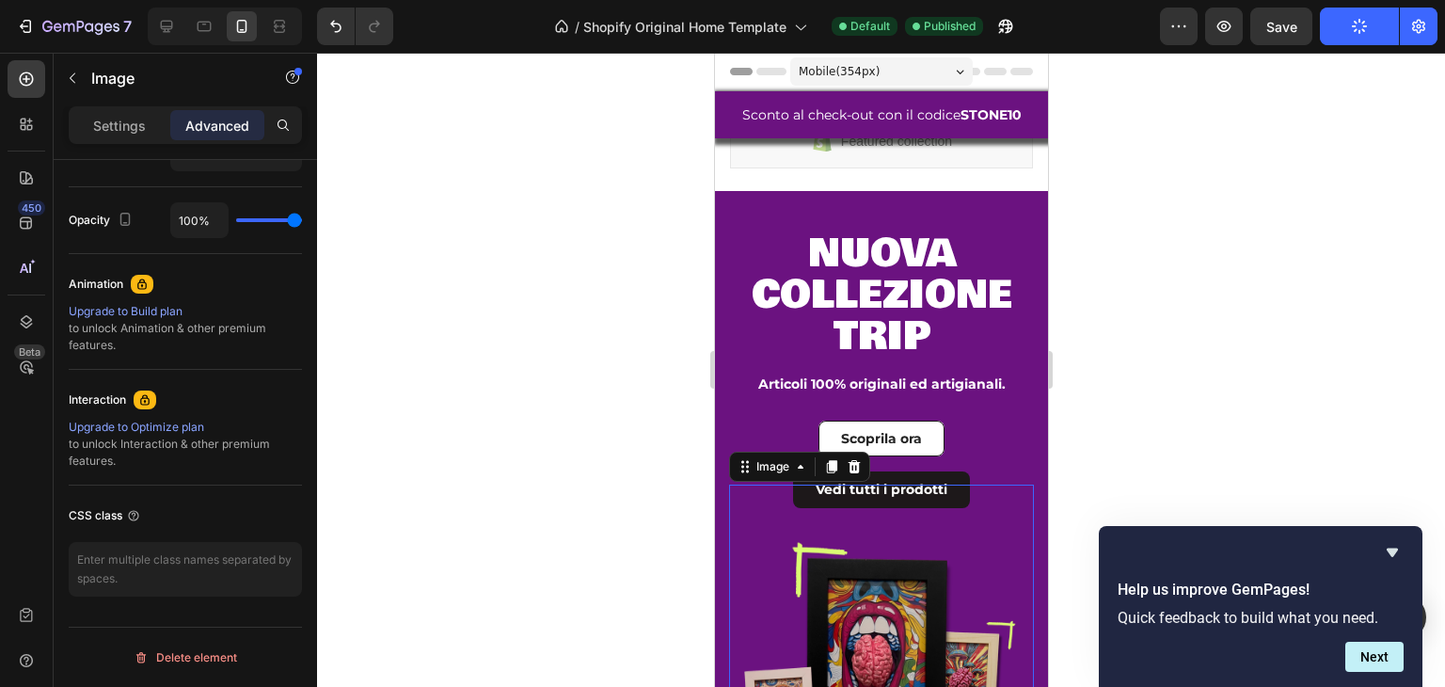
scroll to position [0, 0]
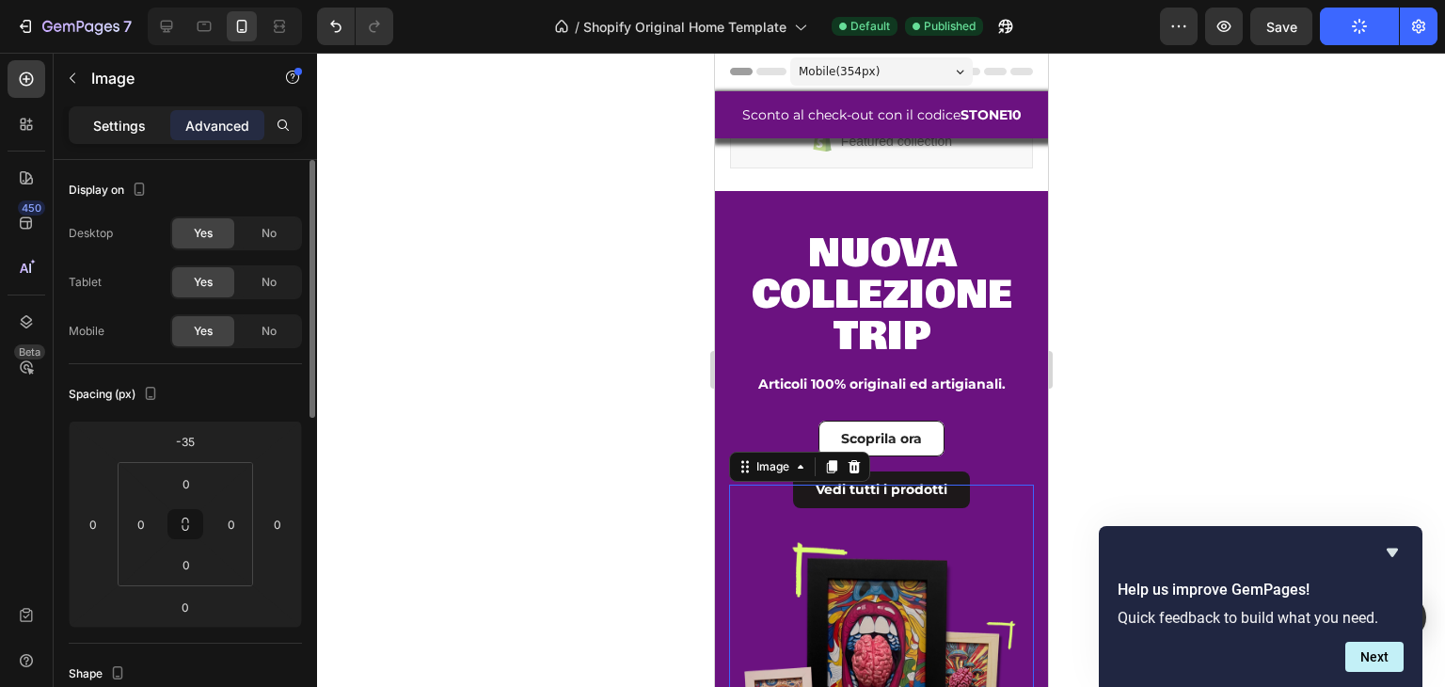
click at [106, 130] on p "Settings" at bounding box center [119, 126] width 53 height 20
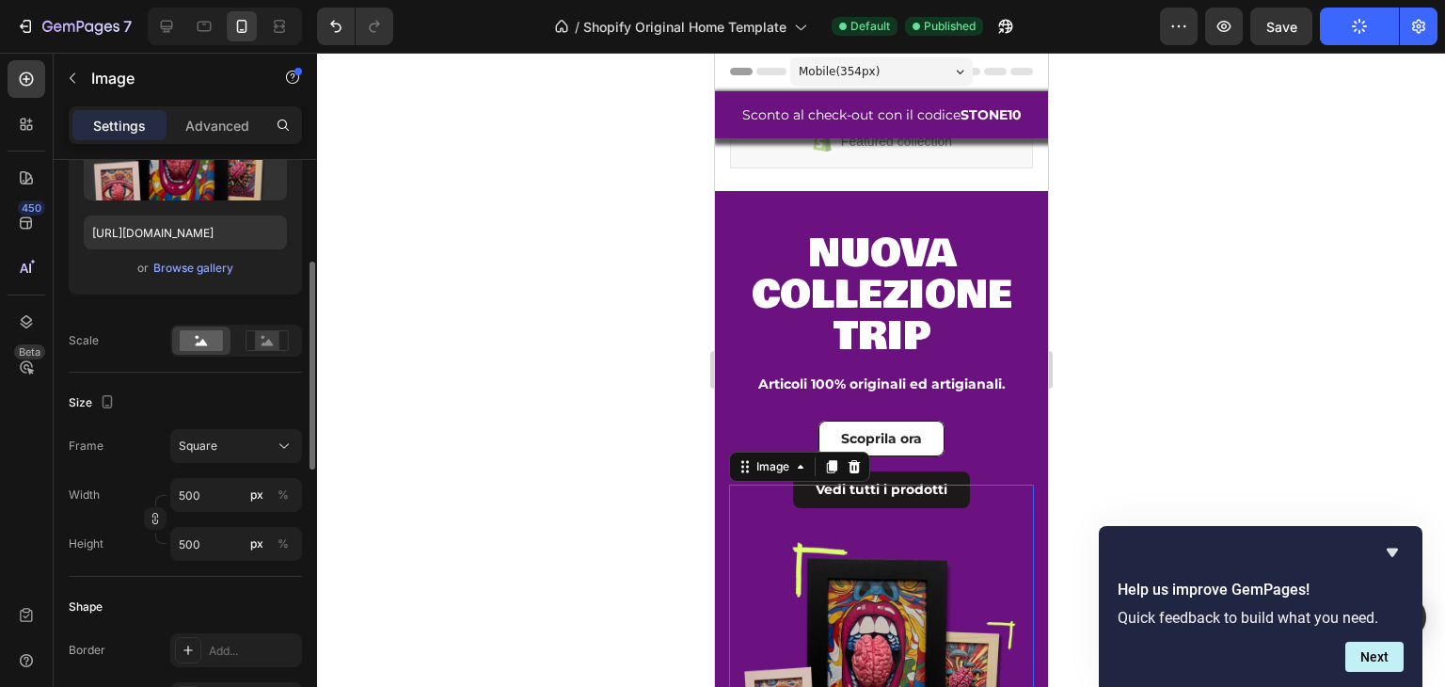
scroll to position [659, 0]
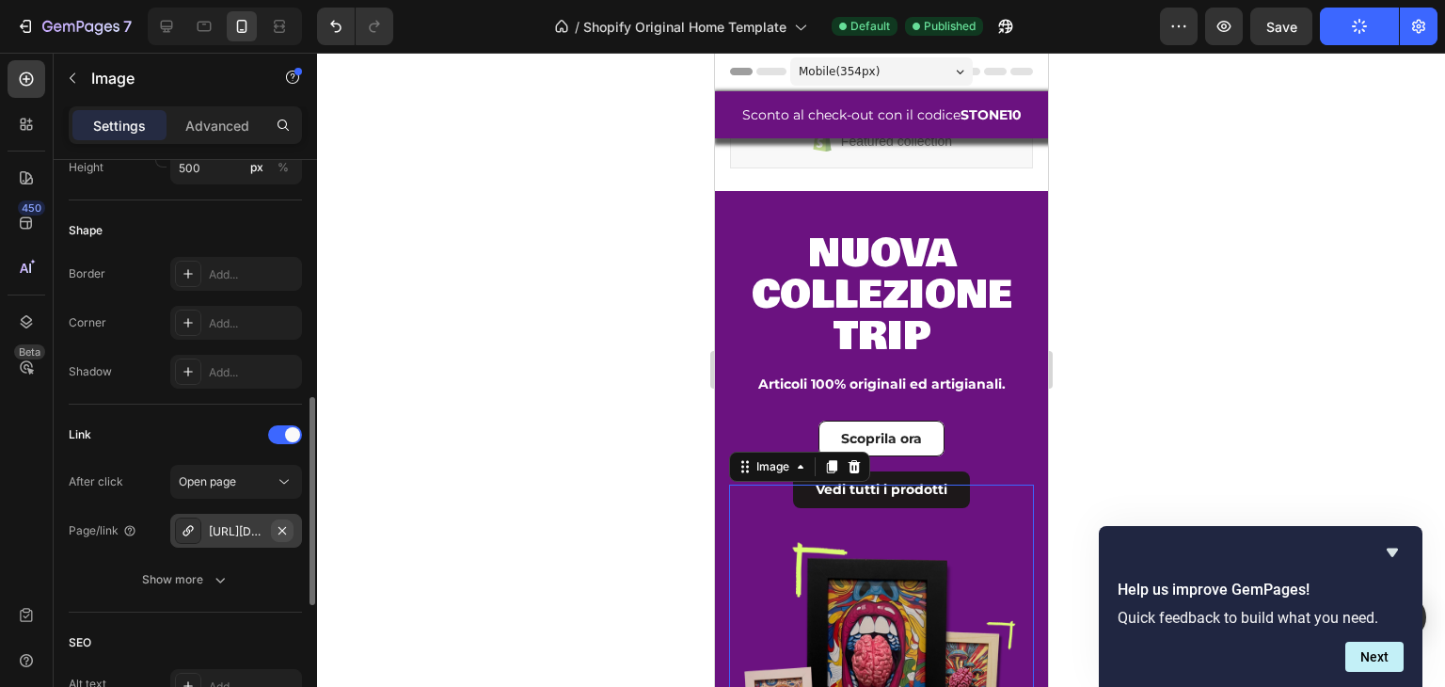
click at [282, 532] on icon "button" at bounding box center [282, 530] width 15 height 15
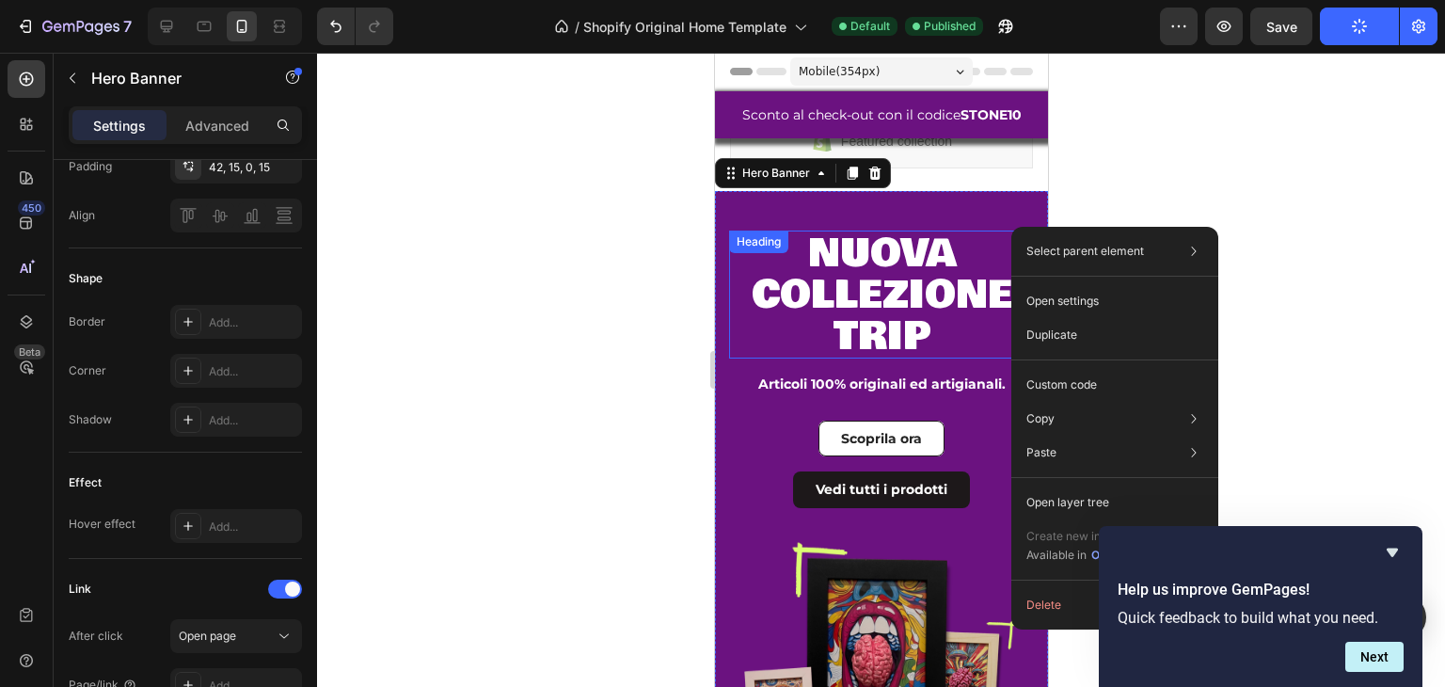
scroll to position [0, 0]
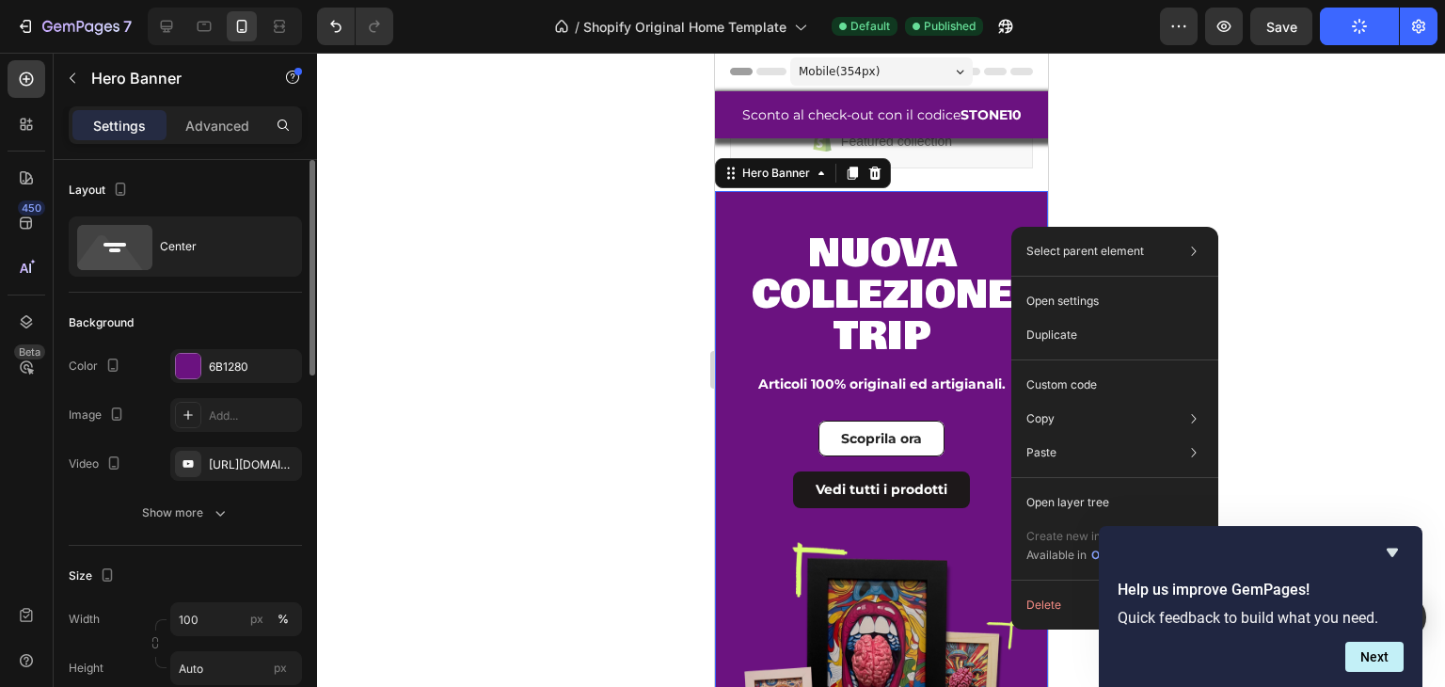
click at [1211, 159] on div at bounding box center [881, 370] width 1128 height 634
